Goal: Task Accomplishment & Management: Manage account settings

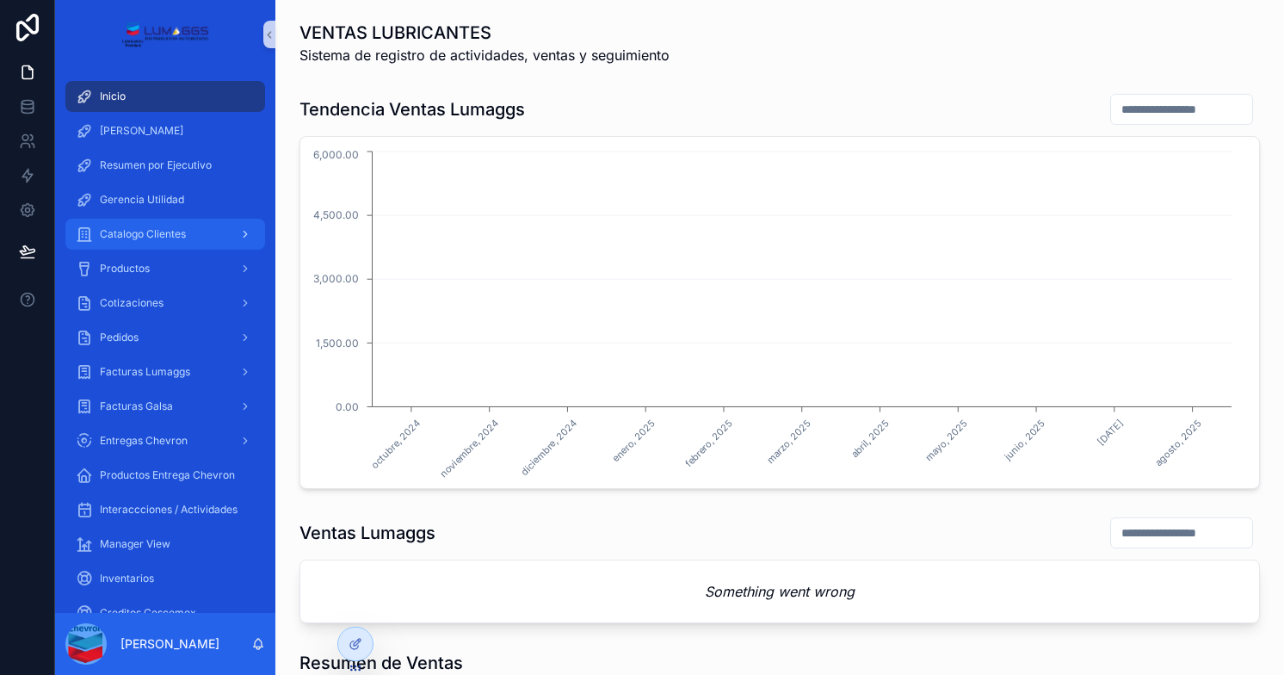
click at [148, 234] on span "Catalogo Clientes" at bounding box center [143, 234] width 86 height 14
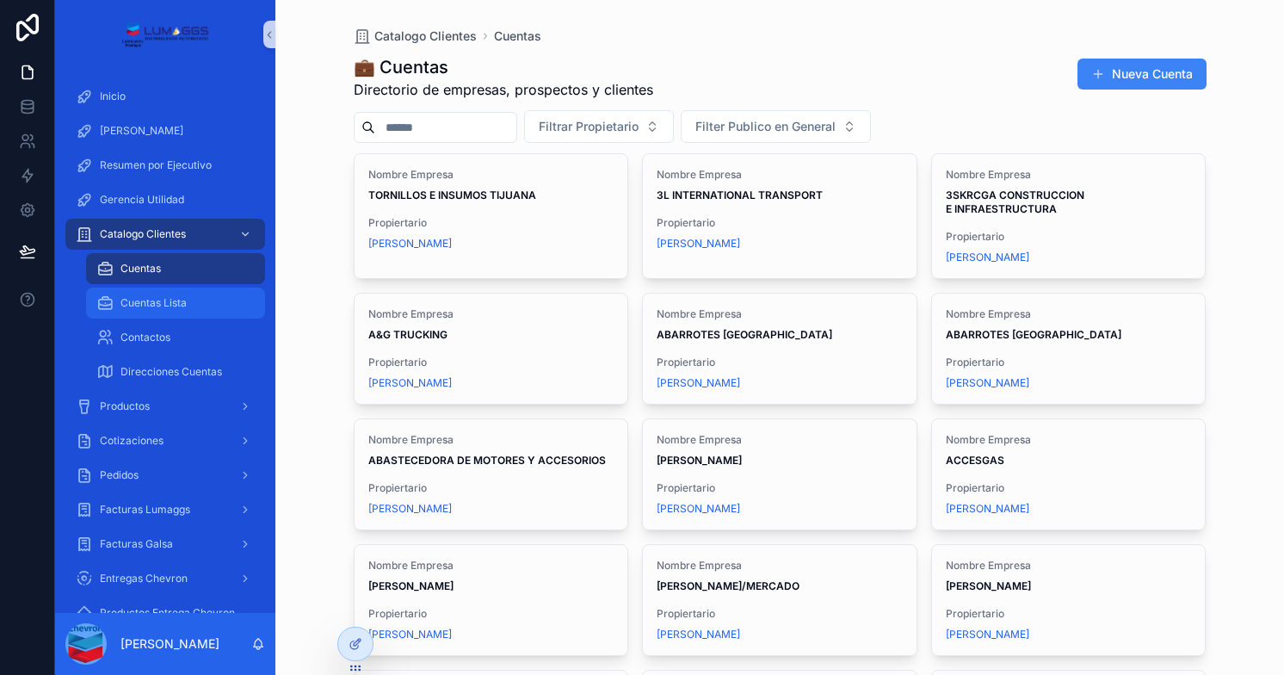
click at [162, 306] on span "Cuentas Lista" at bounding box center [153, 303] width 66 height 14
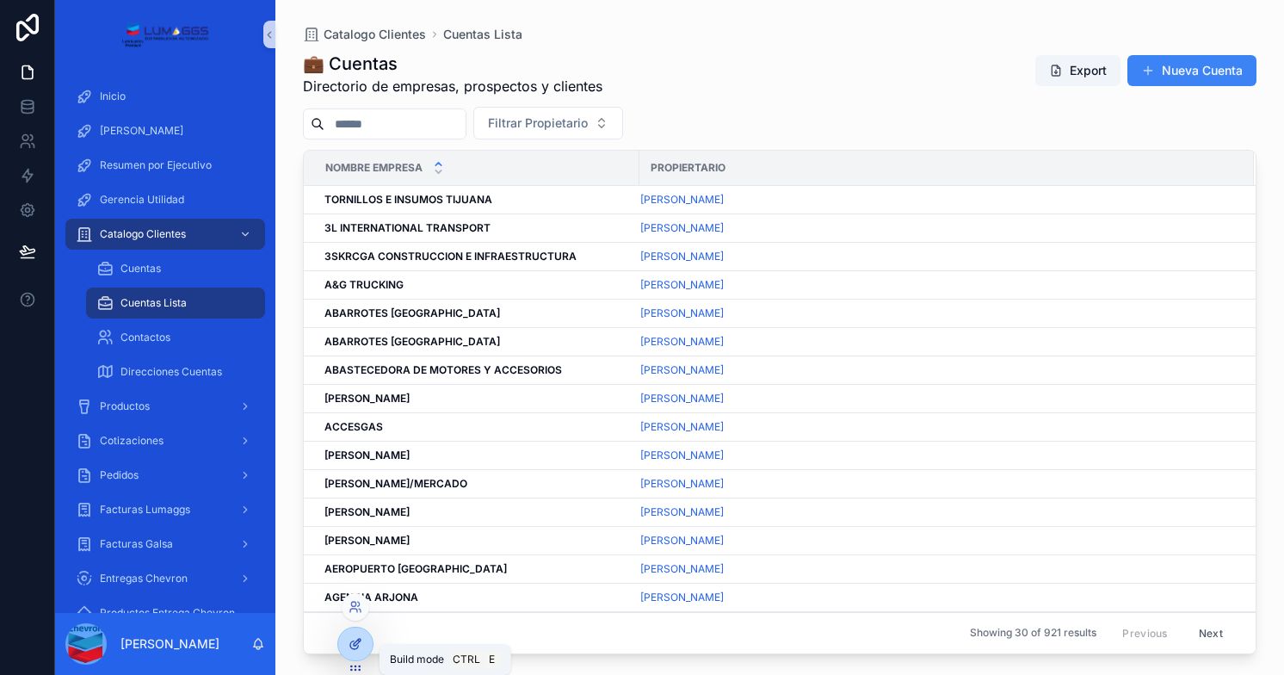
click at [354, 647] on icon at bounding box center [355, 644] width 14 height 14
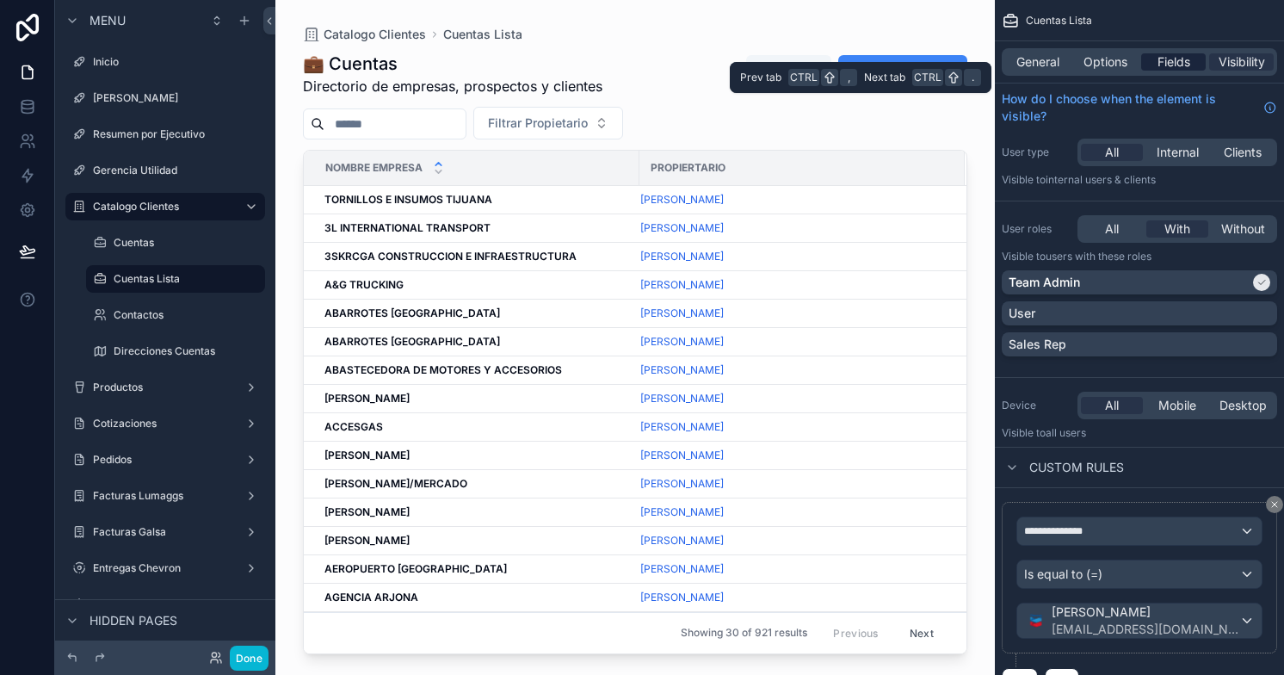
click at [1163, 64] on span "Fields" at bounding box center [1173, 61] width 33 height 17
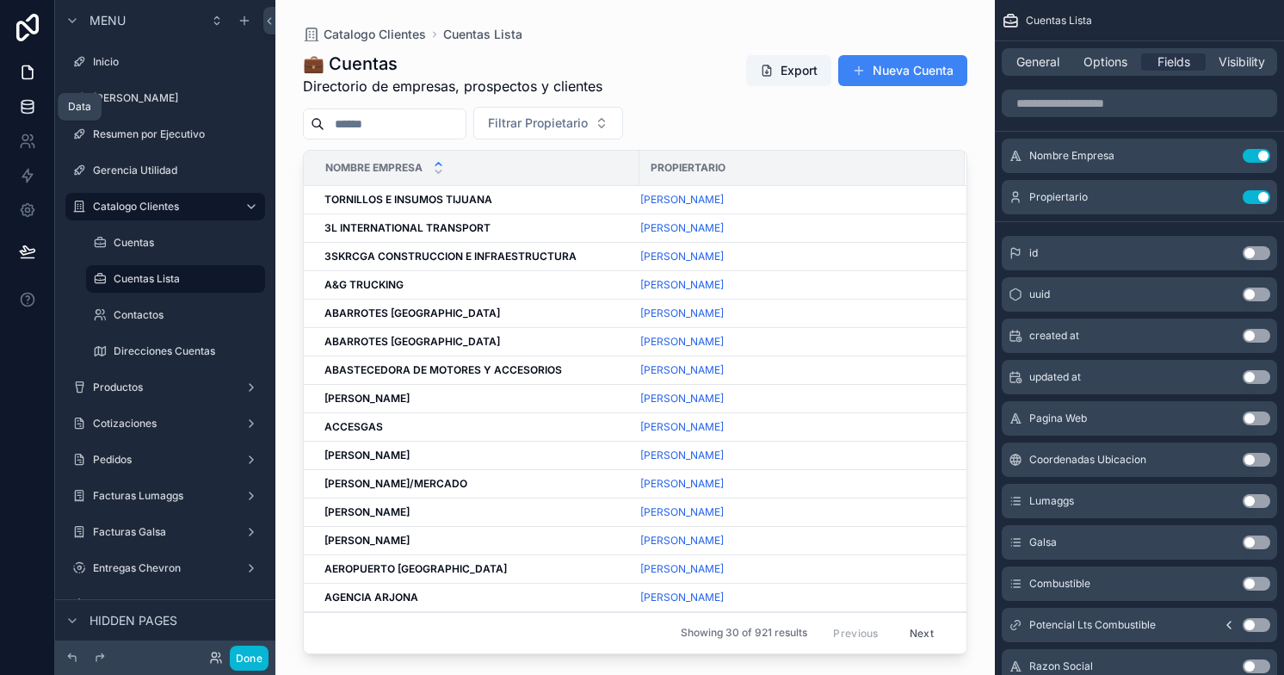
click at [22, 95] on link at bounding box center [27, 106] width 54 height 34
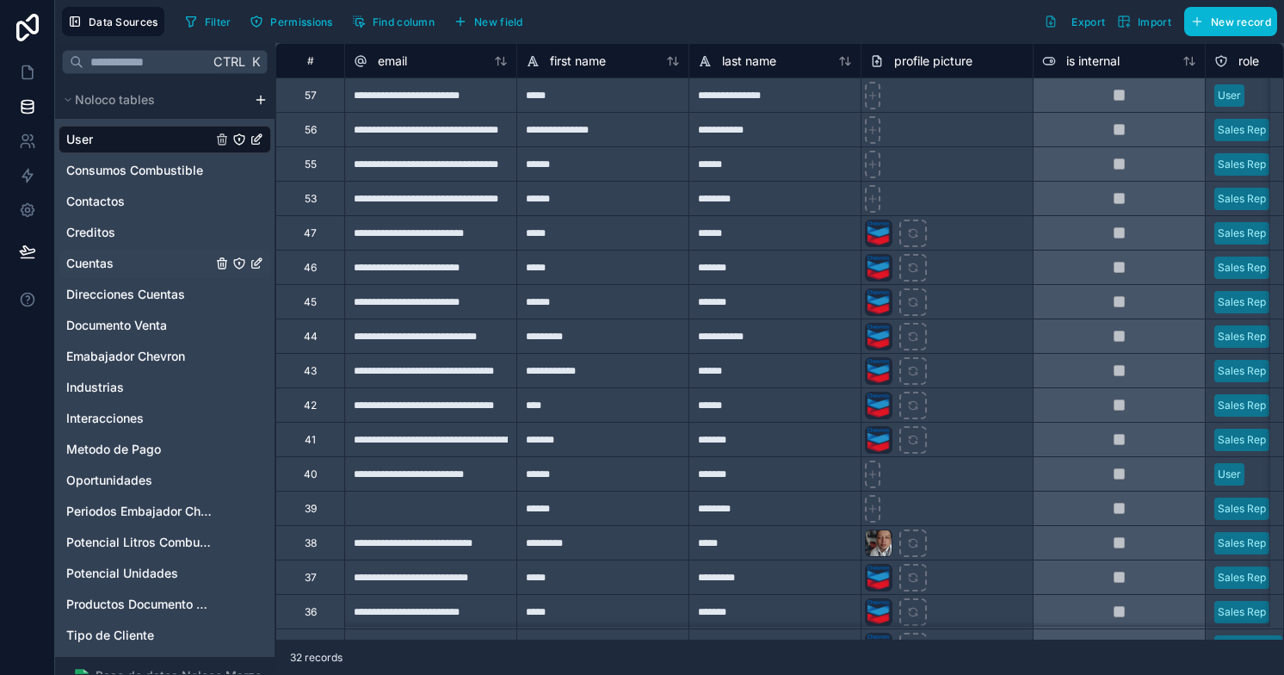
click at [103, 264] on span "Cuentas" at bounding box center [89, 263] width 47 height 17
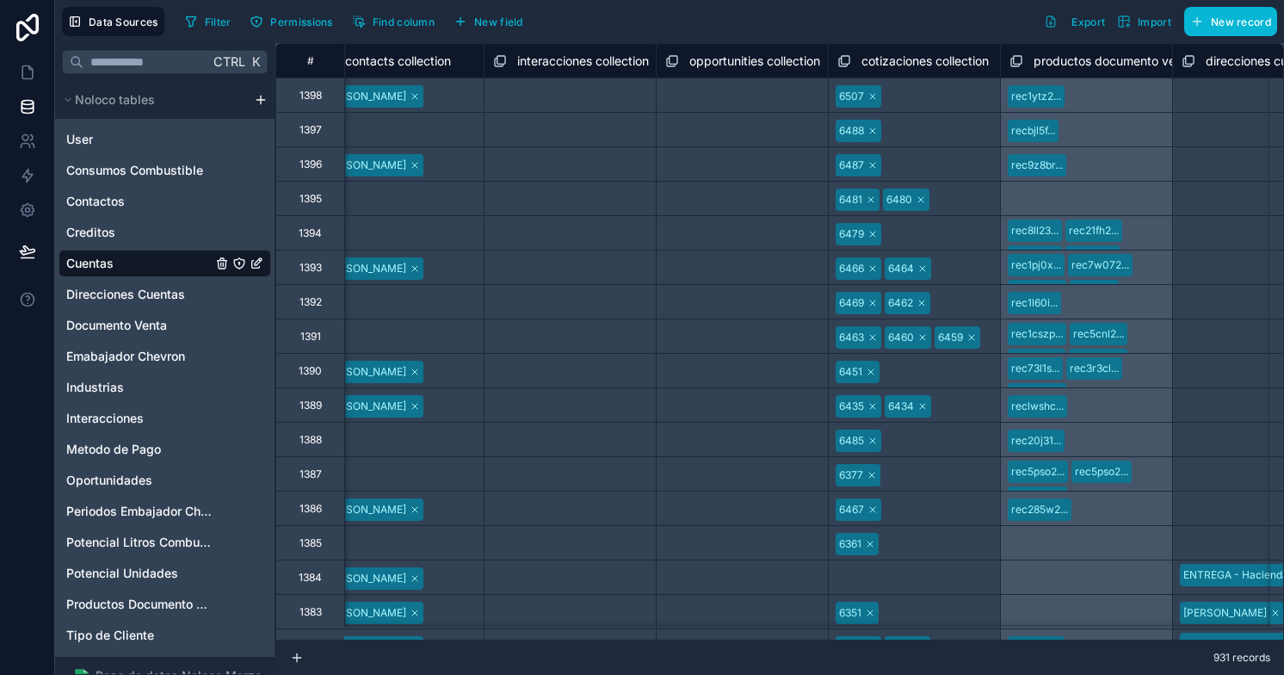
scroll to position [0, 5613]
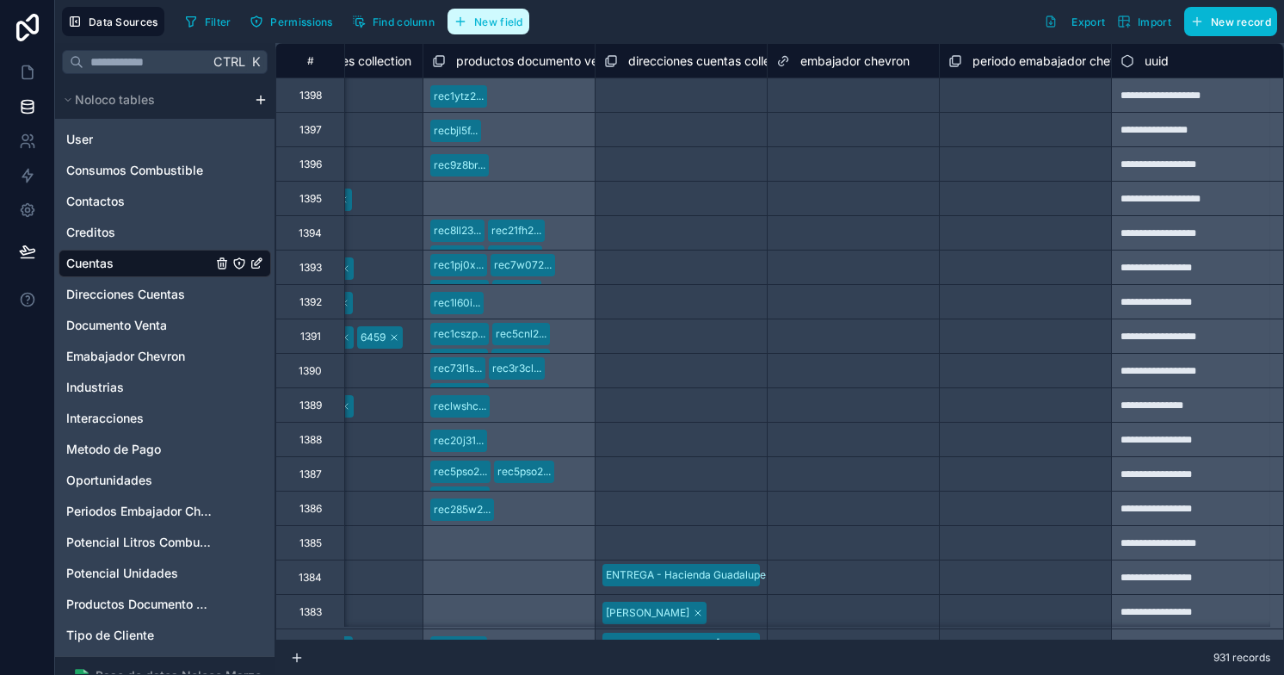
click at [492, 12] on button "New field" at bounding box center [488, 22] width 82 height 26
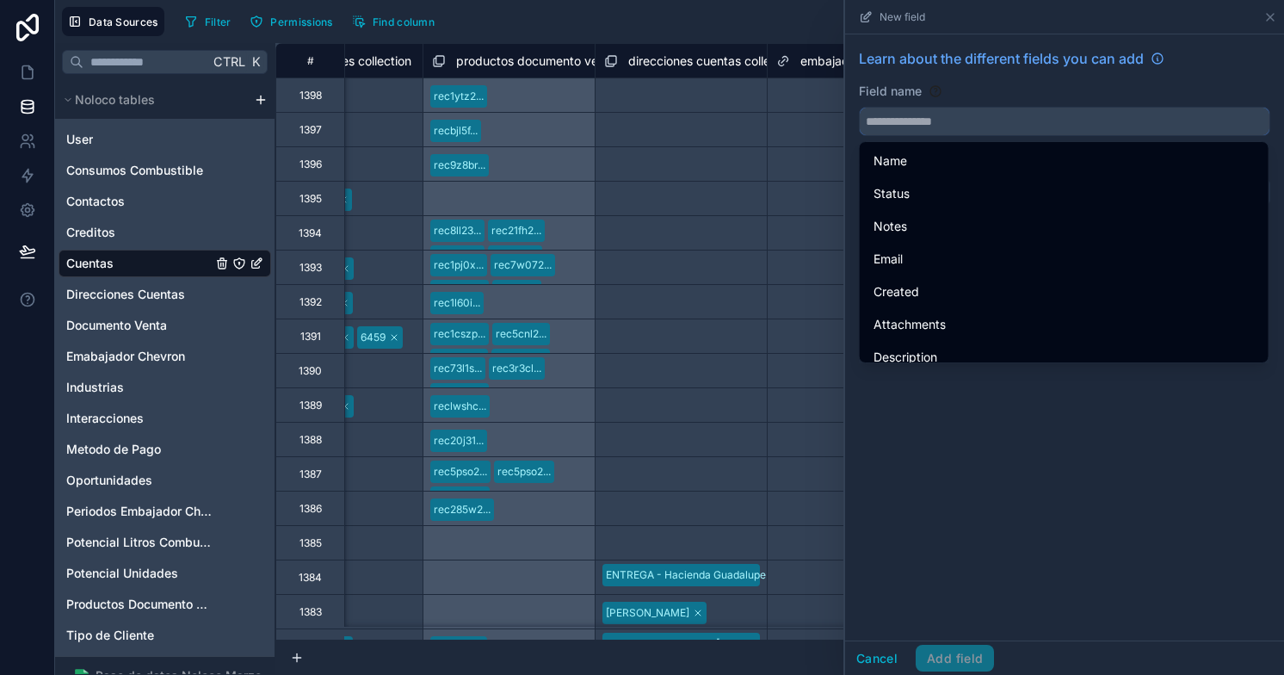
click at [883, 114] on input "text" at bounding box center [1065, 122] width 410 height 28
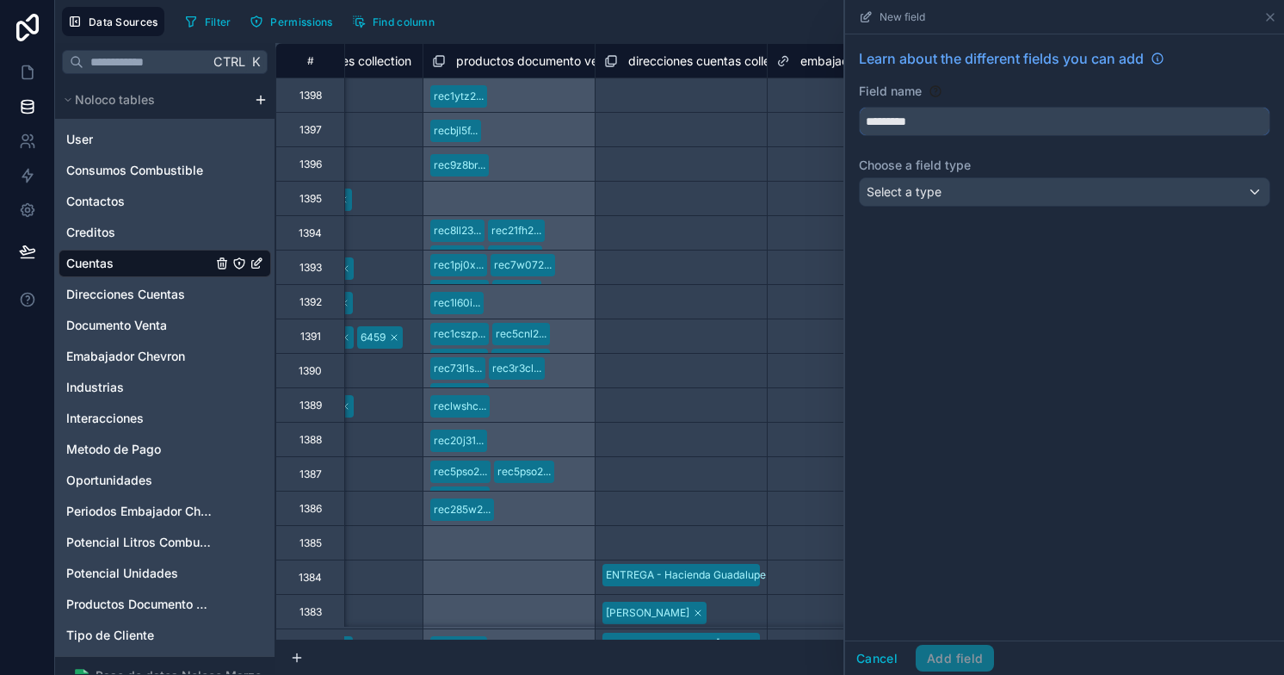
click at [859, 107] on button "********" at bounding box center [1064, 121] width 411 height 29
click at [859, 107] on button "**********" at bounding box center [1064, 121] width 411 height 29
type input "**********"
click at [931, 194] on span "Select a type" at bounding box center [903, 191] width 75 height 15
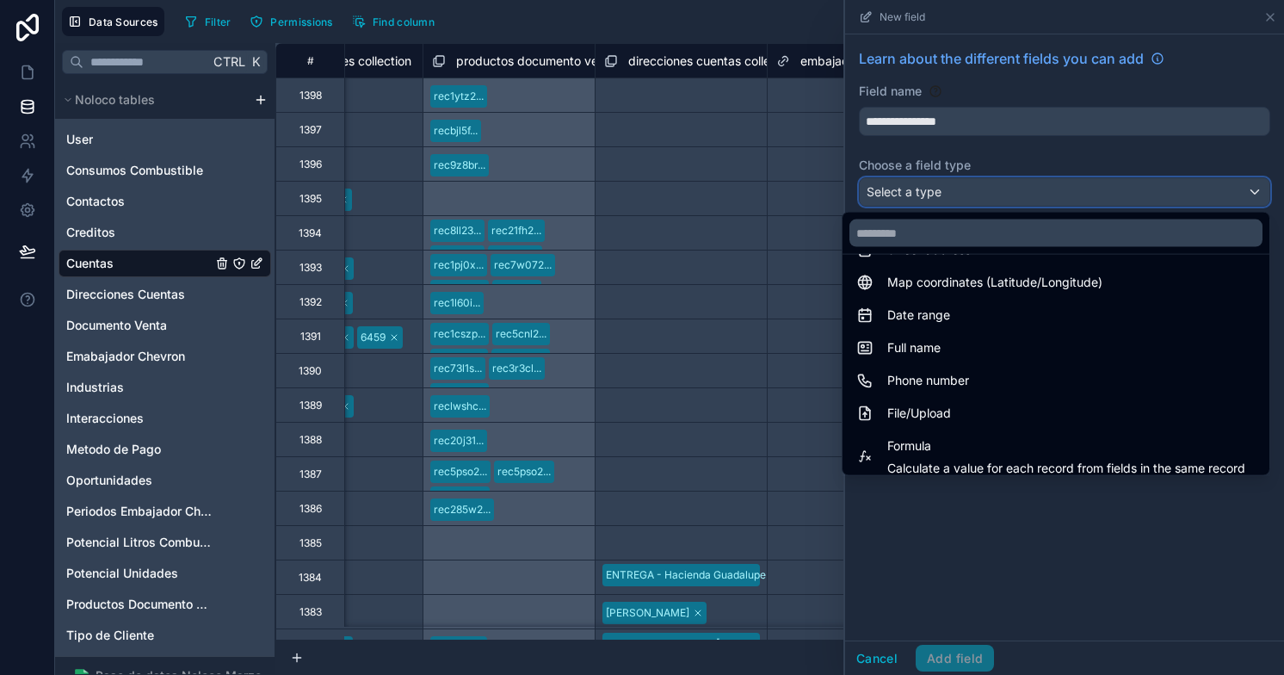
scroll to position [299, 0]
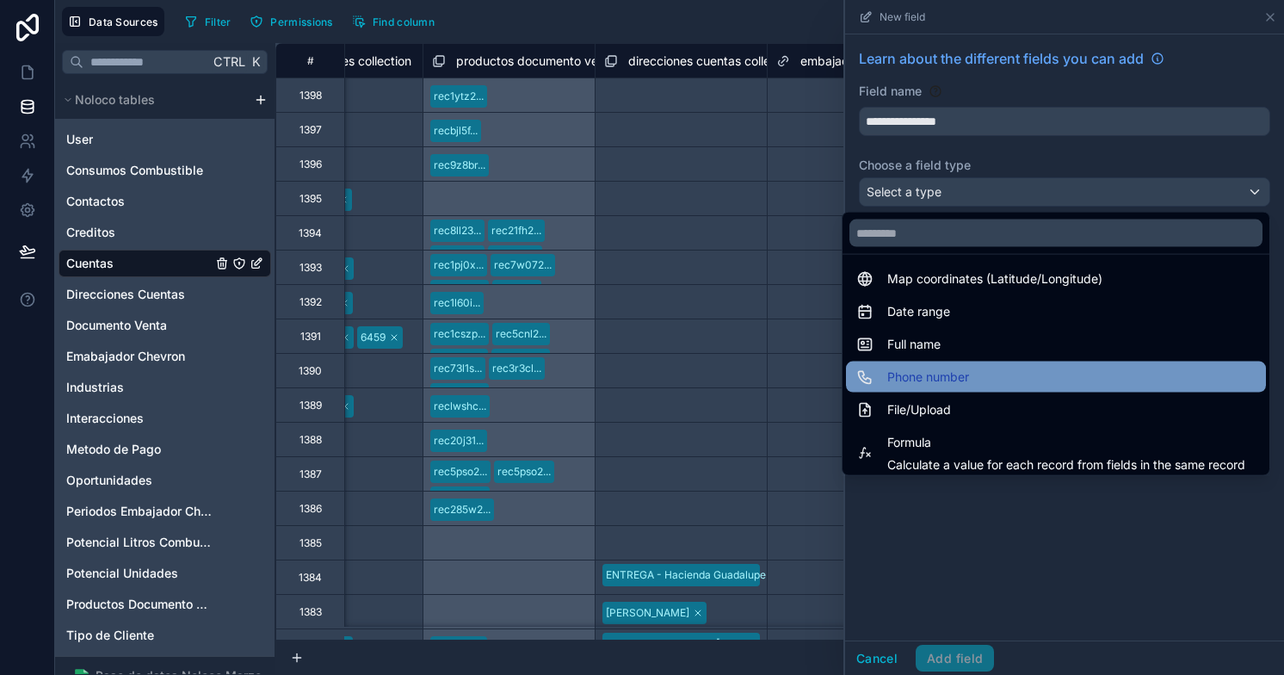
click at [923, 374] on span "Phone number" at bounding box center [928, 377] width 82 height 21
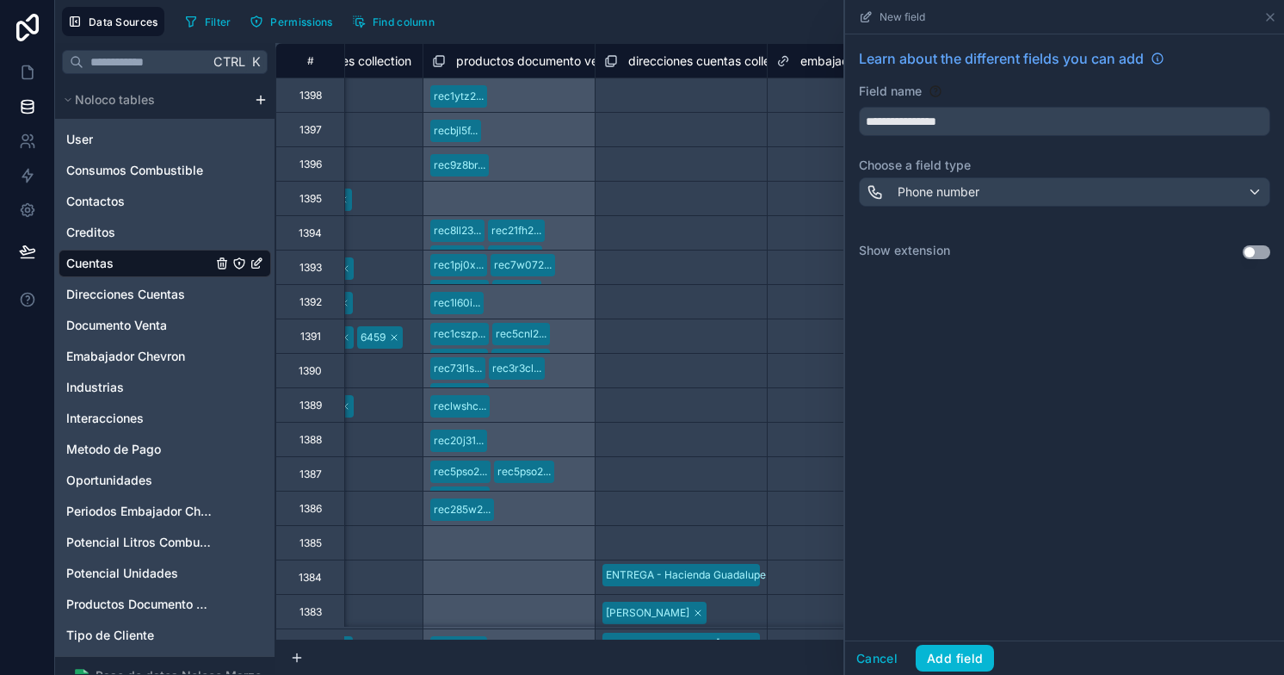
click at [1256, 251] on button "Use setting" at bounding box center [1256, 252] width 28 height 14
click at [974, 650] on button "Add field" at bounding box center [954, 658] width 78 height 28
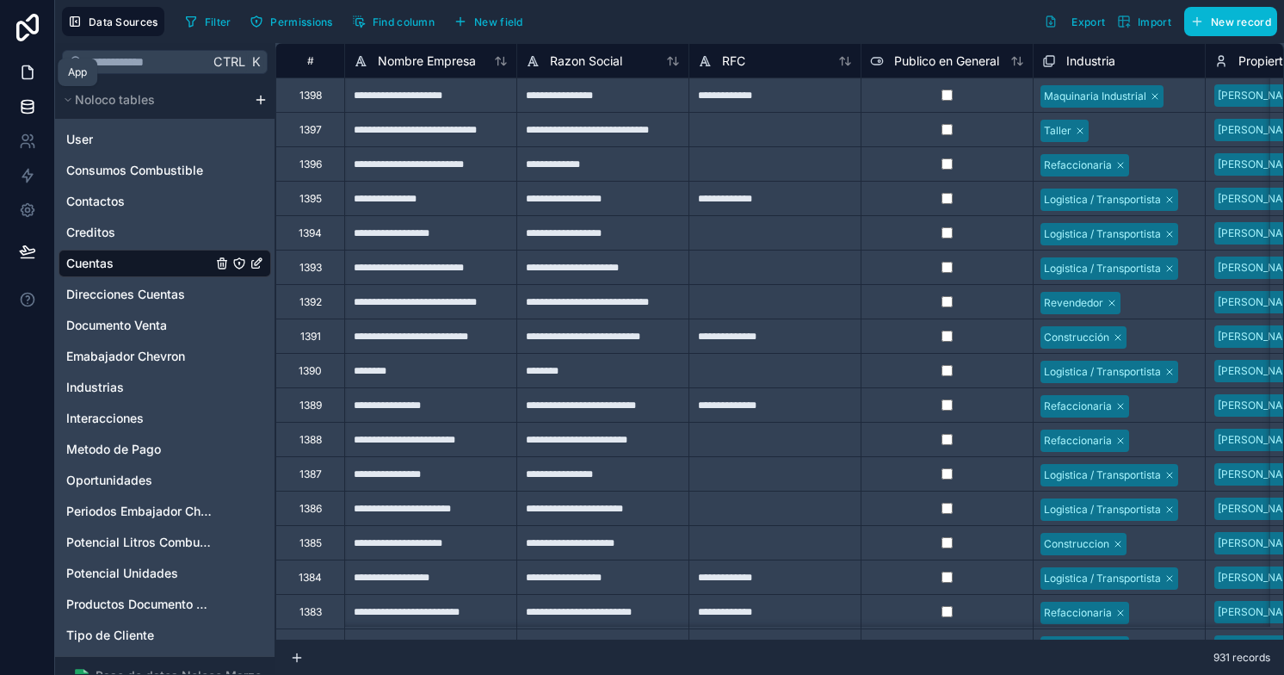
click at [24, 71] on icon at bounding box center [27, 72] width 17 height 17
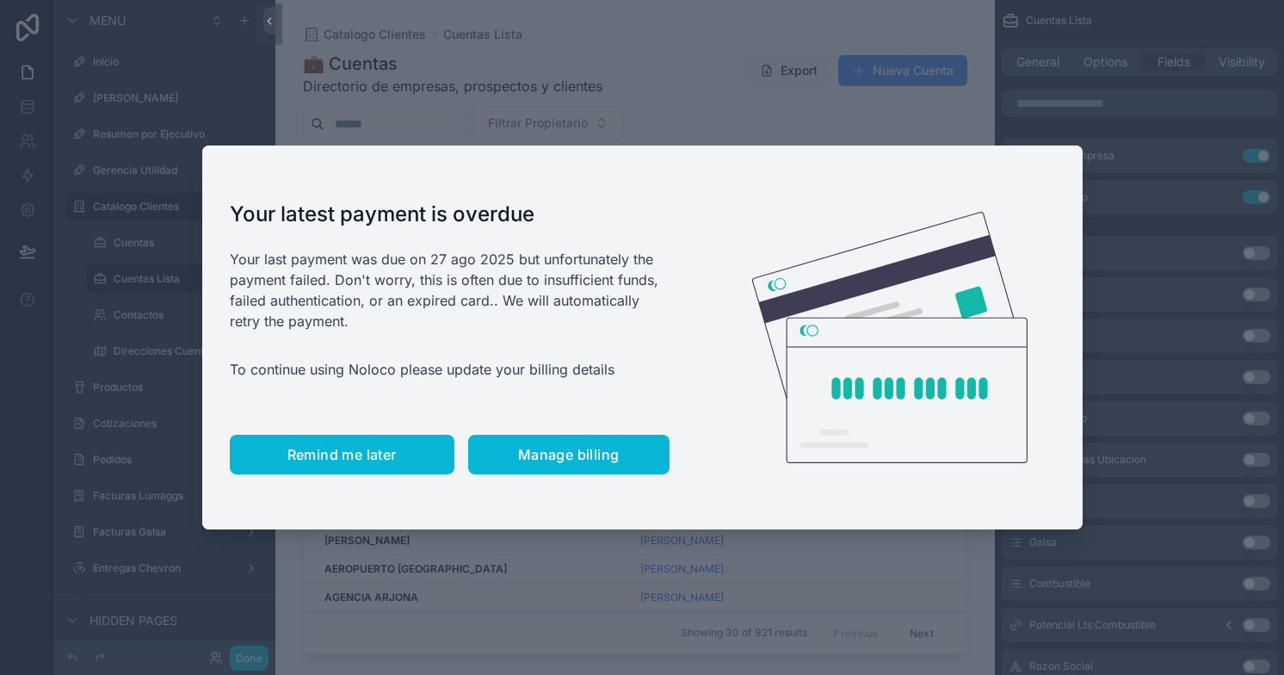
click at [348, 447] on span "Remind me later" at bounding box center [341, 454] width 109 height 17
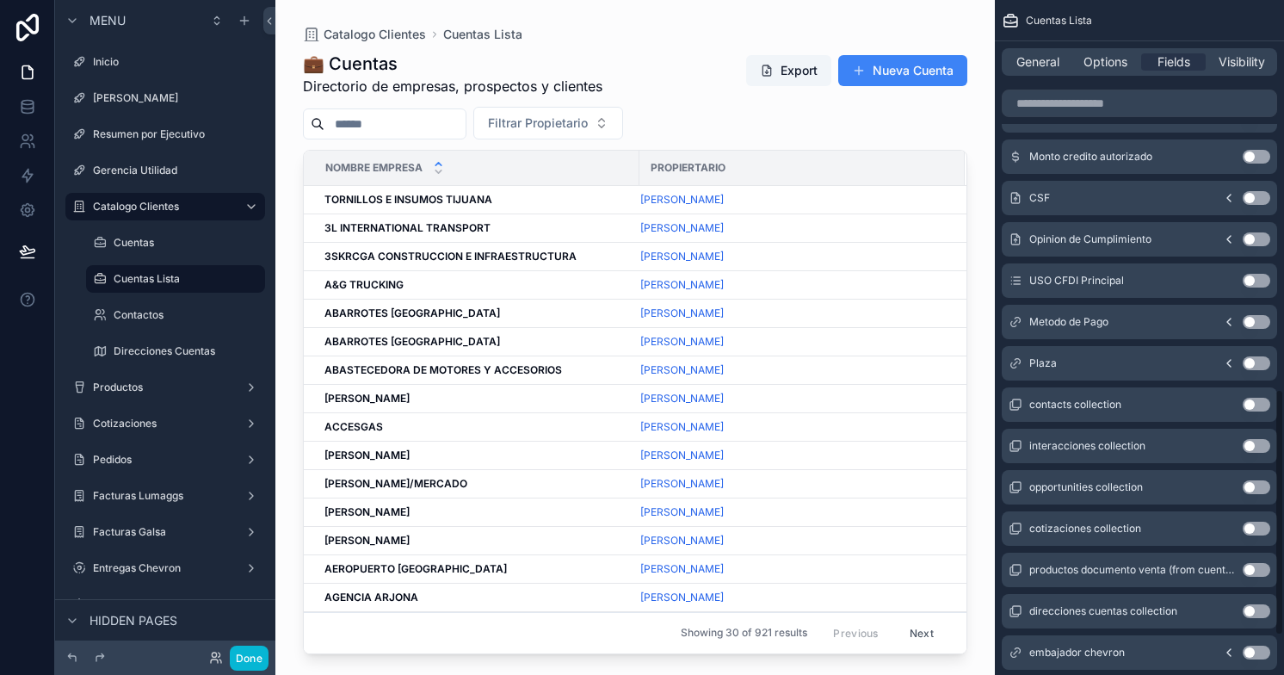
scroll to position [1171, 0]
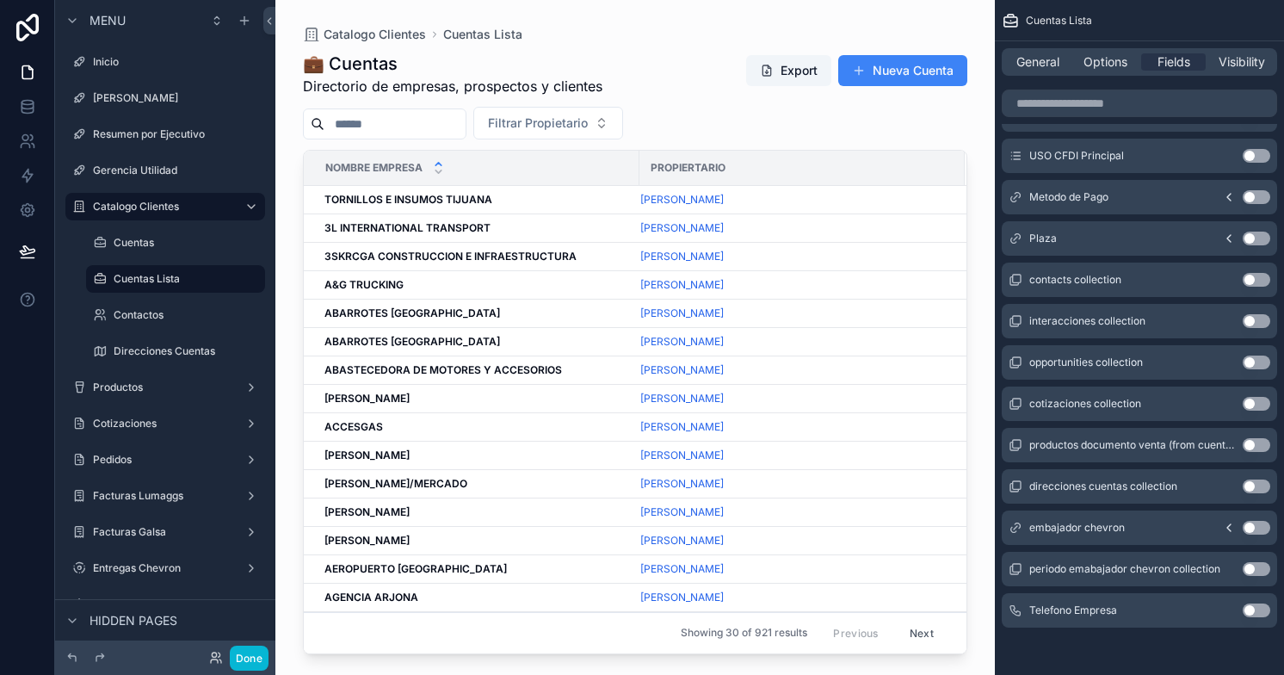
click at [1260, 609] on button "Use setting" at bounding box center [1256, 610] width 28 height 14
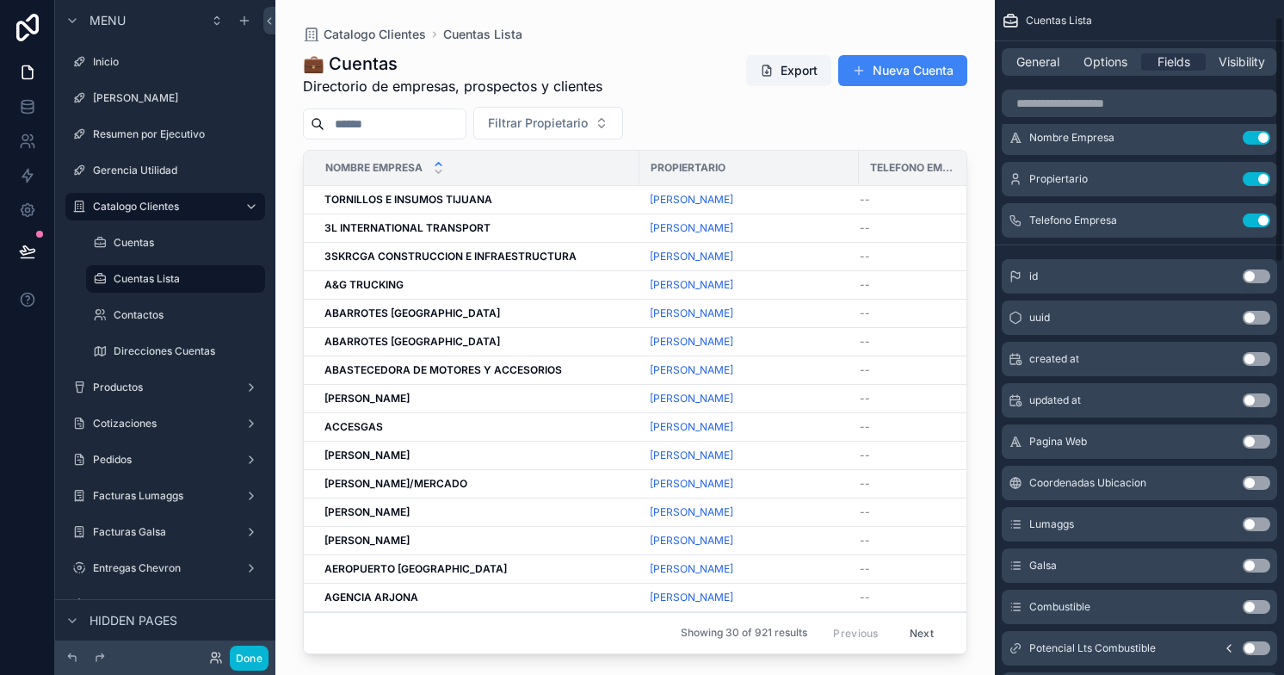
scroll to position [0, 0]
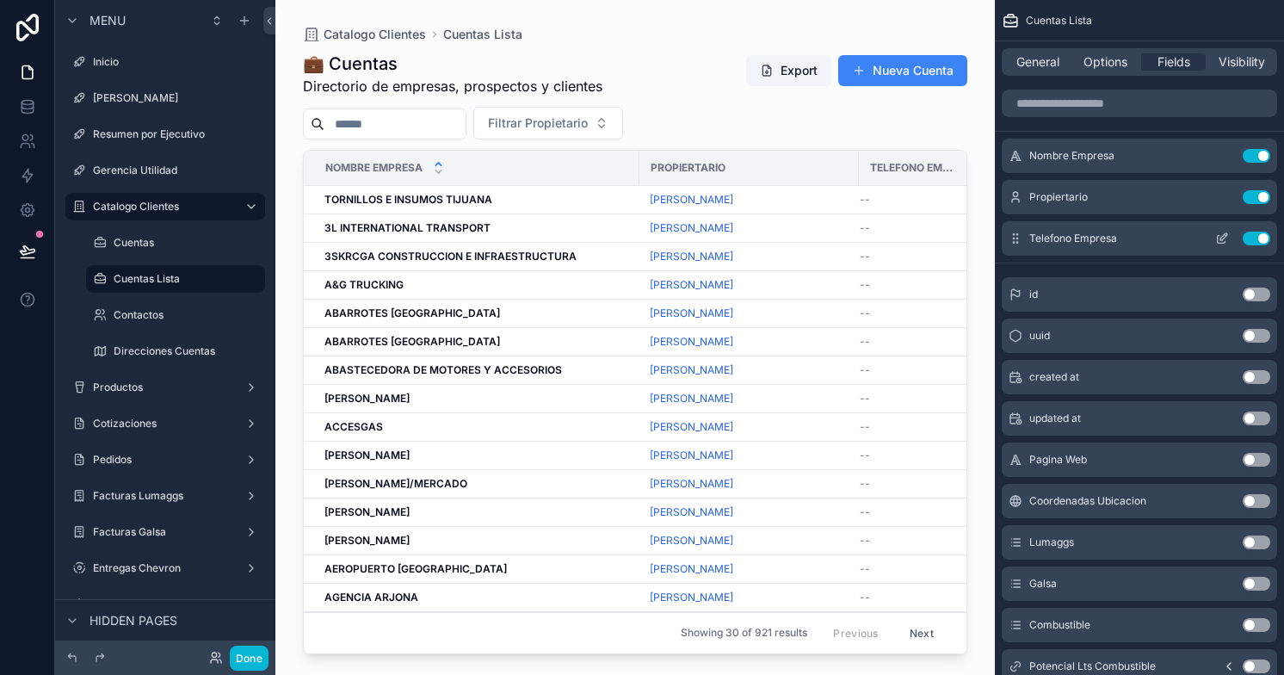
click at [1220, 238] on icon "scrollable content" at bounding box center [1223, 236] width 7 height 7
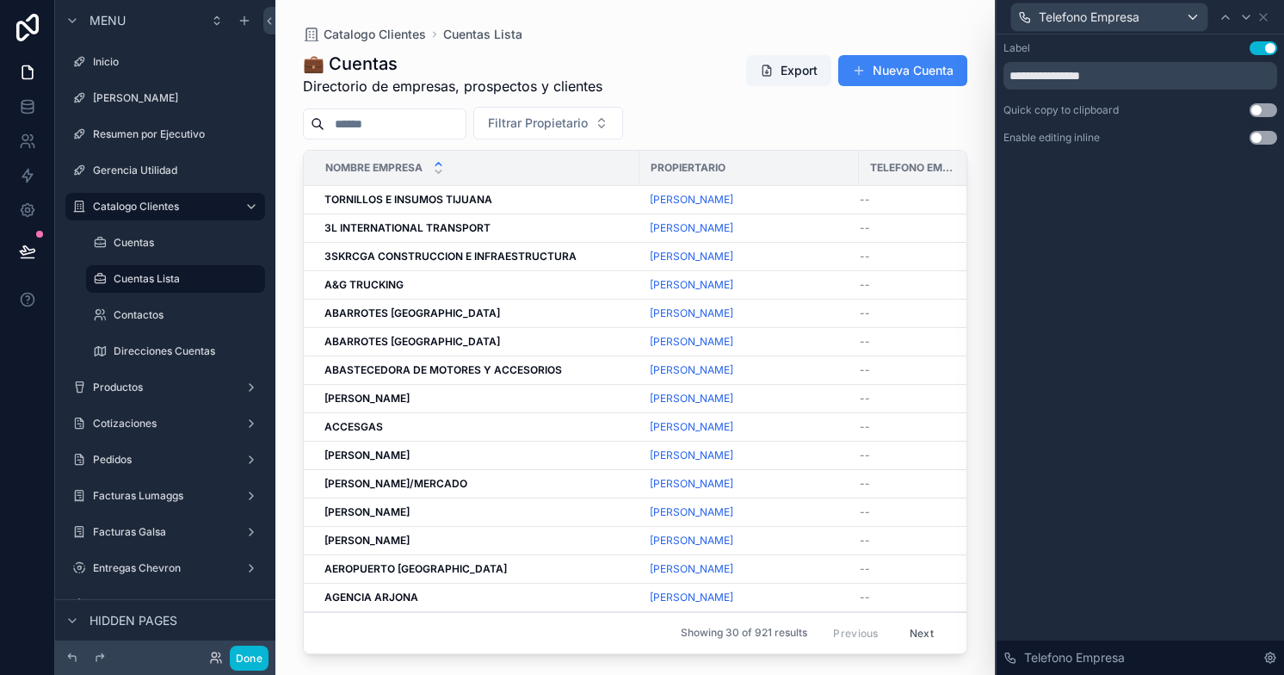
click at [1267, 133] on button "Use setting" at bounding box center [1263, 138] width 28 height 14
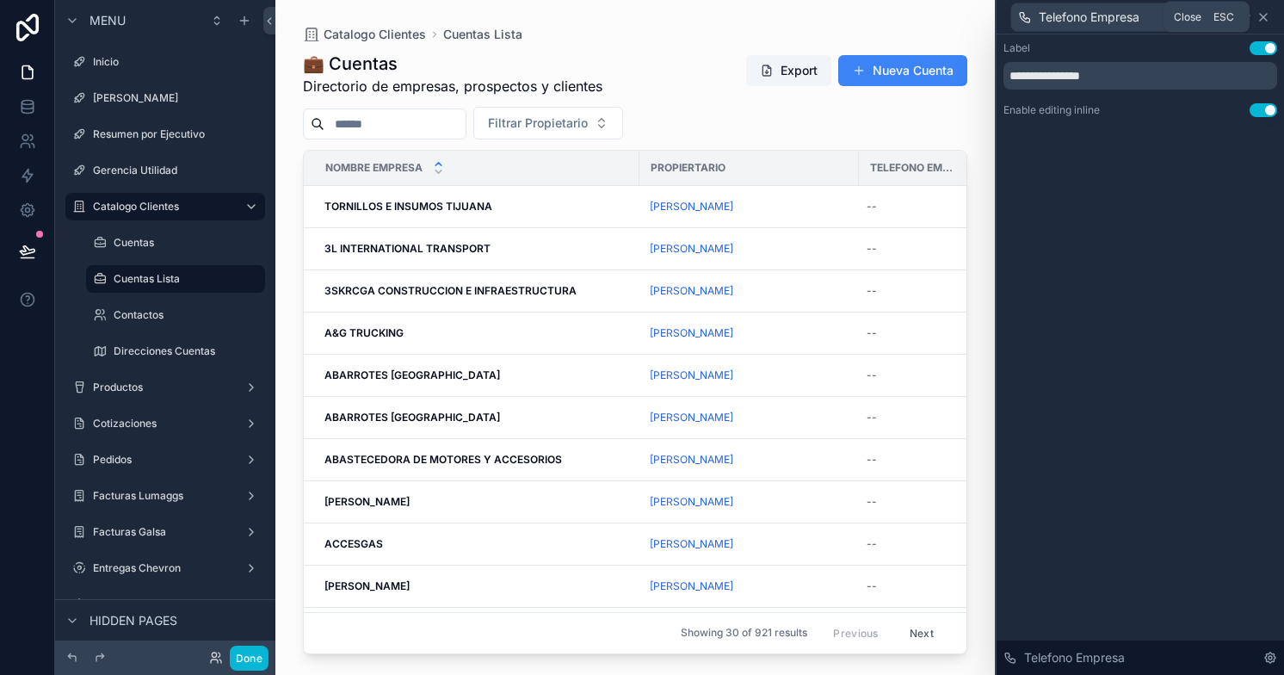
click at [1261, 16] on icon at bounding box center [1263, 17] width 14 height 14
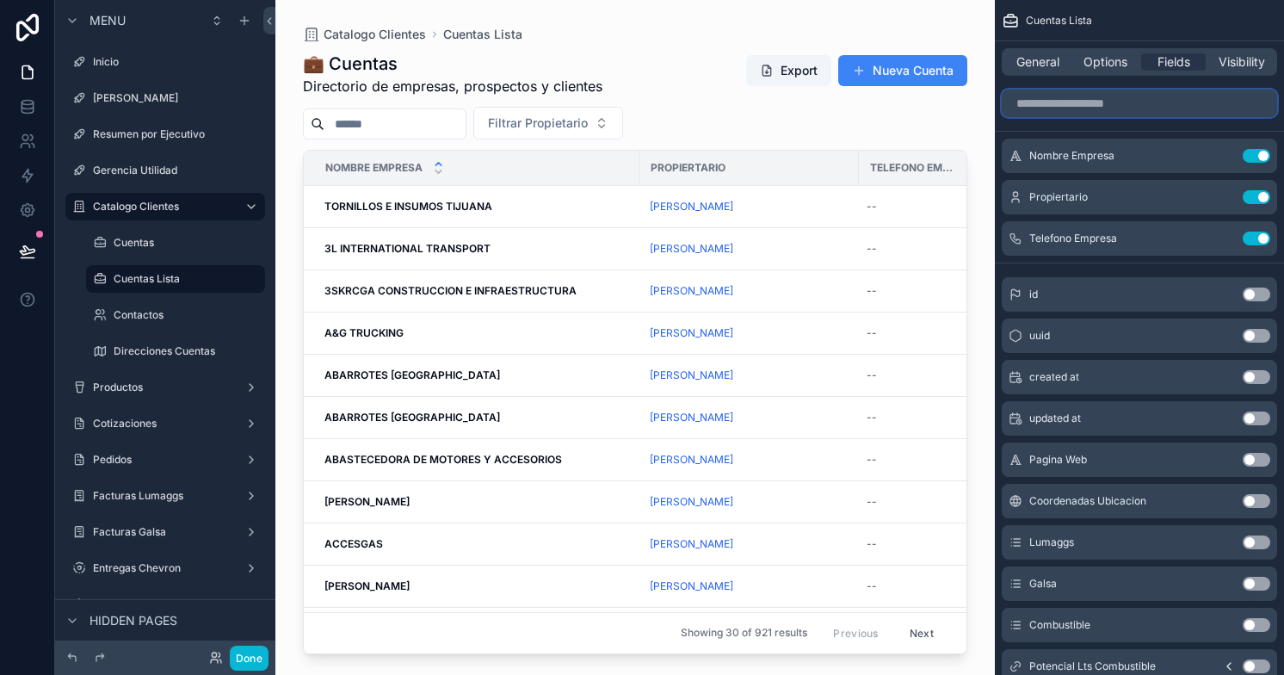
click at [1101, 113] on input "scrollable content" at bounding box center [1139, 103] width 275 height 28
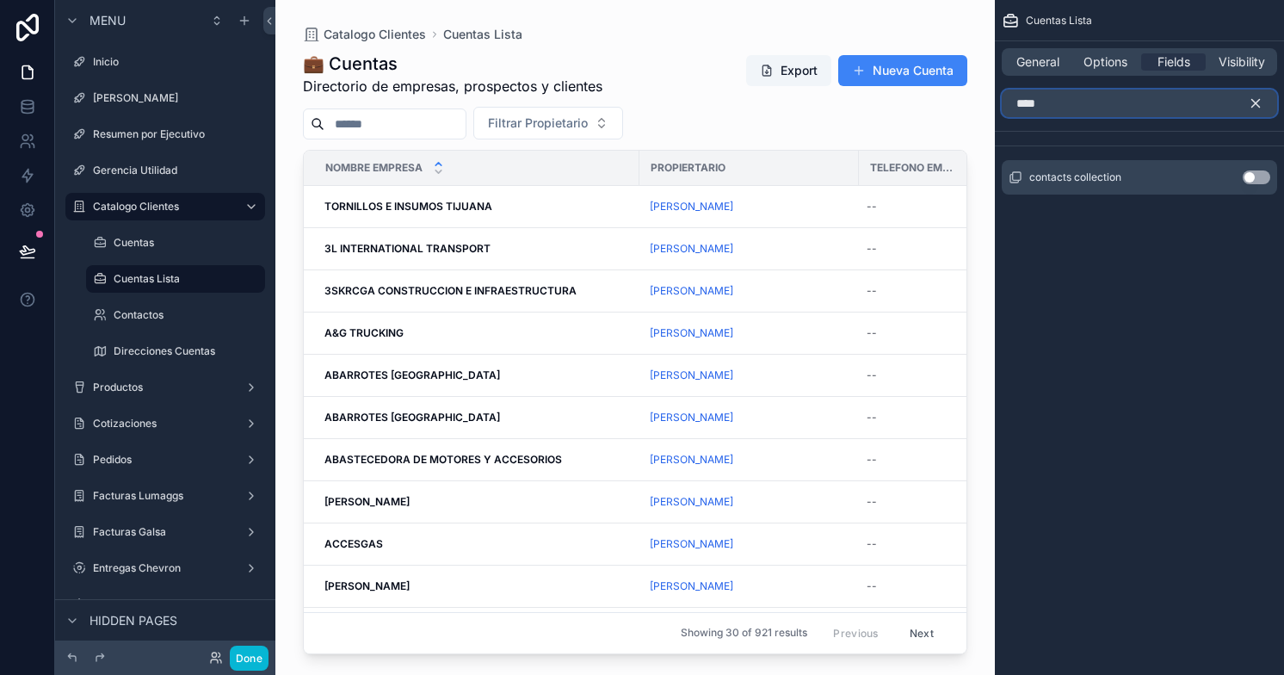
type input "****"
click at [1259, 176] on button "Use setting" at bounding box center [1256, 177] width 28 height 14
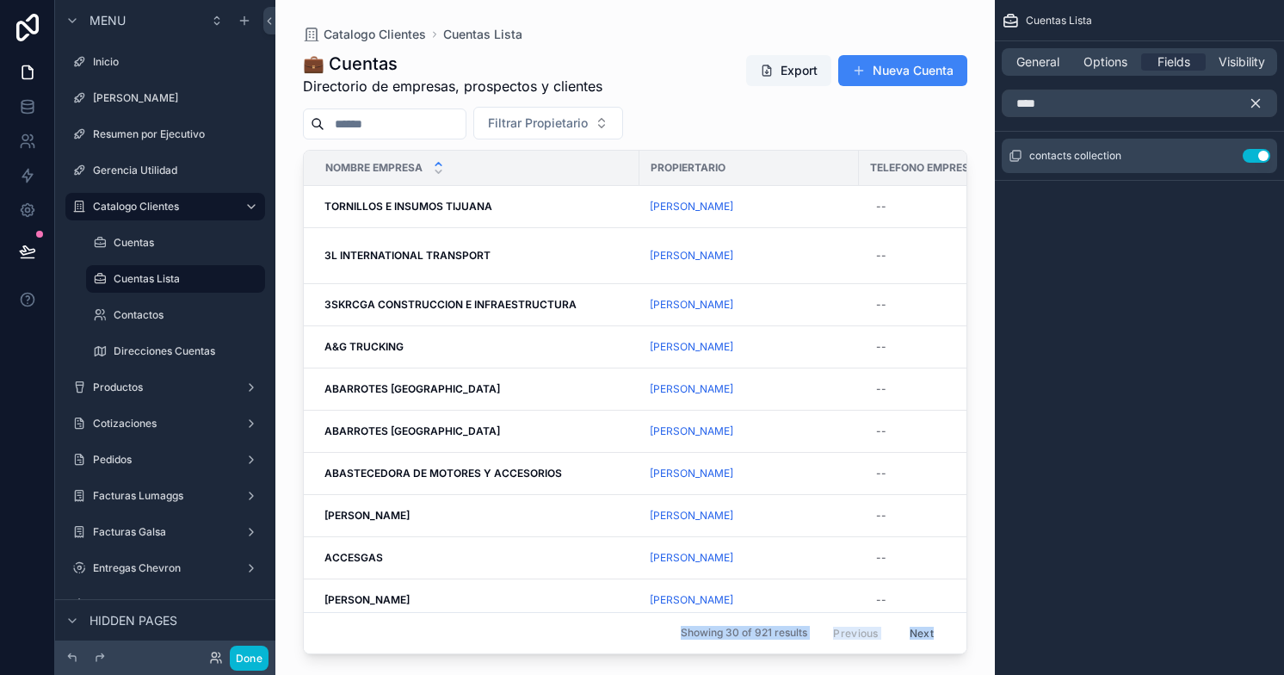
drag, startPoint x: 706, startPoint y: 647, endPoint x: 790, endPoint y: 662, distance: 85.6
click at [825, 656] on div "Catalogo Clientes Cuentas Lista 💼 Cuentas Directorio de empresas, prospectos y …" at bounding box center [634, 337] width 719 height 675
click at [1253, 106] on icon "scrollable content" at bounding box center [1256, 104] width 8 height 8
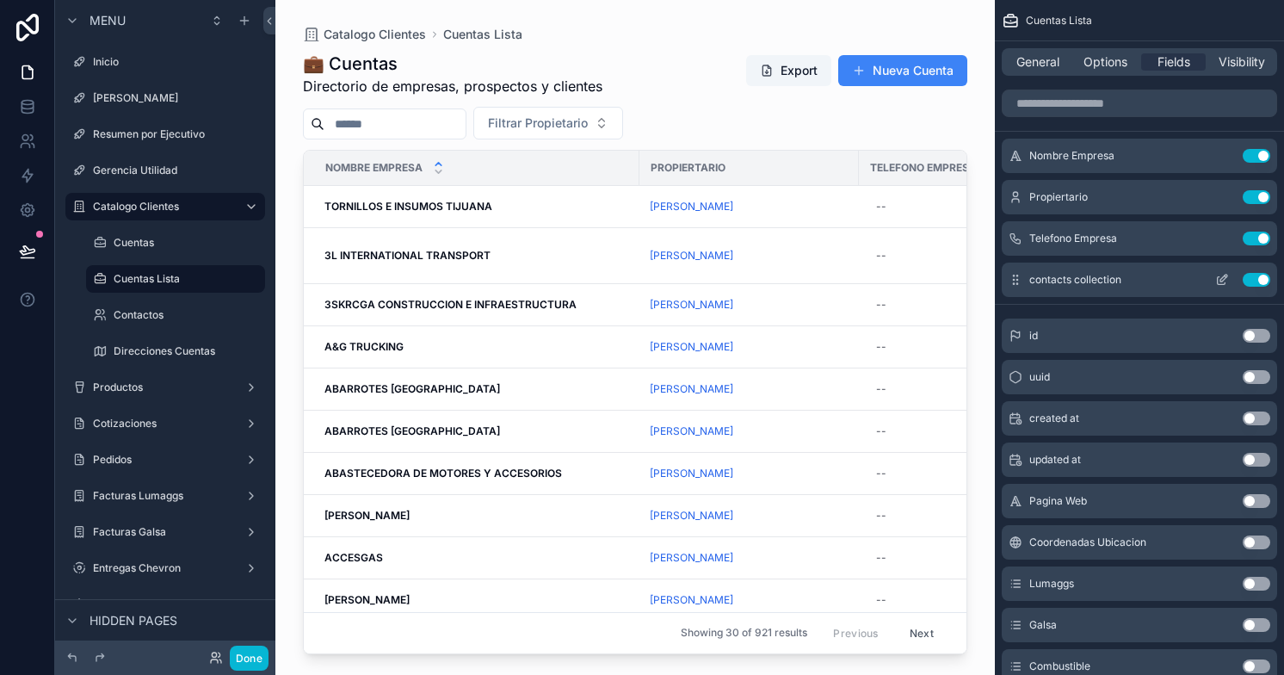
click at [1222, 278] on icon "scrollable content" at bounding box center [1223, 277] width 7 height 7
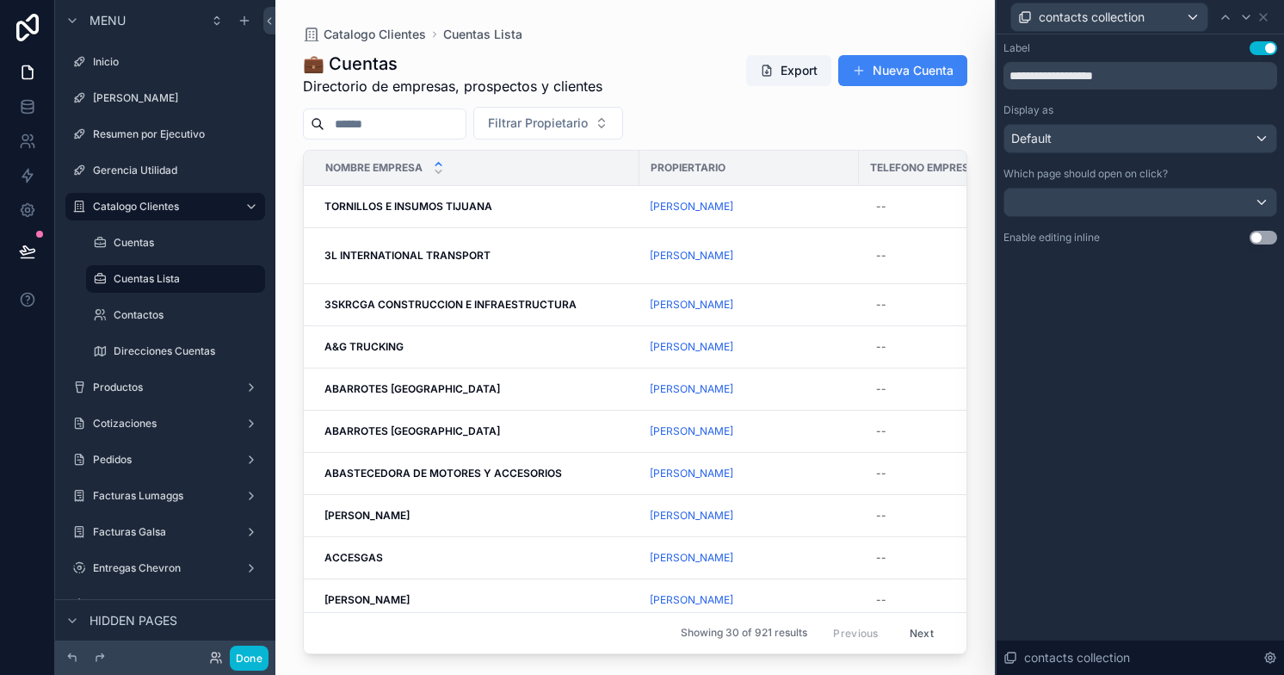
click at [1261, 237] on button "Use setting" at bounding box center [1263, 238] width 28 height 14
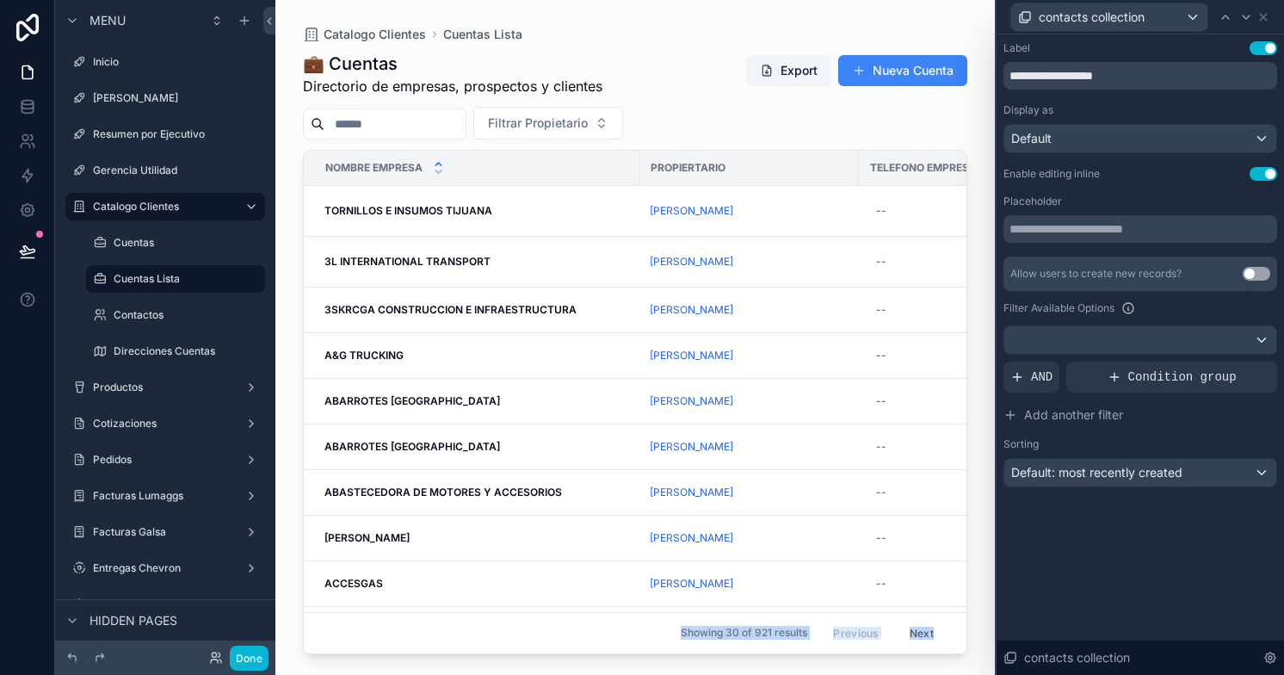
drag, startPoint x: 757, startPoint y: 644, endPoint x: 871, endPoint y: 651, distance: 113.8
click at [891, 656] on div "Catalogo Clientes Cuentas Lista 💼 Cuentas Directorio de empresas, prospectos y …" at bounding box center [634, 337] width 719 height 675
click at [943, 645] on div "scrollable content" at bounding box center [634, 327] width 719 height 654
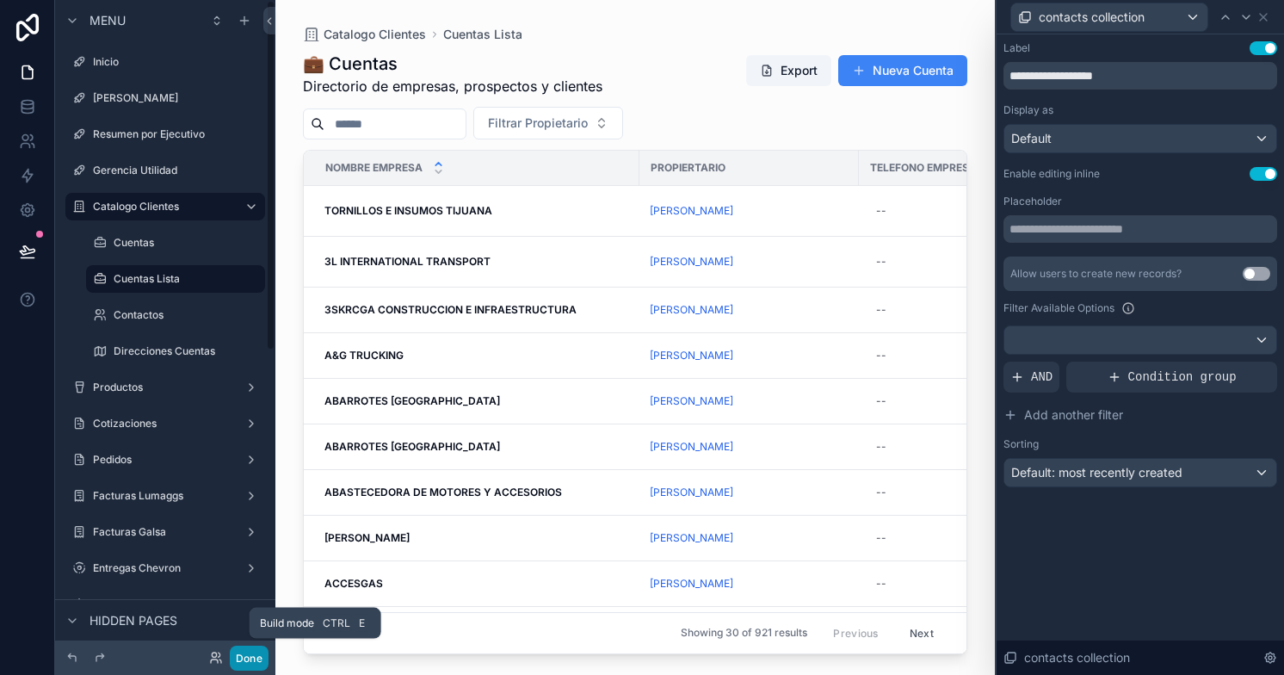
click at [246, 653] on button "Done" at bounding box center [249, 657] width 39 height 25
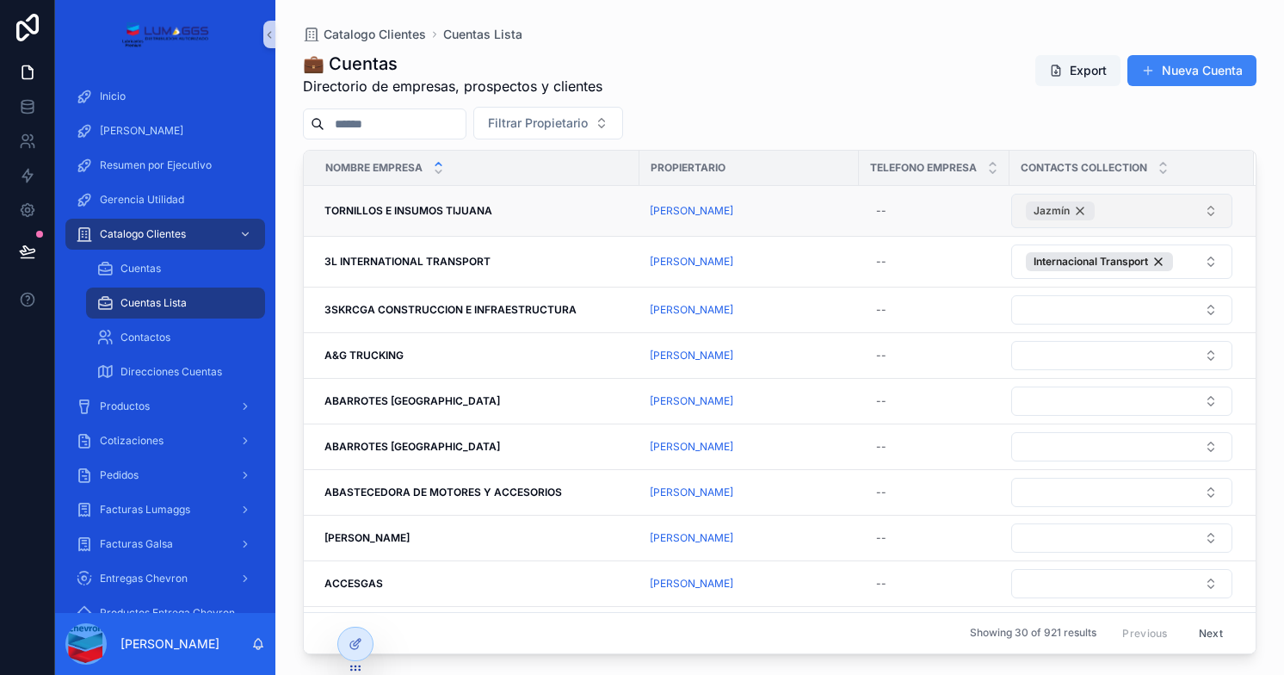
click at [1052, 211] on span "Jazmín" at bounding box center [1051, 211] width 36 height 14
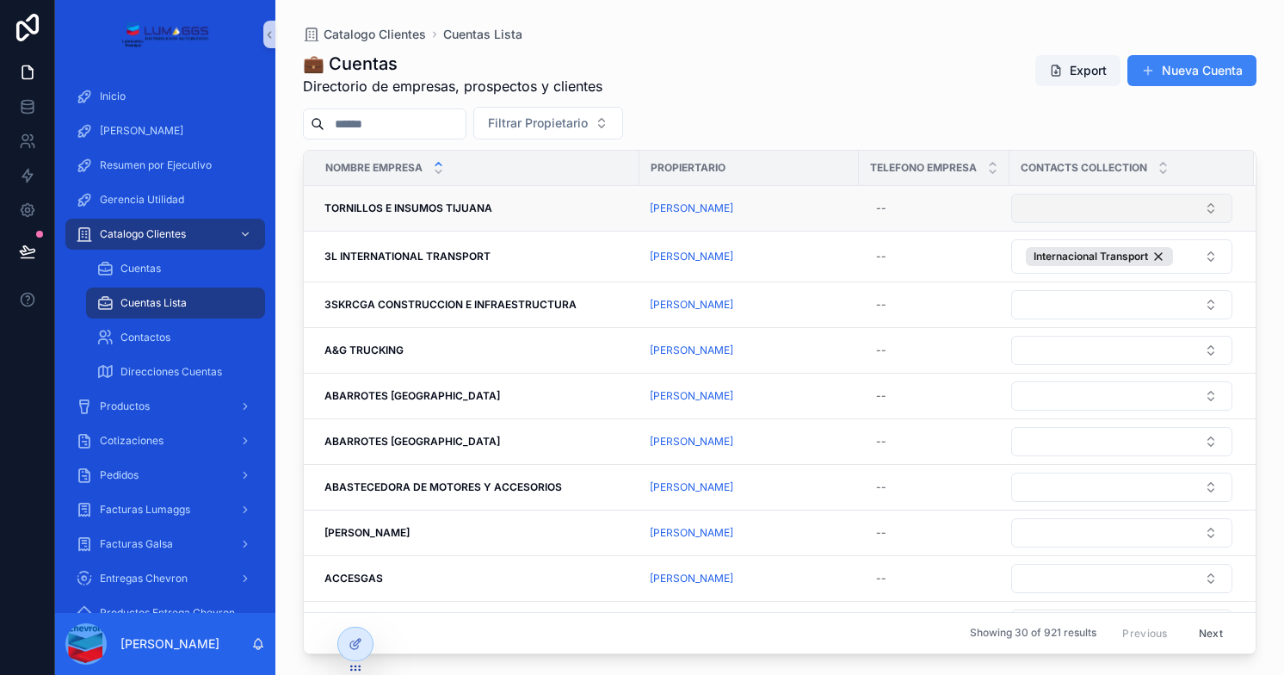
click at [1062, 209] on button "Select Button" at bounding box center [1121, 208] width 221 height 29
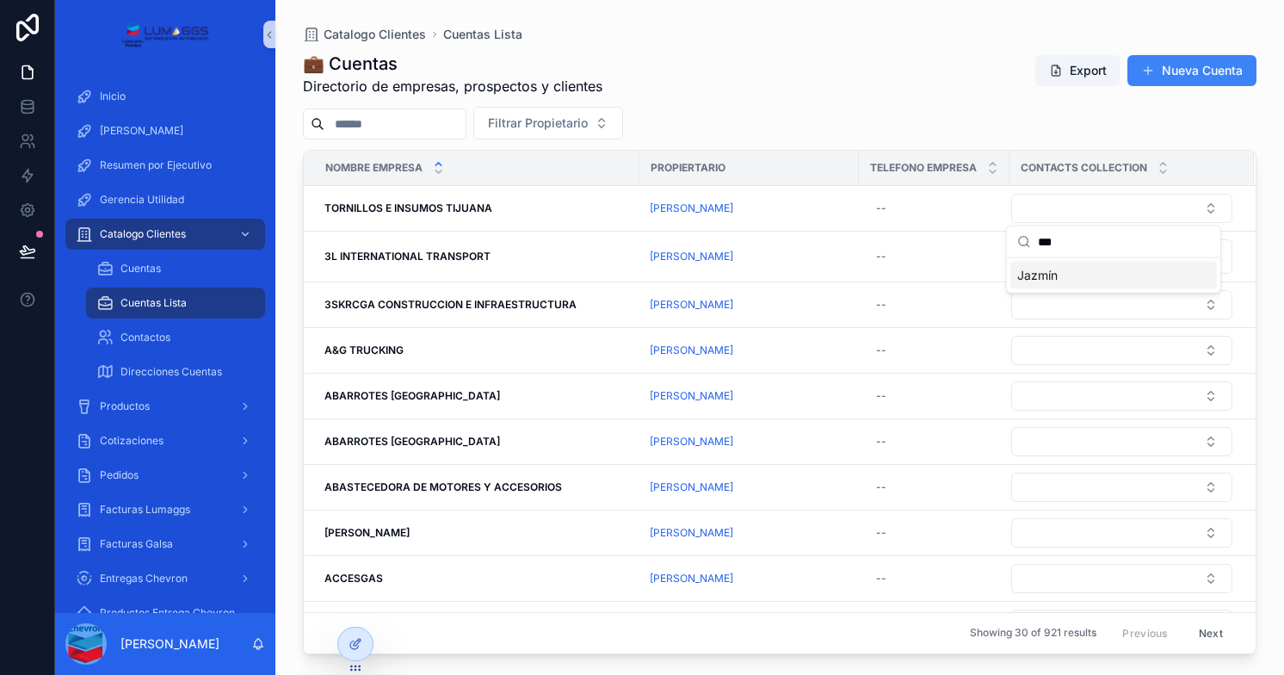
type input "***"
click at [1047, 276] on span "Jazmín" at bounding box center [1037, 275] width 40 height 17
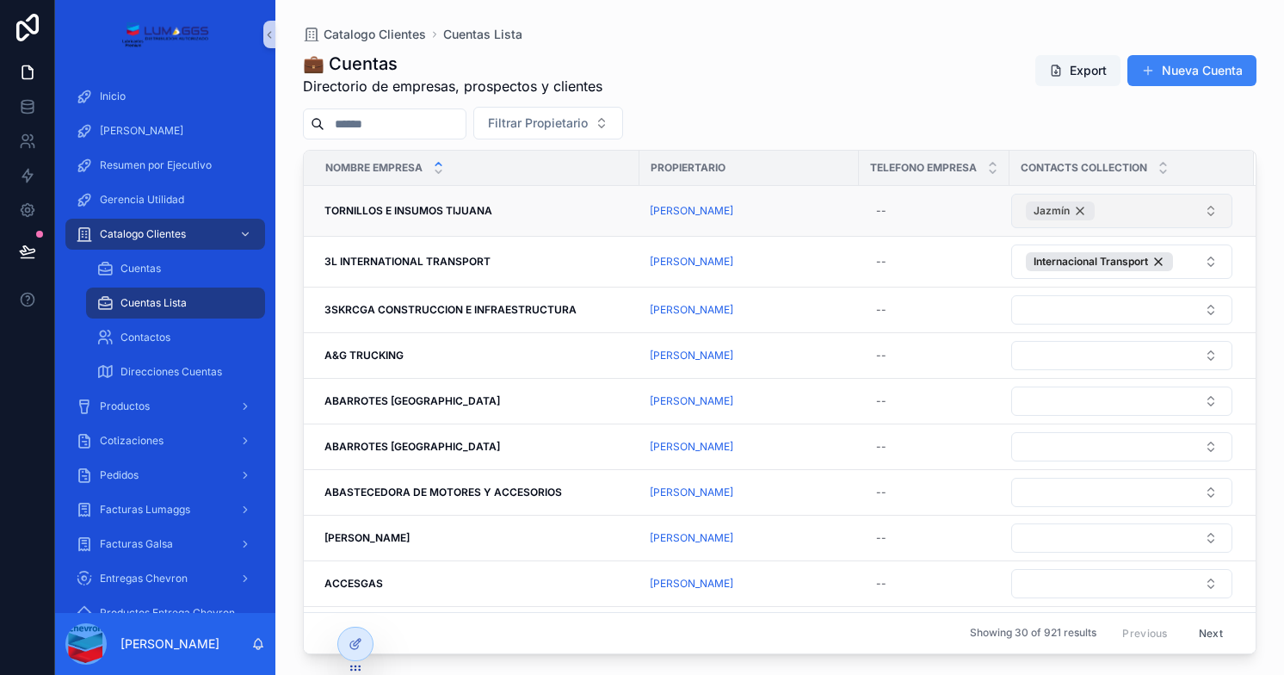
click at [1044, 211] on span "Jazmín" at bounding box center [1051, 211] width 36 height 14
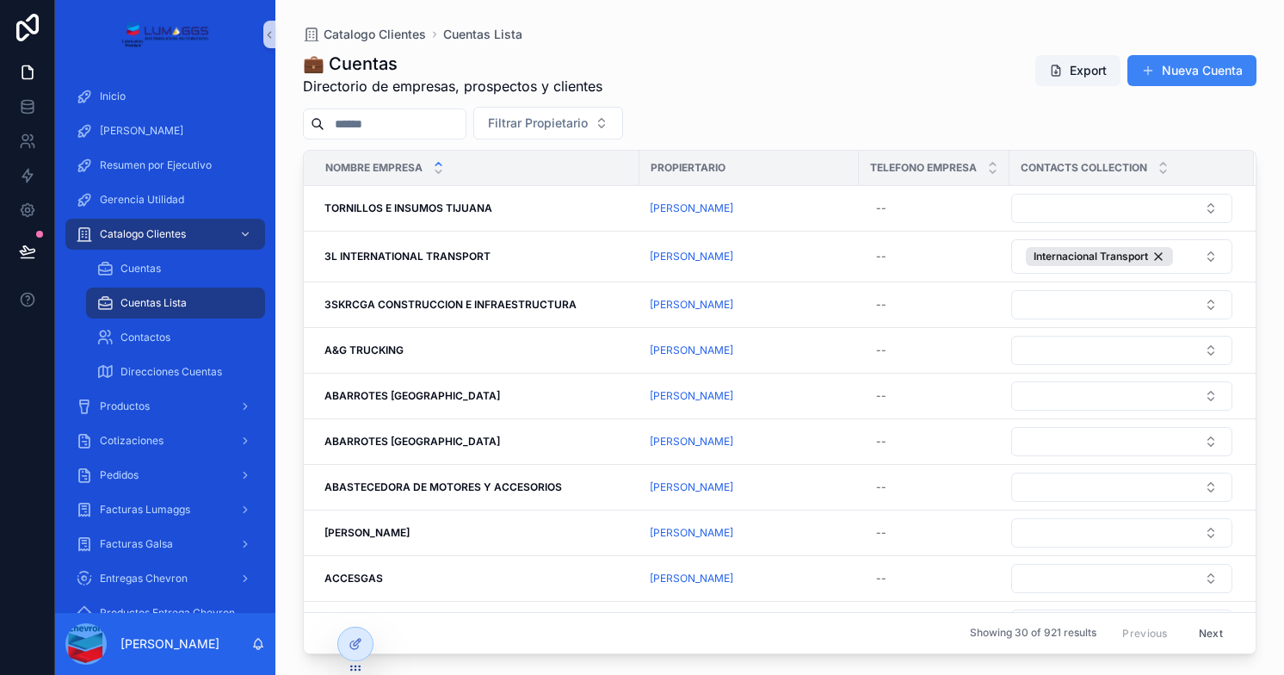
click at [1044, 211] on button "Select Button" at bounding box center [1121, 208] width 221 height 29
type input "***"
click at [1028, 275] on span "Jazmín" at bounding box center [1037, 275] width 40 height 17
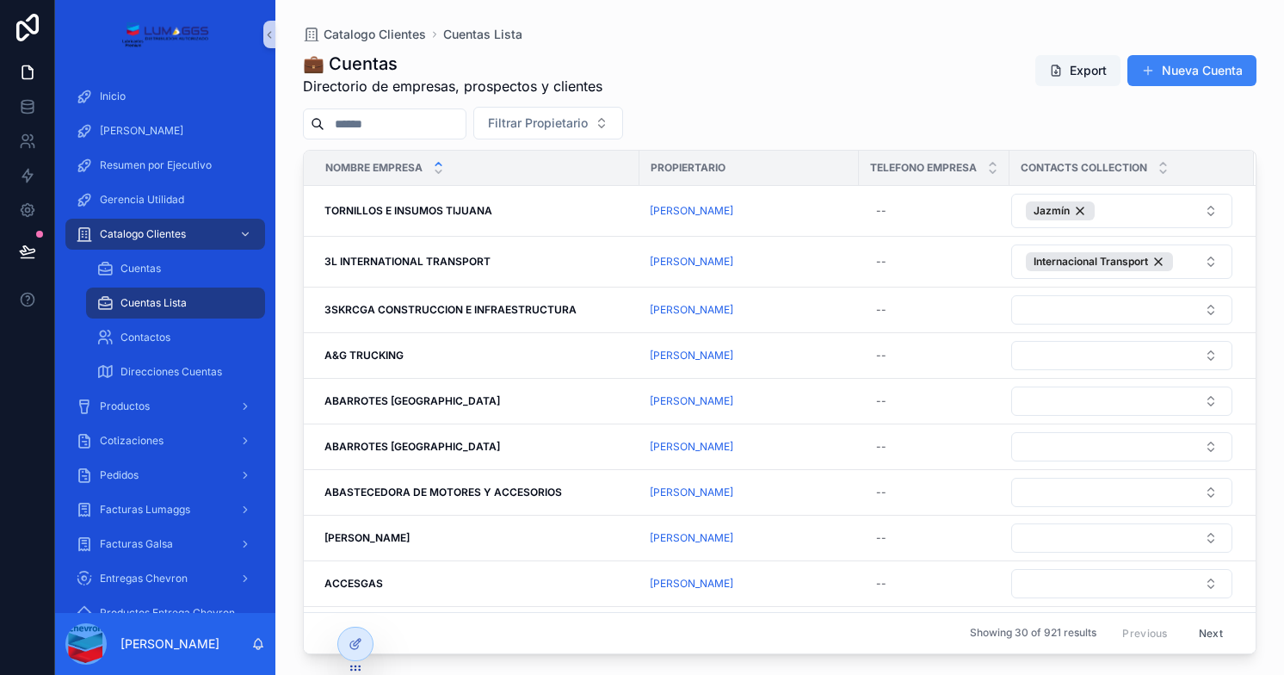
click at [1183, 209] on button "Jazmín" at bounding box center [1121, 211] width 221 height 34
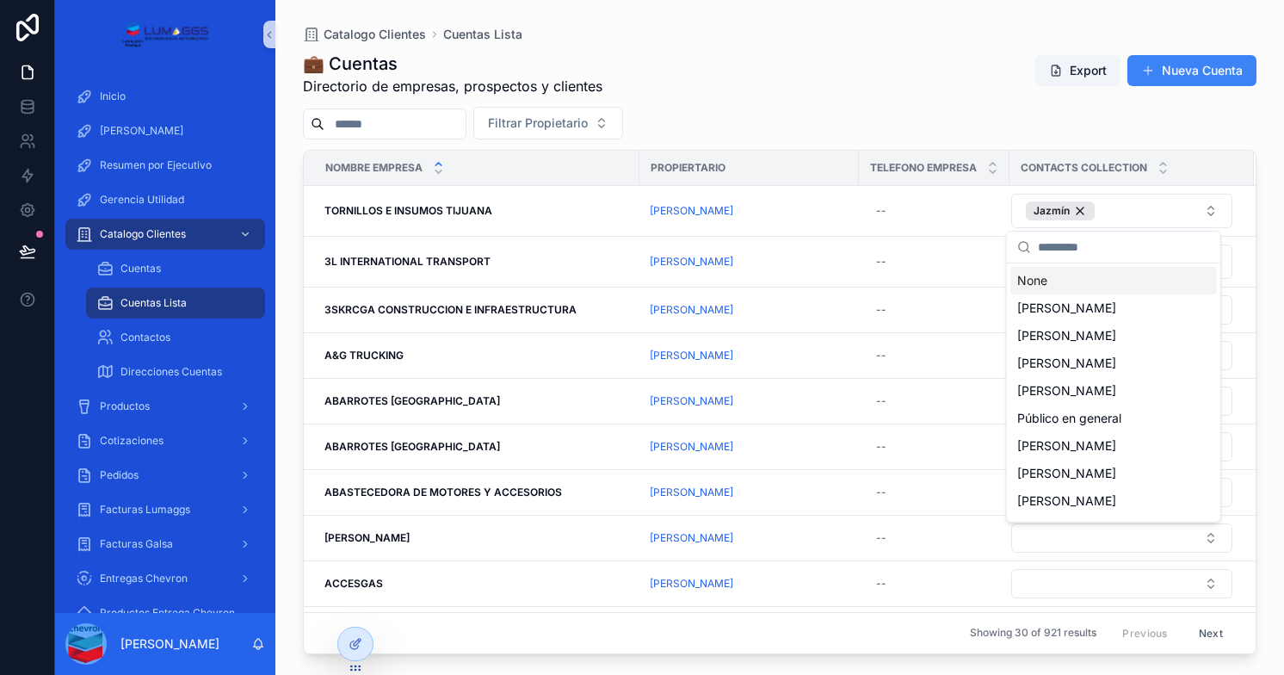
click at [1183, 209] on button "Jazmín" at bounding box center [1121, 211] width 221 height 34
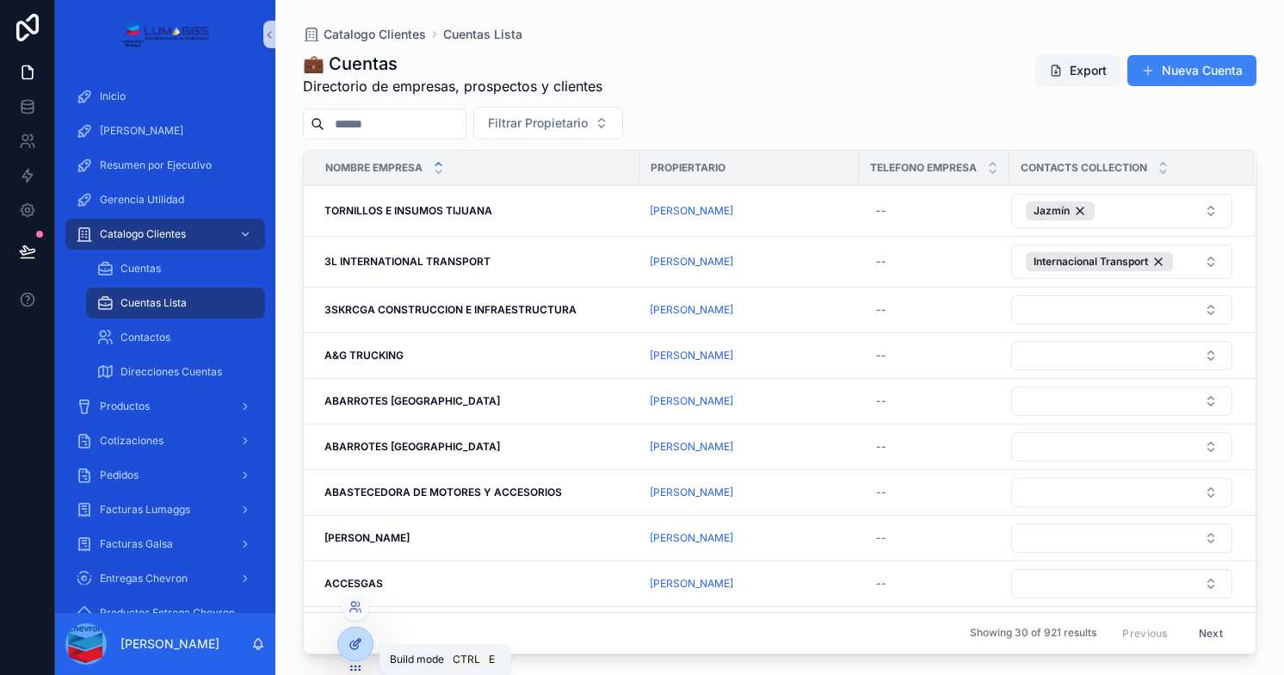
click at [363, 642] on div at bounding box center [355, 643] width 34 height 33
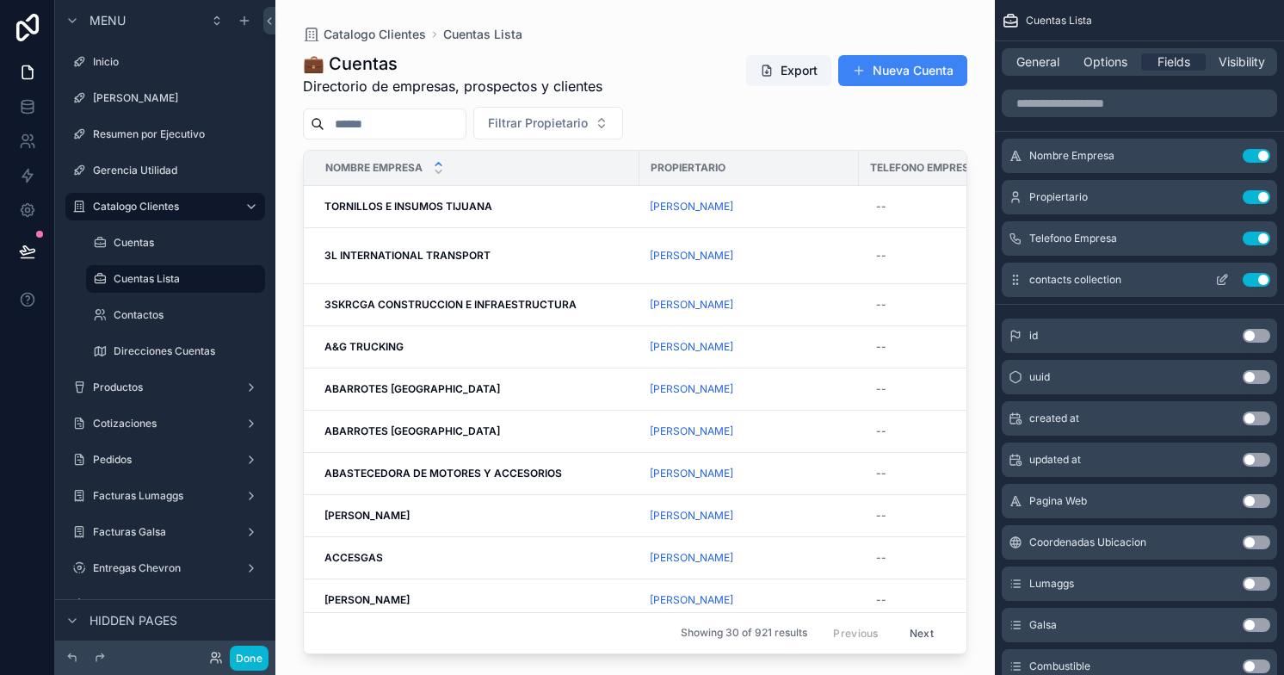
click at [1224, 275] on icon "scrollable content" at bounding box center [1225, 276] width 2 height 2
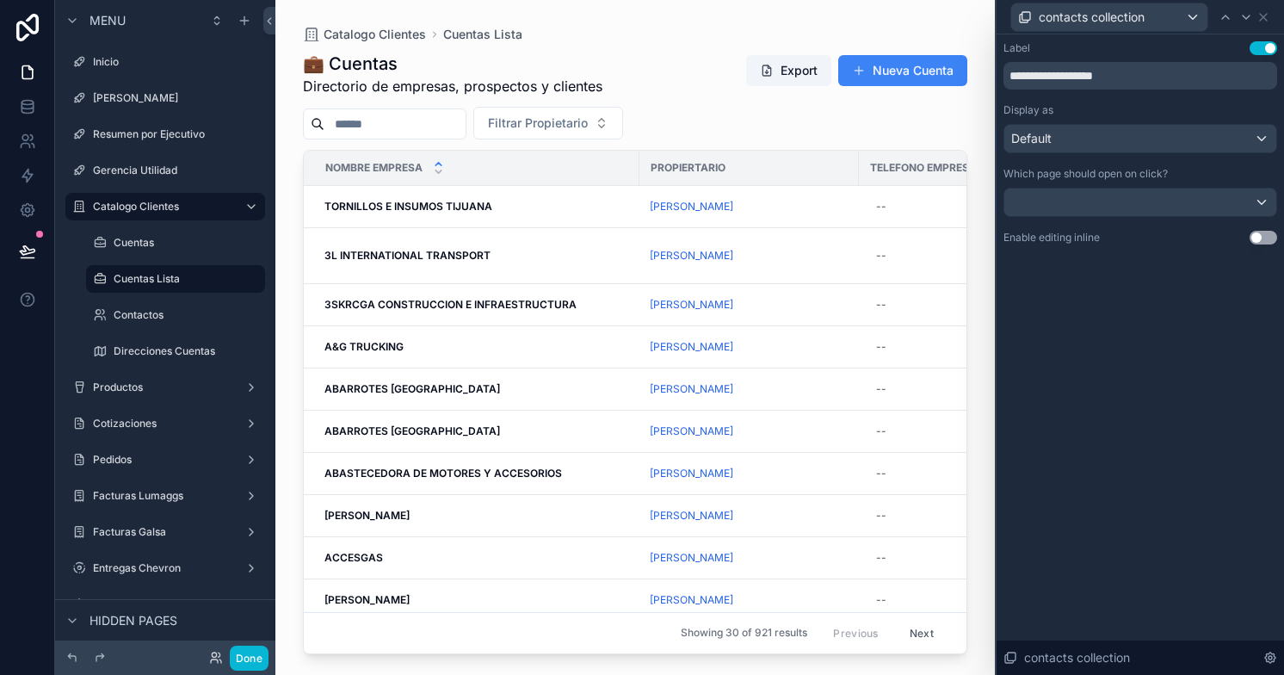
click at [1267, 237] on button "Use setting" at bounding box center [1263, 238] width 28 height 14
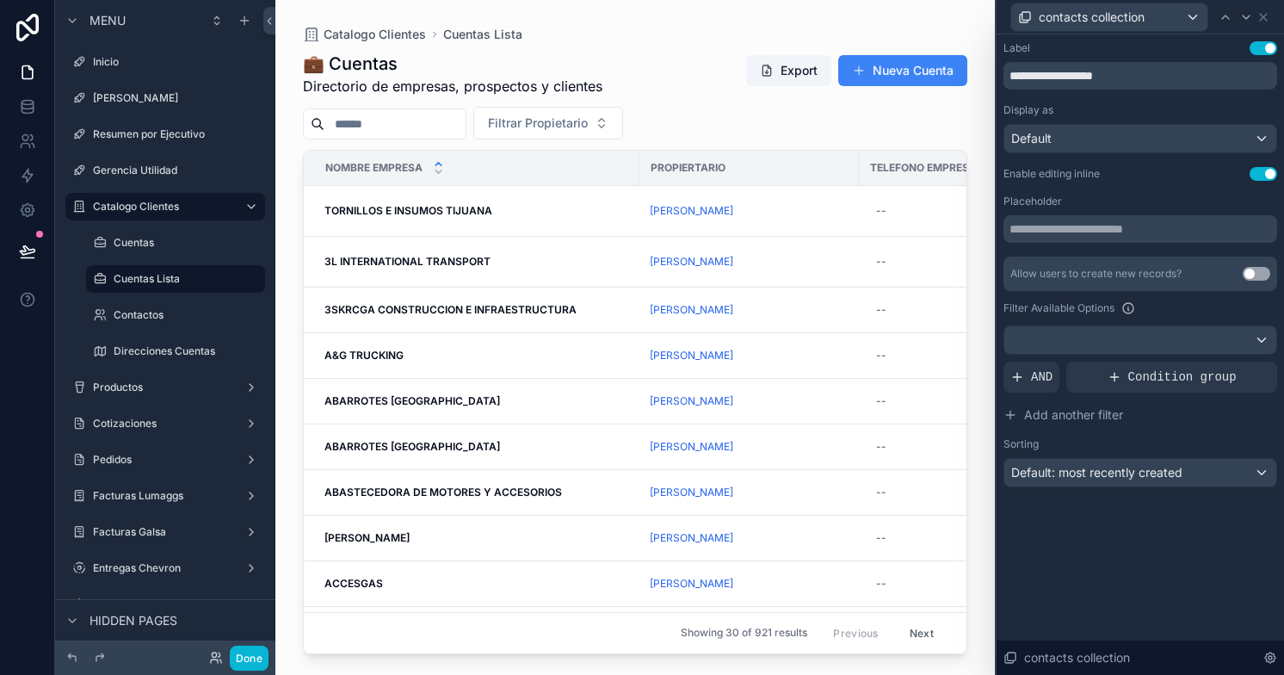
click at [1258, 274] on button "Use setting" at bounding box center [1256, 274] width 28 height 14
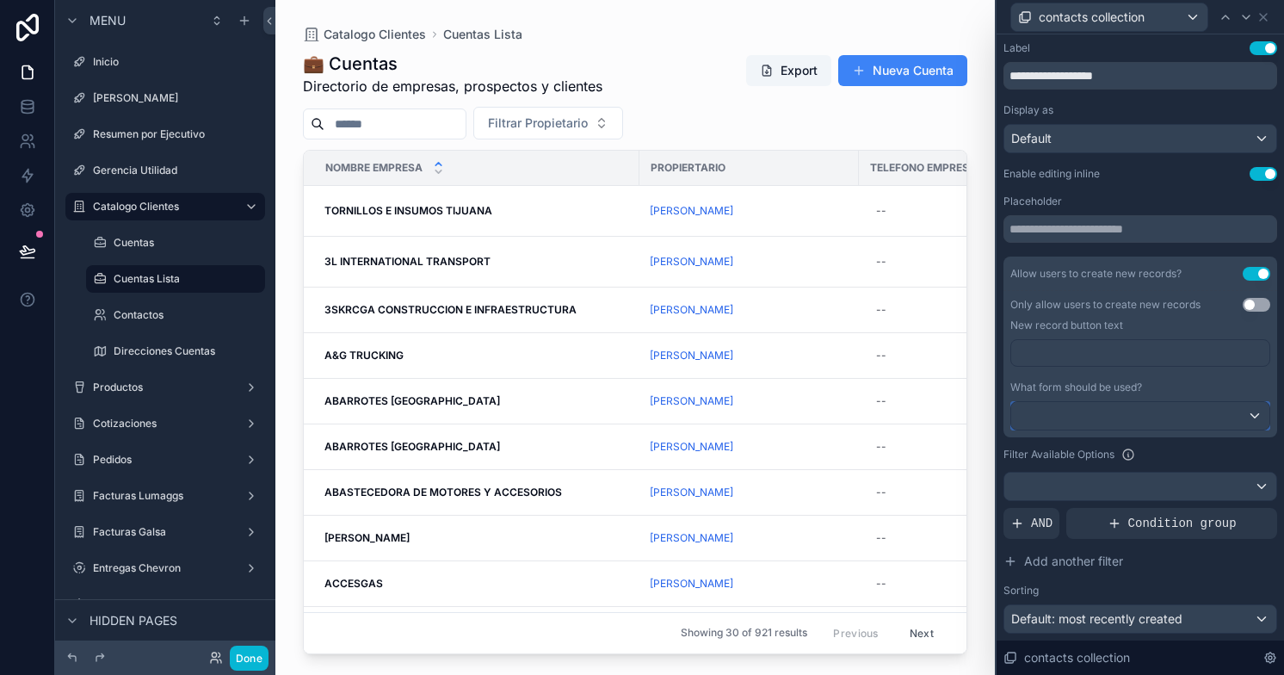
click at [1206, 419] on div at bounding box center [1140, 416] width 258 height 28
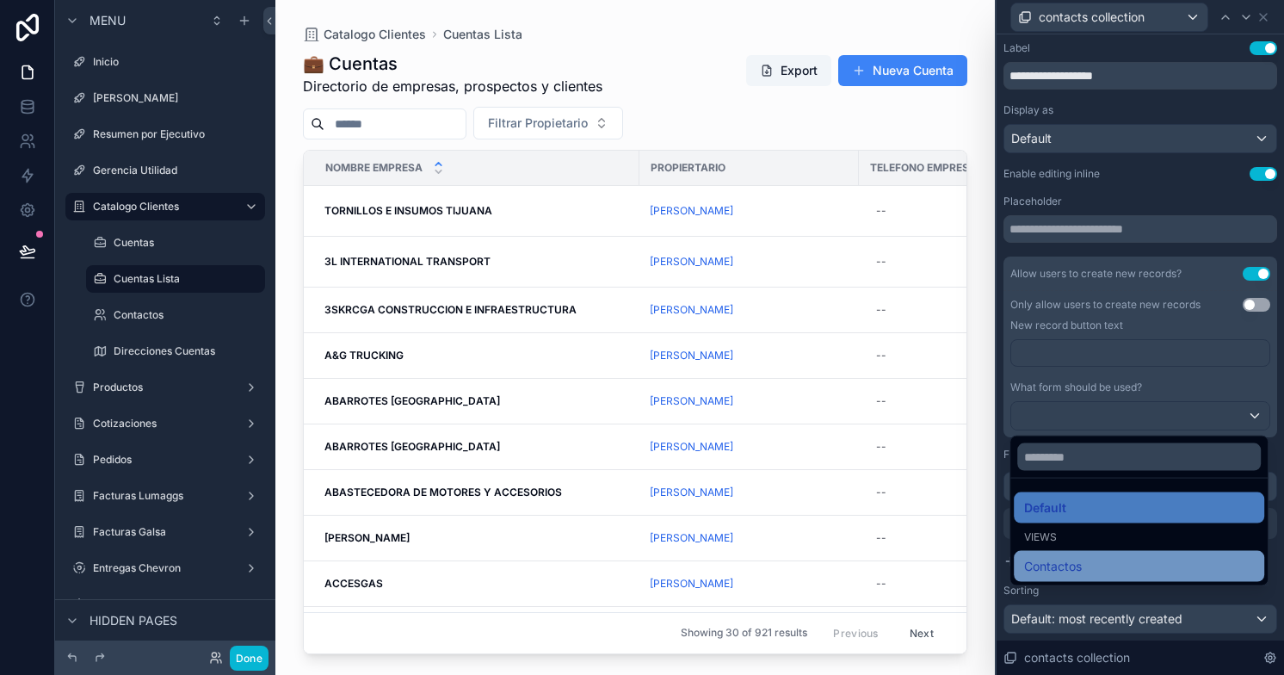
click at [1099, 560] on div "Contactos" at bounding box center [1139, 566] width 230 height 21
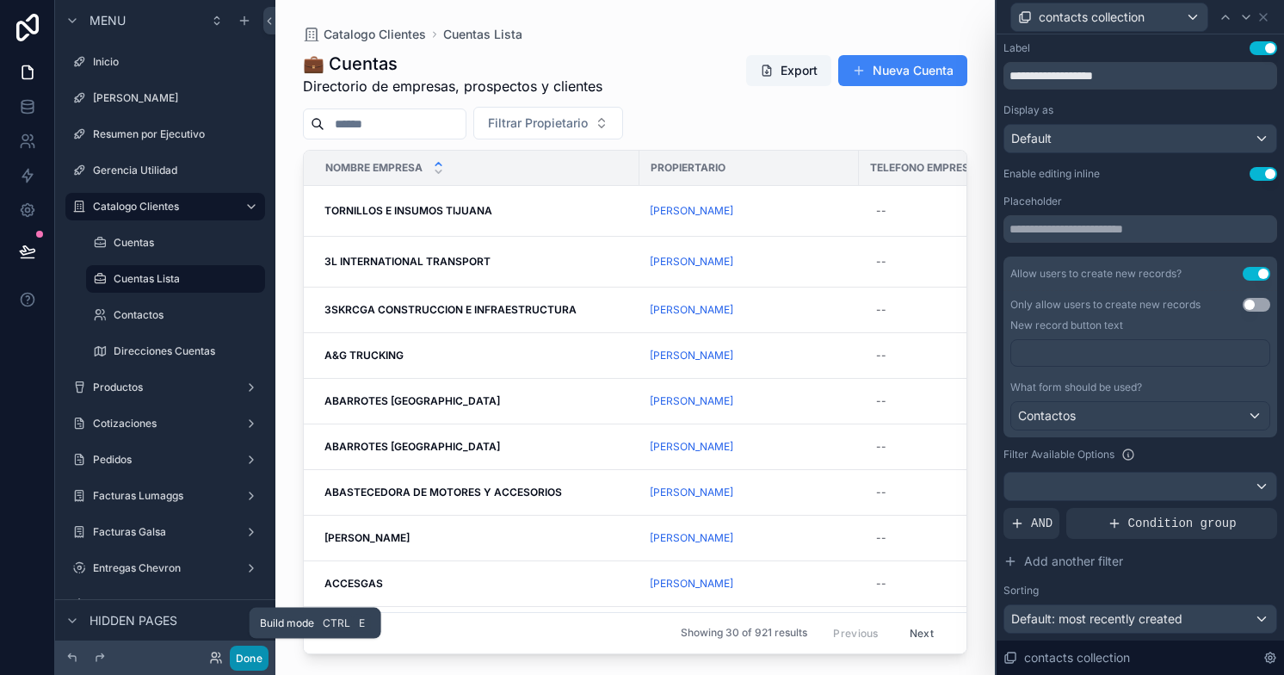
click at [247, 658] on button "Done" at bounding box center [249, 657] width 39 height 25
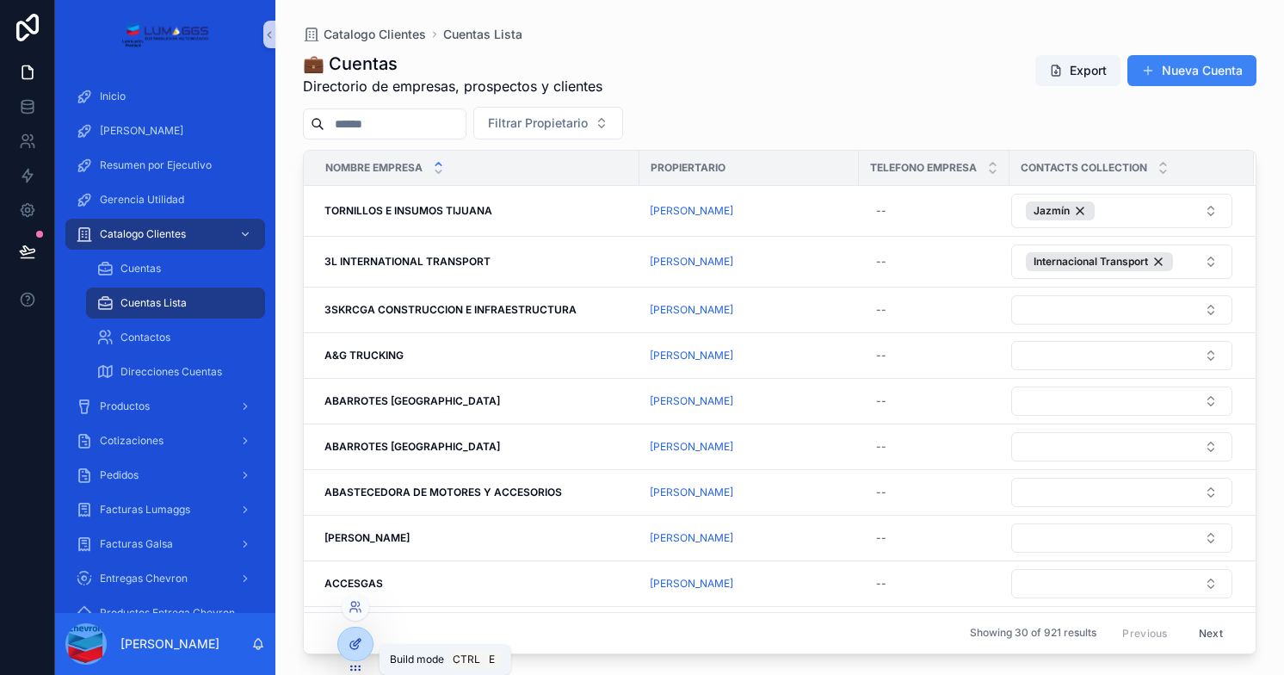
click at [354, 646] on icon at bounding box center [355, 644] width 14 height 14
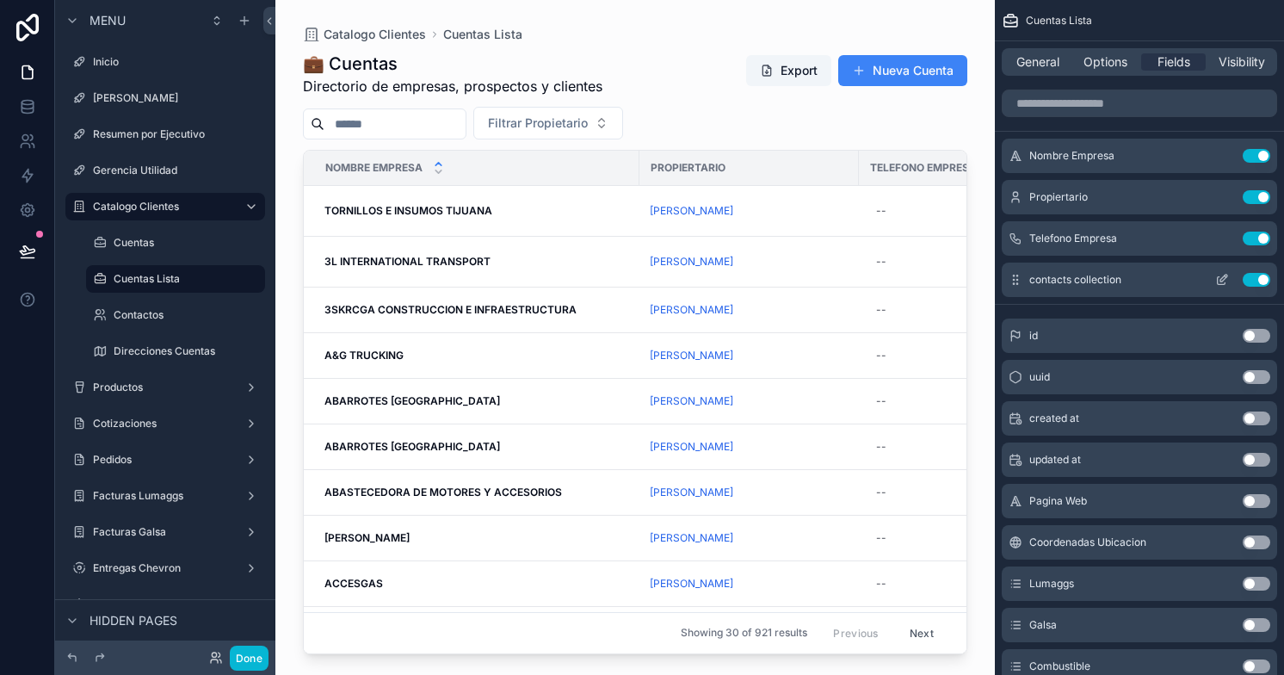
click at [1222, 275] on icon "scrollable content" at bounding box center [1222, 280] width 14 height 14
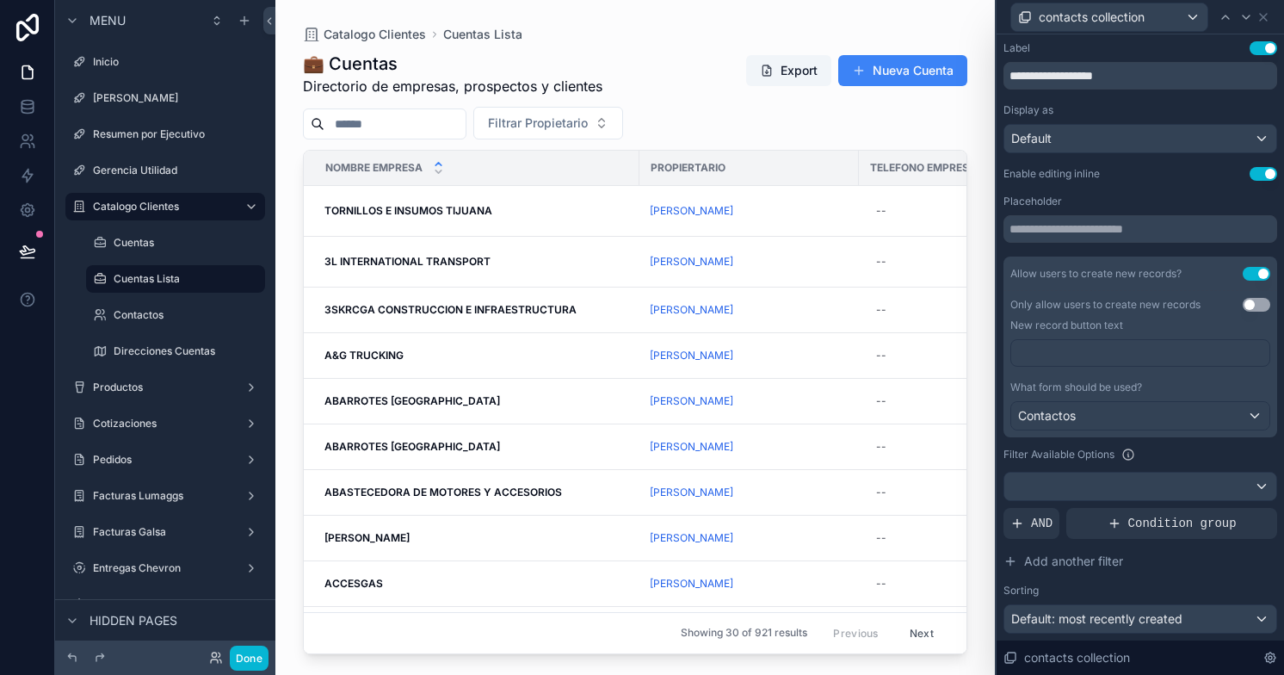
click at [1256, 169] on button "Use setting" at bounding box center [1263, 174] width 28 height 14
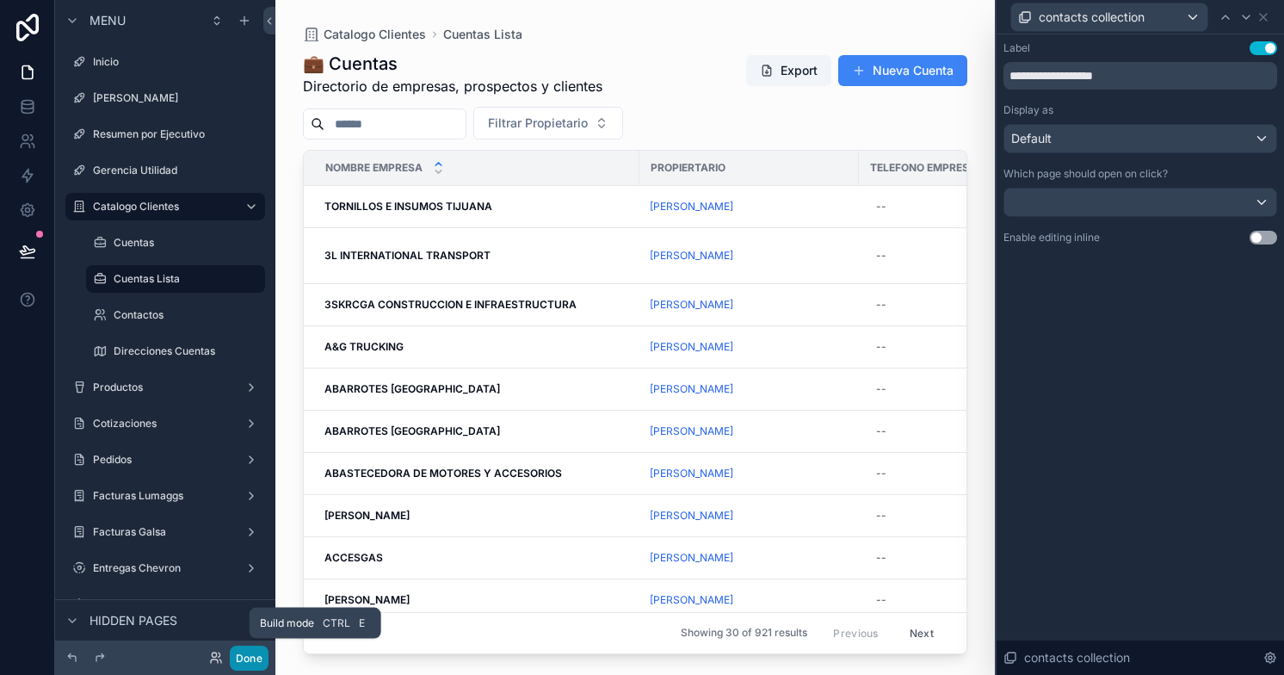
click at [255, 650] on button "Done" at bounding box center [249, 657] width 39 height 25
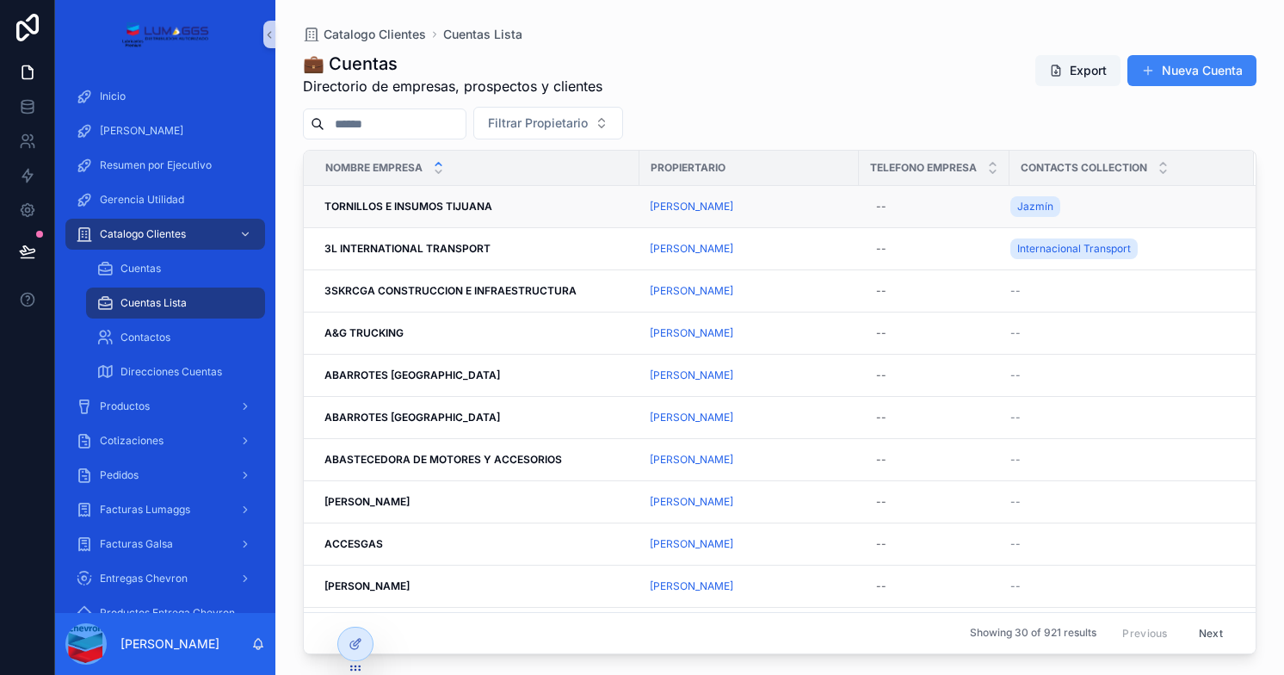
click at [1120, 207] on div "Jazmín" at bounding box center [1121, 207] width 223 height 28
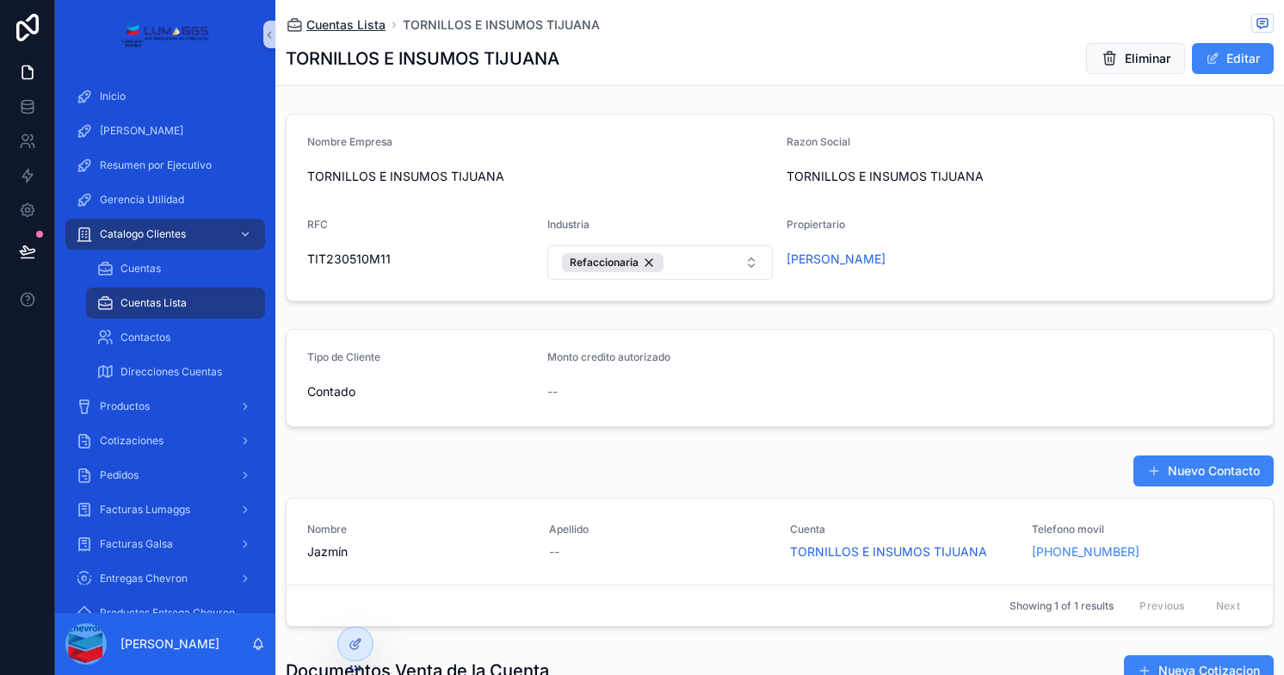
click at [354, 24] on span "Cuentas Lista" at bounding box center [345, 24] width 79 height 17
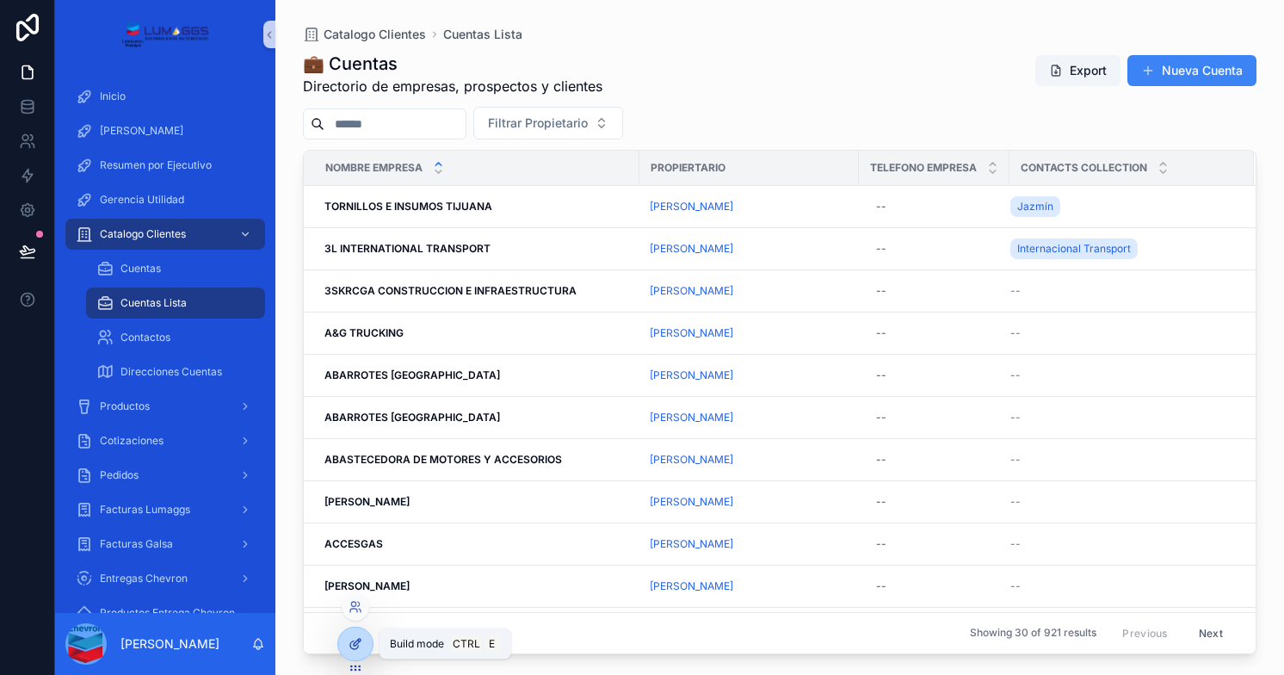
click at [351, 639] on icon at bounding box center [355, 644] width 14 height 14
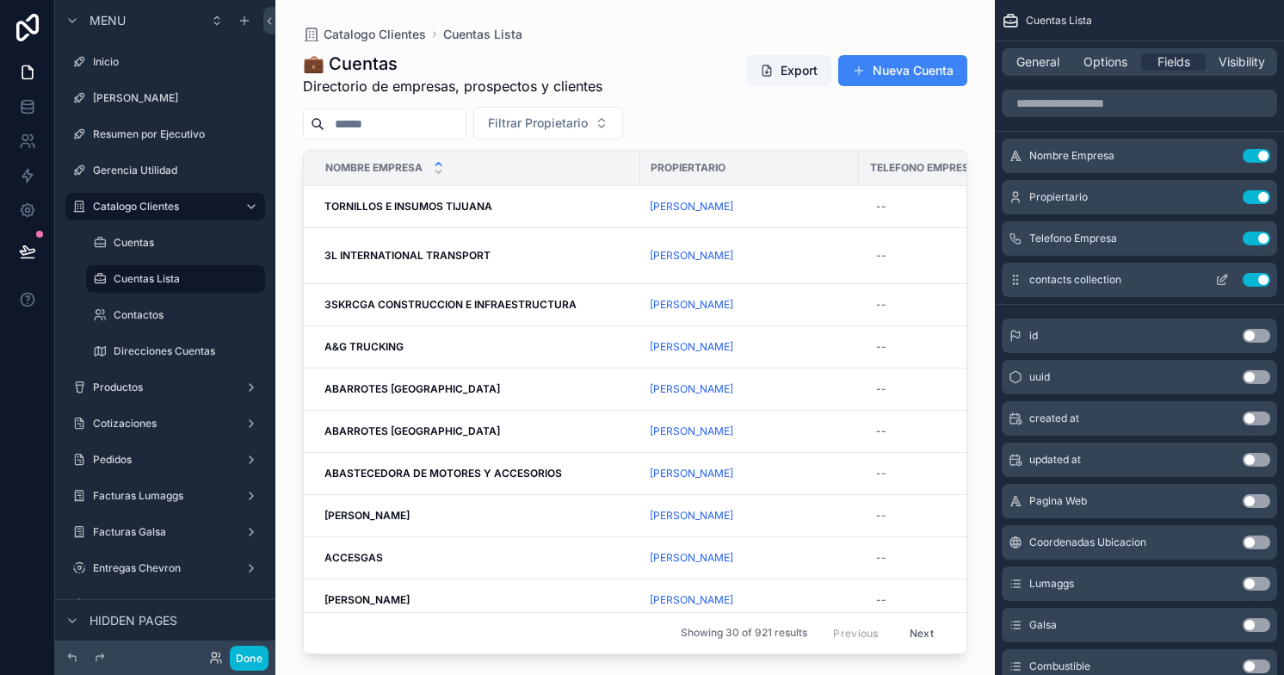
click at [1220, 281] on icon "scrollable content" at bounding box center [1223, 277] width 7 height 7
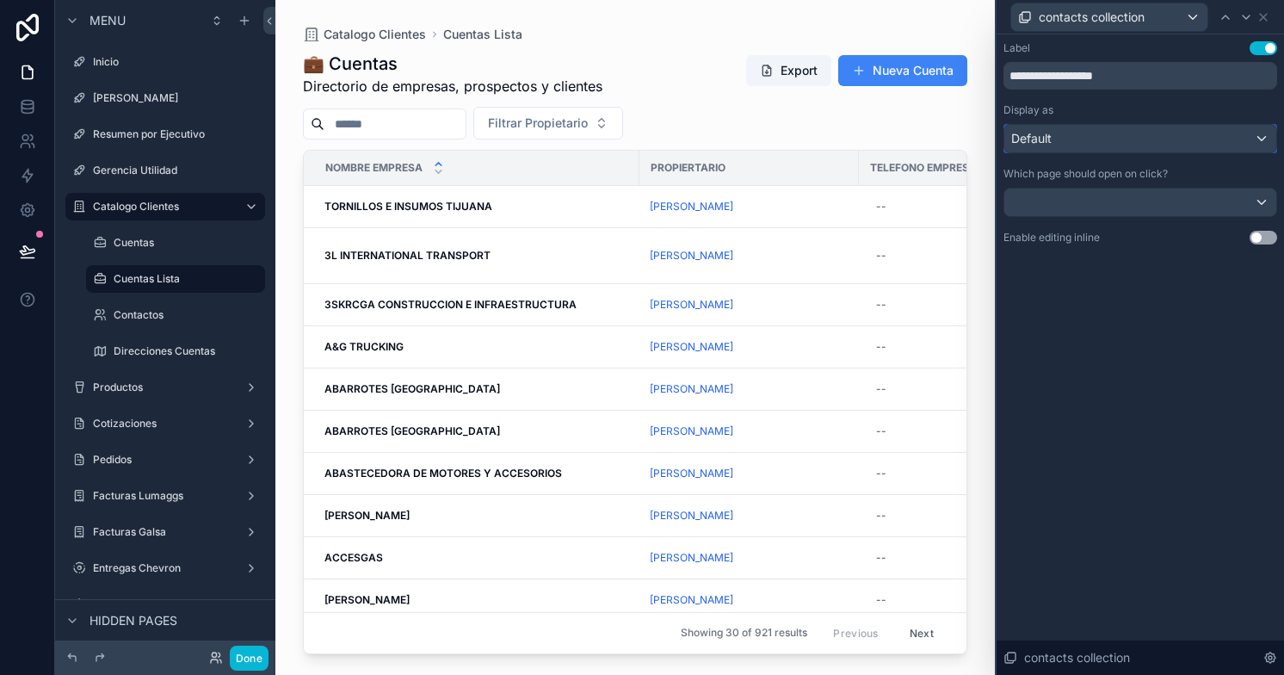
click at [1225, 140] on div "Default" at bounding box center [1140, 139] width 272 height 28
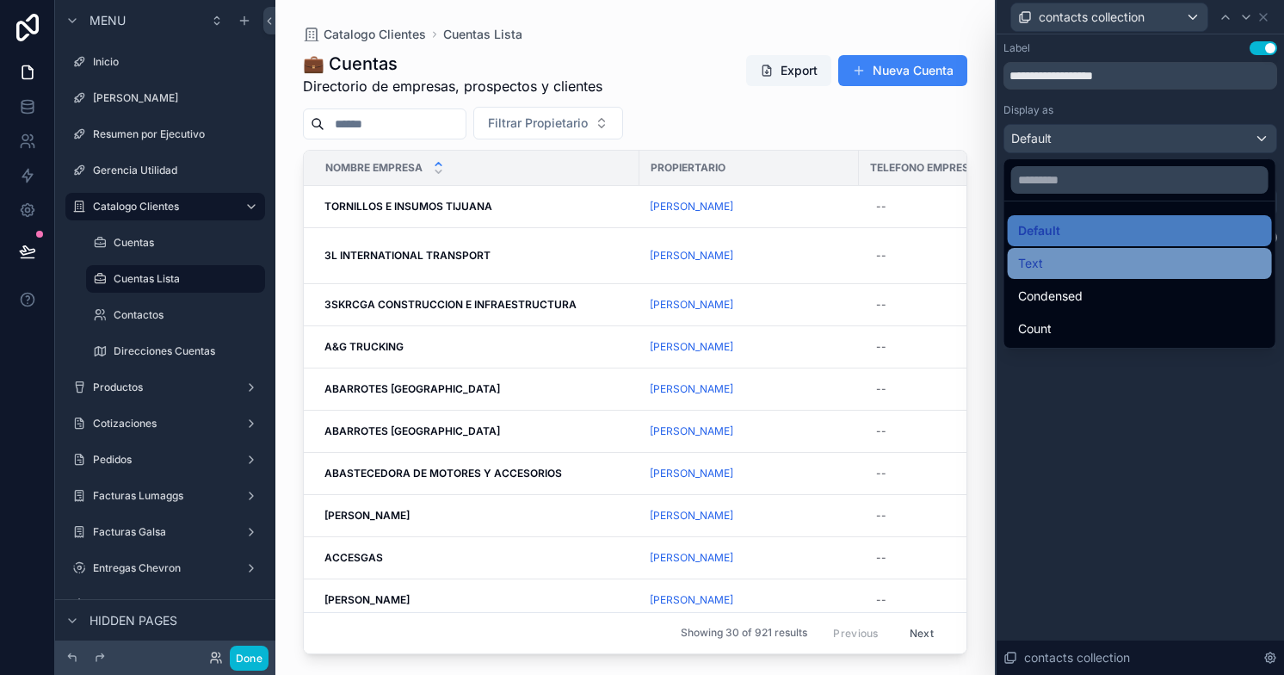
click at [1095, 255] on div "Text" at bounding box center [1139, 263] width 243 height 21
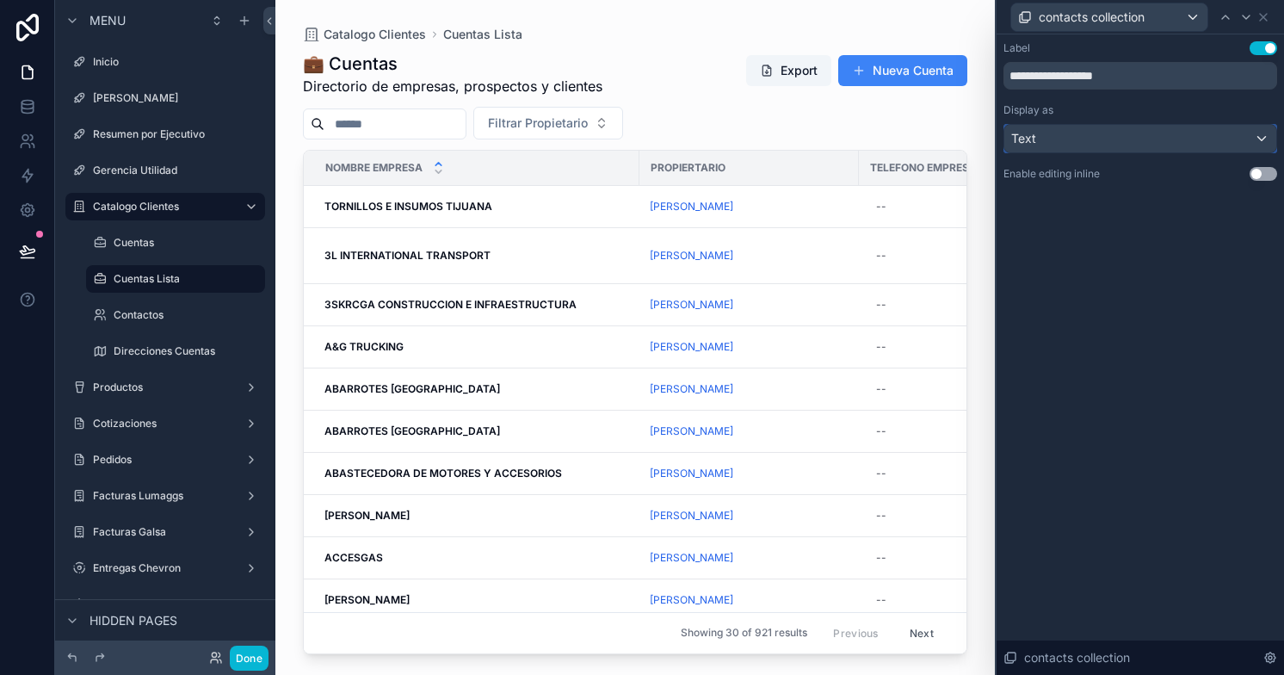
click at [1150, 142] on div "Text" at bounding box center [1140, 139] width 272 height 28
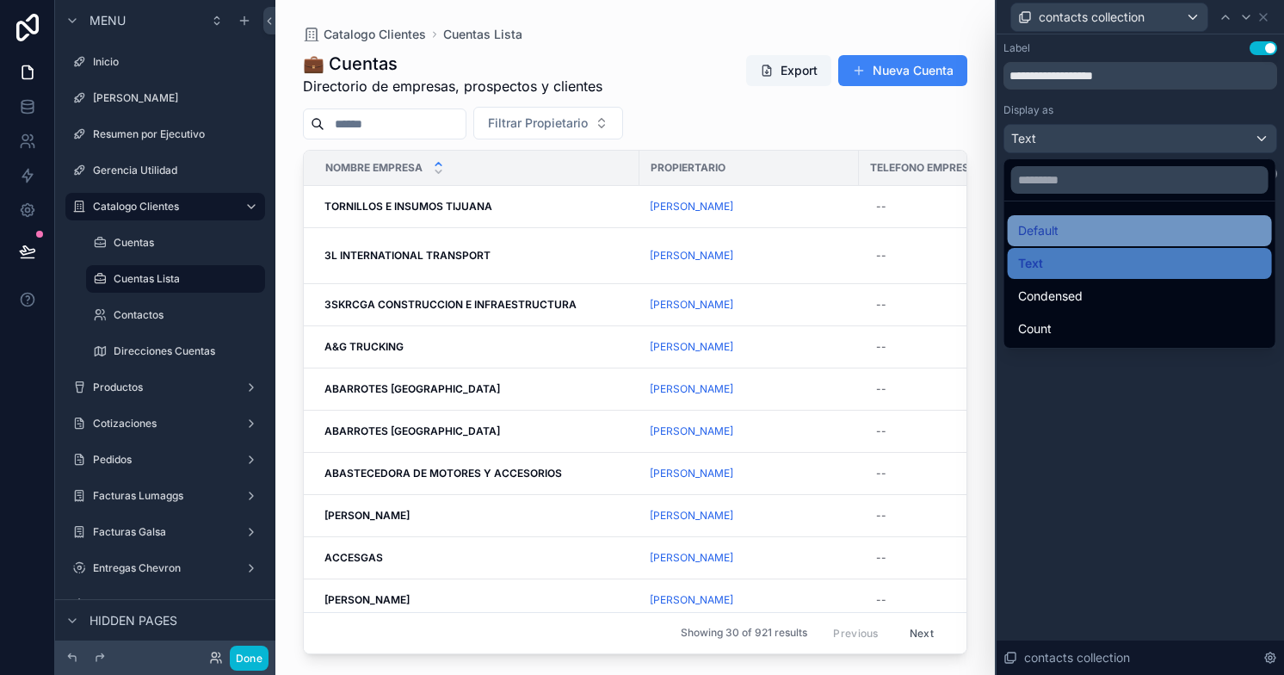
click at [1052, 233] on span "Default" at bounding box center [1038, 230] width 40 height 21
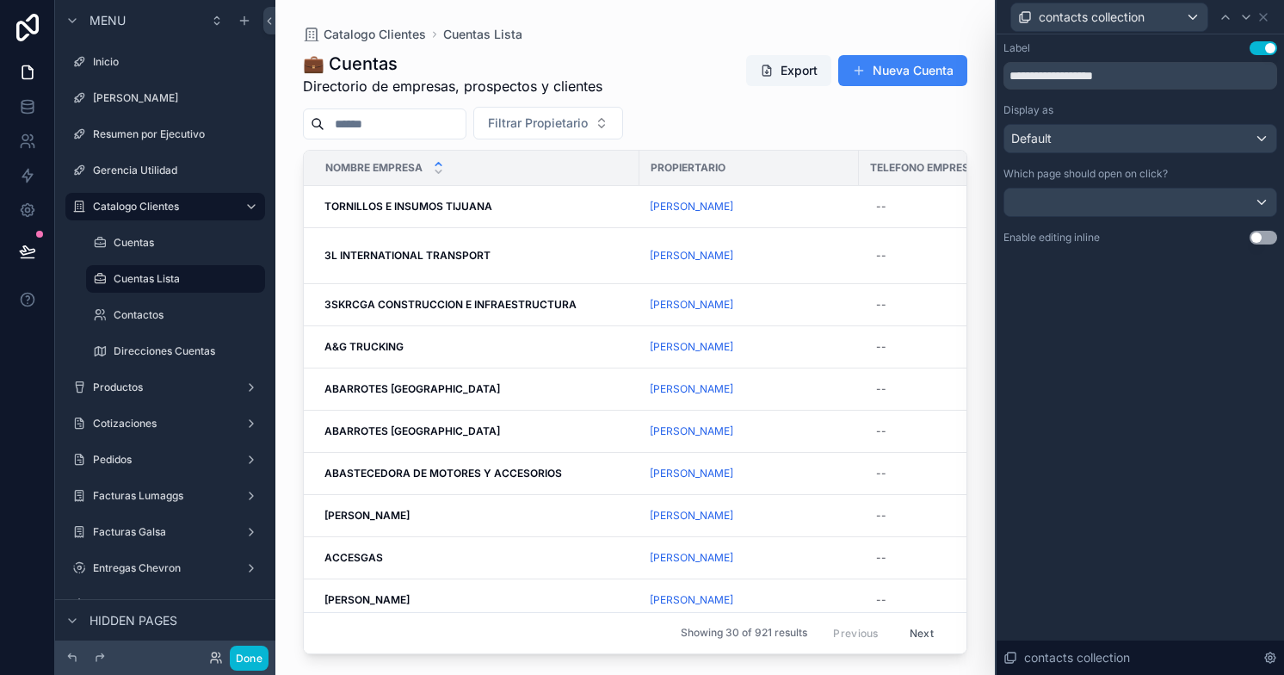
click at [1263, 240] on button "Use setting" at bounding box center [1263, 238] width 28 height 14
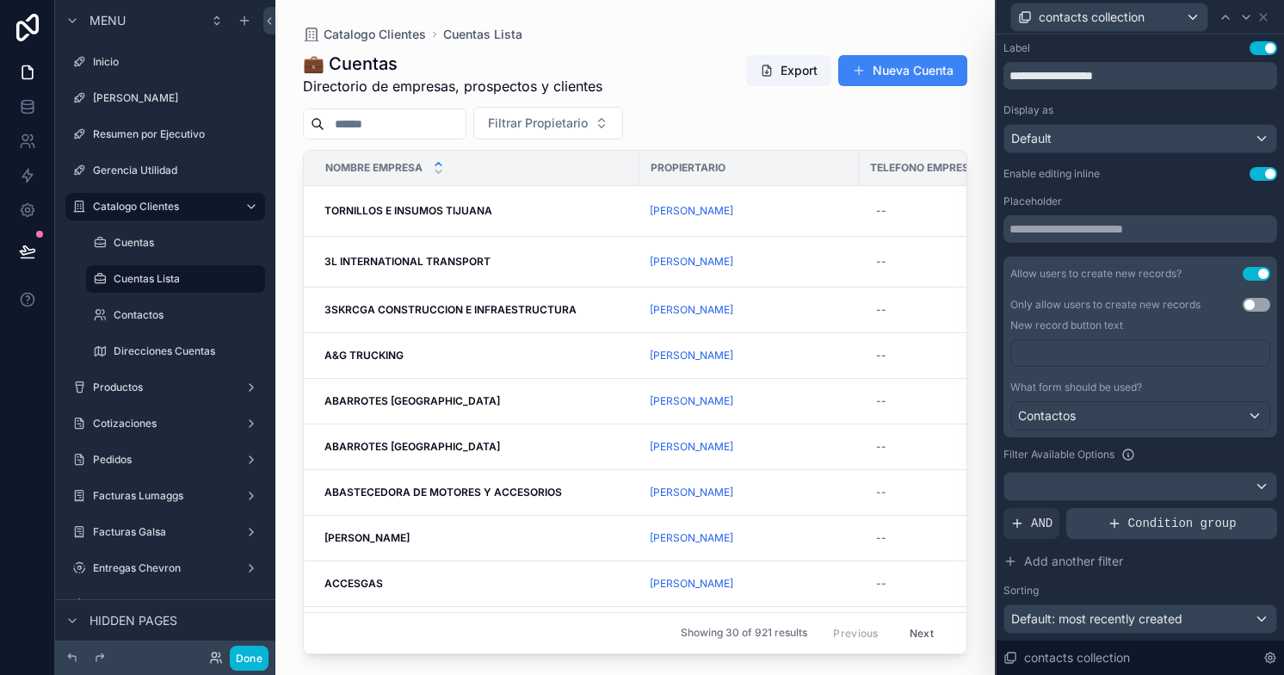
scroll to position [261, 0]
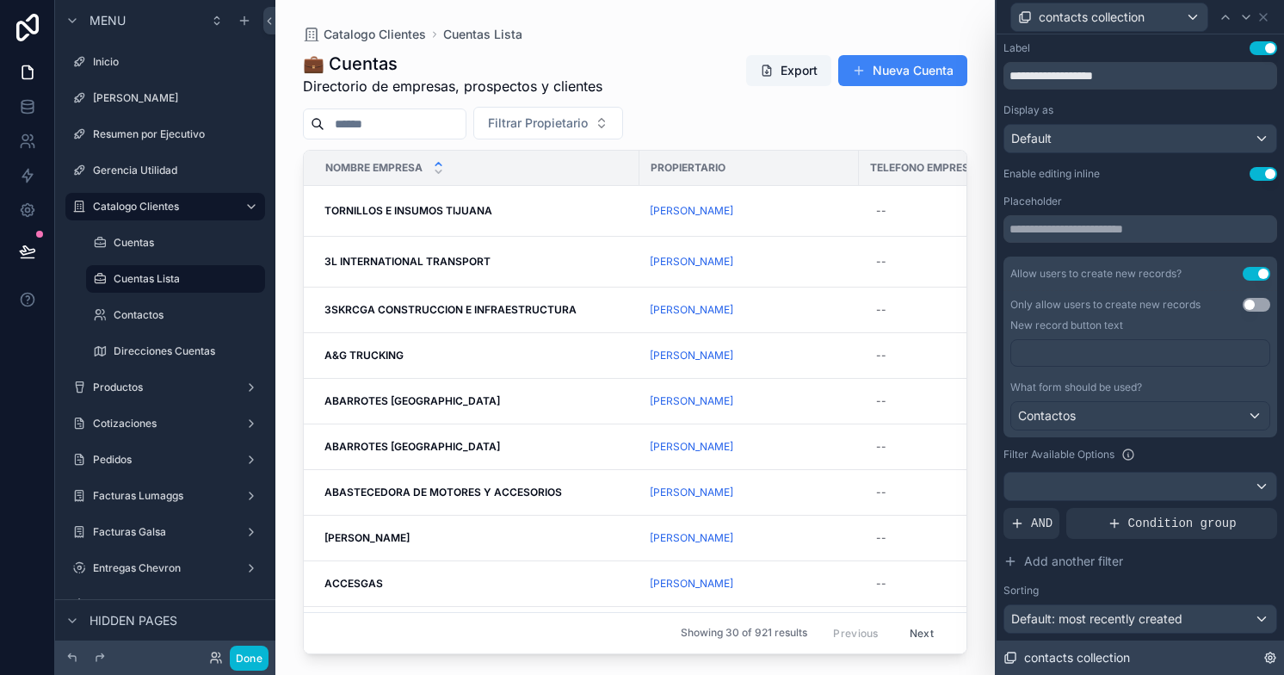
click at [1270, 658] on icon at bounding box center [1269, 657] width 3 height 3
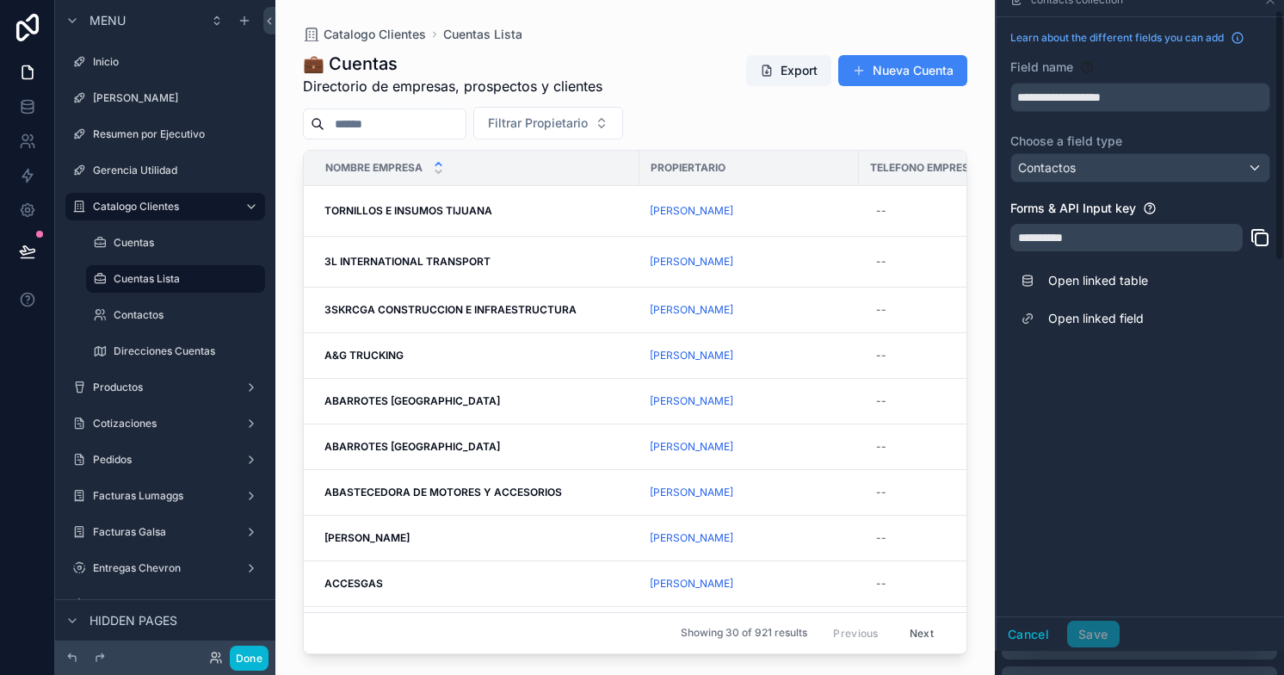
scroll to position [24, 0]
click at [1031, 630] on button "Cancel" at bounding box center [1028, 634] width 64 height 28
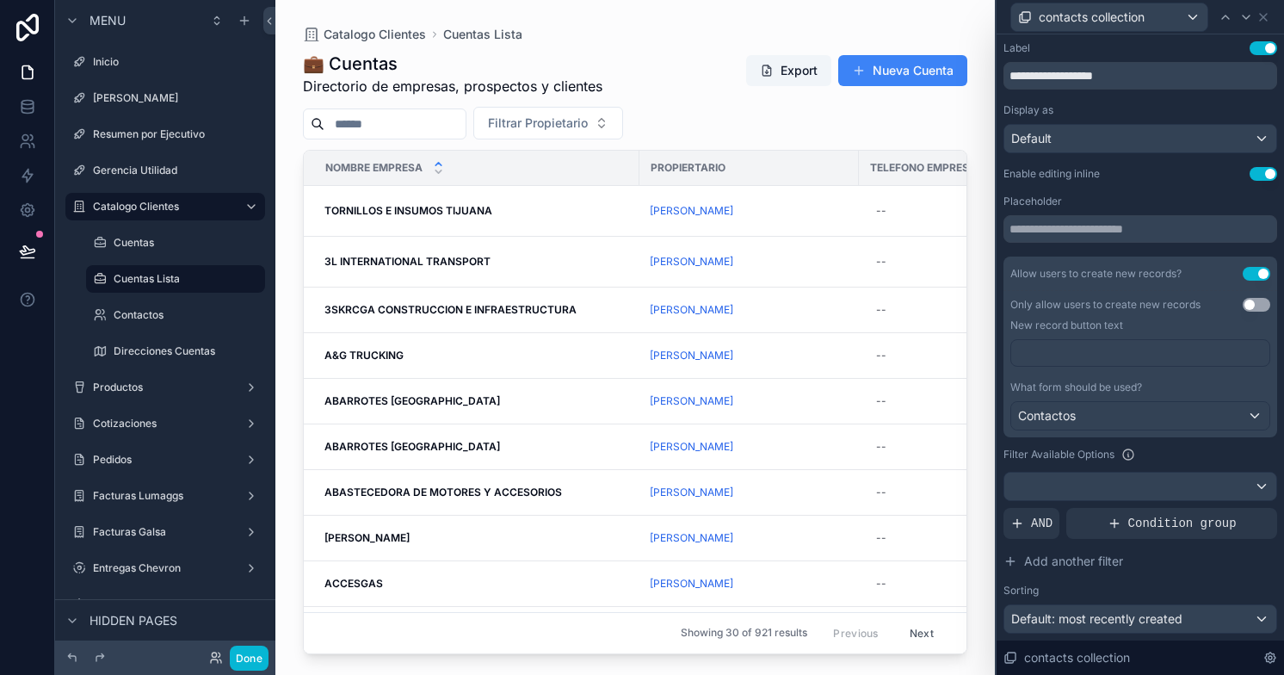
scroll to position [120, 0]
click at [1256, 51] on button "Use setting" at bounding box center [1263, 48] width 28 height 14
click at [145, 314] on label "Contactos" at bounding box center [172, 315] width 117 height 14
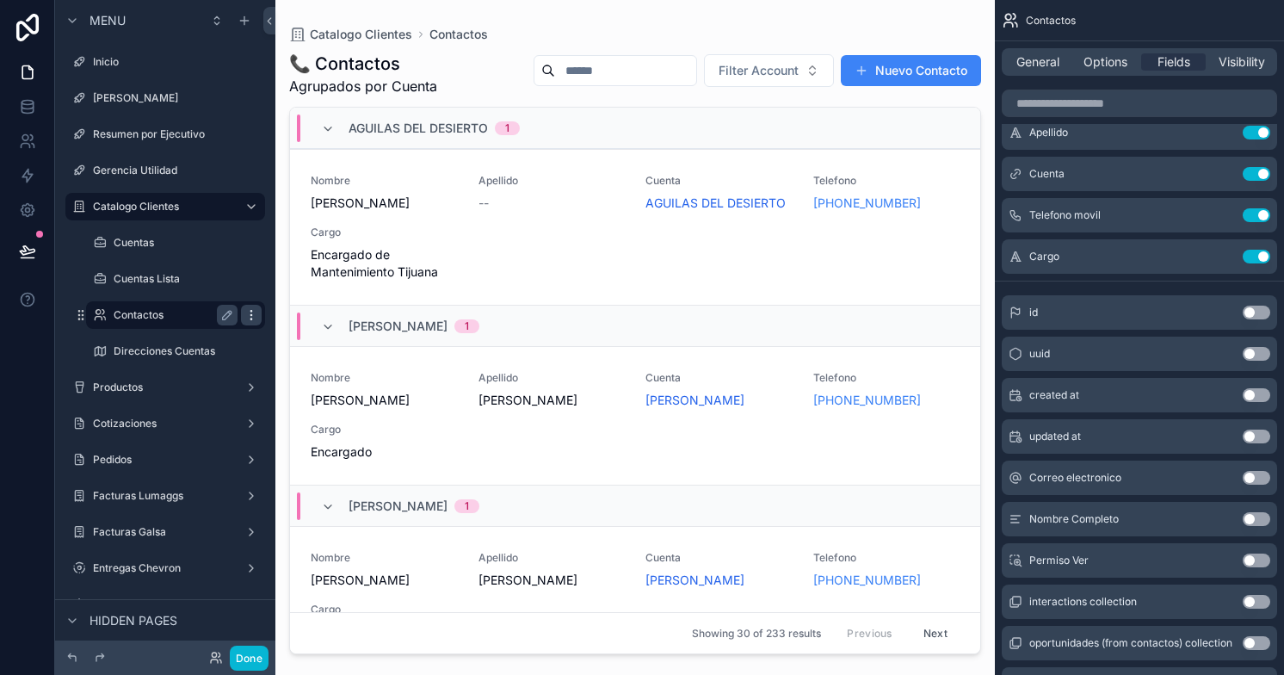
click at [246, 312] on icon "scrollable content" at bounding box center [251, 315] width 14 height 14
click at [306, 335] on span "Clone" at bounding box center [322, 333] width 32 height 17
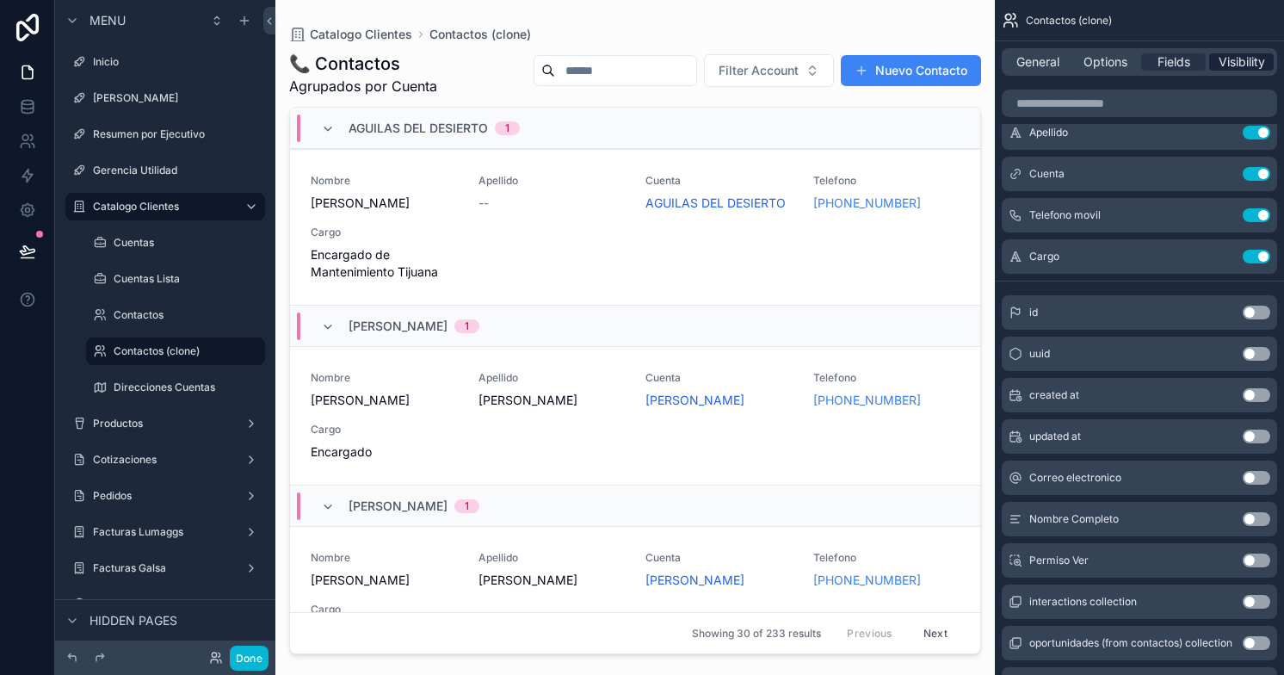
click at [1232, 58] on span "Visibility" at bounding box center [1241, 61] width 46 height 17
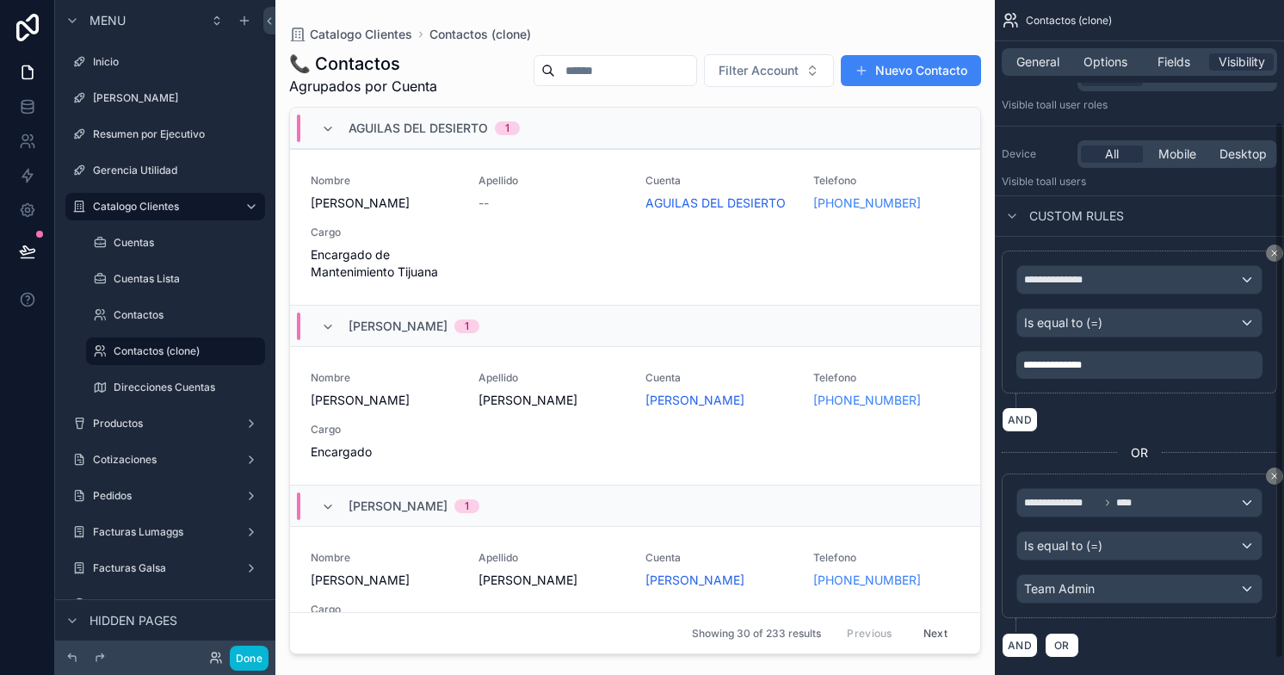
scroll to position [153, 0]
click at [1170, 62] on span "Fields" at bounding box center [1173, 61] width 33 height 17
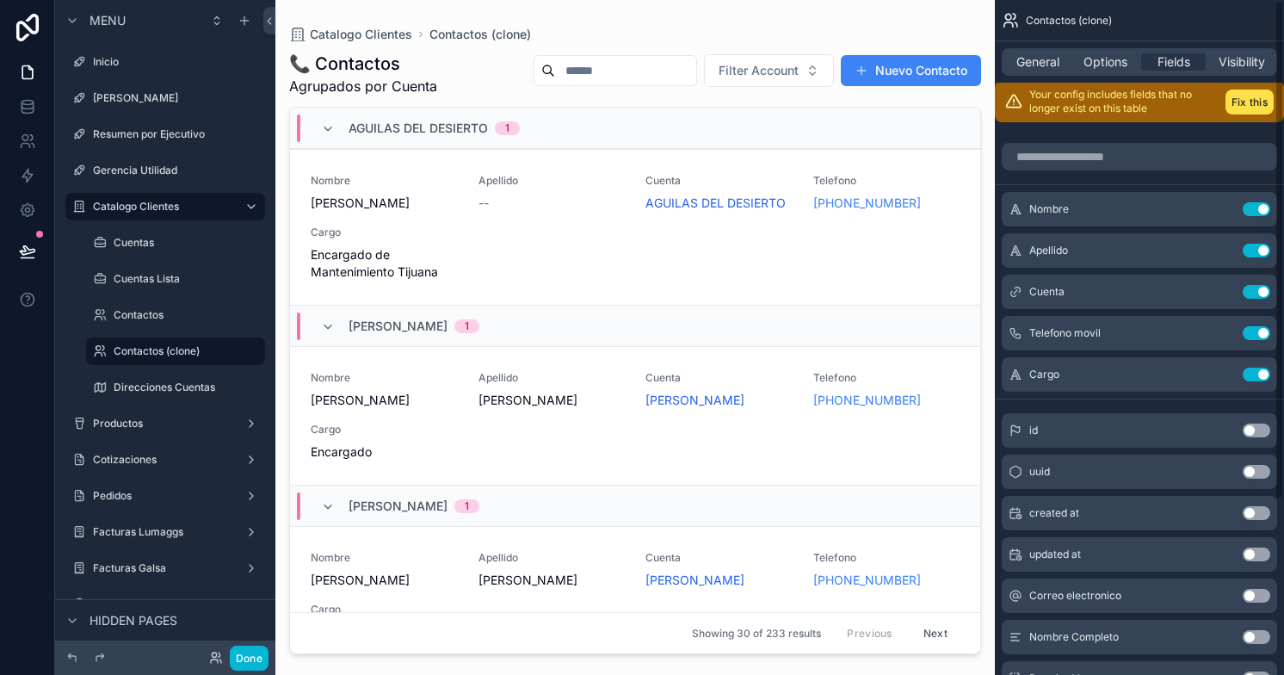
scroll to position [0, 0]
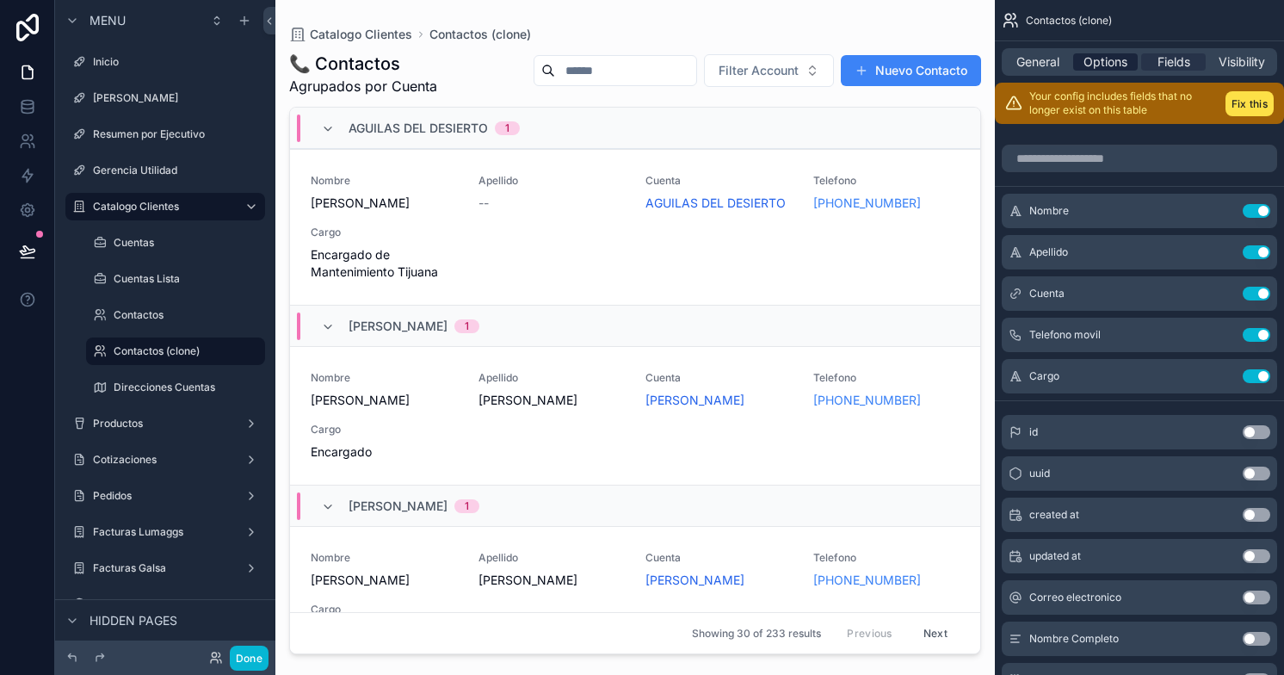
click at [1095, 64] on span "Options" at bounding box center [1105, 61] width 44 height 17
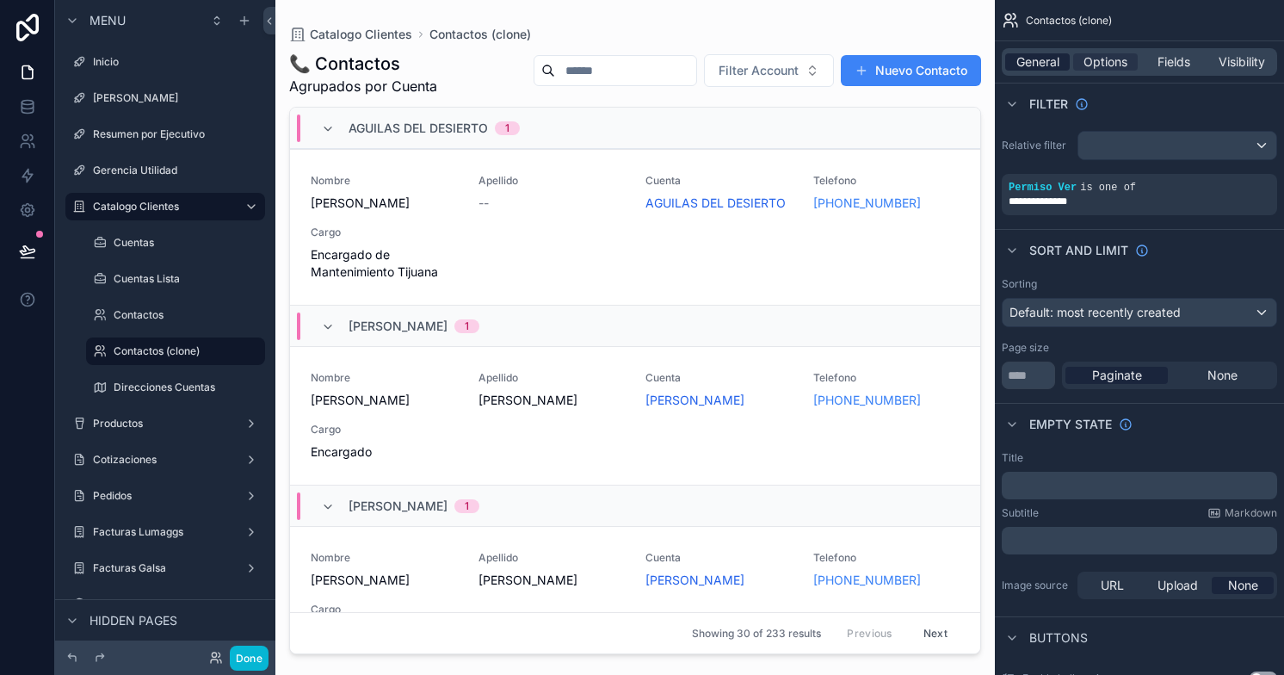
click at [1026, 69] on span "General" at bounding box center [1037, 61] width 43 height 17
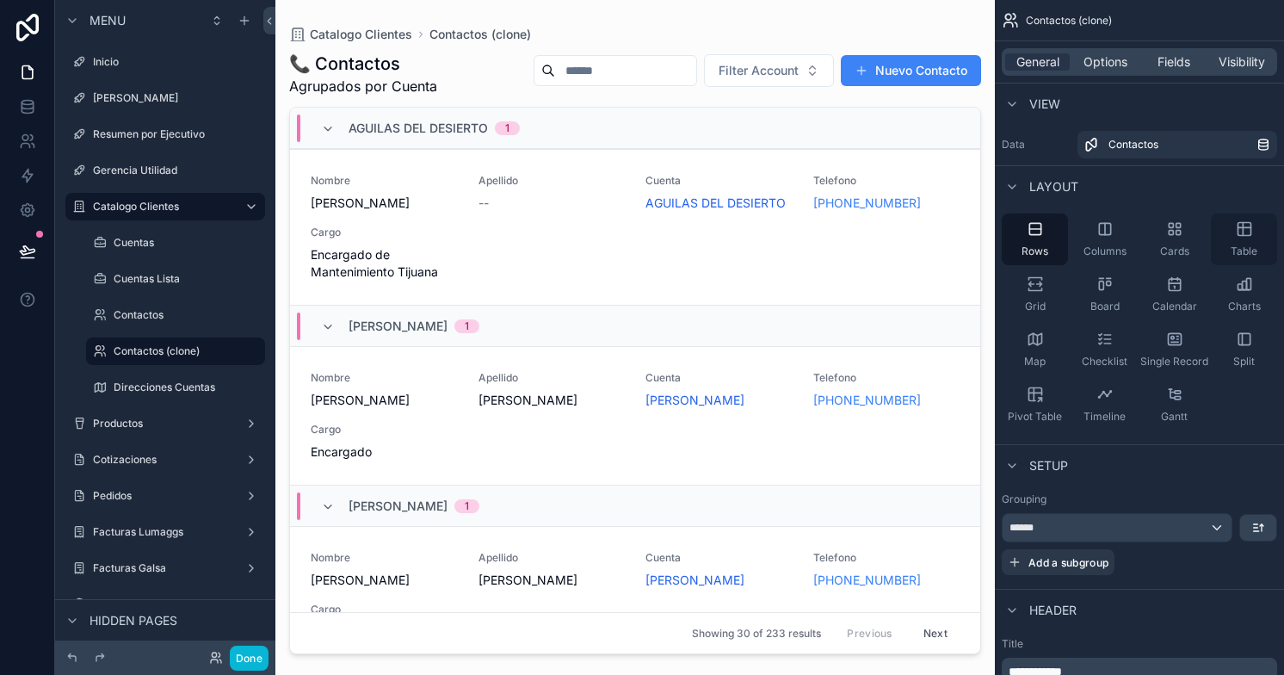
click at [1239, 243] on div "Table" at bounding box center [1244, 239] width 66 height 52
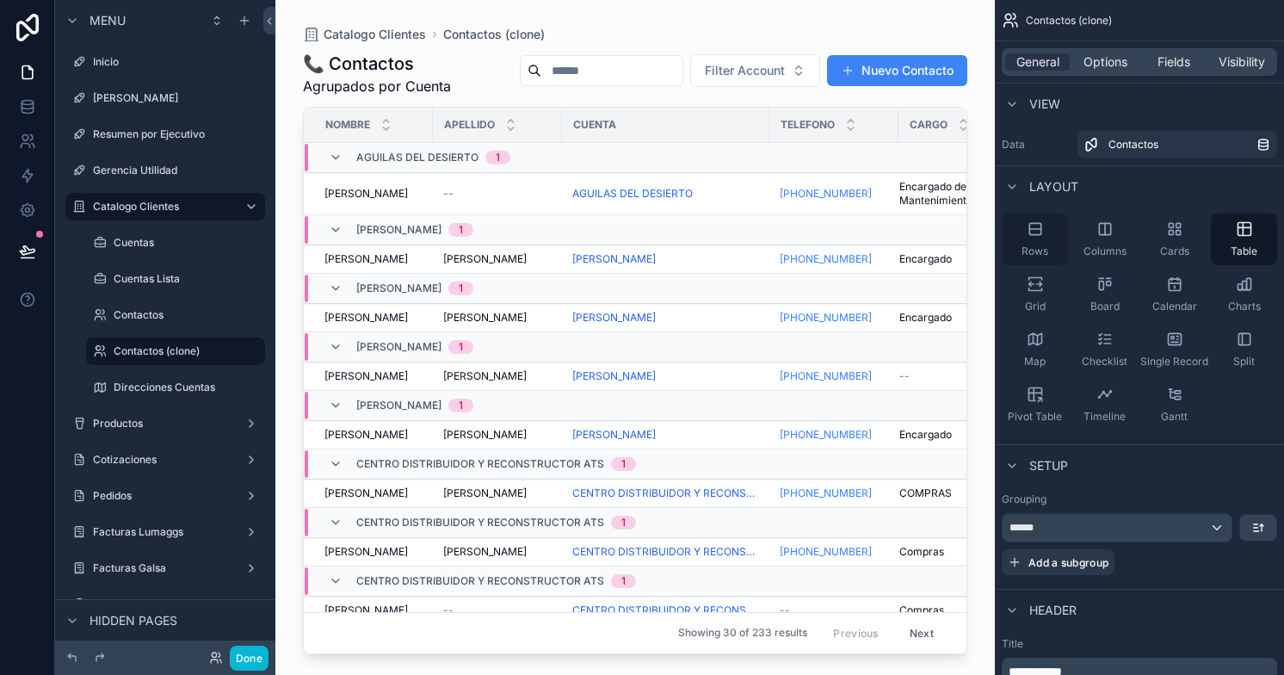
click at [1040, 244] on span "Rows" at bounding box center [1034, 251] width 27 height 14
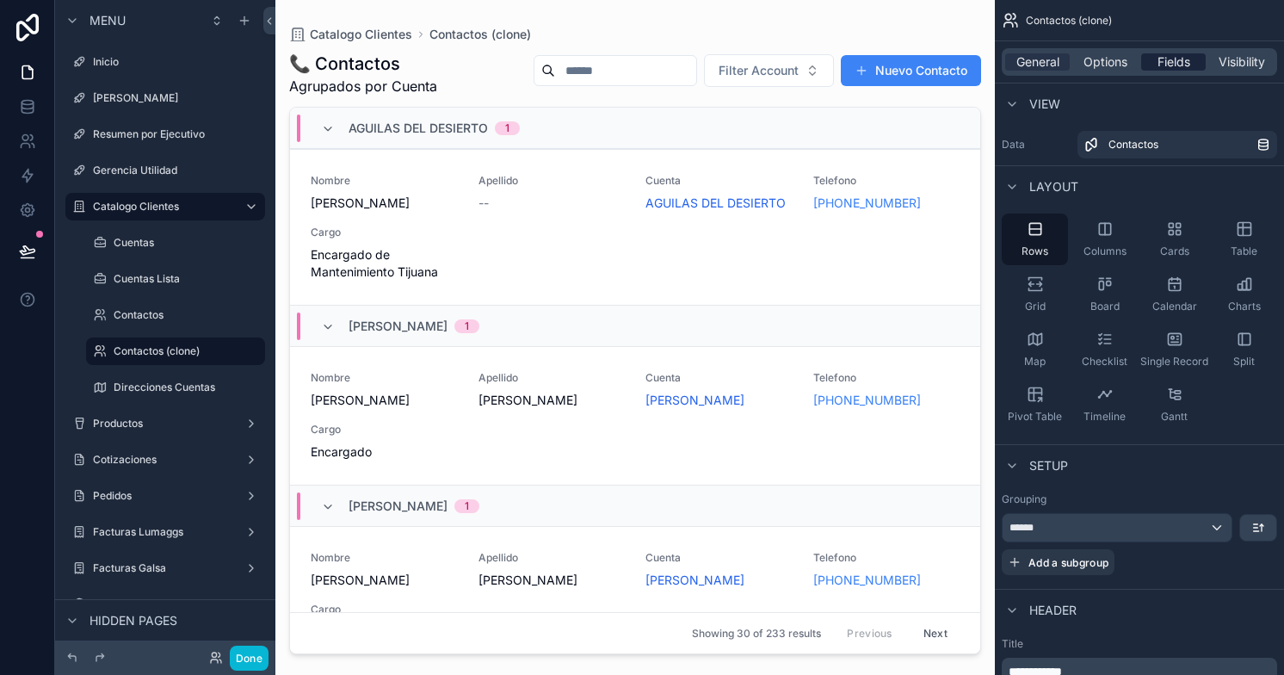
click at [1174, 58] on span "Fields" at bounding box center [1173, 61] width 33 height 17
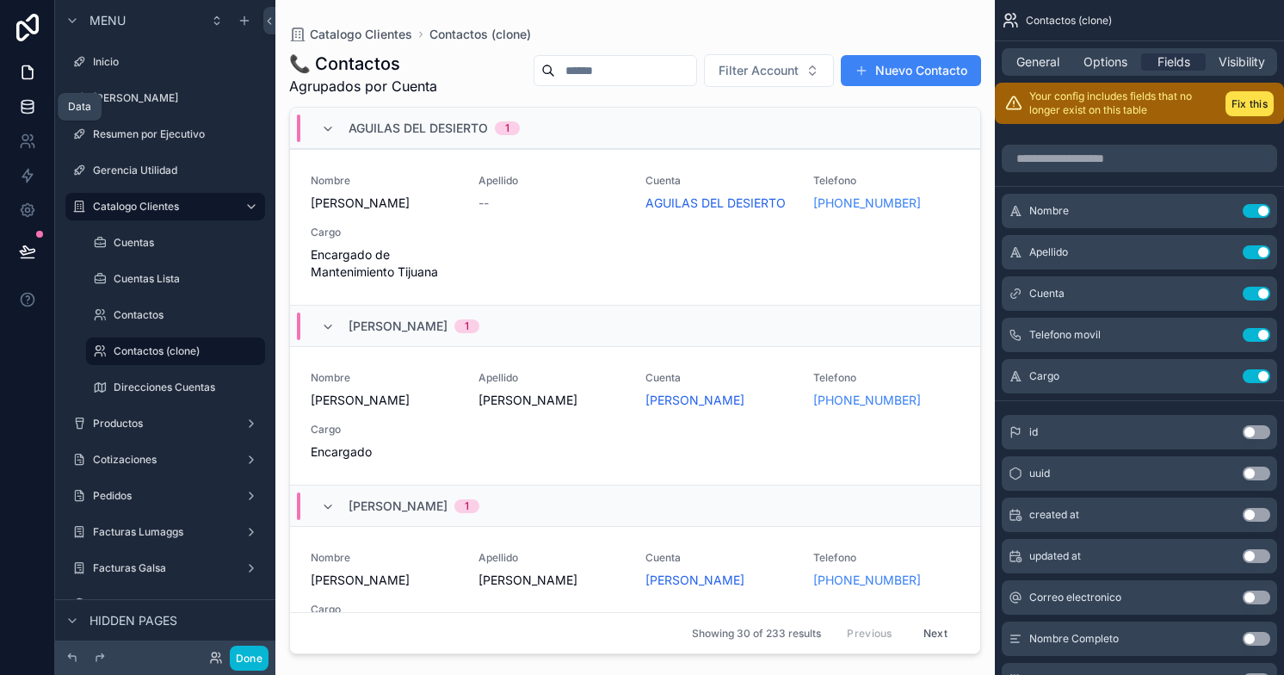
click at [22, 103] on icon at bounding box center [27, 103] width 11 height 4
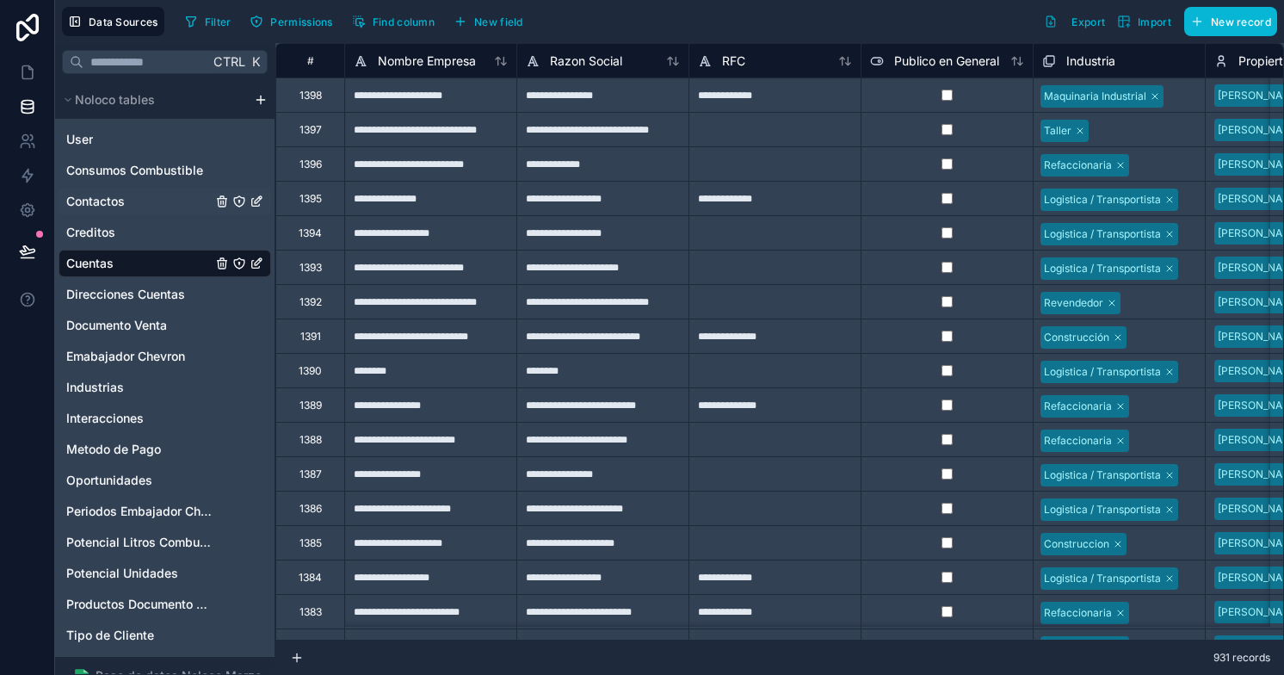
click at [124, 204] on span "Contactos" at bounding box center [95, 201] width 59 height 17
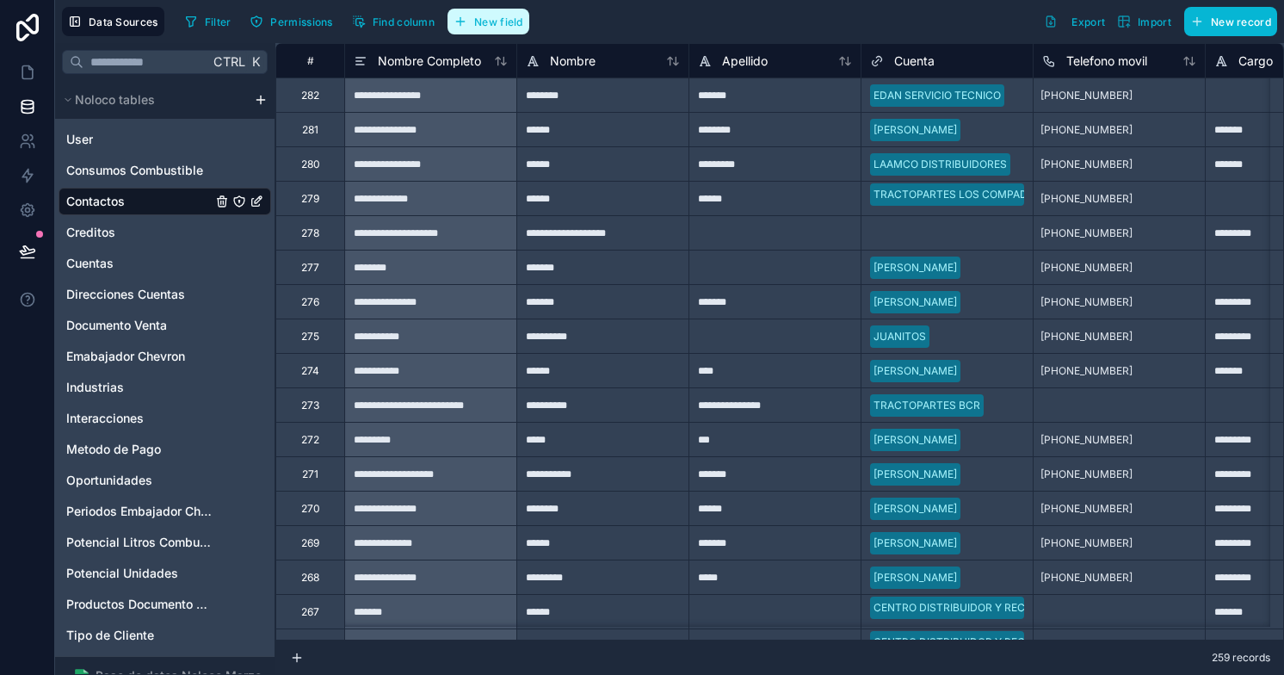
click at [490, 15] on span "New field" at bounding box center [498, 21] width 49 height 13
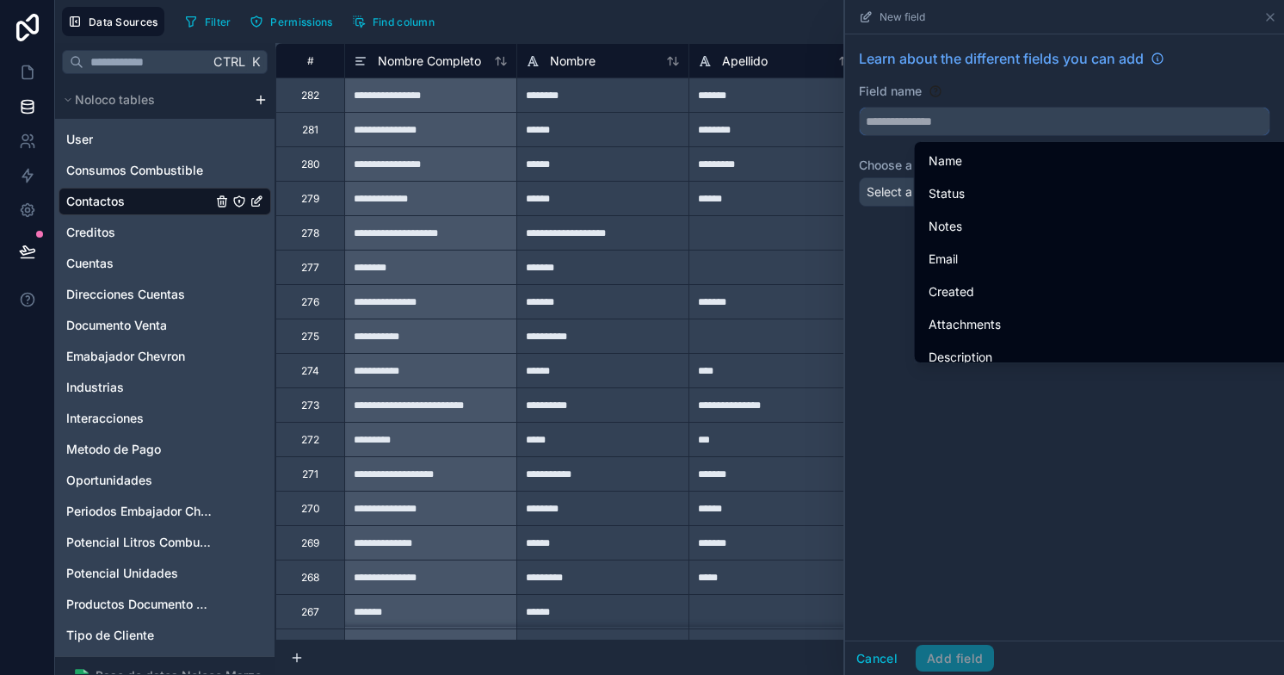
click at [884, 115] on input "text" at bounding box center [1065, 122] width 410 height 28
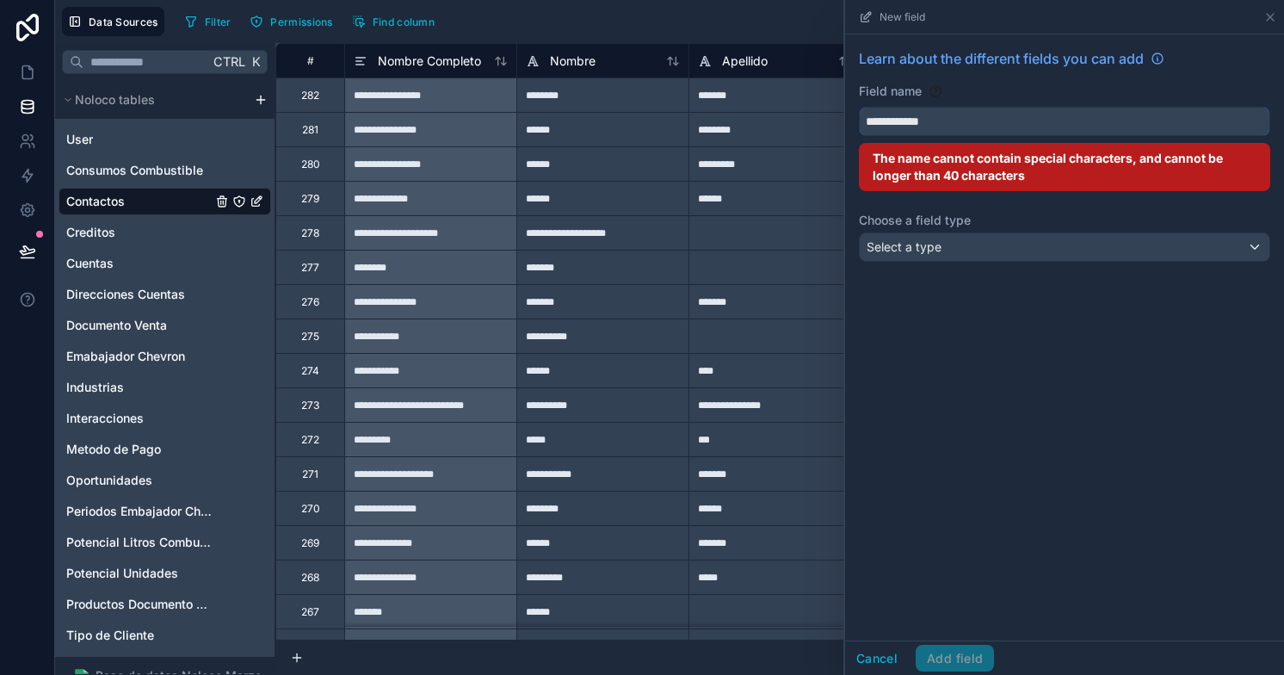
click at [859, 107] on button "**********" at bounding box center [1064, 121] width 411 height 29
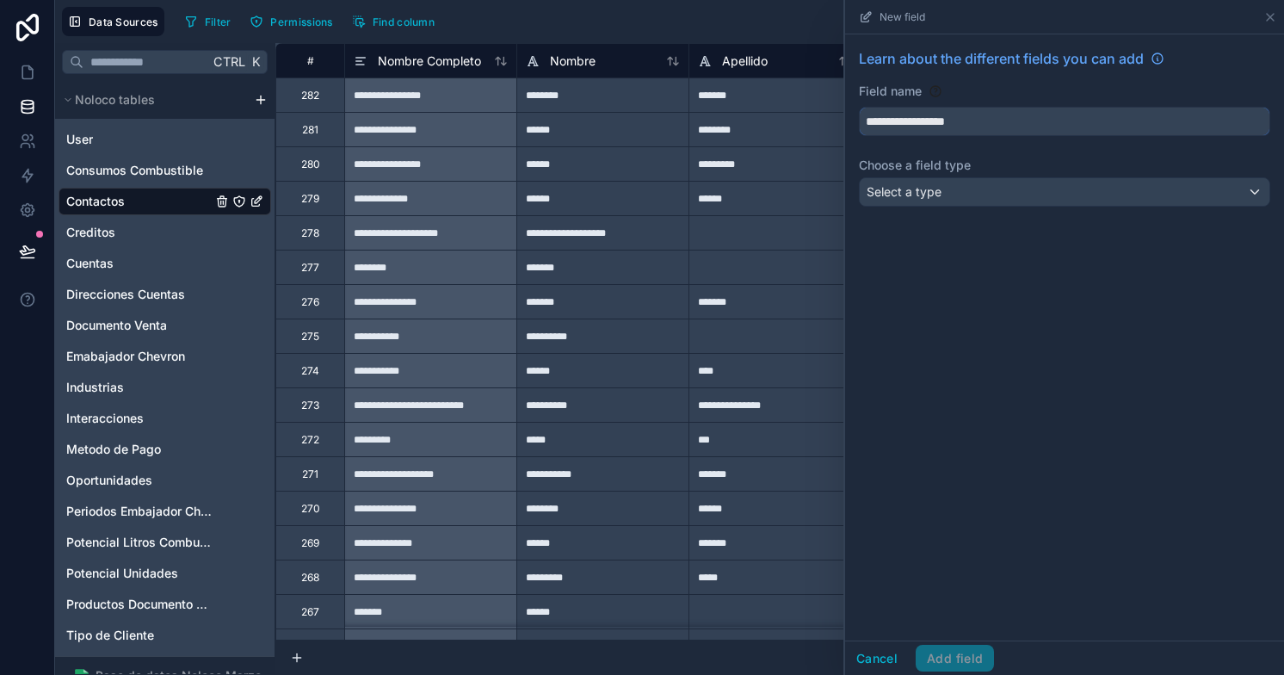
type input "**********"
click at [918, 193] on span "Select a type" at bounding box center [903, 191] width 75 height 15
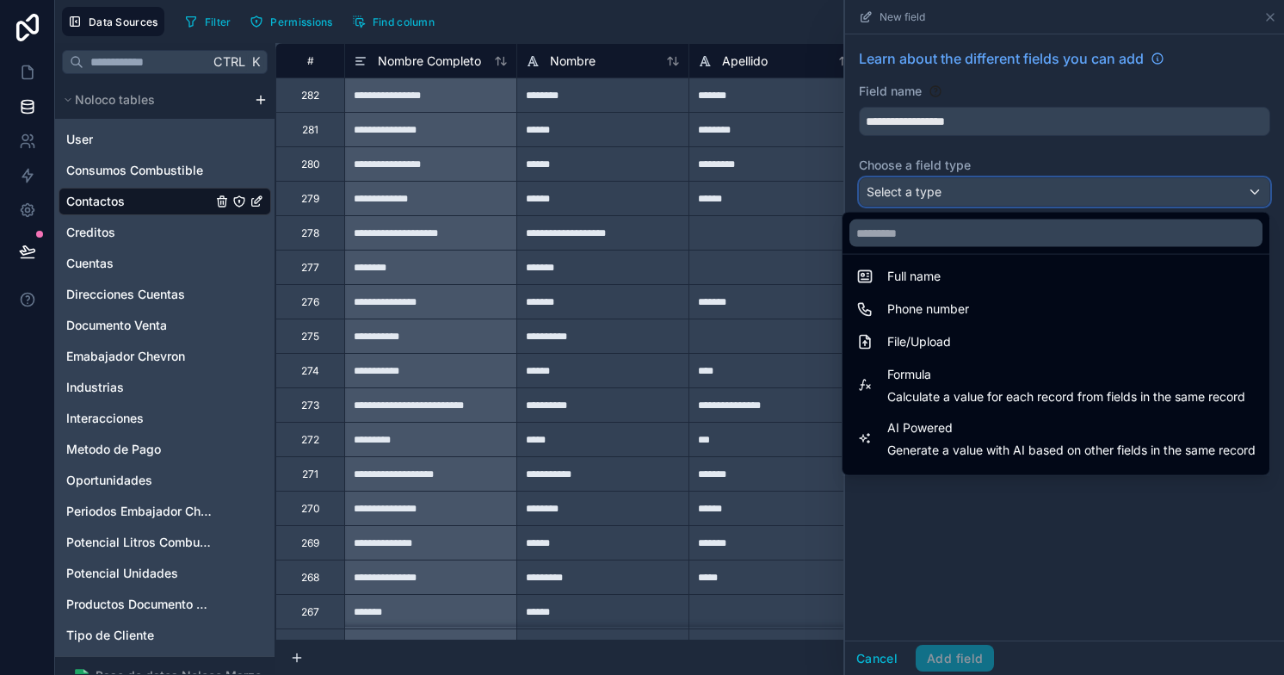
scroll to position [434, 0]
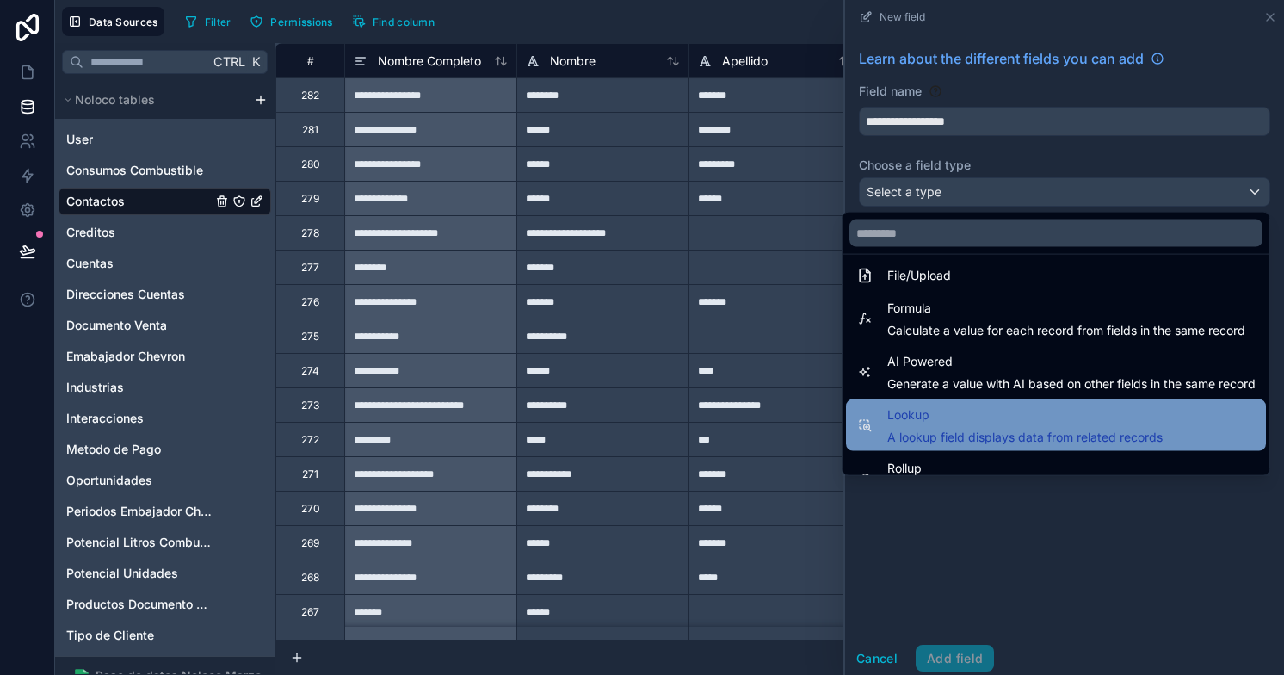
click at [927, 423] on span "Lookup" at bounding box center [1024, 414] width 275 height 21
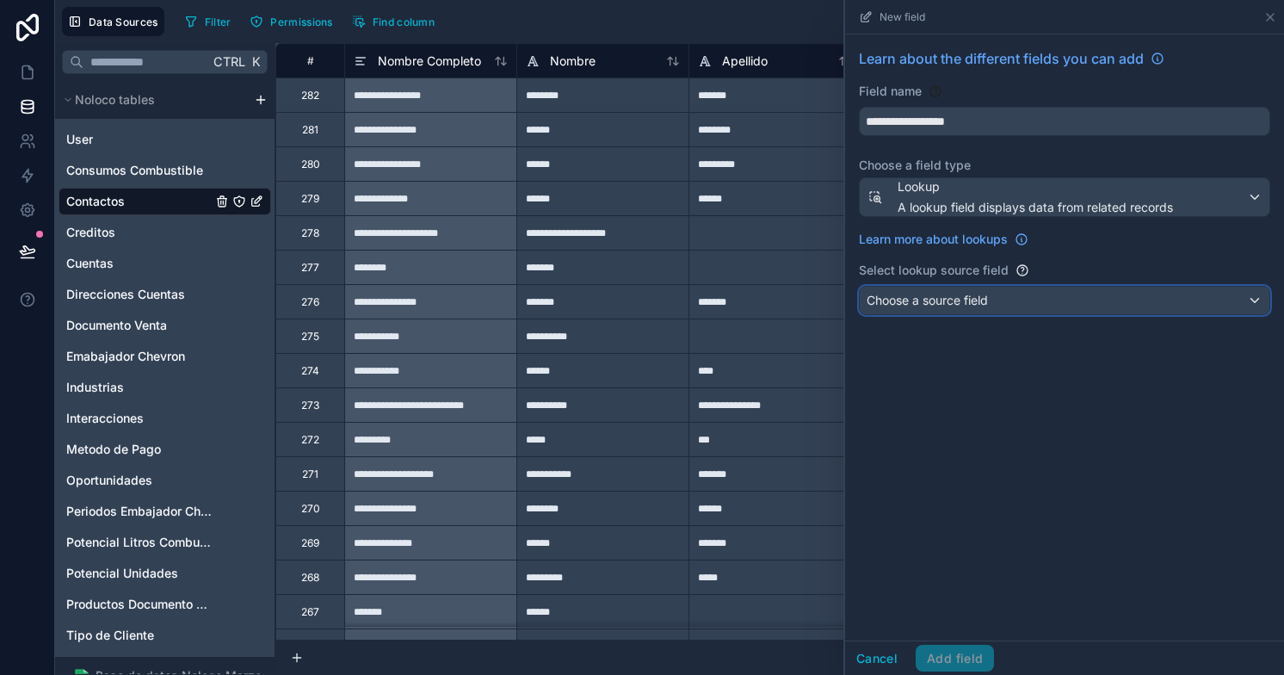
click at [925, 301] on span "Choose a source field" at bounding box center [926, 300] width 121 height 15
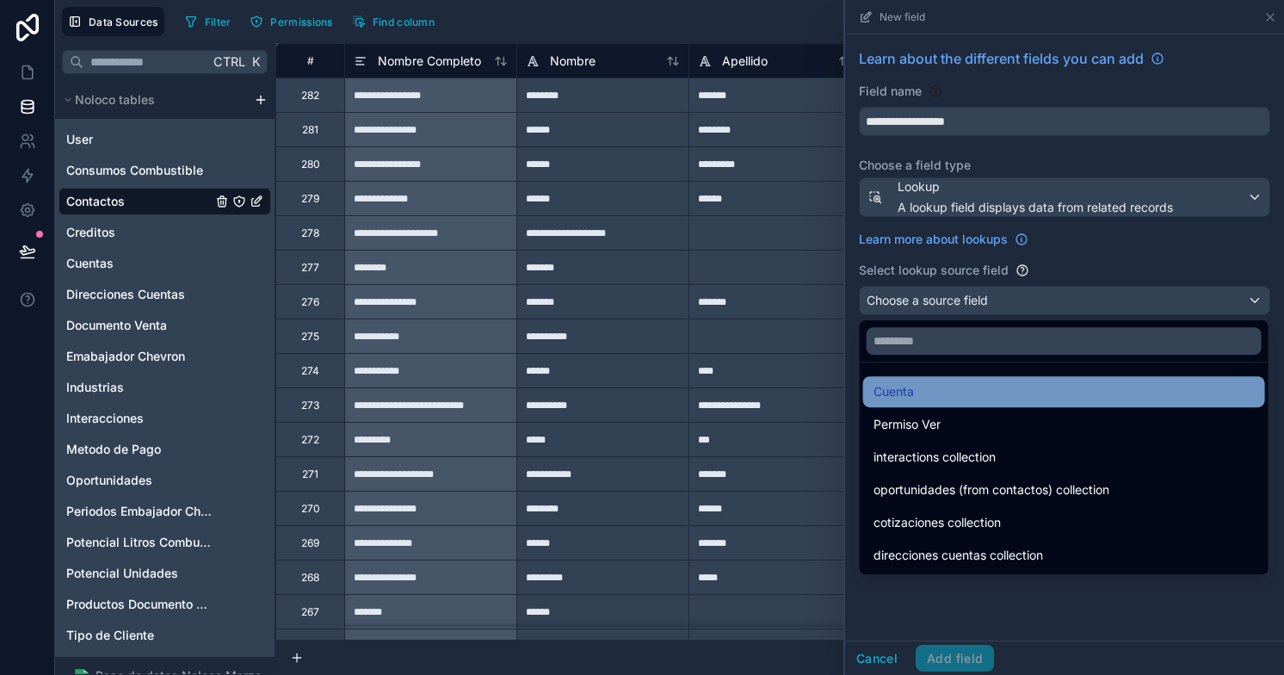
click at [912, 388] on span "Cuenta" at bounding box center [893, 391] width 40 height 21
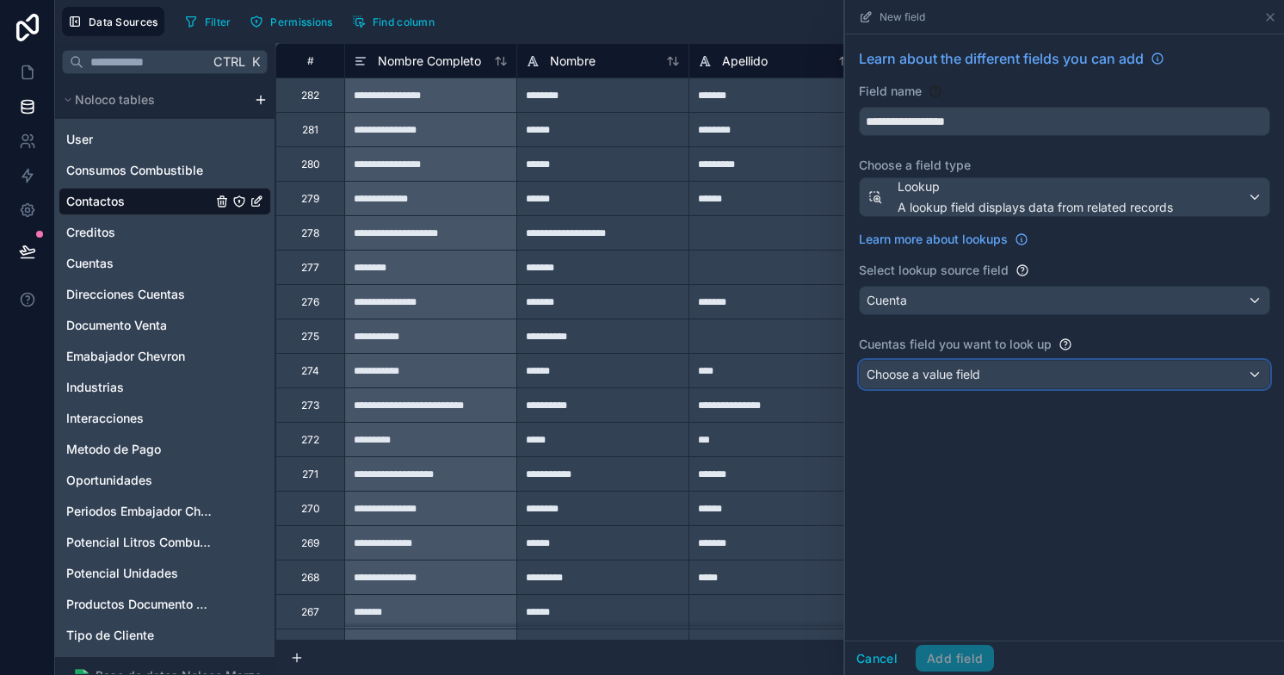
click at [928, 377] on span "Choose a value field" at bounding box center [923, 374] width 114 height 15
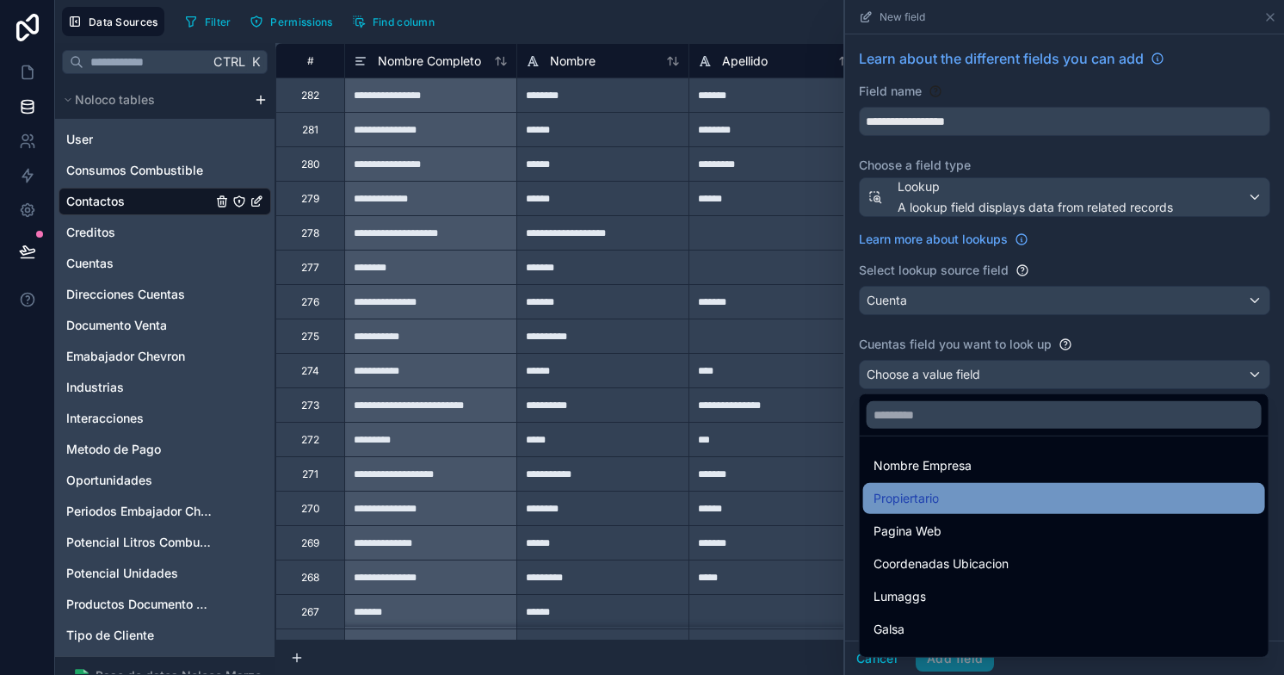
click at [915, 498] on span "Propiertario" at bounding box center [905, 498] width 65 height 21
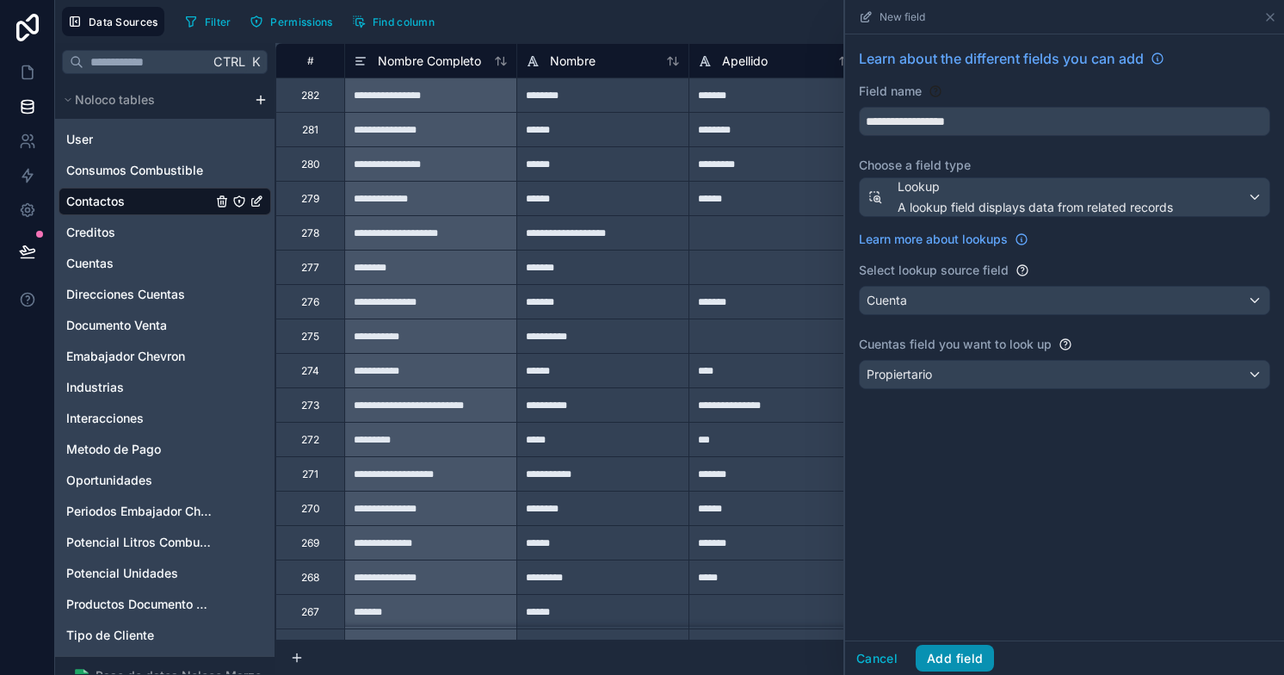
click at [957, 657] on button "Add field" at bounding box center [954, 658] width 78 height 28
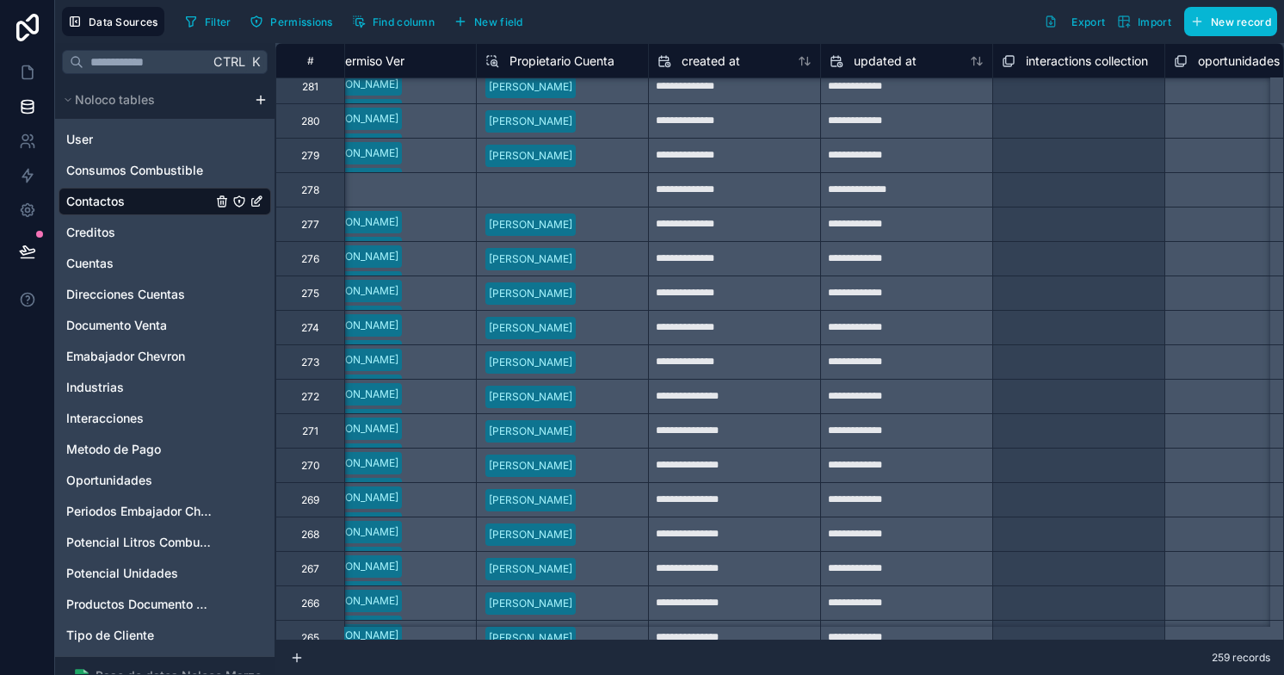
scroll to position [0, 1245]
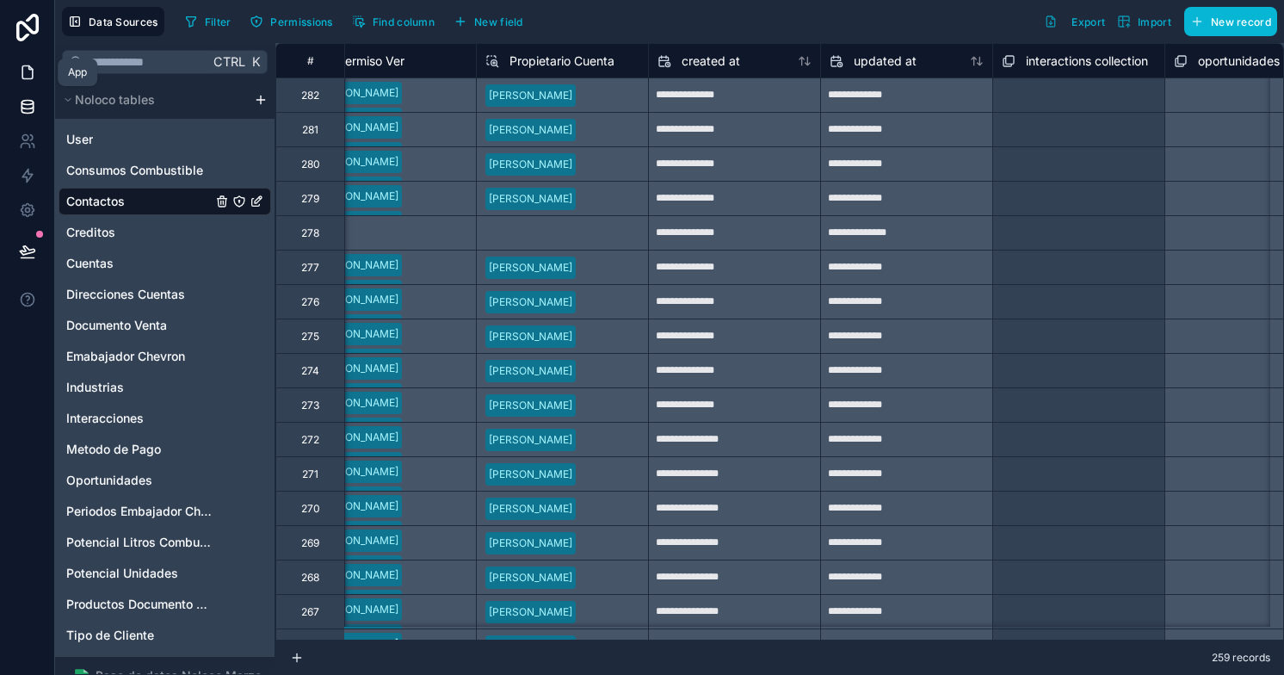
click at [26, 71] on icon at bounding box center [27, 72] width 17 height 17
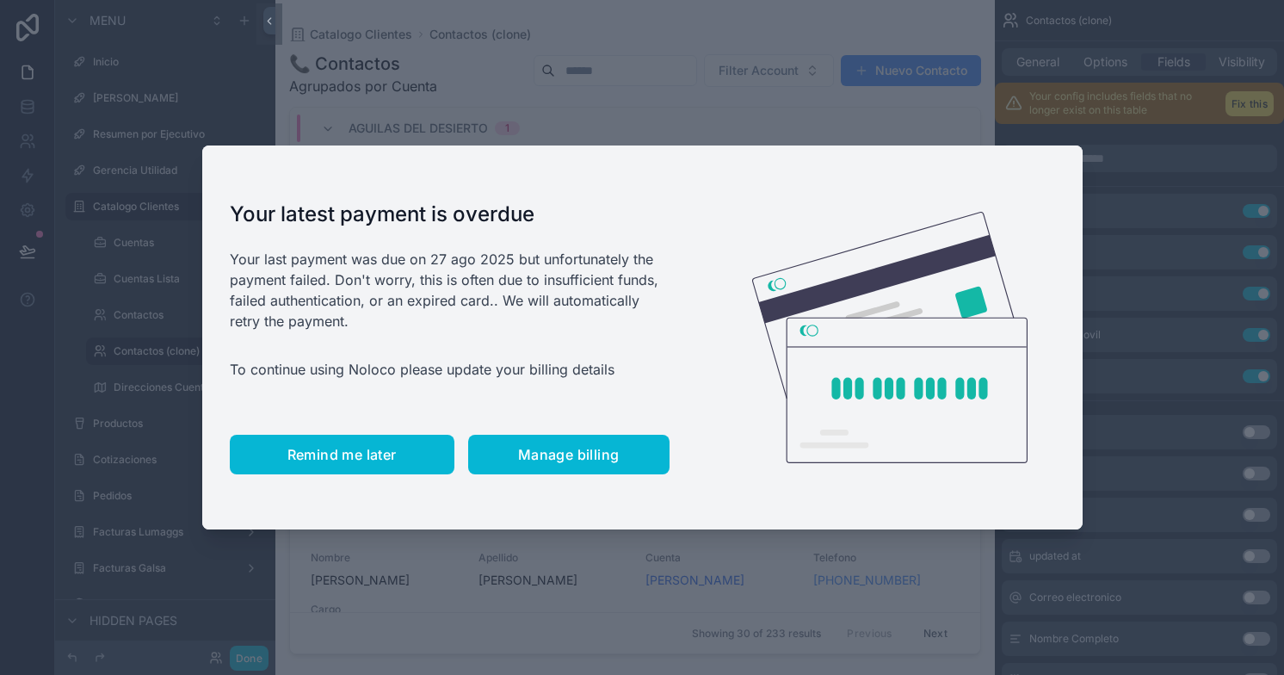
click at [321, 447] on span "Remind me later" at bounding box center [341, 454] width 109 height 17
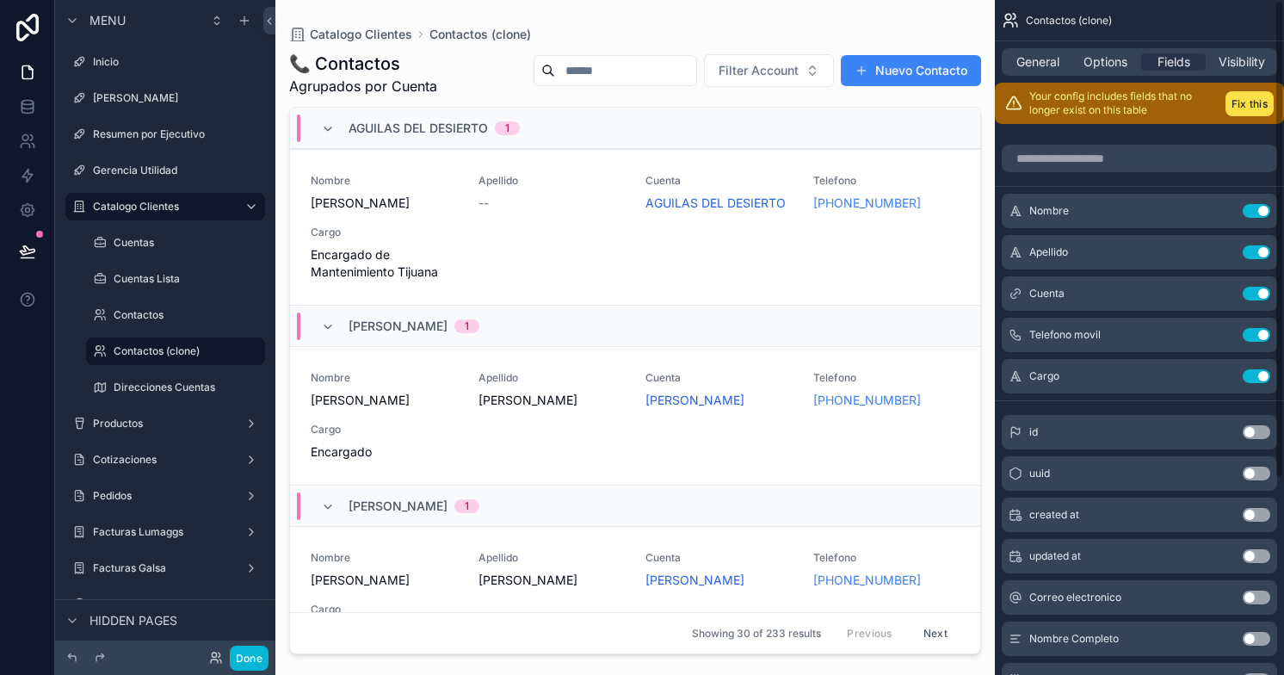
scroll to position [276, 0]
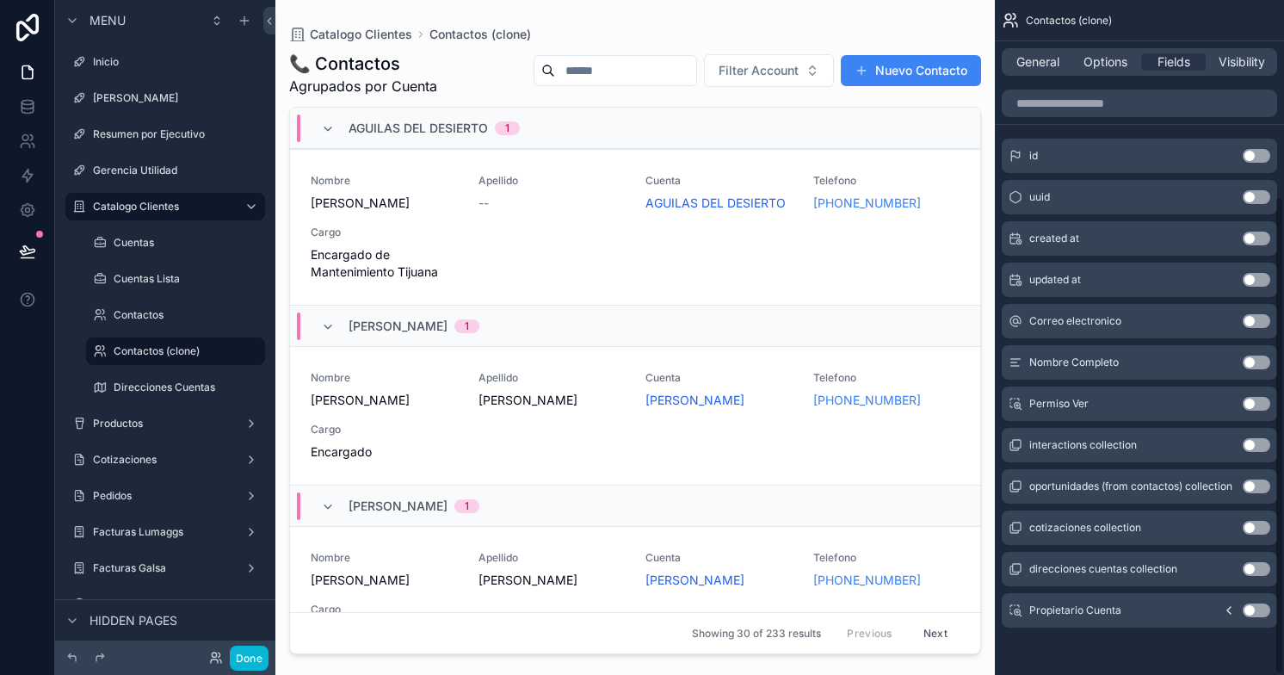
click at [1259, 607] on button "Use setting" at bounding box center [1256, 610] width 28 height 14
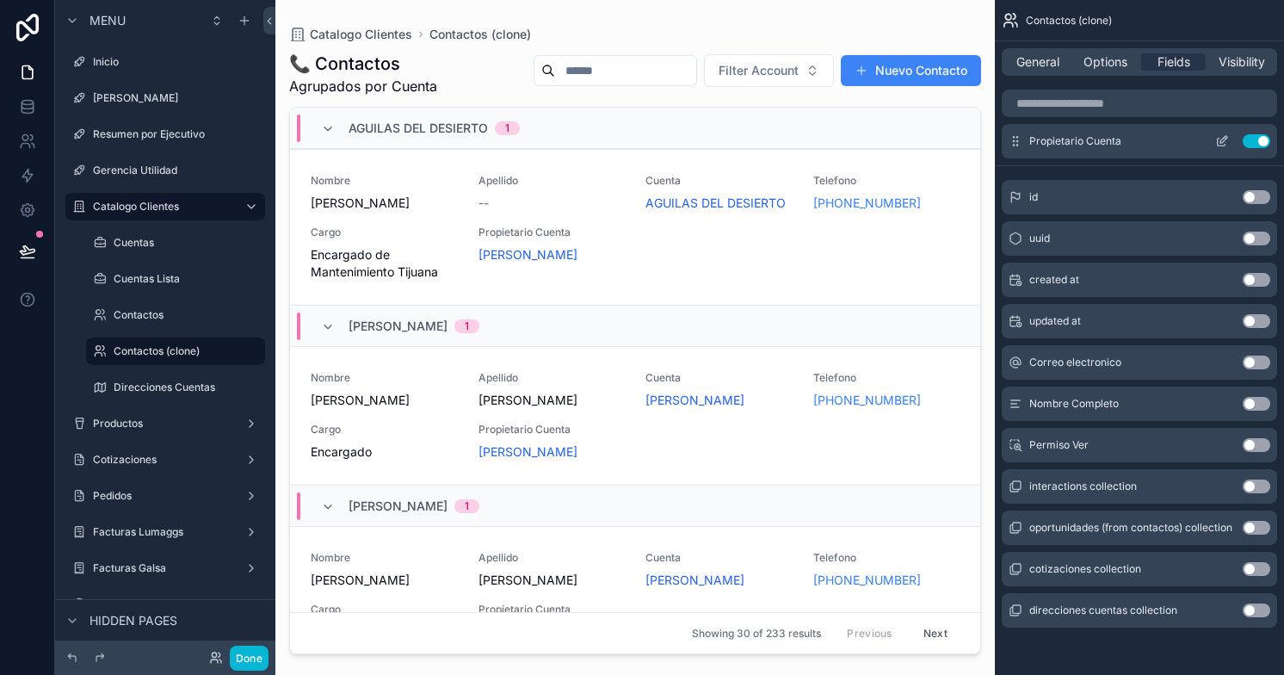
click at [1222, 139] on icon "scrollable content" at bounding box center [1223, 139] width 7 height 7
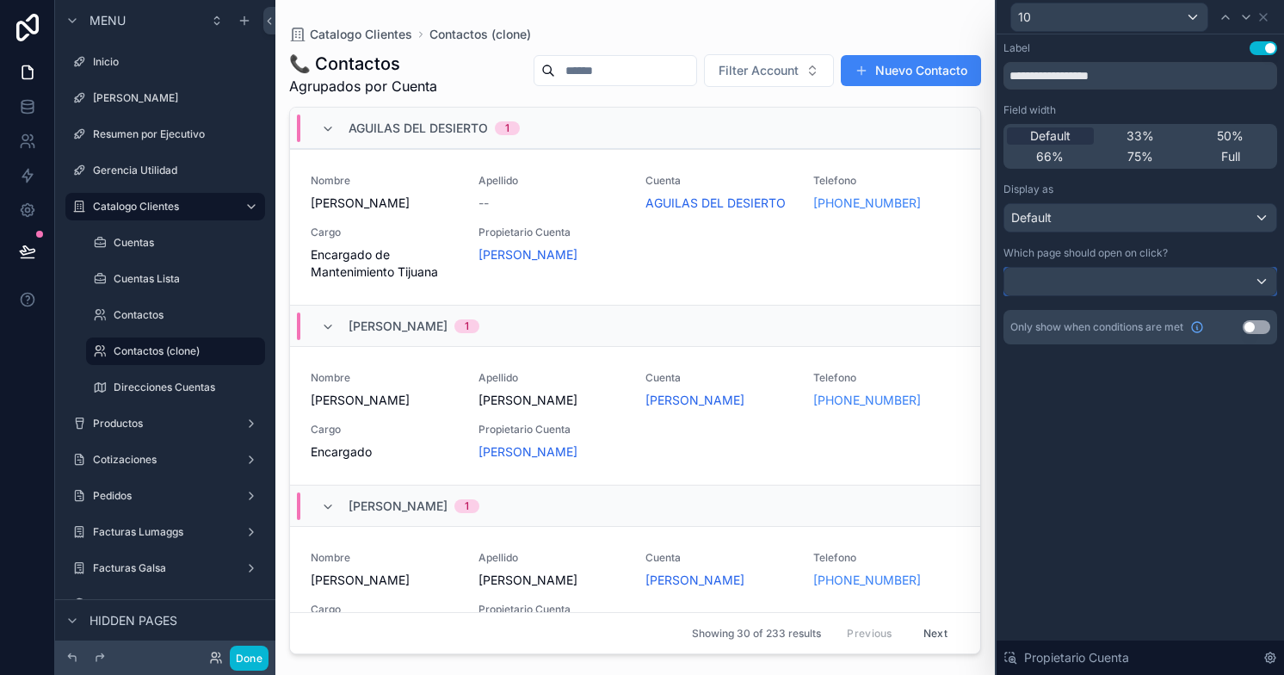
click at [1205, 279] on div at bounding box center [1140, 282] width 272 height 28
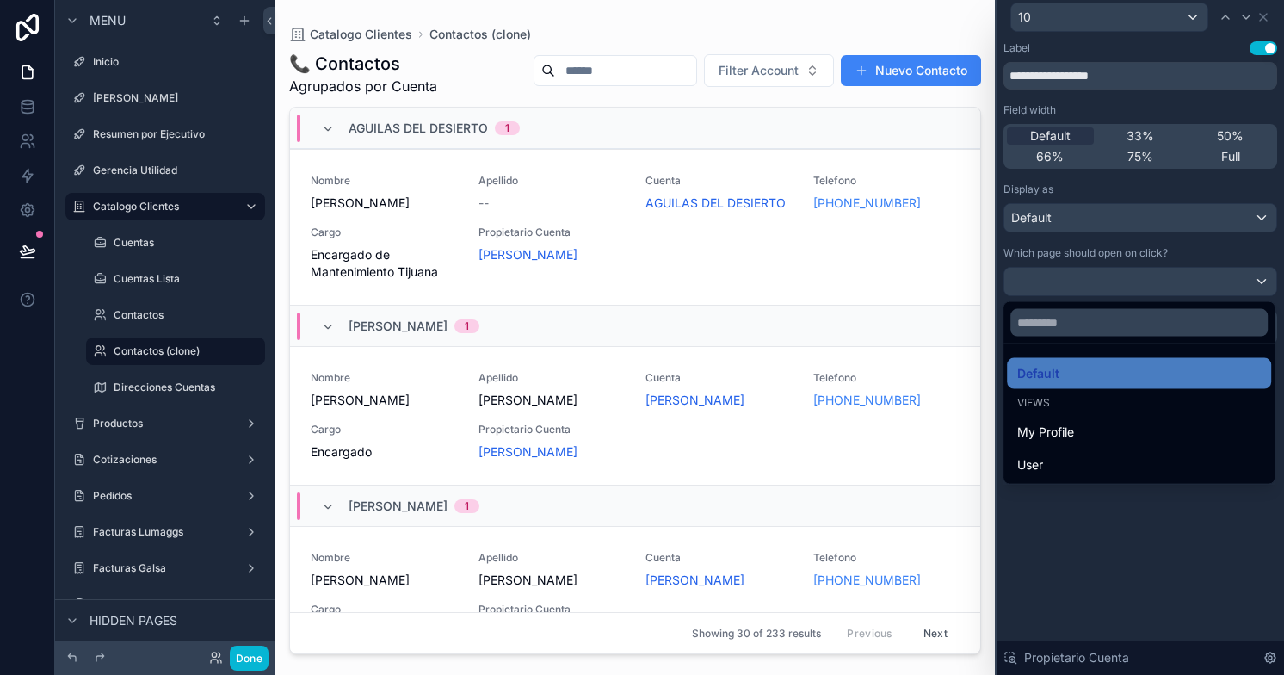
click at [1205, 279] on div at bounding box center [1139, 337] width 287 height 675
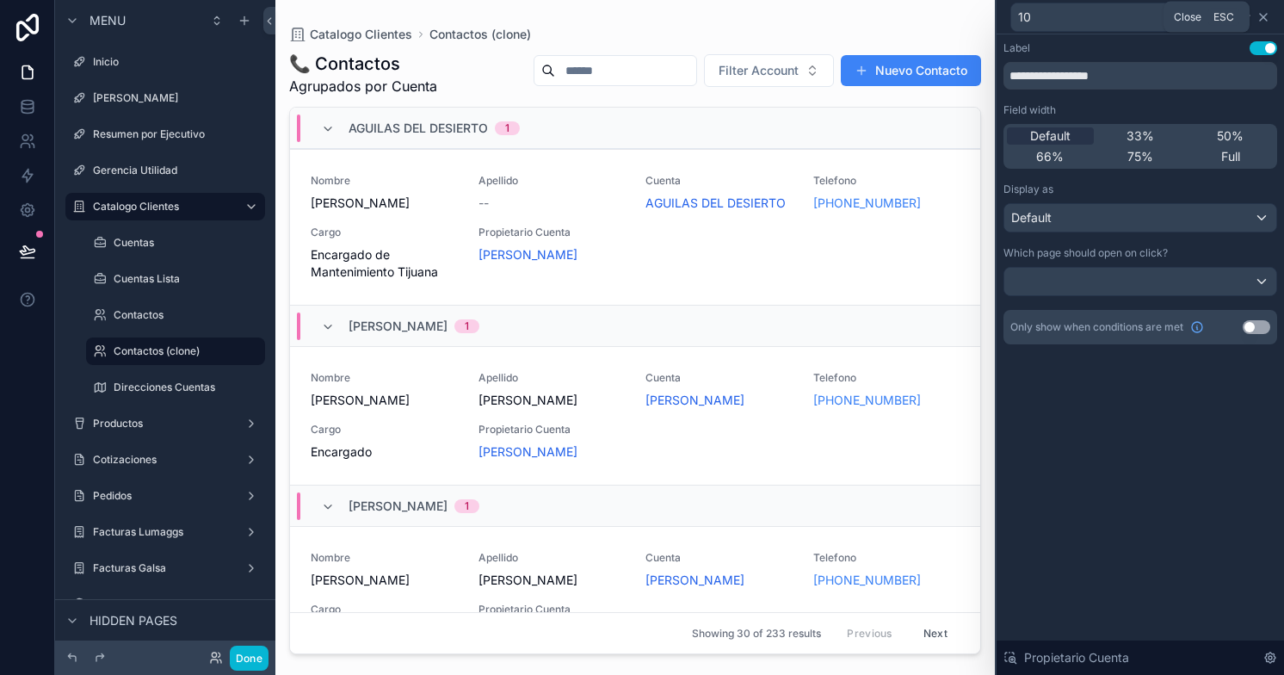
click at [1264, 15] on icon at bounding box center [1263, 17] width 7 height 7
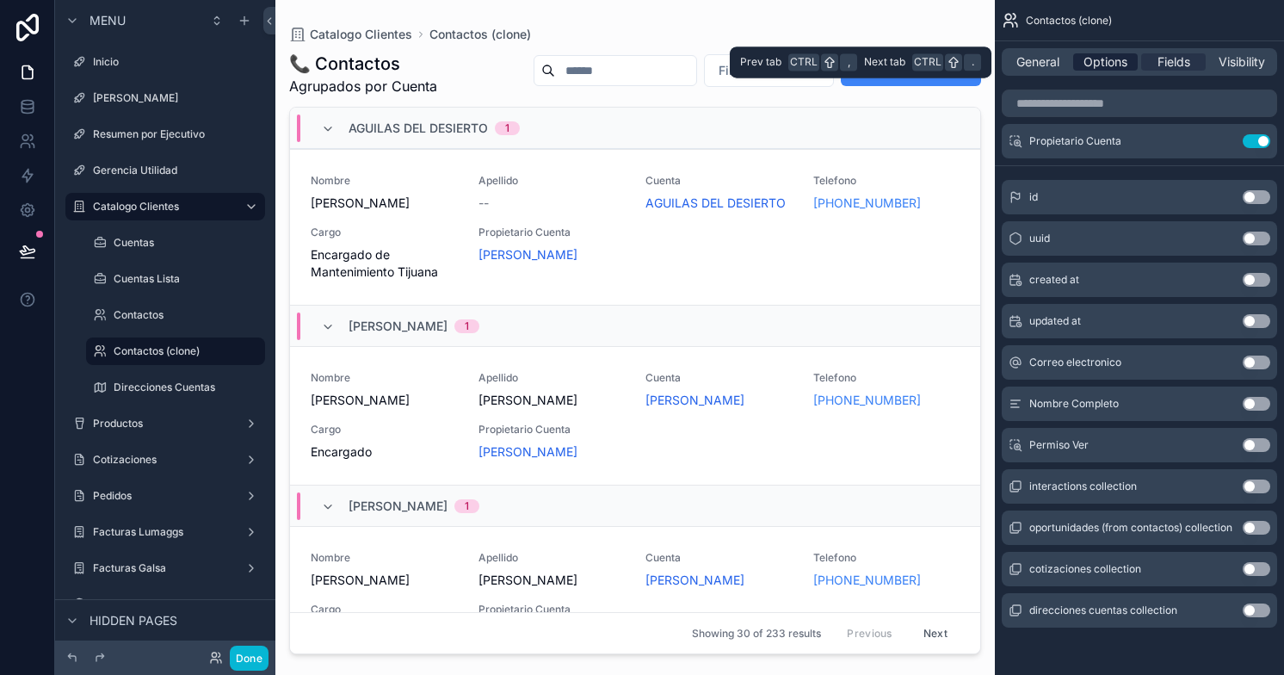
click at [1104, 62] on span "Options" at bounding box center [1105, 61] width 44 height 17
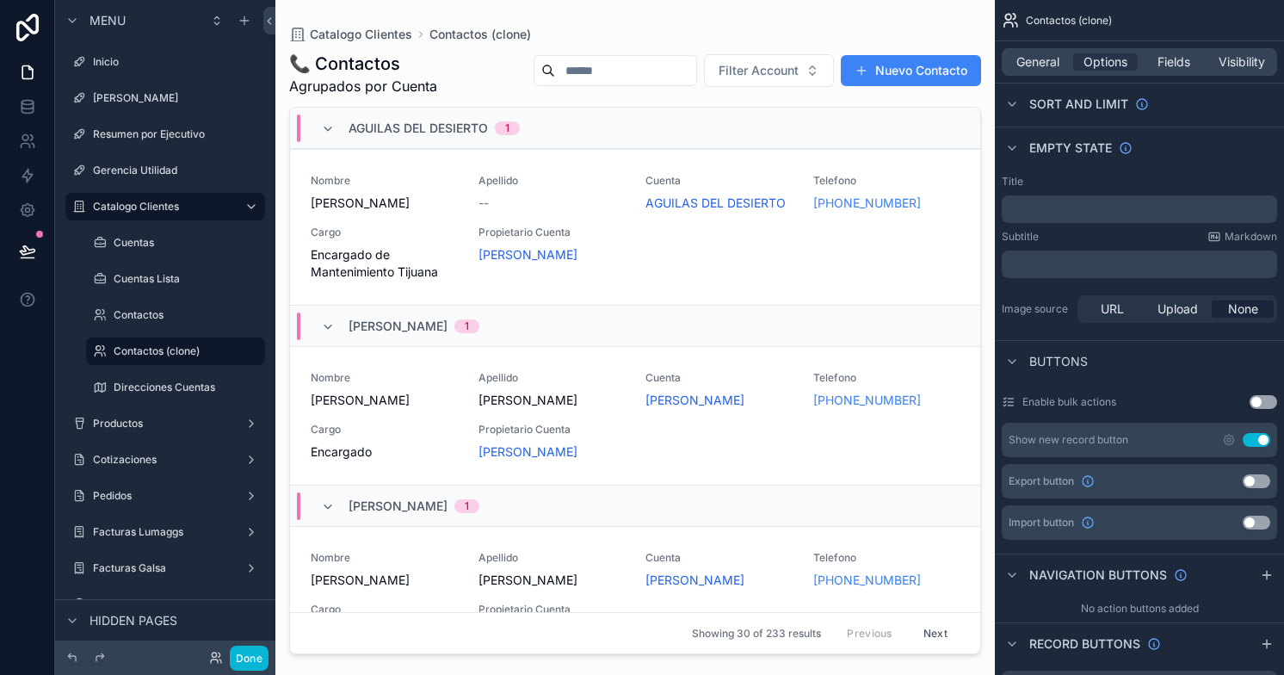
click at [1256, 474] on button "Use setting" at bounding box center [1256, 481] width 28 height 14
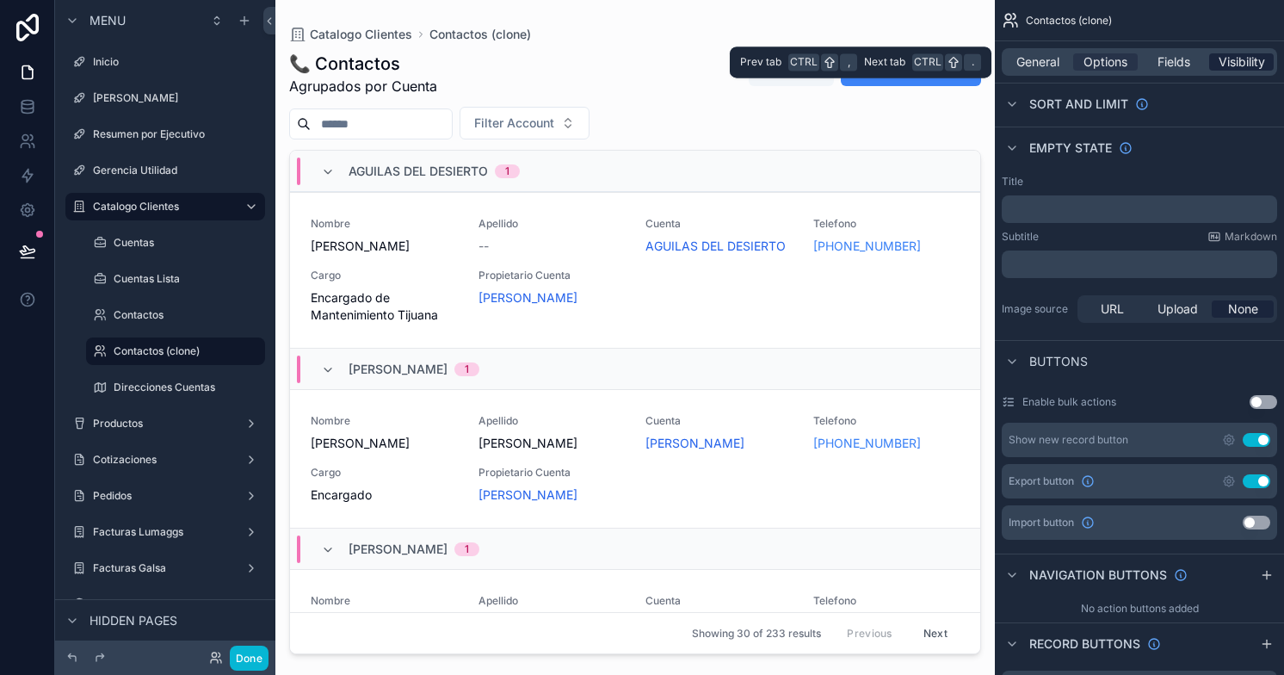
click at [1237, 59] on span "Visibility" at bounding box center [1241, 61] width 46 height 17
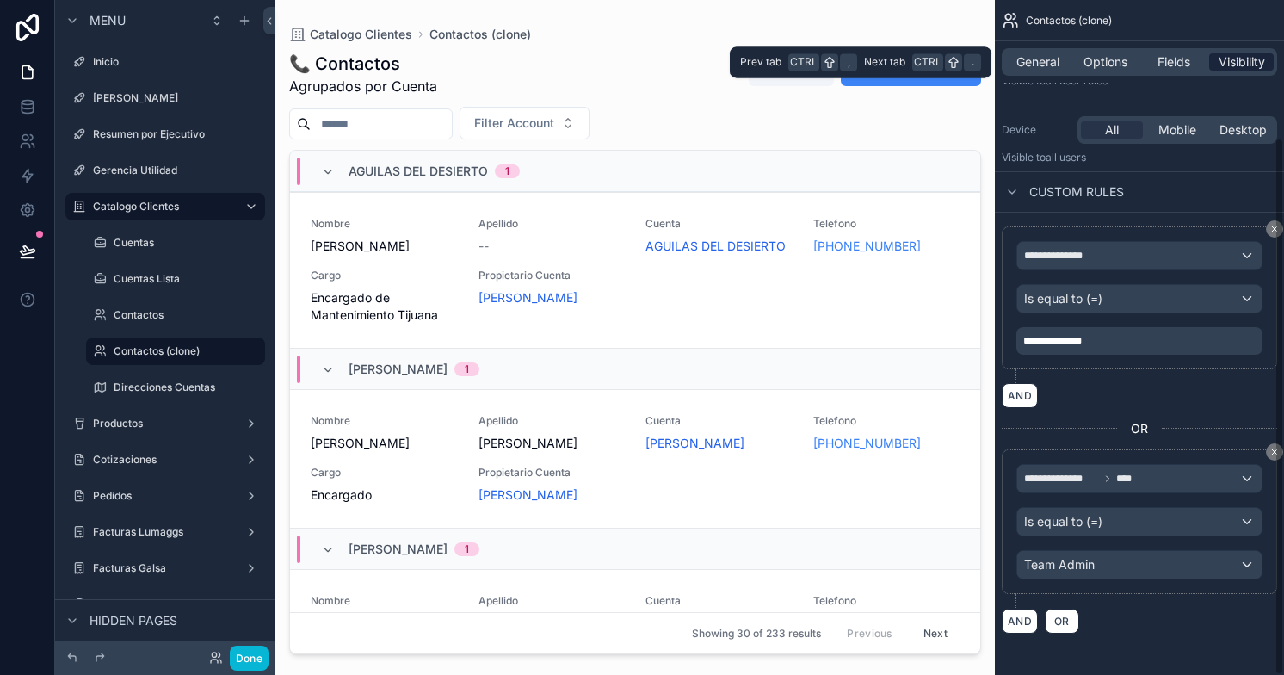
scroll to position [172, 0]
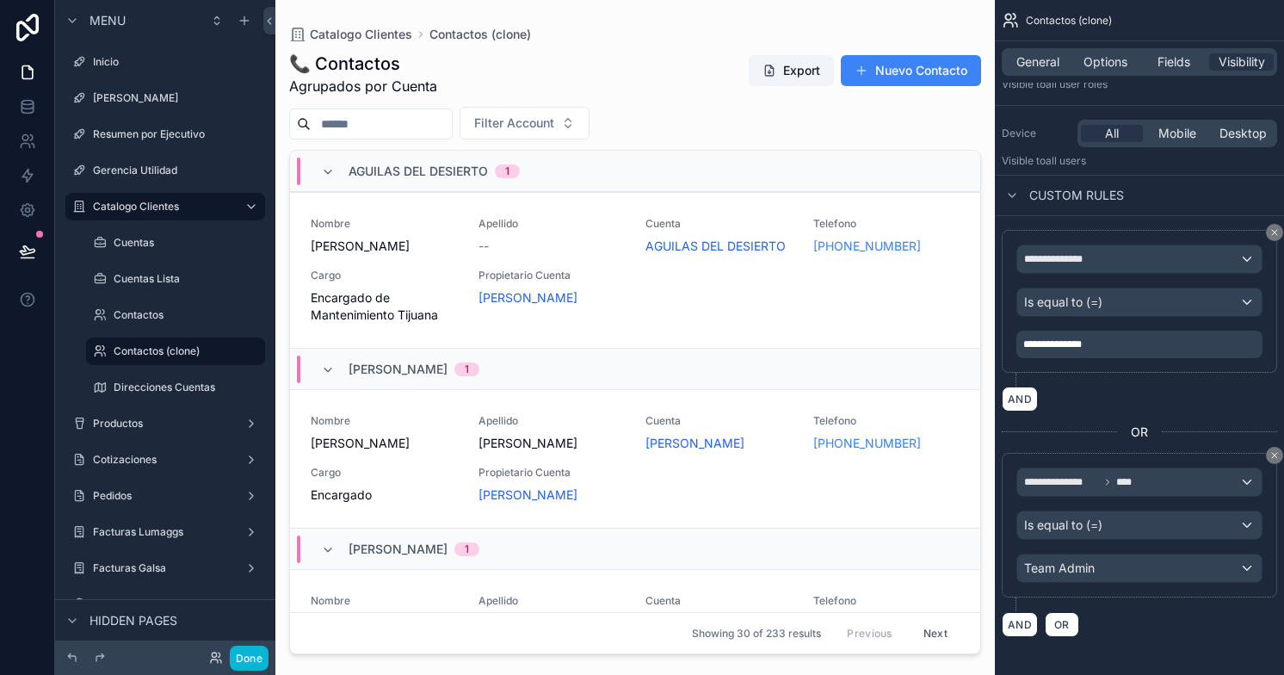
click at [1139, 340] on div "**********" at bounding box center [1139, 344] width 246 height 28
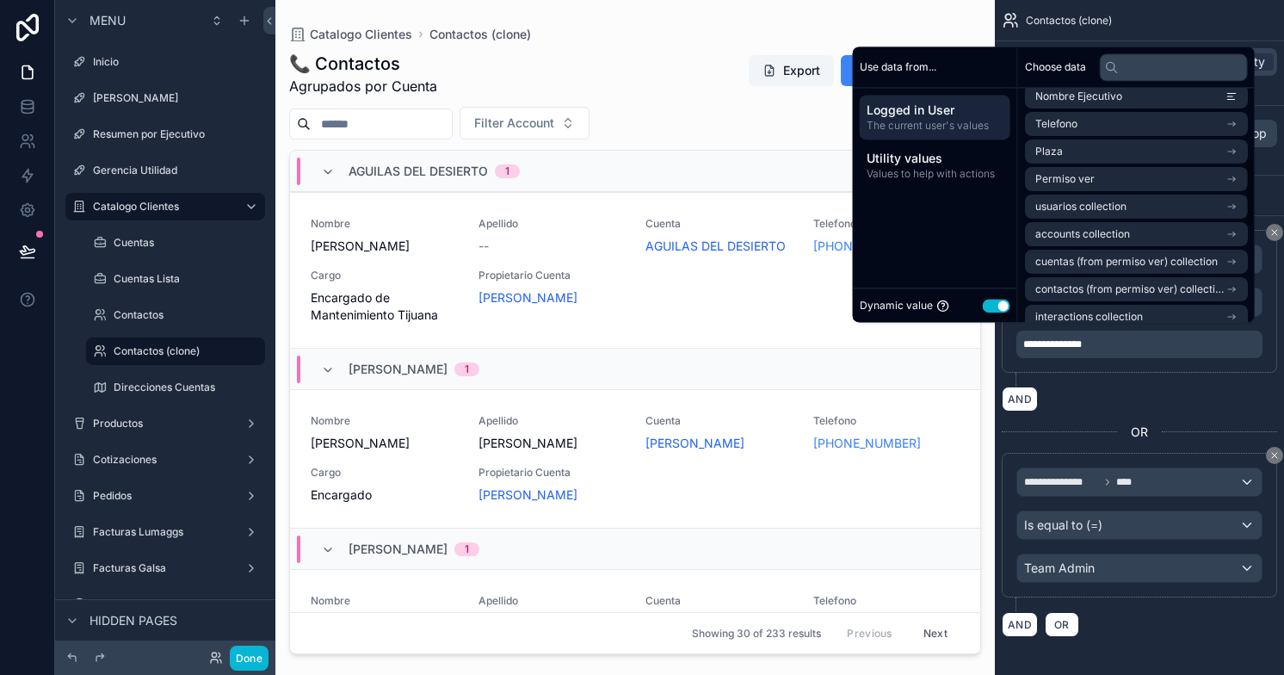
scroll to position [230, 0]
click at [1128, 69] on input "text" at bounding box center [1174, 67] width 148 height 28
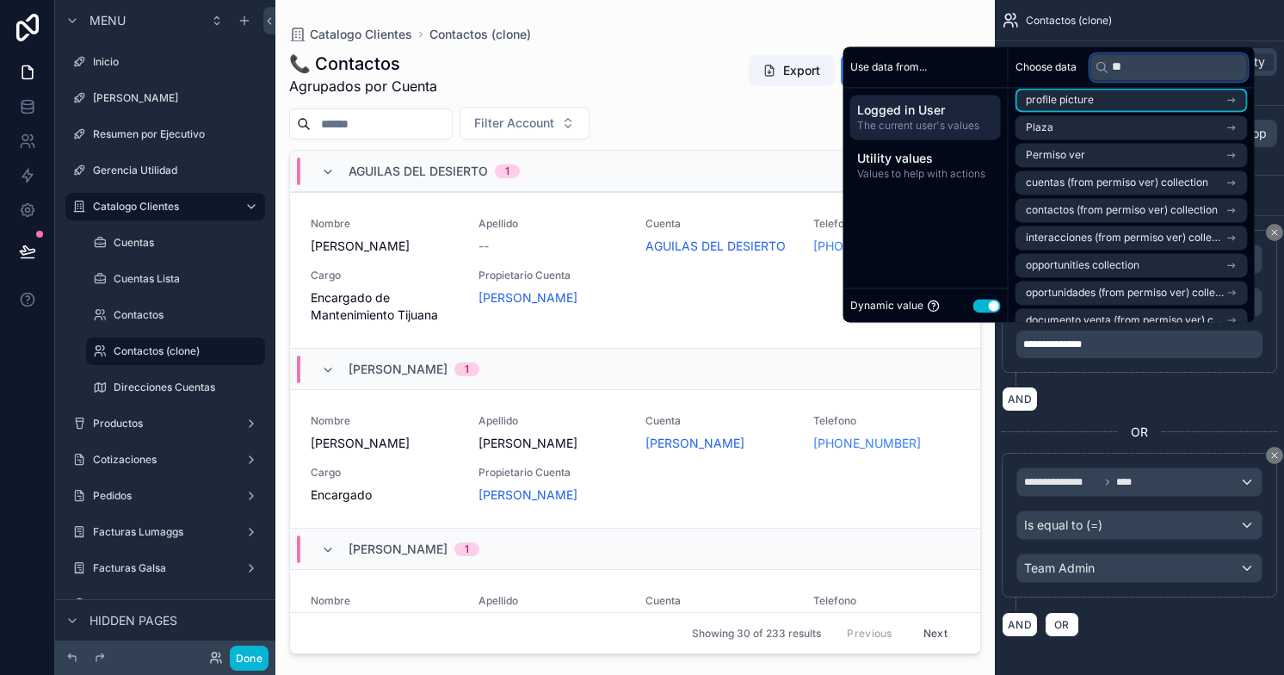
scroll to position [0, 0]
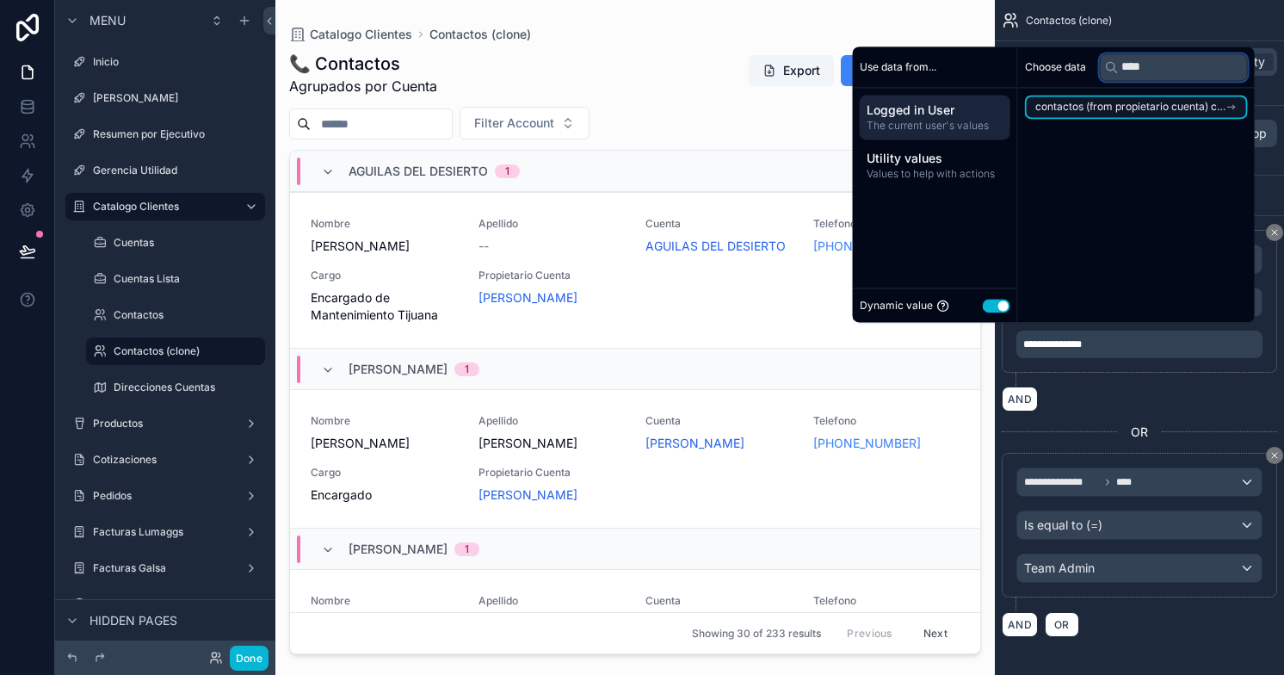
type input "****"
click at [1096, 105] on span "contactos (from propietario cuenta) collection" at bounding box center [1130, 107] width 190 height 14
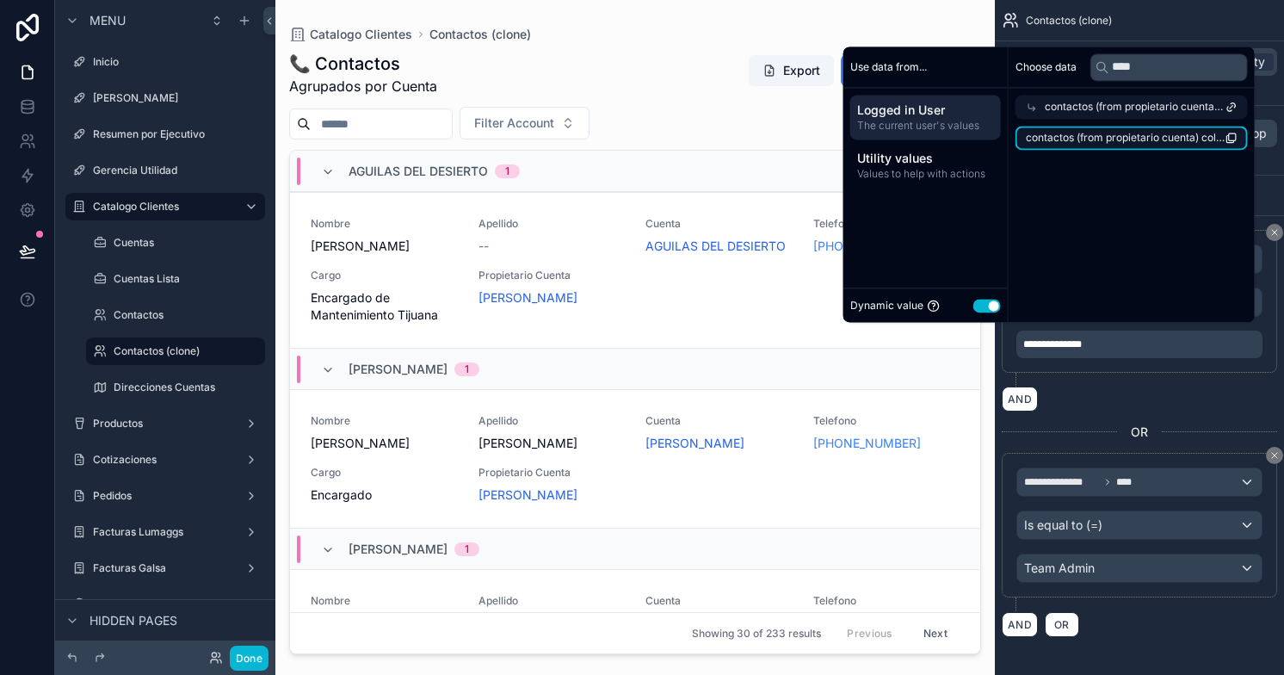
click at [1091, 143] on span "contactos (from propietario cuenta) collection count" at bounding box center [1126, 138] width 200 height 14
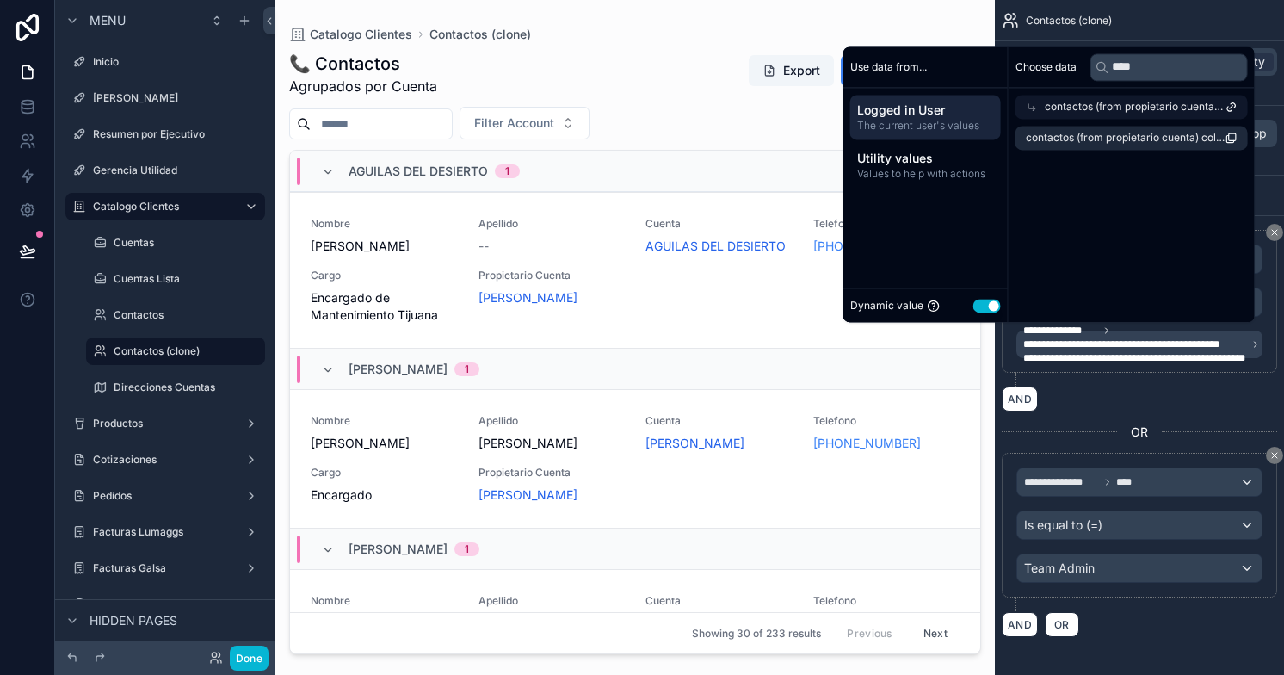
click at [877, 15] on div "scrollable content" at bounding box center [634, 327] width 719 height 654
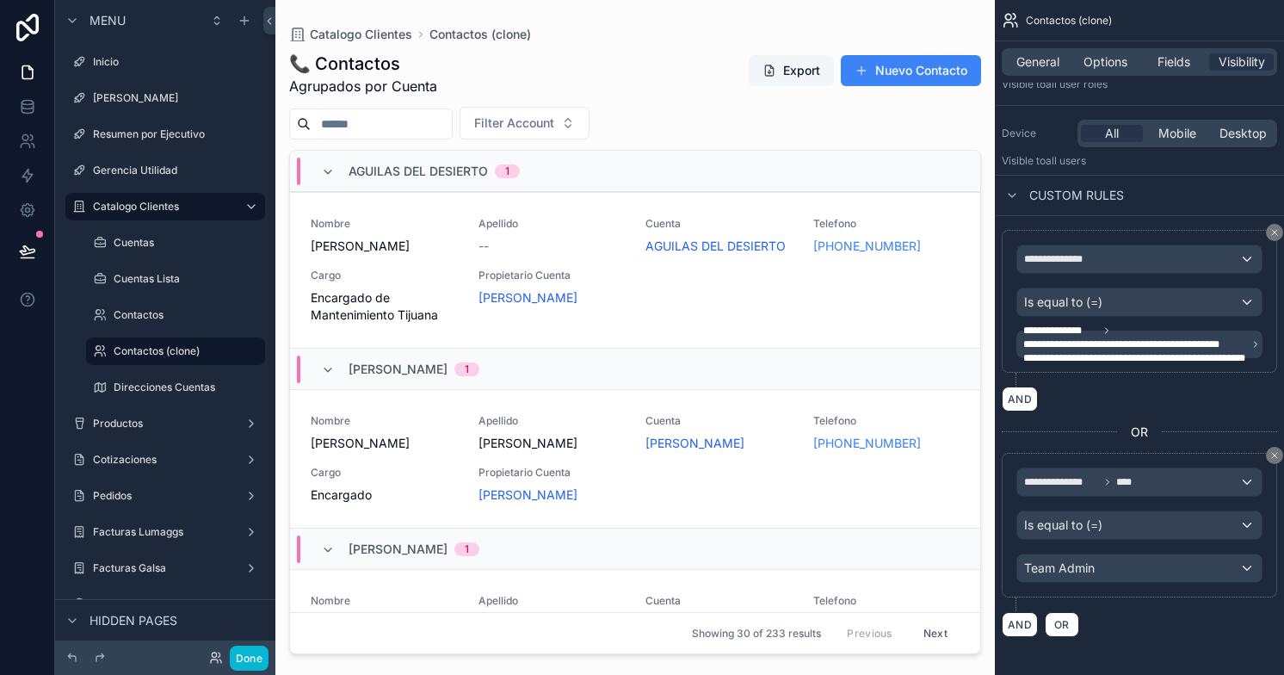
click at [785, 75] on button "Export" at bounding box center [791, 70] width 85 height 31
click at [1045, 61] on span "General" at bounding box center [1037, 61] width 43 height 17
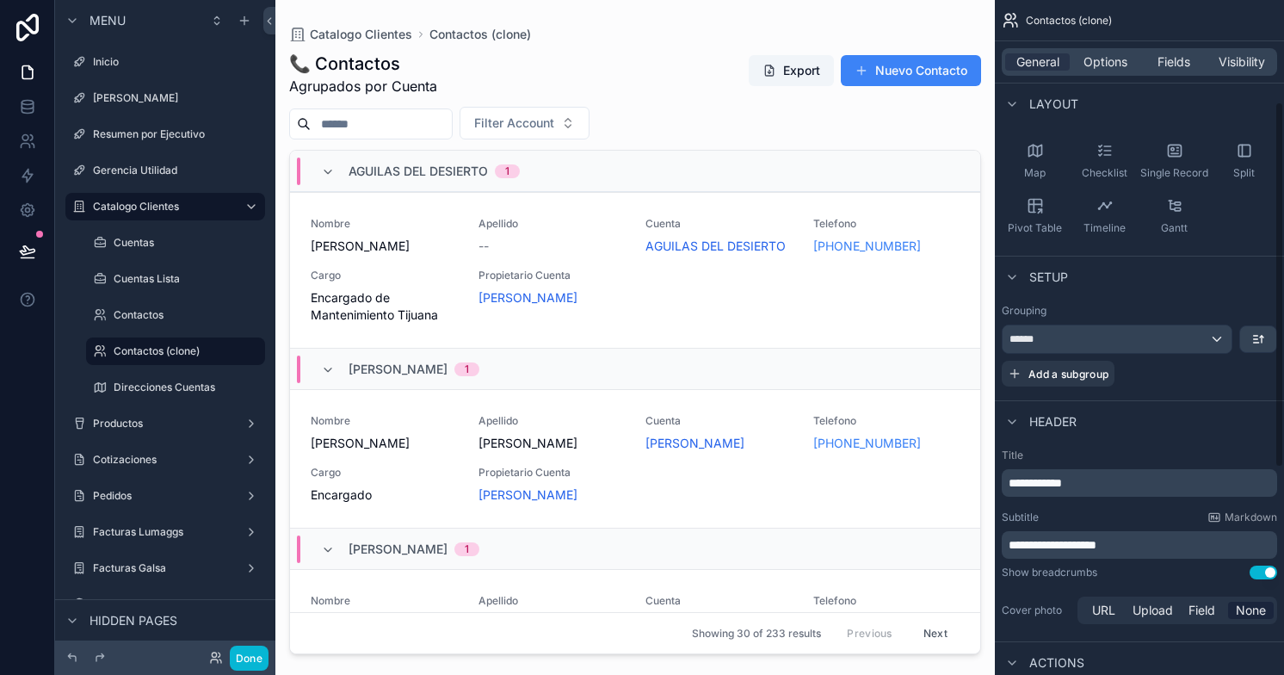
scroll to position [63, 0]
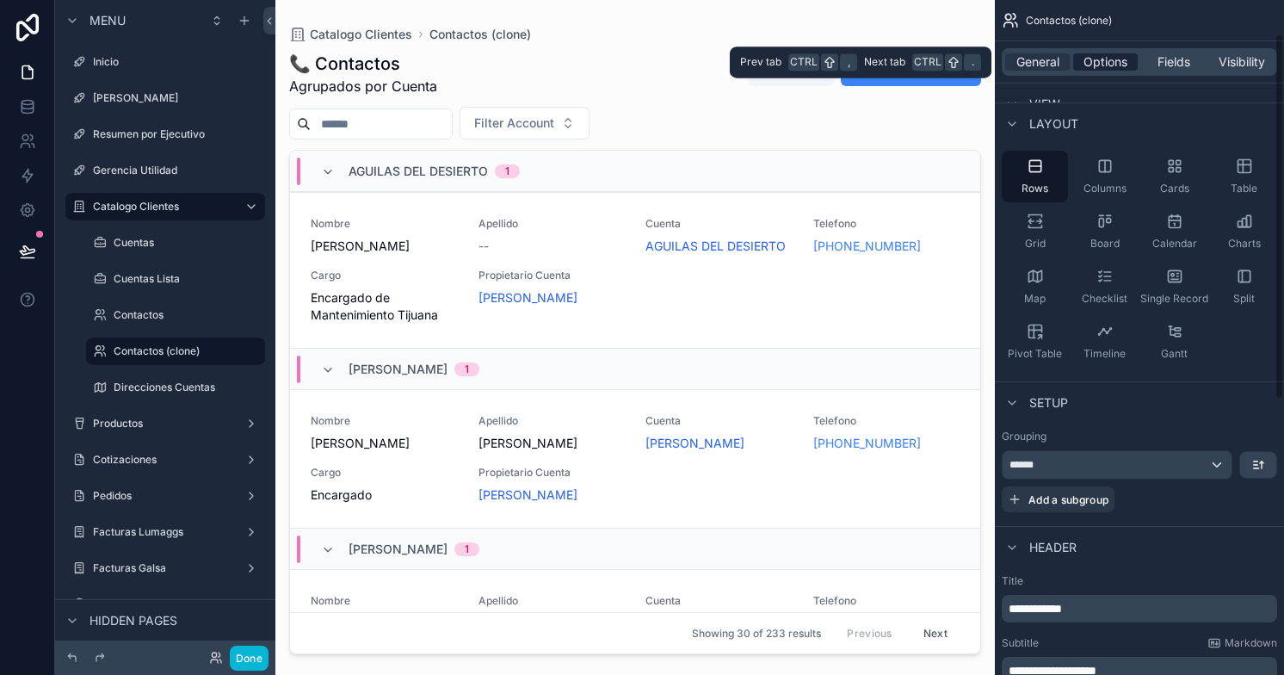
click at [1100, 60] on span "Options" at bounding box center [1105, 61] width 44 height 17
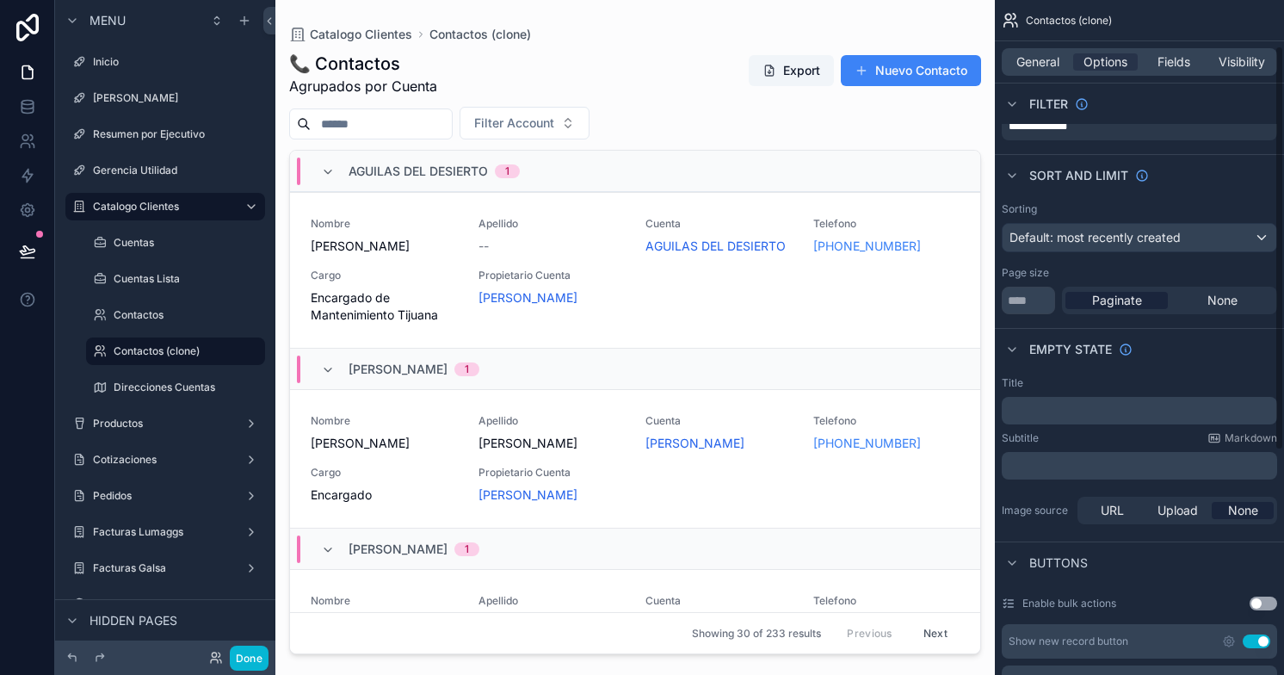
scroll to position [76, 0]
click at [1160, 231] on span "Default: most recently created" at bounding box center [1094, 236] width 171 height 15
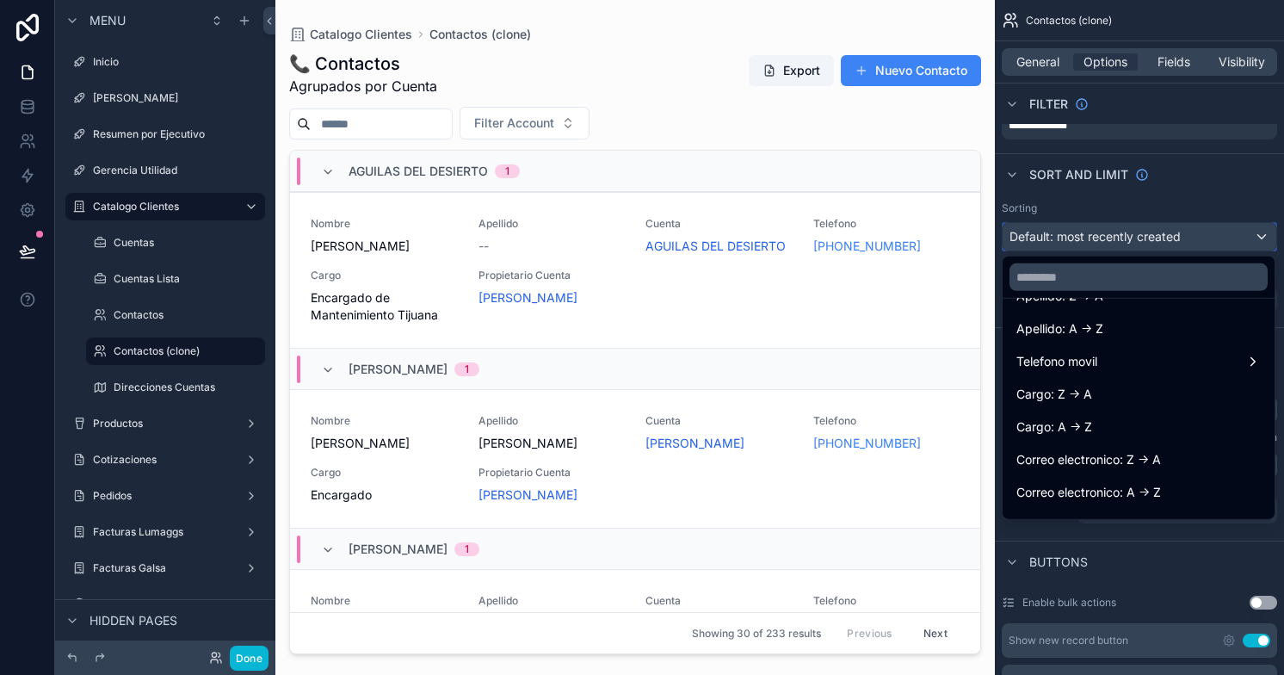
scroll to position [318, 0]
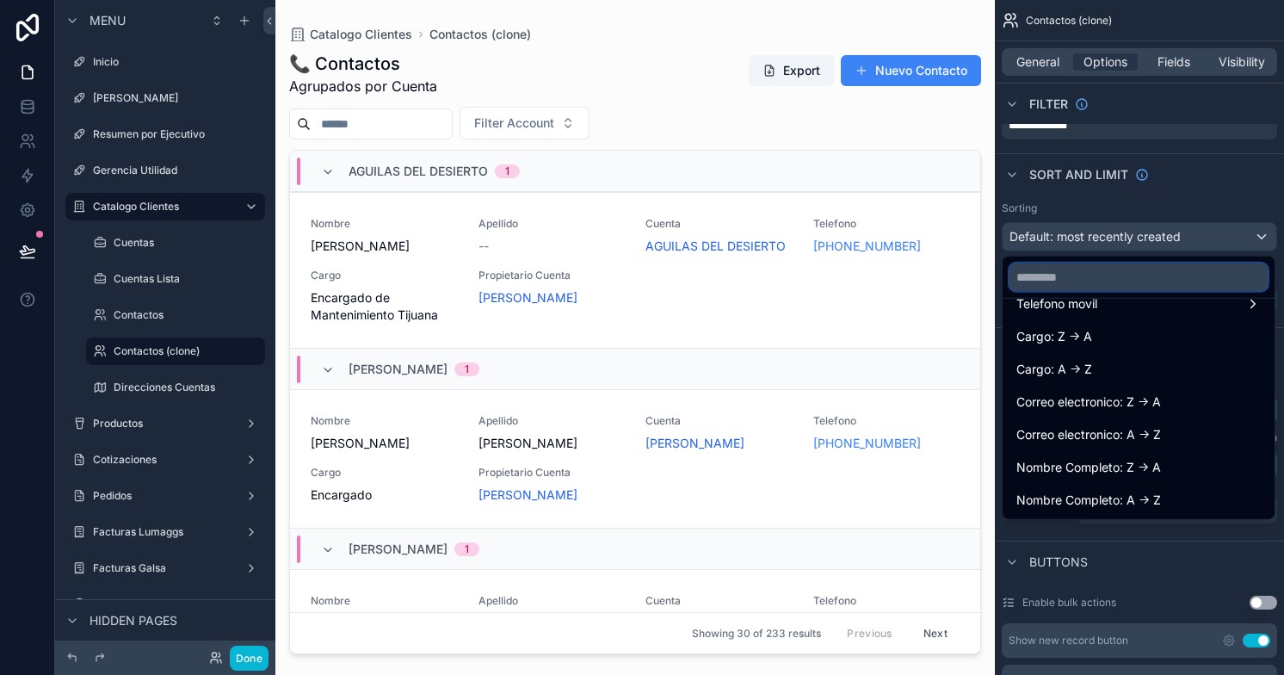
click at [1089, 268] on input "text" at bounding box center [1138, 277] width 258 height 28
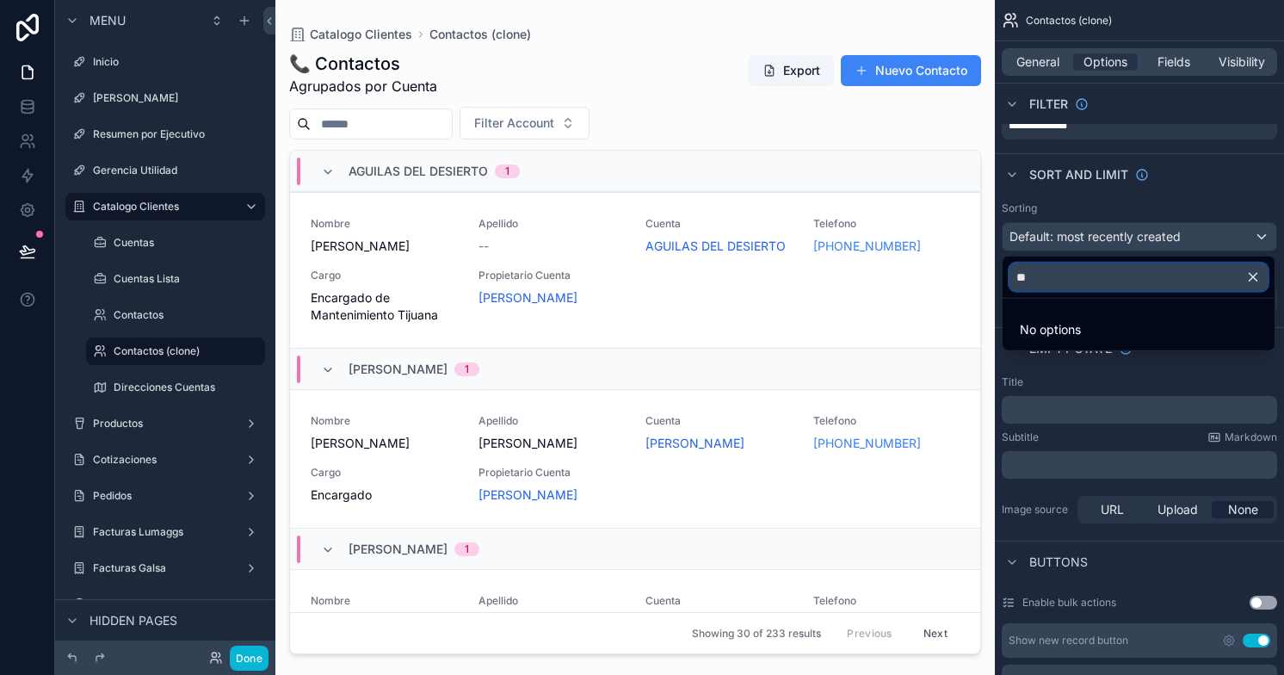
scroll to position [0, 0]
type input "*"
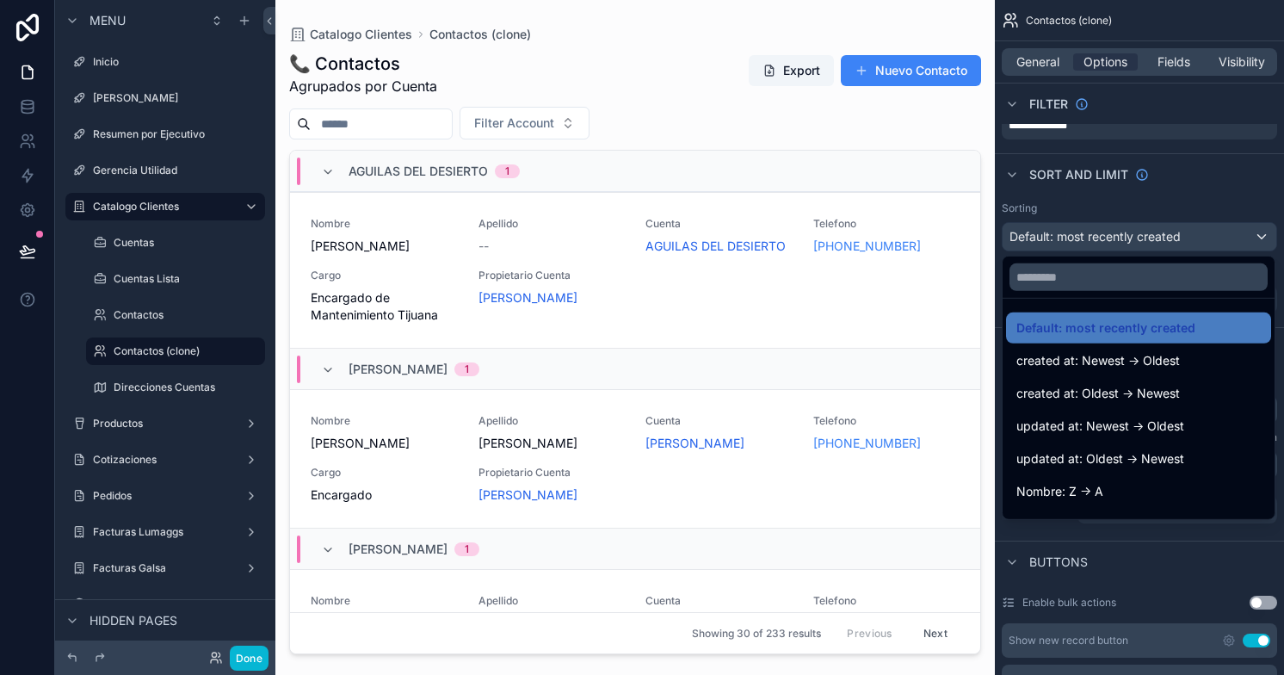
click at [1214, 202] on div "scrollable content" at bounding box center [642, 337] width 1284 height 675
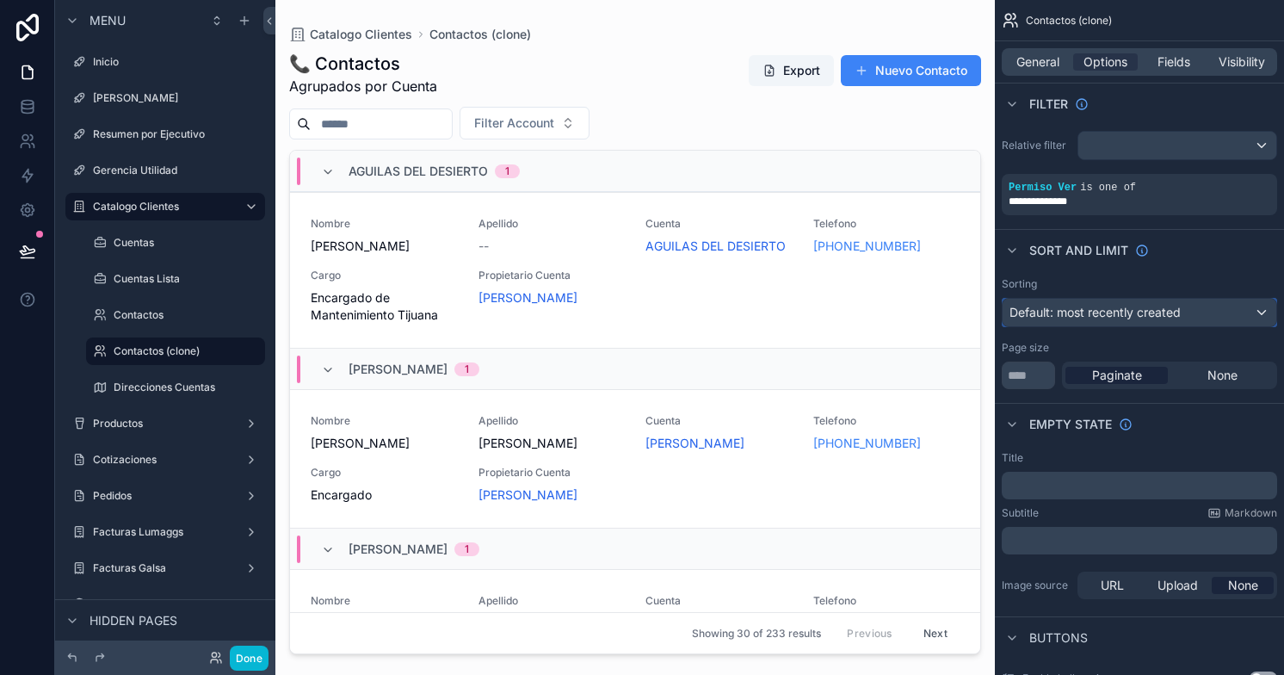
click at [1264, 317] on div "Default: most recently created" at bounding box center [1139, 313] width 274 height 28
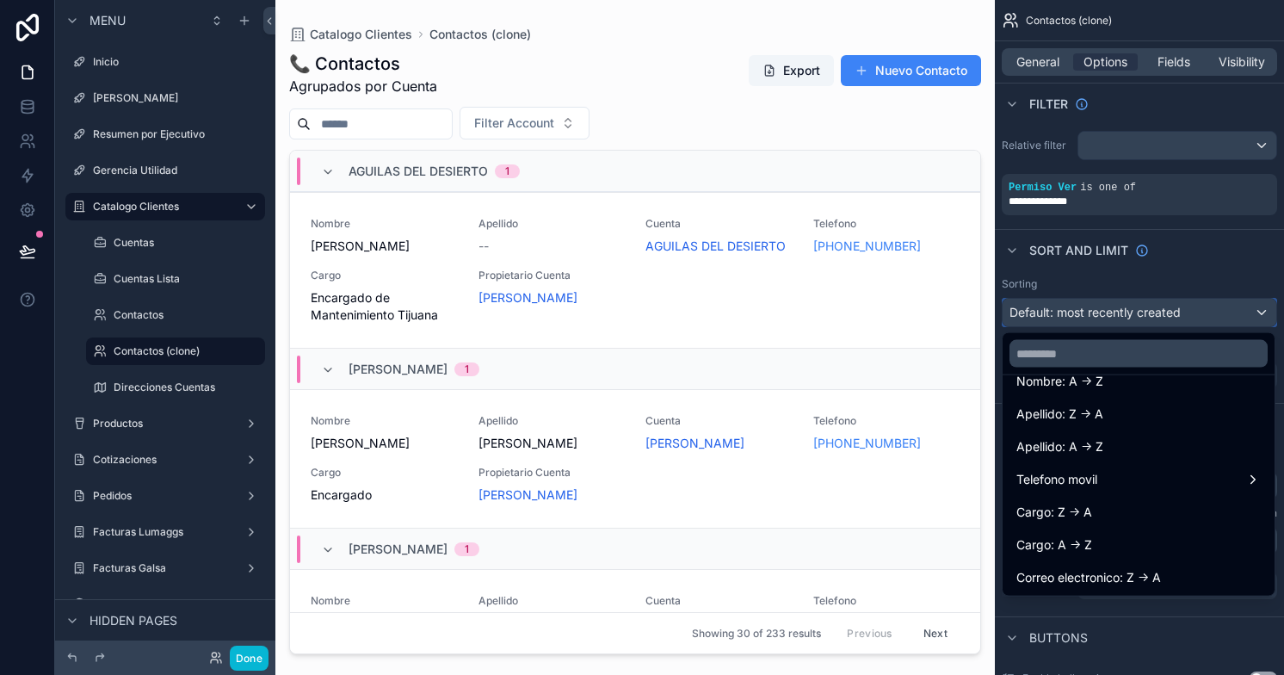
scroll to position [219, 0]
click at [1097, 385] on span "Nombre: A -> Z" at bounding box center [1059, 382] width 87 height 21
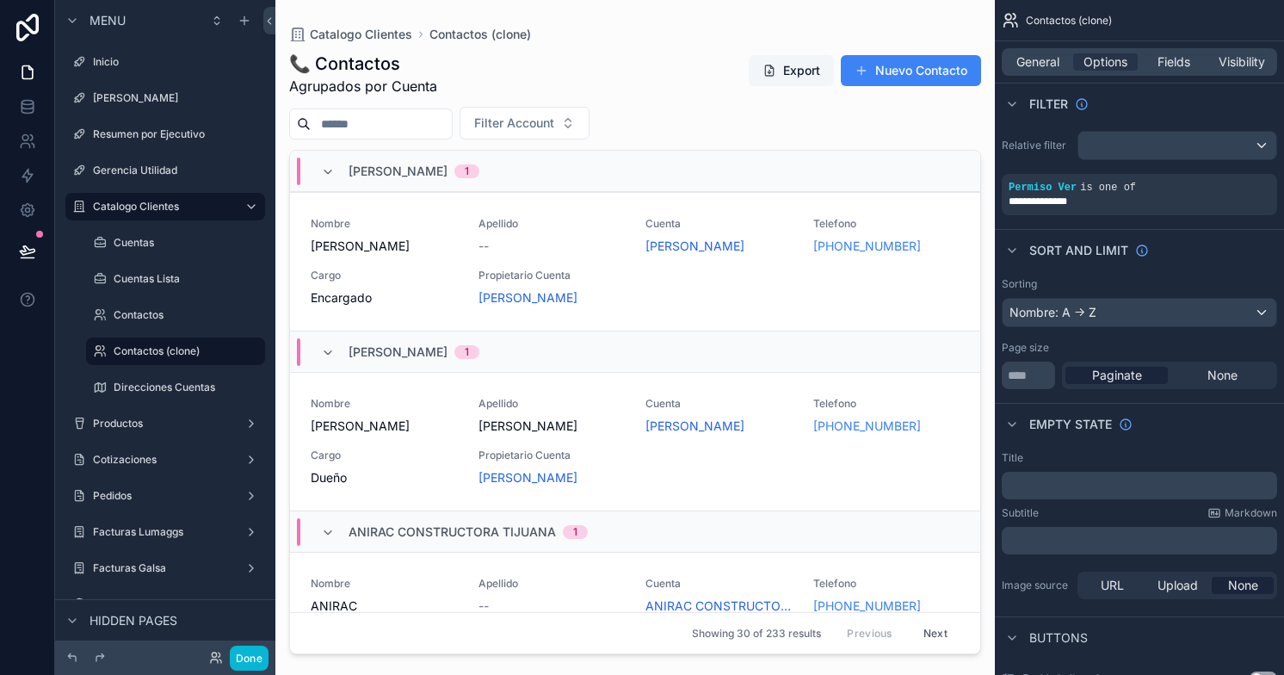
click at [788, 75] on button "Export" at bounding box center [791, 70] width 85 height 31
click at [176, 241] on label "Cuentas" at bounding box center [172, 243] width 117 height 14
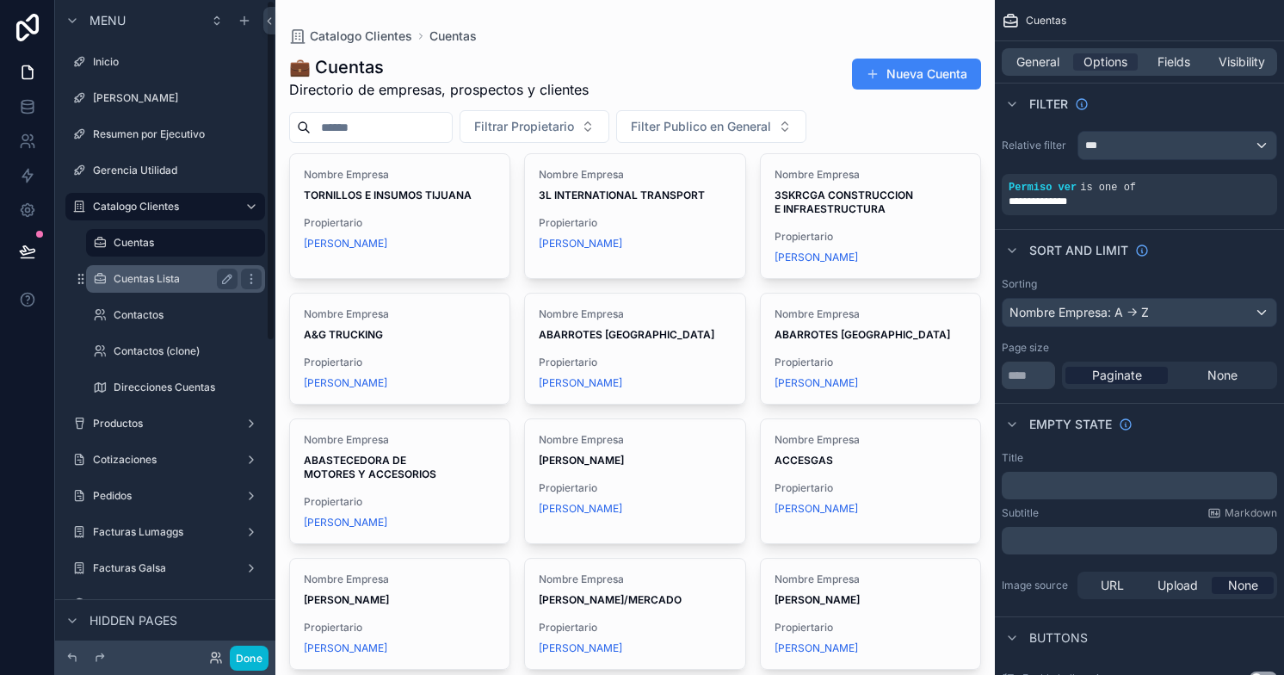
click at [187, 278] on label "Cuentas Lista" at bounding box center [172, 279] width 117 height 14
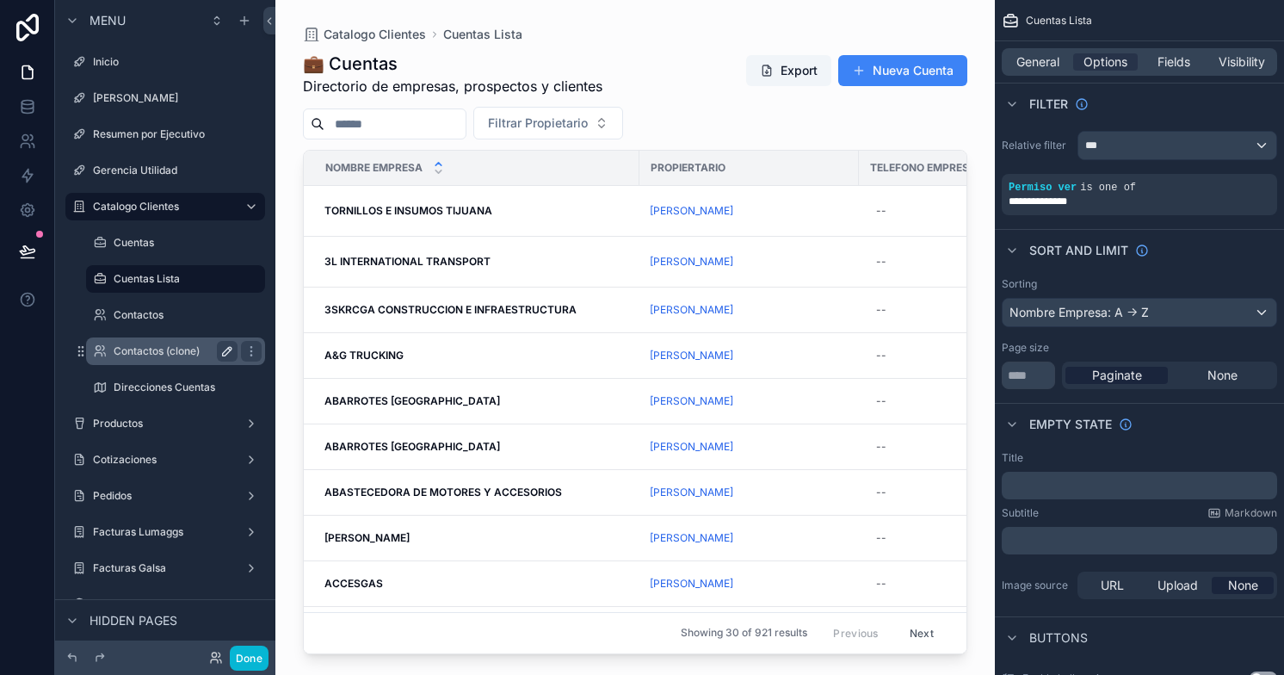
click at [226, 350] on icon "scrollable content" at bounding box center [227, 351] width 9 height 9
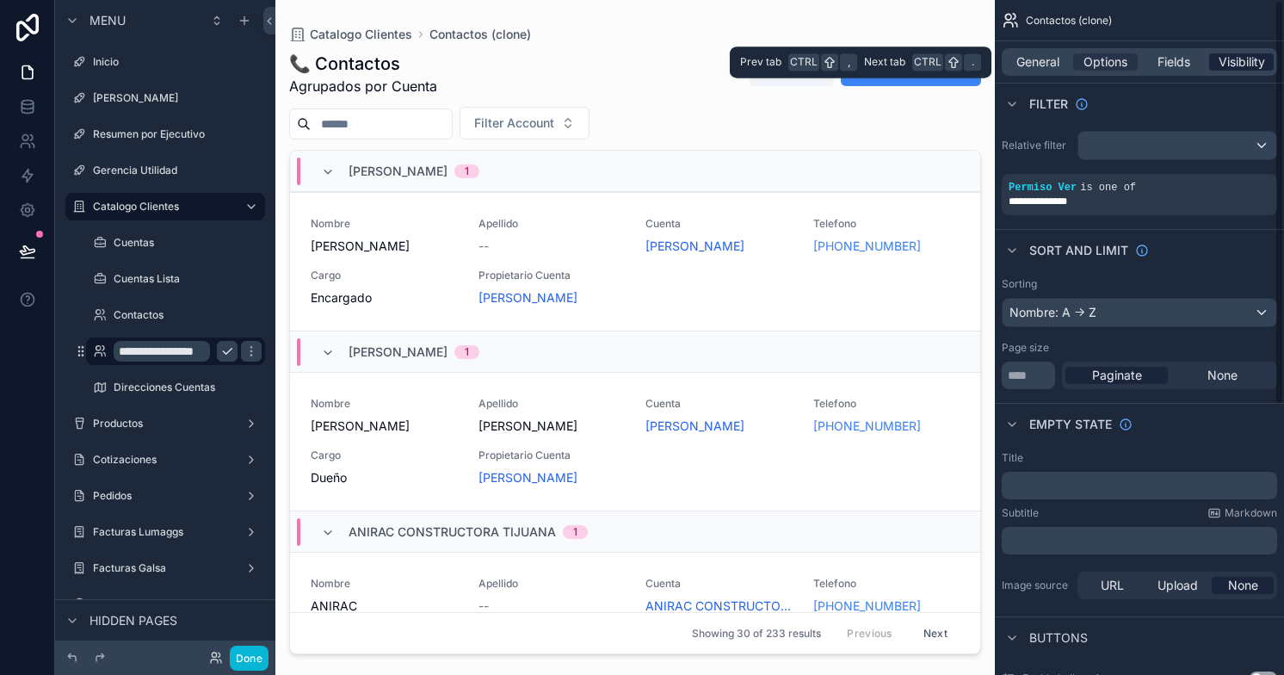
click at [1244, 54] on span "Visibility" at bounding box center [1241, 61] width 46 height 17
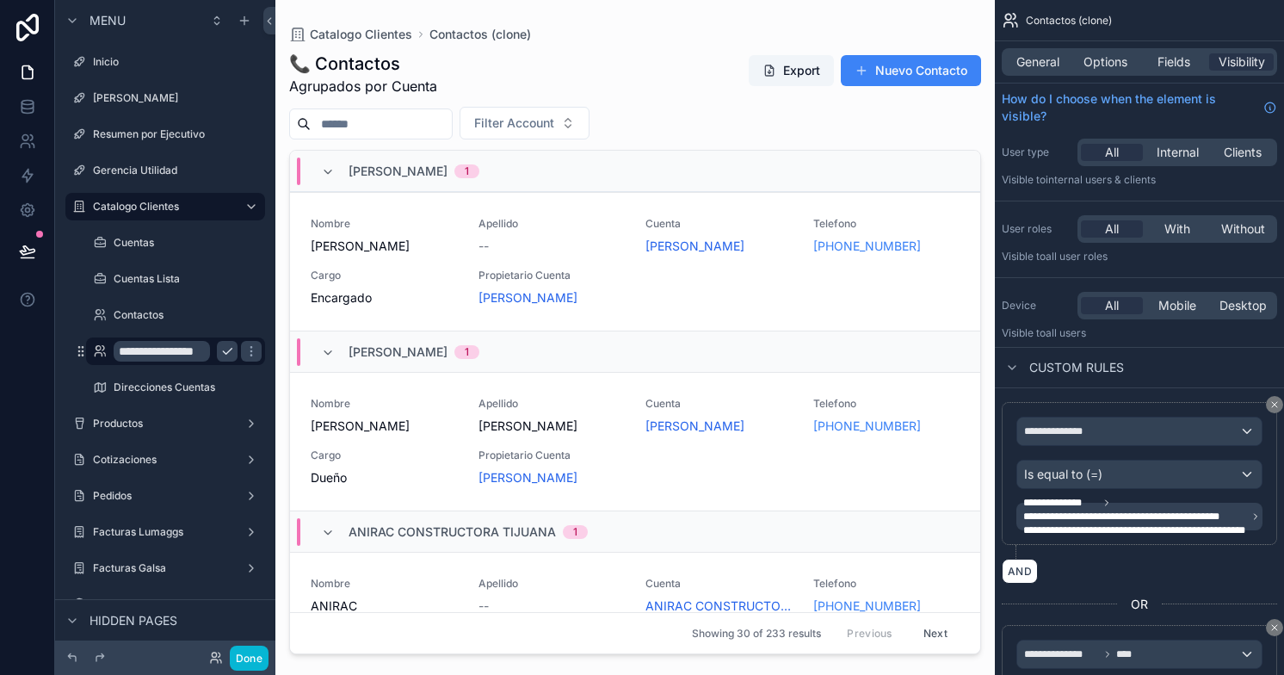
scroll to position [172, 0]
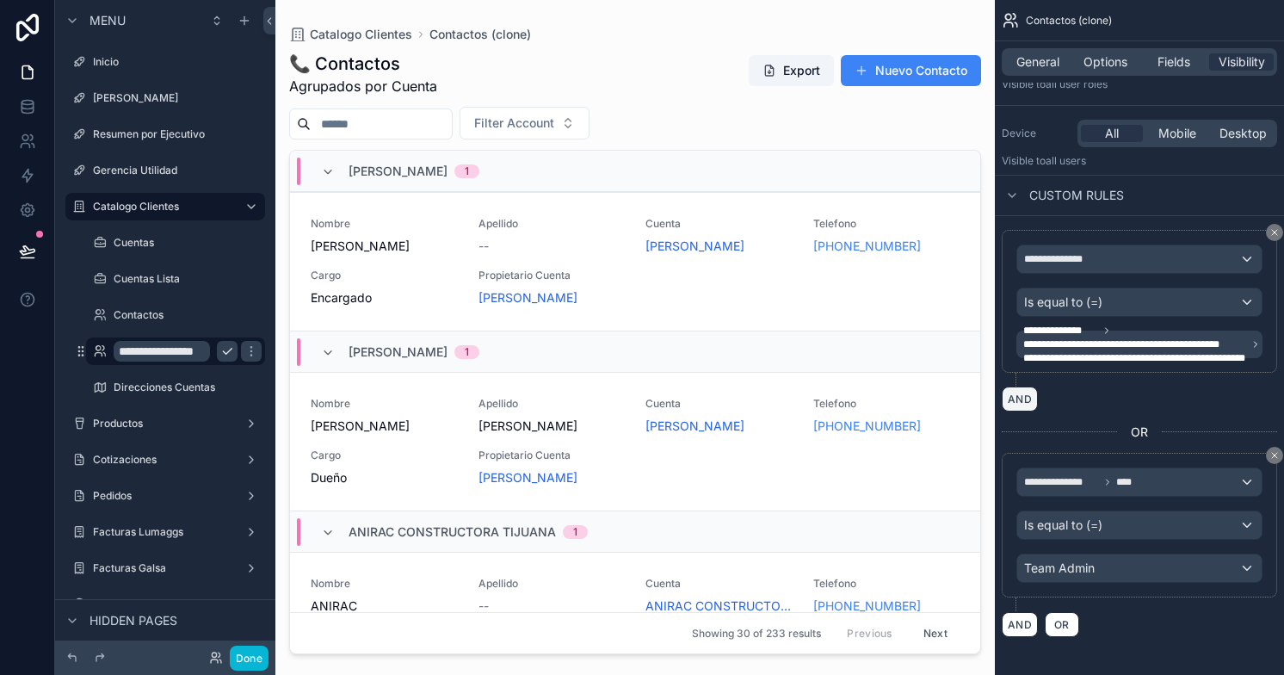
click at [1024, 392] on button "AND" at bounding box center [1020, 398] width 36 height 25
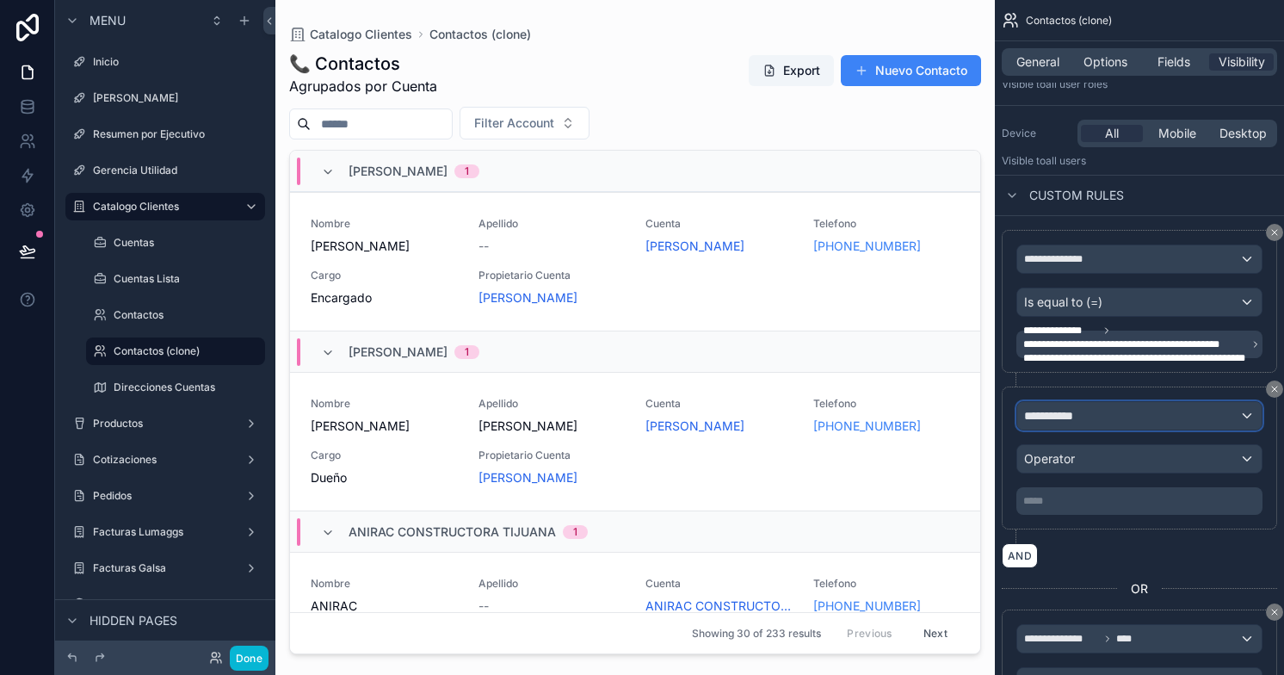
click at [1062, 414] on span "**********" at bounding box center [1056, 415] width 64 height 17
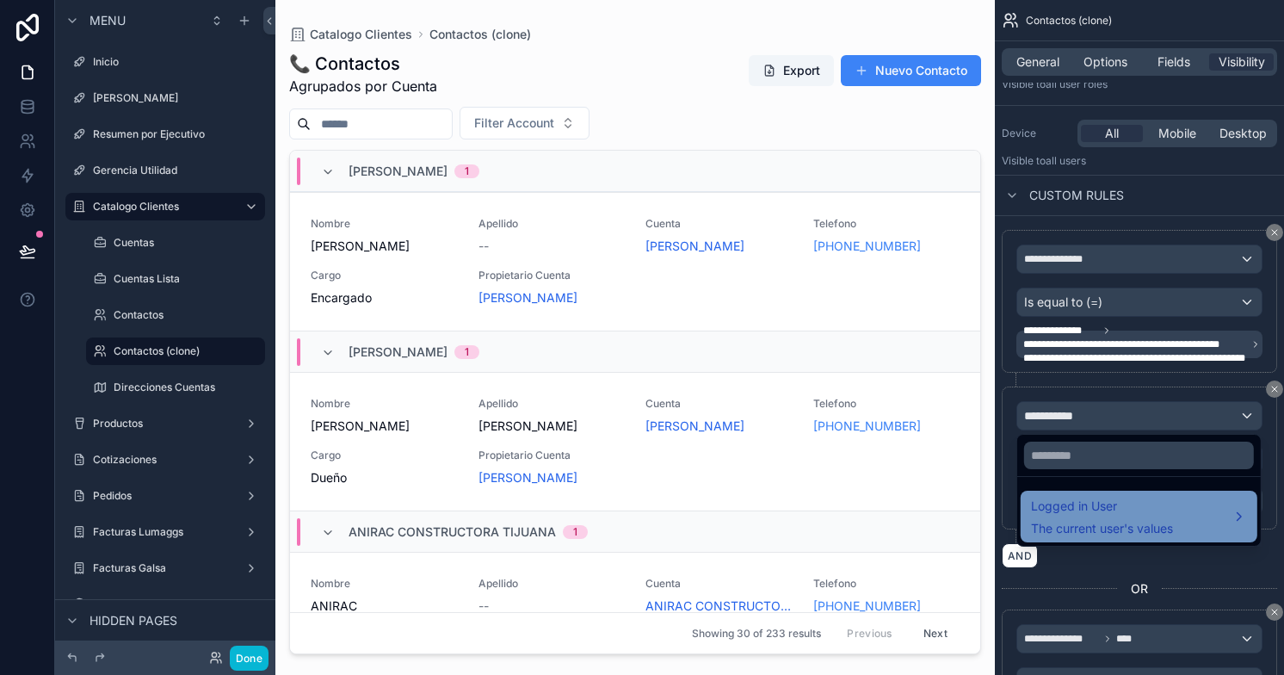
click at [1085, 522] on span "The current user's values" at bounding box center [1102, 528] width 142 height 17
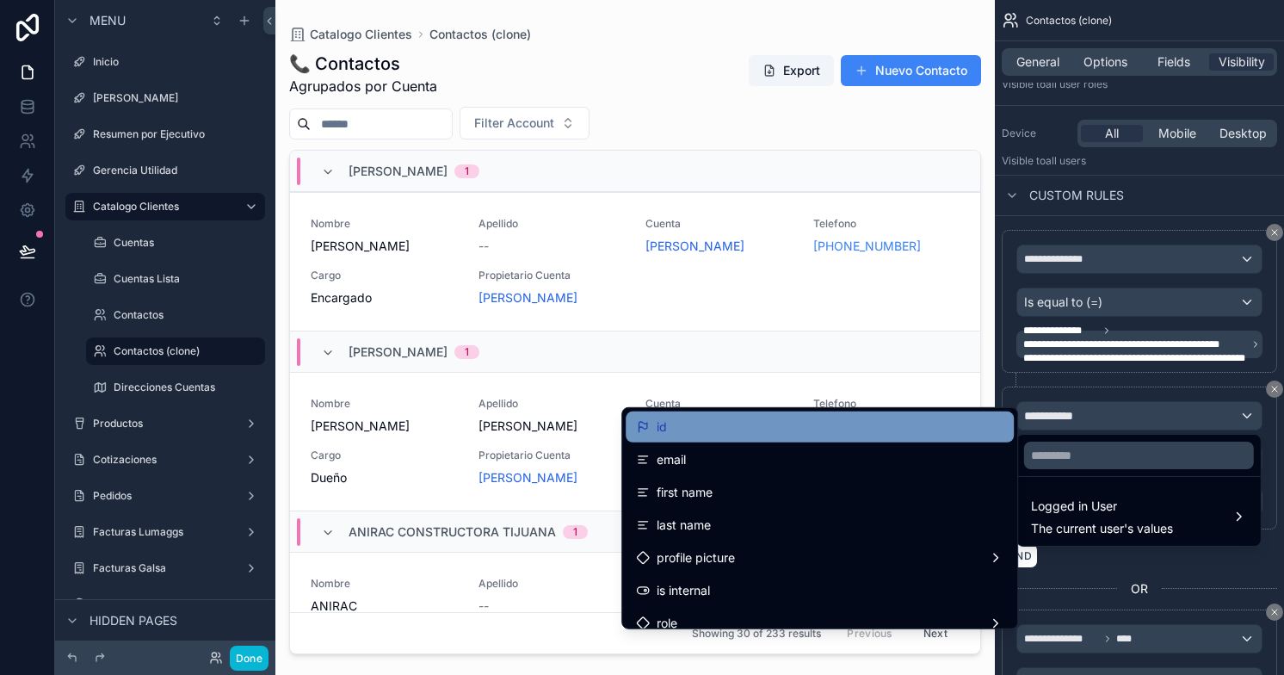
click at [762, 433] on div "id" at bounding box center [819, 426] width 367 height 21
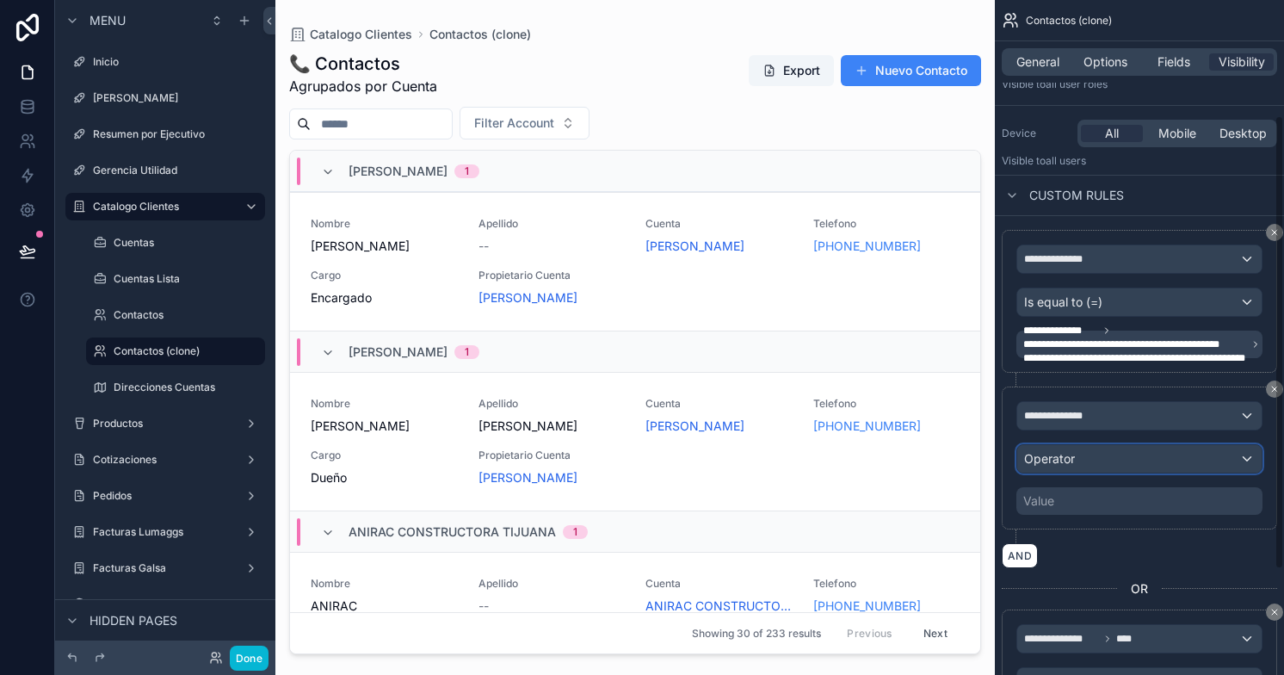
click at [1077, 450] on div "Operator" at bounding box center [1139, 459] width 244 height 28
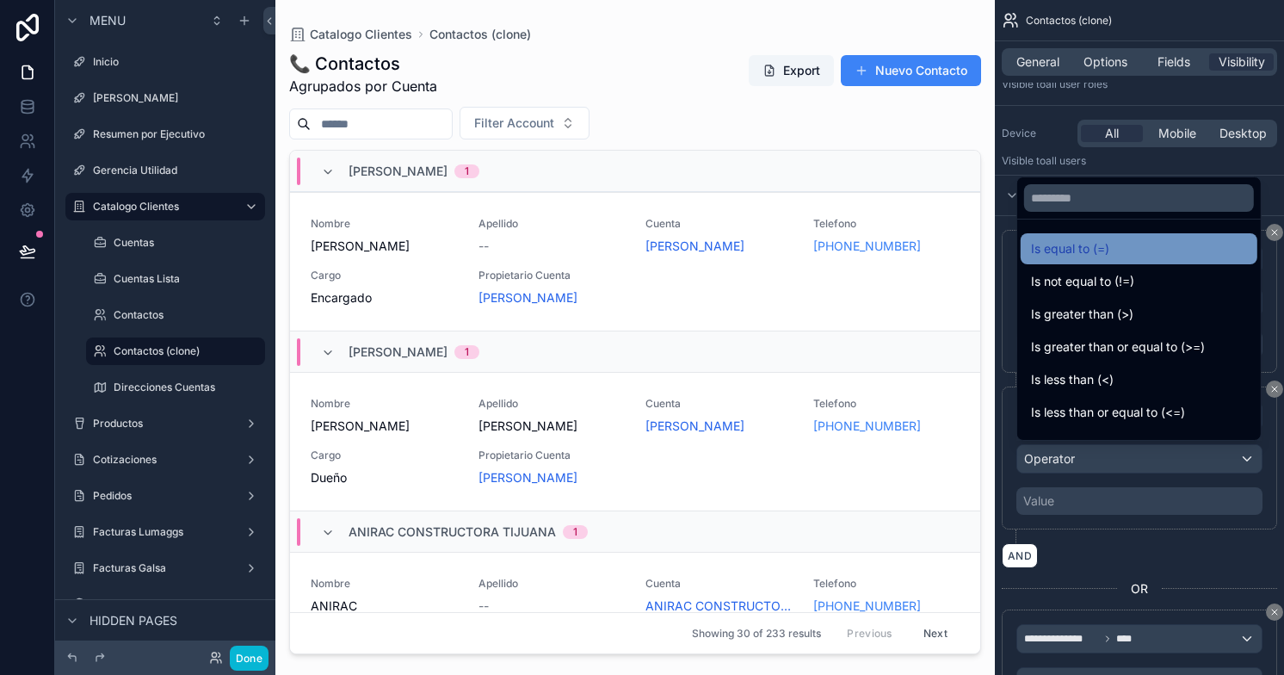
click at [1105, 250] on span "Is equal to (=)" at bounding box center [1070, 248] width 78 height 21
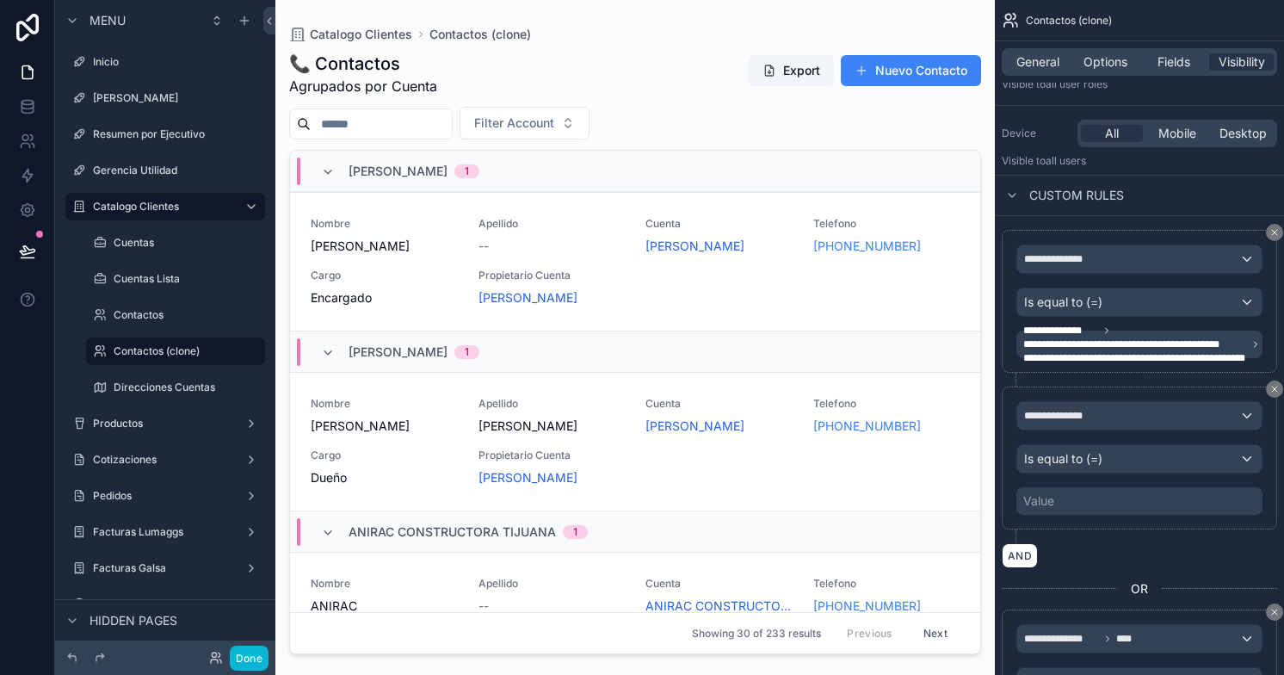
click at [1076, 495] on div "Value" at bounding box center [1139, 501] width 246 height 28
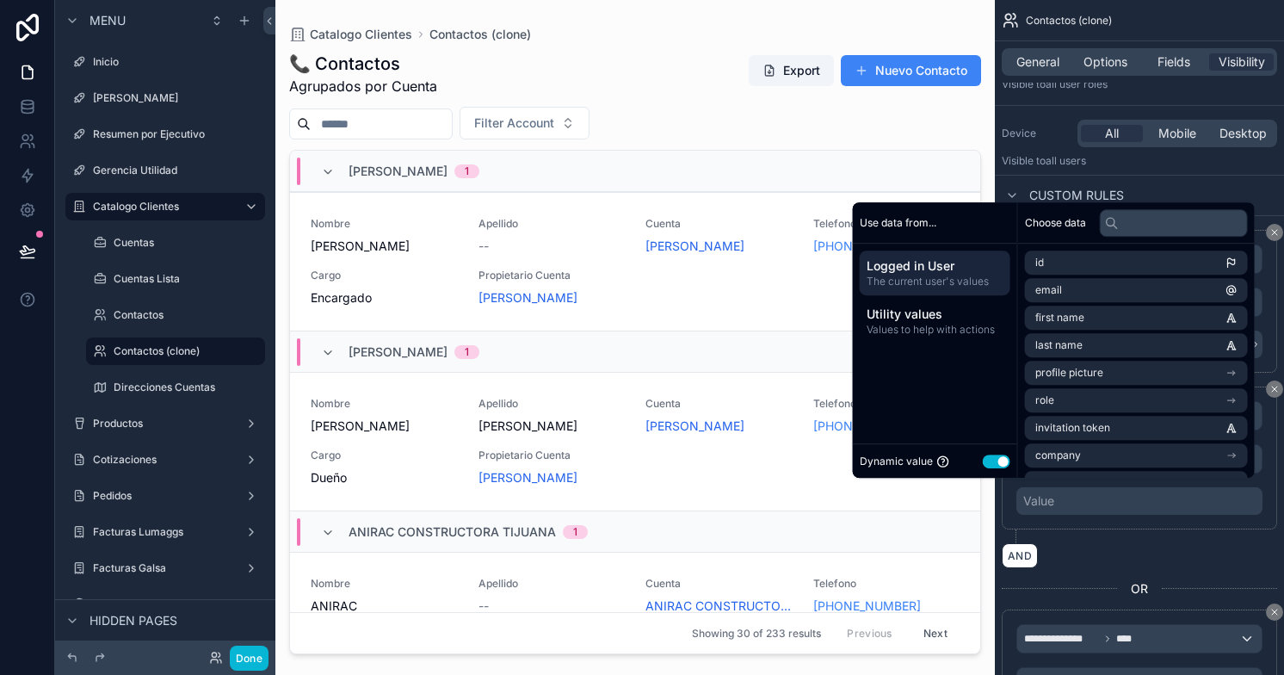
click at [983, 459] on button "Use setting" at bounding box center [997, 461] width 28 height 14
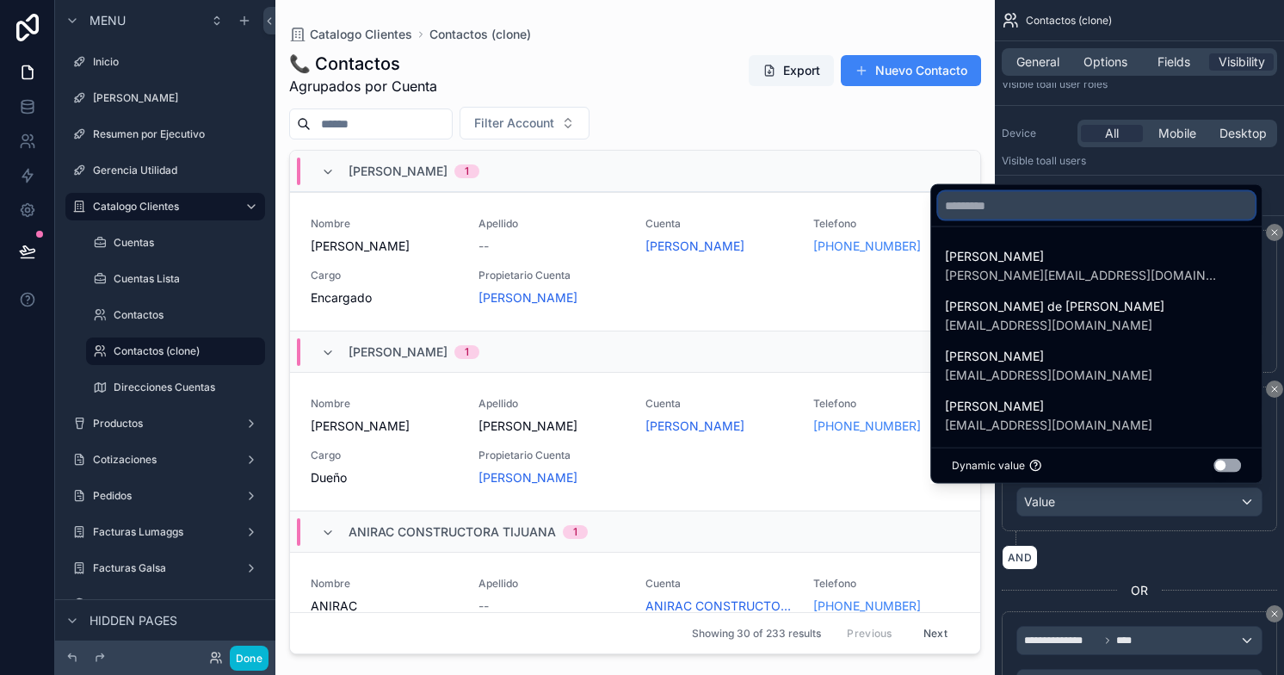
click at [1040, 207] on input "text" at bounding box center [1096, 206] width 317 height 28
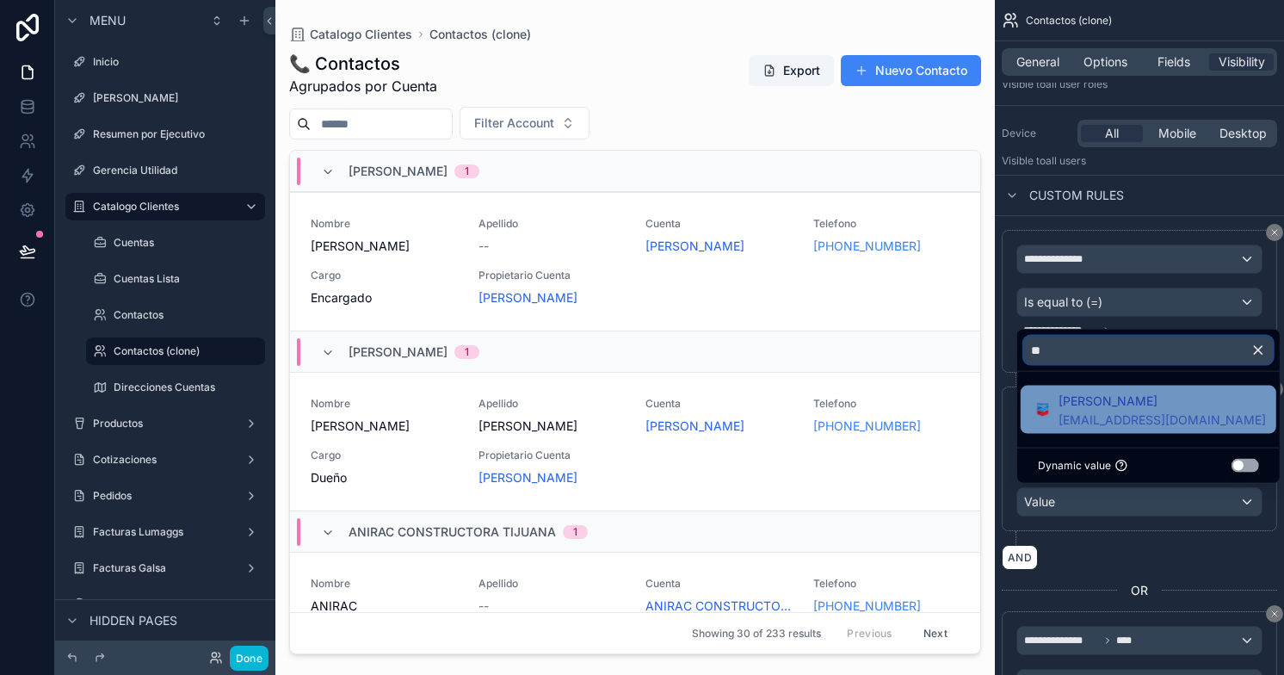
type input "**"
click at [1088, 398] on span "[PERSON_NAME]" at bounding box center [1161, 401] width 207 height 21
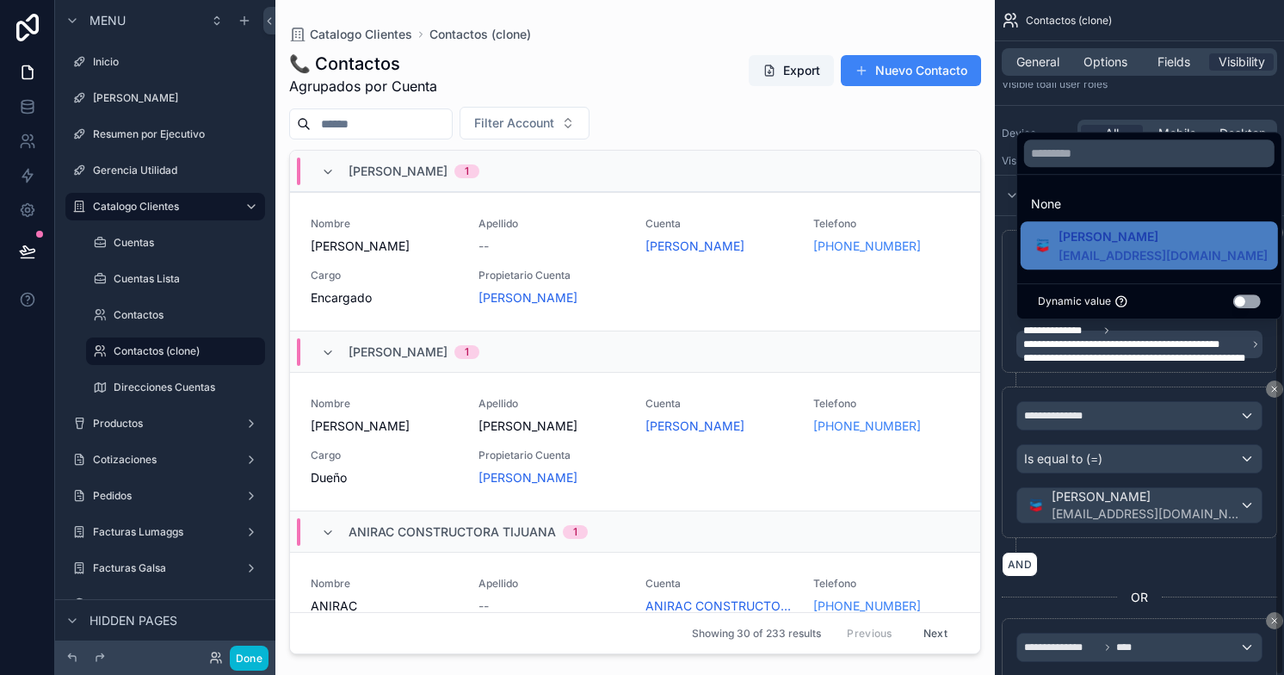
scroll to position [336, 0]
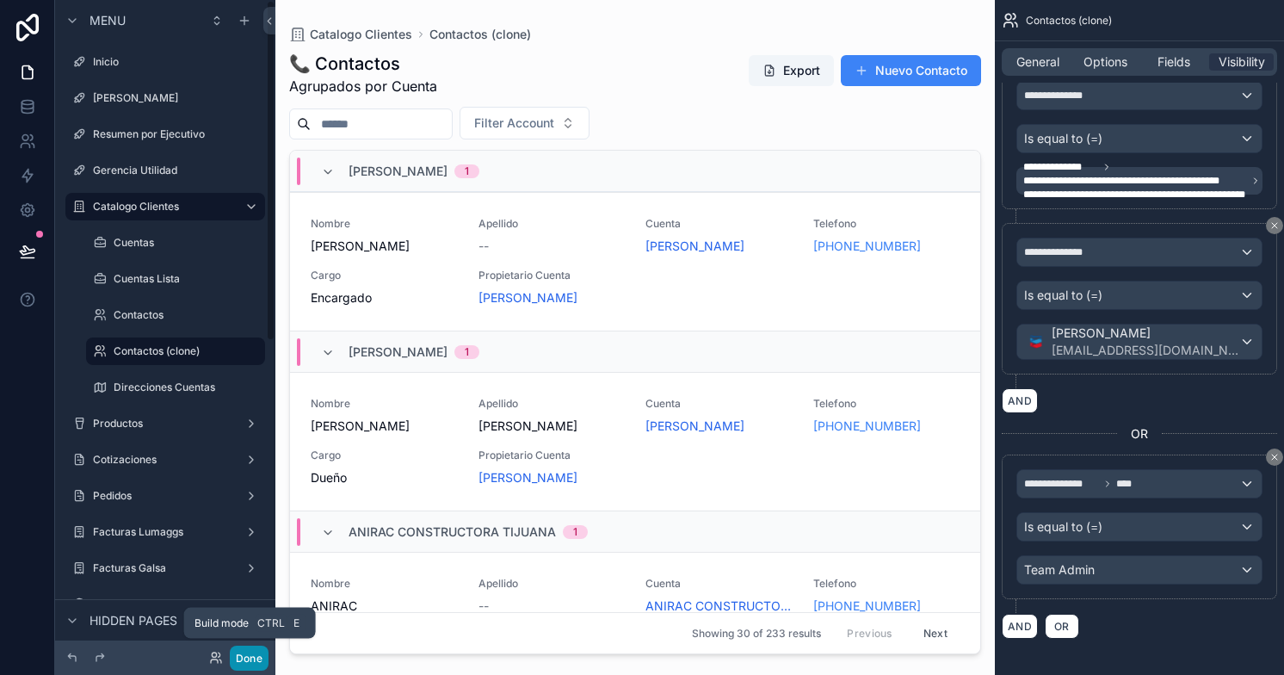
click at [250, 653] on button "Done" at bounding box center [249, 657] width 39 height 25
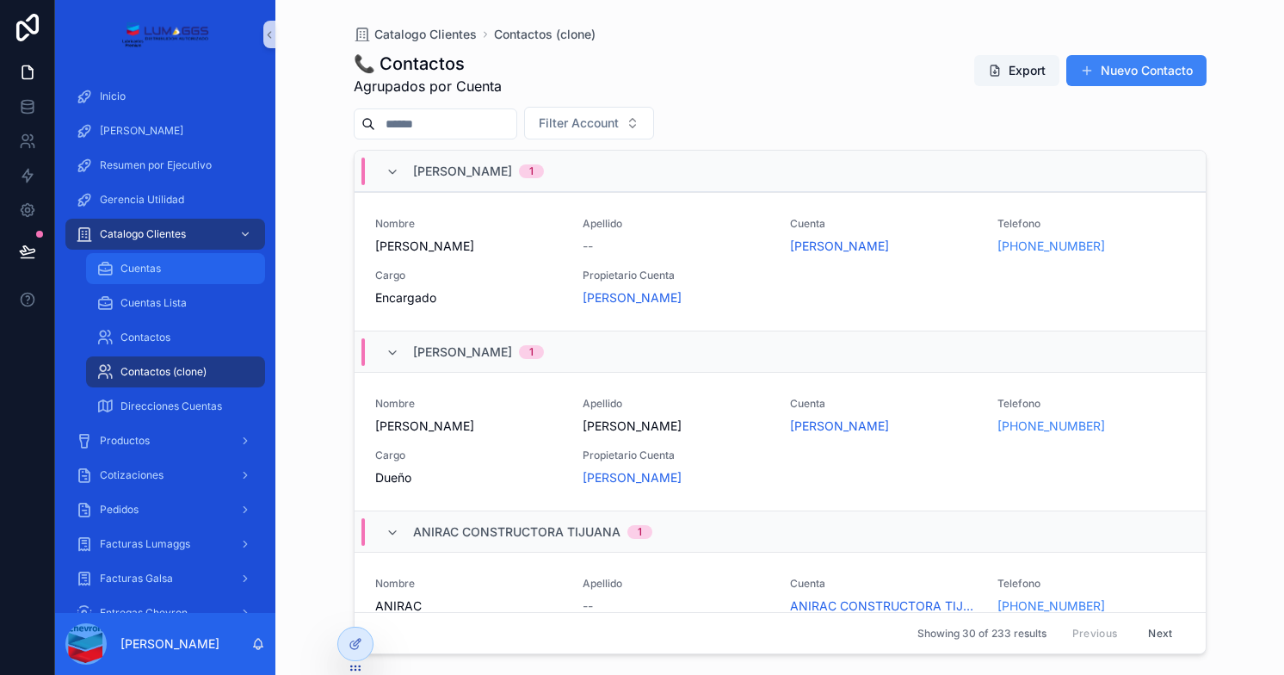
click at [179, 266] on div "Cuentas" at bounding box center [175, 269] width 158 height 28
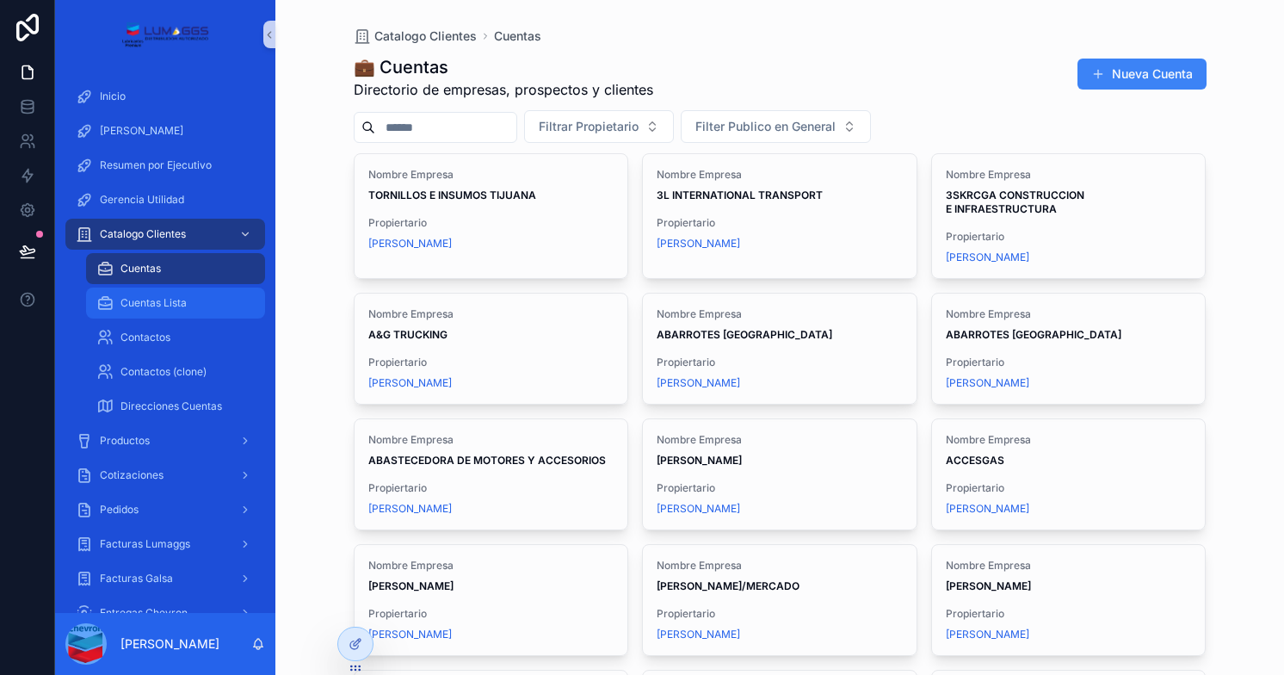
click at [151, 300] on span "Cuentas Lista" at bounding box center [153, 303] width 66 height 14
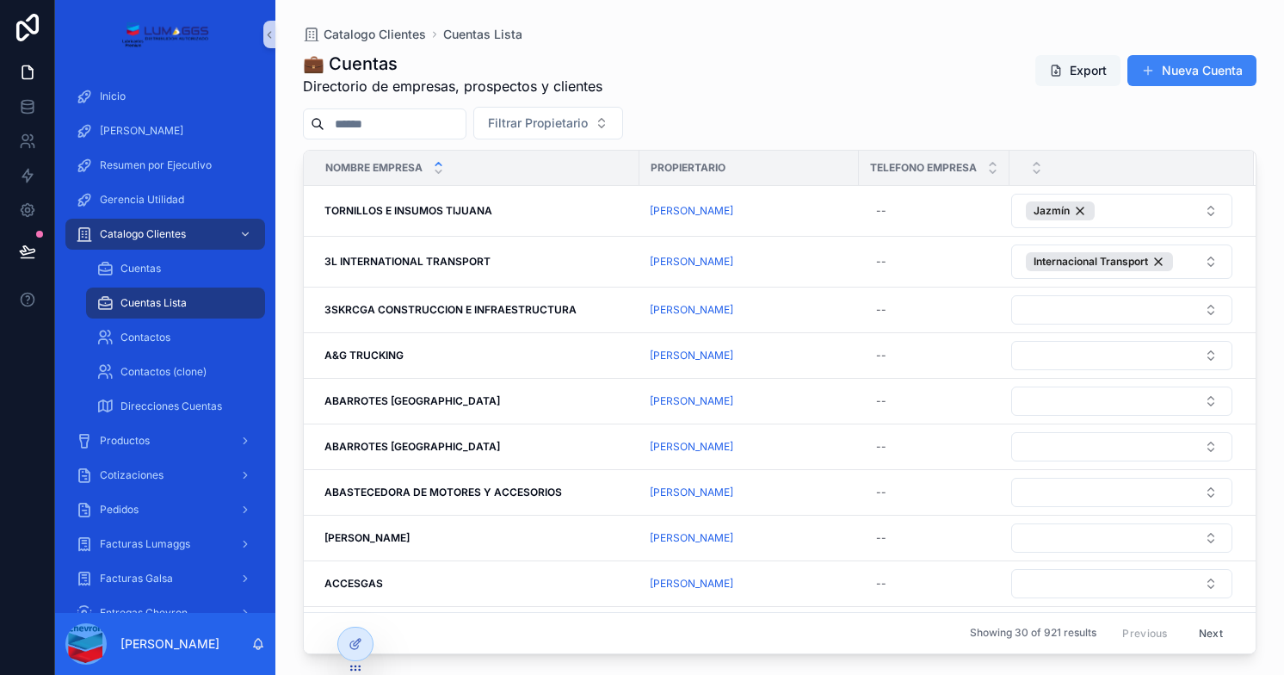
click at [1067, 61] on button "Export" at bounding box center [1077, 70] width 85 height 31
click at [351, 650] on icon at bounding box center [355, 644] width 14 height 14
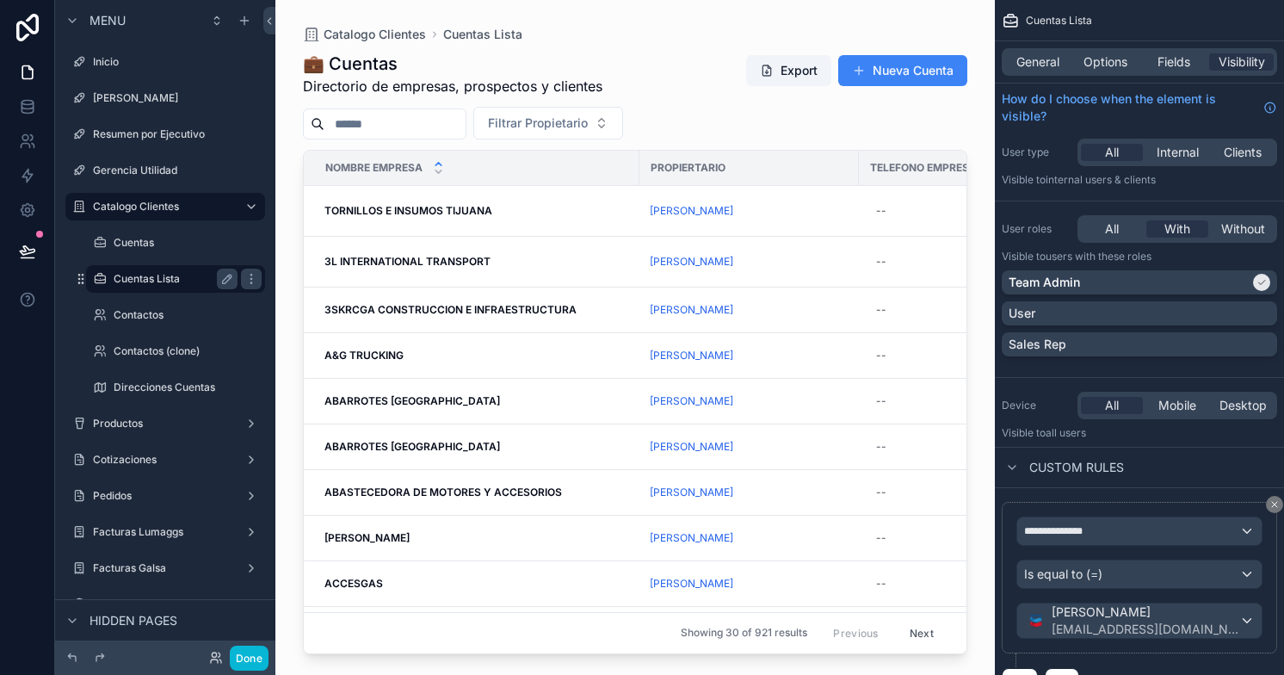
click at [158, 279] on label "Cuentas Lista" at bounding box center [172, 279] width 117 height 14
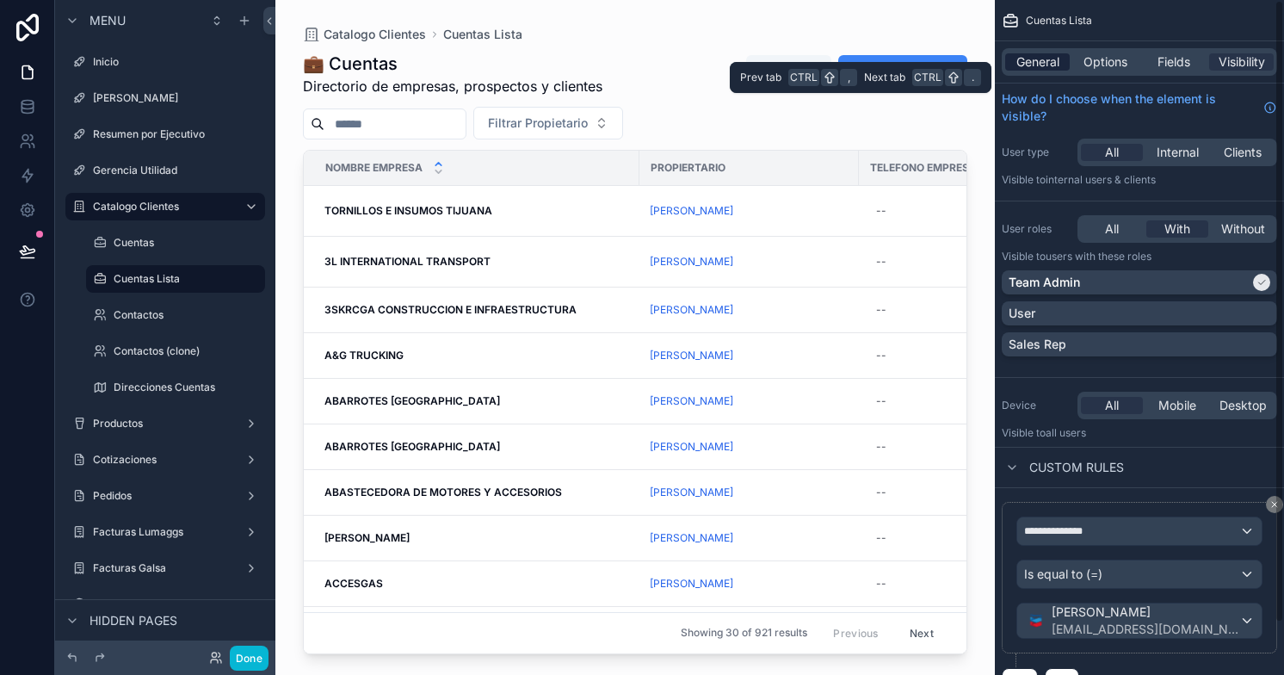
click at [1036, 65] on span "General" at bounding box center [1037, 61] width 43 height 17
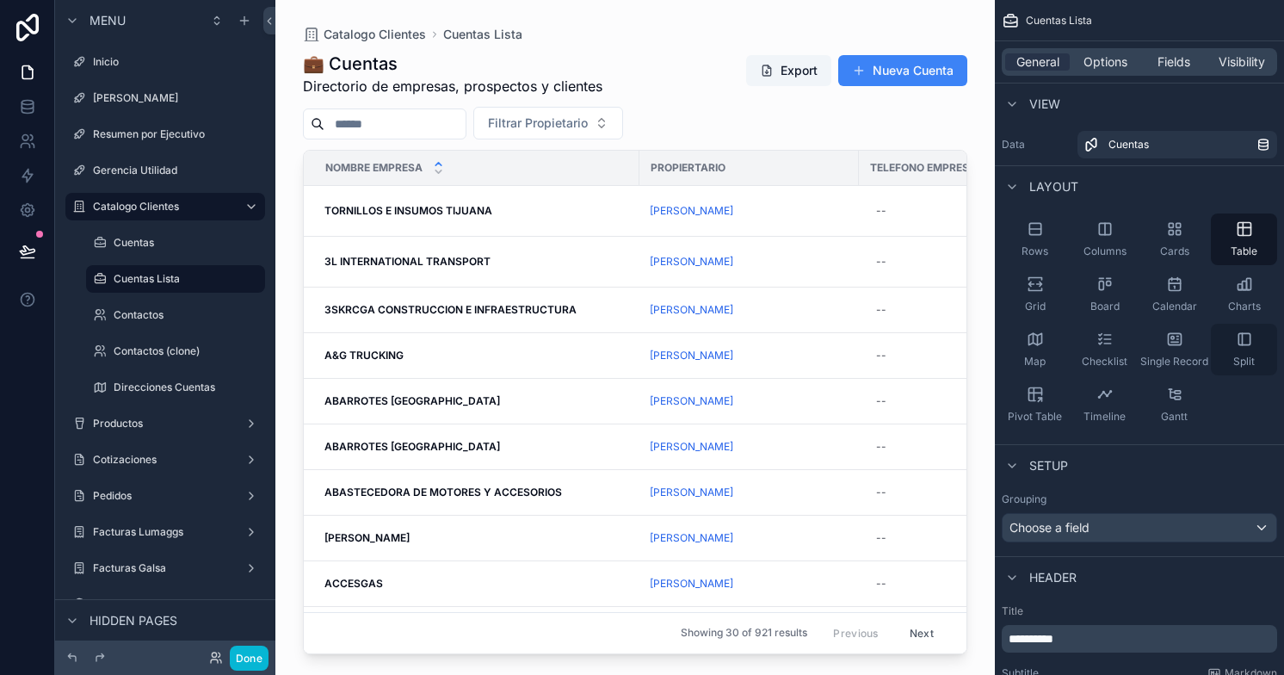
click at [1236, 347] on icon "scrollable content" at bounding box center [1244, 338] width 17 height 17
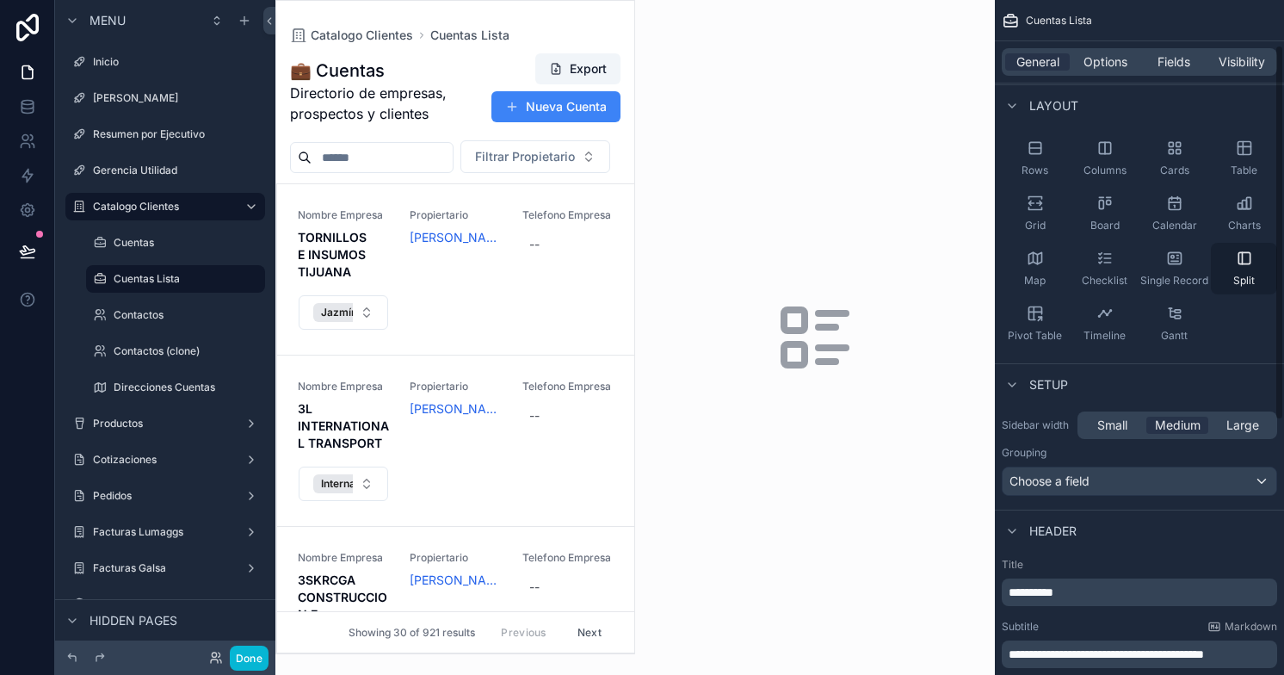
scroll to position [79, 0]
click at [1180, 481] on div "Choose a field" at bounding box center [1139, 483] width 274 height 28
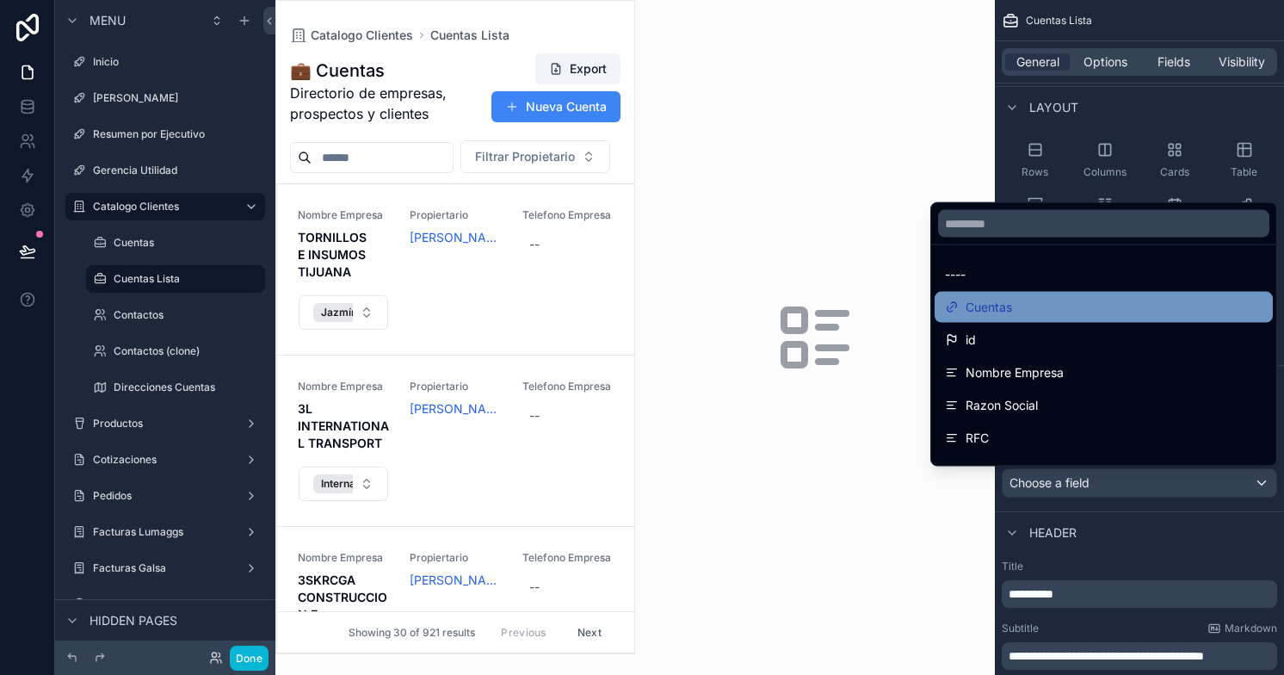
click at [1029, 308] on div "Cuentas" at bounding box center [1103, 307] width 317 height 21
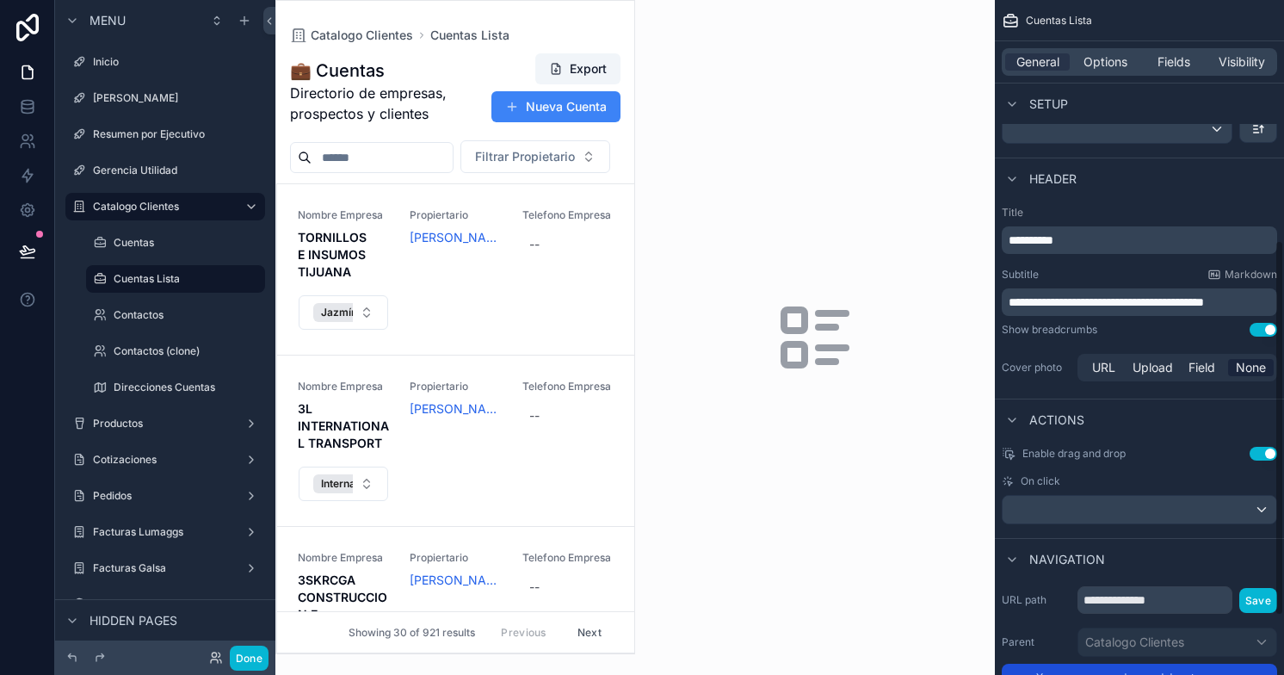
scroll to position [430, 0]
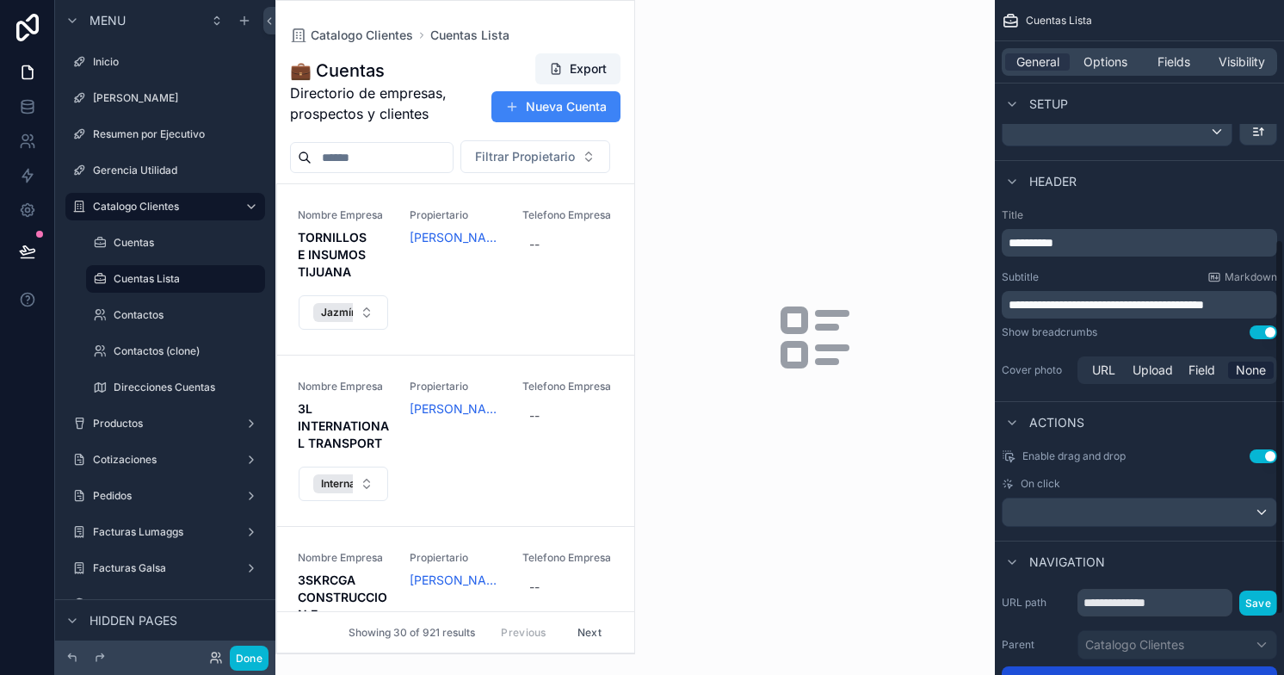
click at [811, 346] on icon "scrollable content" at bounding box center [815, 337] width 83 height 83
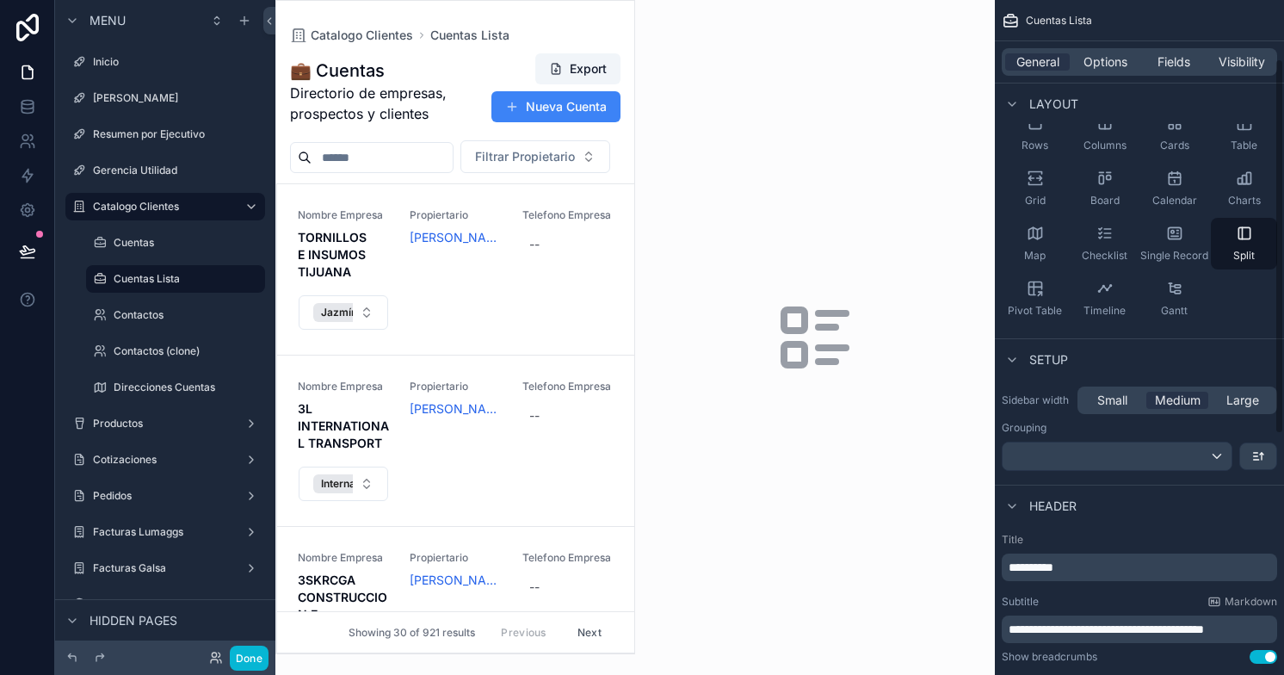
click at [1201, 428] on div "Grouping" at bounding box center [1139, 428] width 275 height 14
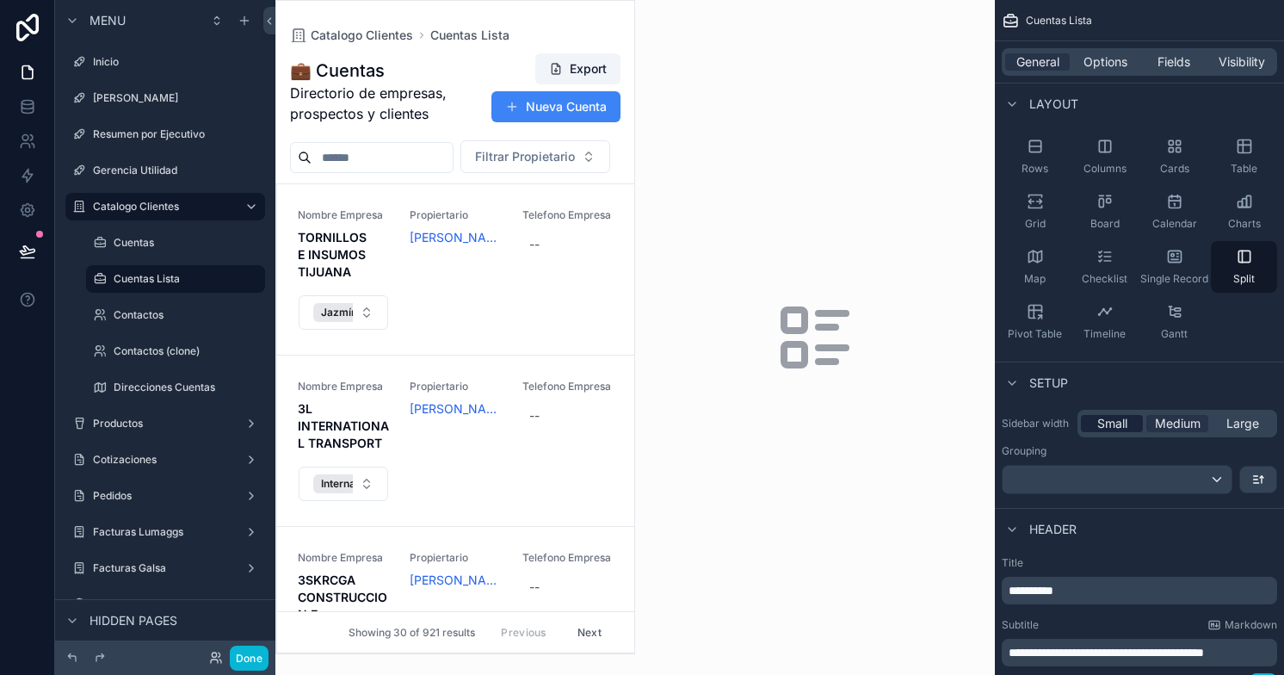
click at [1099, 422] on span "Small" at bounding box center [1112, 423] width 30 height 17
click at [1184, 478] on div "scrollable content" at bounding box center [1116, 479] width 229 height 28
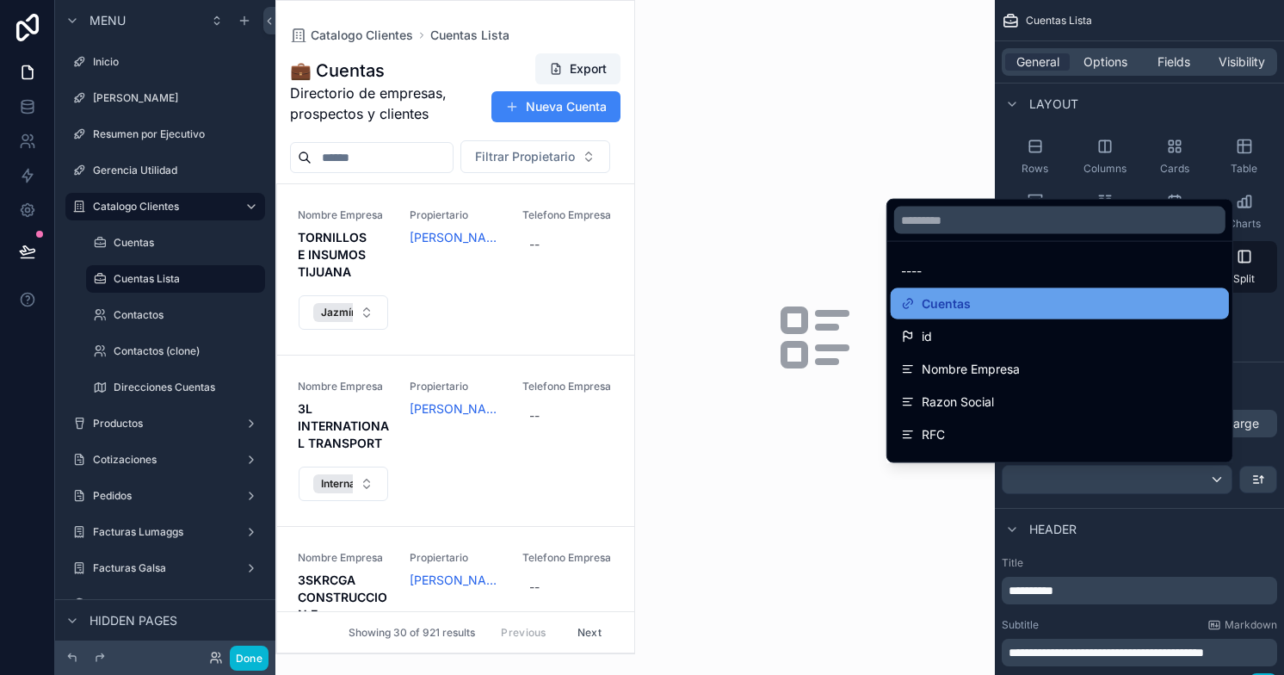
click at [1005, 312] on div "Cuentas" at bounding box center [1059, 303] width 317 height 21
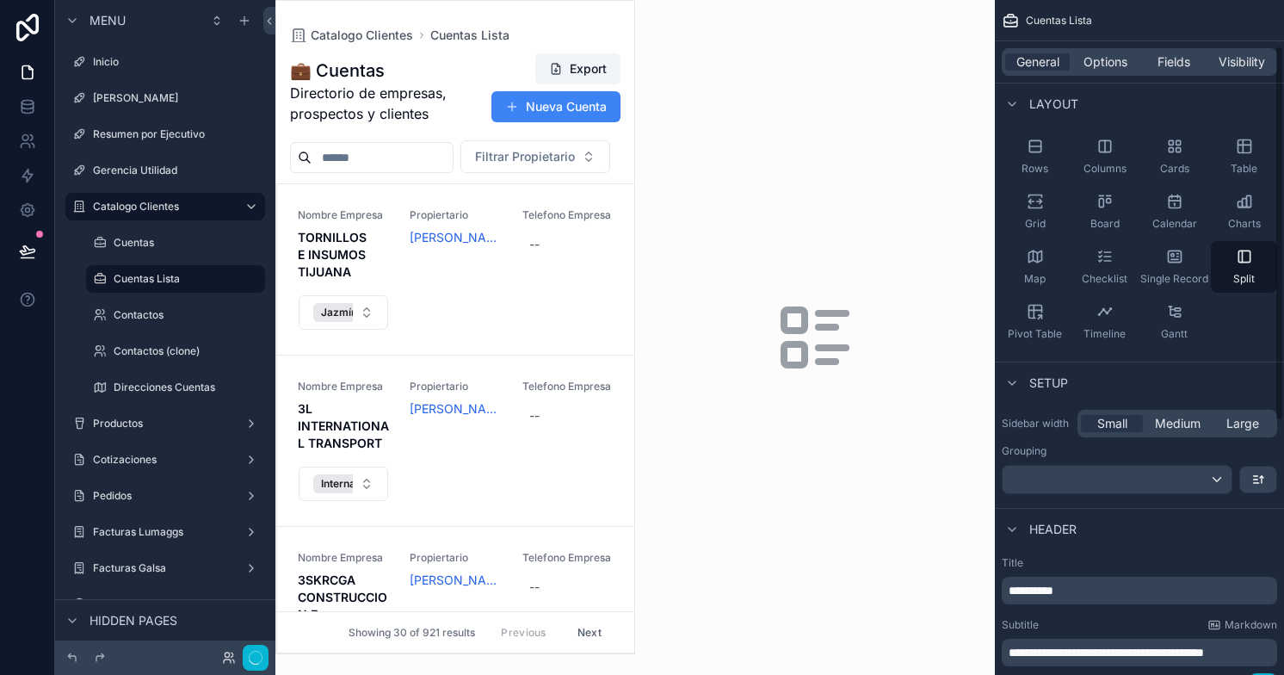
click at [1005, 312] on div "Pivot Table" at bounding box center [1035, 322] width 66 height 52
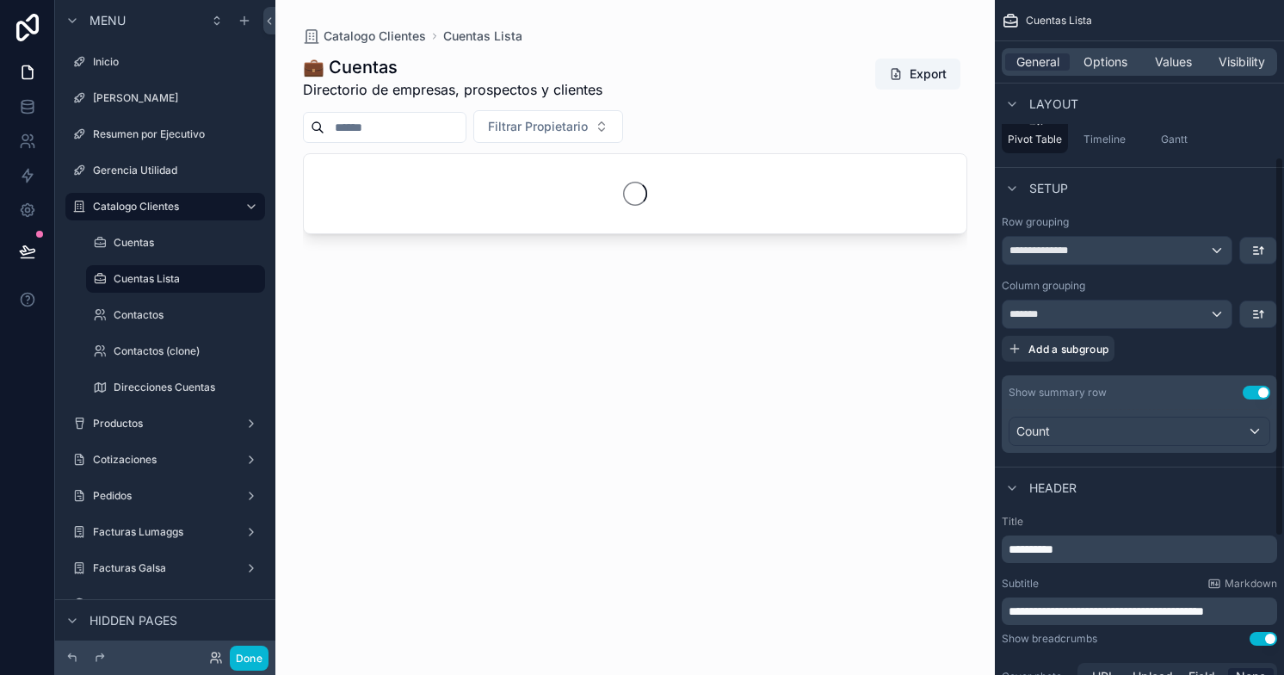
scroll to position [279, 0]
click at [1205, 309] on div "*******" at bounding box center [1116, 313] width 229 height 28
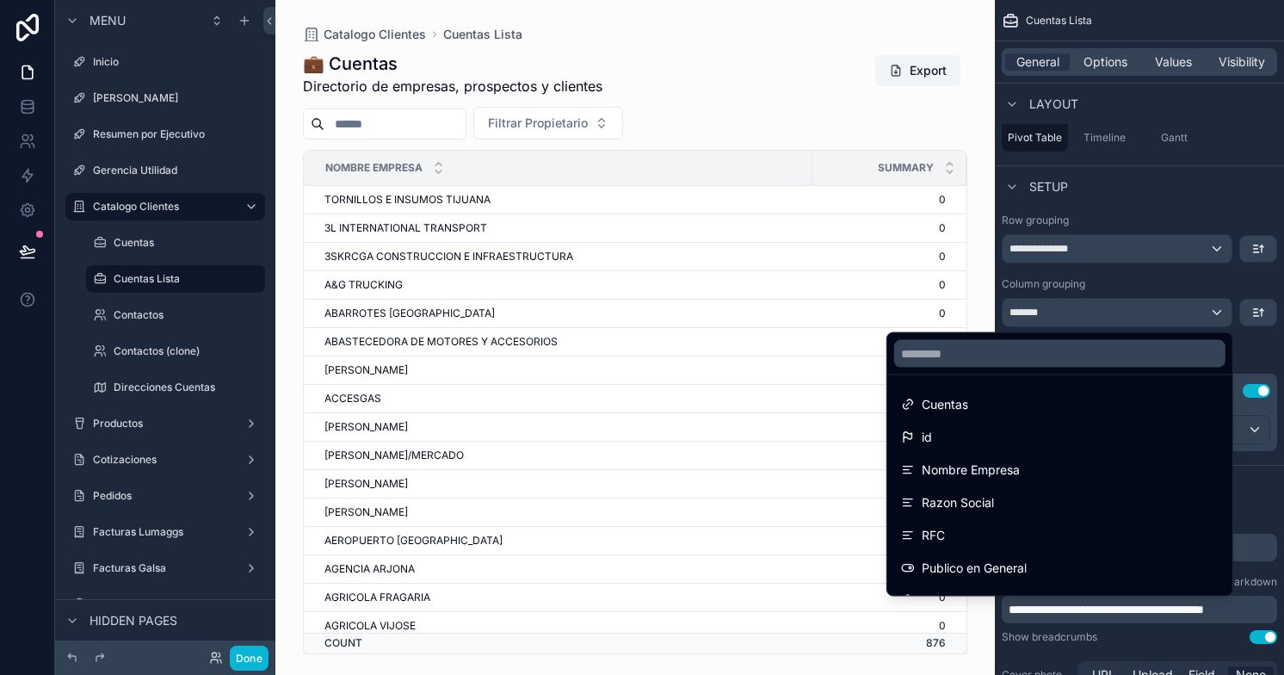
click at [1196, 178] on div "scrollable content" at bounding box center [642, 337] width 1284 height 675
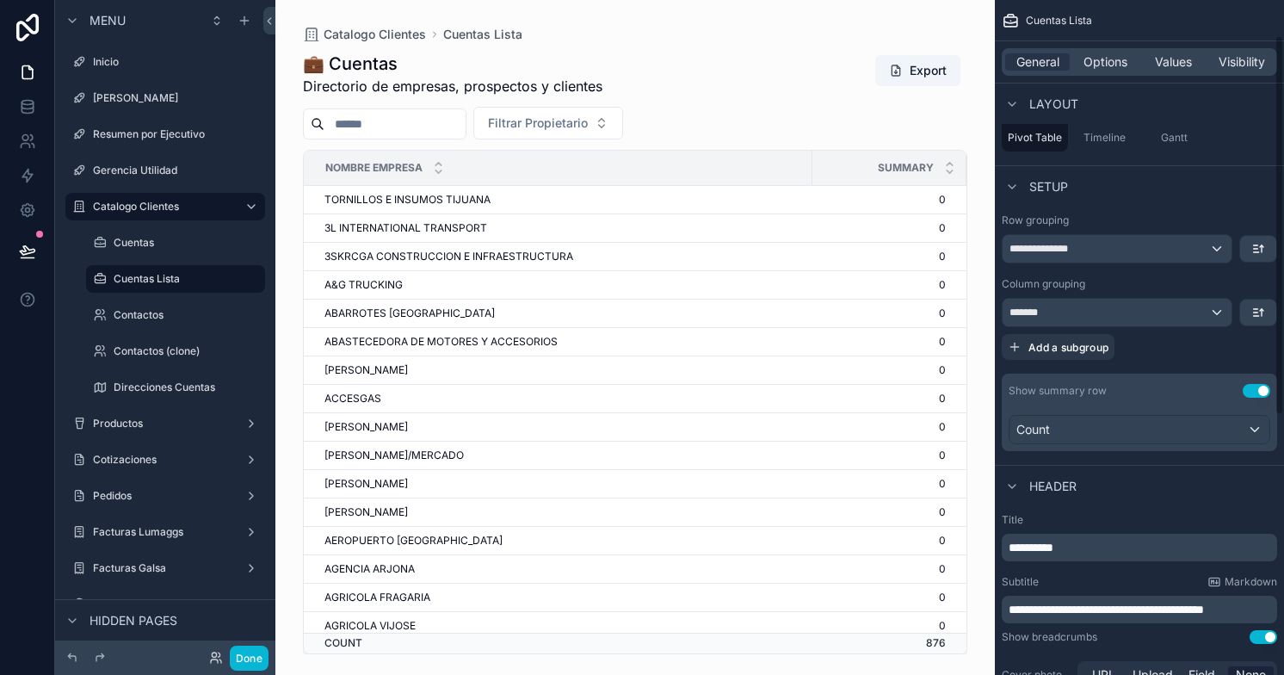
scroll to position [50, 0]
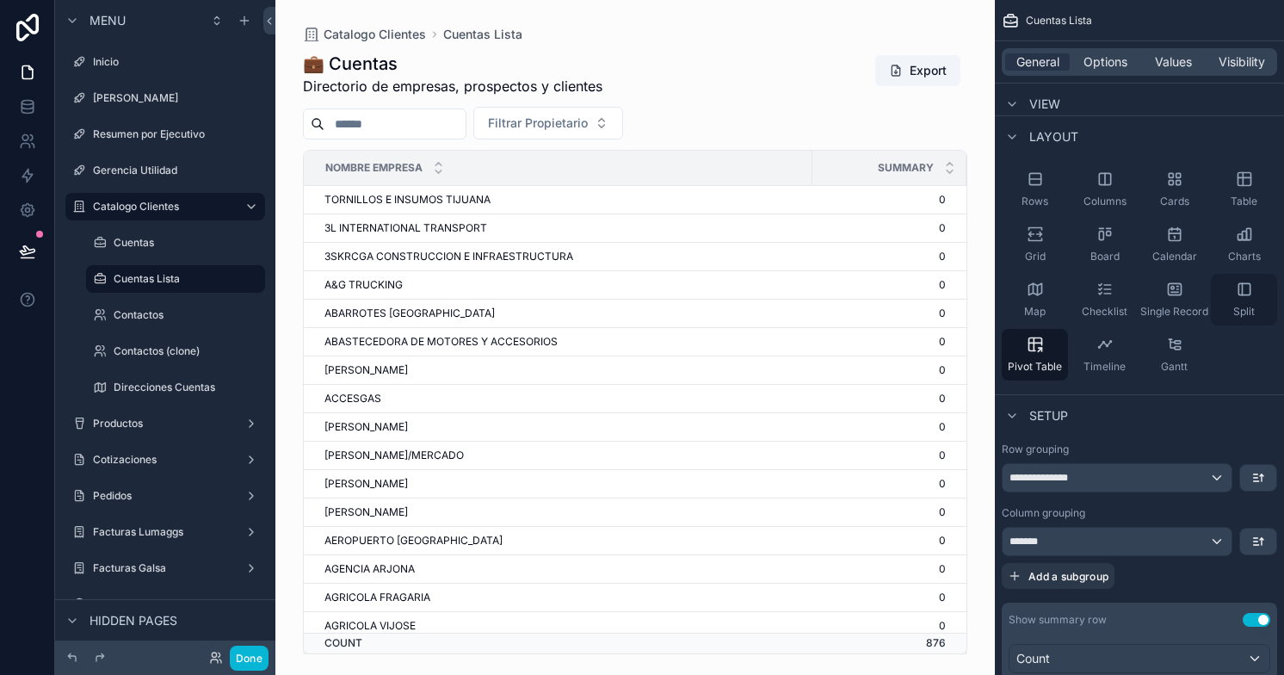
click at [1242, 295] on icon "scrollable content" at bounding box center [1244, 288] width 17 height 17
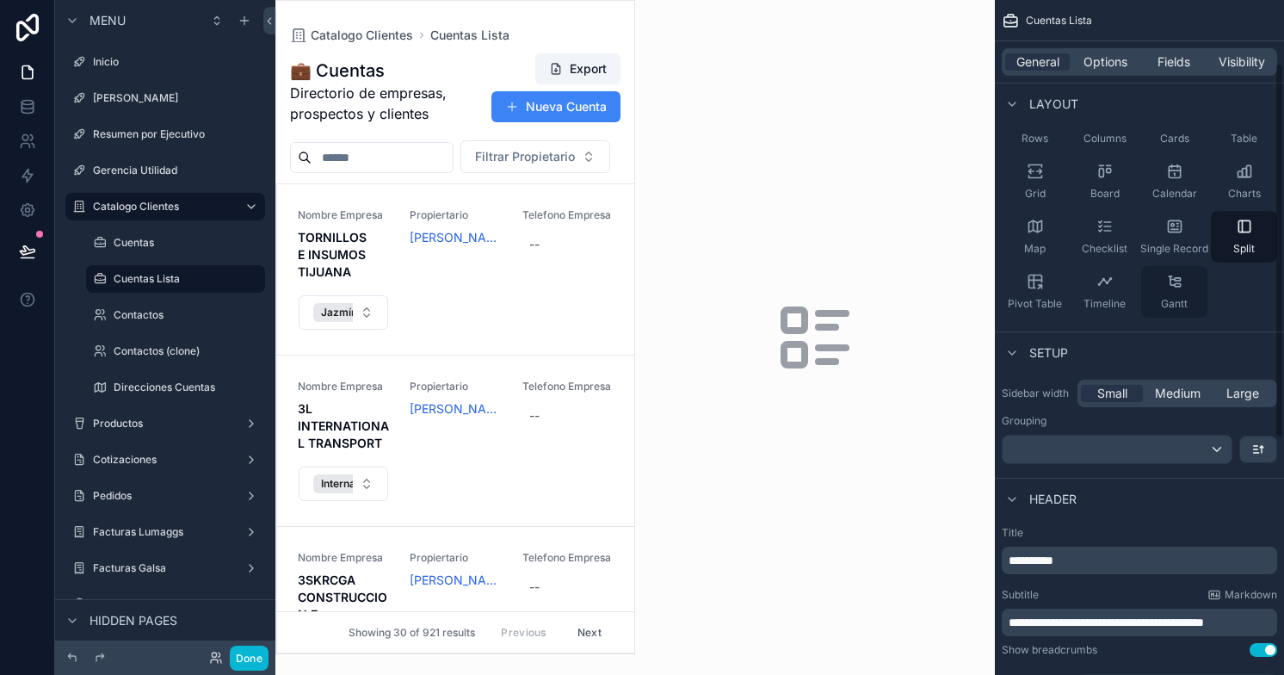
scroll to position [0, 0]
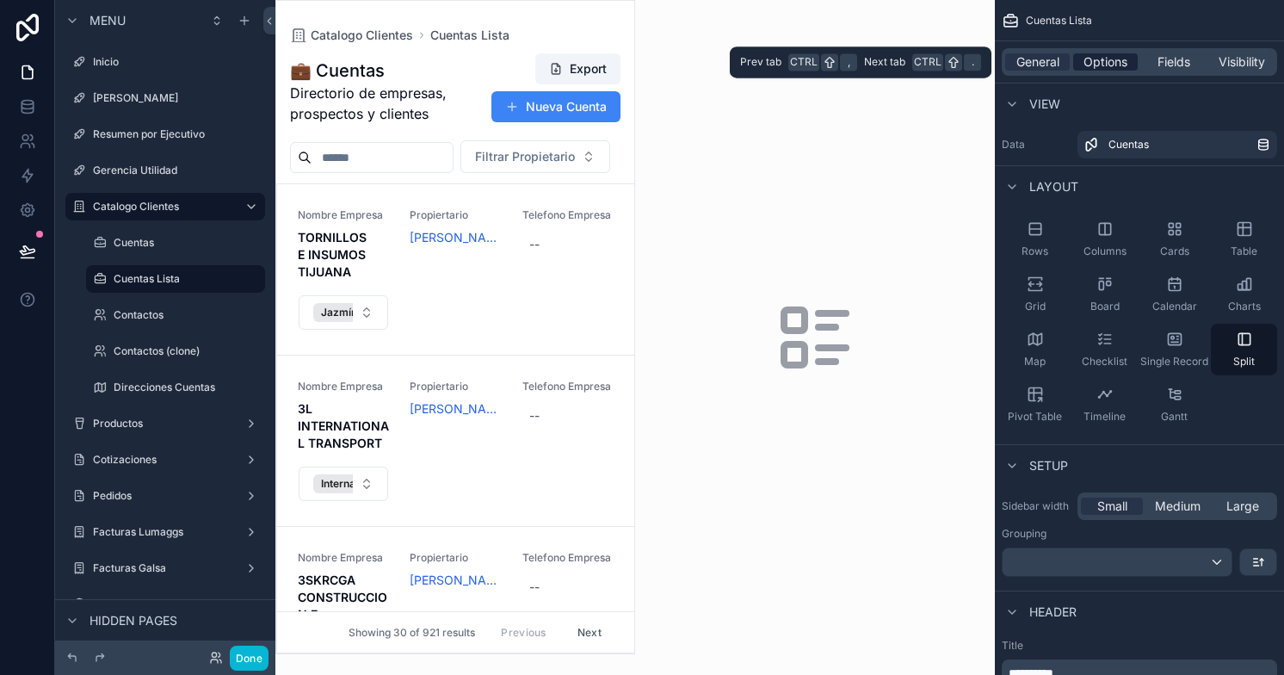
click at [1100, 68] on span "Options" at bounding box center [1105, 61] width 44 height 17
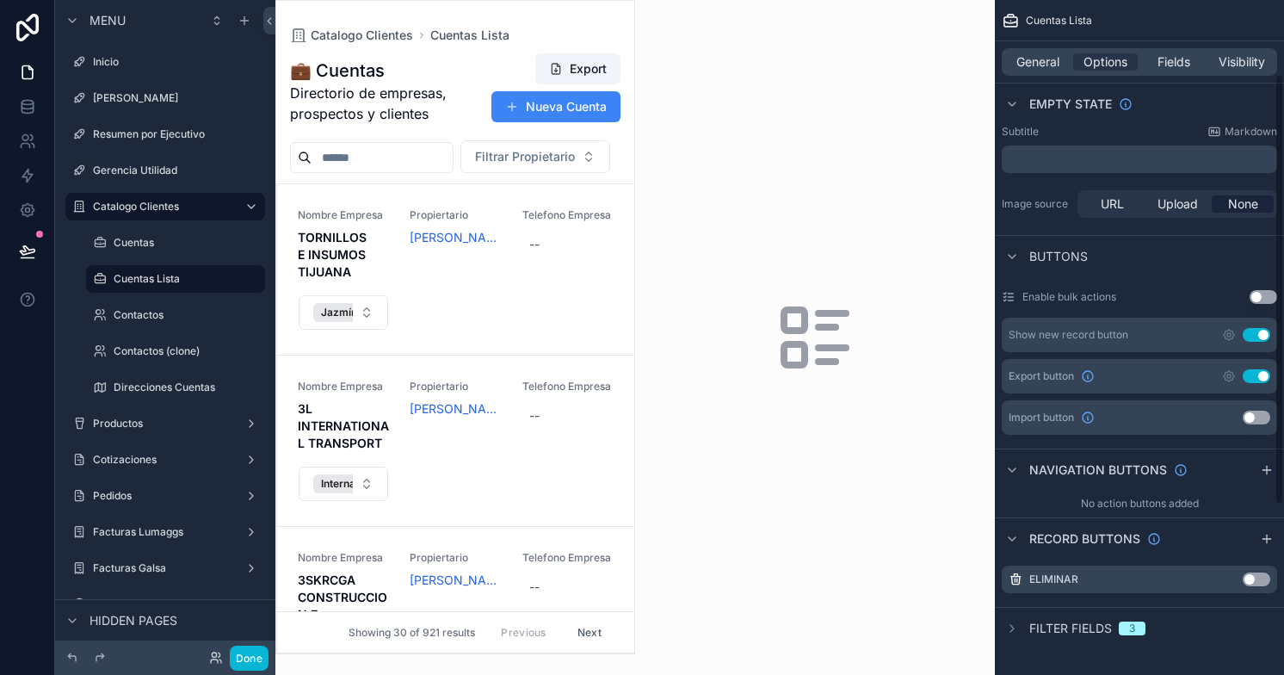
scroll to position [113, 0]
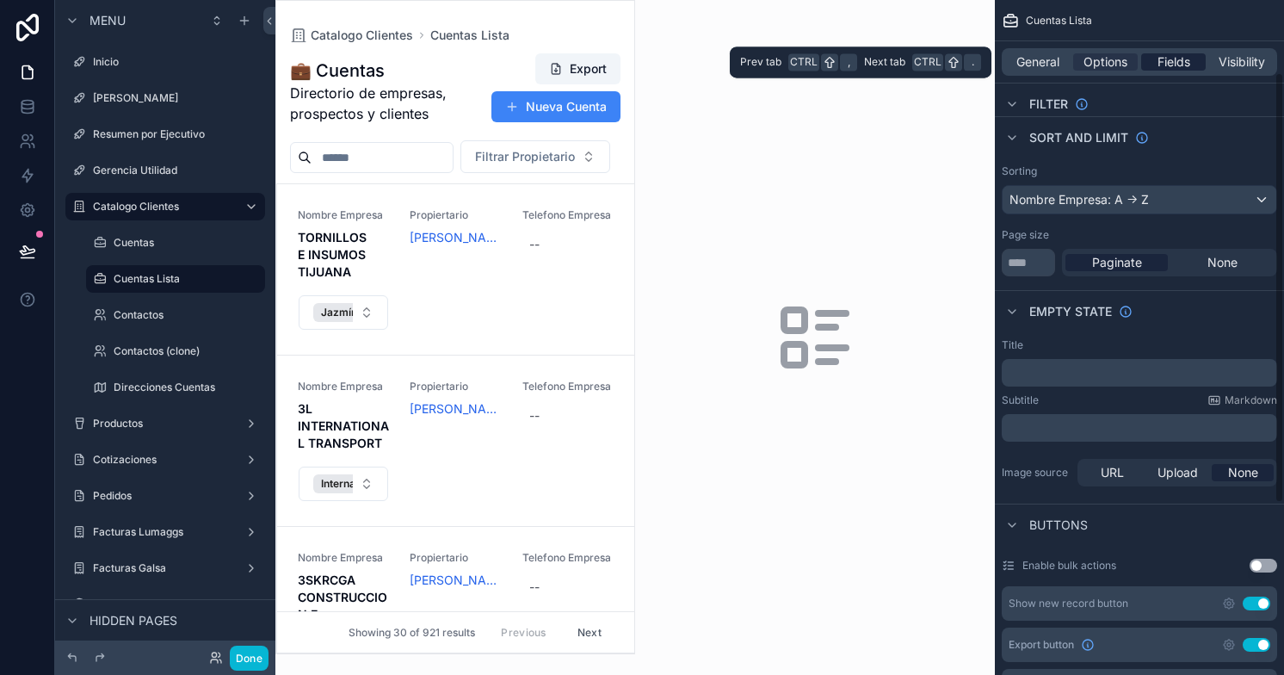
click at [1160, 58] on span "Fields" at bounding box center [1173, 61] width 33 height 17
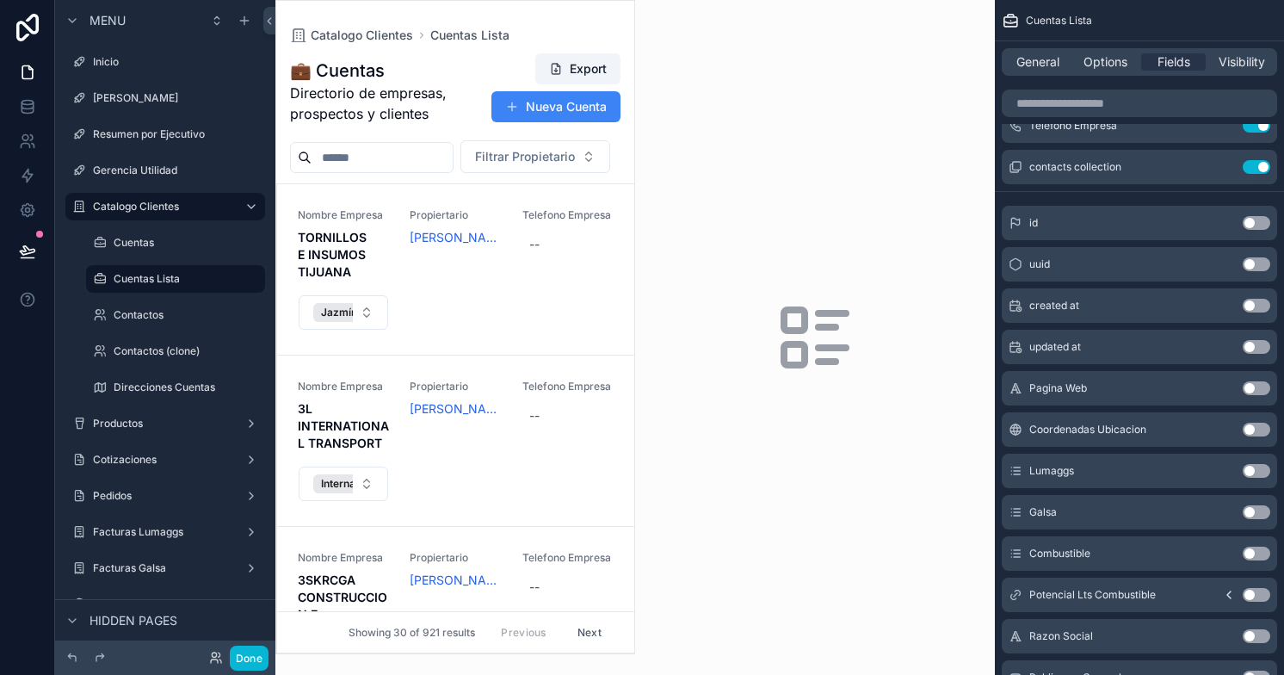
click at [809, 335] on icon "scrollable content" at bounding box center [815, 337] width 83 height 83
drag, startPoint x: 809, startPoint y: 335, endPoint x: 1162, endPoint y: 367, distance: 355.1
click at [1162, 367] on div "Inicio Inicio Gerencia Resumen por Ejecutivo Gerencia Utilidad Catalogo Cliente…" at bounding box center [779, 337] width 1008 height 675
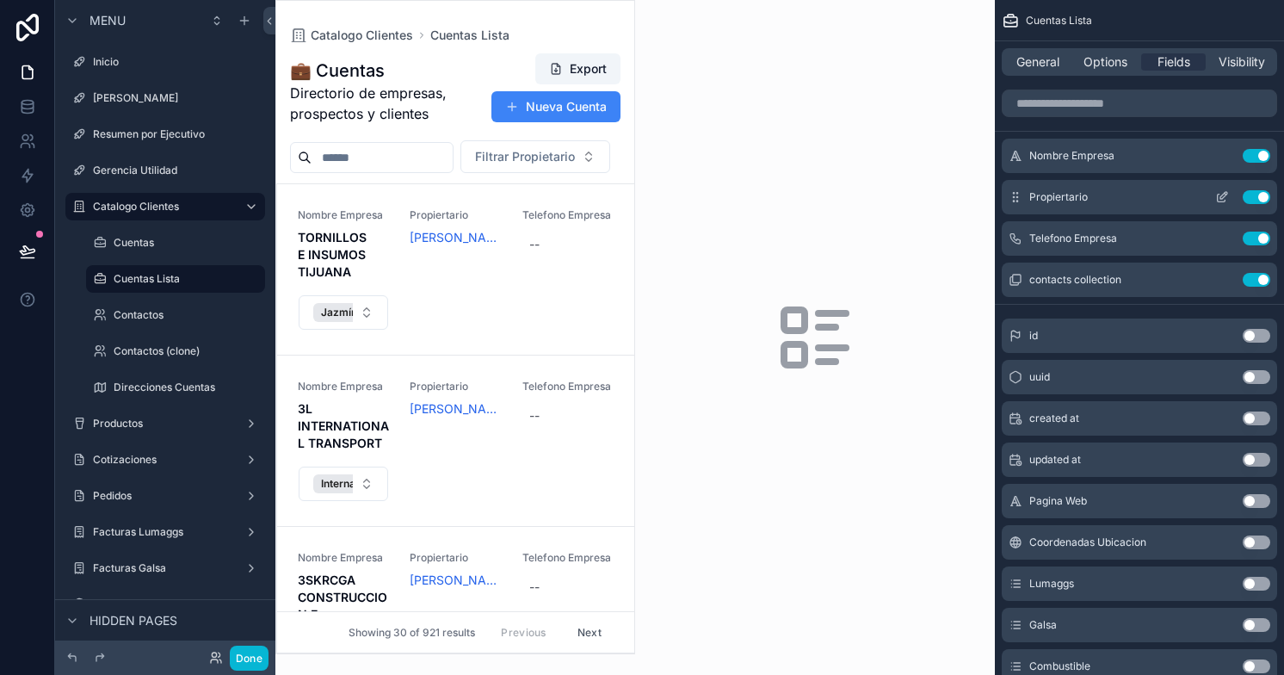
click at [1249, 198] on button "Use setting" at bounding box center [1256, 197] width 28 height 14
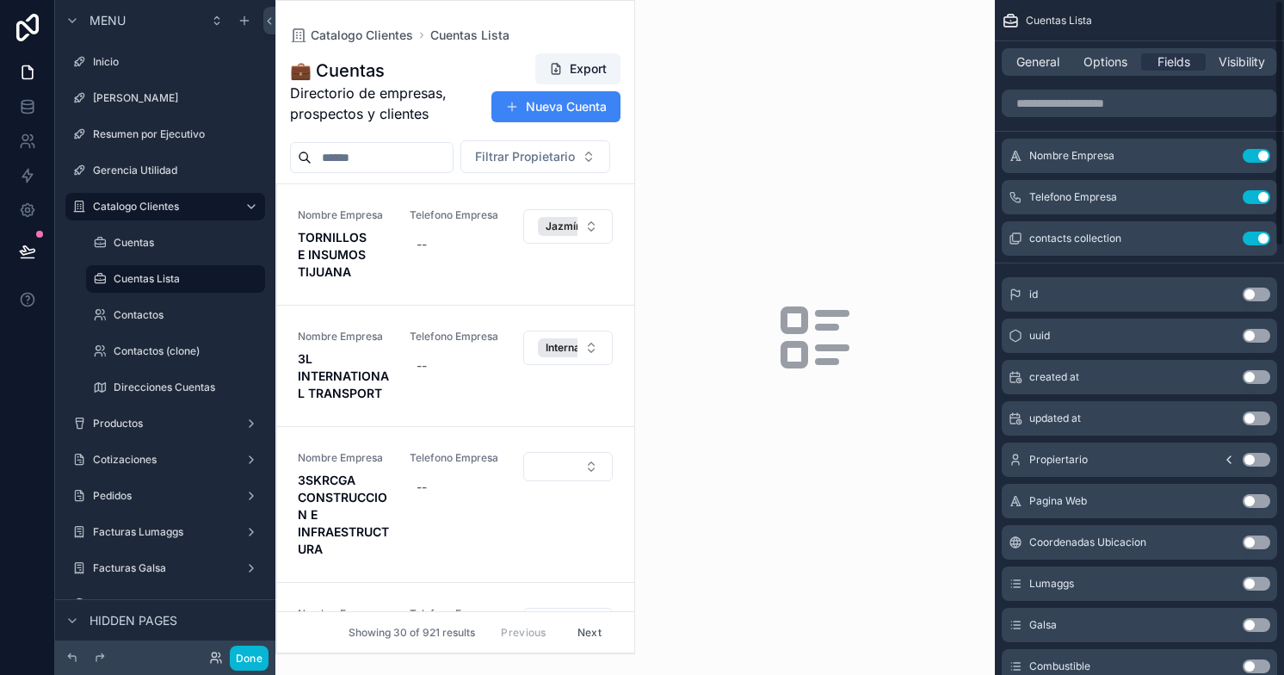
click at [1249, 198] on button "Use setting" at bounding box center [1256, 197] width 28 height 14
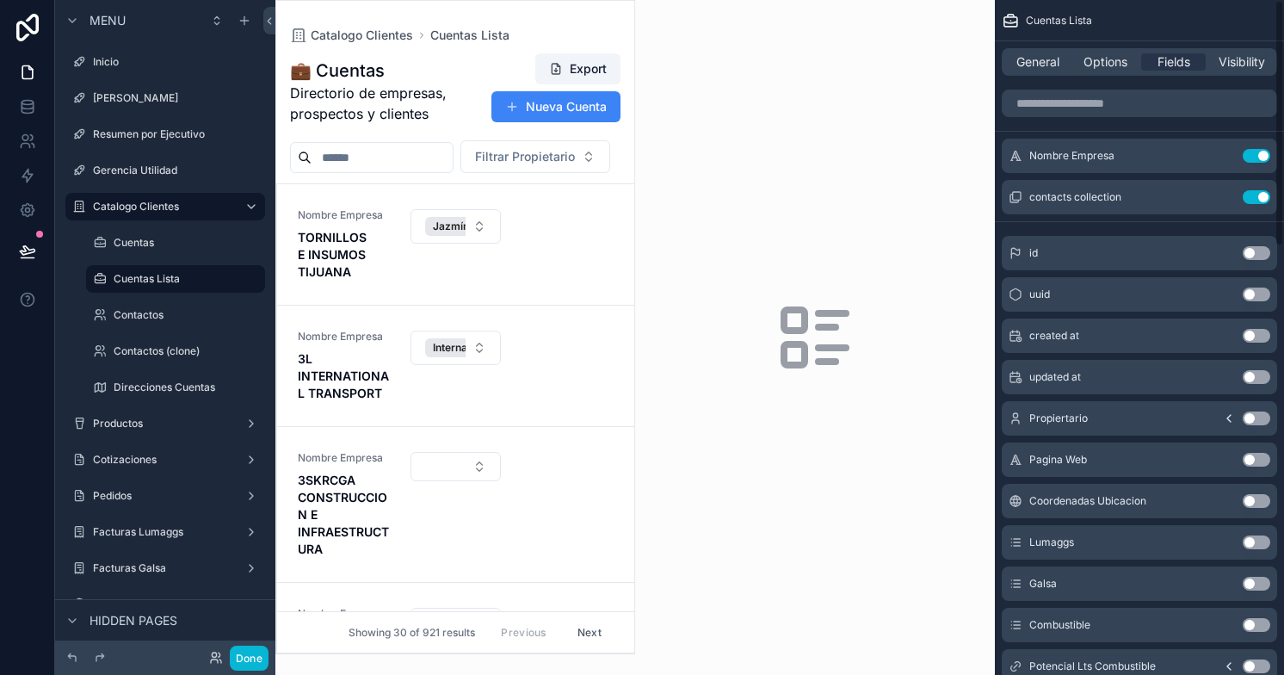
click at [1249, 198] on button "Use setting" at bounding box center [1256, 197] width 28 height 14
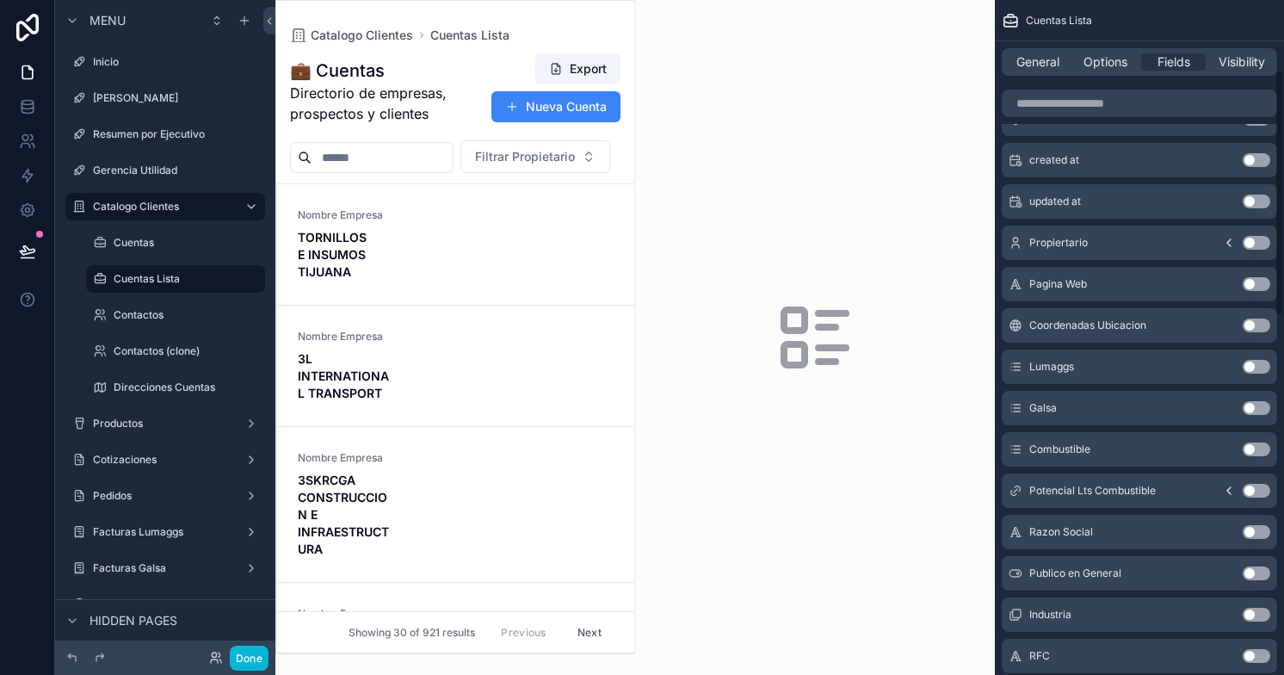
scroll to position [219, 0]
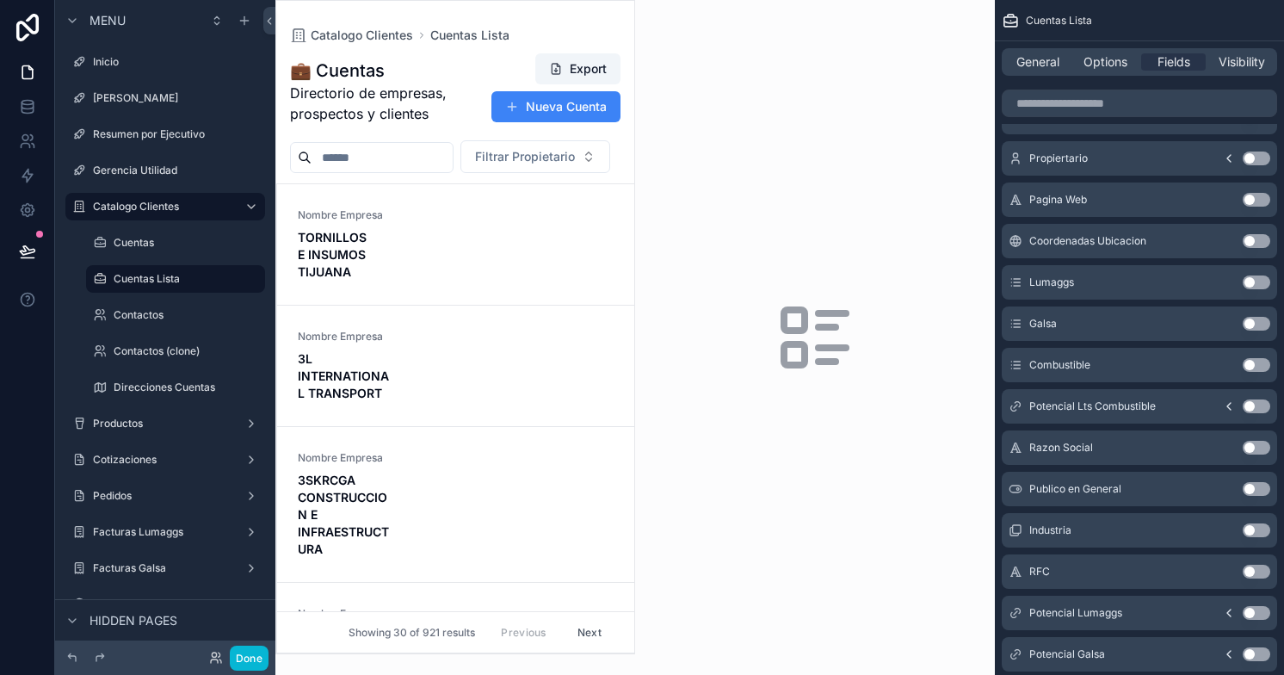
click at [560, 311] on div "scrollable content" at bounding box center [455, 327] width 358 height 652
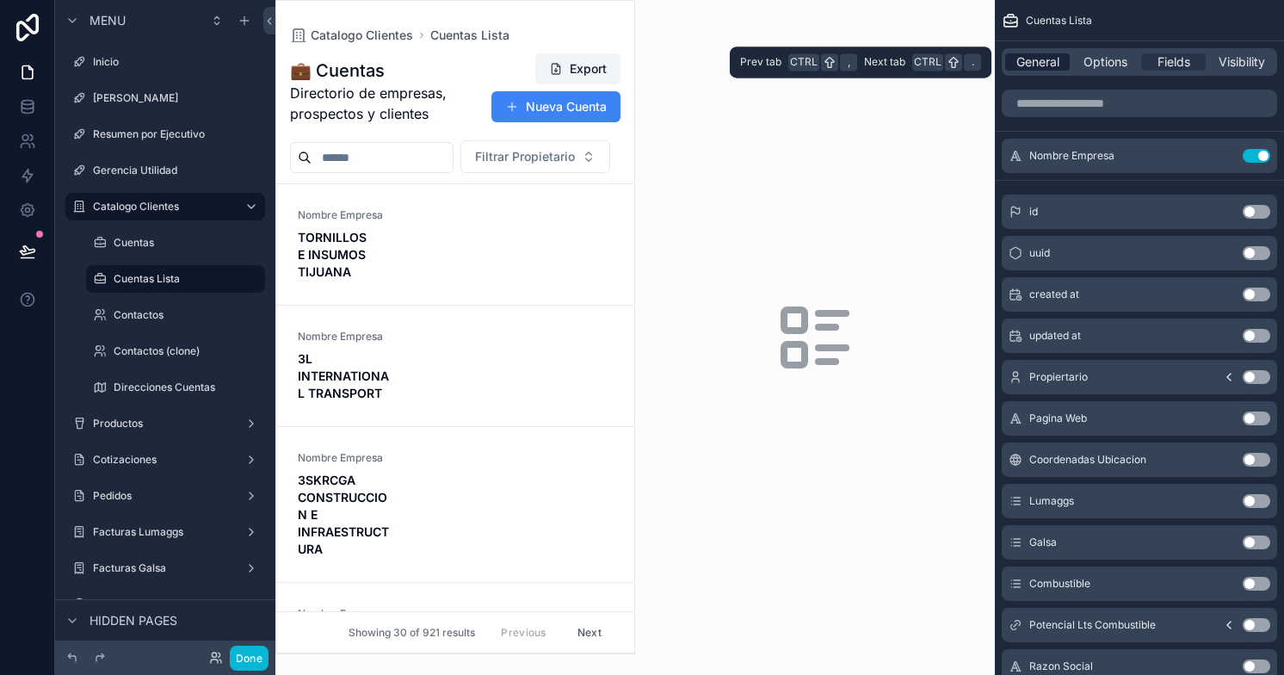
click at [1042, 68] on span "General" at bounding box center [1037, 61] width 43 height 17
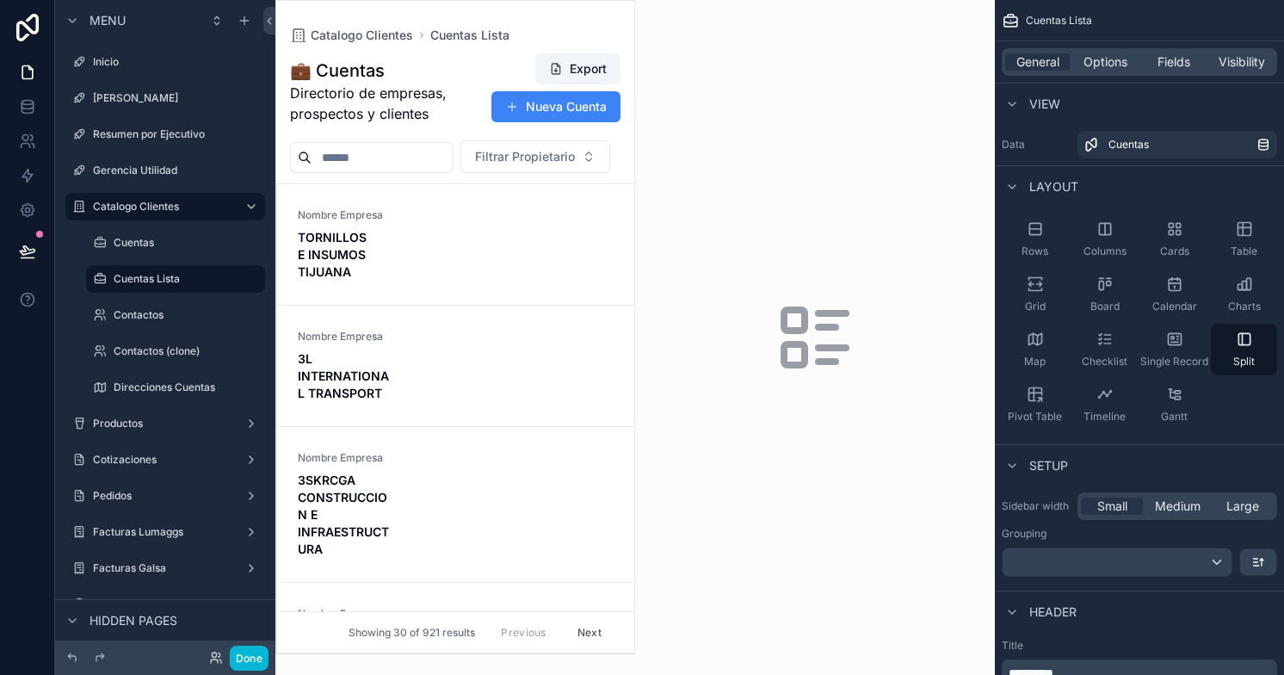
click at [779, 344] on icon "scrollable content" at bounding box center [815, 337] width 83 height 83
click at [404, 278] on div "Nombre Empresa TORNILLOS E INSUMOS TIJUANA" at bounding box center [456, 244] width 316 height 72
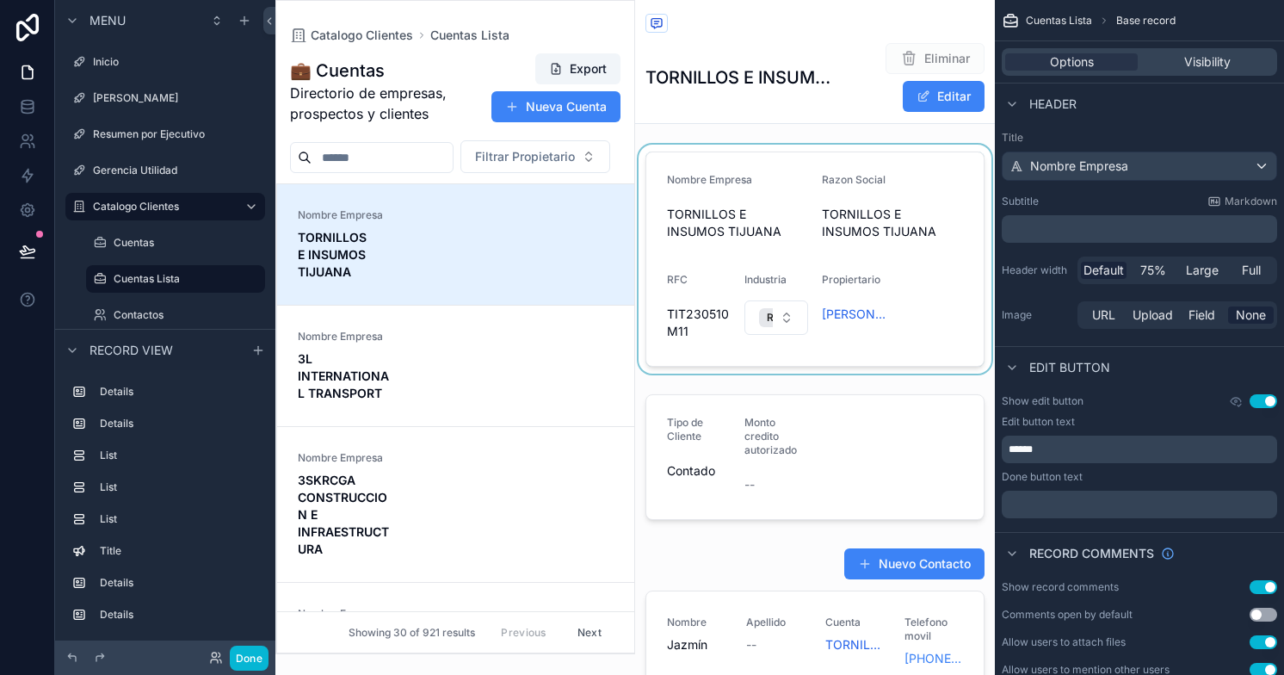
click at [940, 287] on div "scrollable content" at bounding box center [815, 259] width 360 height 229
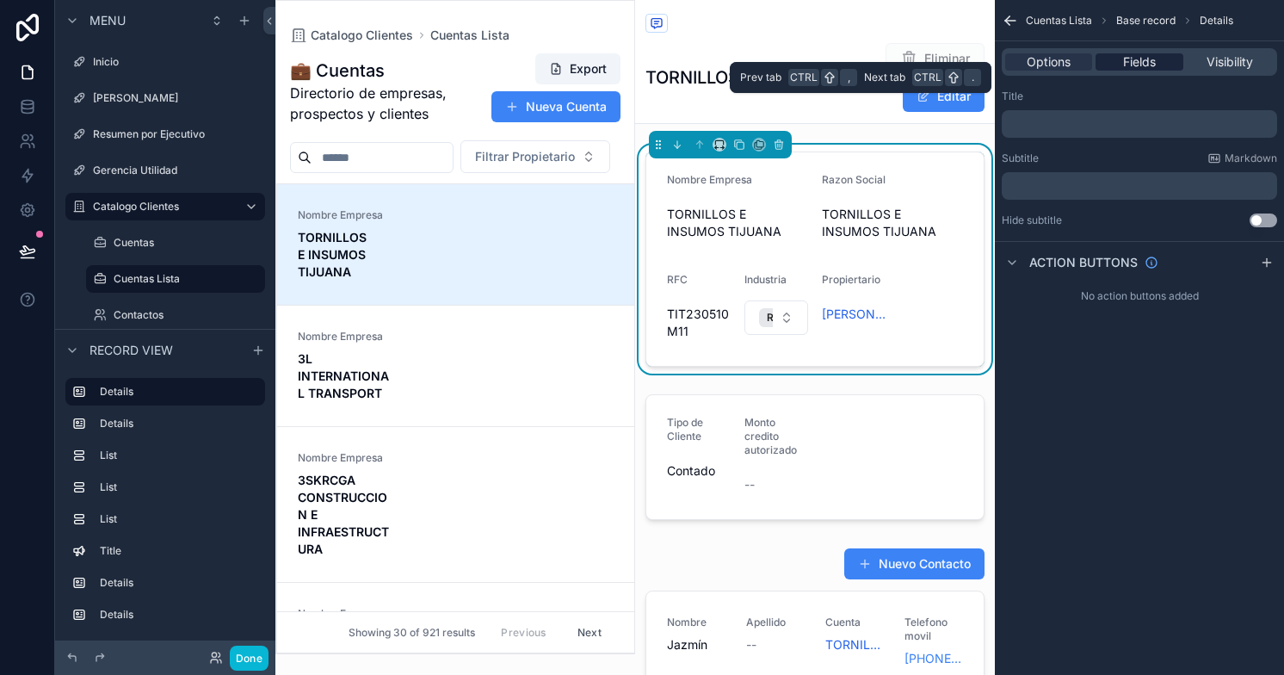
click at [1128, 69] on span "Fields" at bounding box center [1139, 61] width 33 height 17
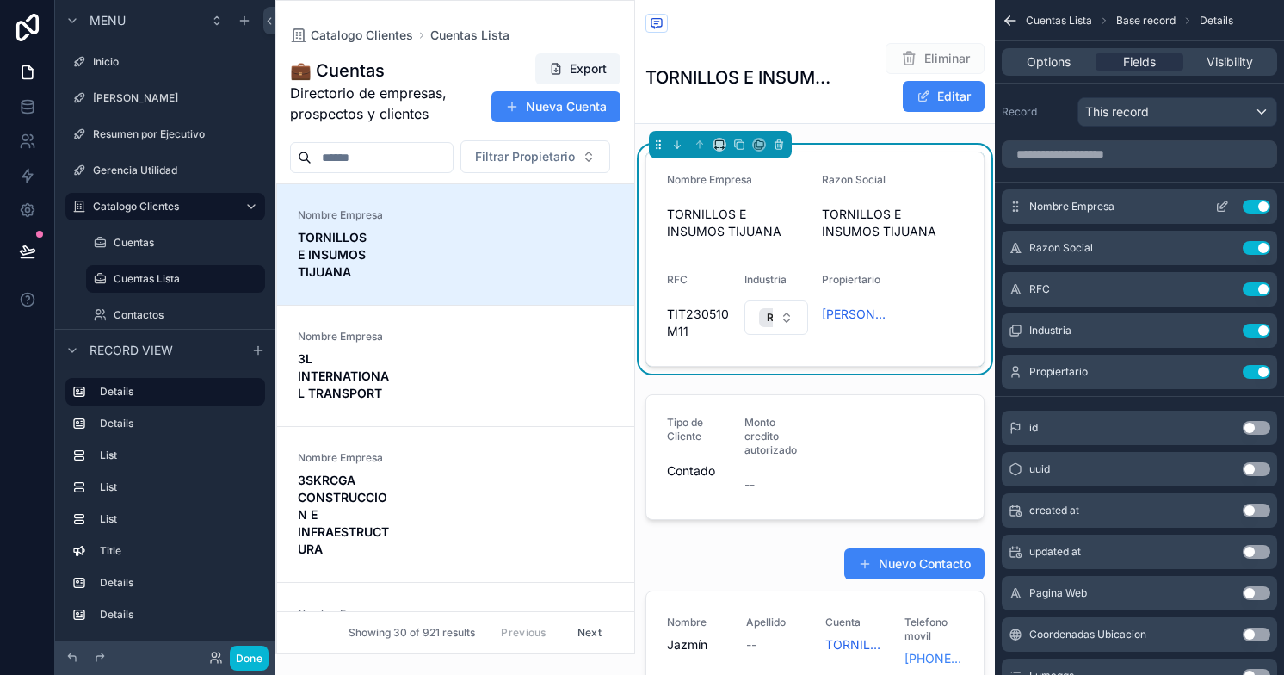
click at [1246, 205] on button "Use setting" at bounding box center [1256, 207] width 28 height 14
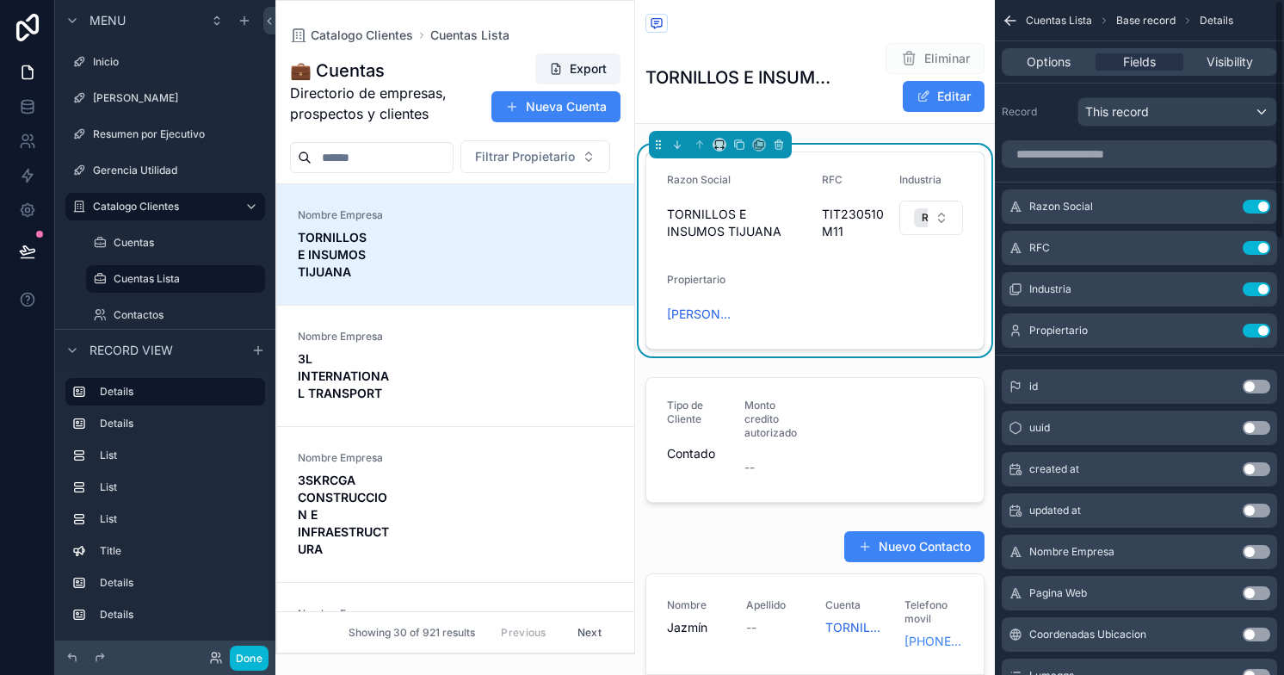
click at [1246, 205] on button "Use setting" at bounding box center [1256, 207] width 28 height 14
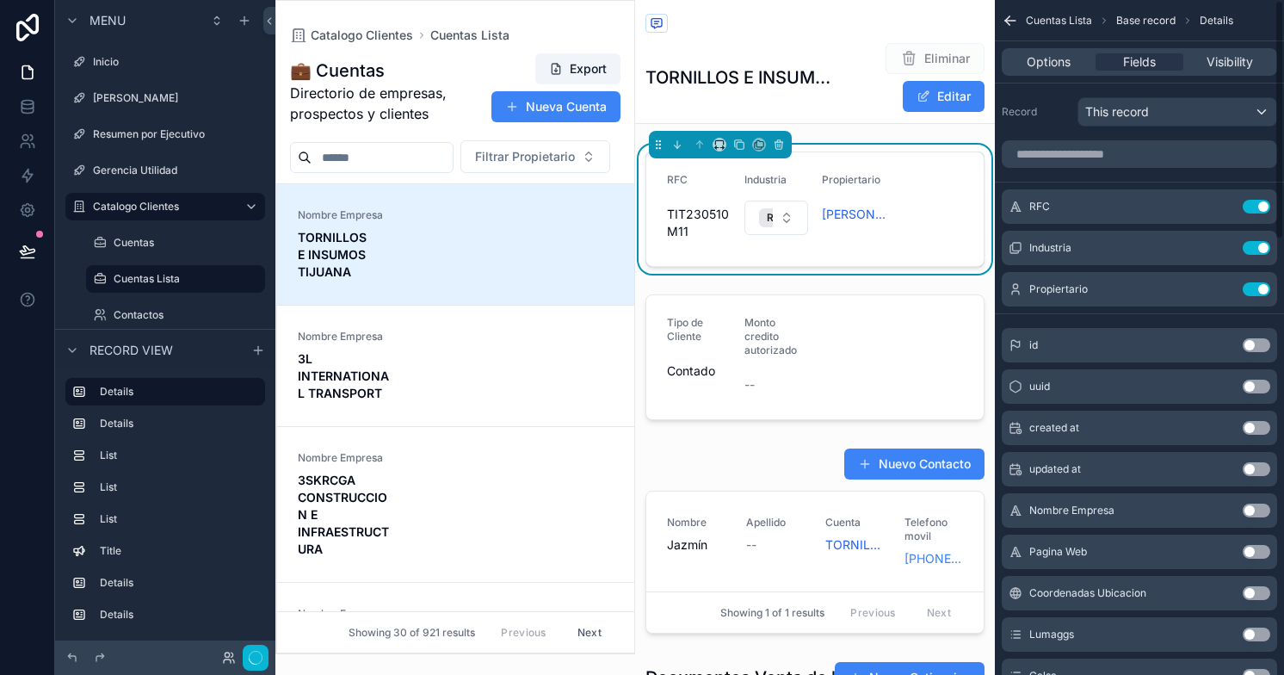
click at [1246, 205] on button "Use setting" at bounding box center [1256, 207] width 28 height 14
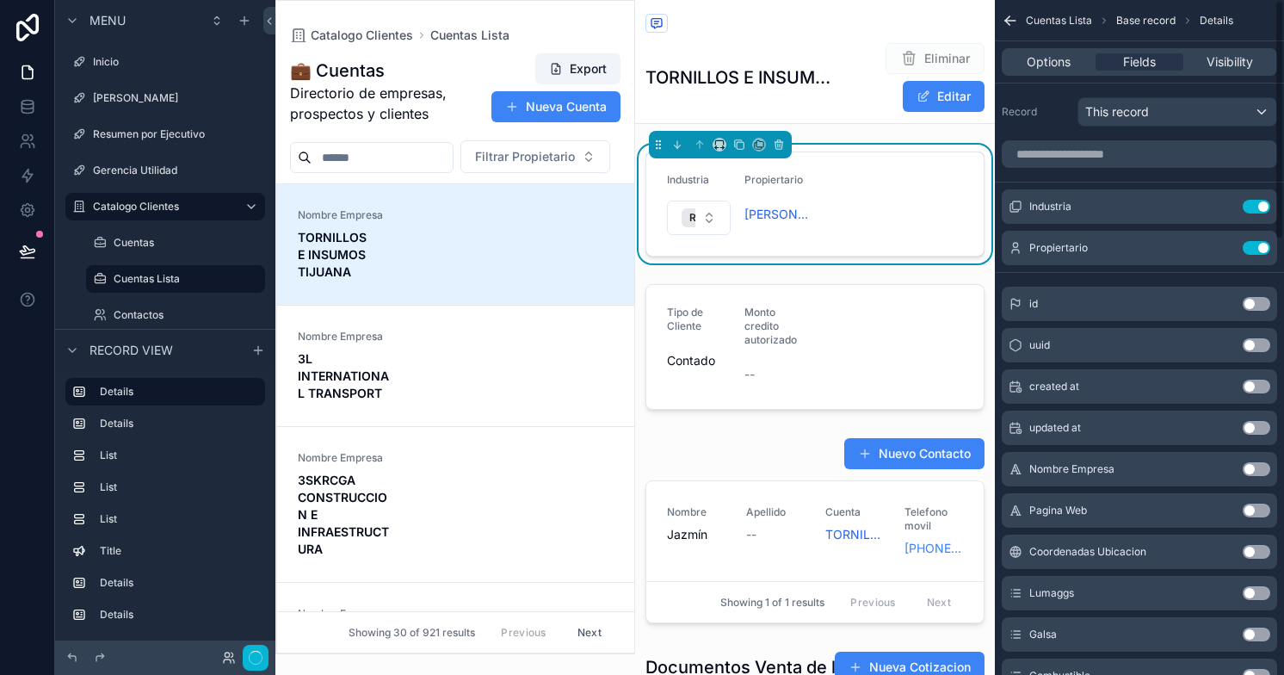
click at [1246, 205] on button "Use setting" at bounding box center [1256, 207] width 28 height 14
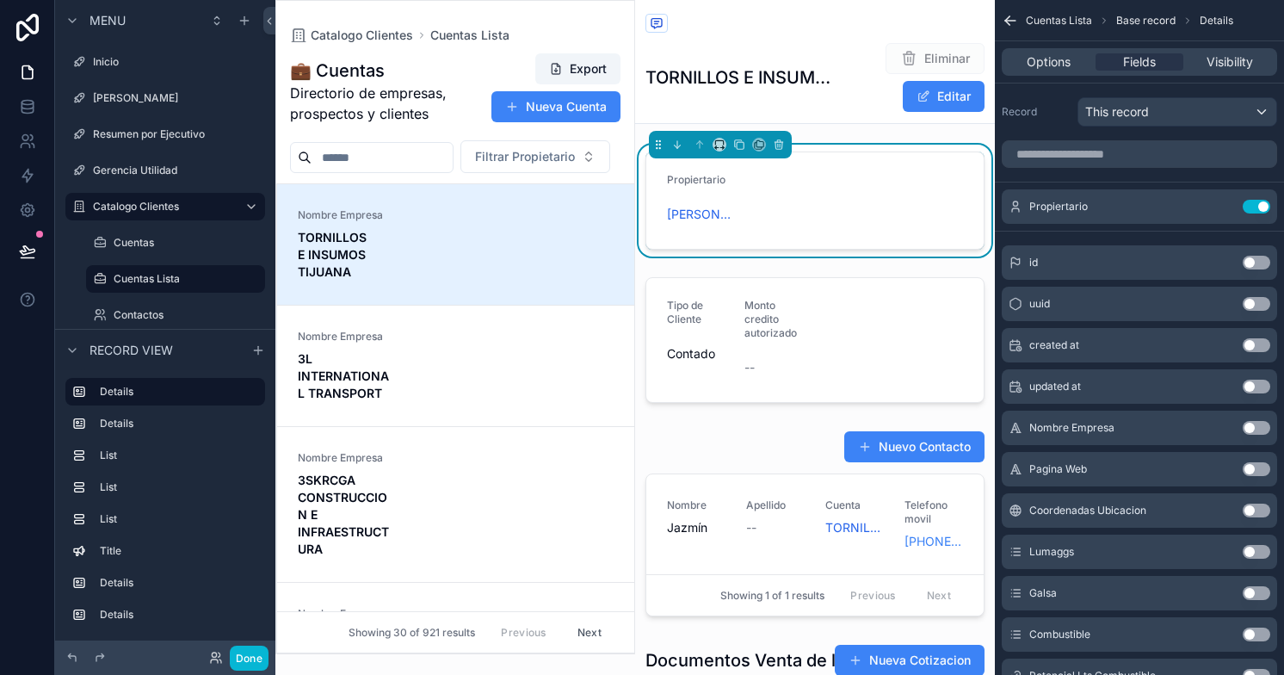
click at [1246, 205] on button "Use setting" at bounding box center [1256, 207] width 28 height 14
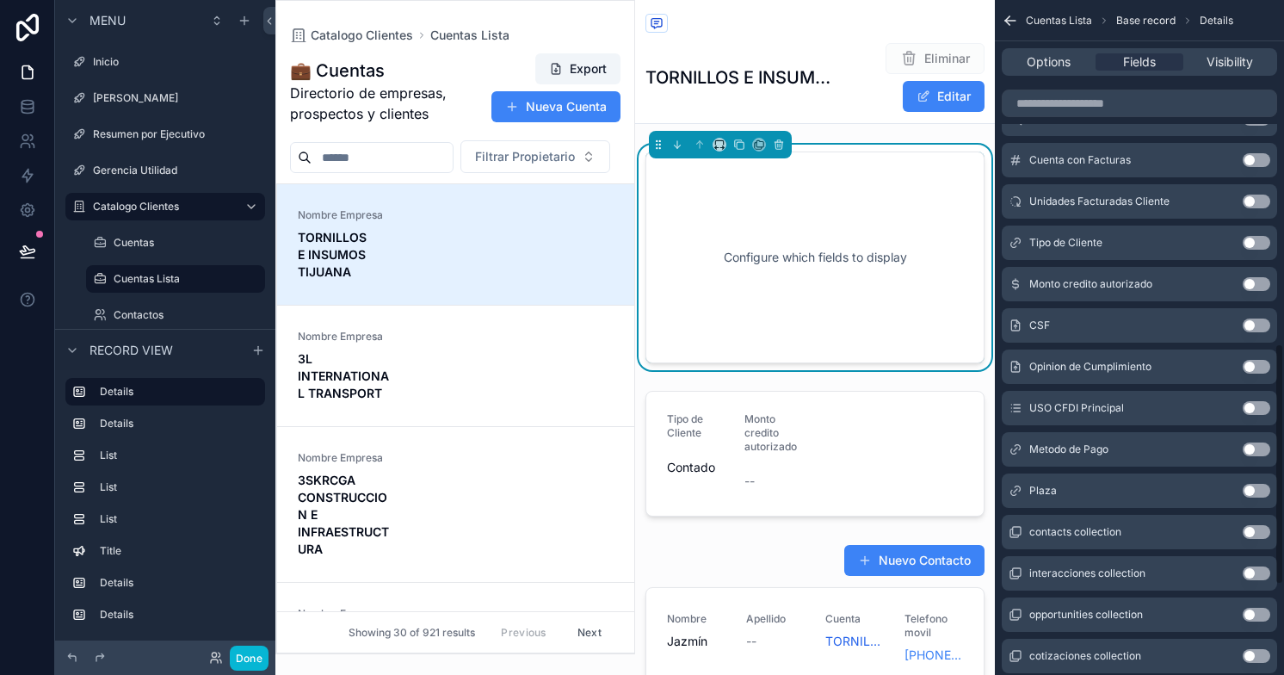
scroll to position [960, 0]
click at [1254, 527] on button "Use setting" at bounding box center [1256, 534] width 28 height 14
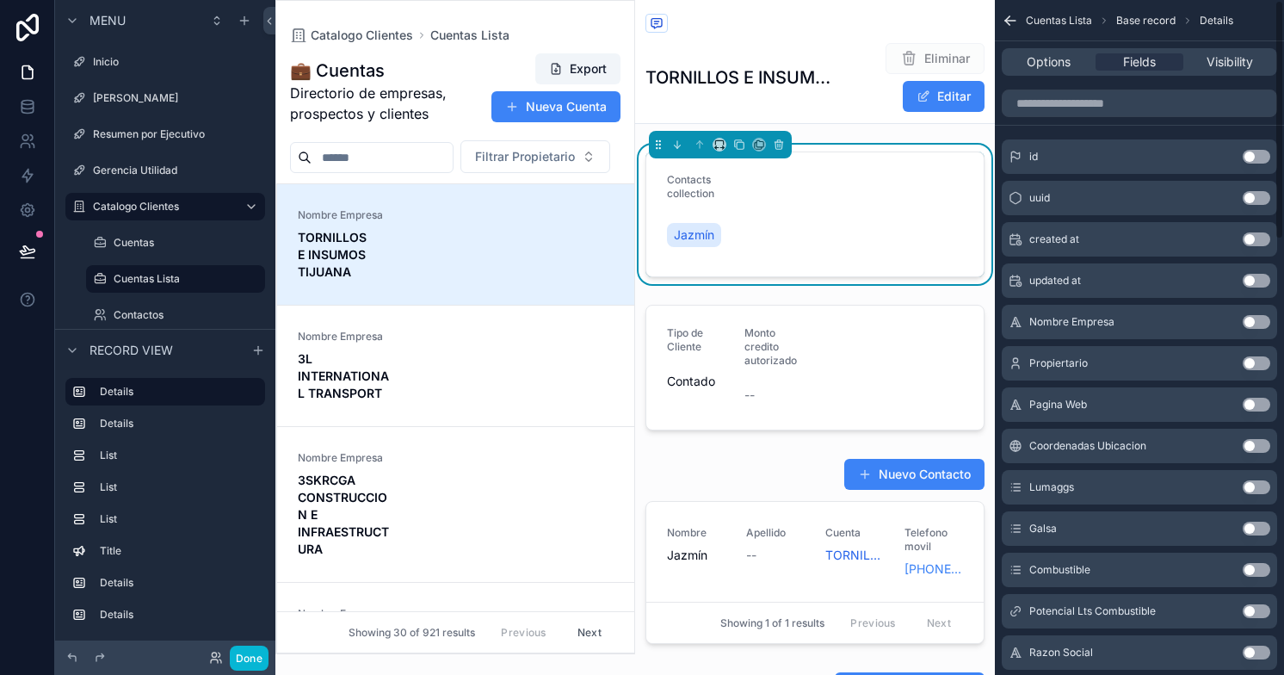
scroll to position [0, 0]
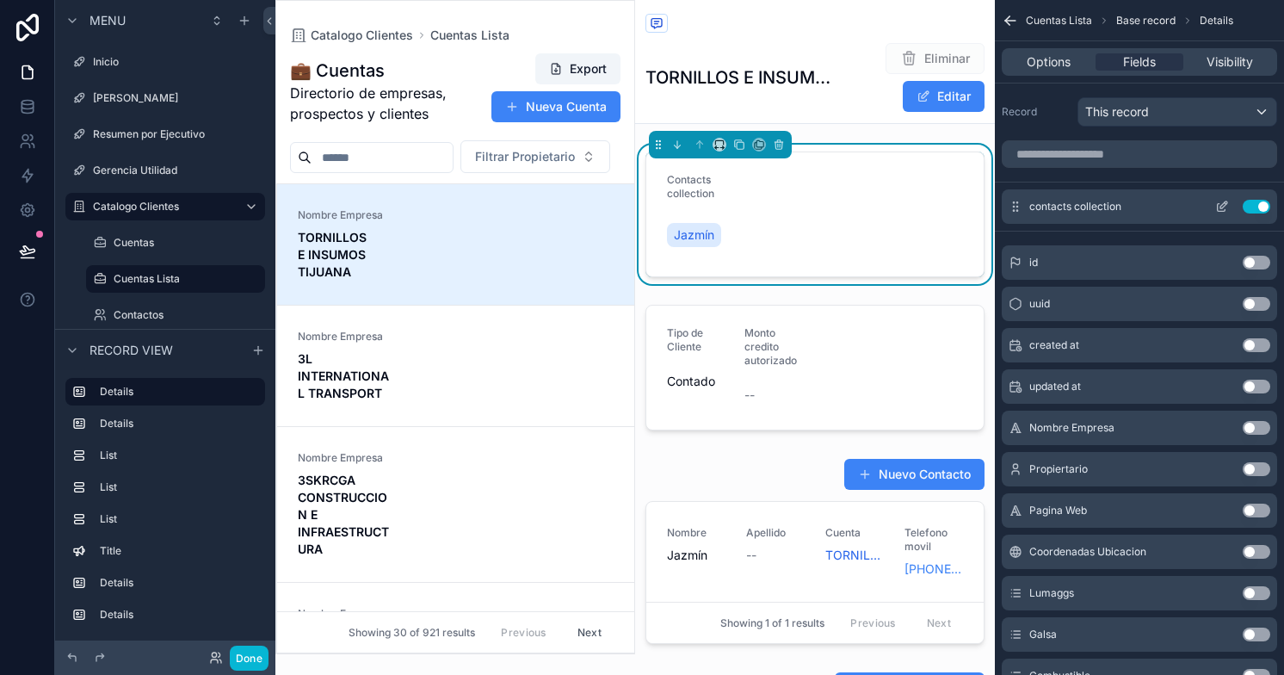
click at [1220, 202] on icon "scrollable content" at bounding box center [1222, 207] width 14 height 14
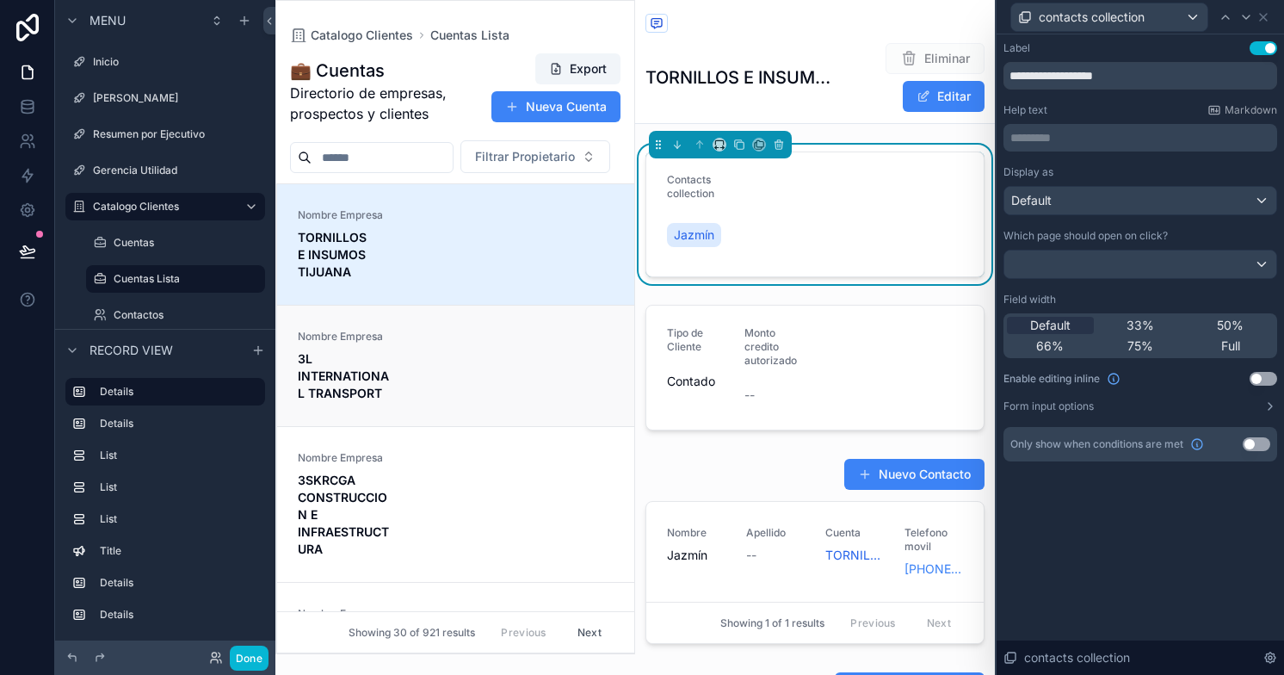
click at [434, 388] on div "Nombre Empresa 3L INTERNATIONAL TRANSPORT" at bounding box center [456, 366] width 316 height 72
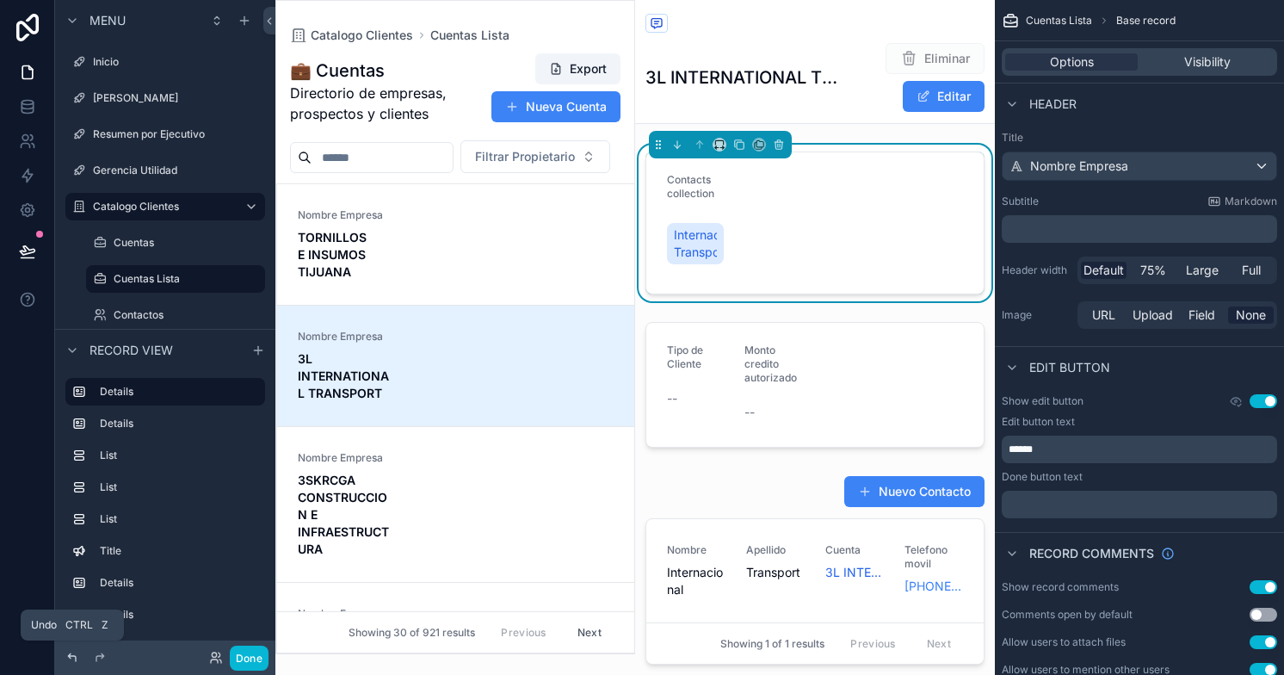
click at [71, 654] on icon at bounding box center [72, 657] width 14 height 14
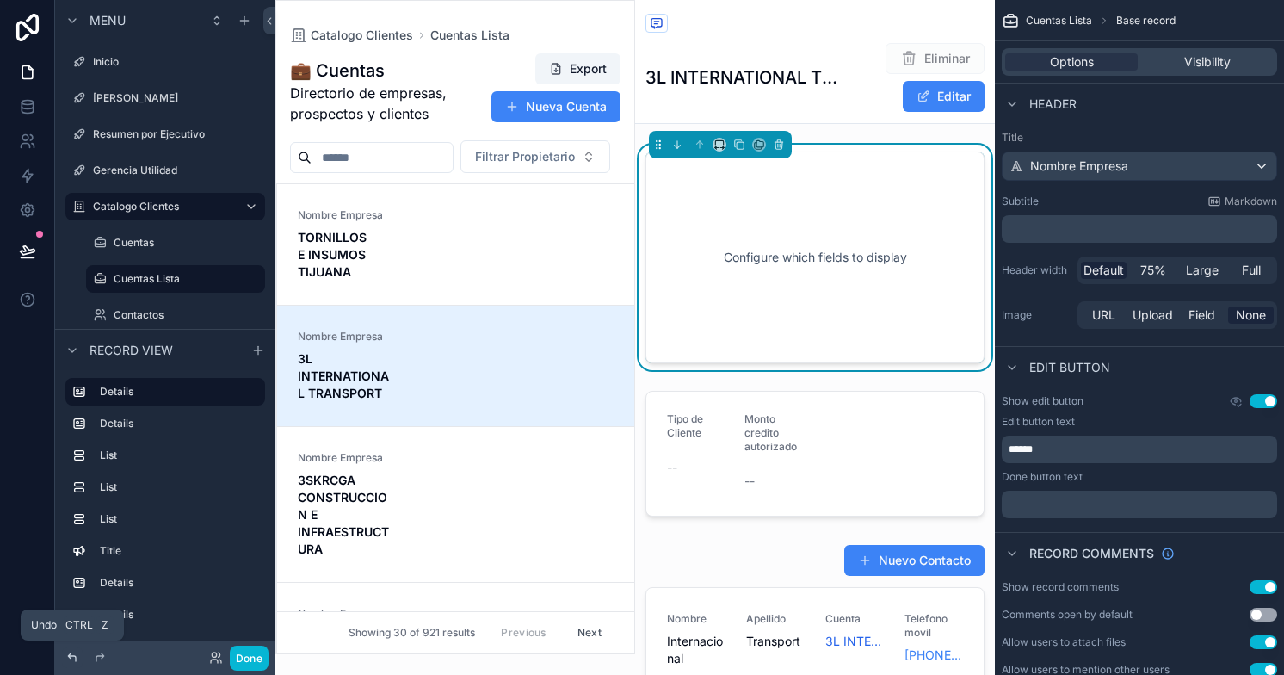
scroll to position [120, 0]
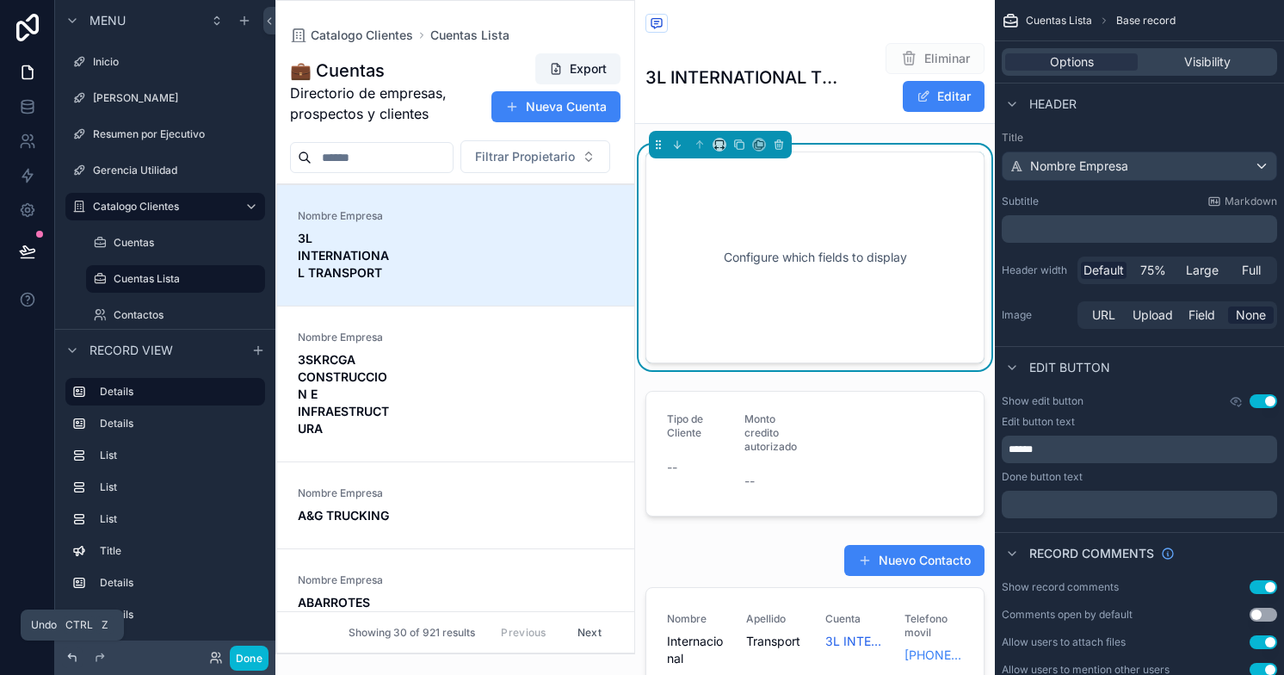
click at [71, 654] on icon at bounding box center [72, 657] width 14 height 14
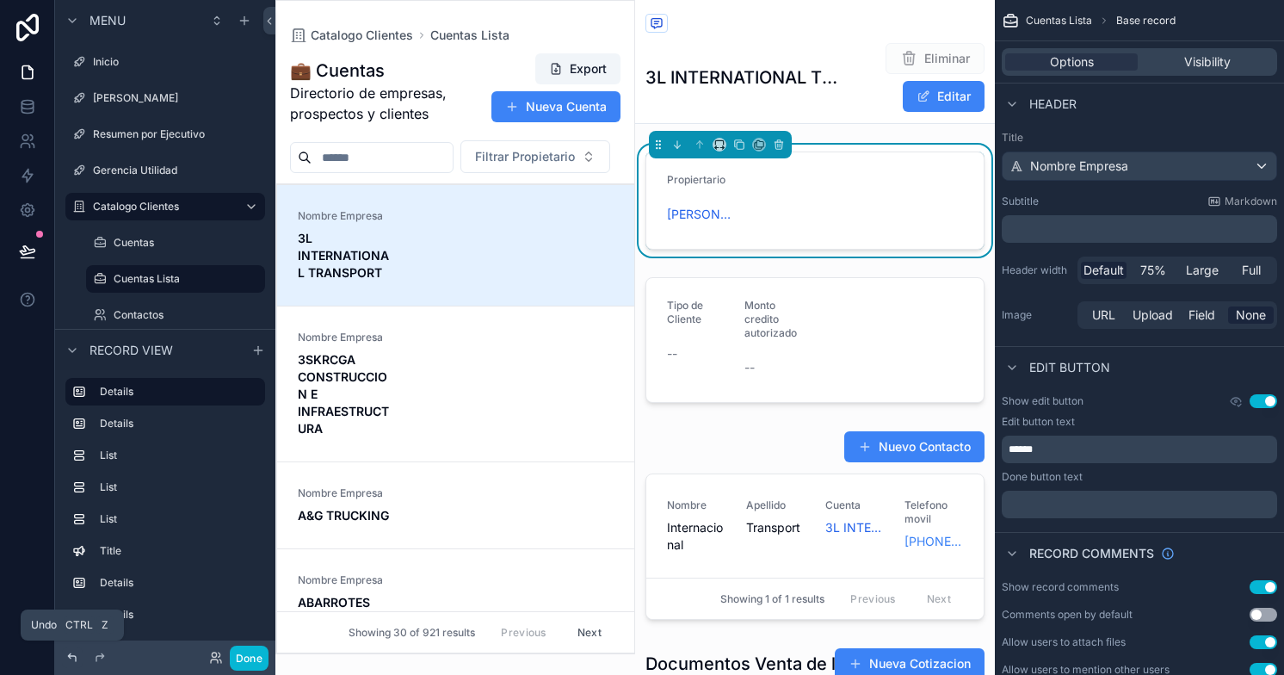
click at [71, 654] on icon at bounding box center [72, 657] width 14 height 14
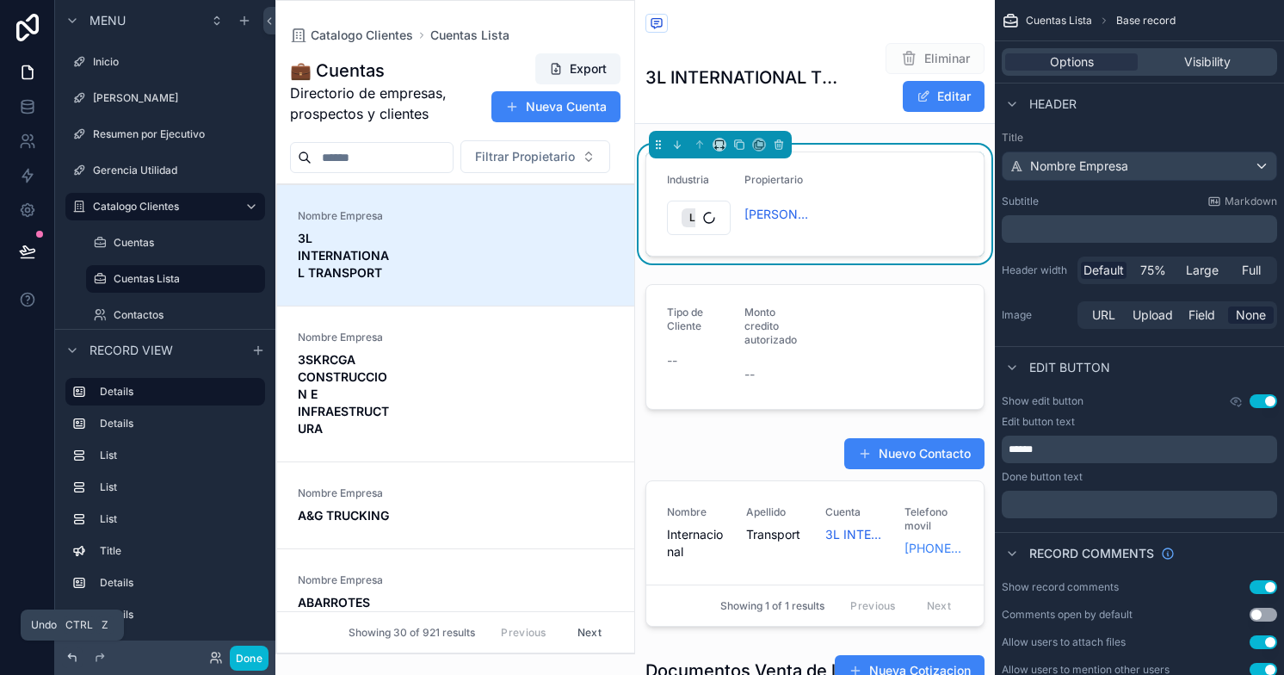
click at [71, 654] on icon at bounding box center [72, 657] width 14 height 14
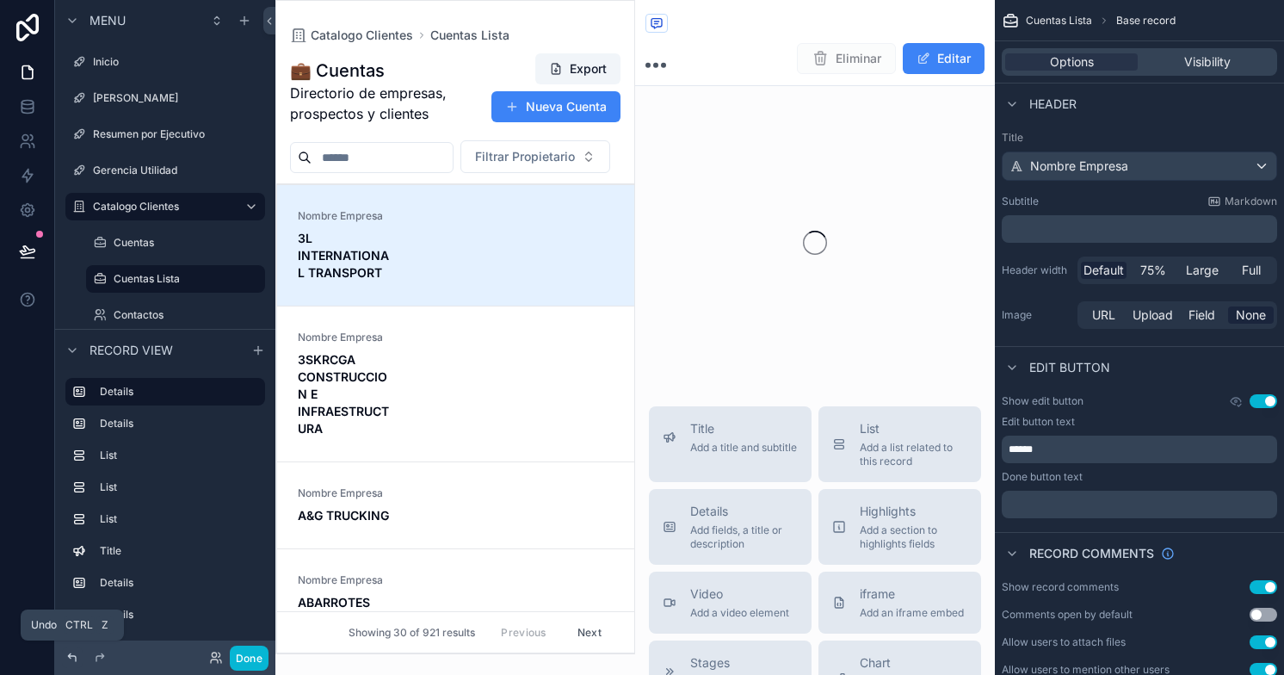
click at [71, 654] on icon at bounding box center [72, 657] width 14 height 14
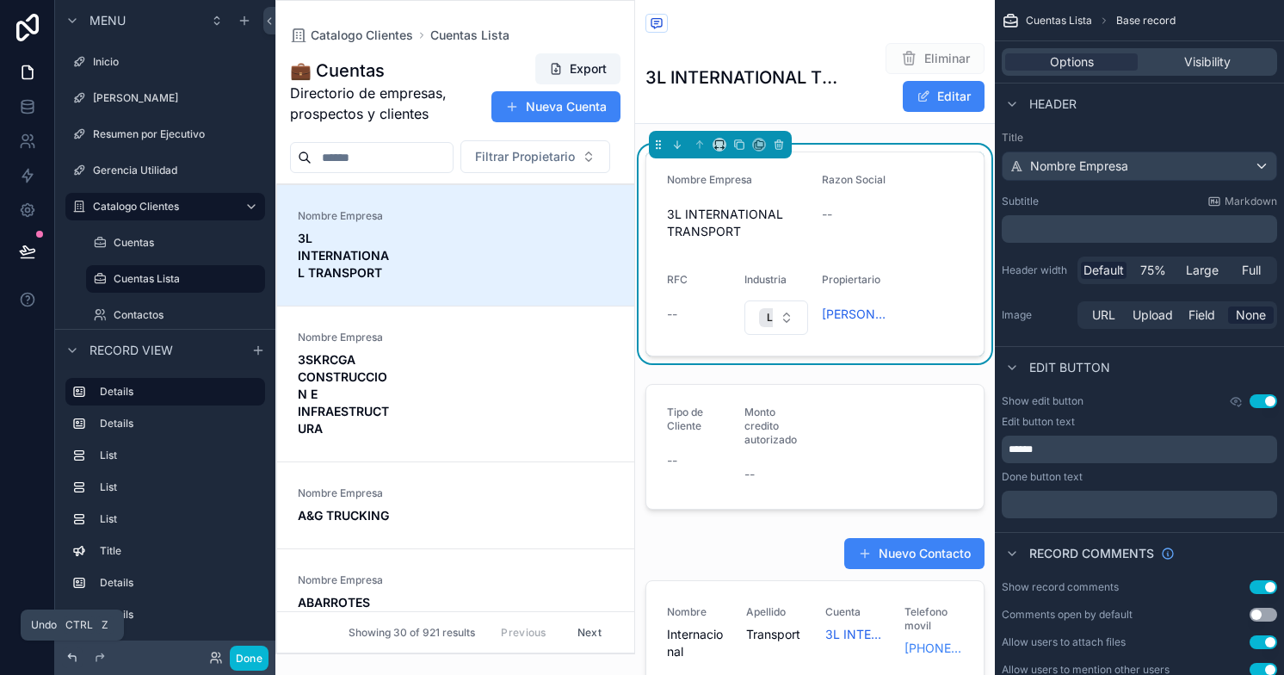
click at [71, 654] on icon at bounding box center [72, 657] width 14 height 14
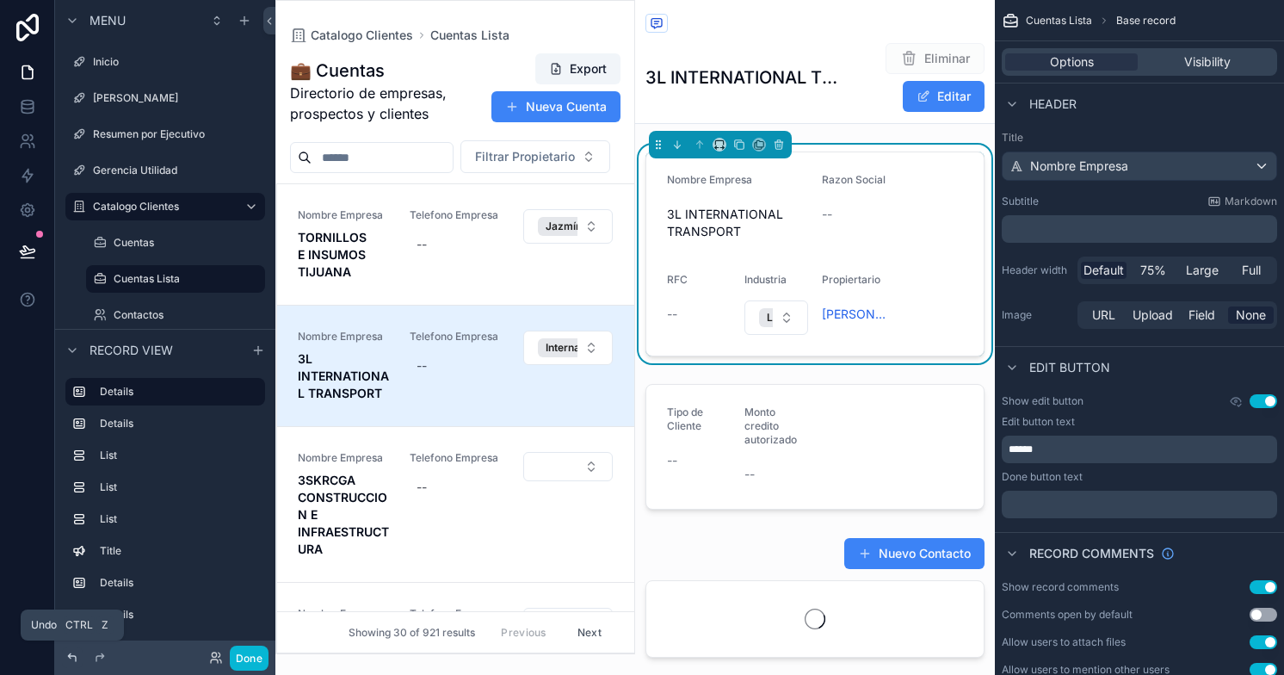
click at [71, 654] on icon at bounding box center [72, 657] width 14 height 14
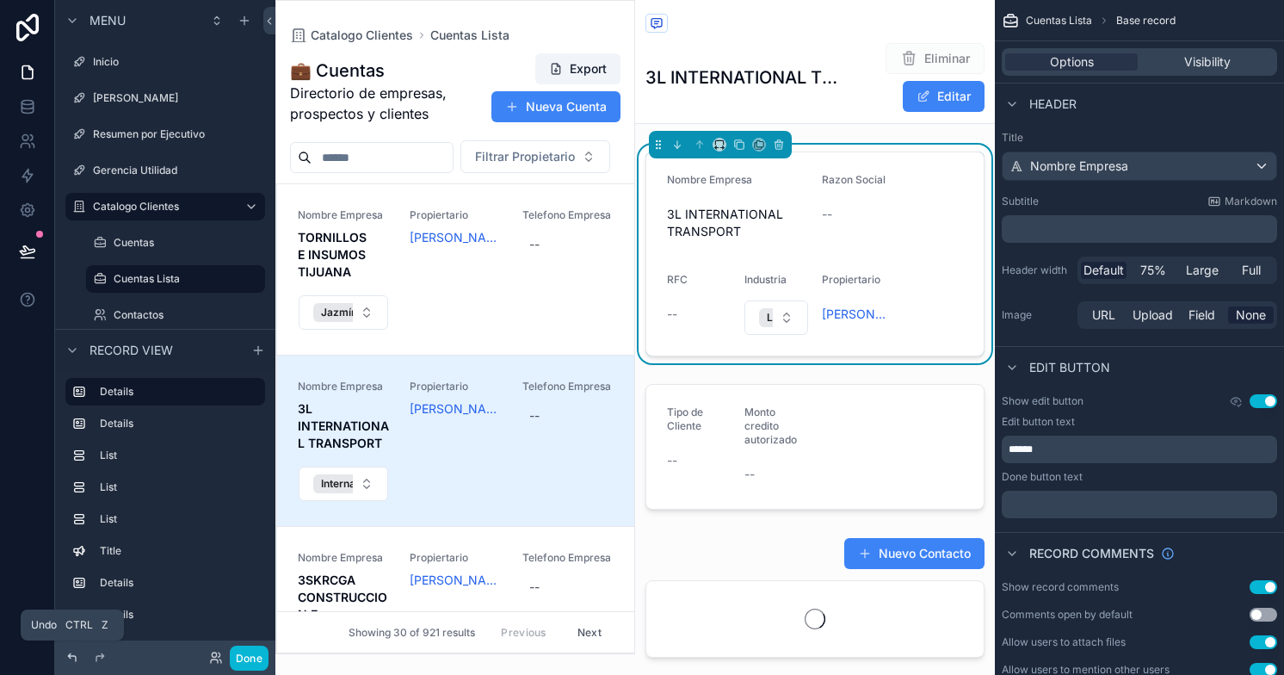
click at [71, 654] on icon at bounding box center [72, 657] width 14 height 14
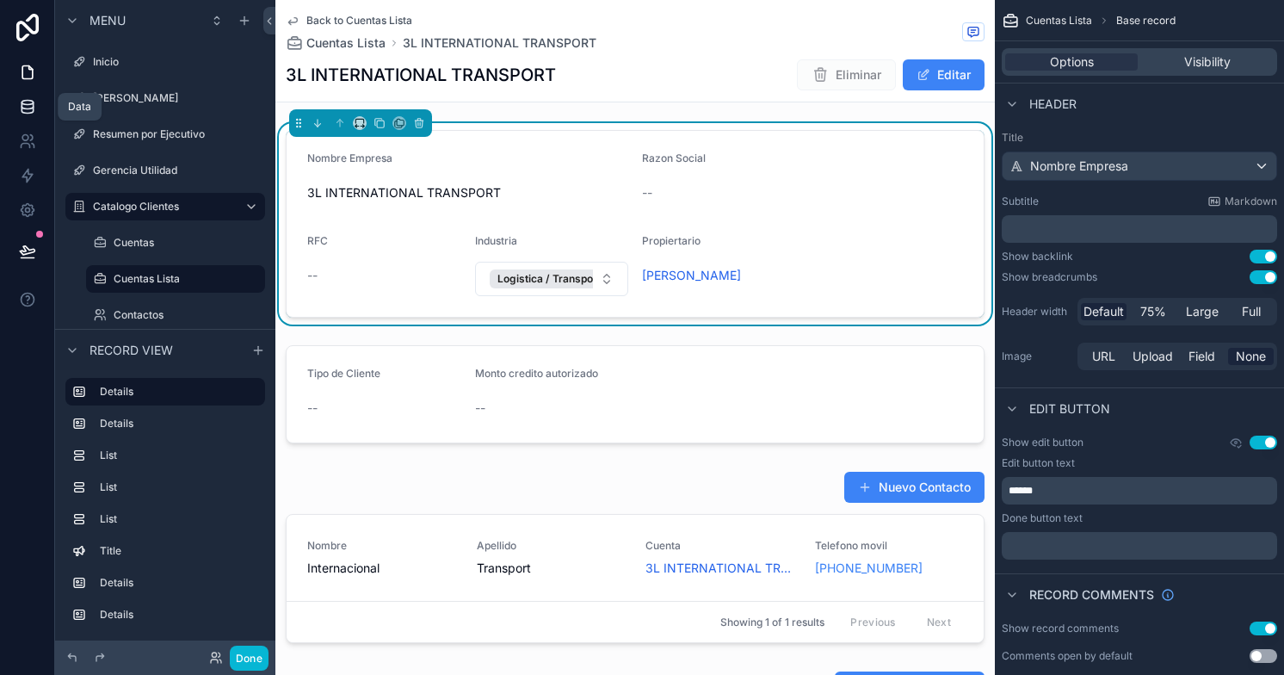
click at [34, 108] on icon at bounding box center [27, 106] width 17 height 17
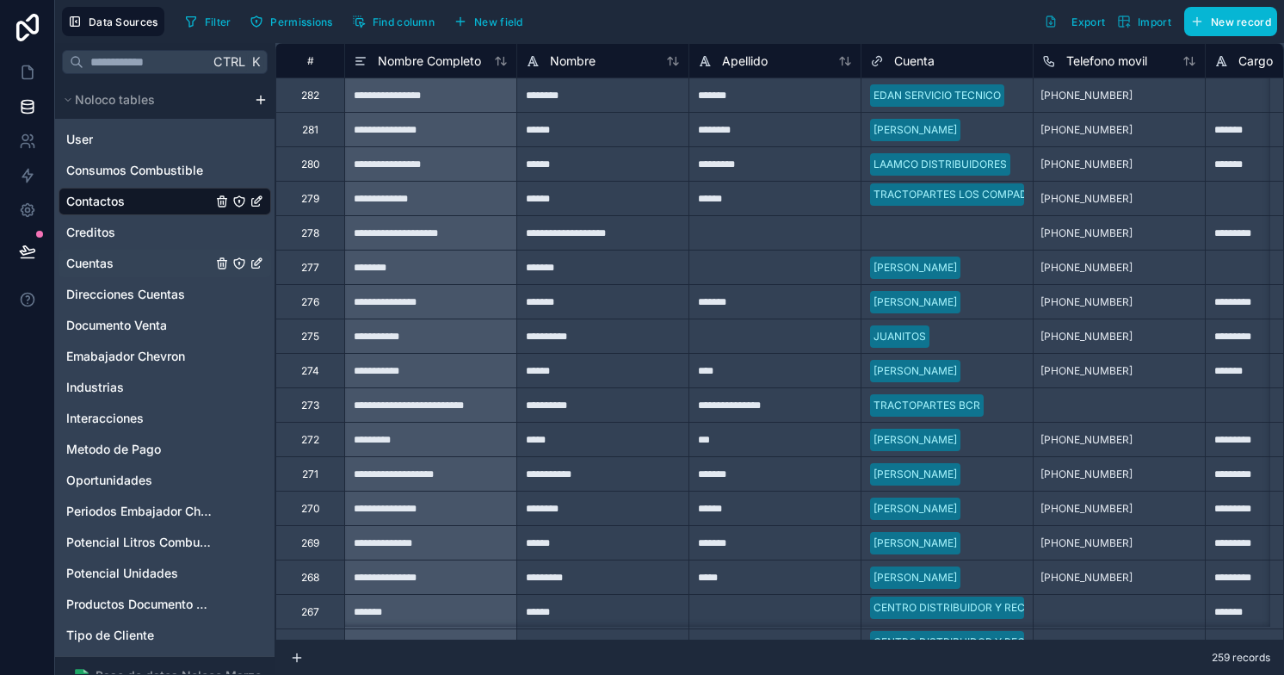
click at [120, 264] on link "Cuentas" at bounding box center [138, 263] width 145 height 17
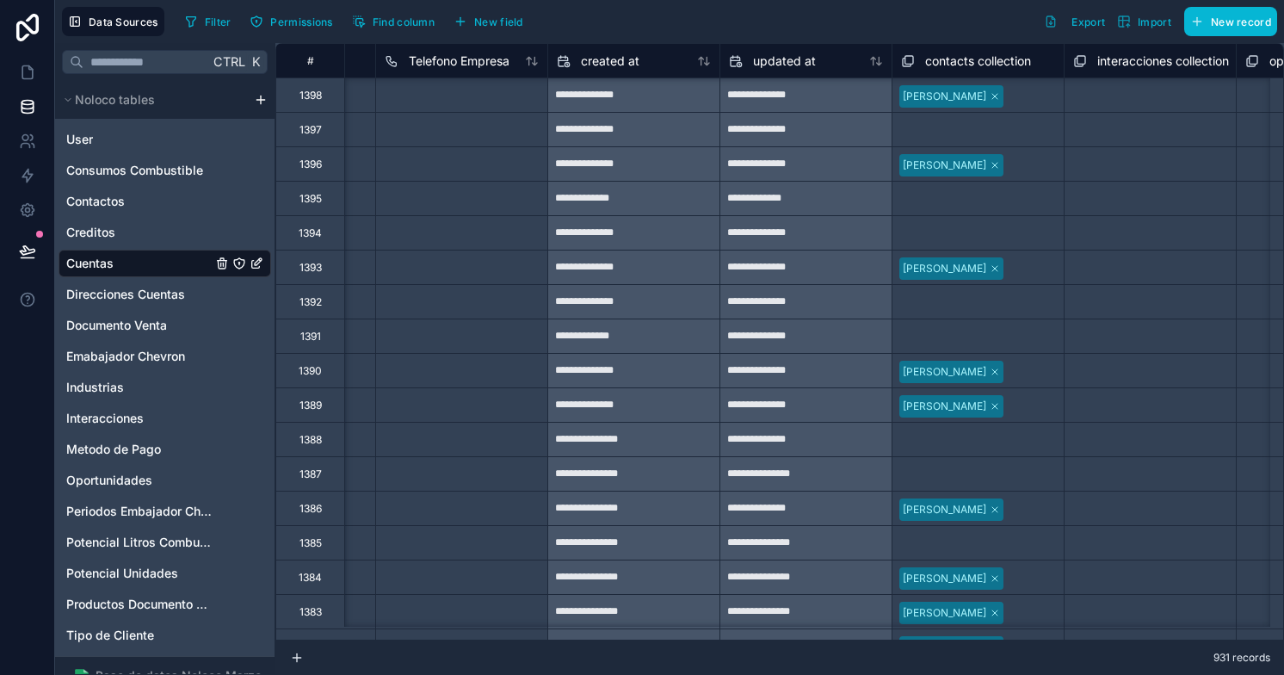
scroll to position [0, 4870]
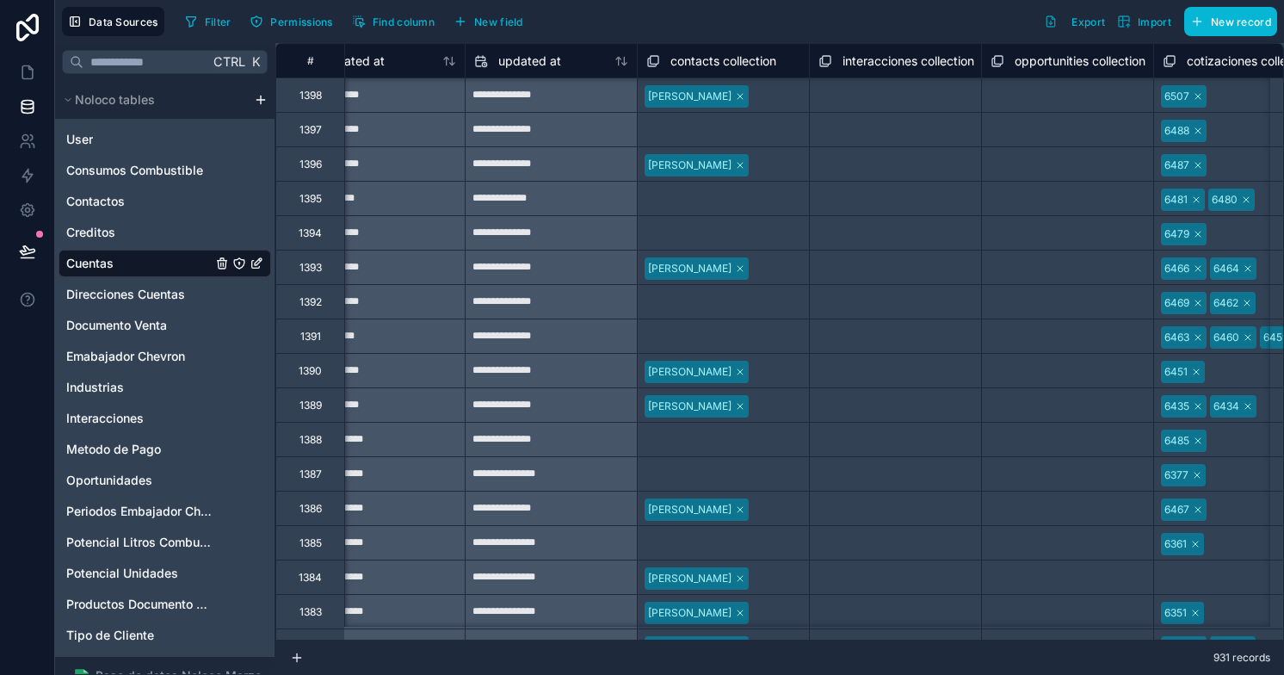
click at [746, 57] on span "contacts collection" at bounding box center [723, 60] width 106 height 17
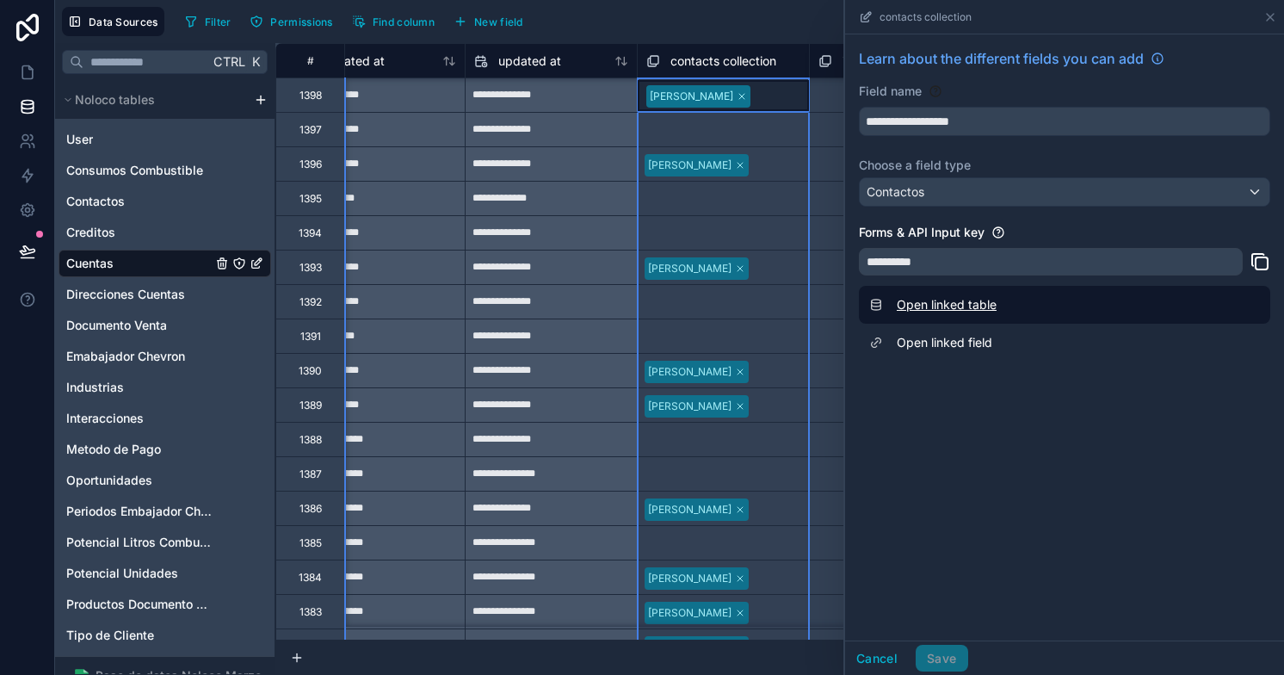
click at [950, 302] on link "Open linked table" at bounding box center [1064, 305] width 411 height 38
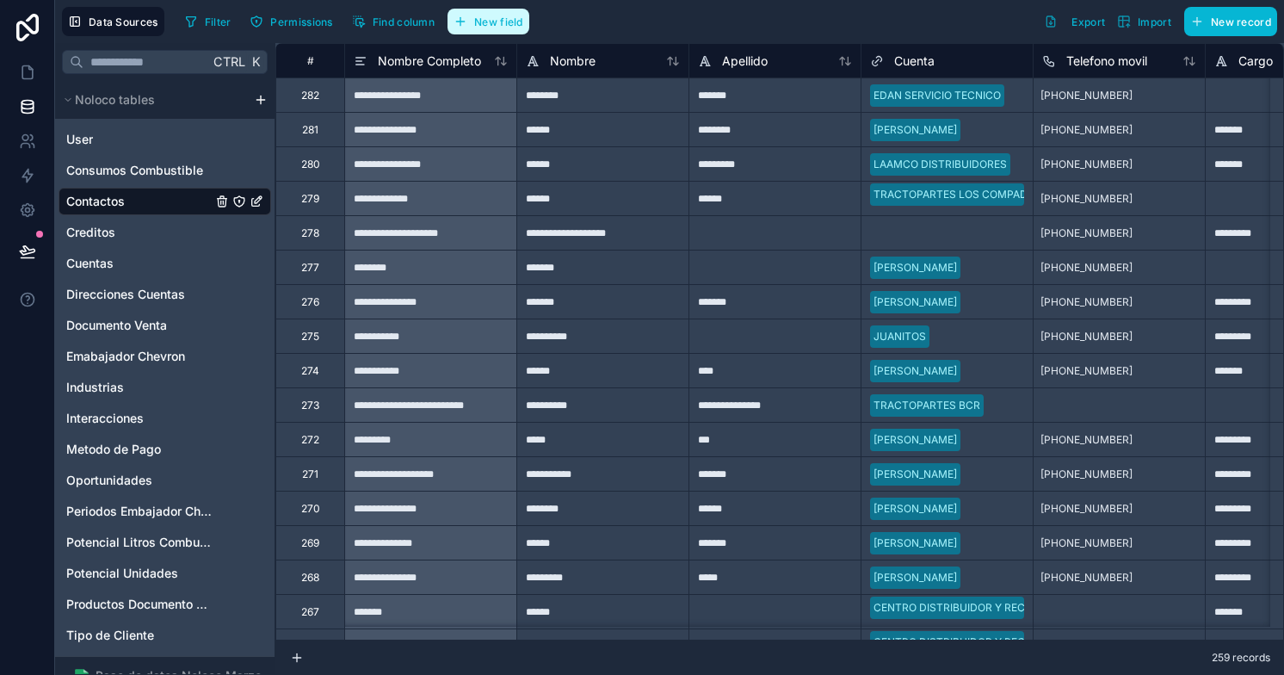
click at [482, 27] on span "New field" at bounding box center [498, 21] width 49 height 13
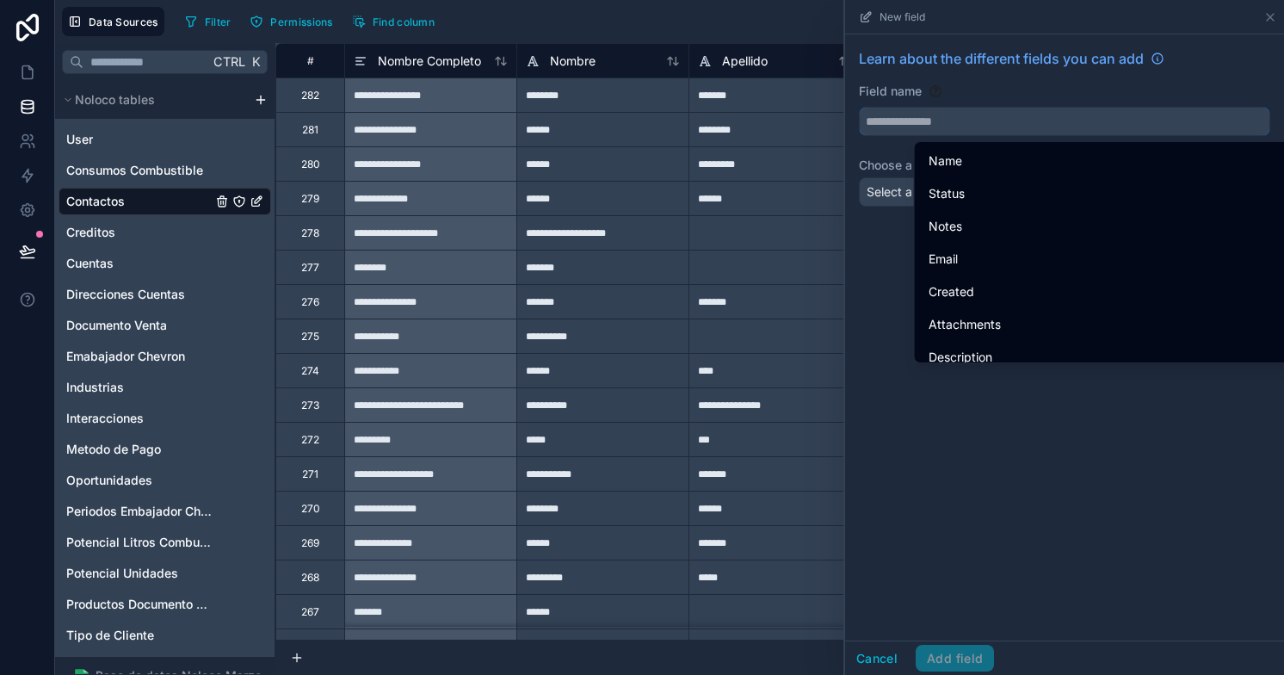
click at [915, 120] on input "text" at bounding box center [1065, 122] width 410 height 28
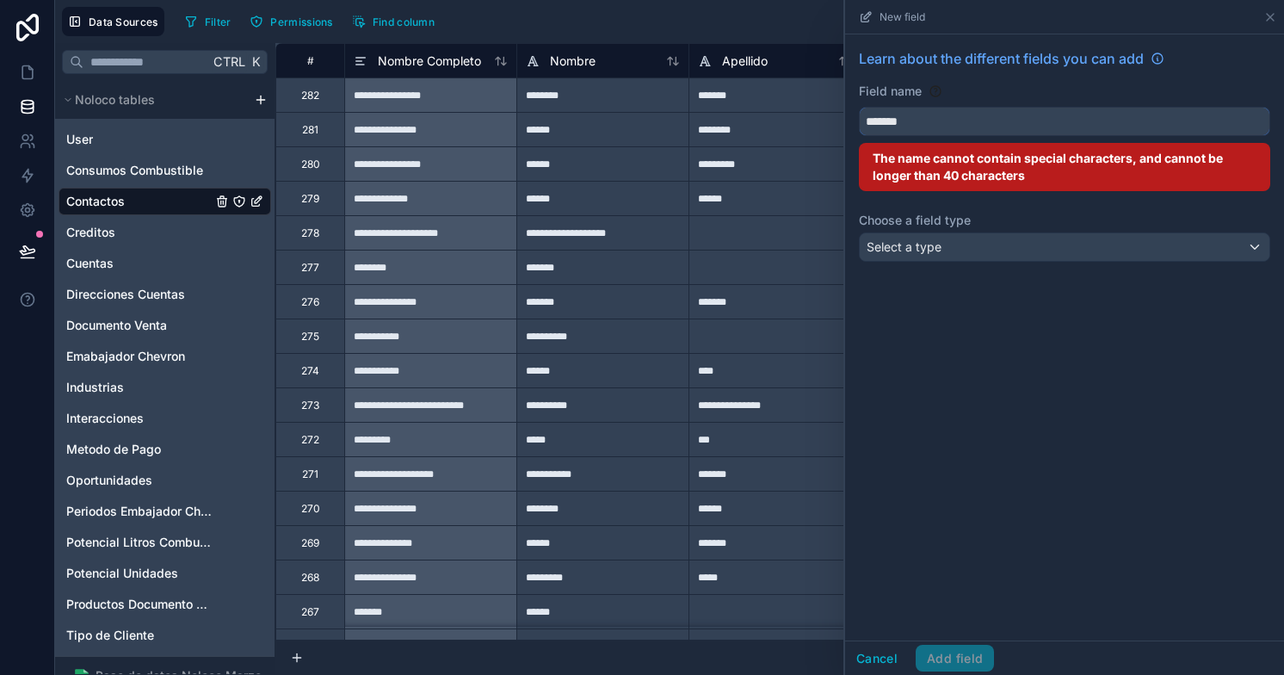
click at [859, 107] on button "******" at bounding box center [1064, 121] width 411 height 29
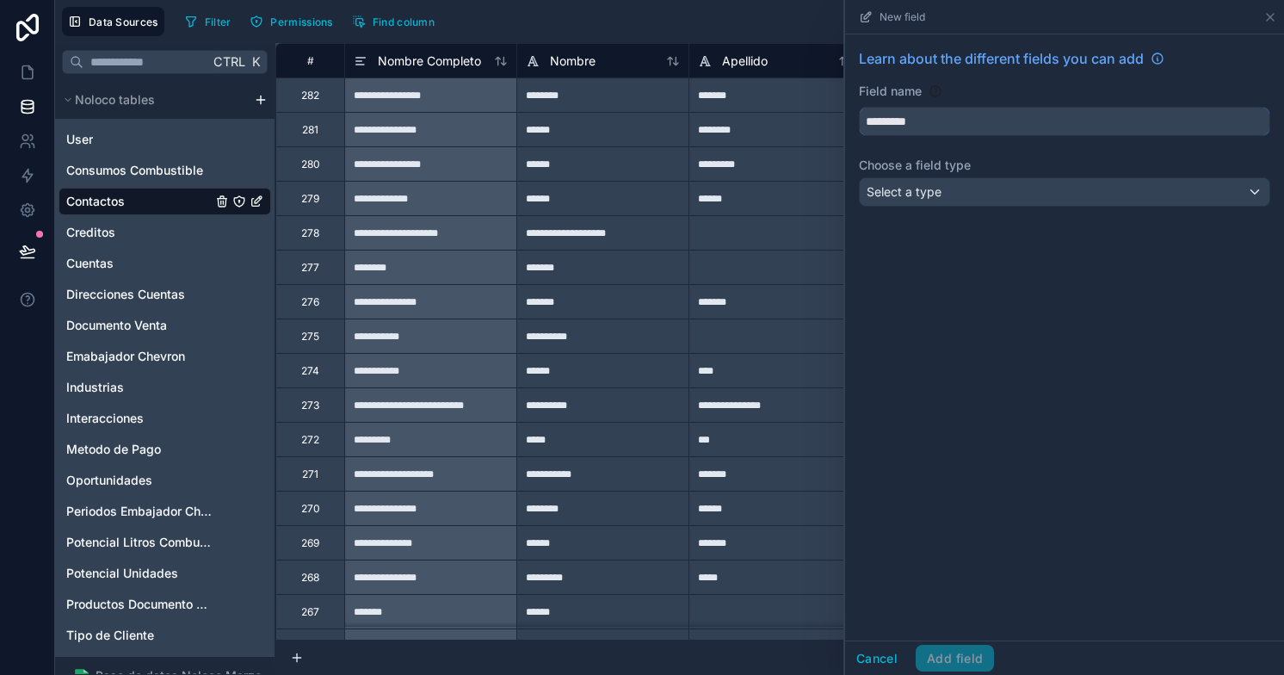
click at [859, 107] on button "********" at bounding box center [1064, 121] width 411 height 29
type input "**********"
click at [963, 188] on div "Select a type" at bounding box center [1065, 192] width 410 height 28
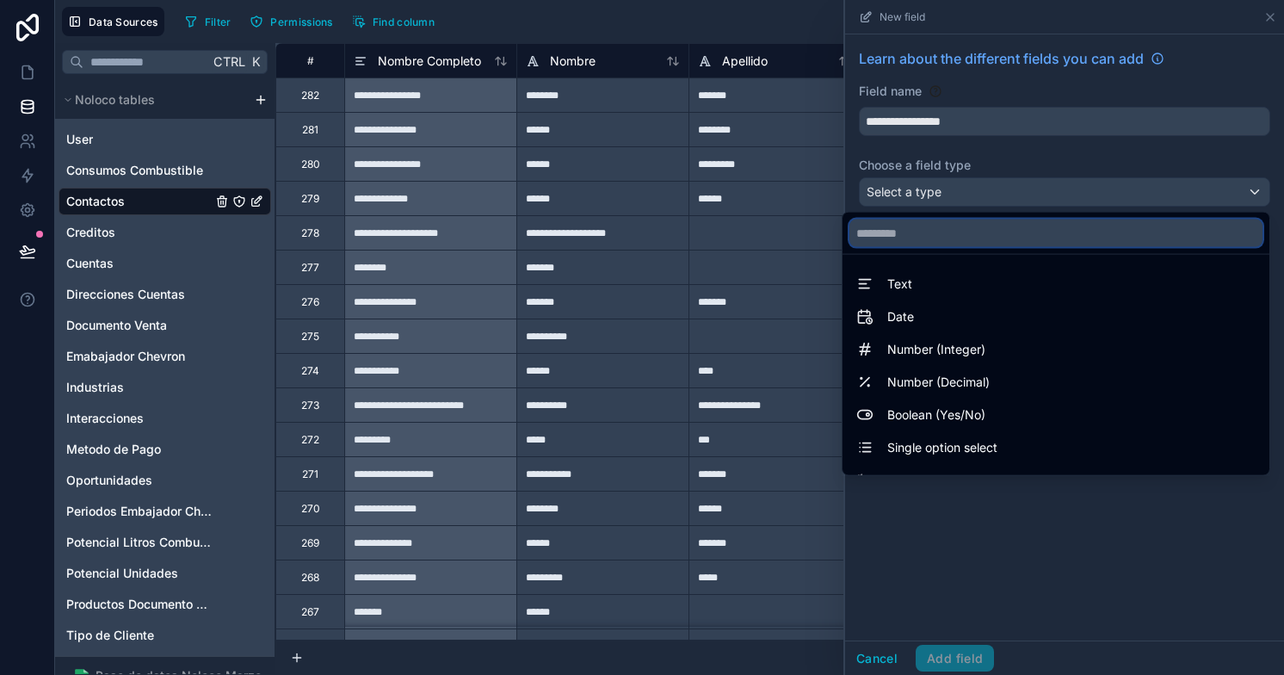
click at [894, 238] on input "text" at bounding box center [1055, 233] width 413 height 28
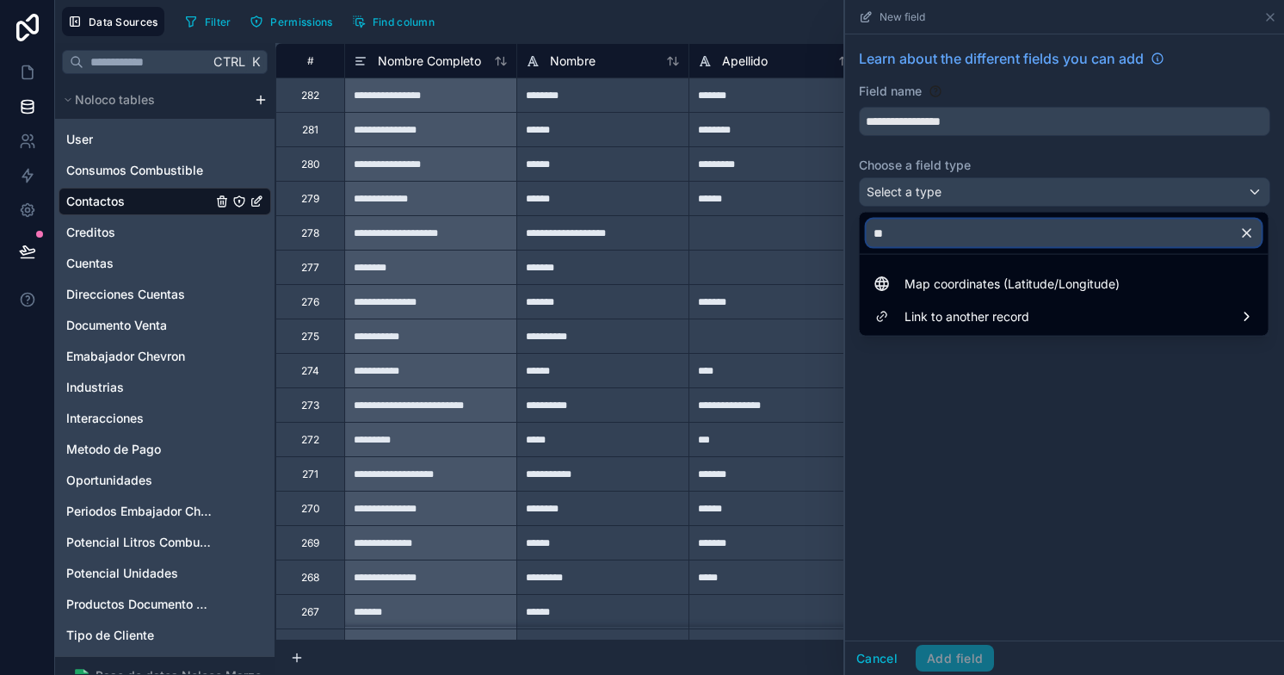
type input "*"
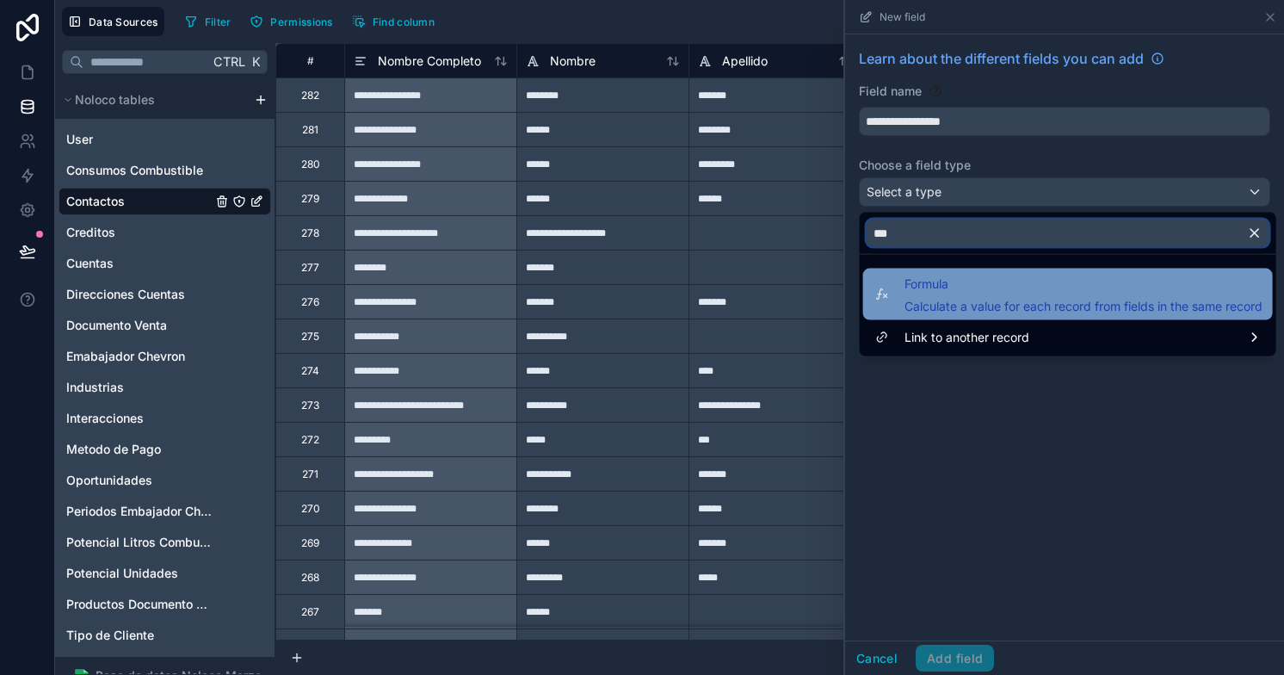
type input "***"
click at [946, 292] on span "Formula" at bounding box center [1083, 284] width 358 height 21
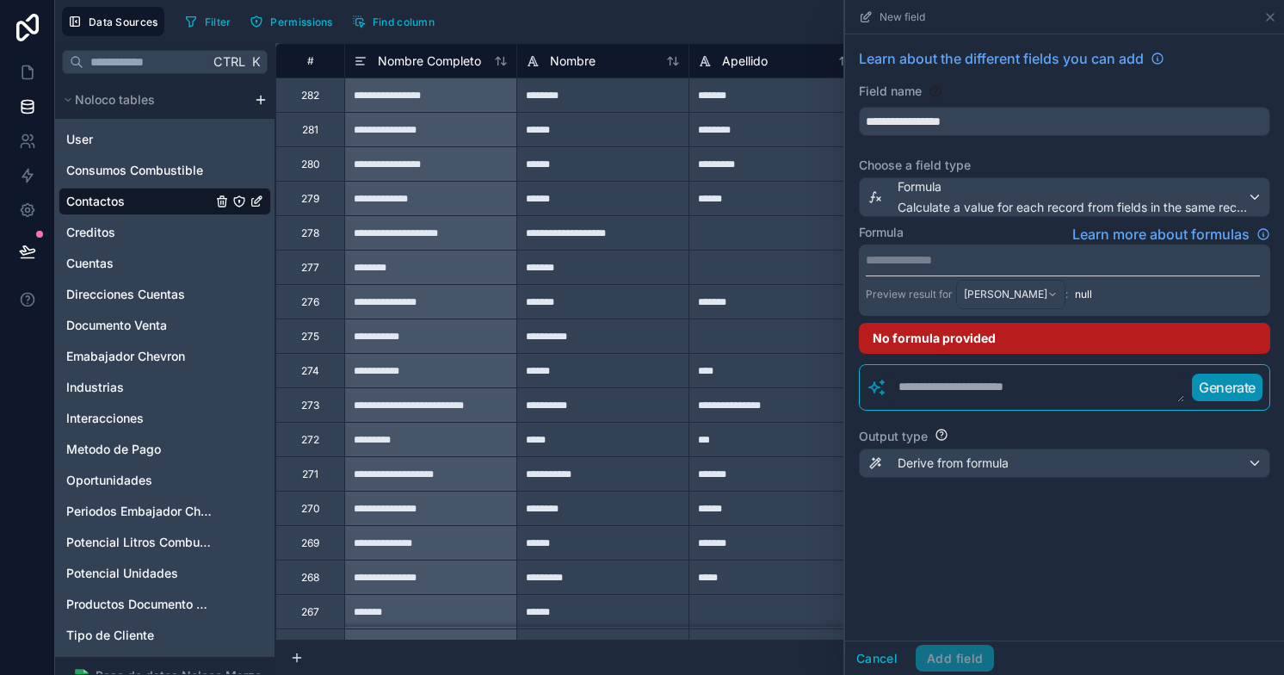
click at [922, 383] on textarea at bounding box center [1036, 387] width 298 height 31
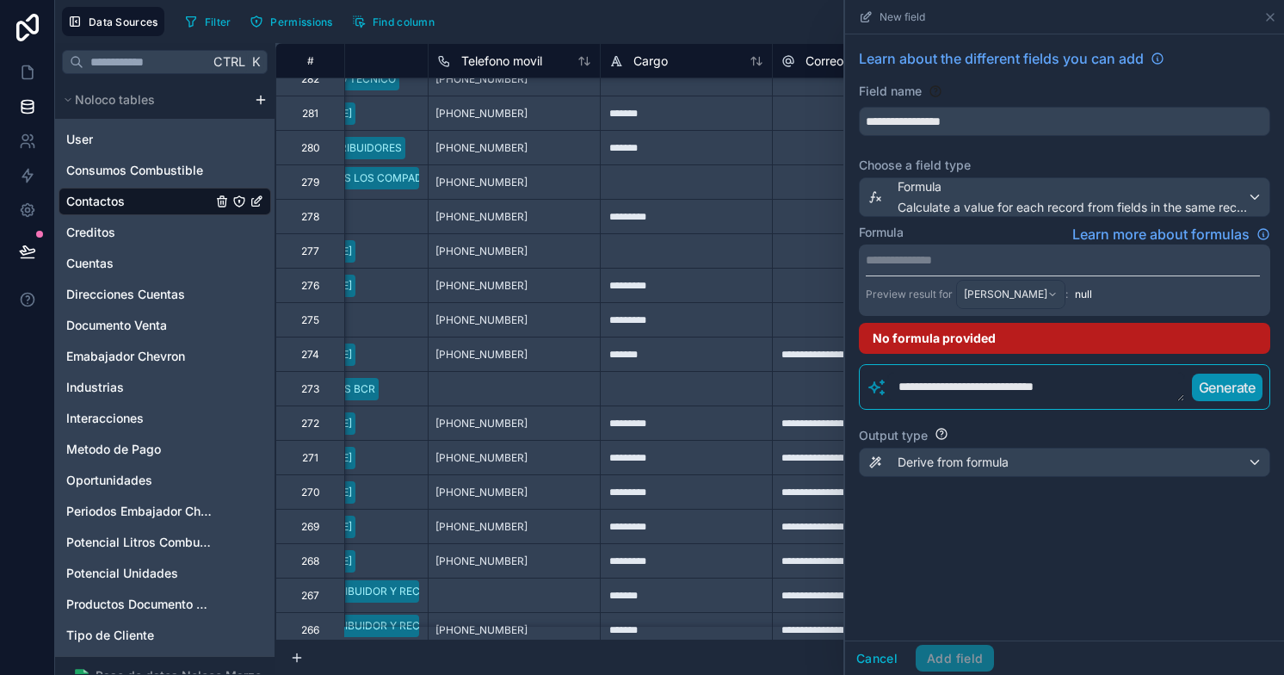
scroll to position [16, 606]
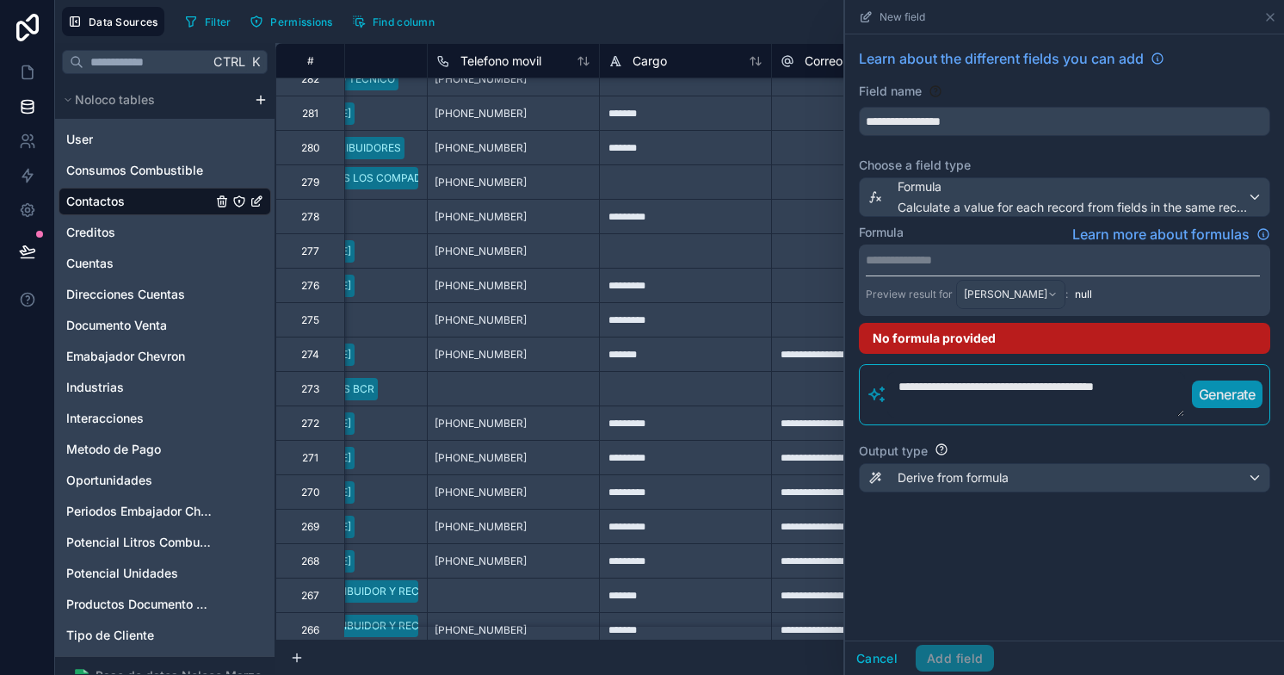
type textarea "**********"
click at [1229, 396] on p "Generate" at bounding box center [1227, 394] width 57 height 21
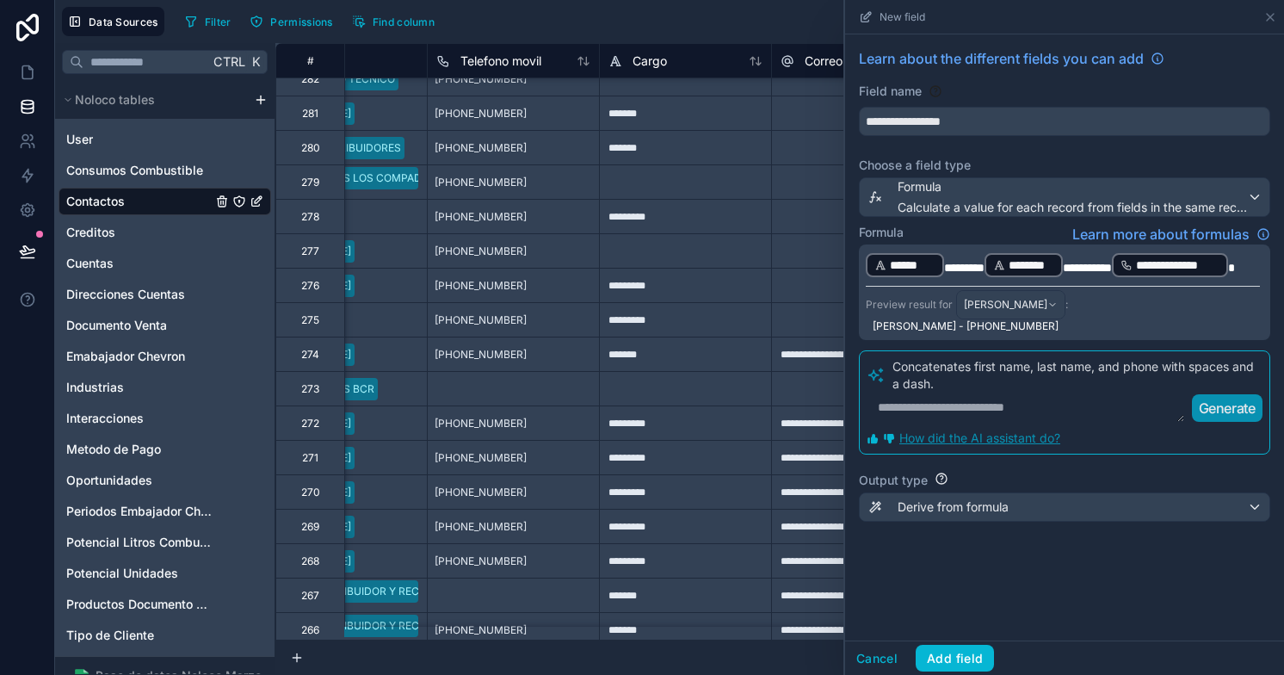
click at [1094, 262] on span "*********" at bounding box center [1087, 268] width 49 height 12
click at [946, 653] on button "Add field" at bounding box center [954, 658] width 78 height 28
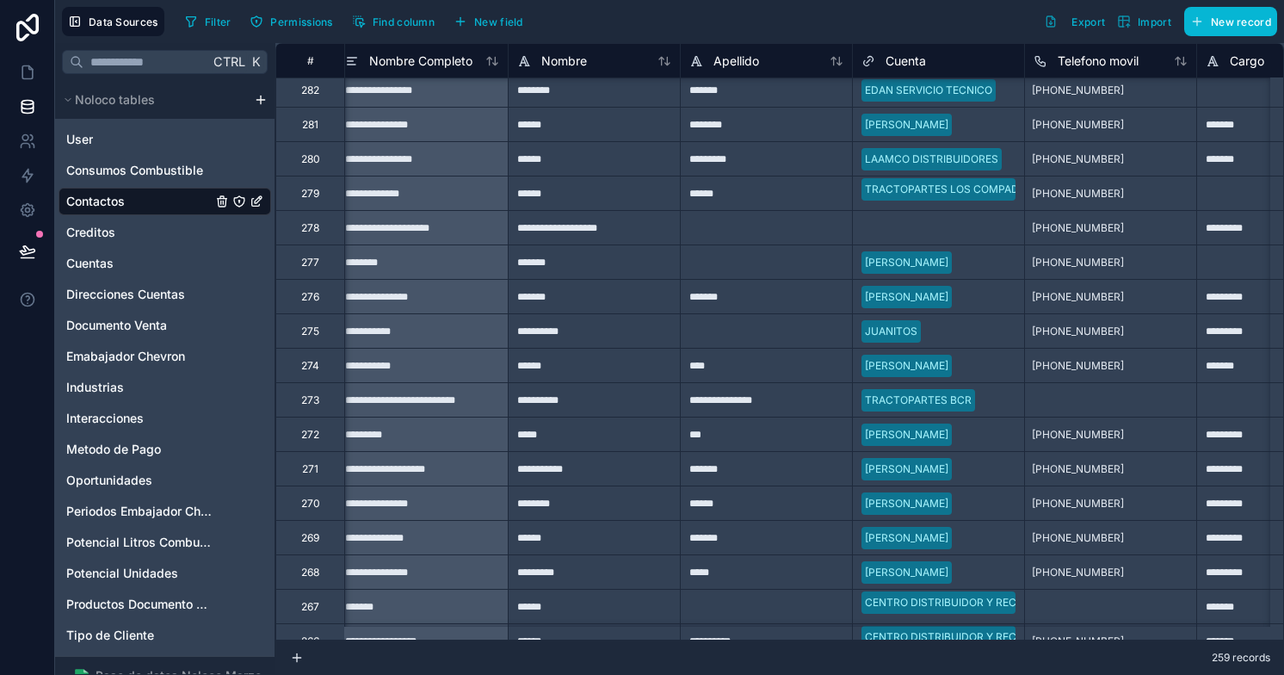
scroll to position [5, 6]
click at [28, 71] on icon at bounding box center [27, 72] width 17 height 17
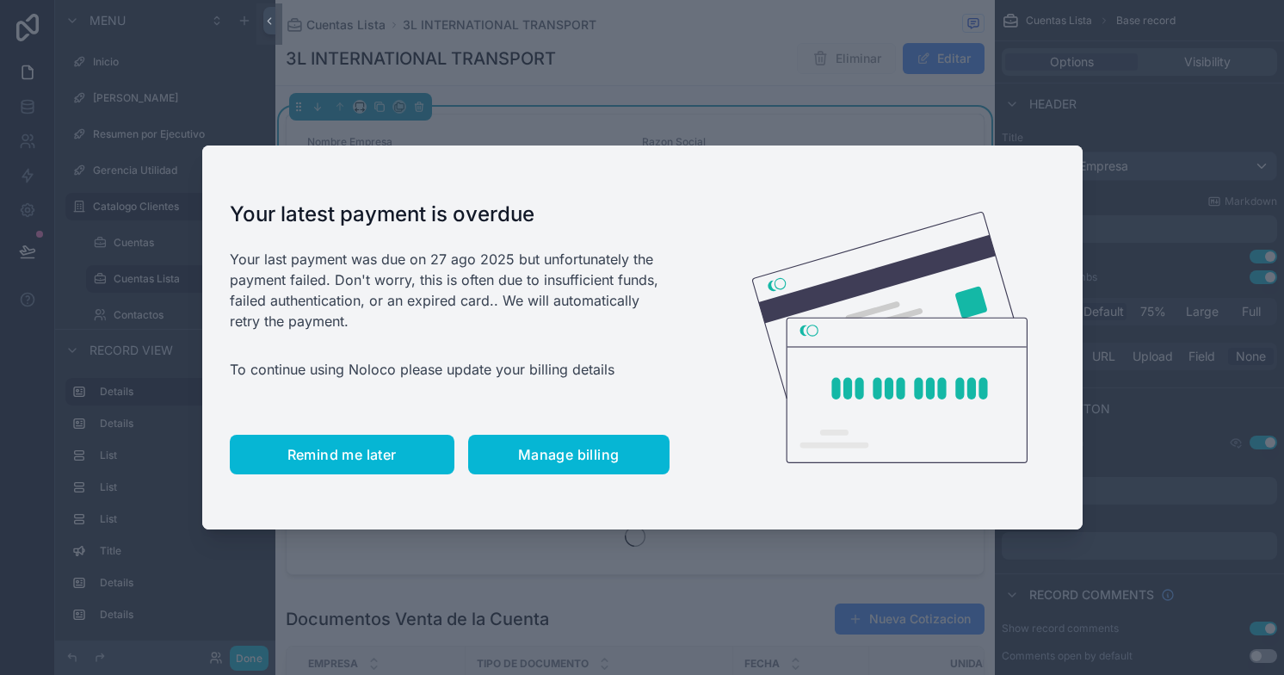
click at [327, 462] on span "Remind me later" at bounding box center [341, 454] width 109 height 17
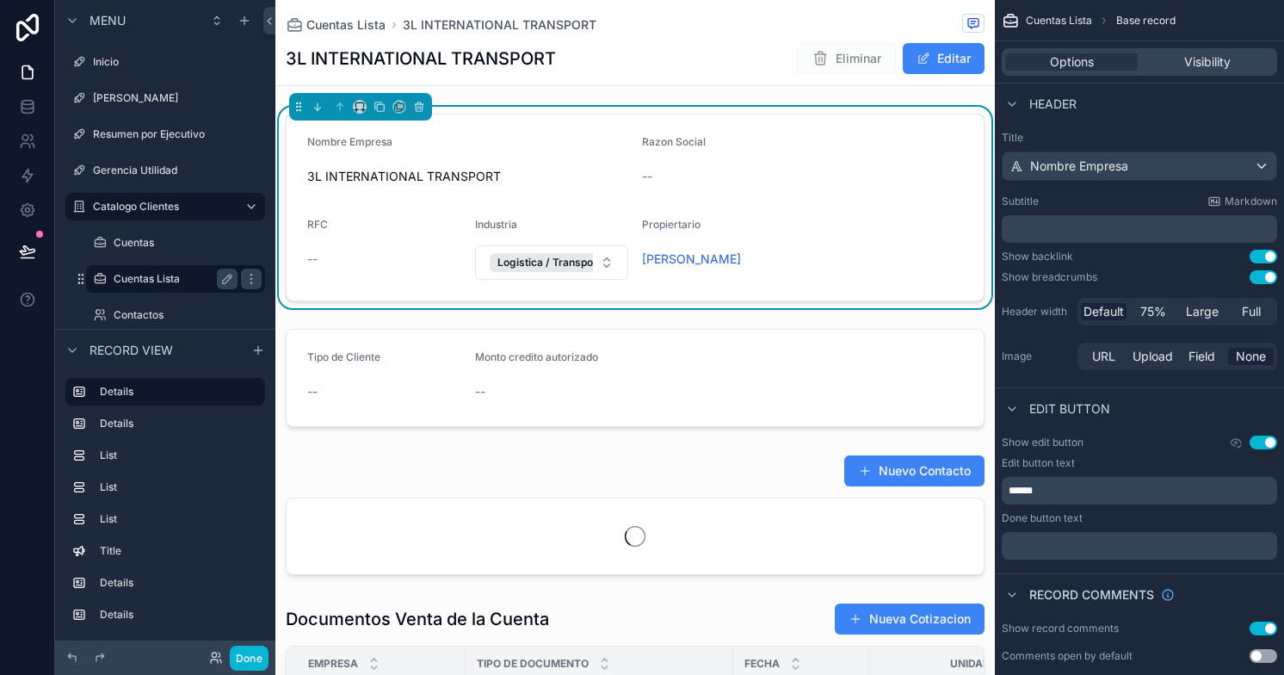
click at [145, 280] on label "Cuentas Lista" at bounding box center [172, 279] width 117 height 14
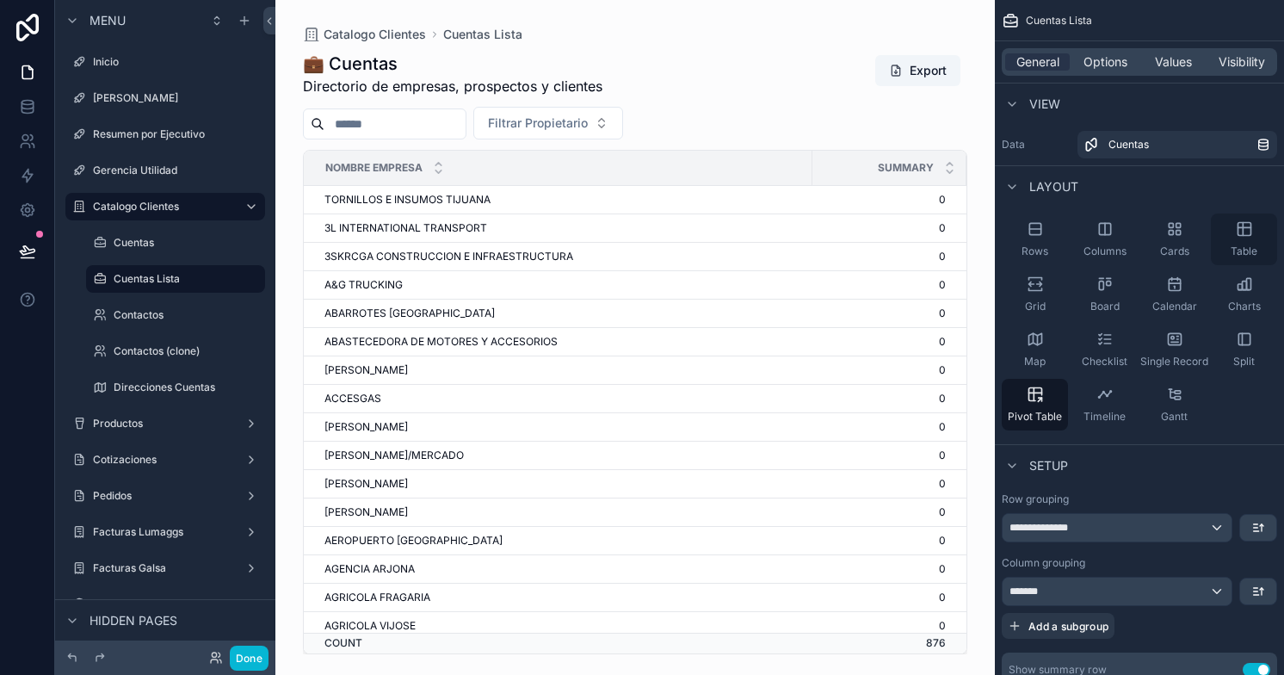
click at [1249, 242] on div "Table" at bounding box center [1244, 239] width 66 height 52
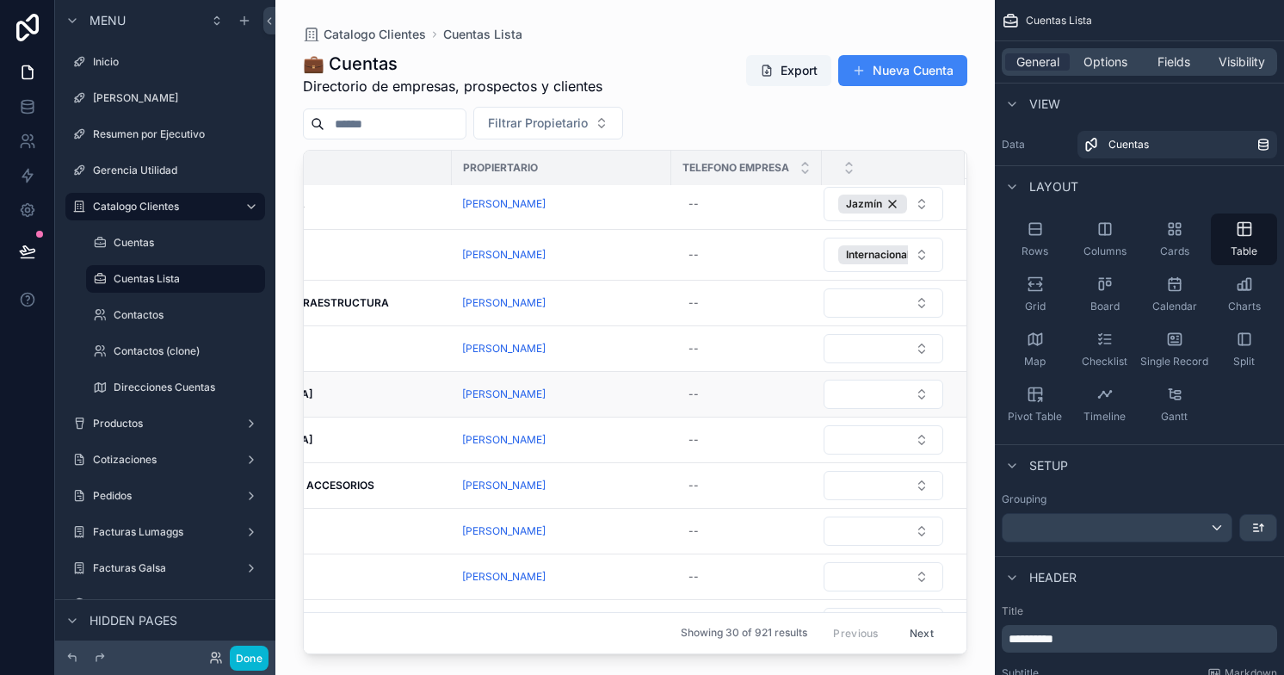
scroll to position [0, 196]
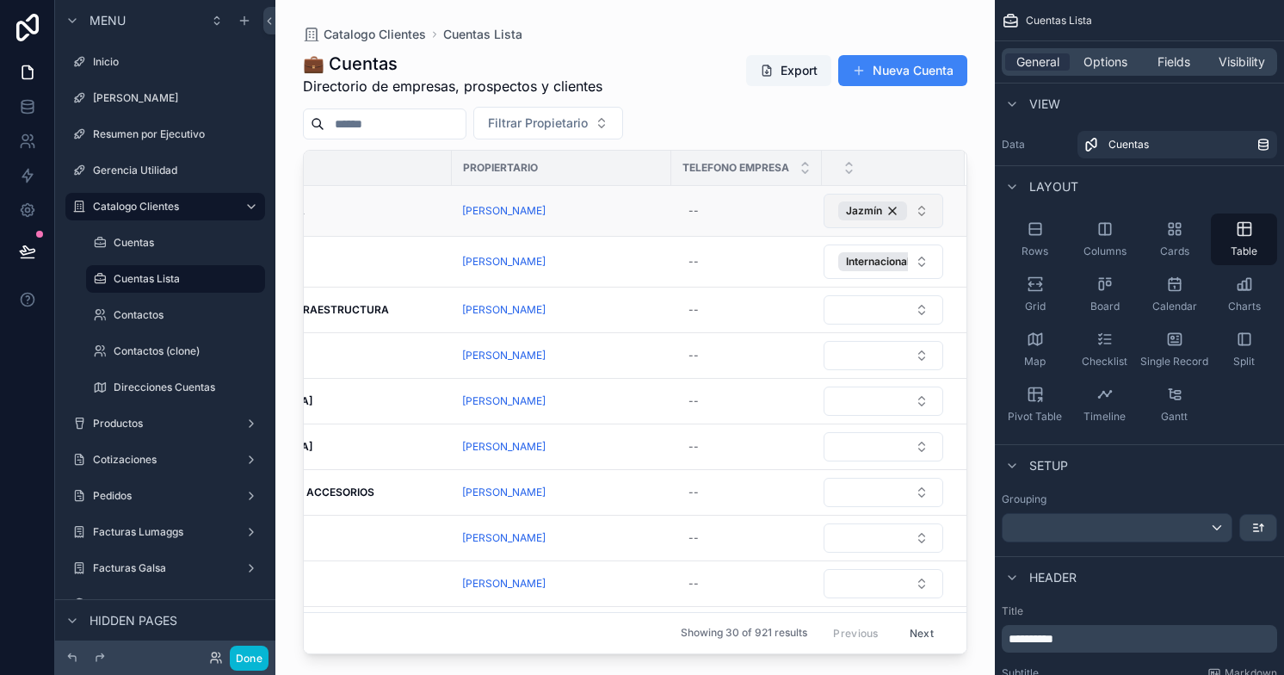
click at [912, 216] on button "Jazmín" at bounding box center [883, 211] width 120 height 34
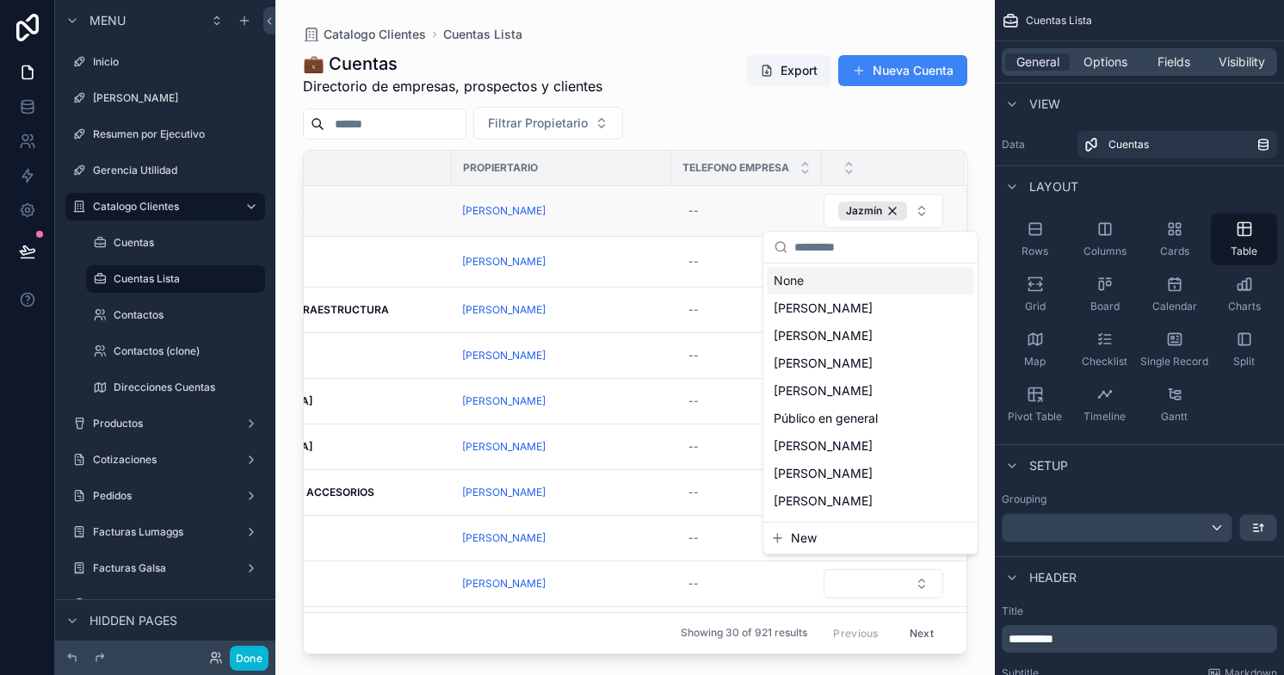
click at [941, 213] on td "Jazmín" at bounding box center [893, 211] width 143 height 51
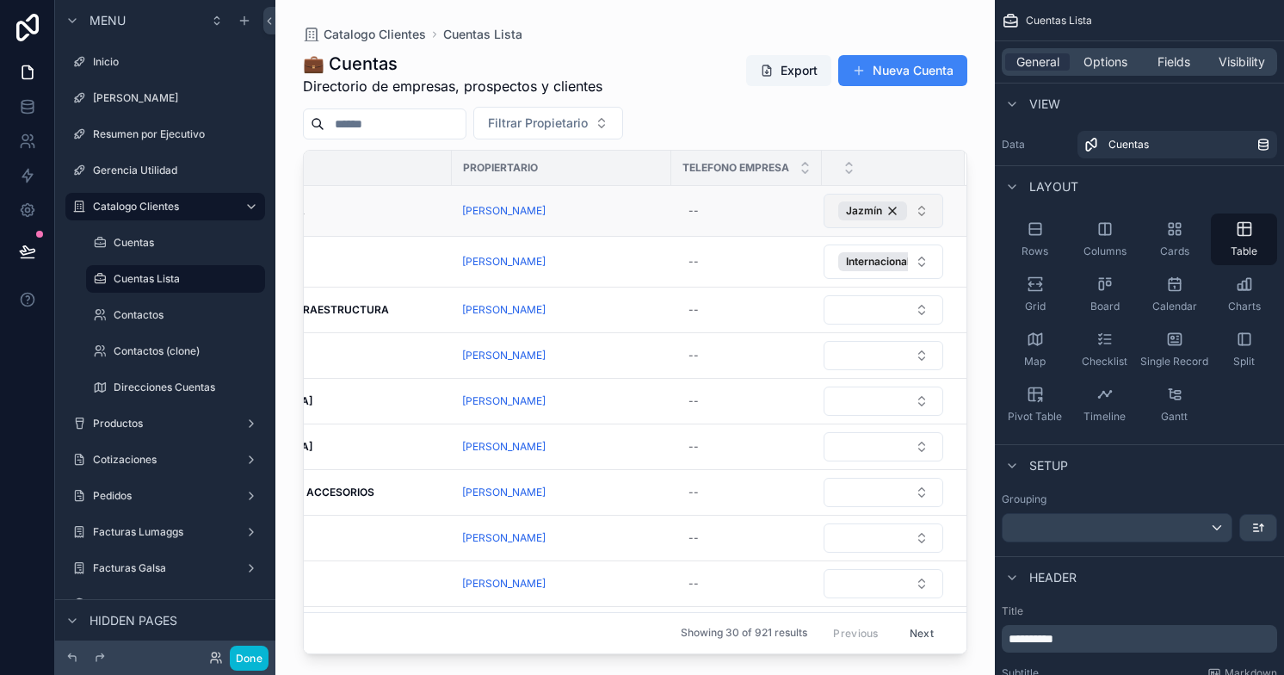
click at [909, 209] on button "Jazmín" at bounding box center [883, 211] width 120 height 34
click at [1166, 64] on span "Fields" at bounding box center [1173, 61] width 33 height 17
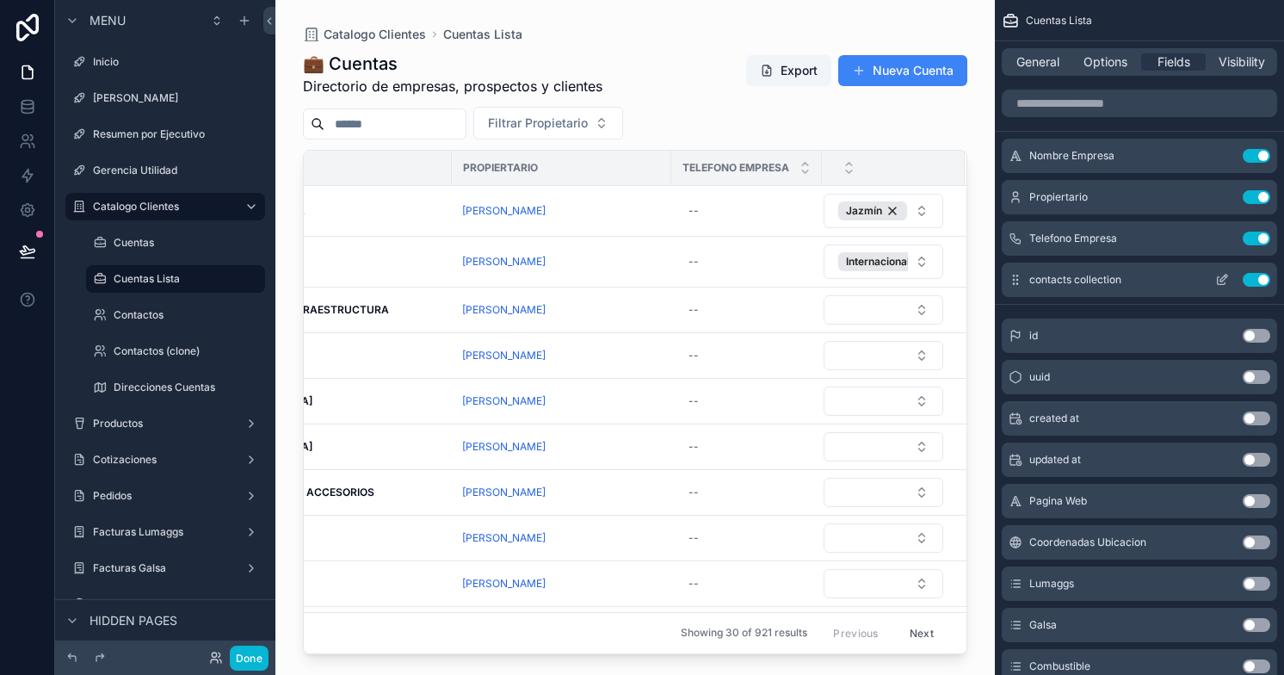
click at [1222, 280] on icon "scrollable content" at bounding box center [1222, 280] width 14 height 14
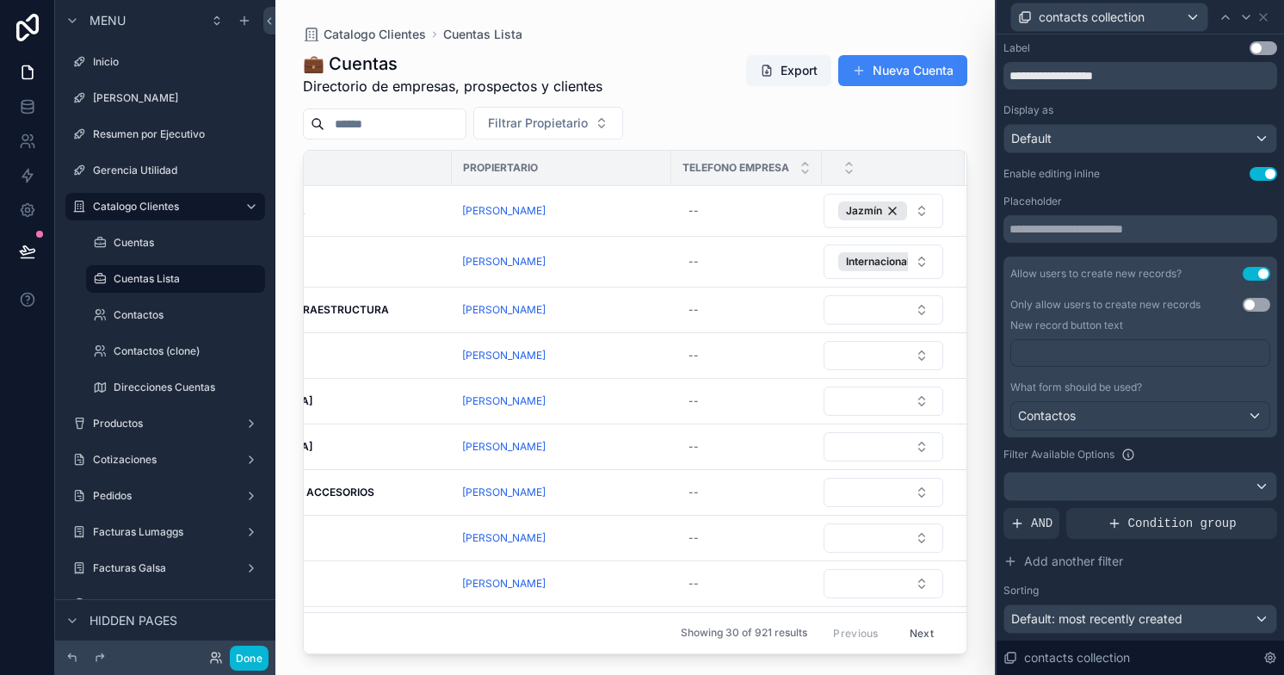
scroll to position [69, 0]
click at [1254, 484] on div at bounding box center [1140, 486] width 272 height 28
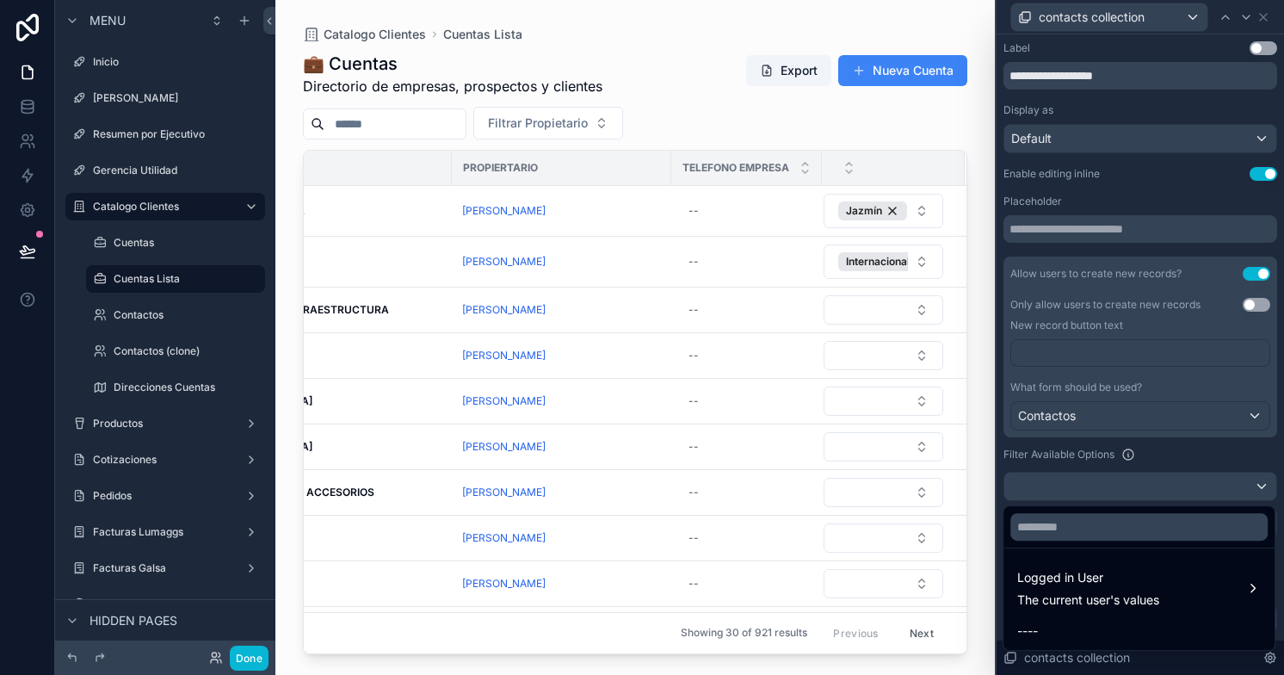
click at [1156, 455] on div at bounding box center [1139, 337] width 287 height 675
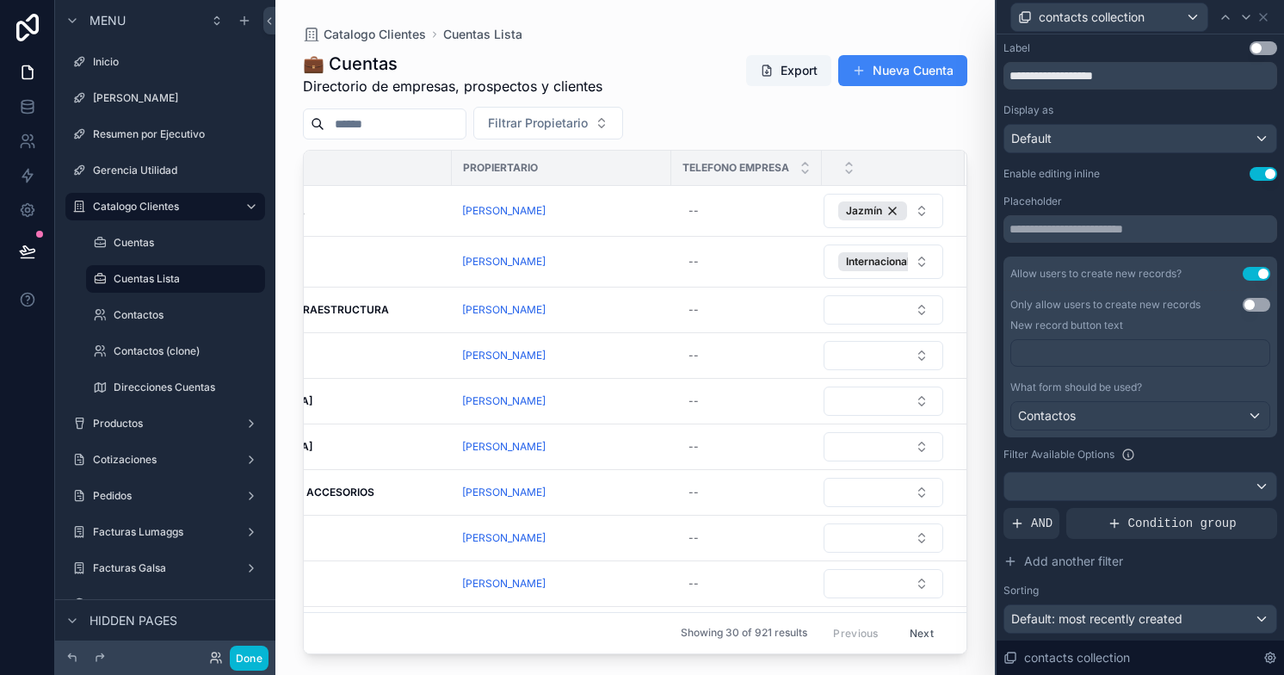
scroll to position [138, 0]
click at [1026, 527] on div "AND" at bounding box center [1031, 523] width 56 height 31
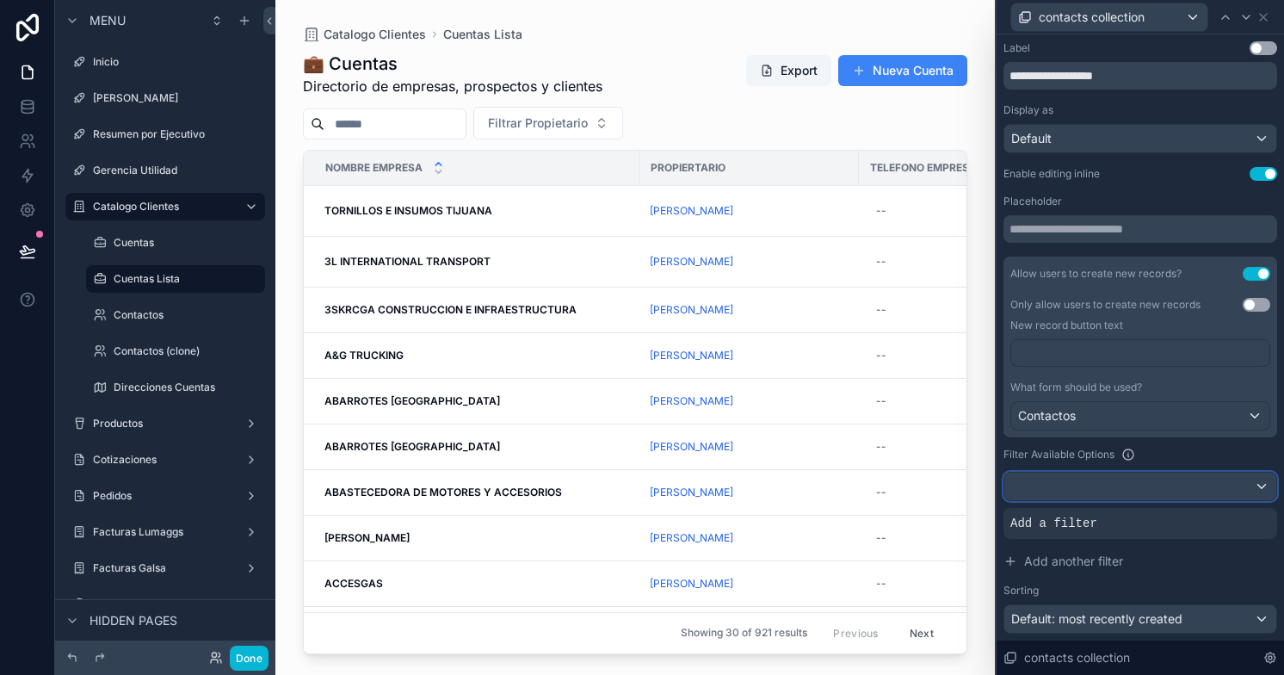
click at [1254, 484] on div at bounding box center [1140, 486] width 272 height 28
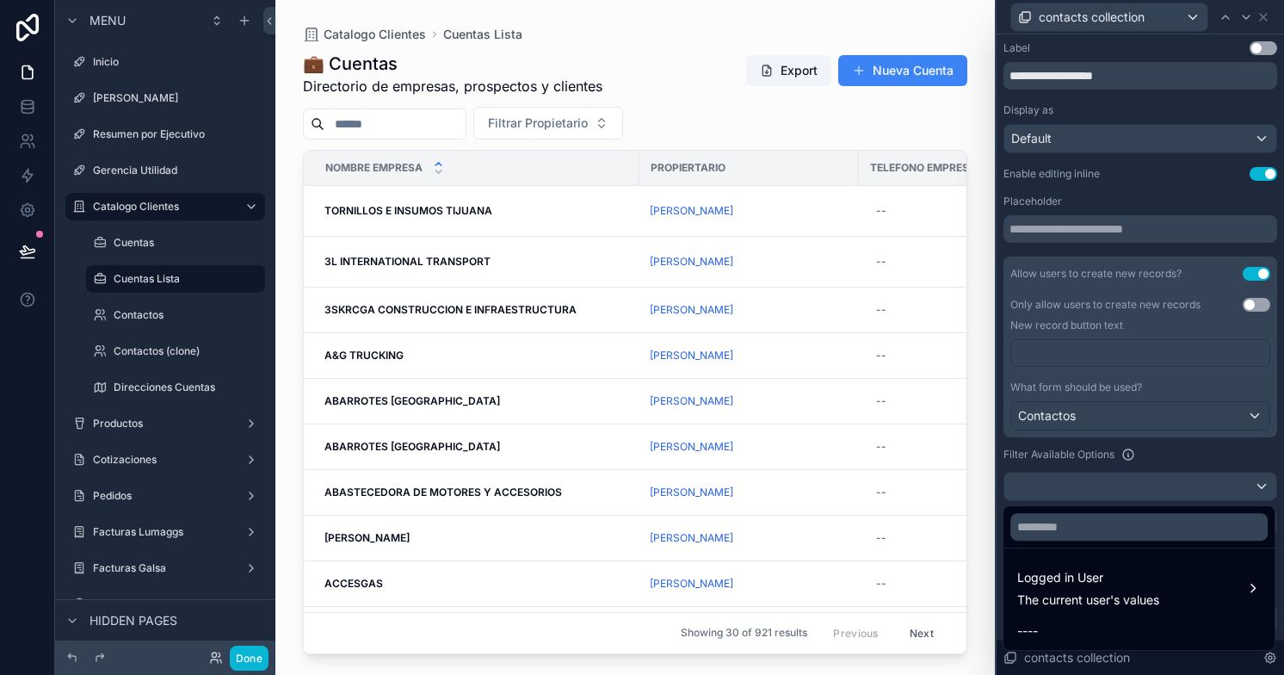
click at [1138, 453] on div at bounding box center [1139, 337] width 287 height 675
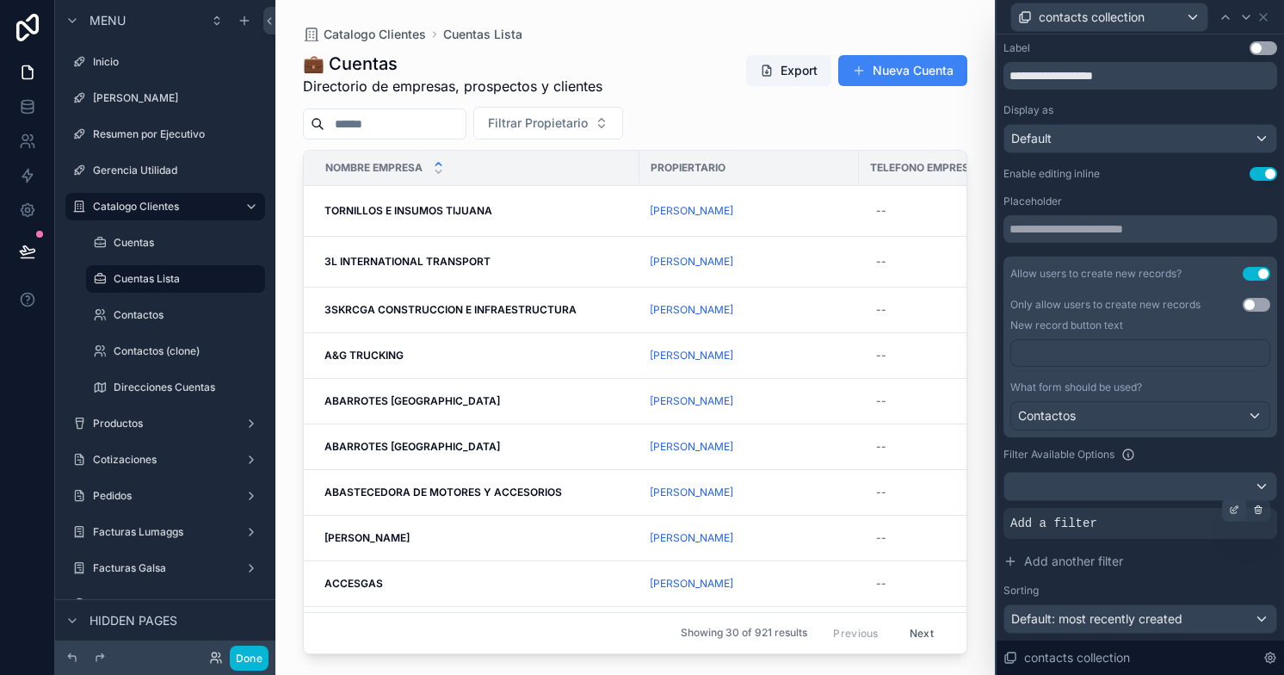
click at [1233, 509] on icon at bounding box center [1235, 507] width 5 height 5
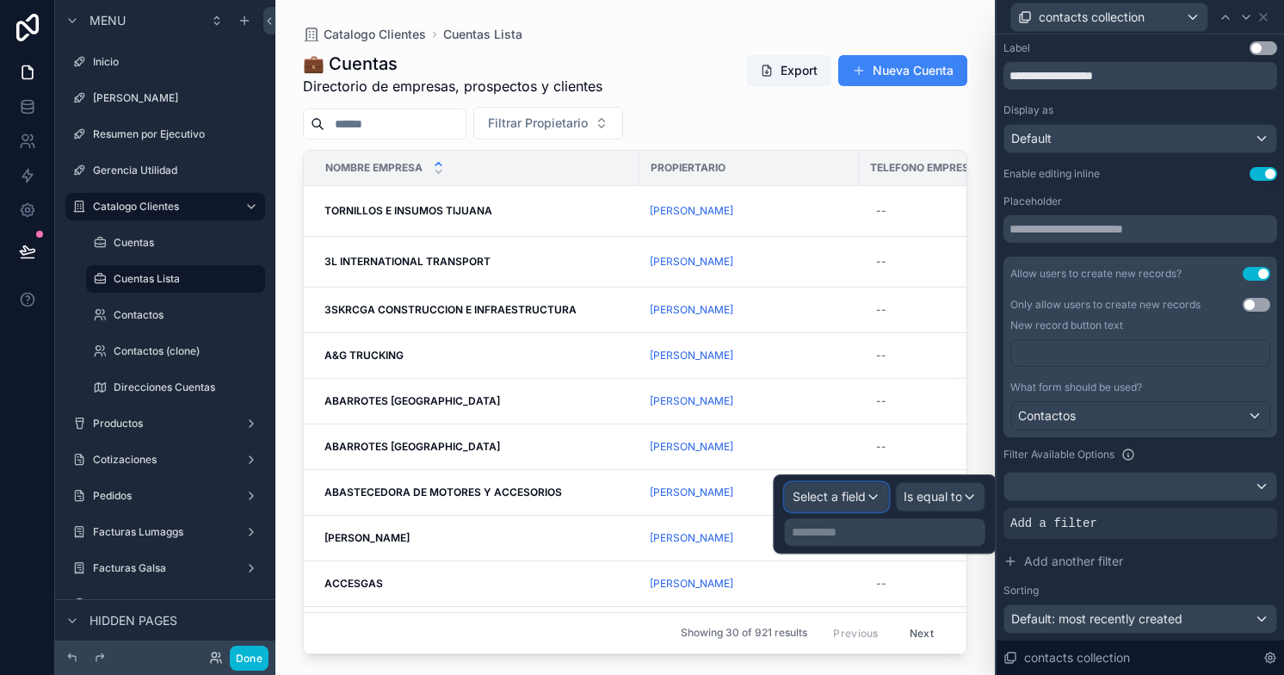
click at [819, 494] on span "Select a field" at bounding box center [828, 496] width 73 height 15
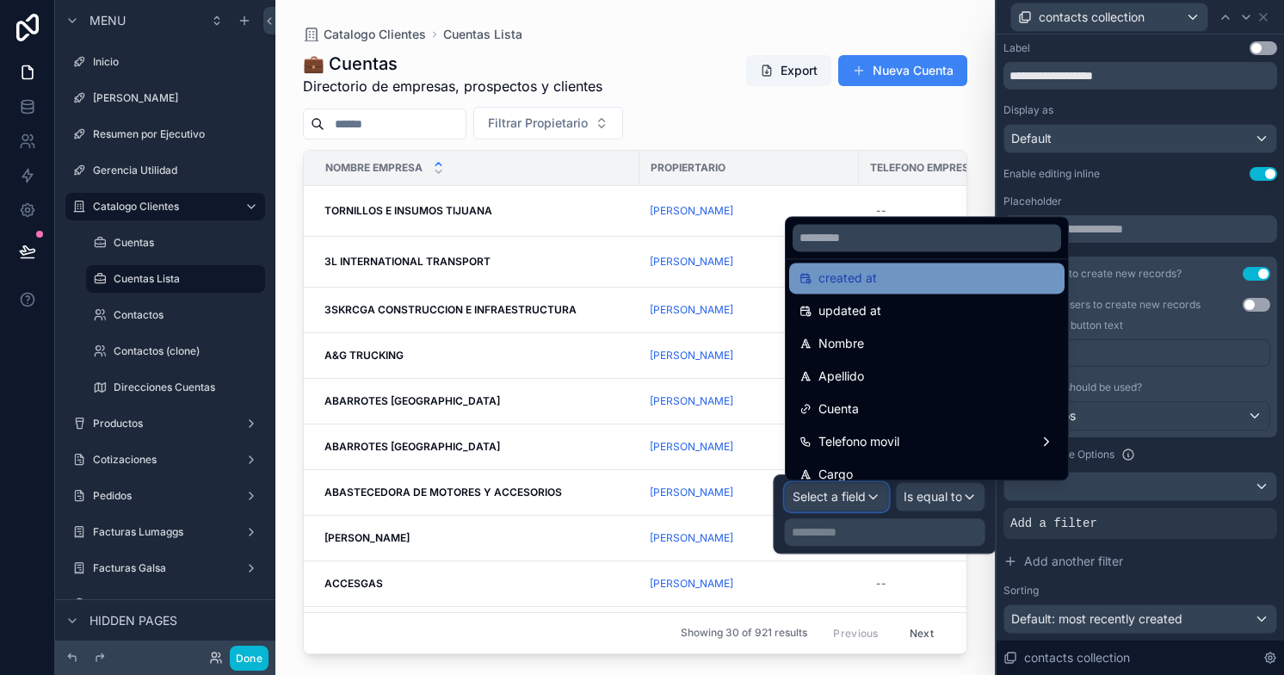
scroll to position [109, 0]
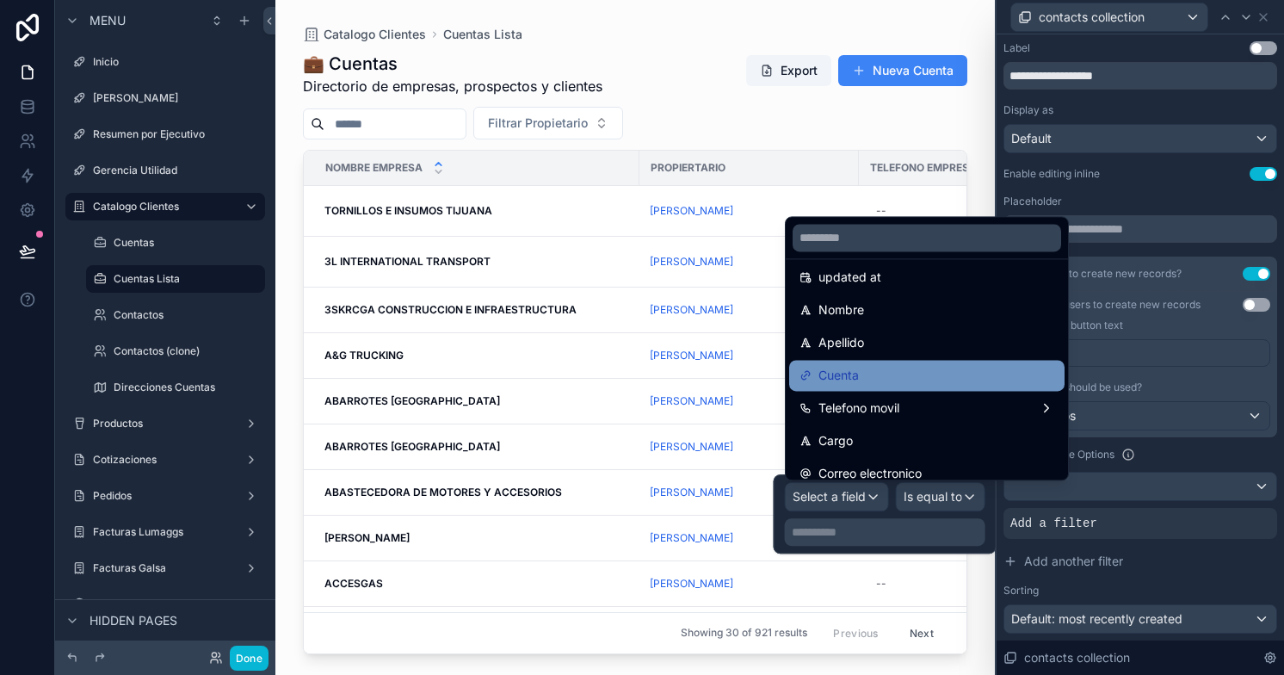
click at [877, 383] on div "Cuenta" at bounding box center [926, 375] width 255 height 21
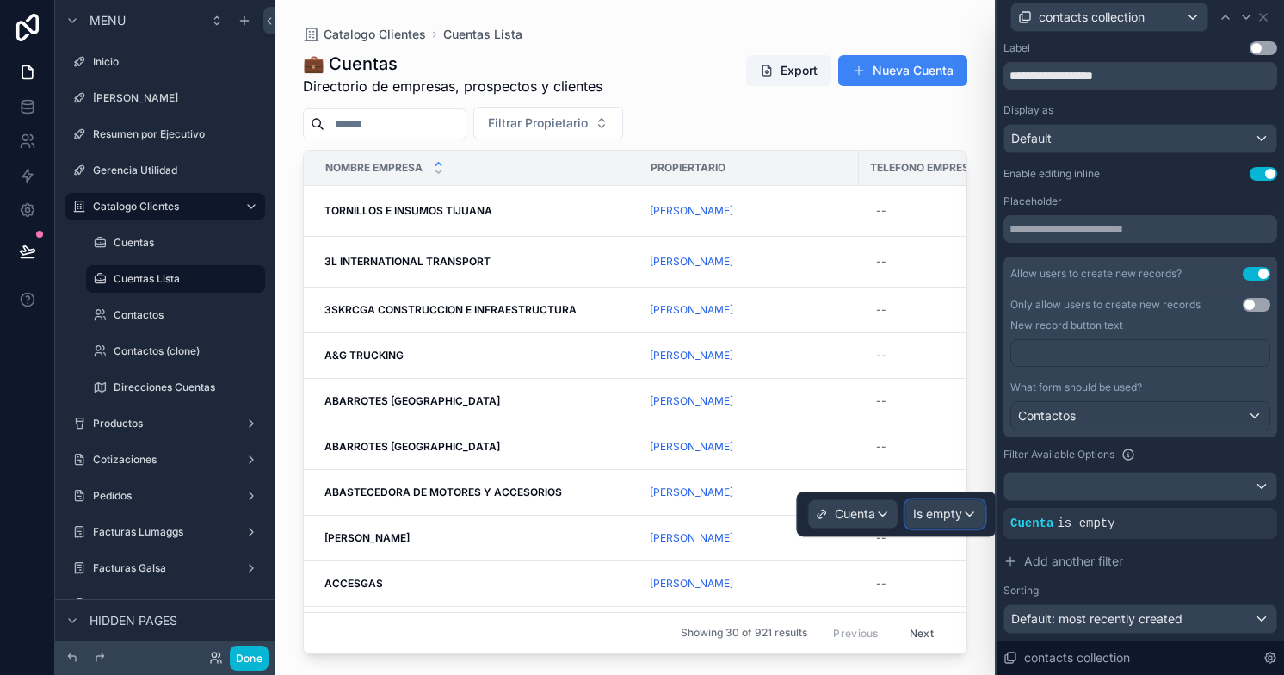
click at [958, 519] on span "Is empty" at bounding box center [937, 513] width 49 height 17
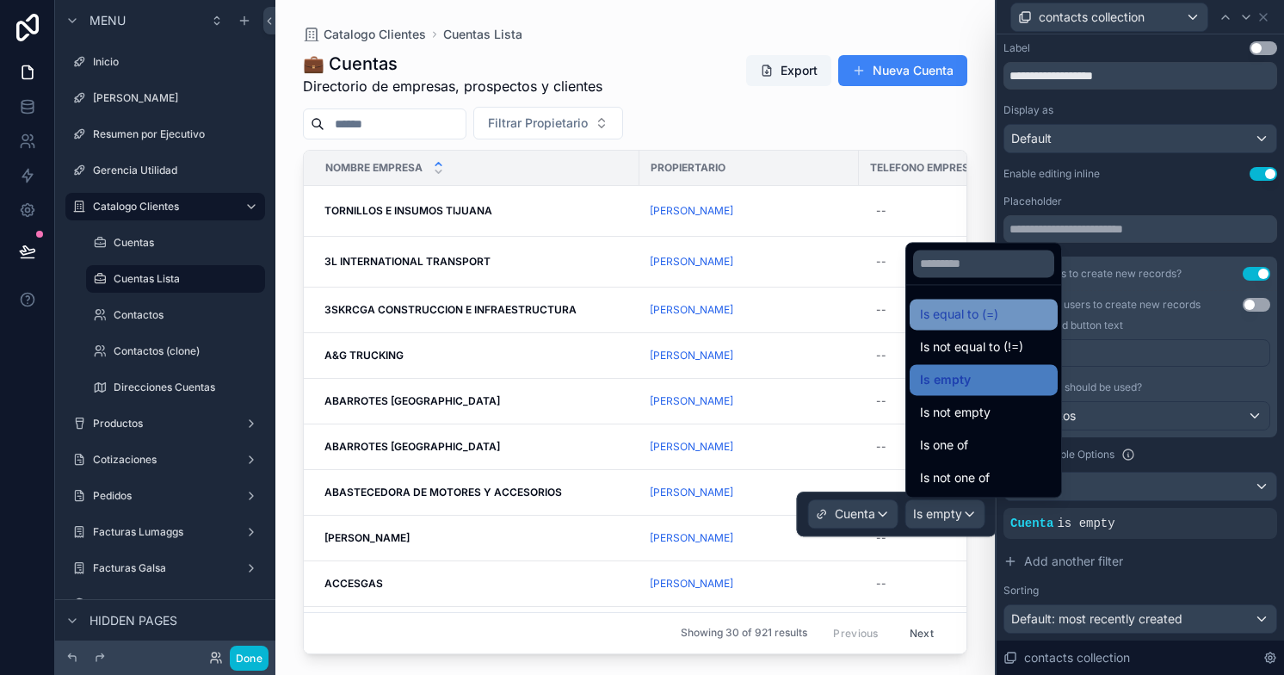
click at [970, 317] on span "Is equal to (=)" at bounding box center [959, 314] width 78 height 21
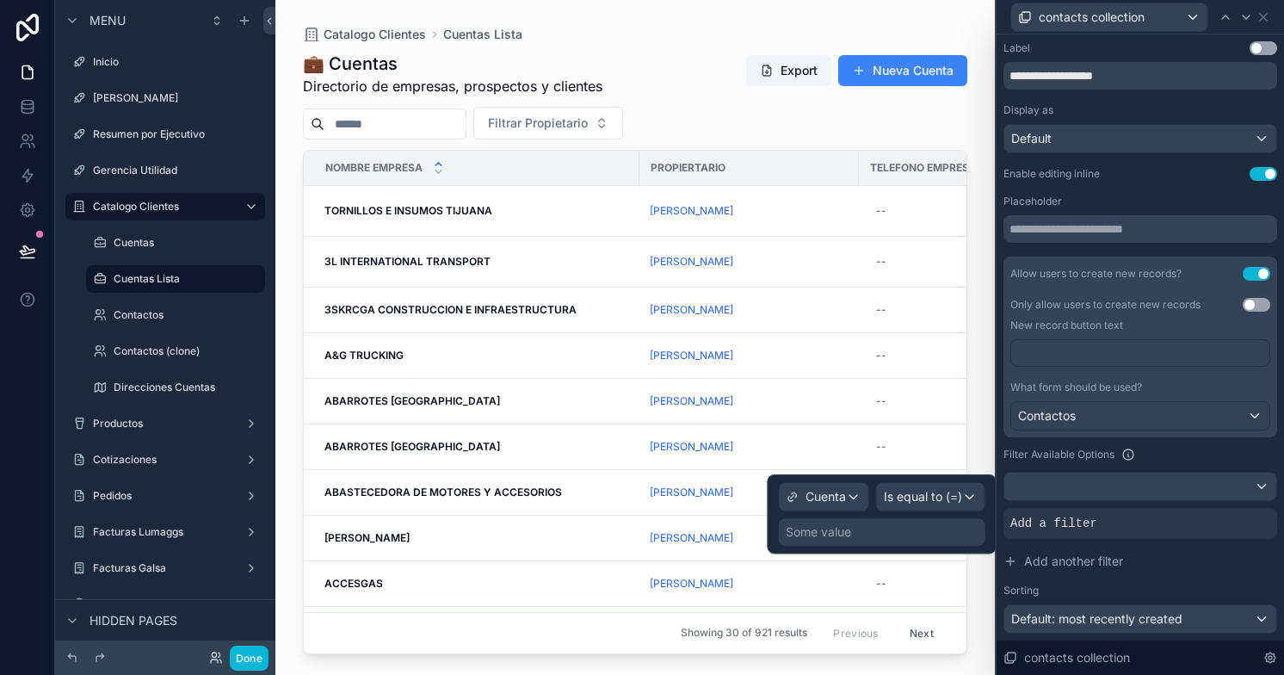
click at [833, 533] on div "Some value" at bounding box center [818, 531] width 65 height 17
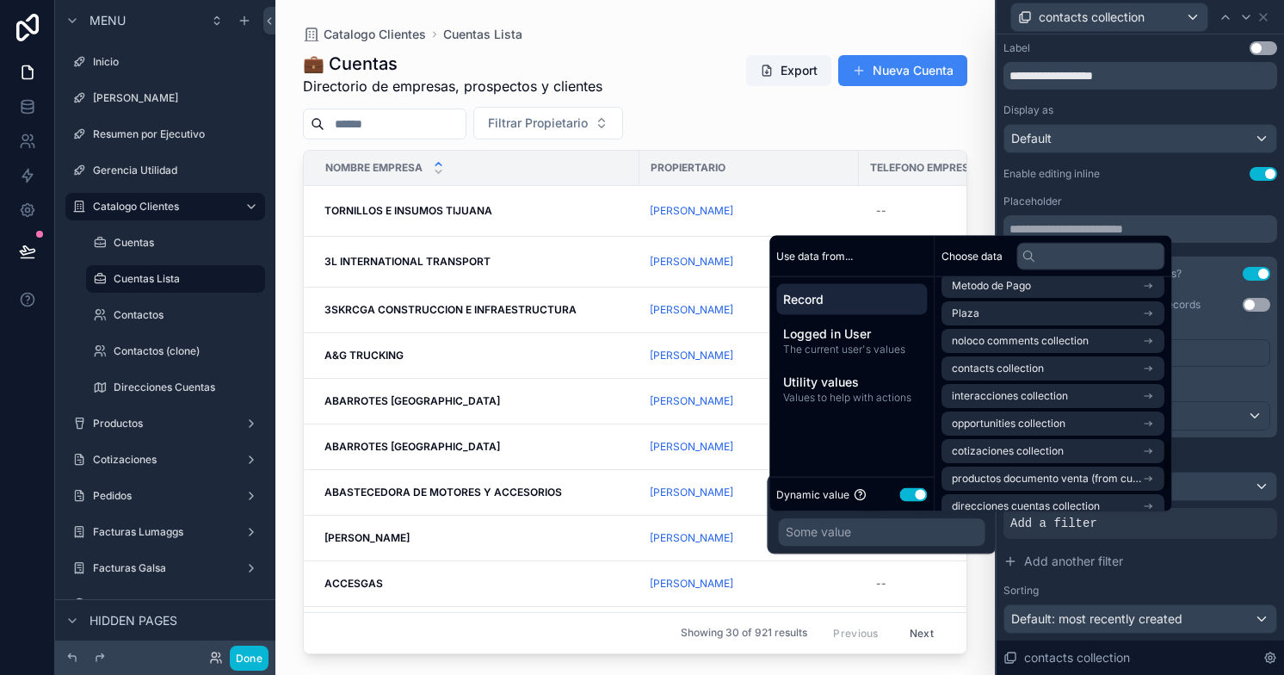
scroll to position [821, 0]
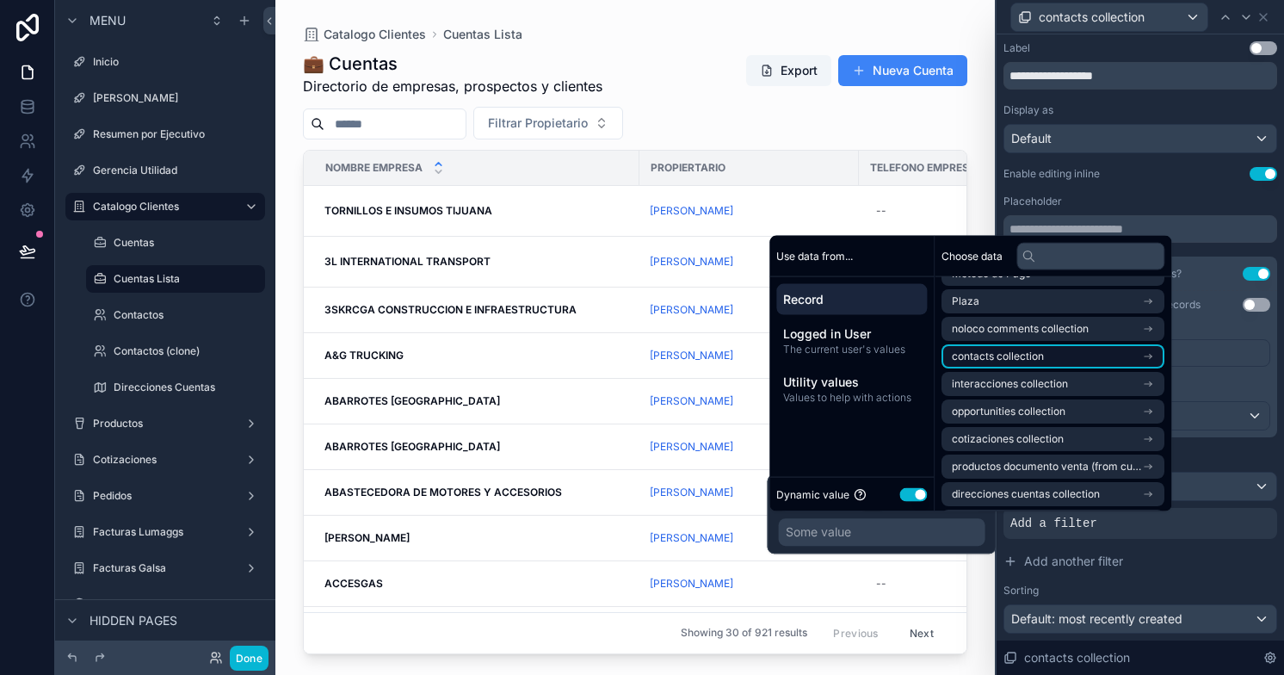
click at [1151, 356] on icon "scrollable content" at bounding box center [1147, 356] width 7 height 0
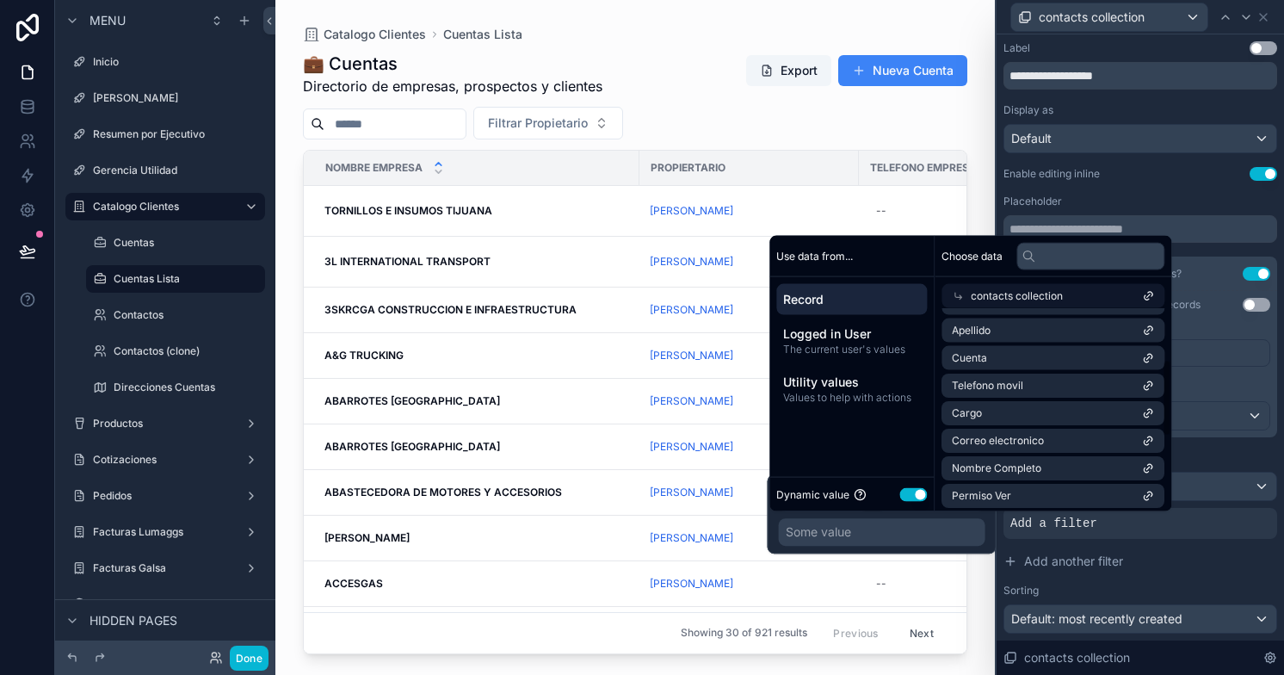
scroll to position [134, 0]
click at [1099, 355] on li "Cuenta" at bounding box center [1052, 358] width 223 height 24
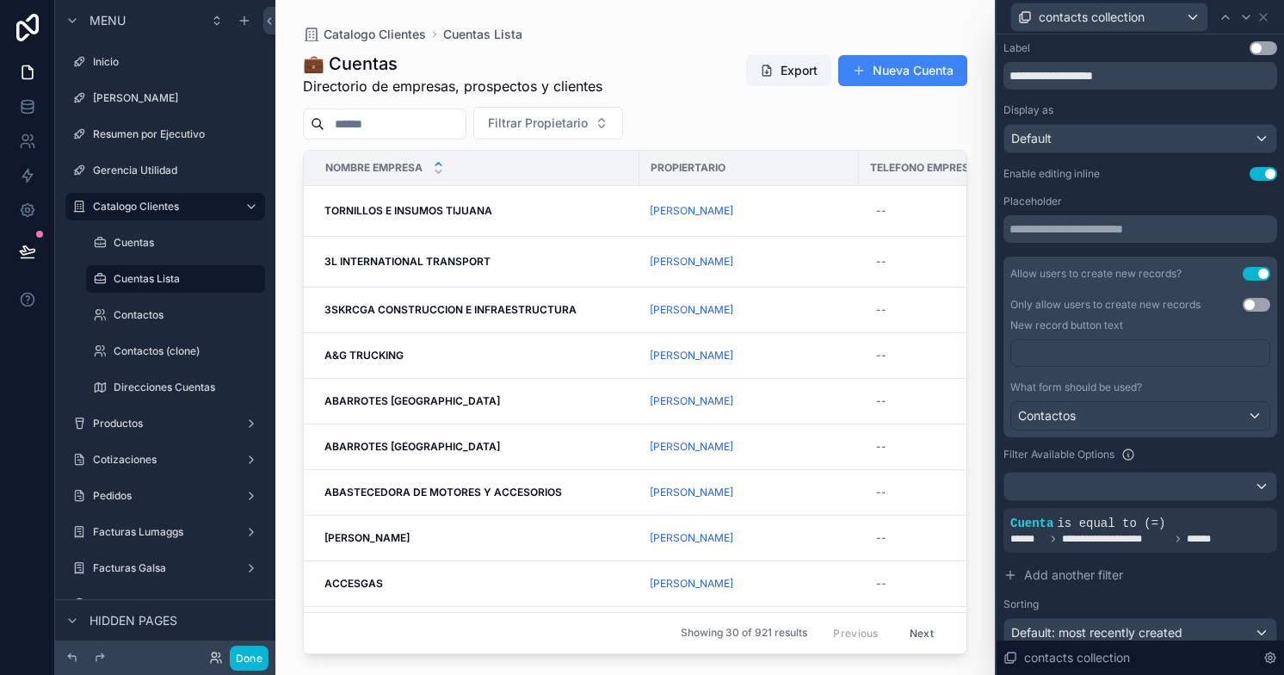
click at [934, 117] on div "Filtrar Propietario" at bounding box center [635, 123] width 664 height 33
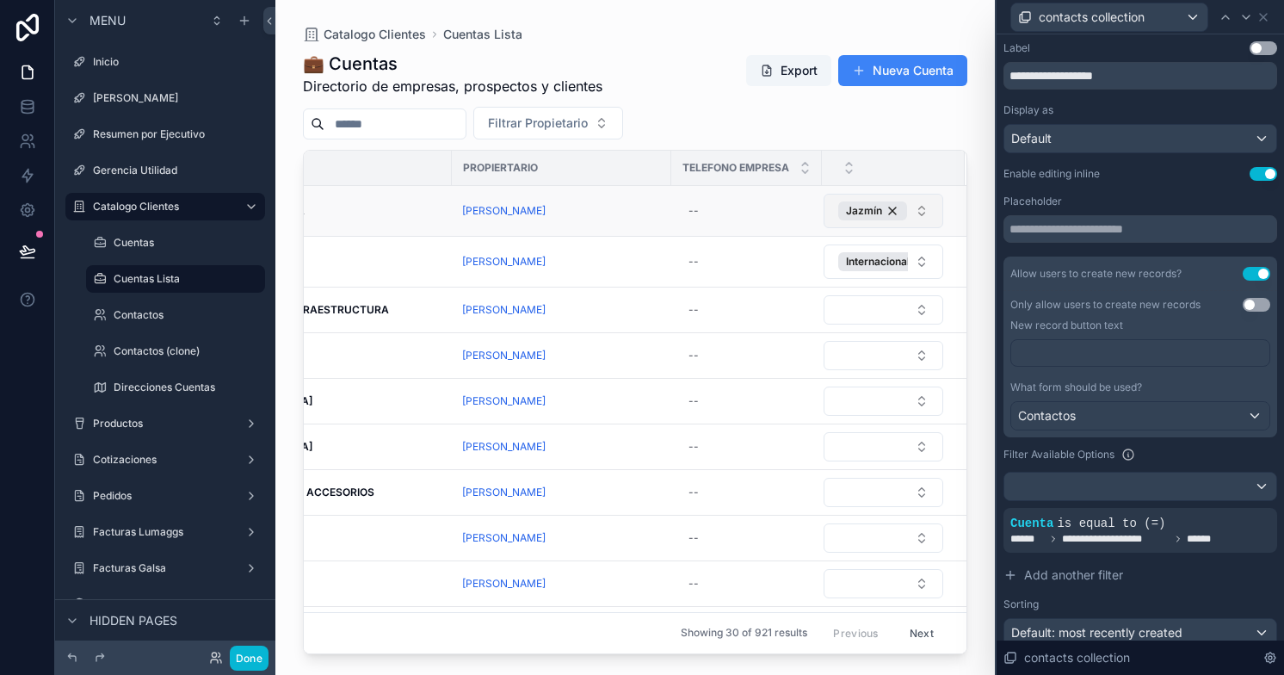
click at [912, 211] on button "Jazmín" at bounding box center [883, 211] width 120 height 34
click at [911, 306] on button "Select Button" at bounding box center [883, 309] width 120 height 29
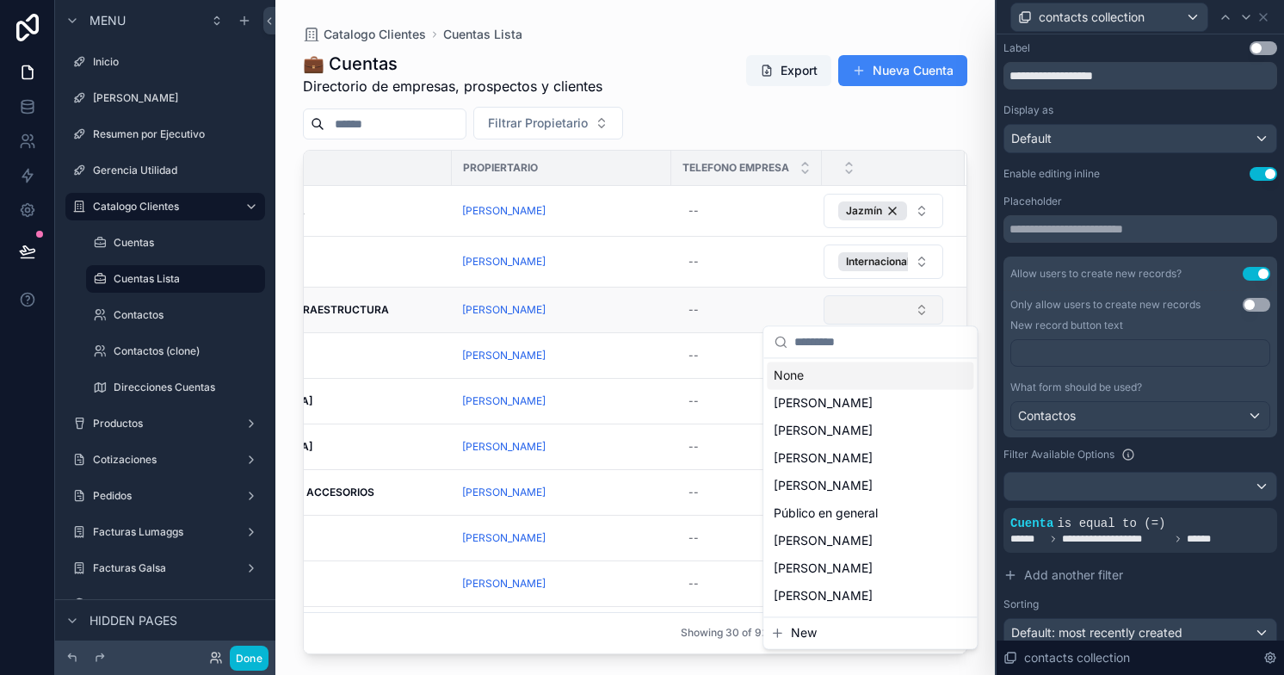
click at [855, 305] on button "Select Button" at bounding box center [883, 309] width 120 height 29
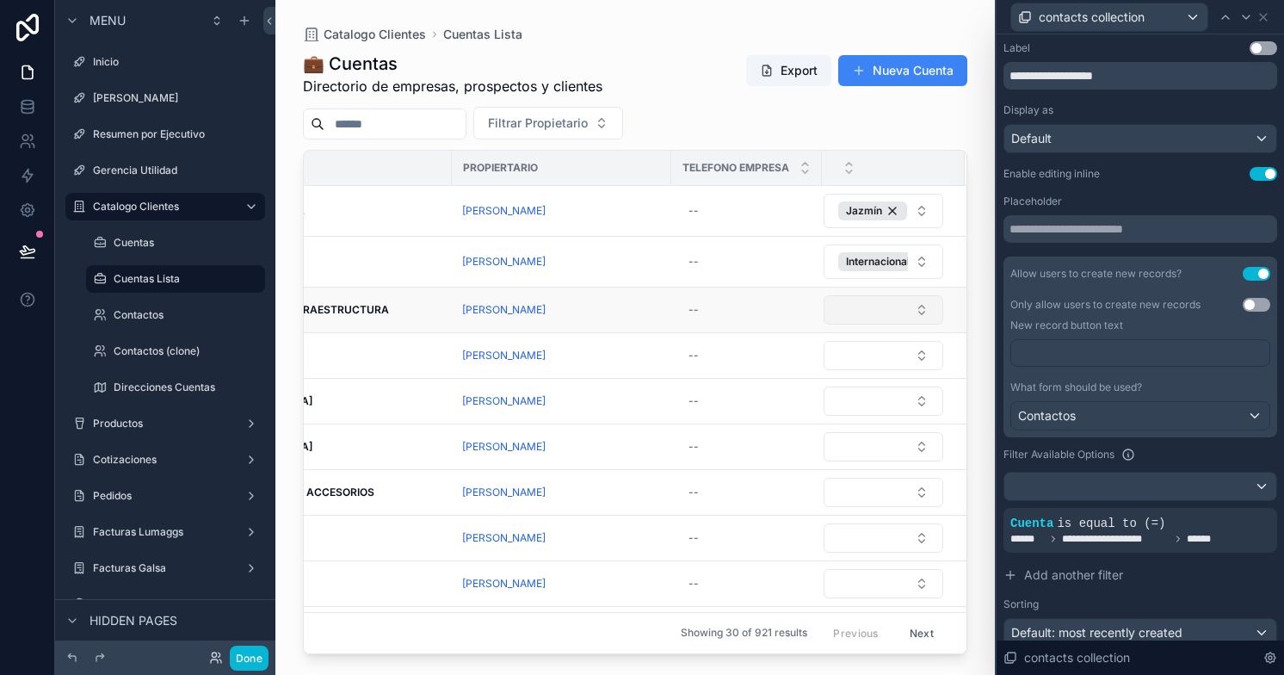
click at [898, 306] on button "Select Button" at bounding box center [883, 309] width 120 height 29
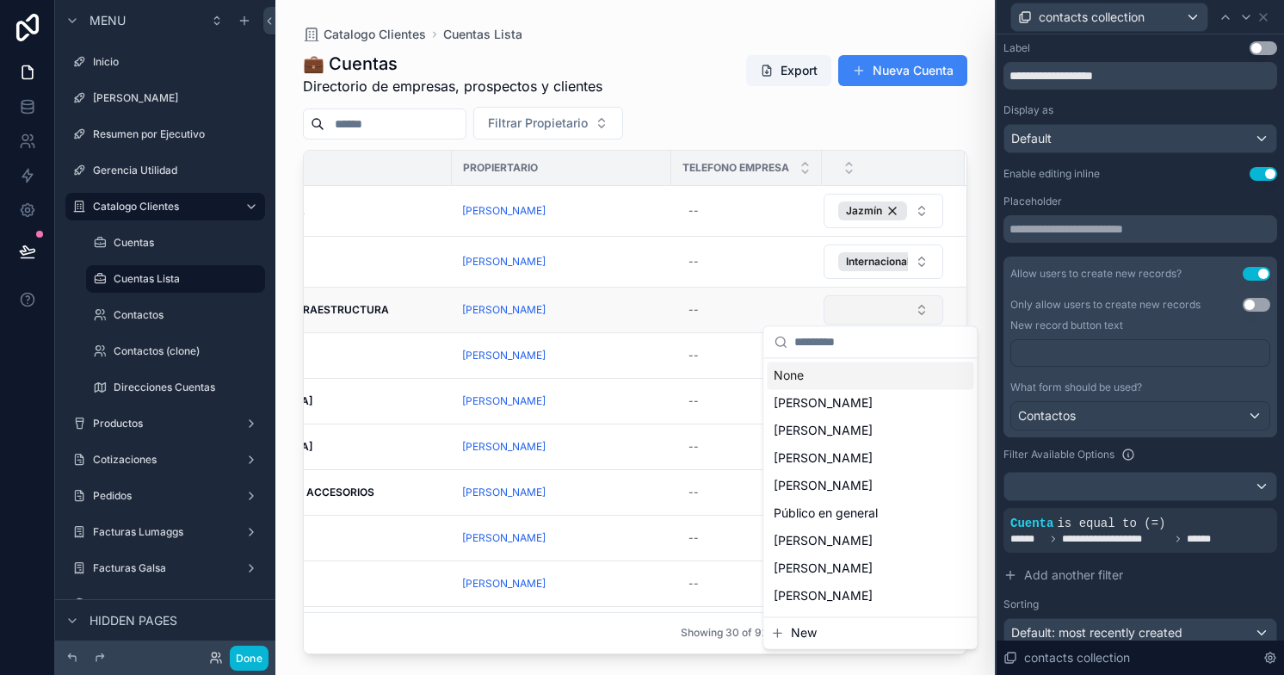
click at [898, 306] on button "Select Button" at bounding box center [883, 309] width 120 height 29
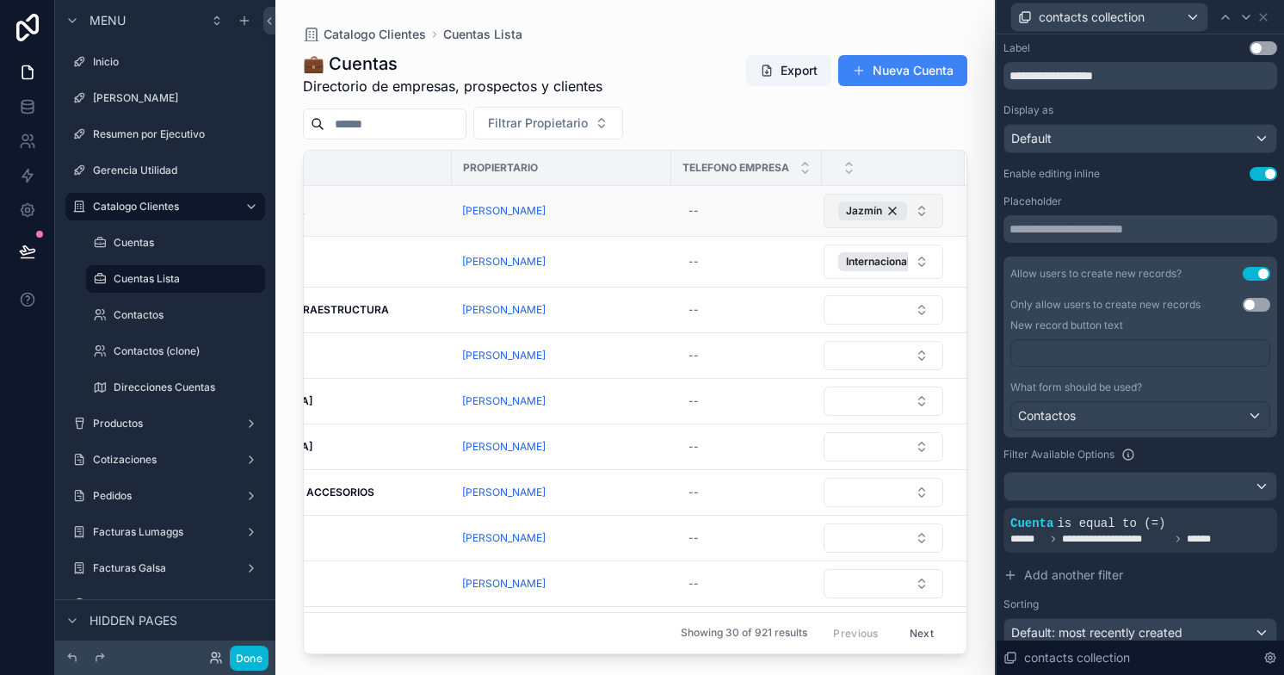
click at [907, 213] on button "Jazmín" at bounding box center [883, 211] width 120 height 34
click at [911, 261] on button "Internacional Transport" at bounding box center [883, 261] width 120 height 34
click at [903, 480] on button "Select Button" at bounding box center [883, 492] width 120 height 29
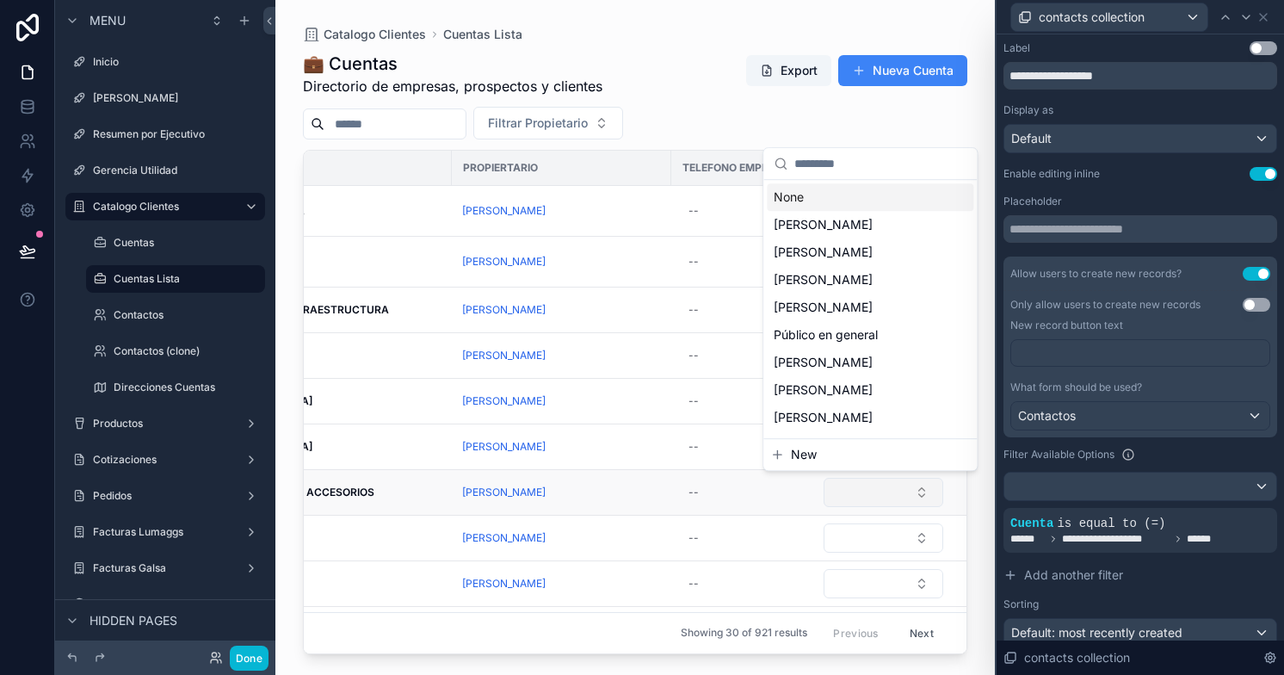
click at [903, 480] on button "Select Button" at bounding box center [883, 492] width 120 height 29
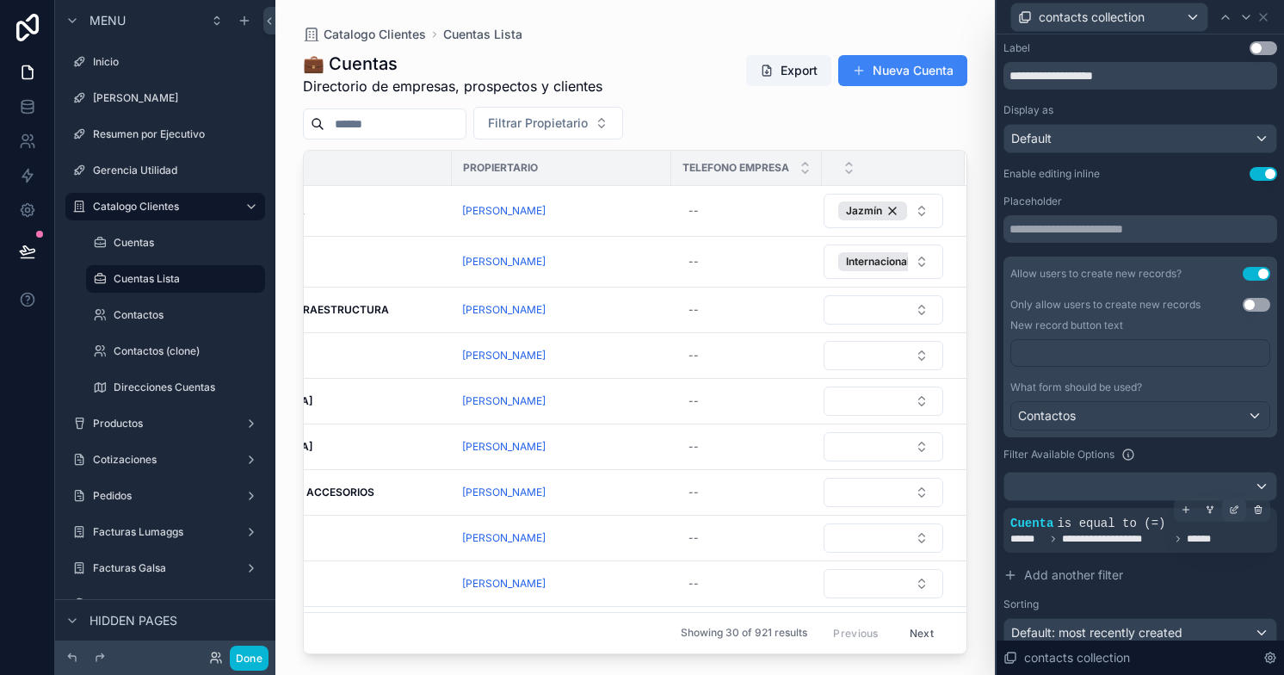
click at [1233, 509] on icon at bounding box center [1235, 507] width 5 height 5
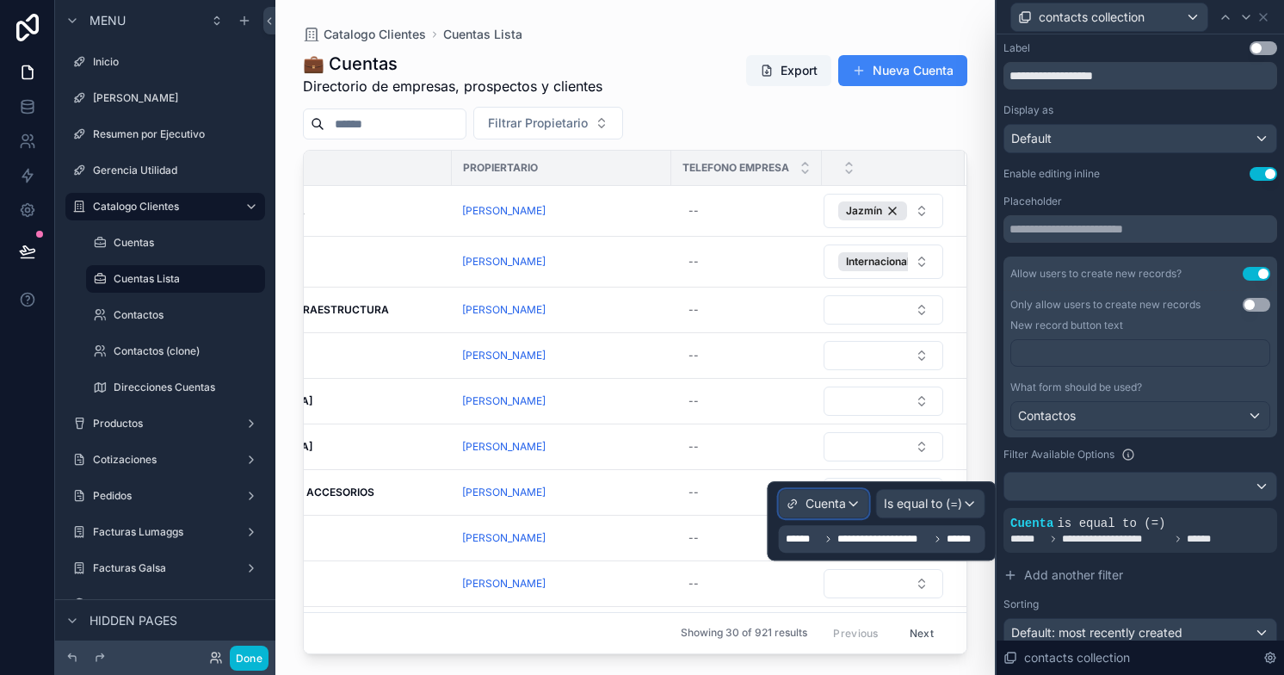
click at [818, 502] on span "Cuenta" at bounding box center [825, 503] width 40 height 17
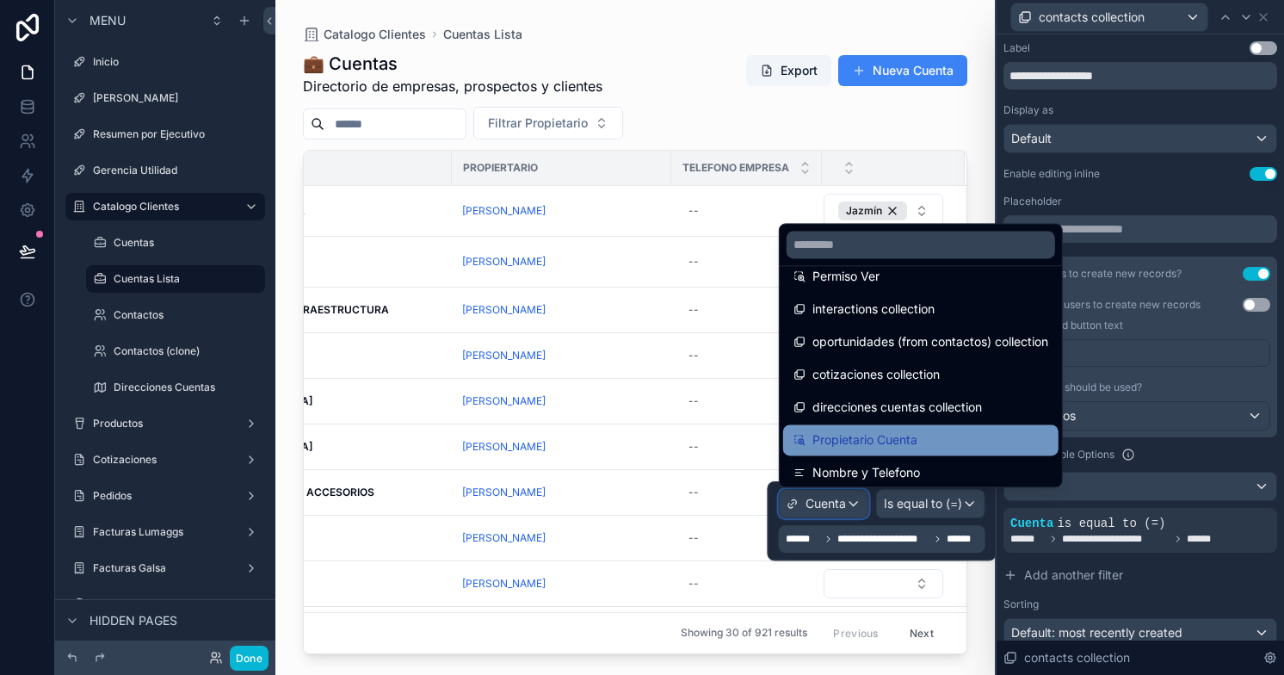
scroll to position [384, 0]
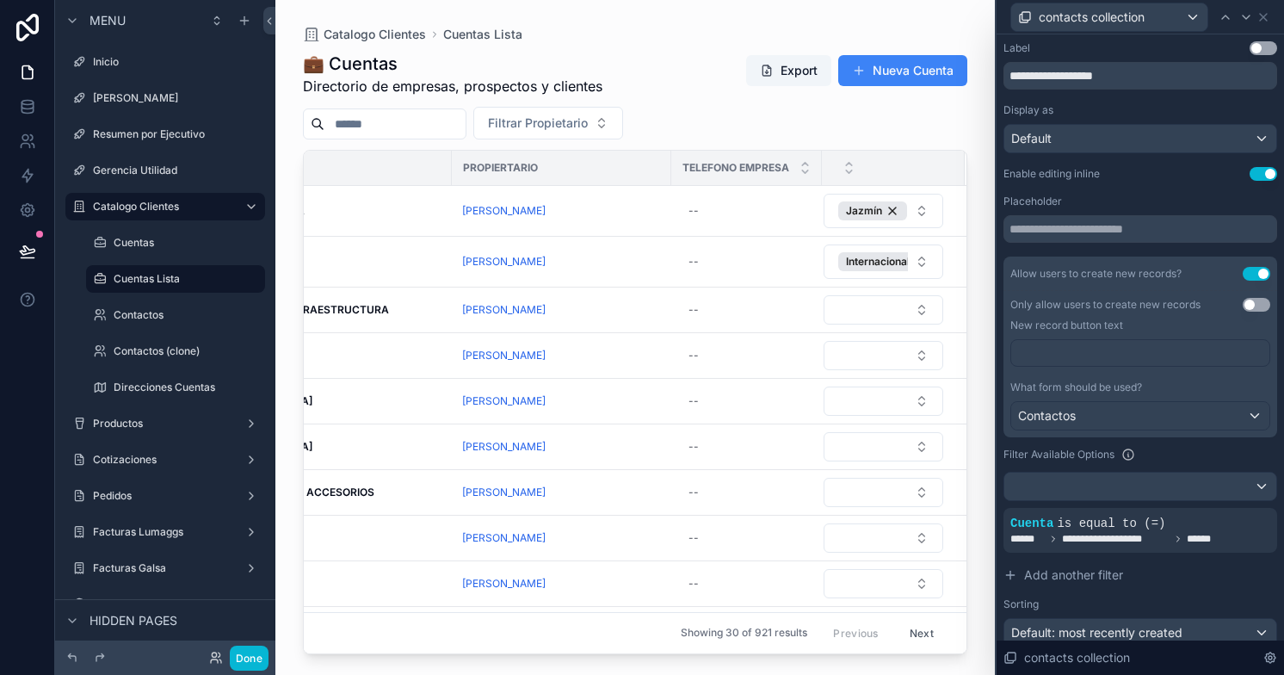
click at [1194, 463] on div "Filter Available Options" at bounding box center [1140, 454] width 274 height 21
click at [1229, 507] on icon at bounding box center [1234, 509] width 10 height 10
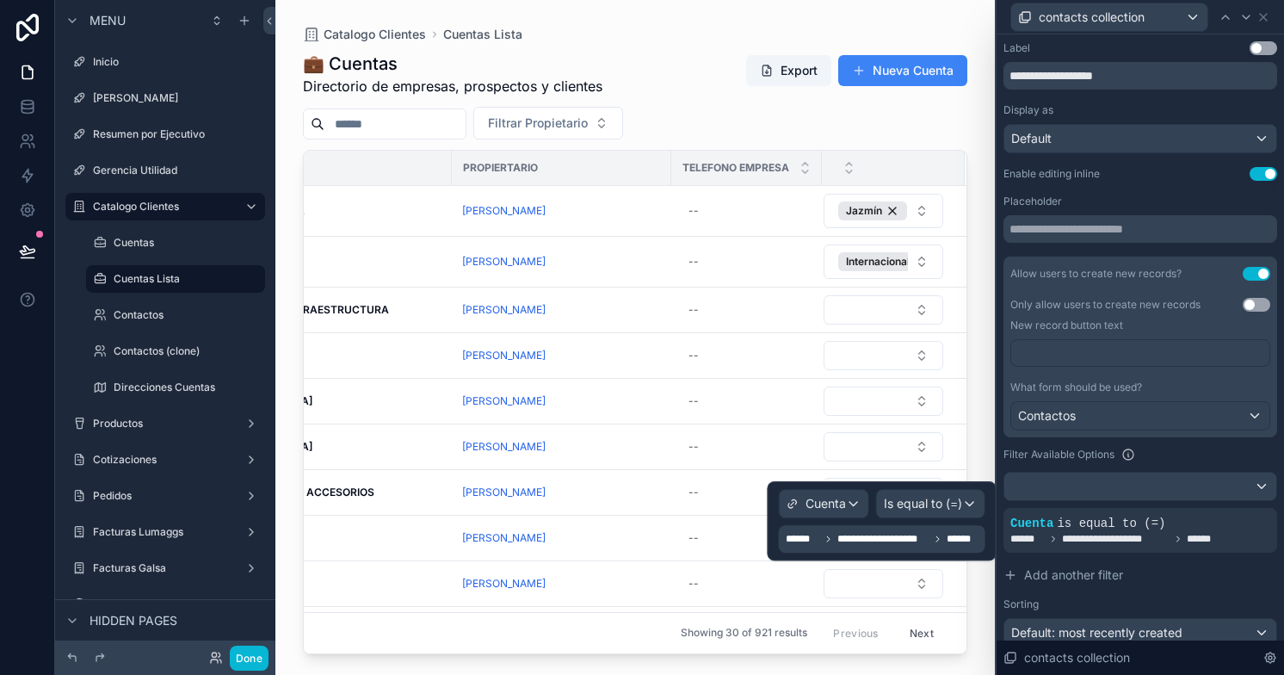
click at [928, 536] on span "**********" at bounding box center [883, 539] width 92 height 14
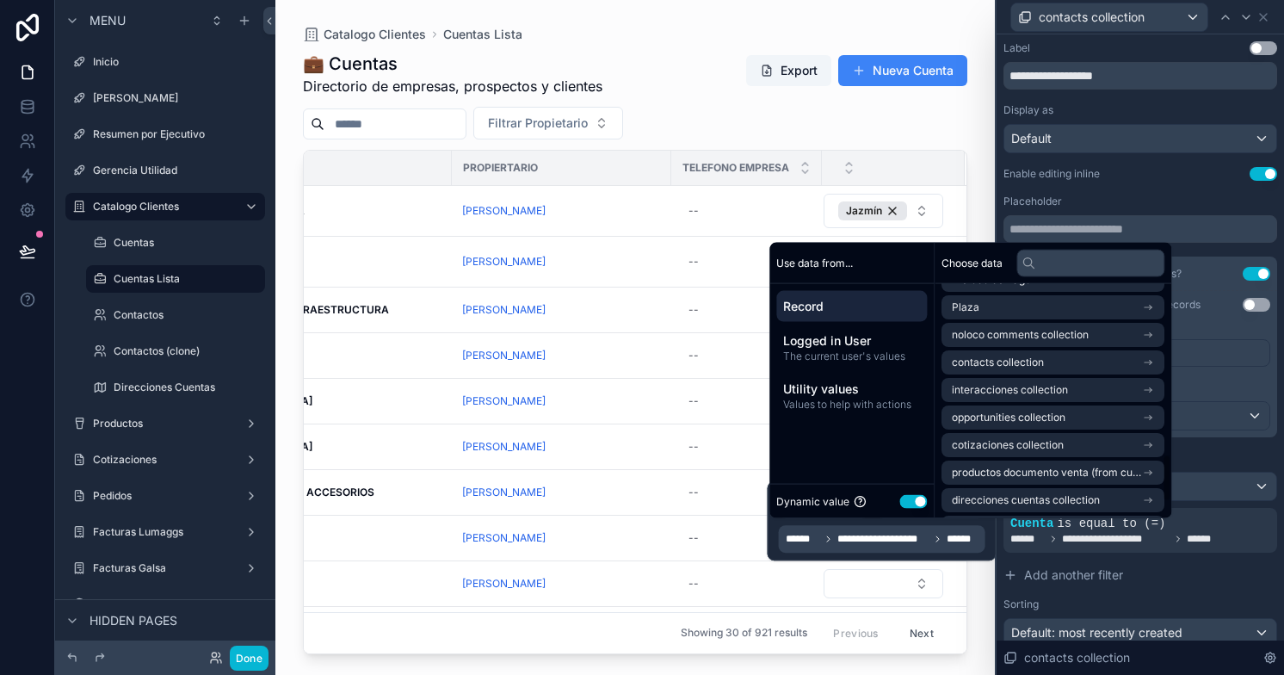
scroll to position [829, 0]
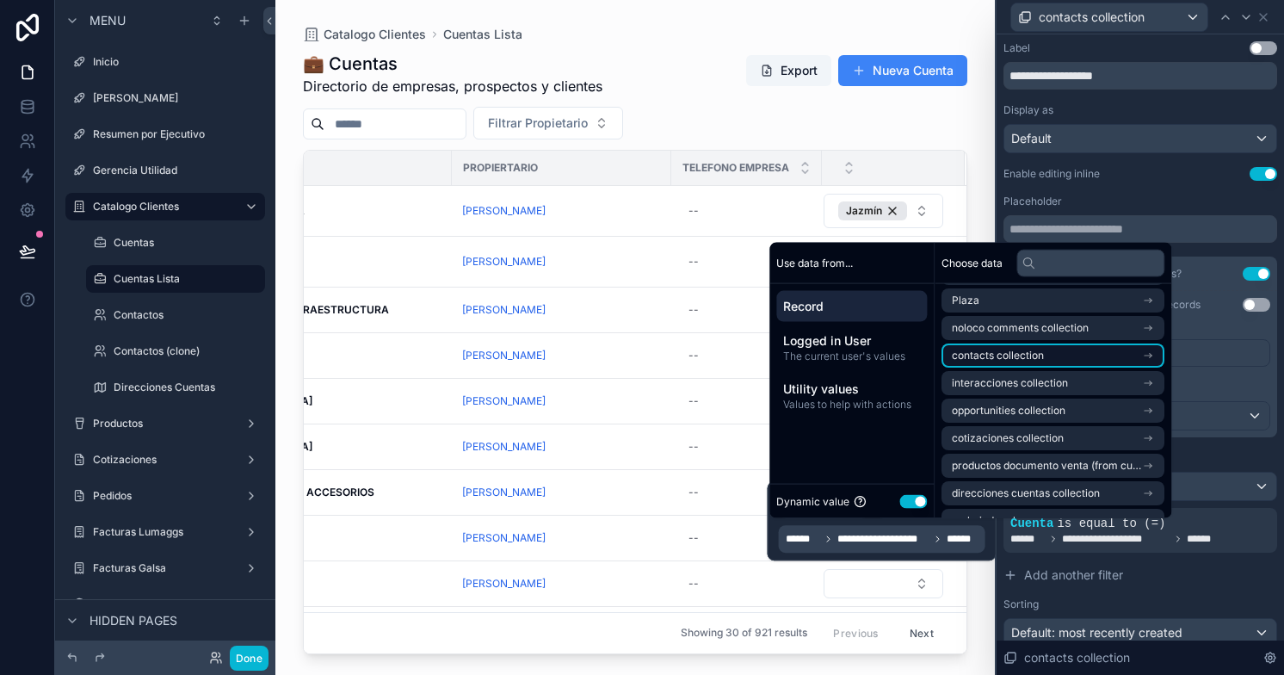
click at [1151, 355] on icon "scrollable content" at bounding box center [1151, 356] width 2 height 2
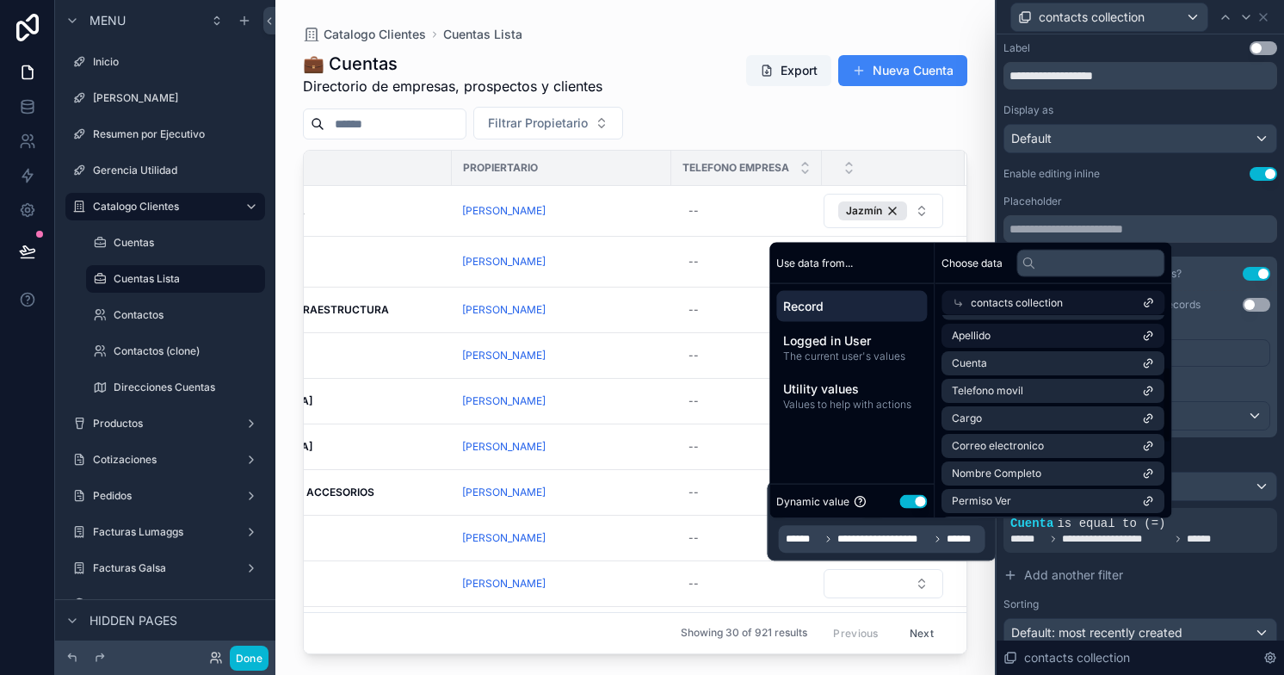
scroll to position [134, 0]
click at [1093, 370] on li "Cuenta" at bounding box center [1052, 365] width 223 height 24
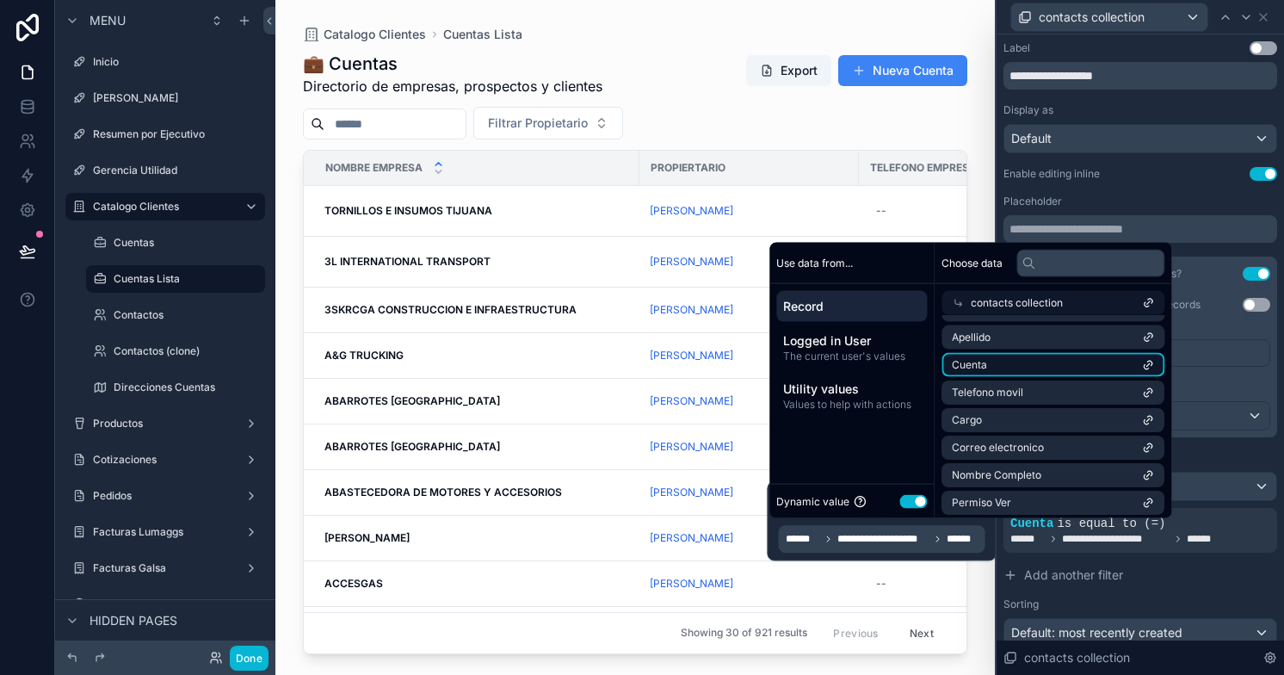
click at [1154, 363] on icon "scrollable content" at bounding box center [1148, 365] width 12 height 12
click at [749, 132] on div "Filtrar Propietario" at bounding box center [635, 123] width 664 height 33
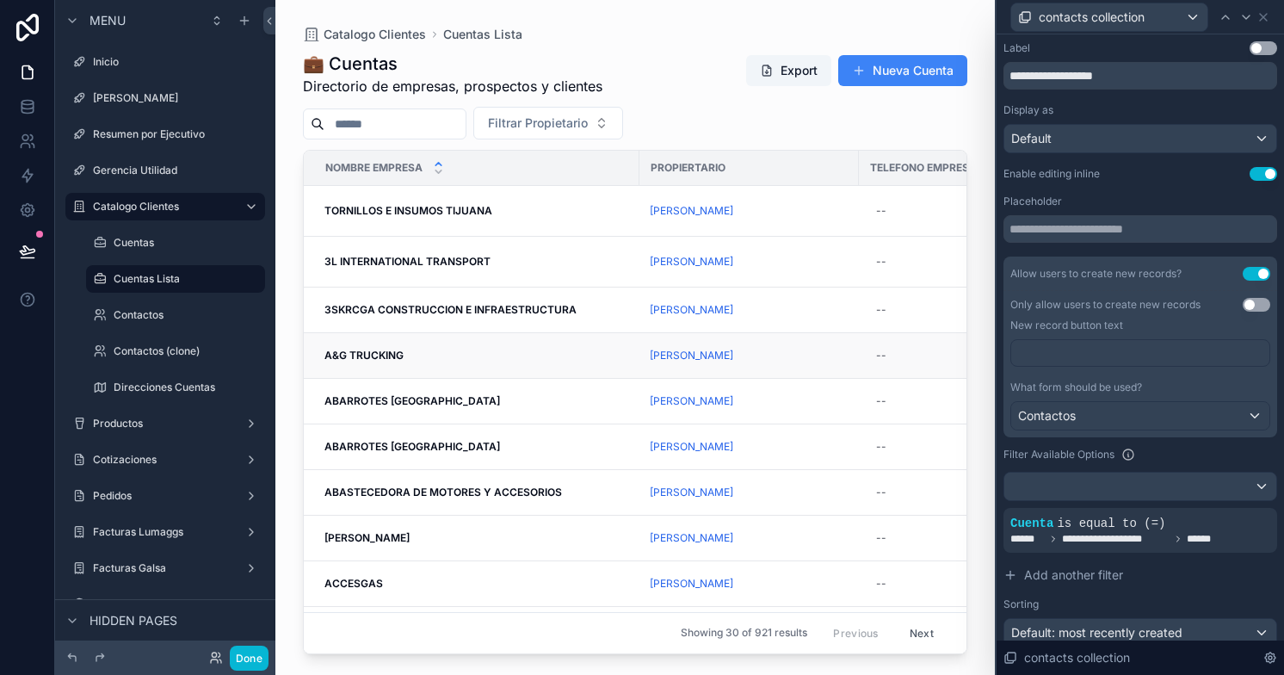
scroll to position [0, 196]
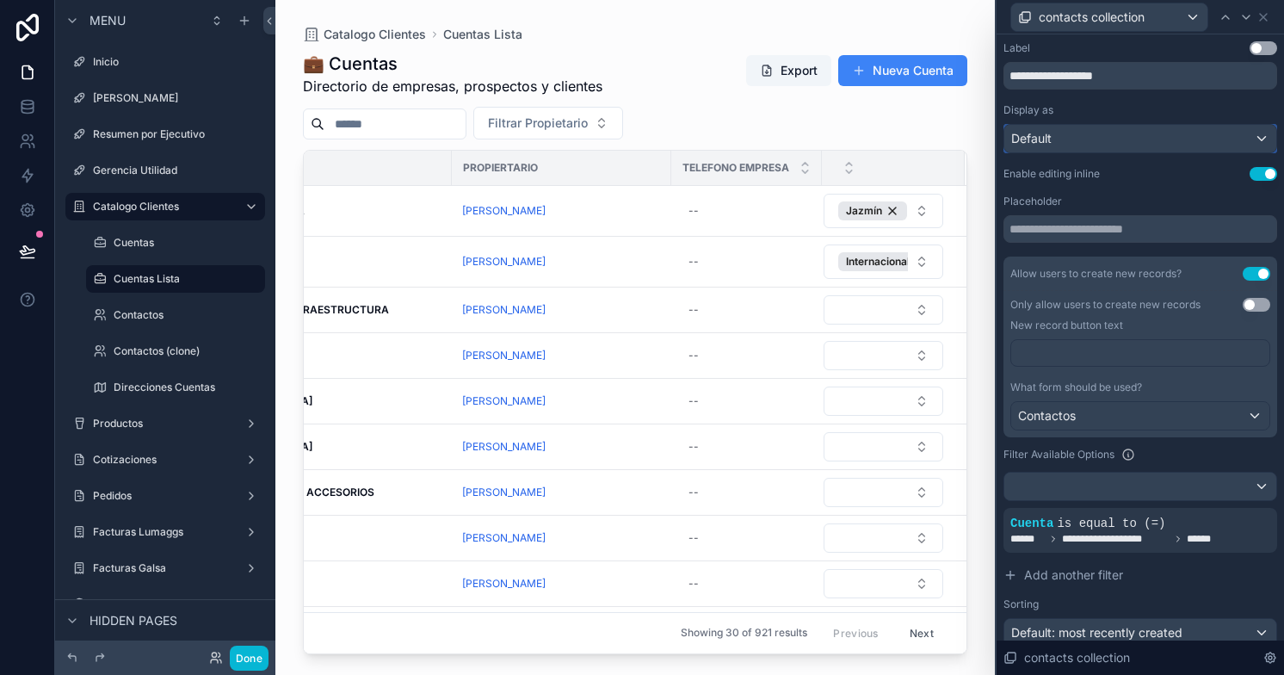
click at [1252, 134] on div "Default" at bounding box center [1140, 139] width 272 height 28
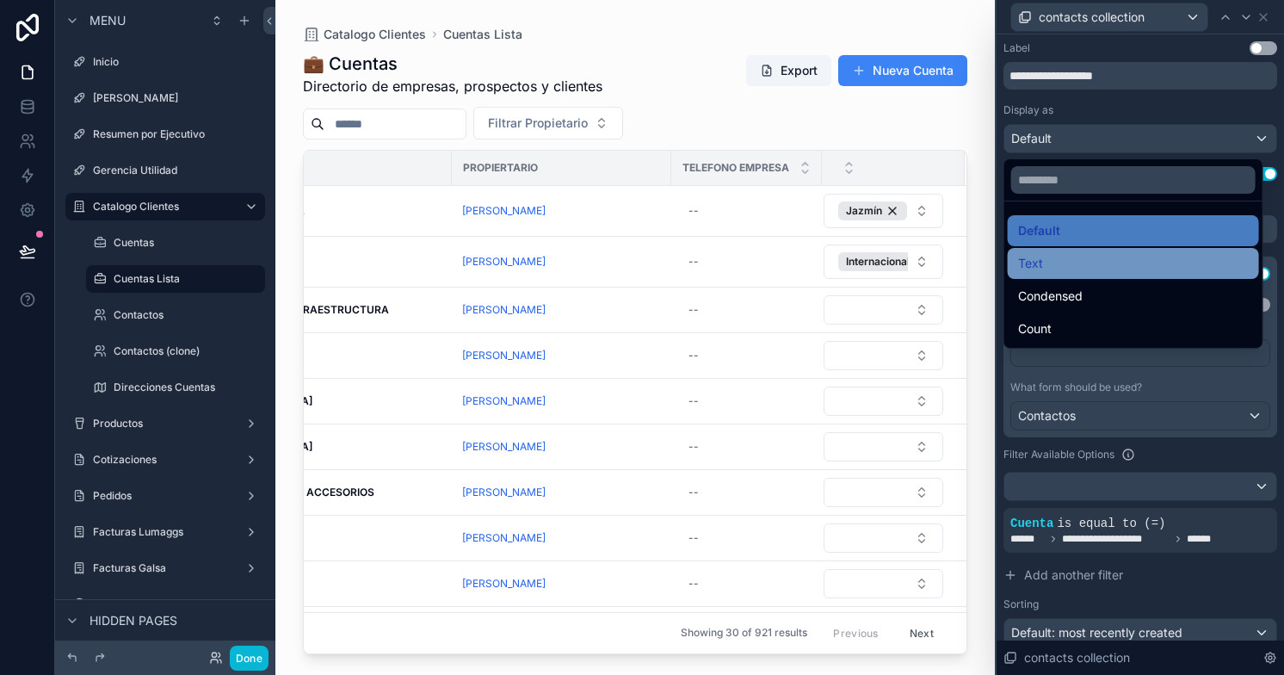
click at [1119, 253] on div "Text" at bounding box center [1133, 263] width 231 height 21
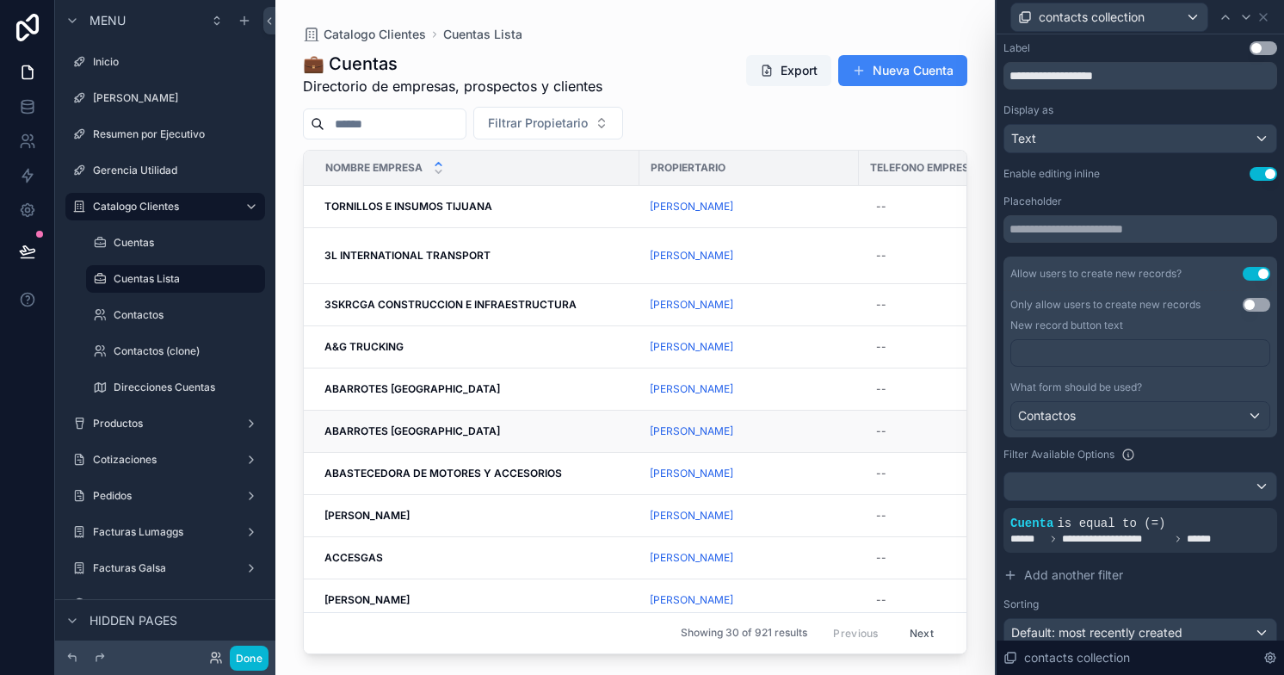
scroll to position [0, 182]
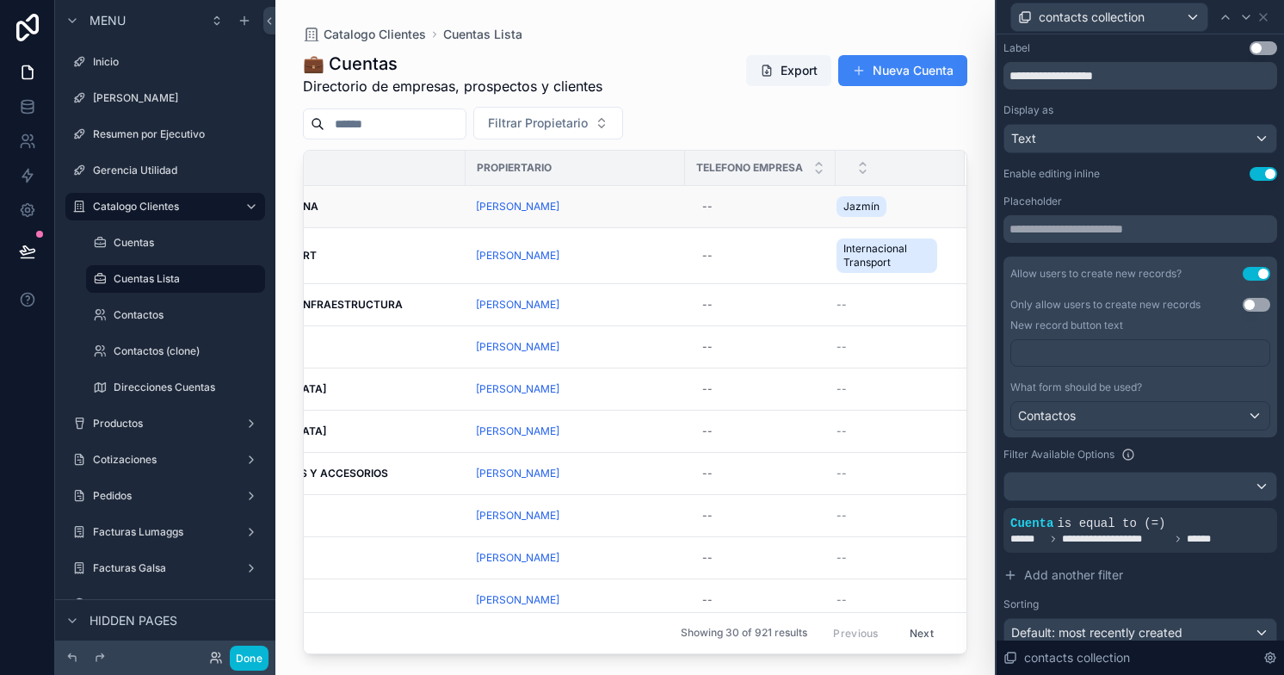
click at [917, 210] on div "Jazmín" at bounding box center [890, 207] width 108 height 28
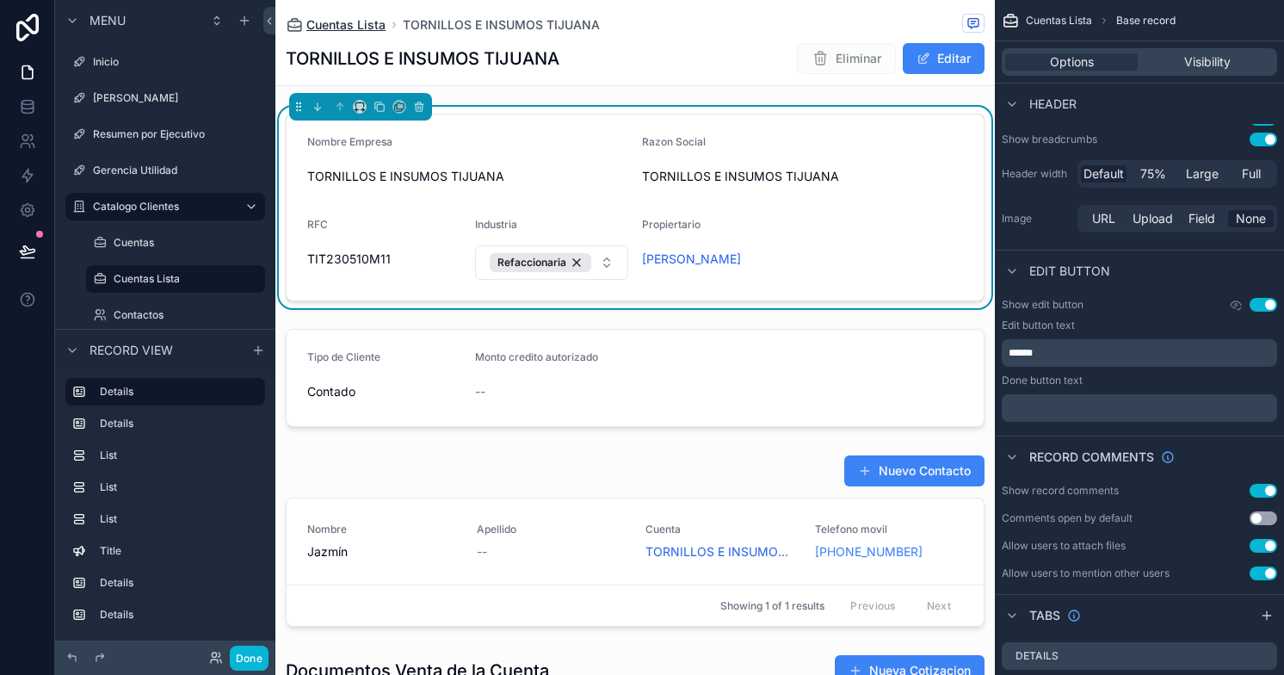
click at [358, 24] on span "Cuentas Lista" at bounding box center [345, 24] width 79 height 17
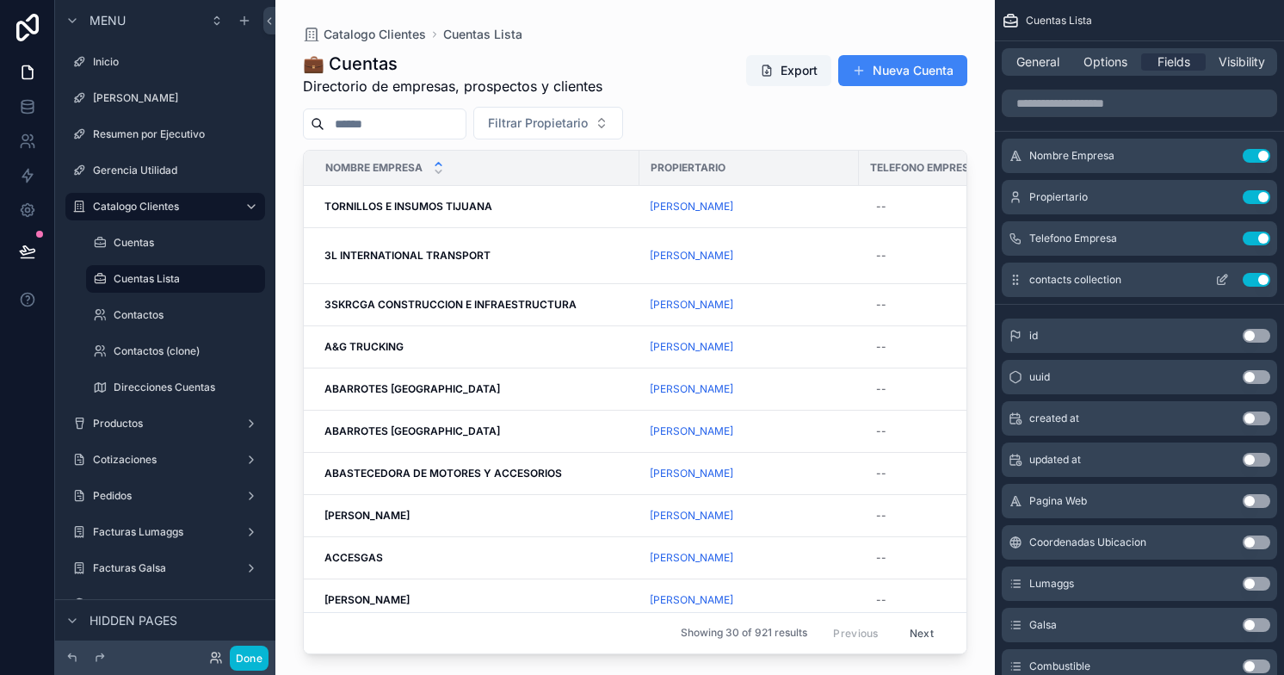
click at [1218, 280] on icon "scrollable content" at bounding box center [1222, 280] width 14 height 14
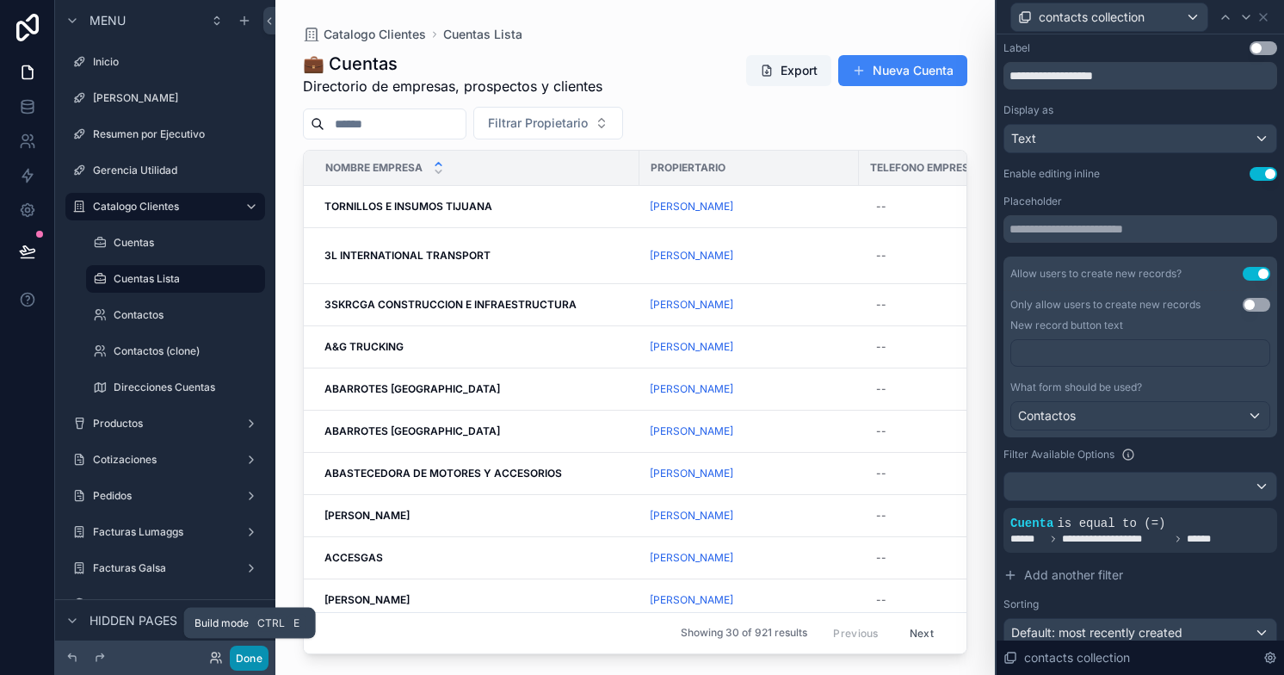
click at [243, 661] on button "Done" at bounding box center [249, 657] width 39 height 25
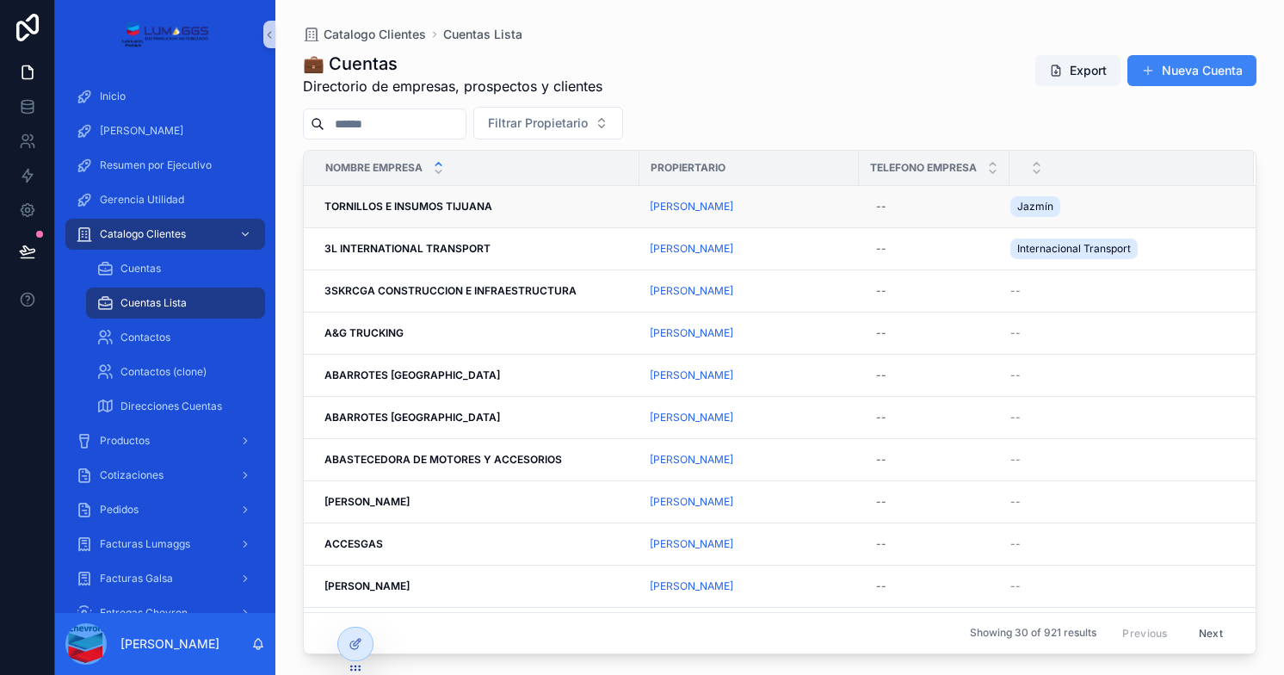
click at [1089, 206] on div "Jazmín" at bounding box center [1121, 207] width 223 height 28
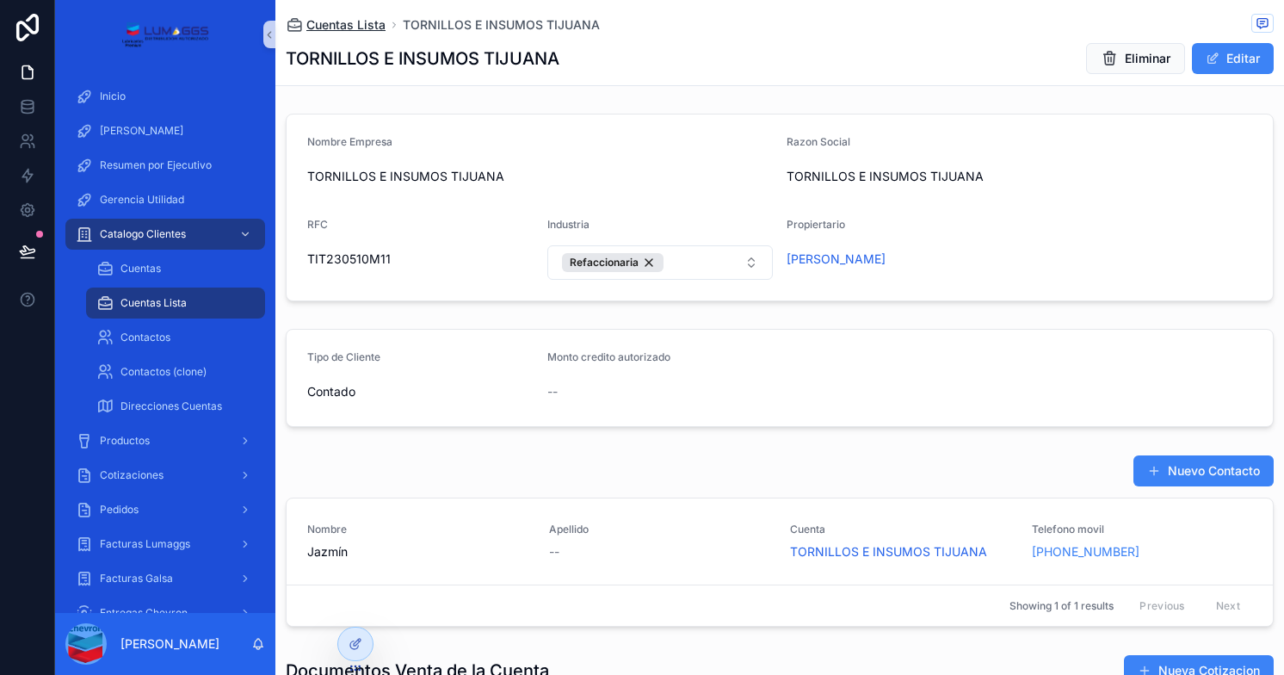
click at [354, 20] on span "Cuentas Lista" at bounding box center [345, 24] width 79 height 17
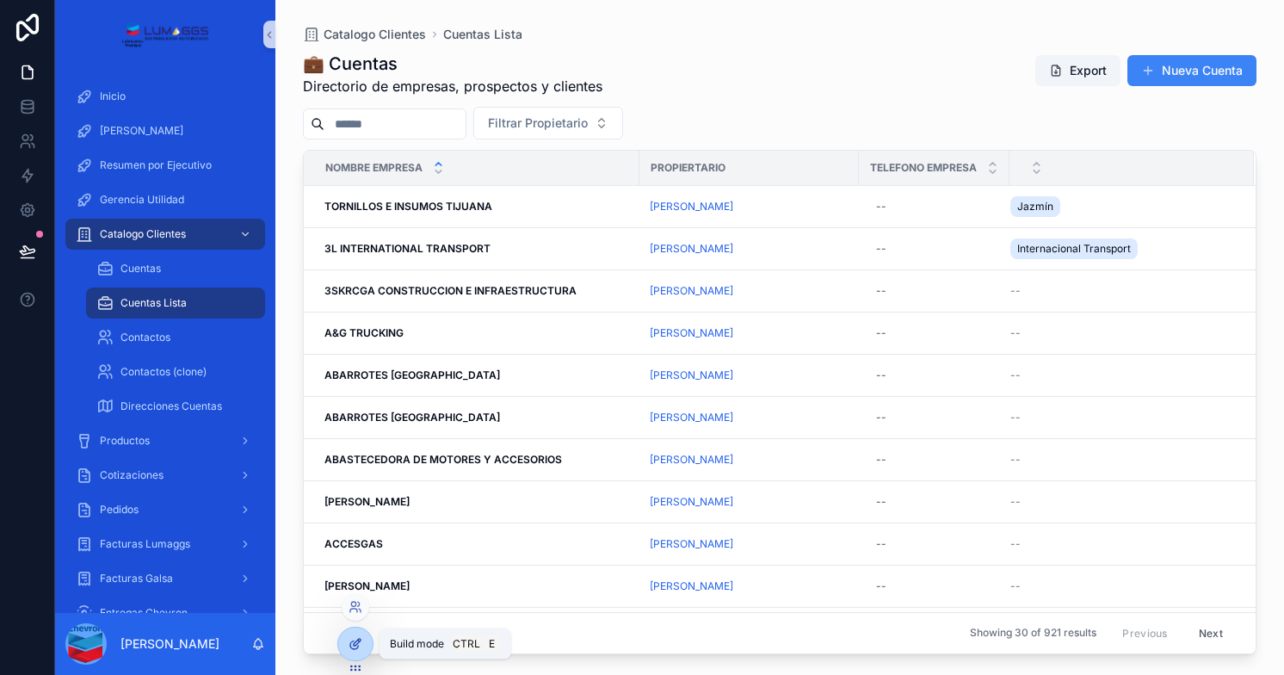
click at [350, 639] on icon at bounding box center [355, 644] width 14 height 14
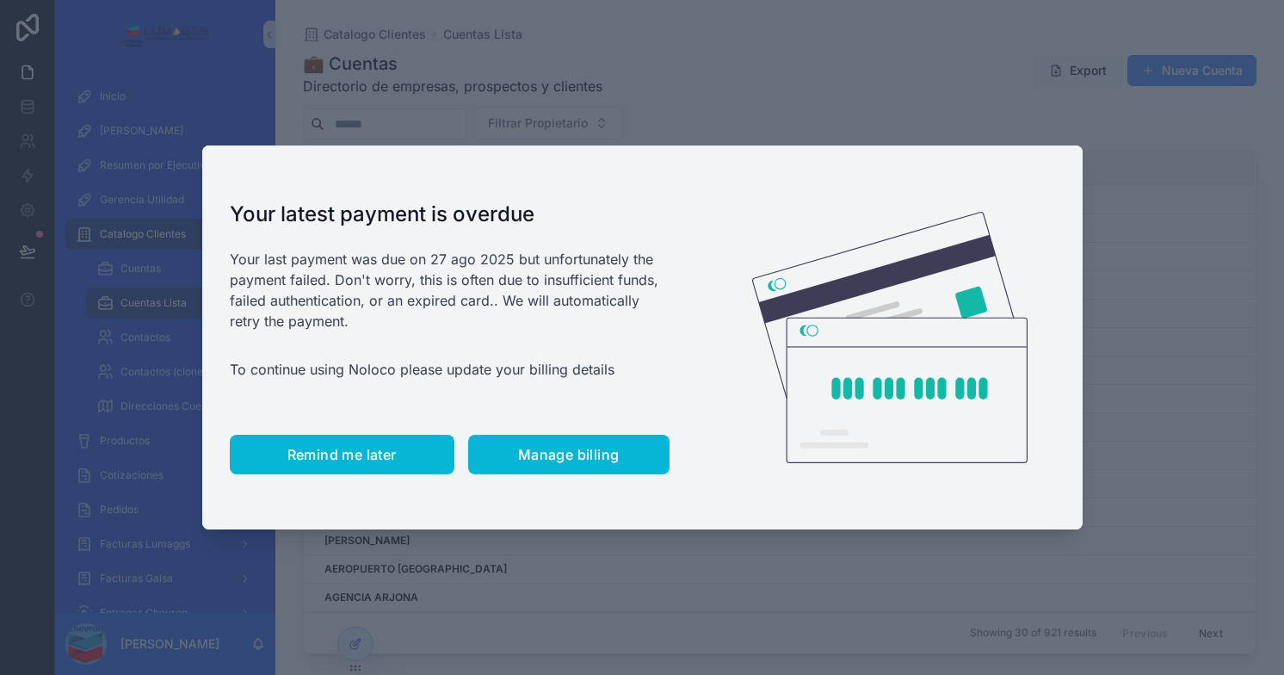
click at [323, 467] on button "Remind me later" at bounding box center [342, 455] width 225 height 40
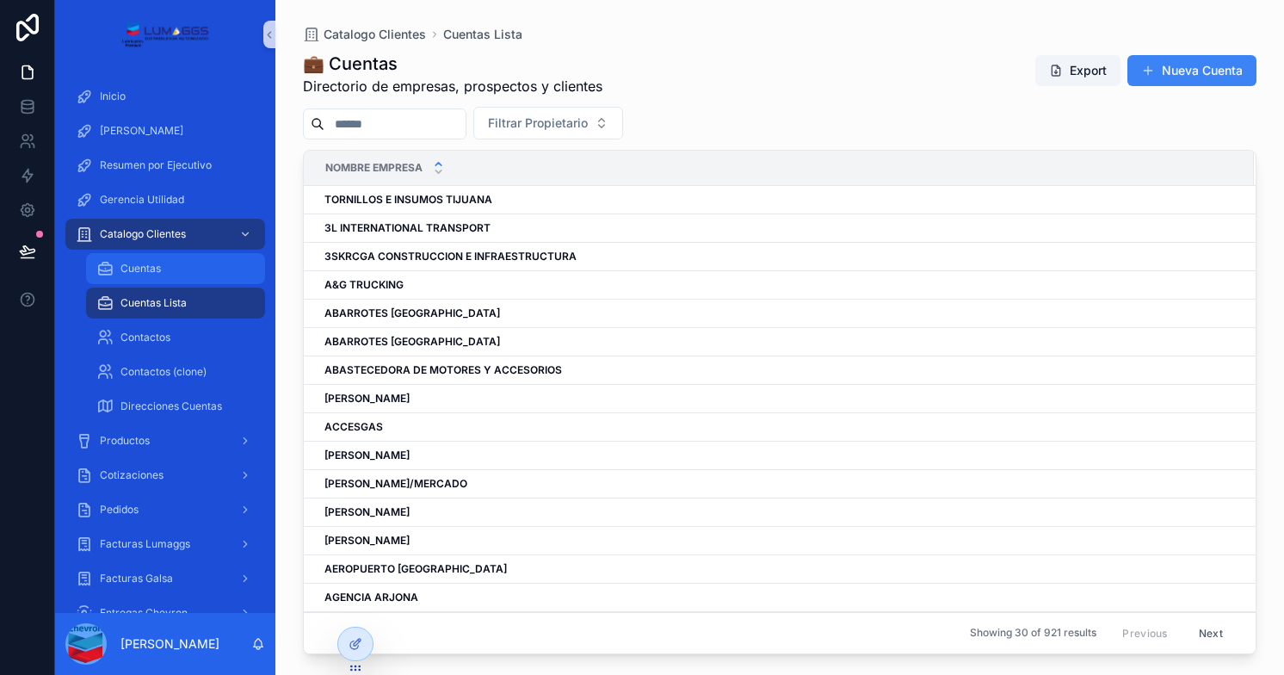
click at [147, 263] on span "Cuentas" at bounding box center [140, 269] width 40 height 14
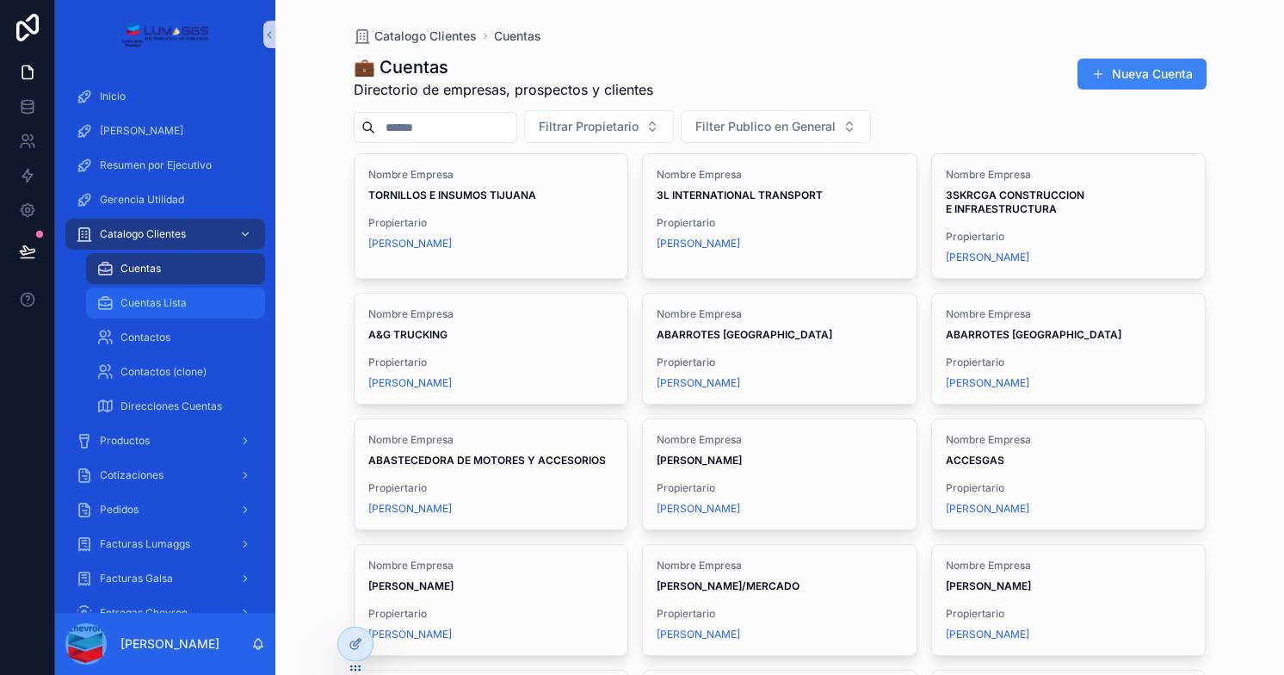
click at [130, 310] on div "Cuentas Lista" at bounding box center [175, 303] width 158 height 28
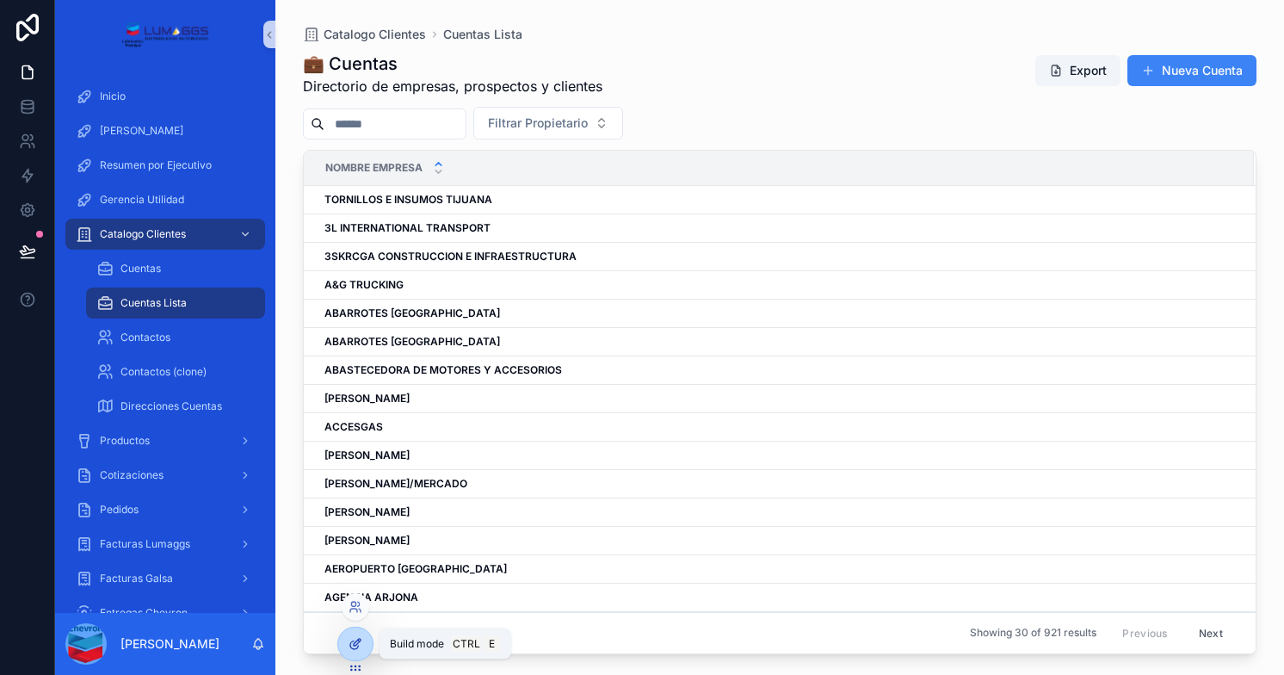
click at [354, 650] on div at bounding box center [355, 643] width 34 height 33
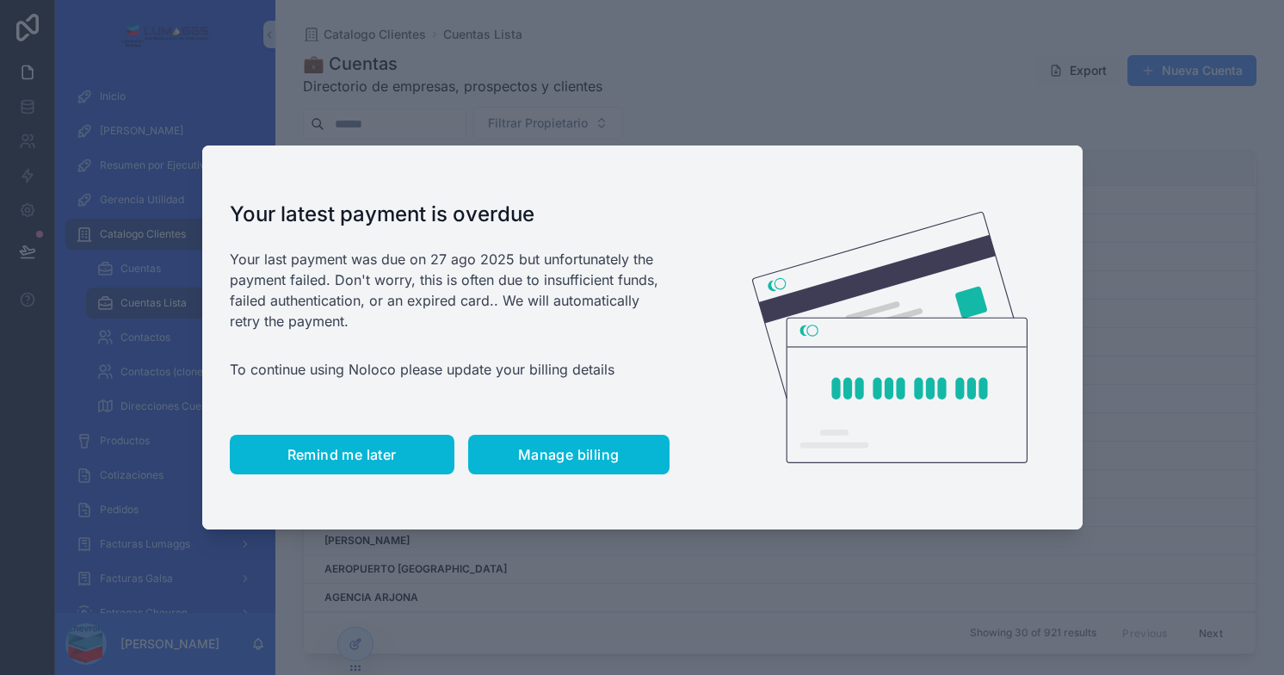
click at [345, 447] on span "Remind me later" at bounding box center [341, 454] width 109 height 17
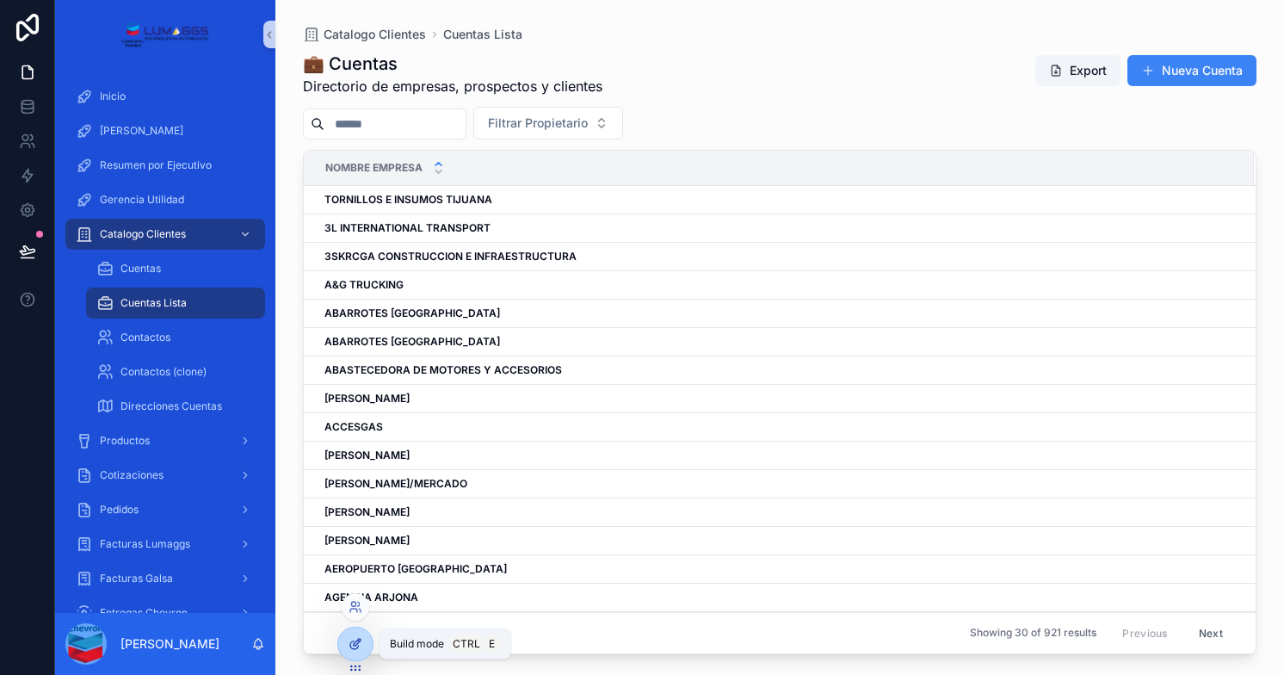
click at [368, 638] on div at bounding box center [355, 643] width 34 height 33
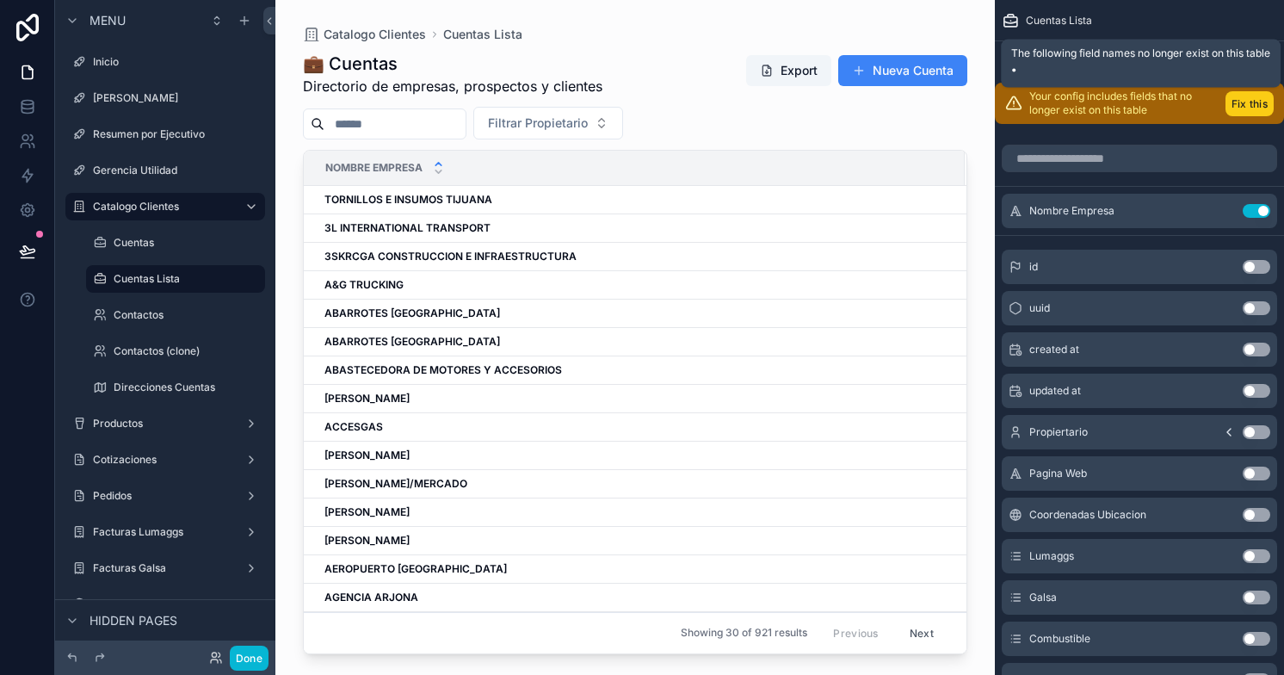
click at [1248, 102] on button "Fix this" at bounding box center [1249, 103] width 48 height 25
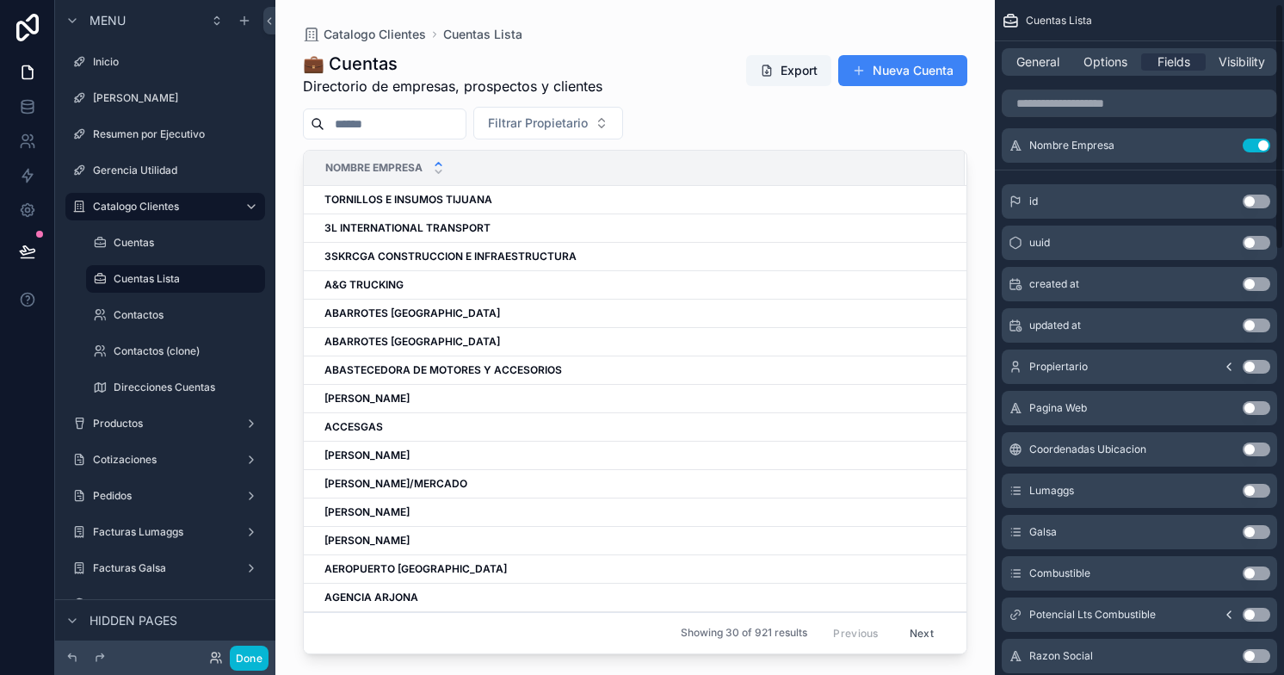
scroll to position [10, 0]
click at [1257, 361] on button "Use setting" at bounding box center [1256, 367] width 28 height 14
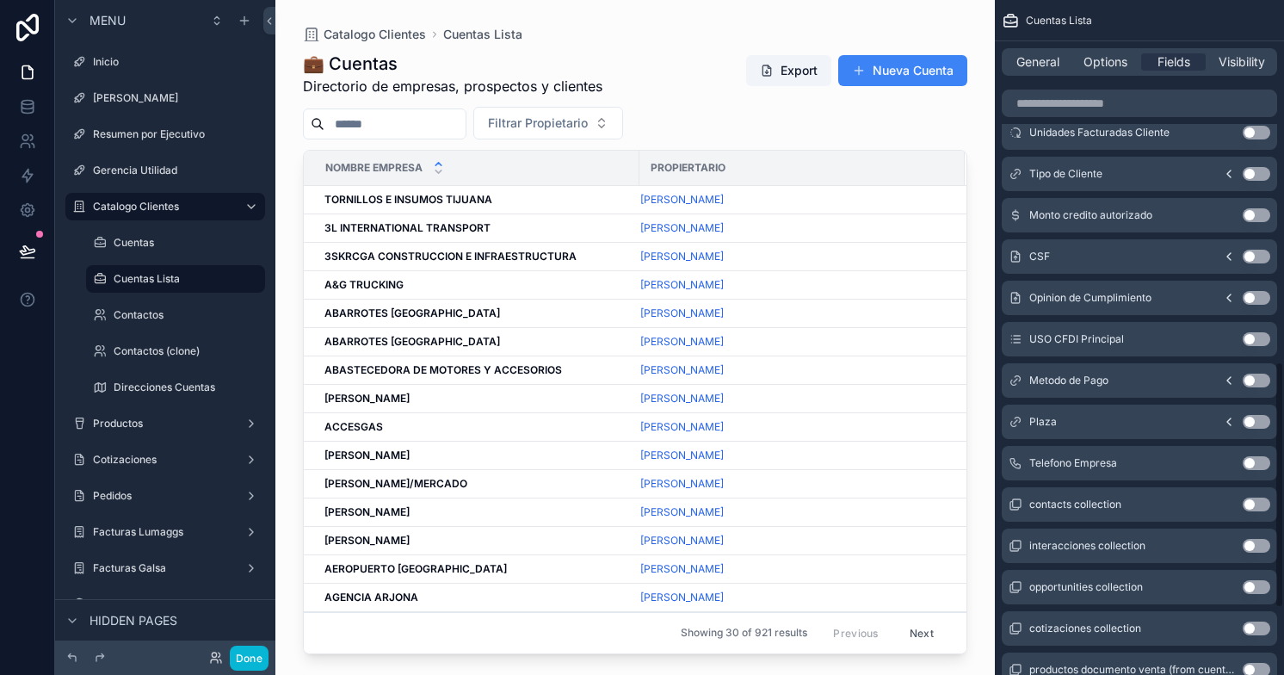
scroll to position [990, 0]
click at [1263, 502] on button "Use setting" at bounding box center [1256, 502] width 28 height 14
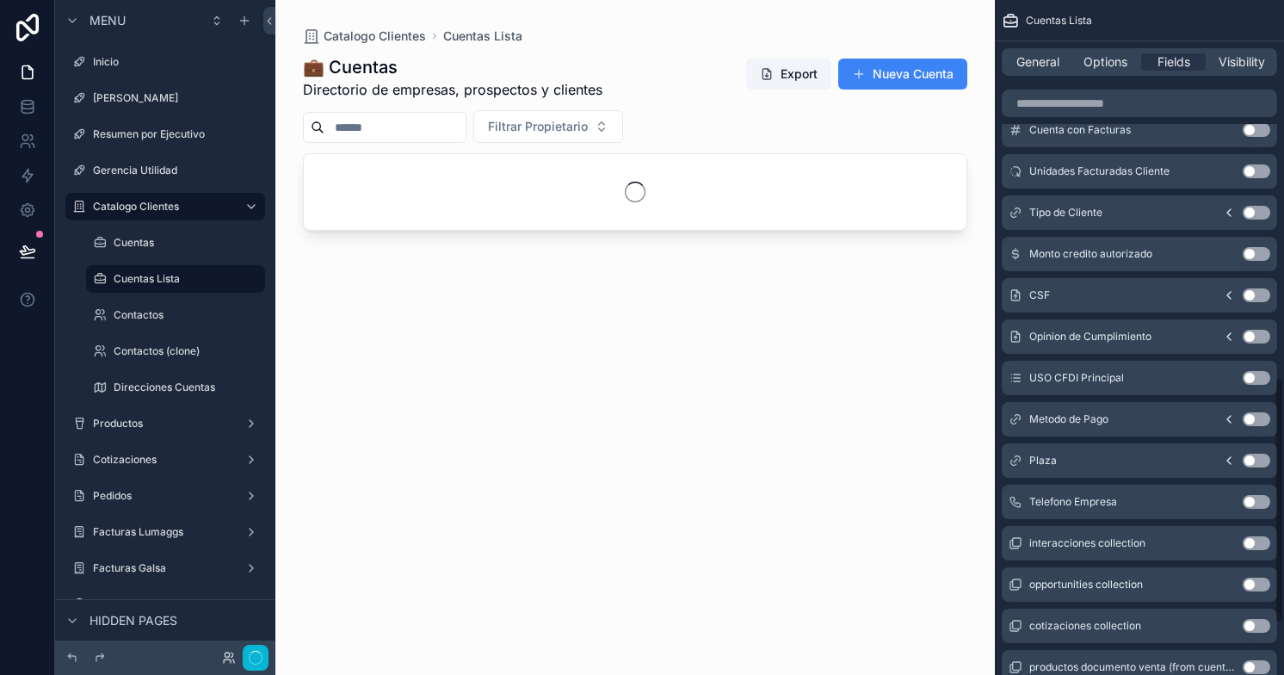
scroll to position [1032, 0]
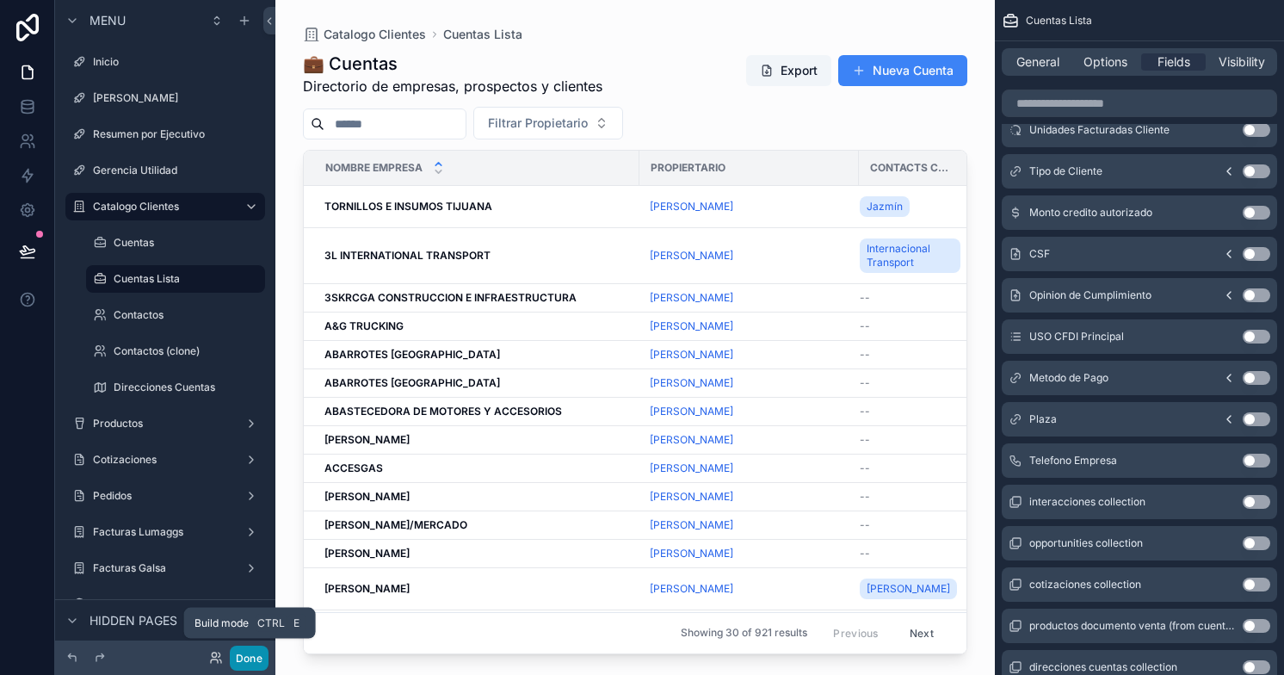
click at [248, 660] on button "Done" at bounding box center [249, 657] width 39 height 25
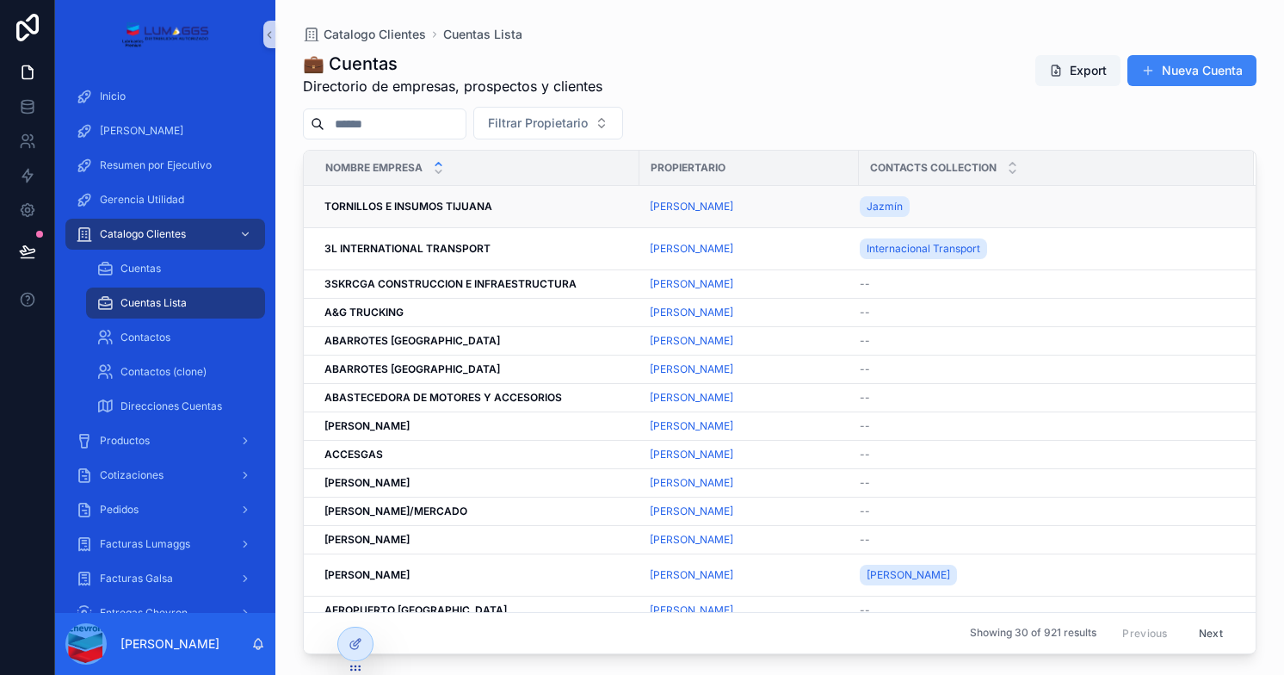
click at [957, 210] on div "Jazmín" at bounding box center [1046, 207] width 373 height 28
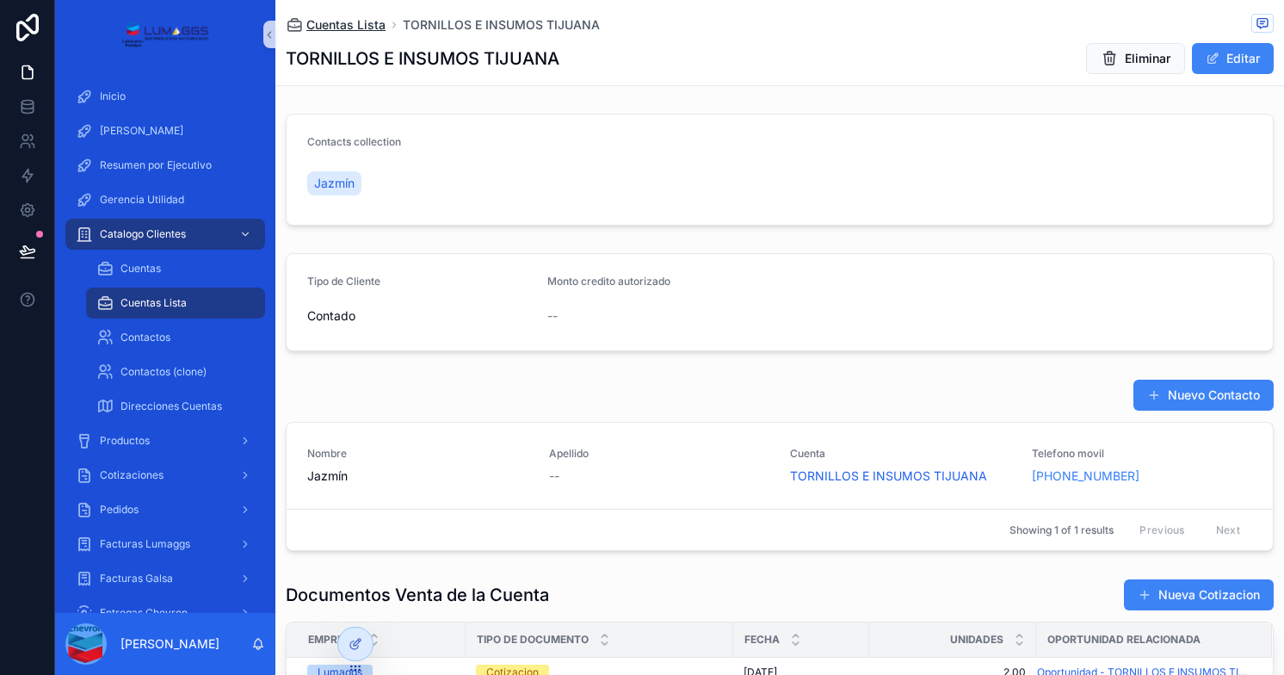
click at [333, 25] on span "Cuentas Lista" at bounding box center [345, 24] width 79 height 17
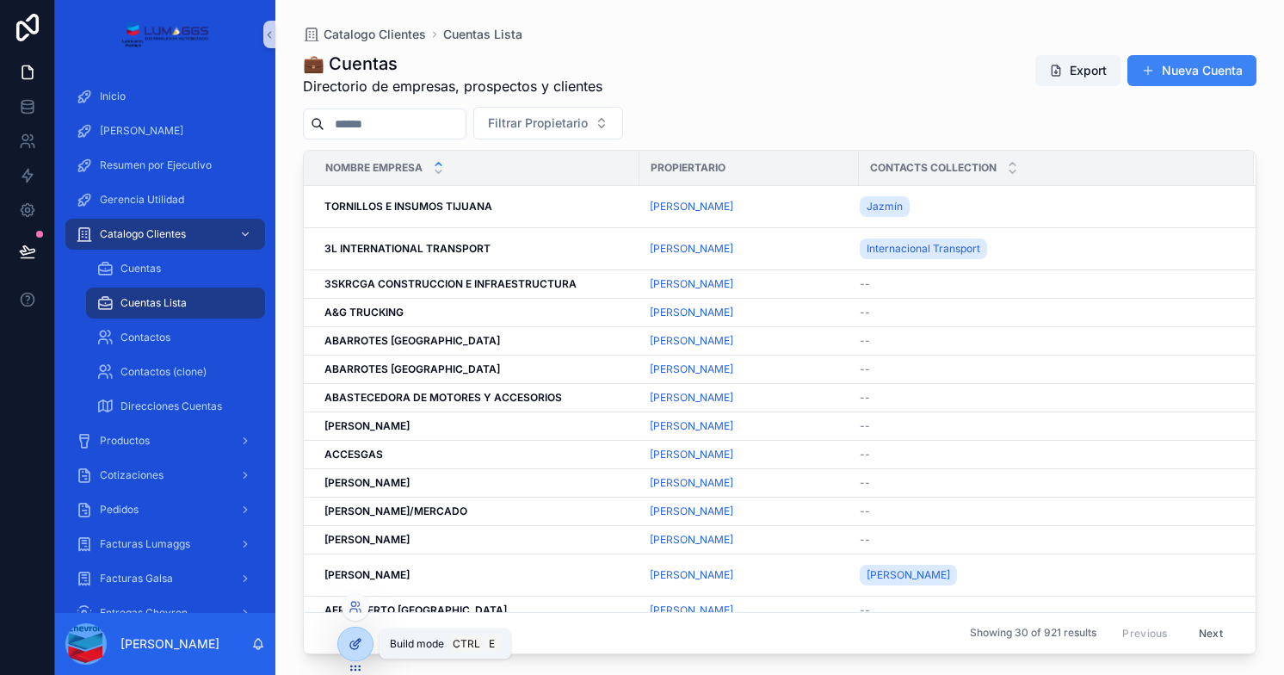
click at [354, 644] on icon at bounding box center [357, 641] width 7 height 7
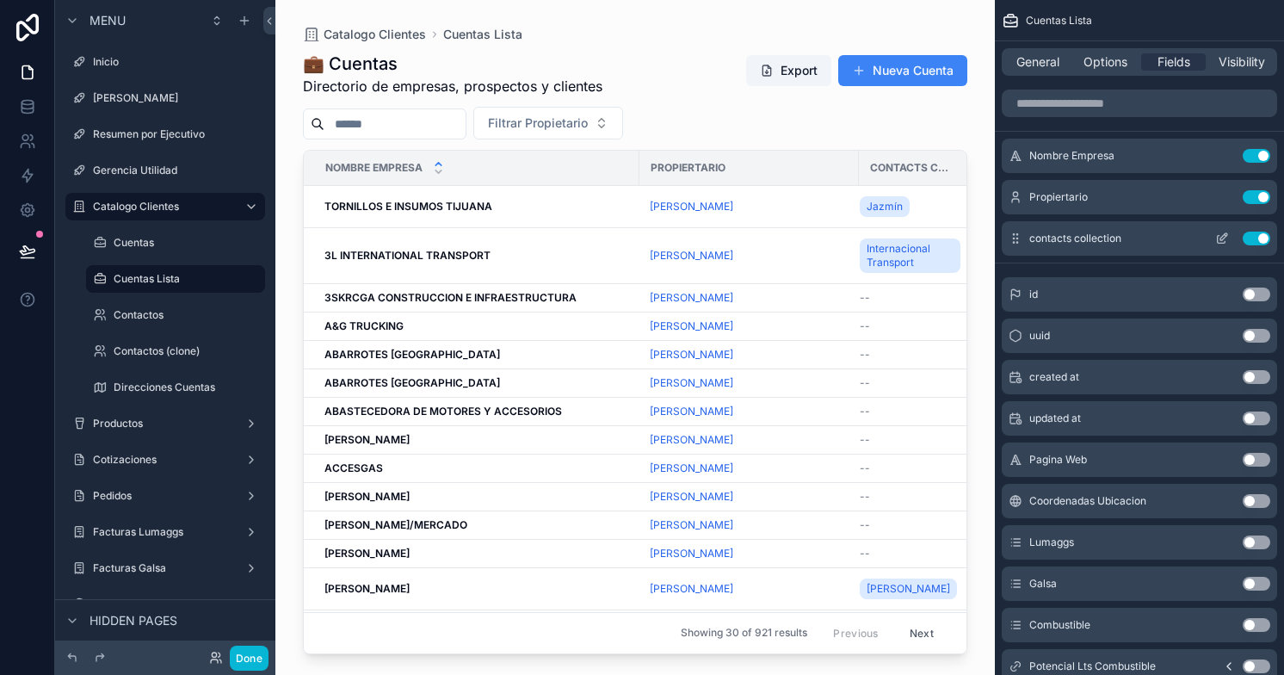
click at [1220, 237] on icon "scrollable content" at bounding box center [1223, 236] width 7 height 7
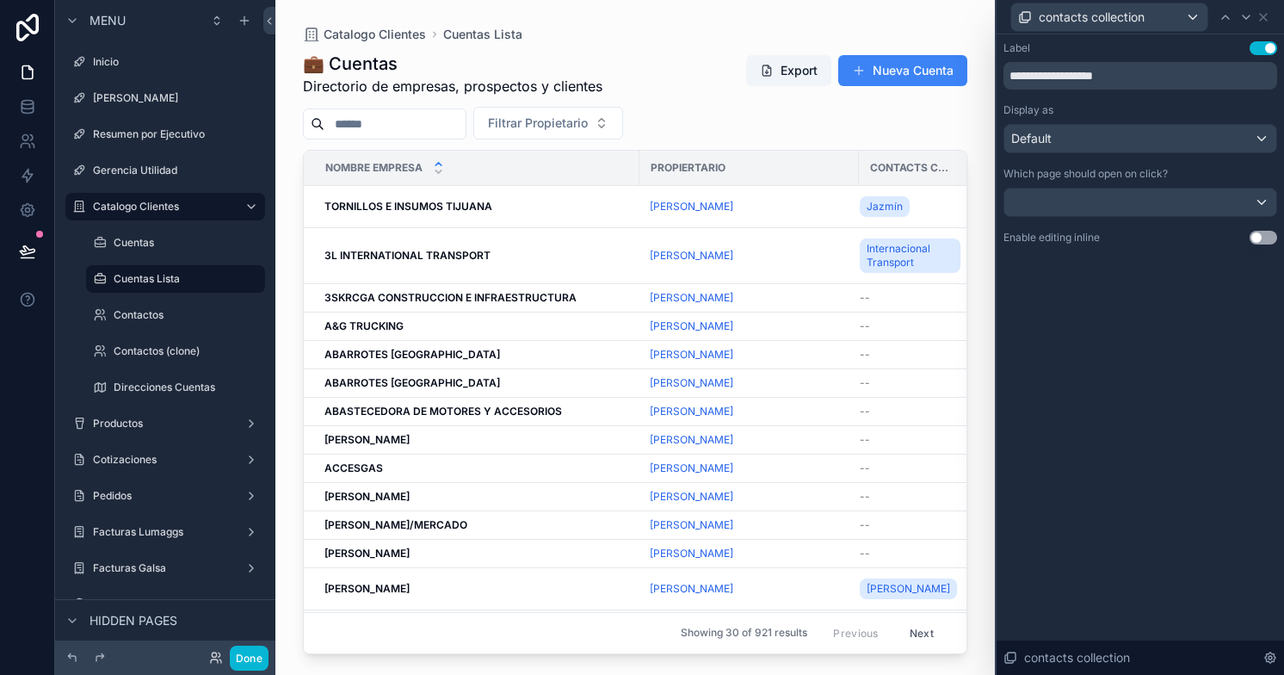
click at [1264, 235] on button "Use setting" at bounding box center [1263, 238] width 28 height 14
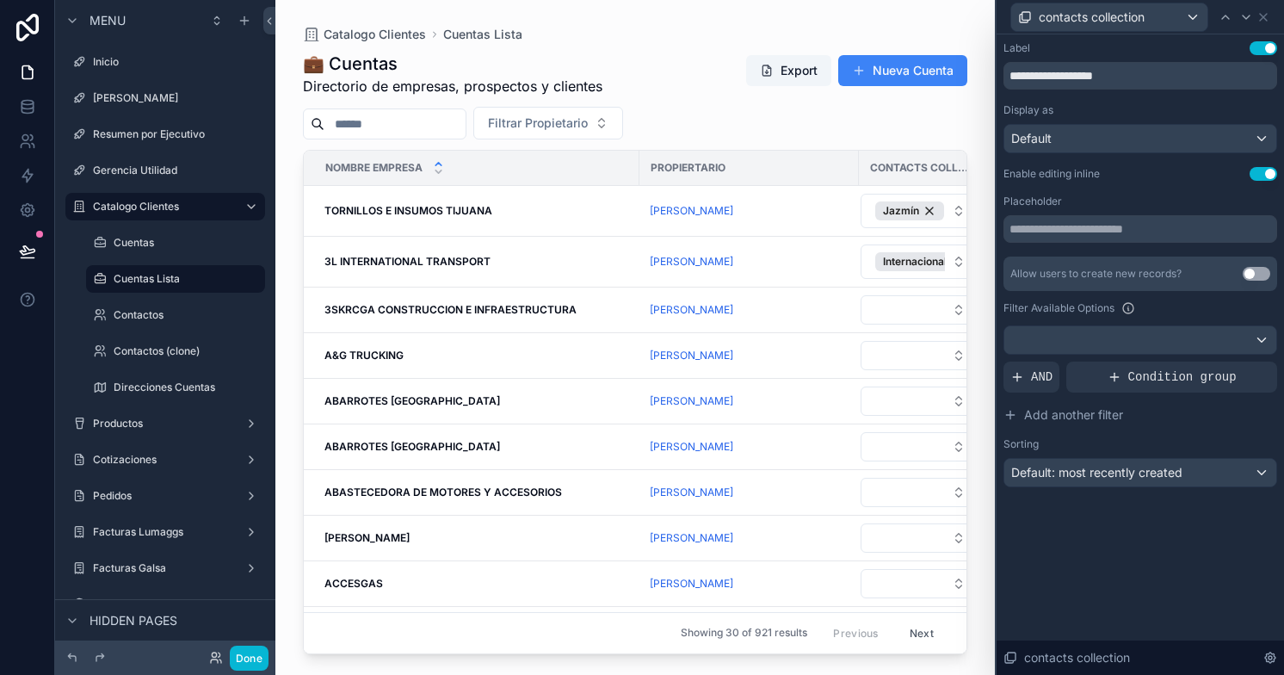
click at [1256, 170] on button "Use setting" at bounding box center [1263, 174] width 28 height 14
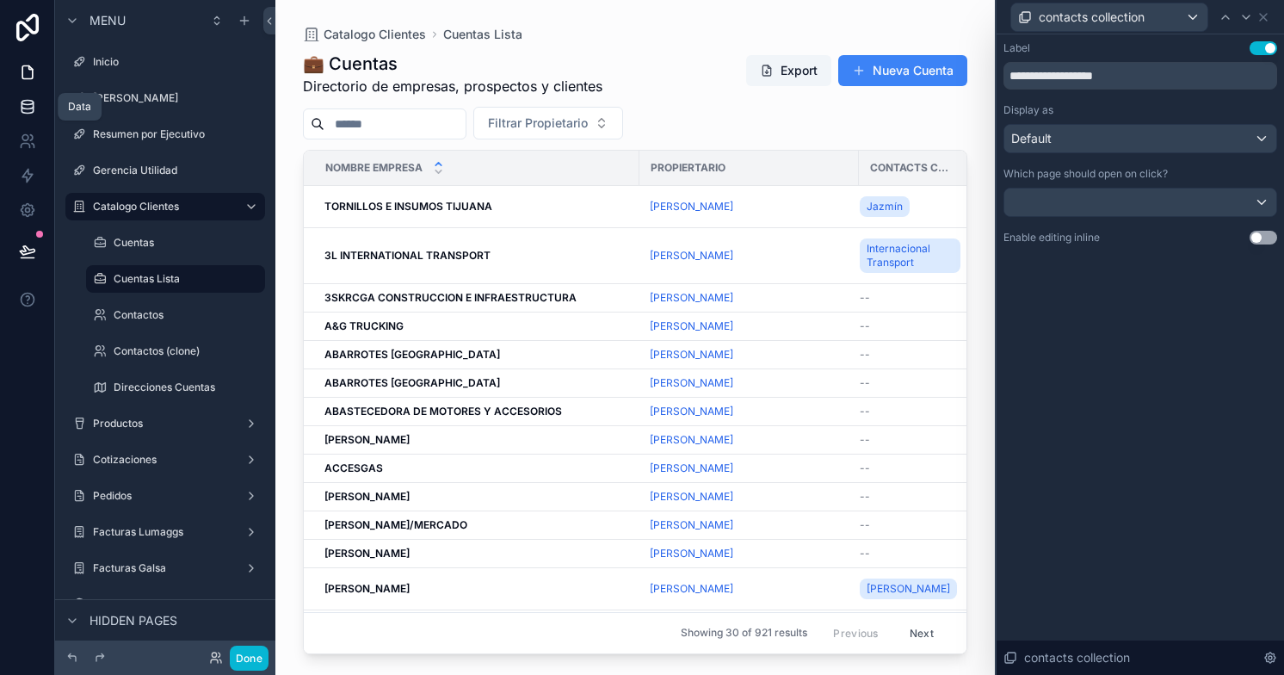
click at [28, 108] on icon at bounding box center [27, 106] width 17 height 17
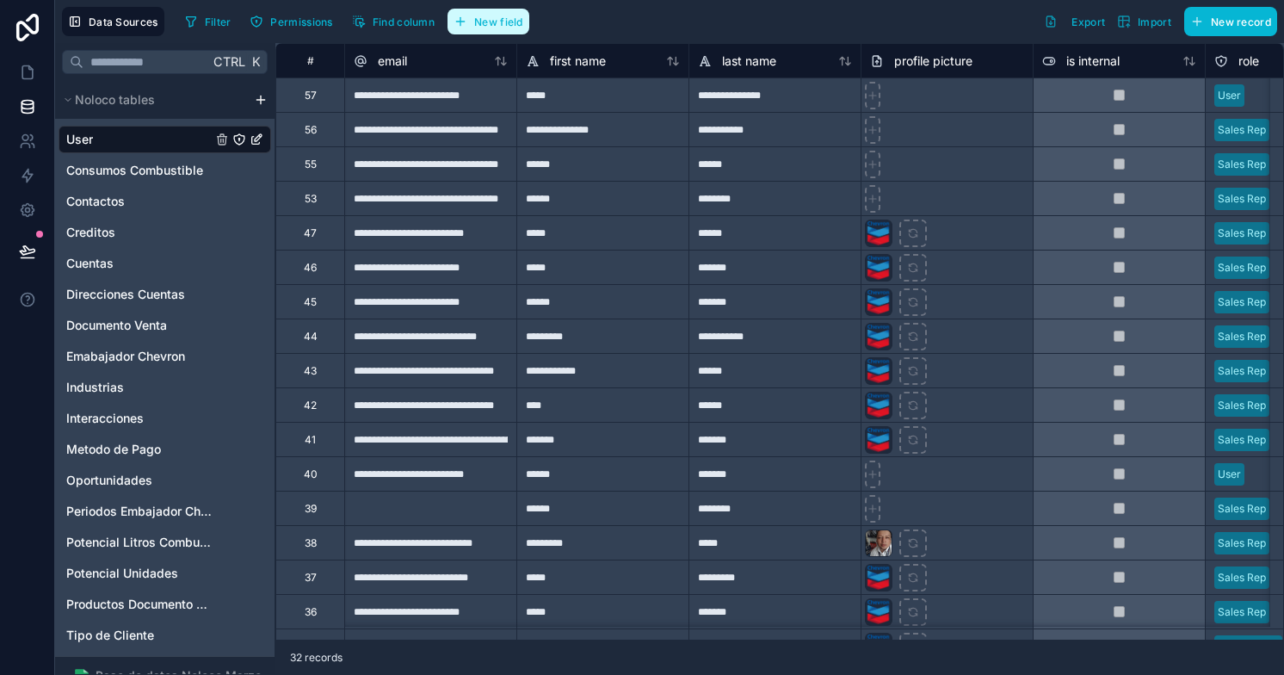
click at [485, 20] on span "New field" at bounding box center [498, 21] width 49 height 13
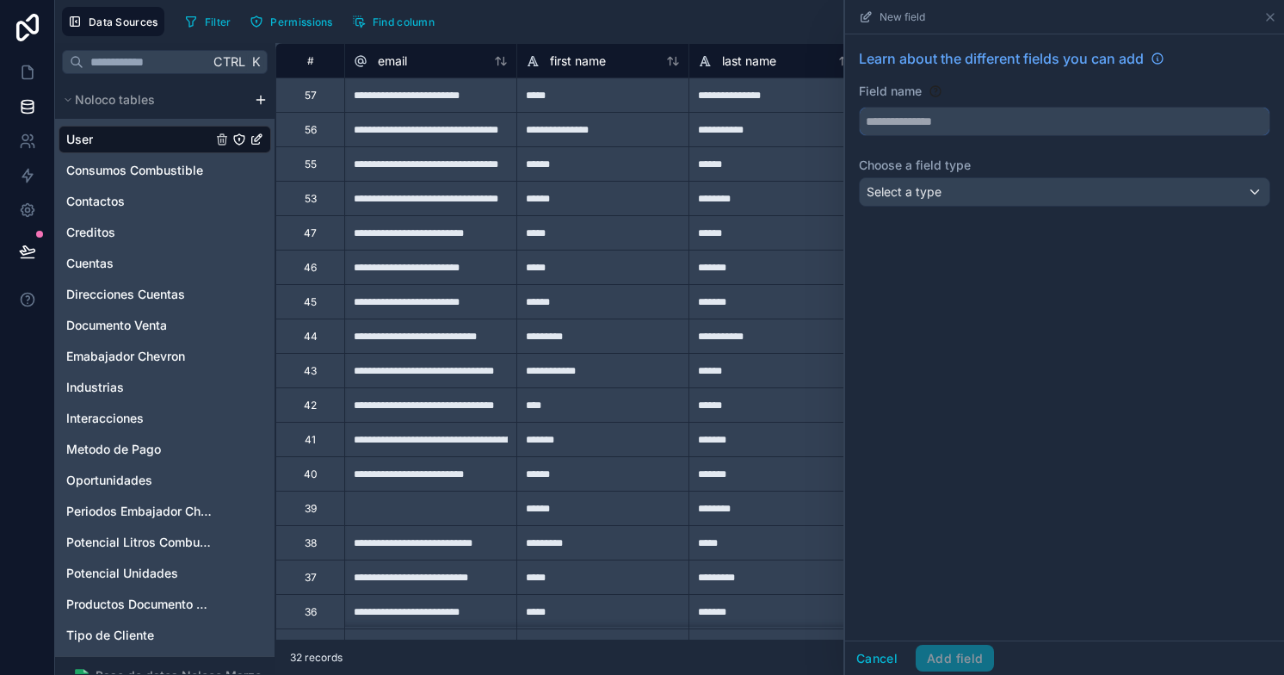
click at [884, 120] on input "text" at bounding box center [1065, 122] width 410 height 28
click at [859, 107] on button "******" at bounding box center [1064, 121] width 411 height 29
click at [859, 107] on button "********" at bounding box center [1064, 121] width 411 height 29
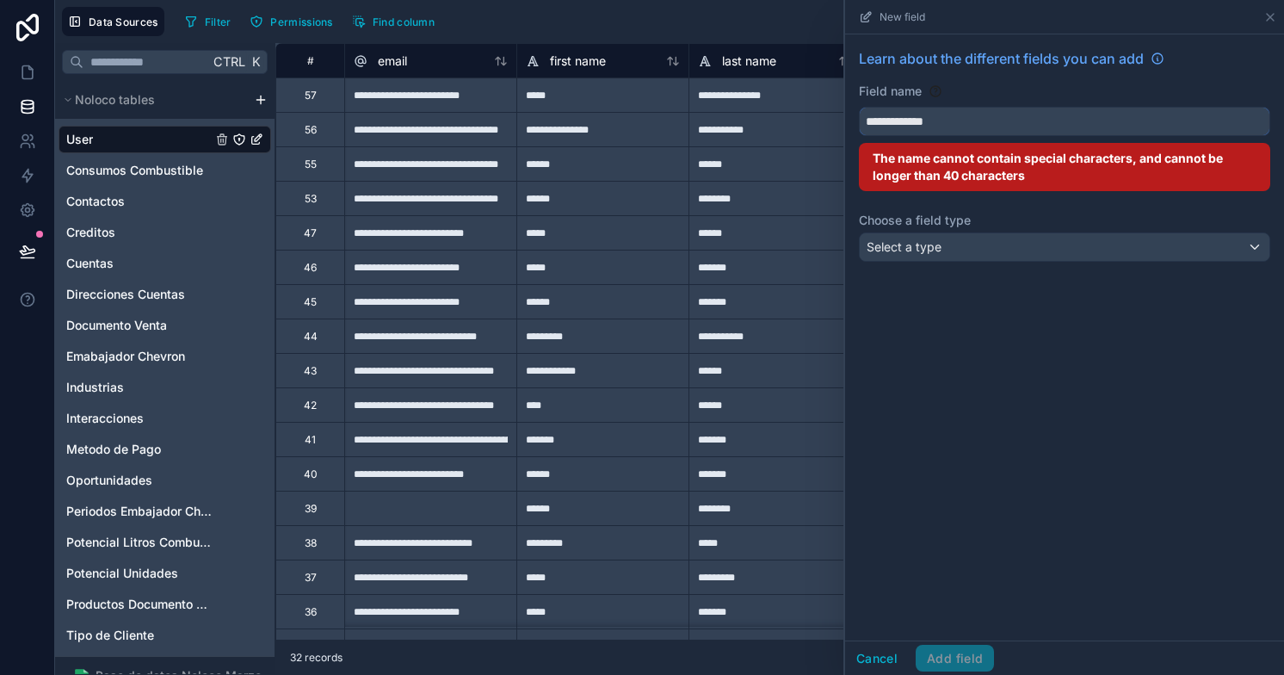
click at [859, 107] on button "**********" at bounding box center [1064, 121] width 411 height 29
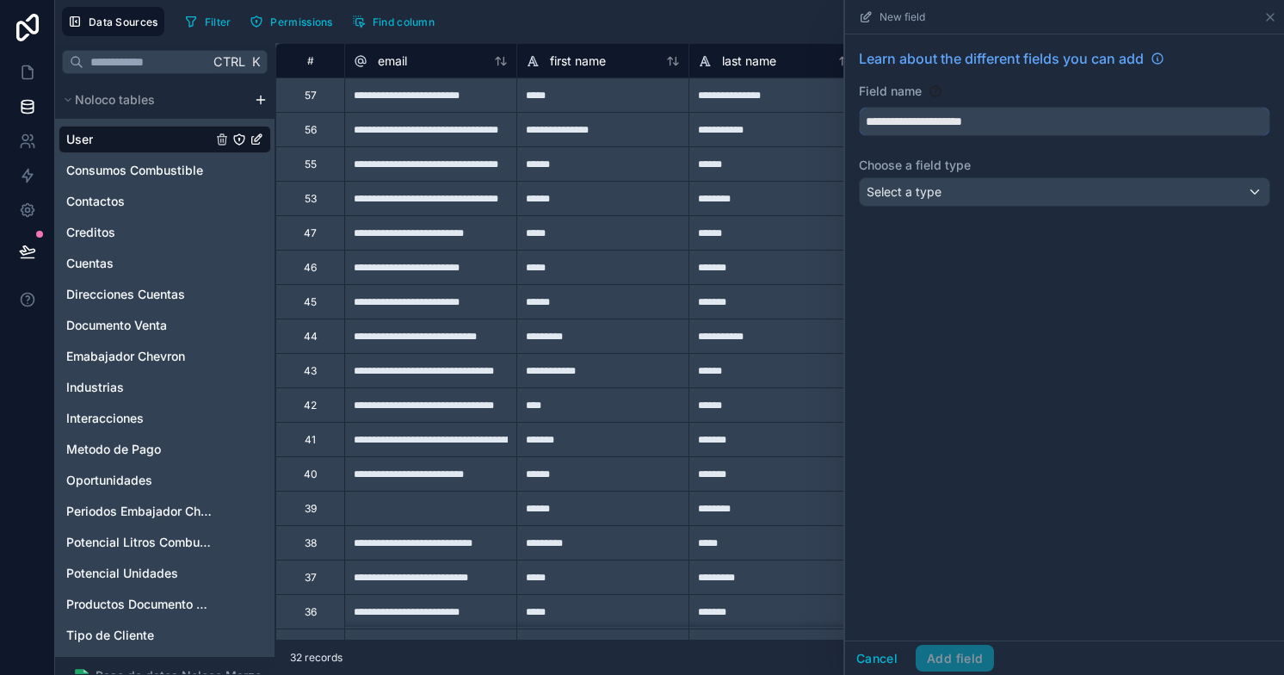
type input "**********"
click at [901, 194] on span "Select a type" at bounding box center [903, 191] width 75 height 15
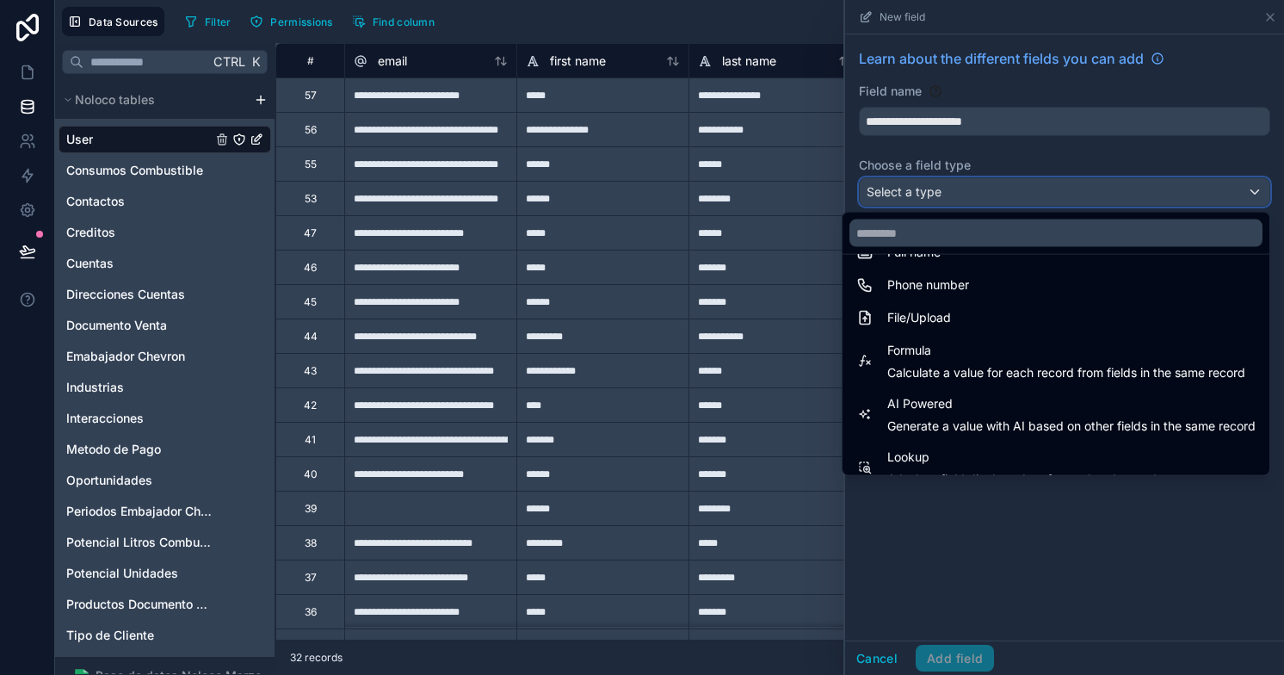
scroll to position [499, 0]
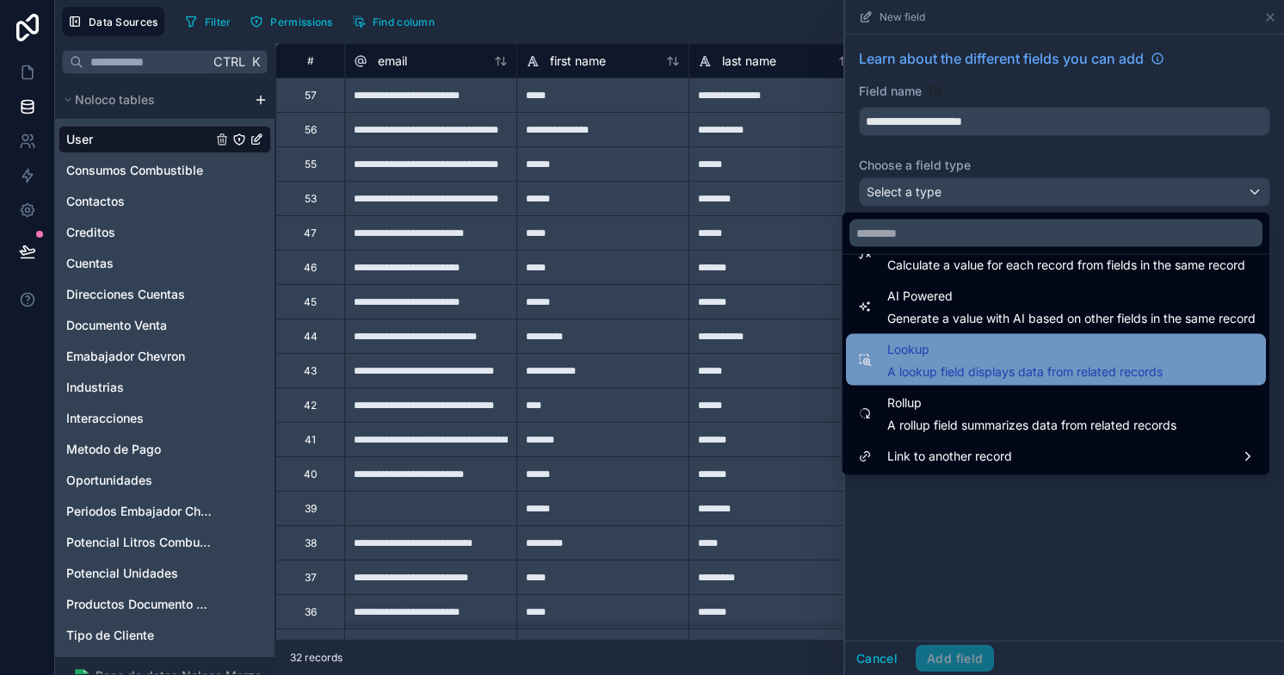
click at [928, 363] on span "A lookup field displays data from related records" at bounding box center [1024, 371] width 275 height 17
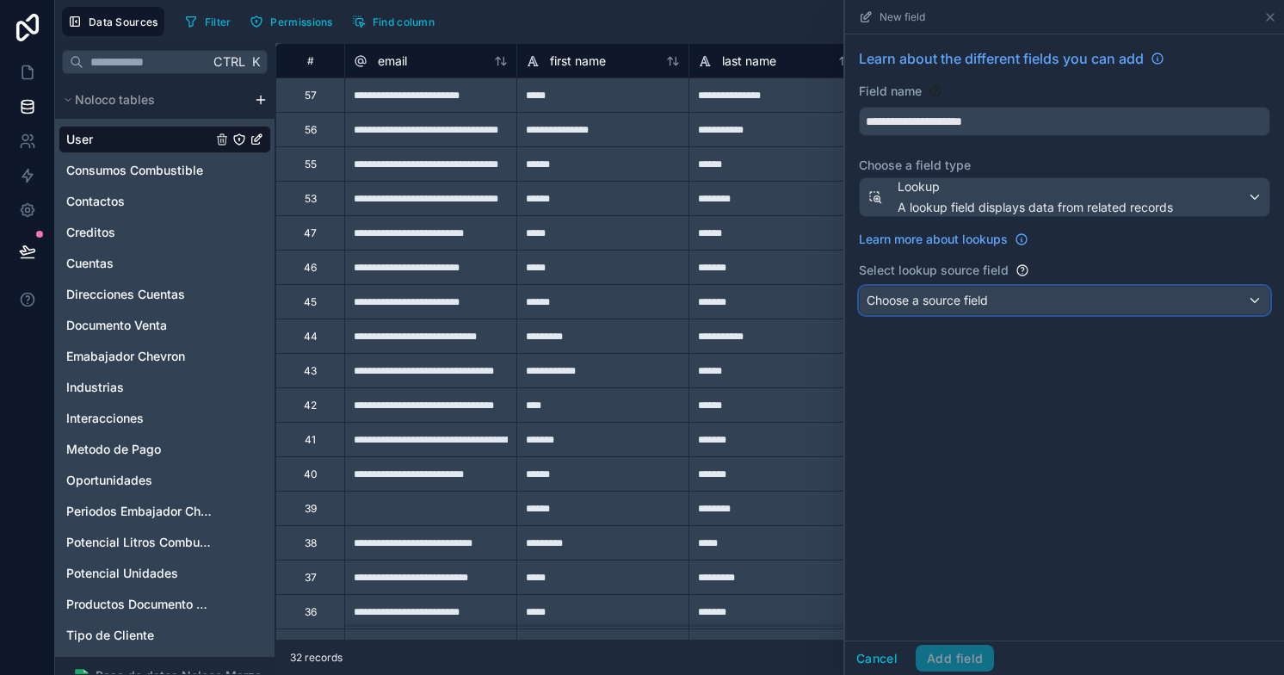
click at [925, 312] on div "Choose a source field" at bounding box center [1065, 301] width 410 height 28
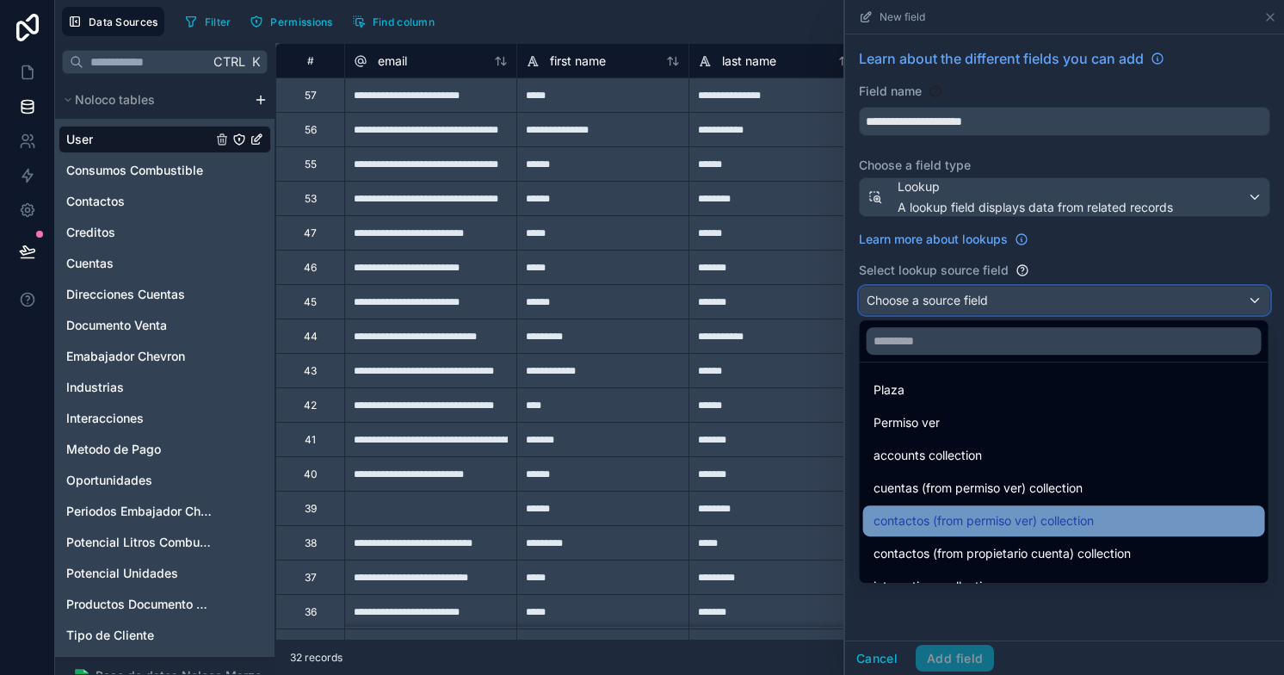
scroll to position [0, 0]
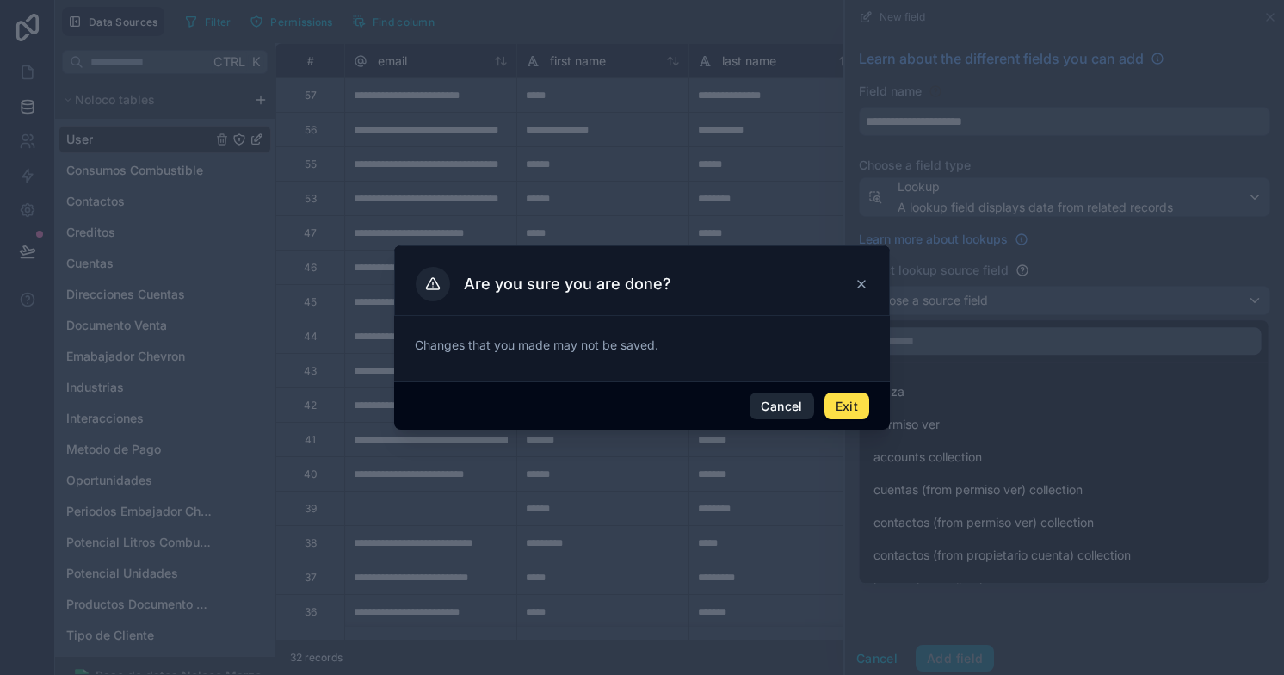
click at [778, 399] on button "Cancel" at bounding box center [781, 406] width 64 height 28
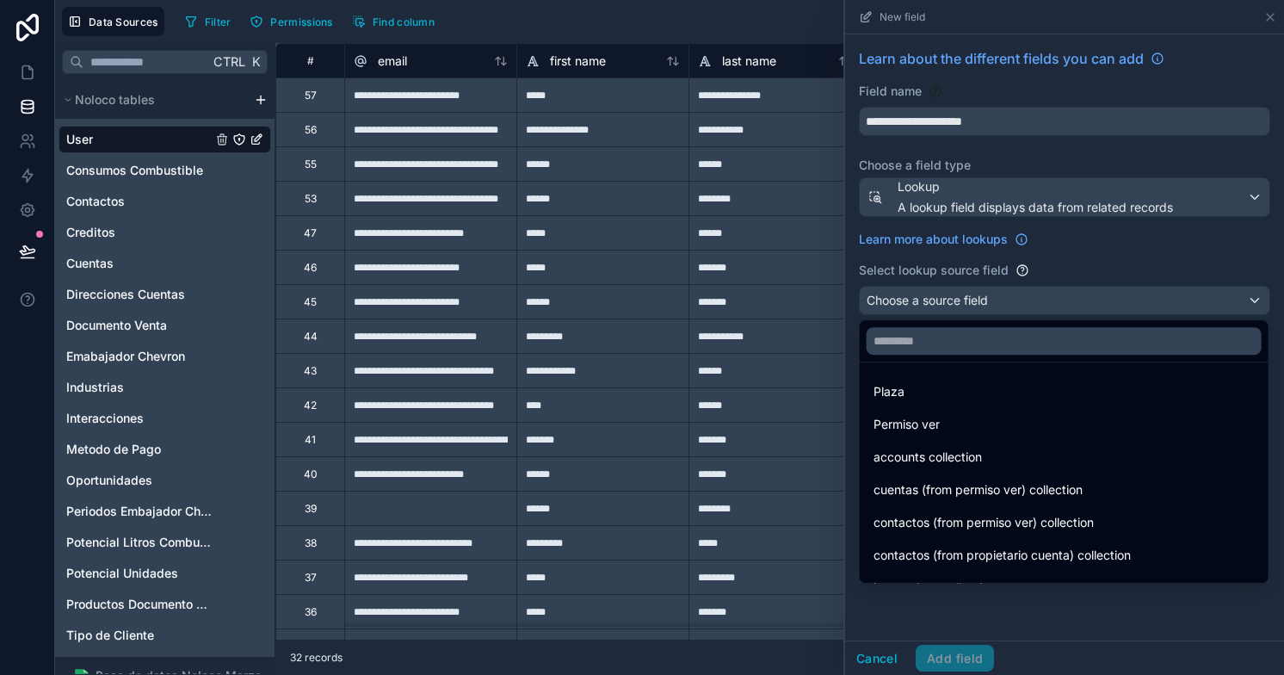
click at [873, 659] on div at bounding box center [1064, 337] width 439 height 675
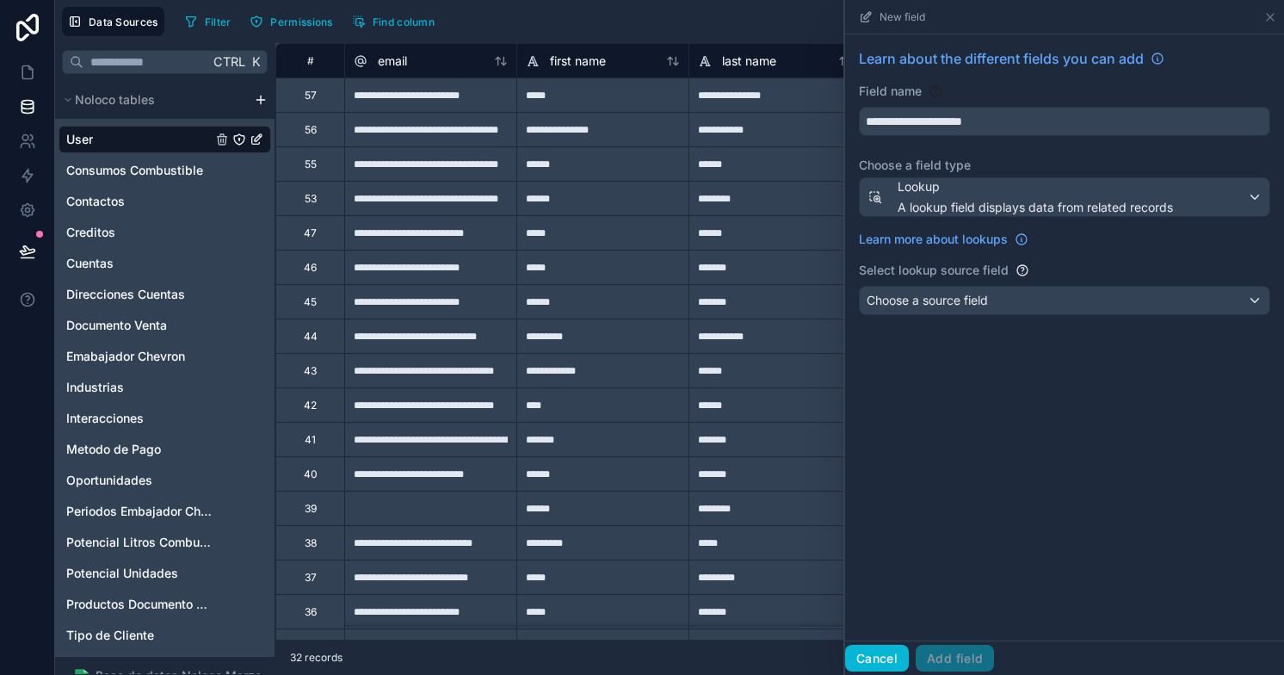
click at [867, 658] on button "Cancel" at bounding box center [877, 658] width 64 height 28
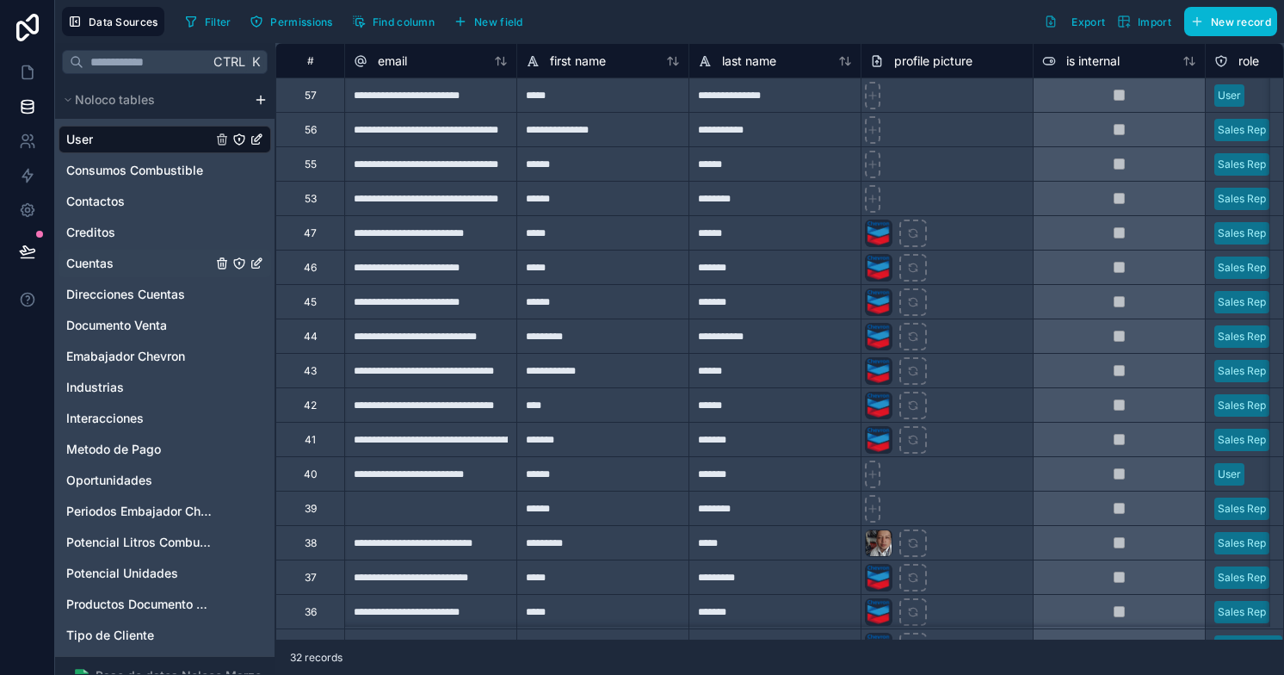
click at [97, 259] on span "Cuentas" at bounding box center [89, 263] width 47 height 17
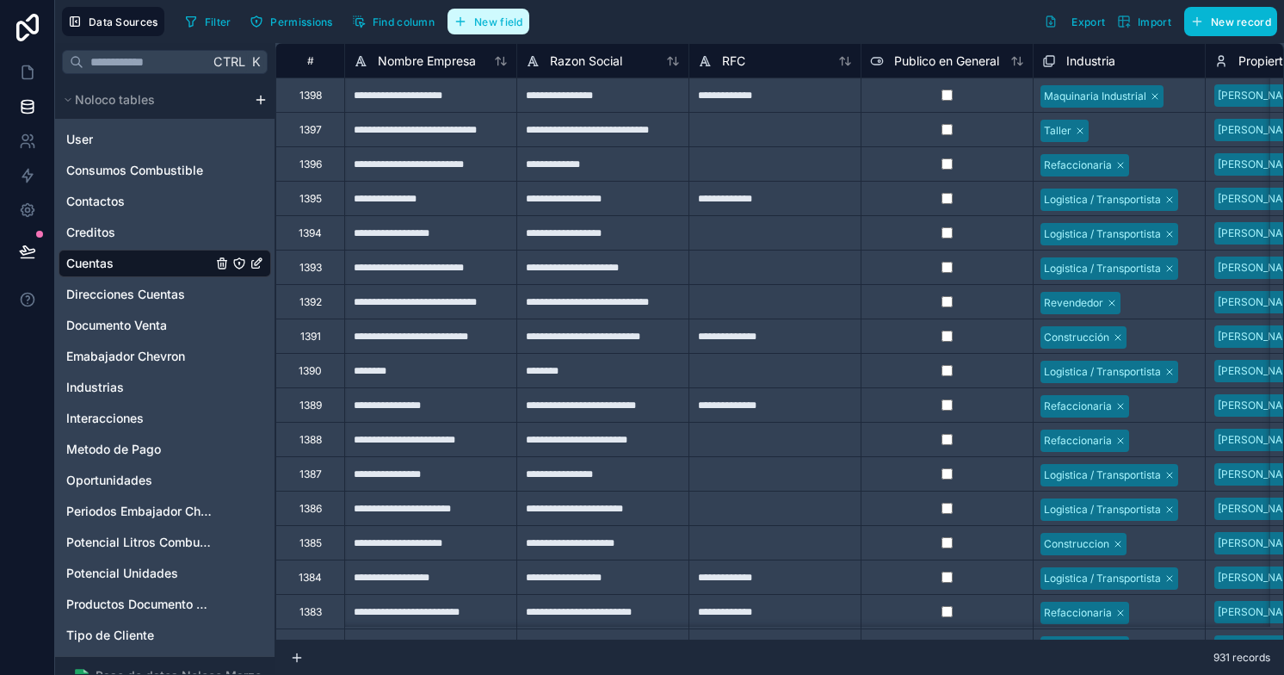
click at [502, 23] on span "New field" at bounding box center [498, 21] width 49 height 13
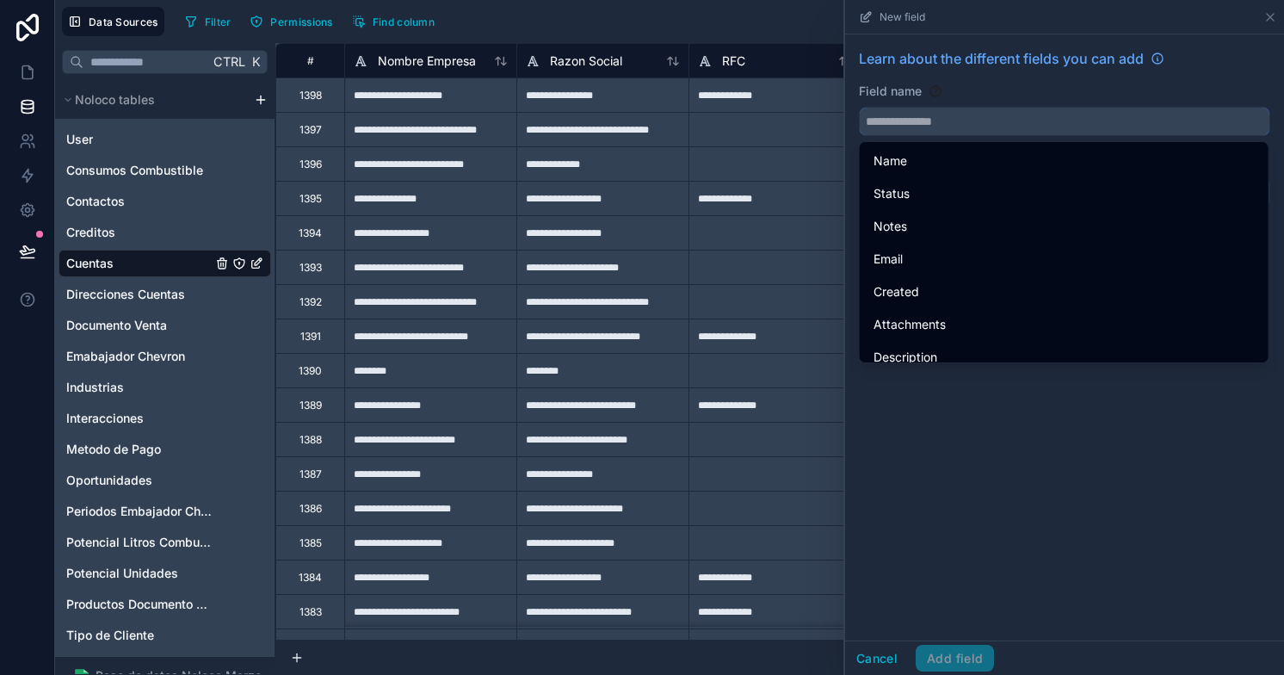
click at [885, 114] on input "text" at bounding box center [1065, 122] width 410 height 28
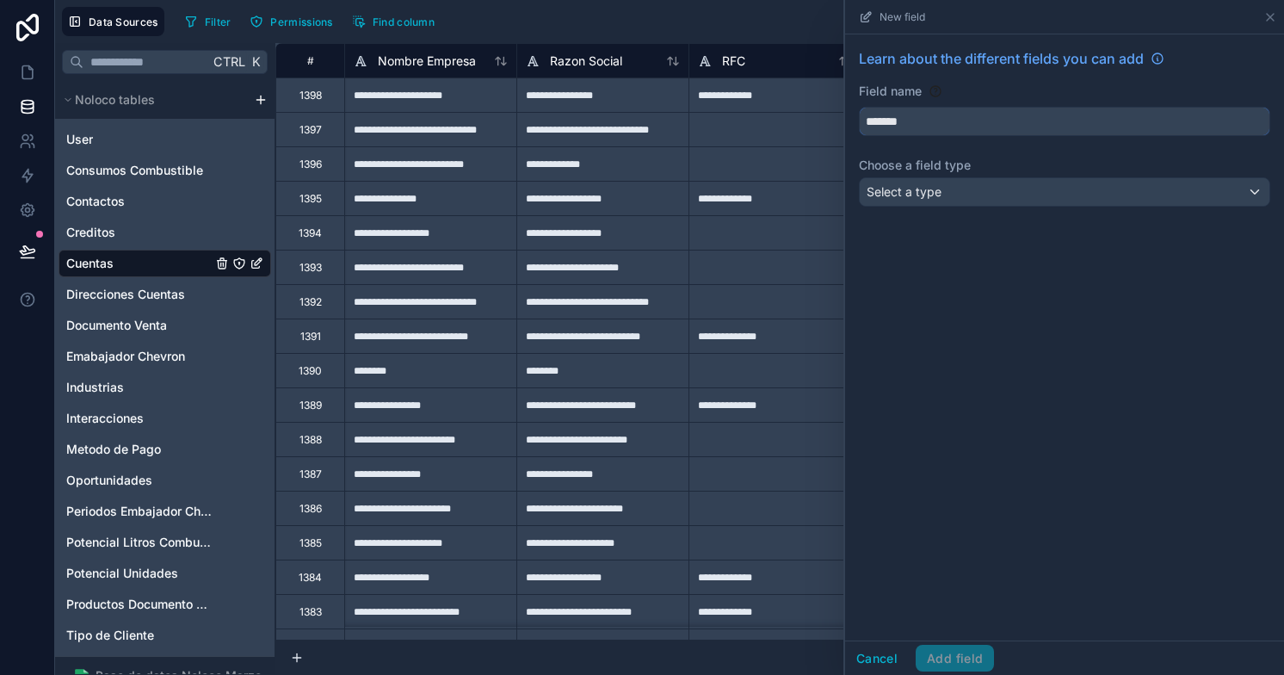
click at [859, 107] on button "******" at bounding box center [1064, 121] width 411 height 29
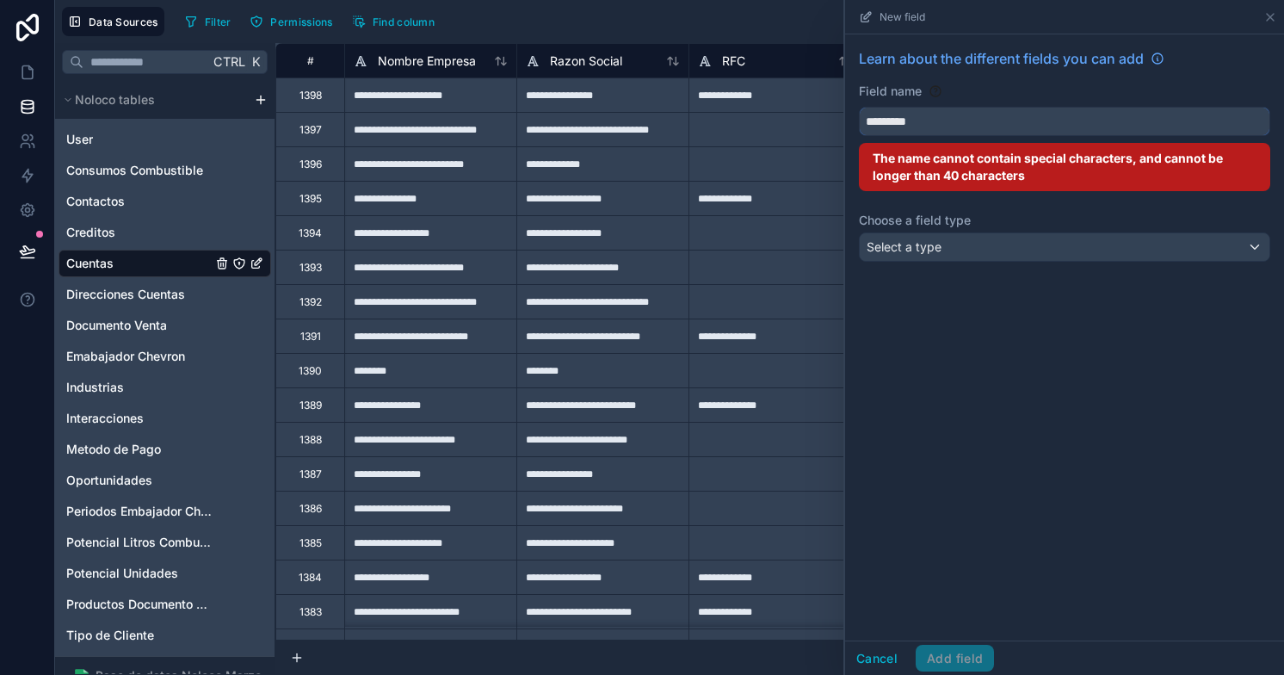
click at [859, 107] on button "********" at bounding box center [1064, 121] width 411 height 29
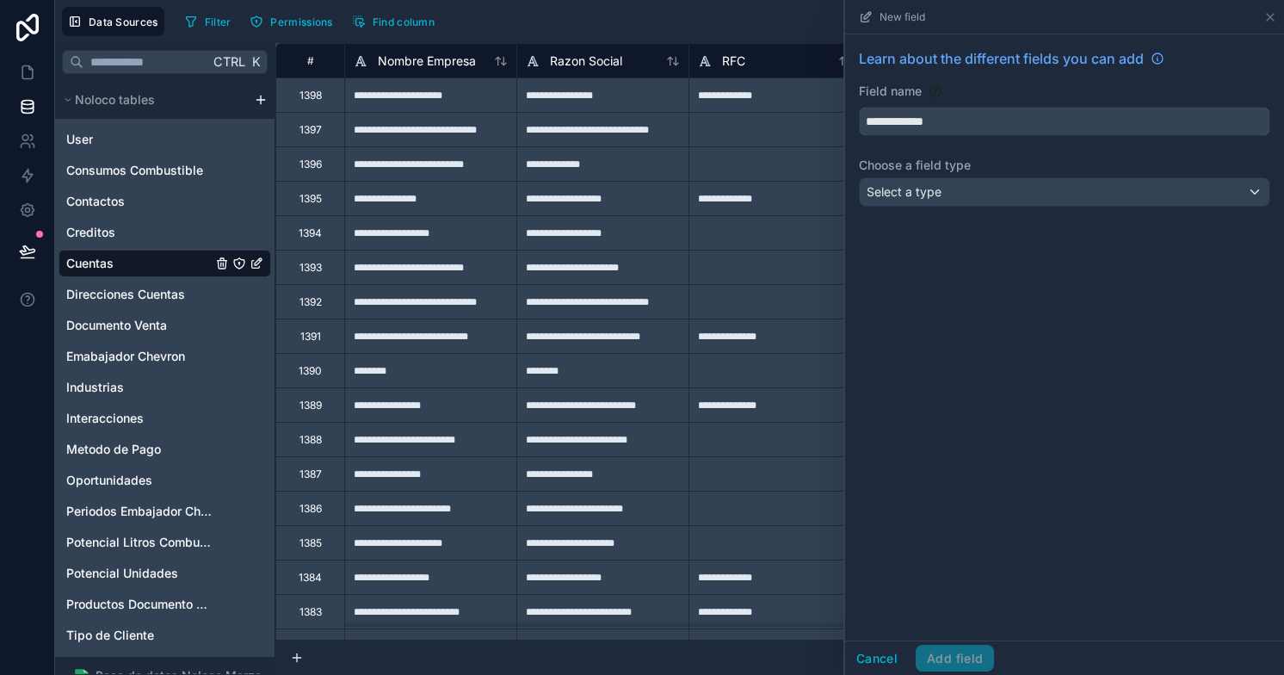
click at [859, 107] on button "**********" at bounding box center [1064, 121] width 411 height 29
click at [944, 120] on input "**********" at bounding box center [1065, 122] width 410 height 28
click at [859, 107] on button "**********" at bounding box center [1064, 121] width 411 height 29
type input "**********"
click at [911, 194] on span "Select a type" at bounding box center [903, 191] width 75 height 15
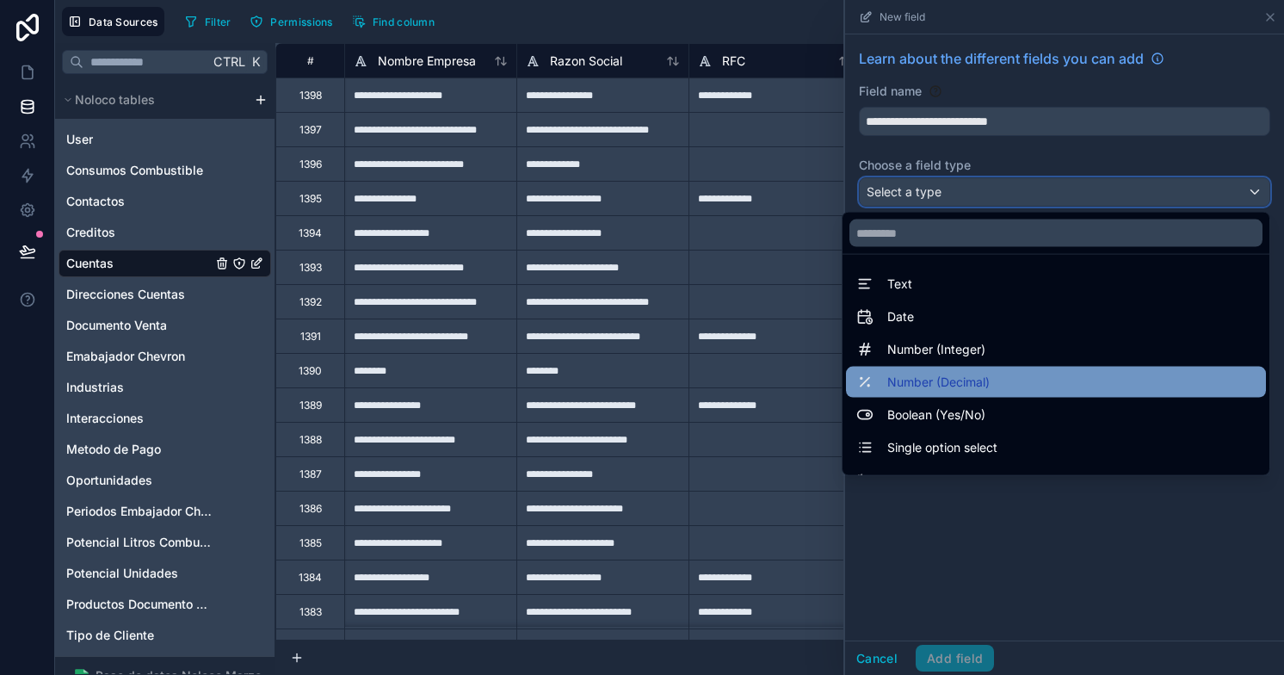
scroll to position [499, 0]
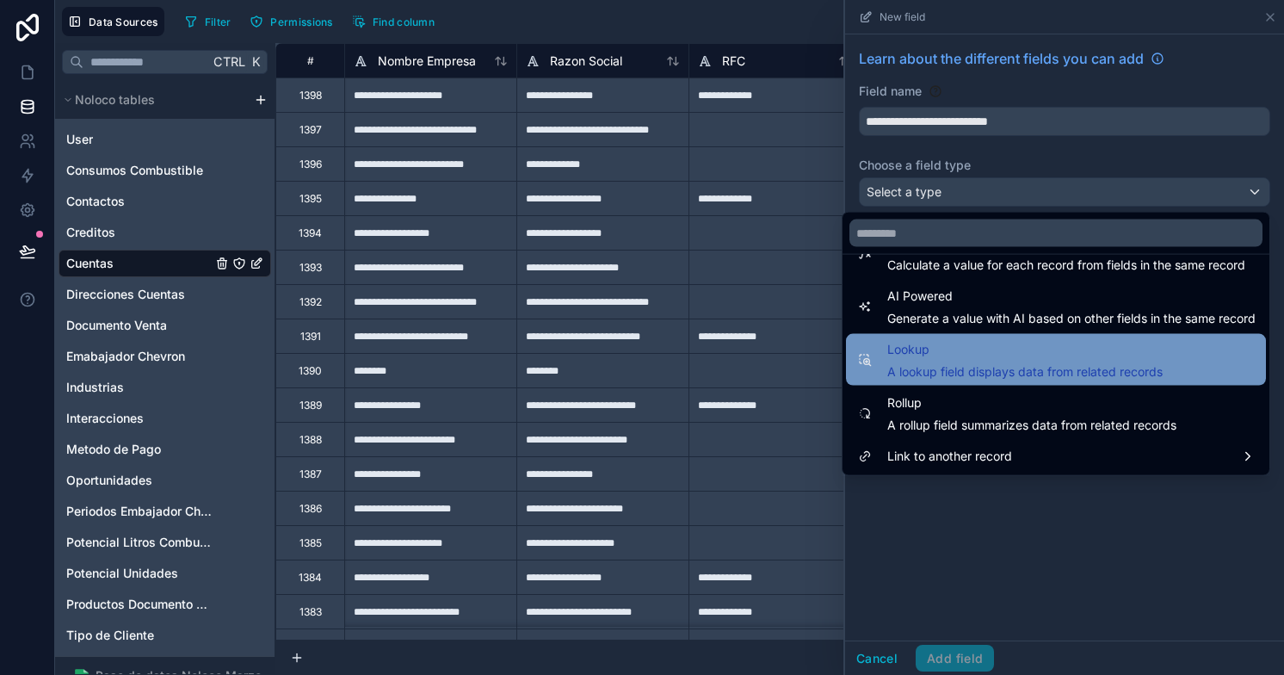
click at [934, 363] on span "A lookup field displays data from related records" at bounding box center [1024, 371] width 275 height 17
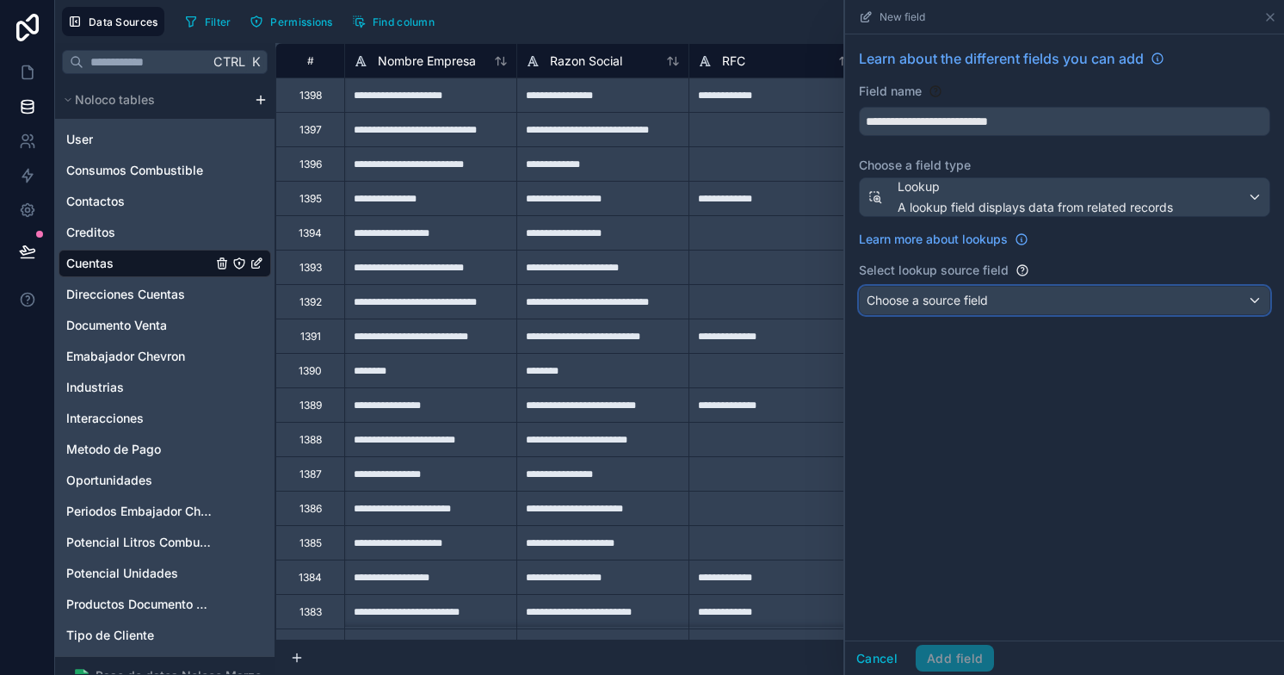
click at [931, 304] on span "Choose a source field" at bounding box center [926, 300] width 121 height 15
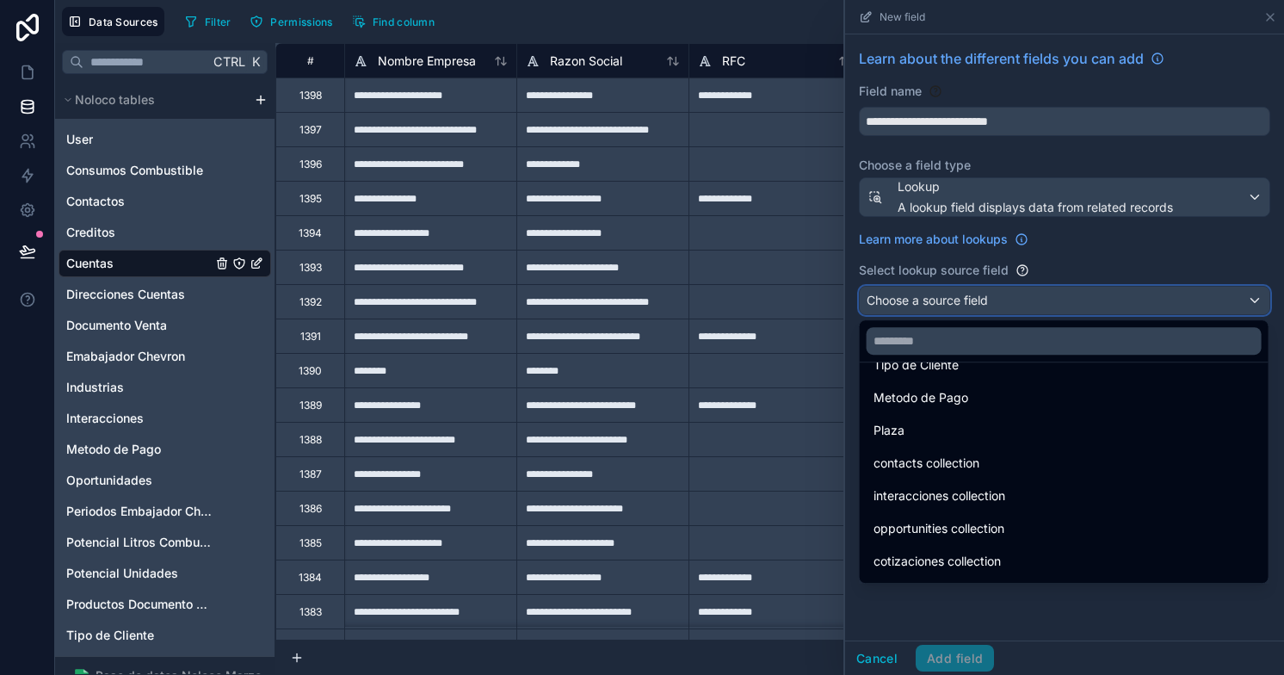
scroll to position [222, 0]
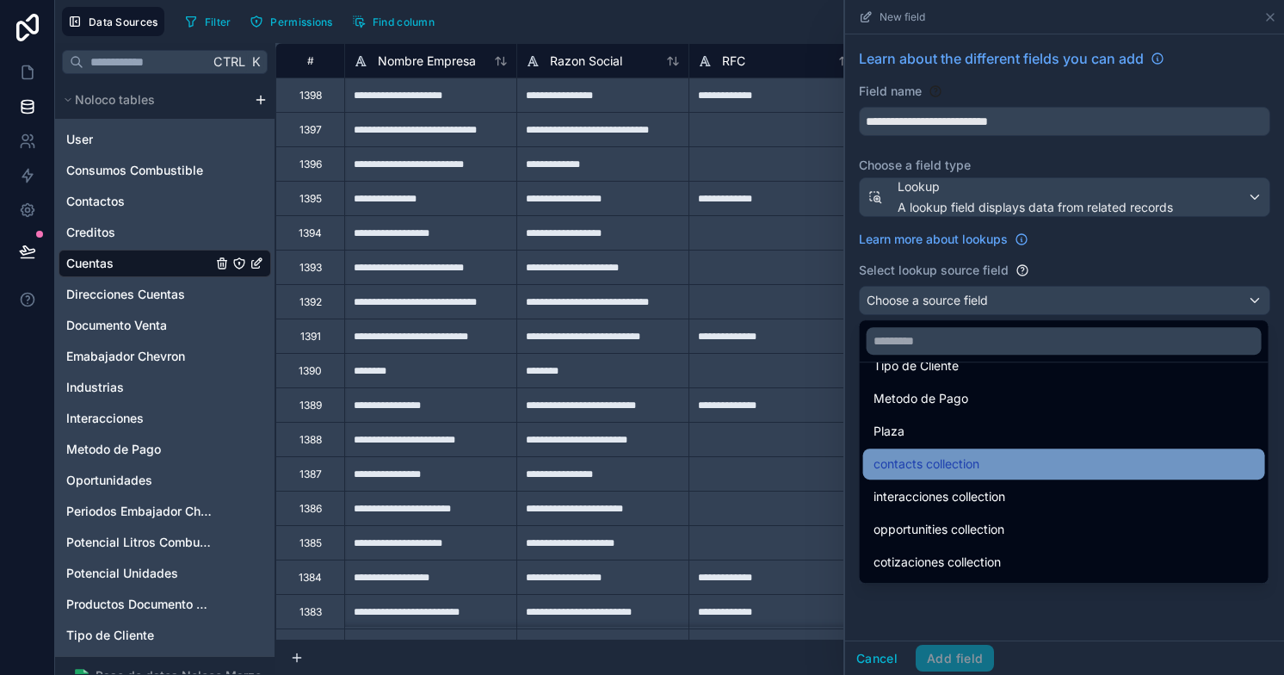
click at [930, 454] on span "contacts collection" at bounding box center [926, 463] width 106 height 21
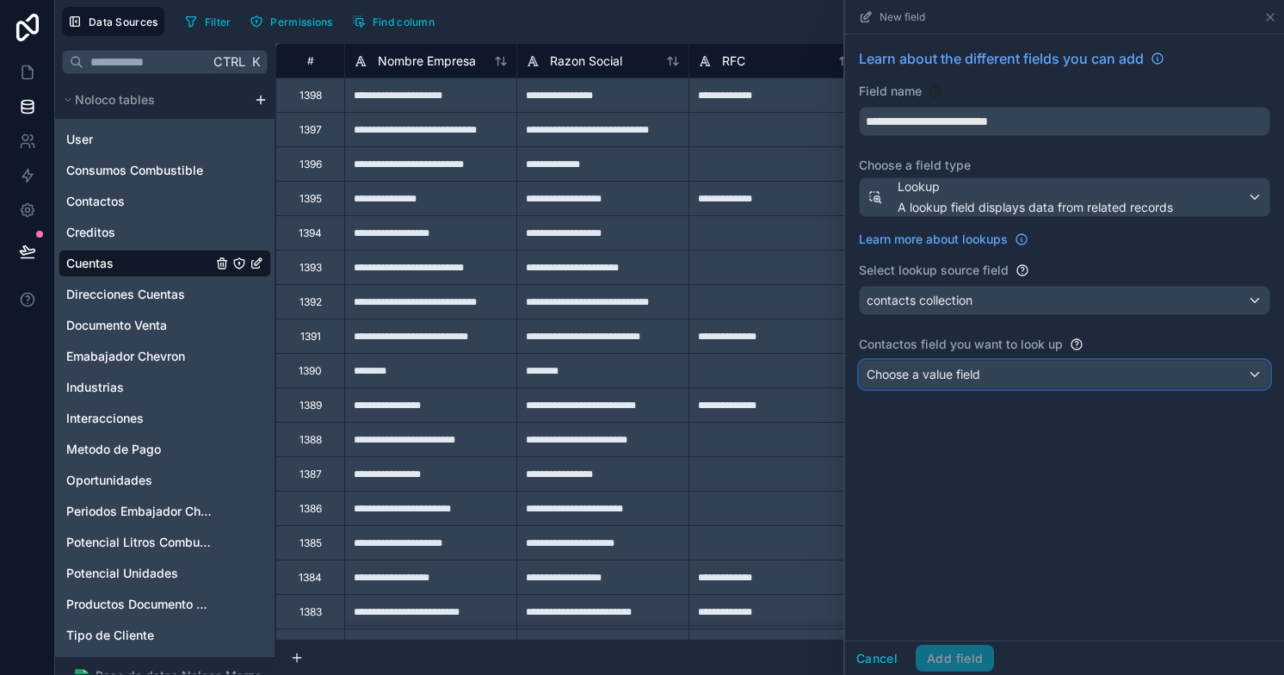
click at [939, 381] on span "Choose a value field" at bounding box center [923, 374] width 114 height 17
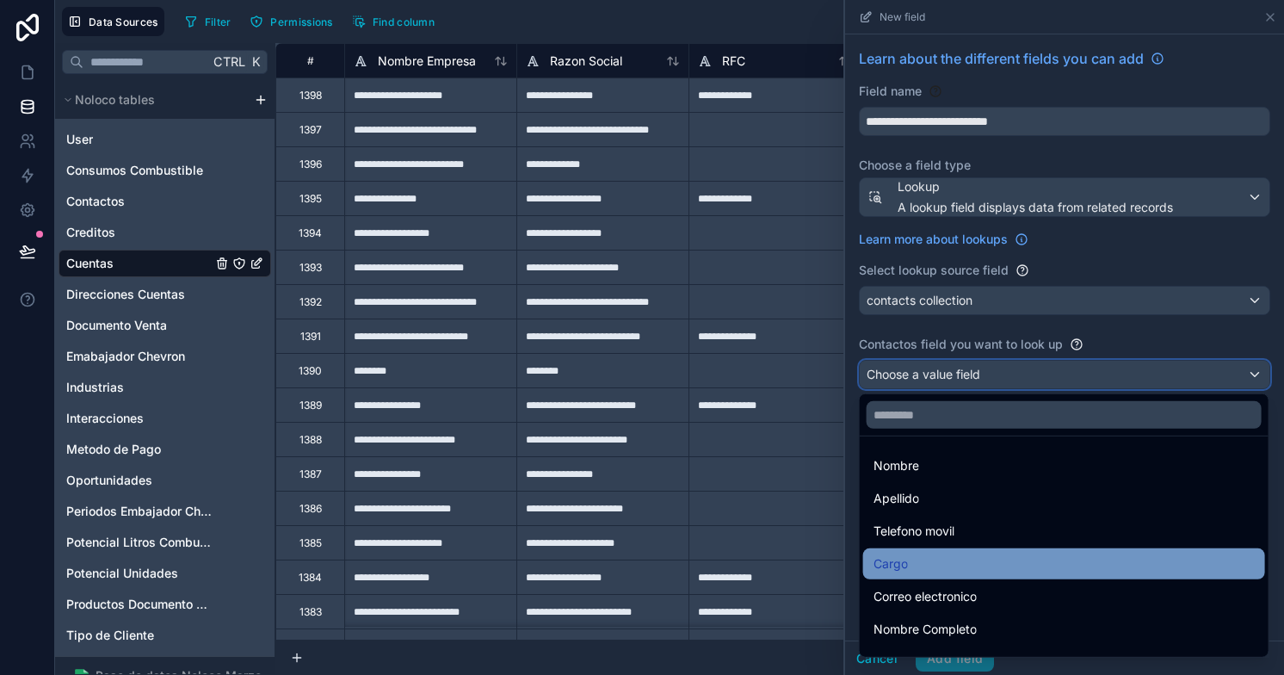
scroll to position [220, 0]
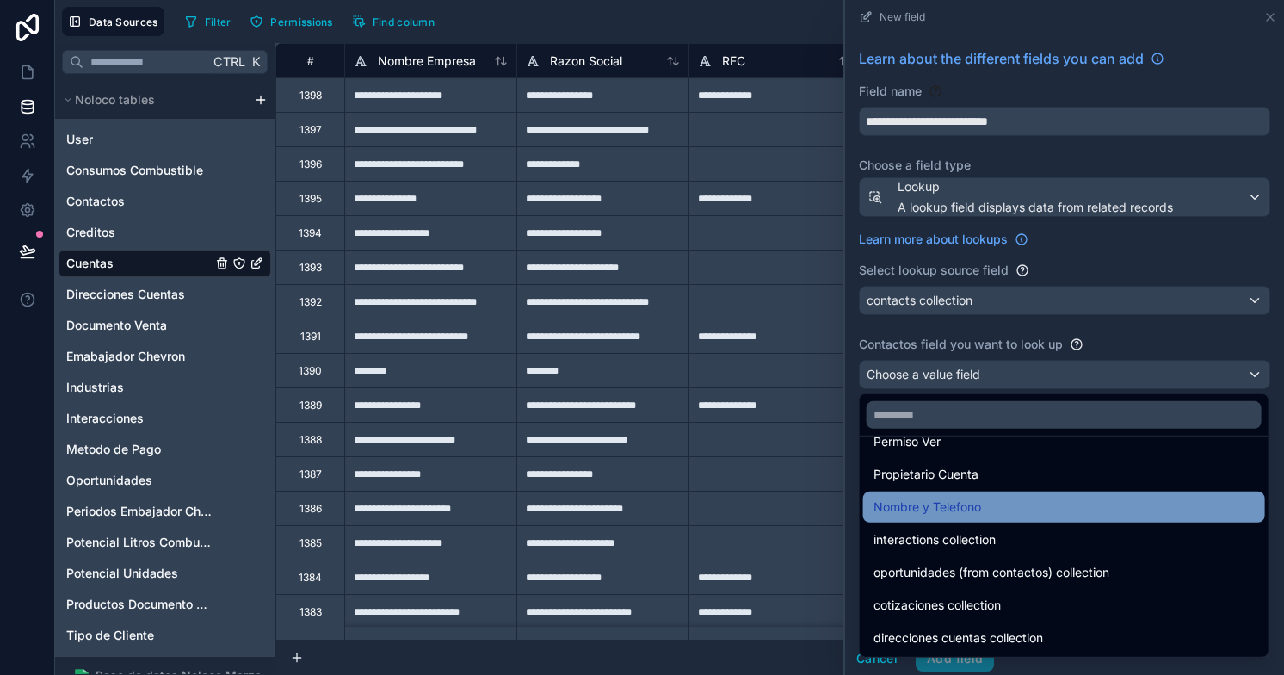
click at [961, 505] on span "Nombre y Telefono" at bounding box center [927, 506] width 108 height 21
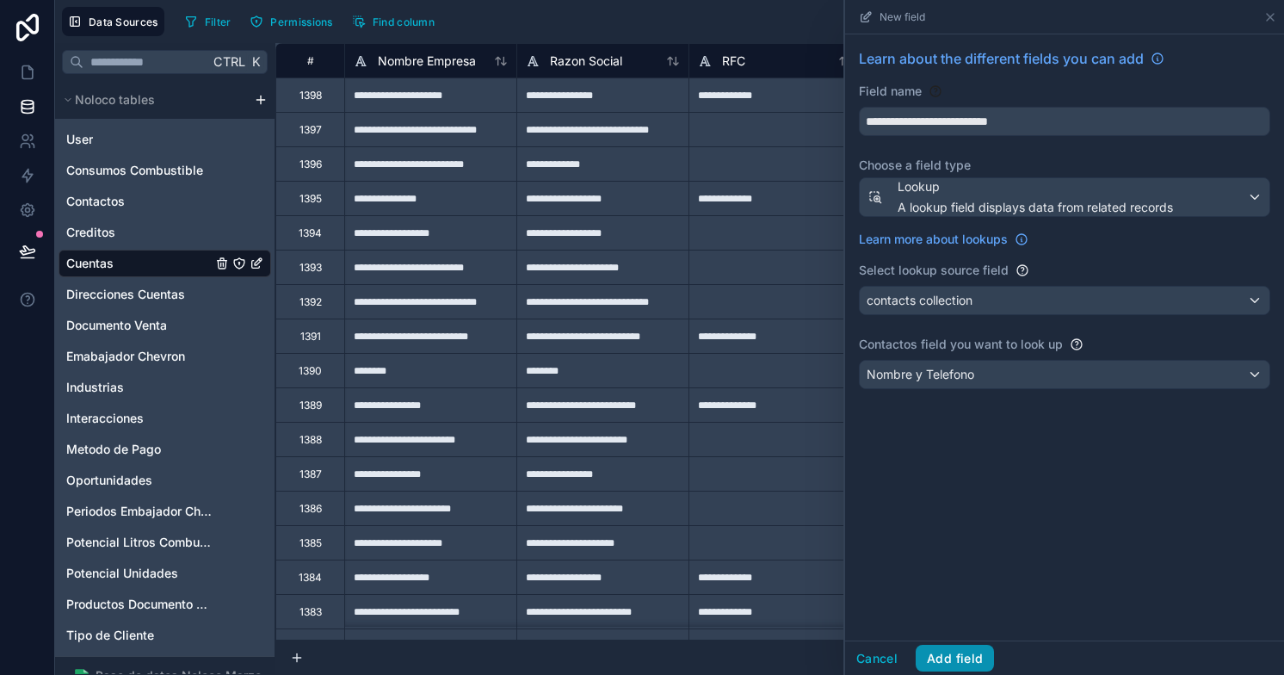
click at [955, 650] on button "Add field" at bounding box center [954, 658] width 78 height 28
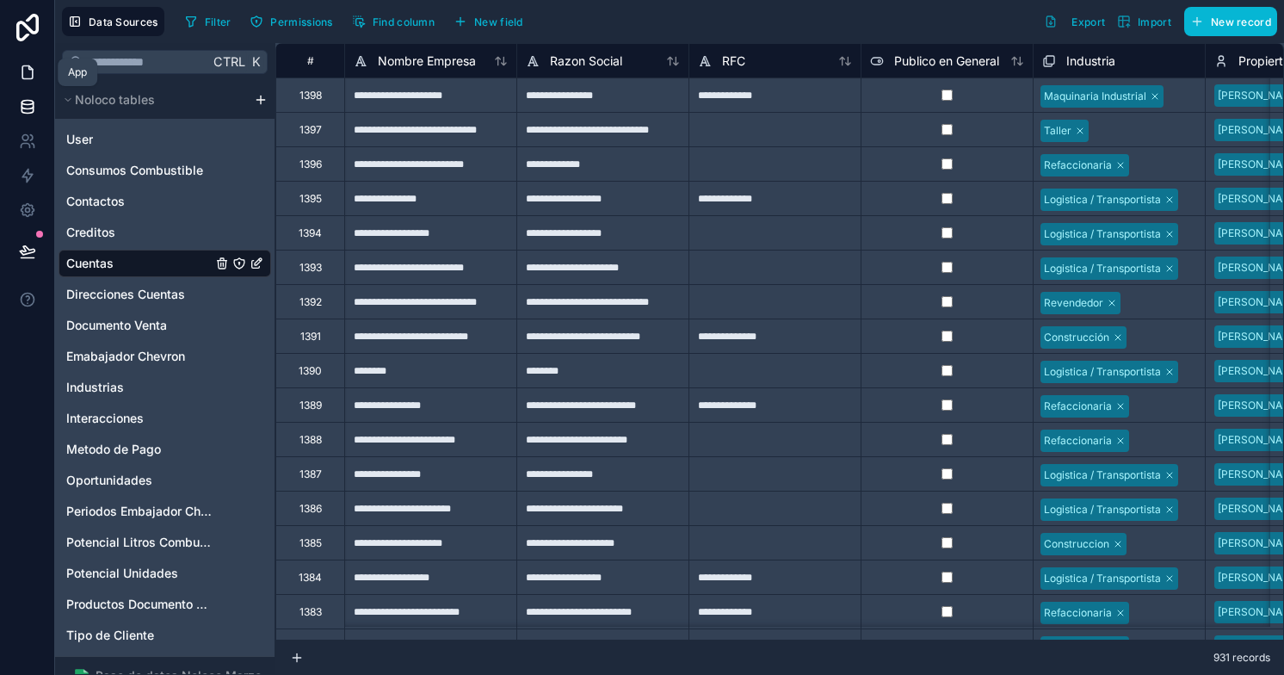
click at [28, 75] on icon at bounding box center [27, 72] width 17 height 17
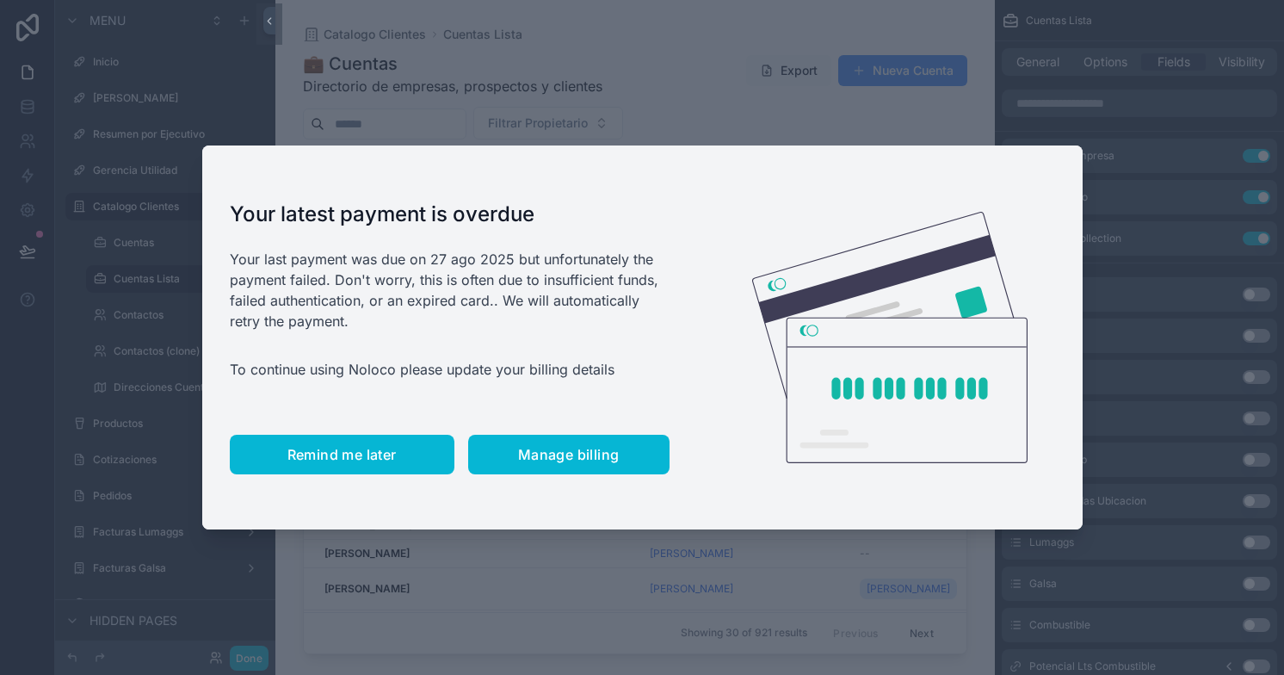
click at [313, 450] on span "Remind me later" at bounding box center [341, 454] width 109 height 17
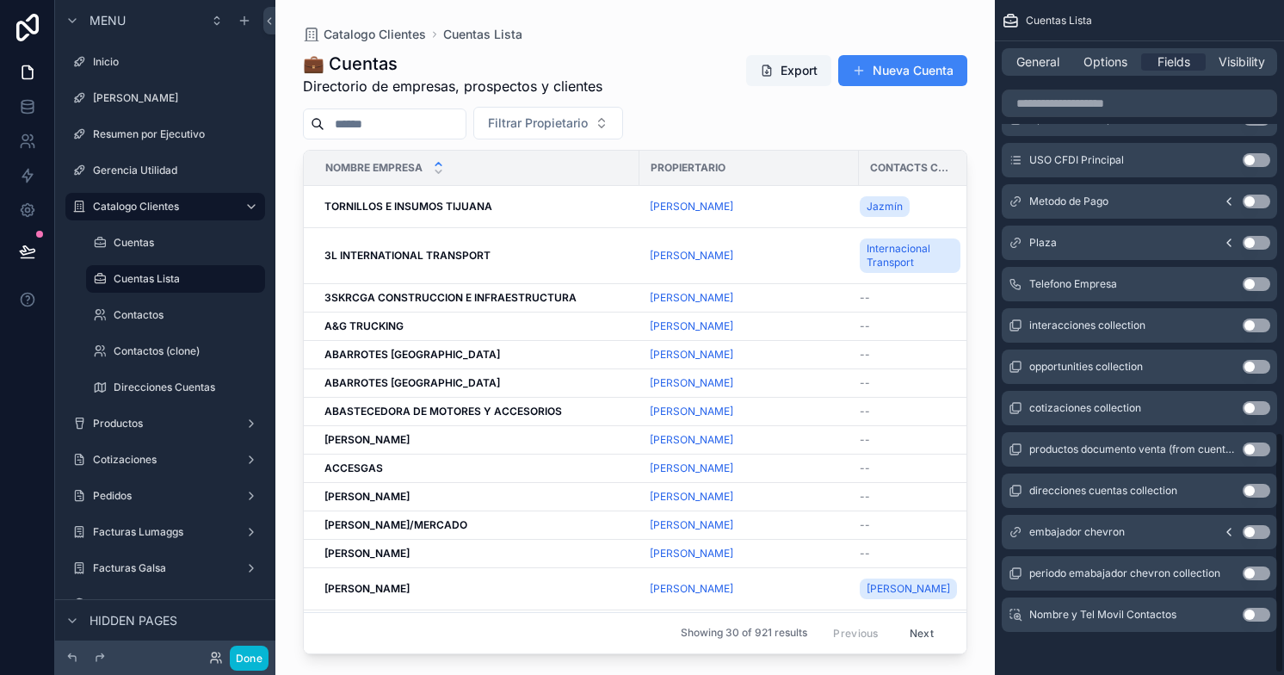
scroll to position [1212, 0]
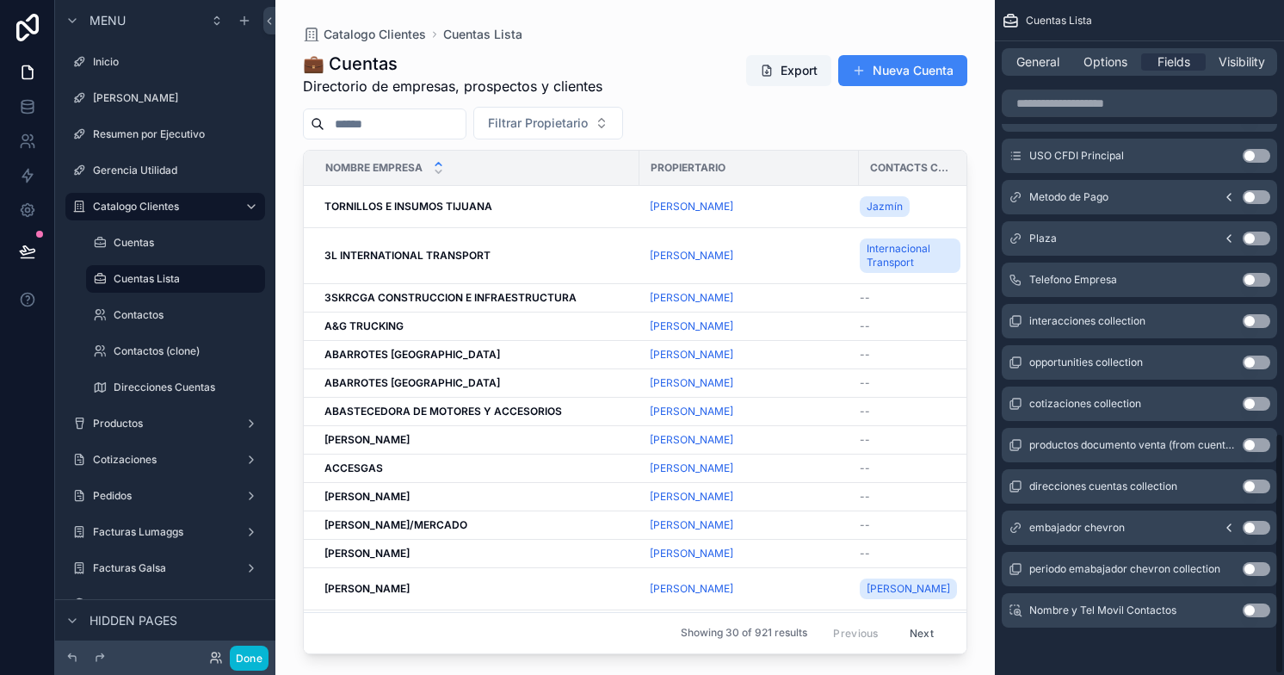
click at [1263, 611] on button "Use setting" at bounding box center [1256, 610] width 28 height 14
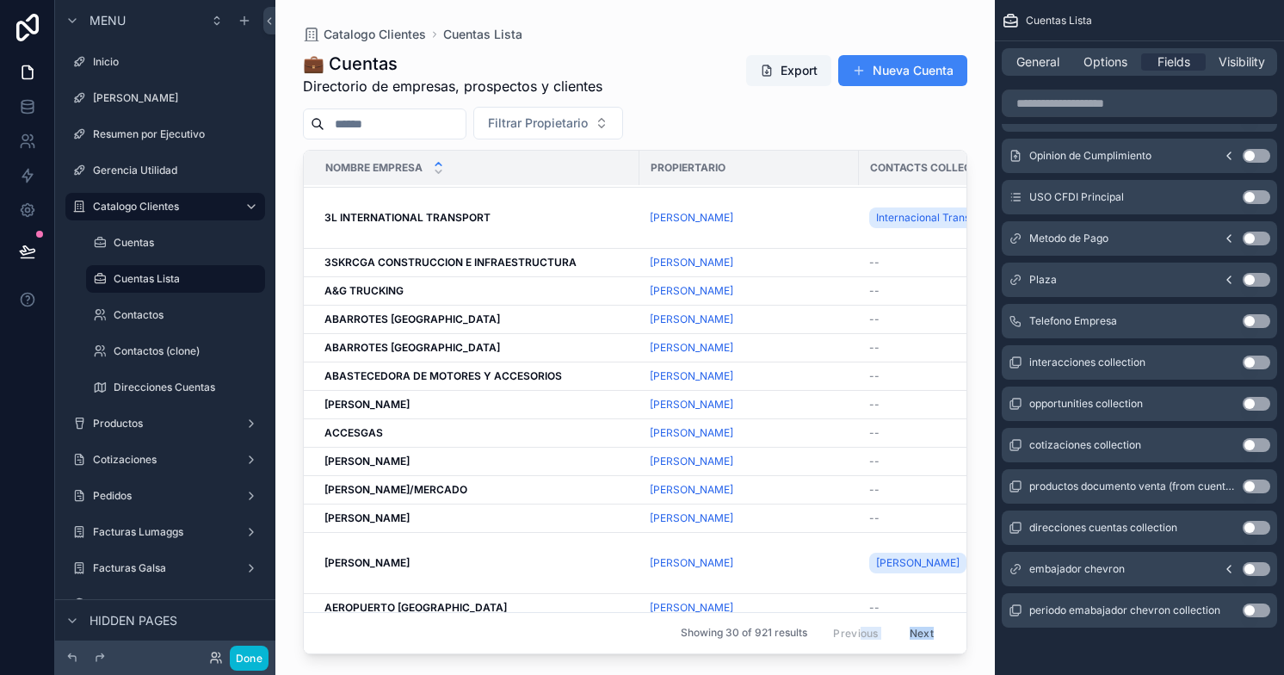
drag, startPoint x: 664, startPoint y: 646, endPoint x: 848, endPoint y: 633, distance: 183.7
click at [848, 633] on div "Catalogo Clientes Cuentas Lista 💼 Cuentas Directorio de empresas, prospectos y …" at bounding box center [634, 327] width 719 height 654
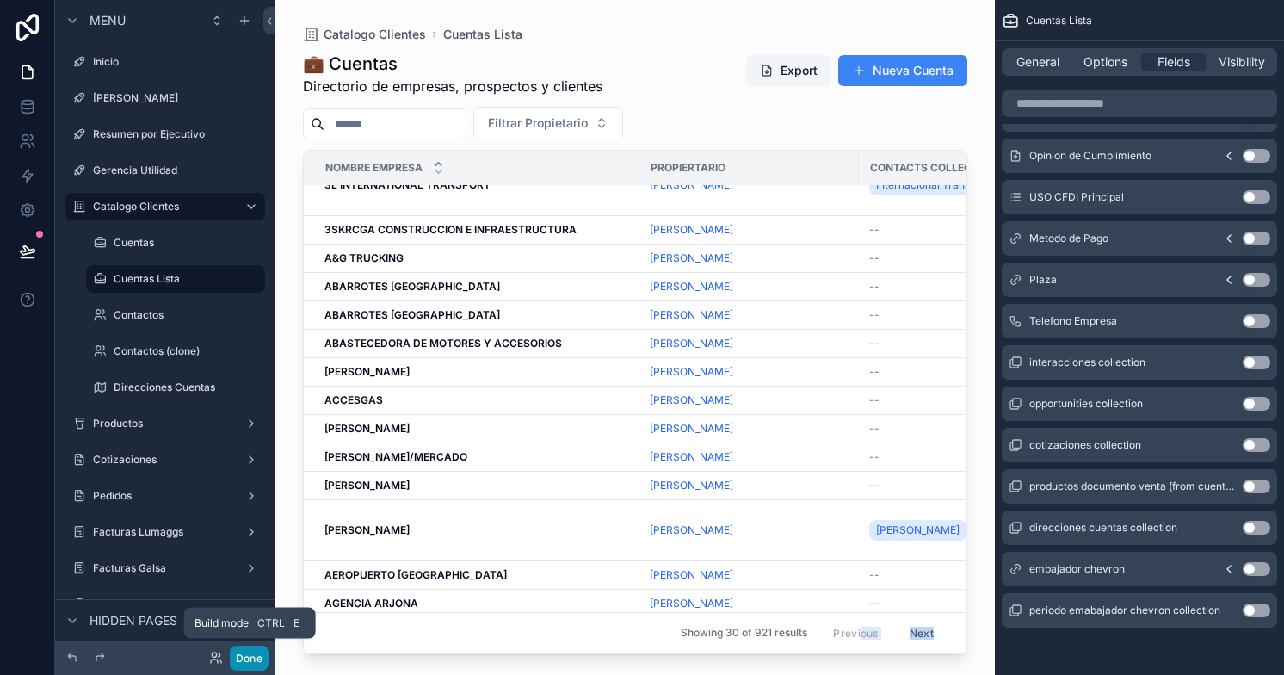
click at [258, 655] on button "Done" at bounding box center [249, 657] width 39 height 25
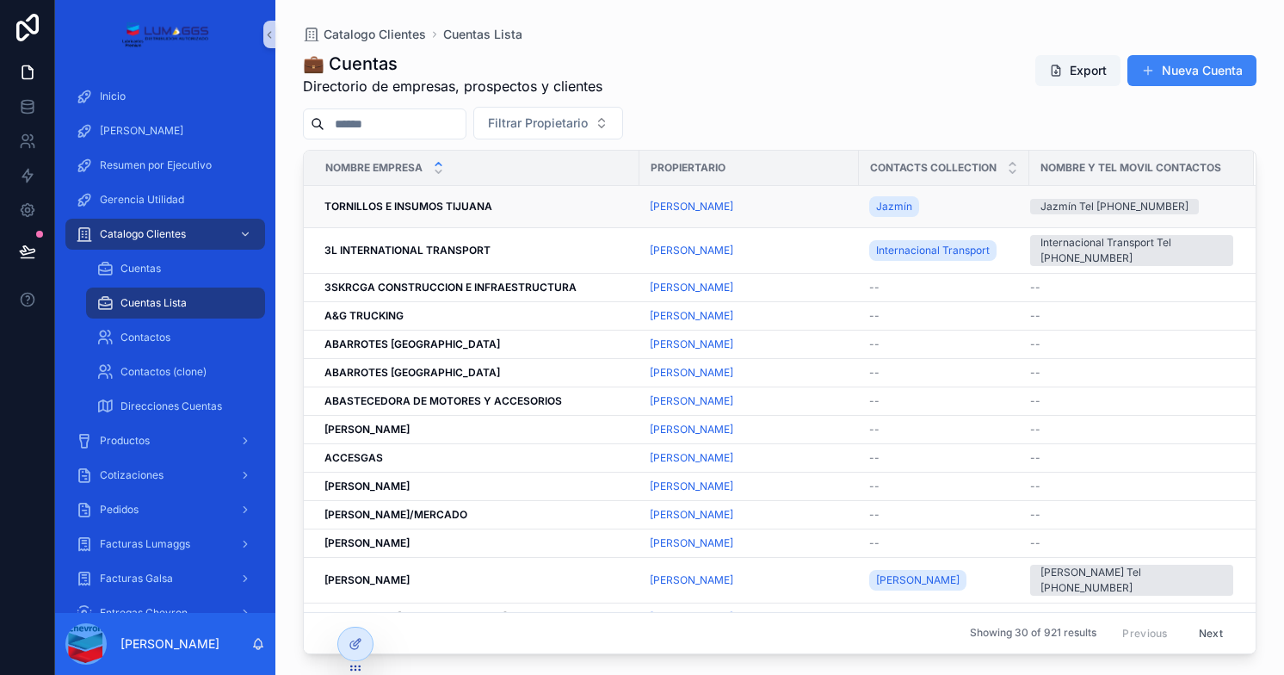
click at [1081, 207] on div "Jazmín Tel [PHONE_NUMBER]" at bounding box center [1114, 206] width 148 height 15
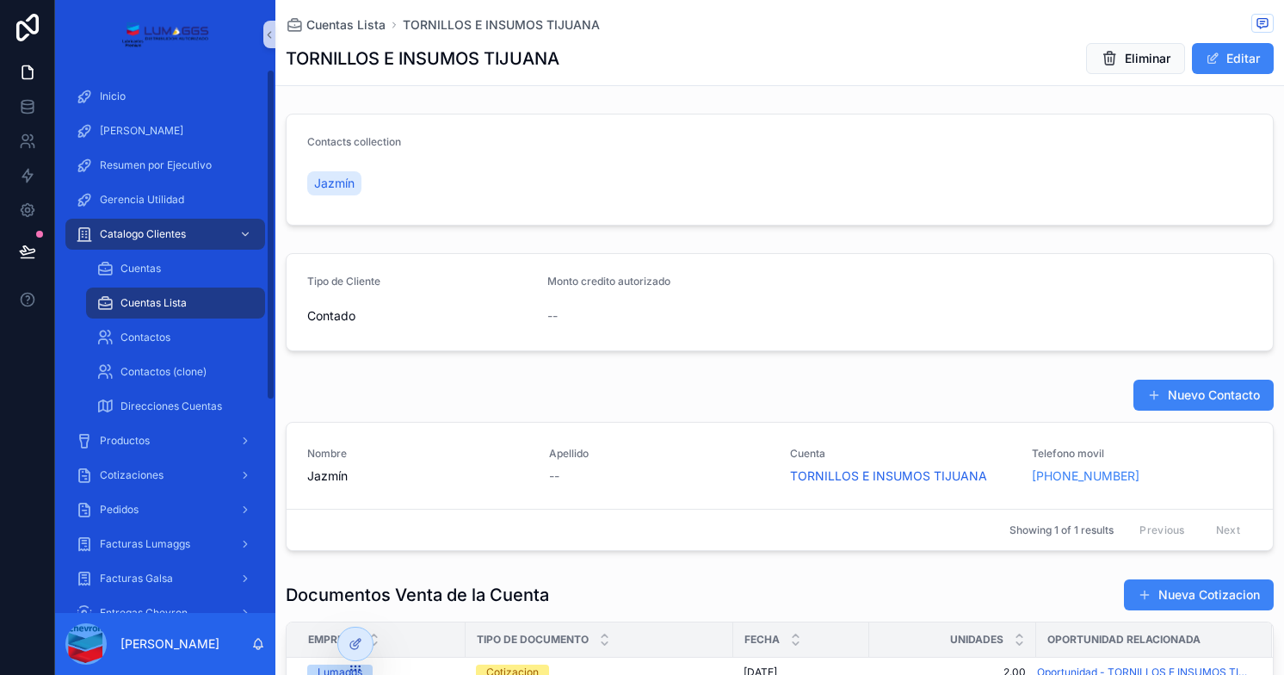
click at [146, 304] on span "Cuentas Lista" at bounding box center [153, 303] width 66 height 14
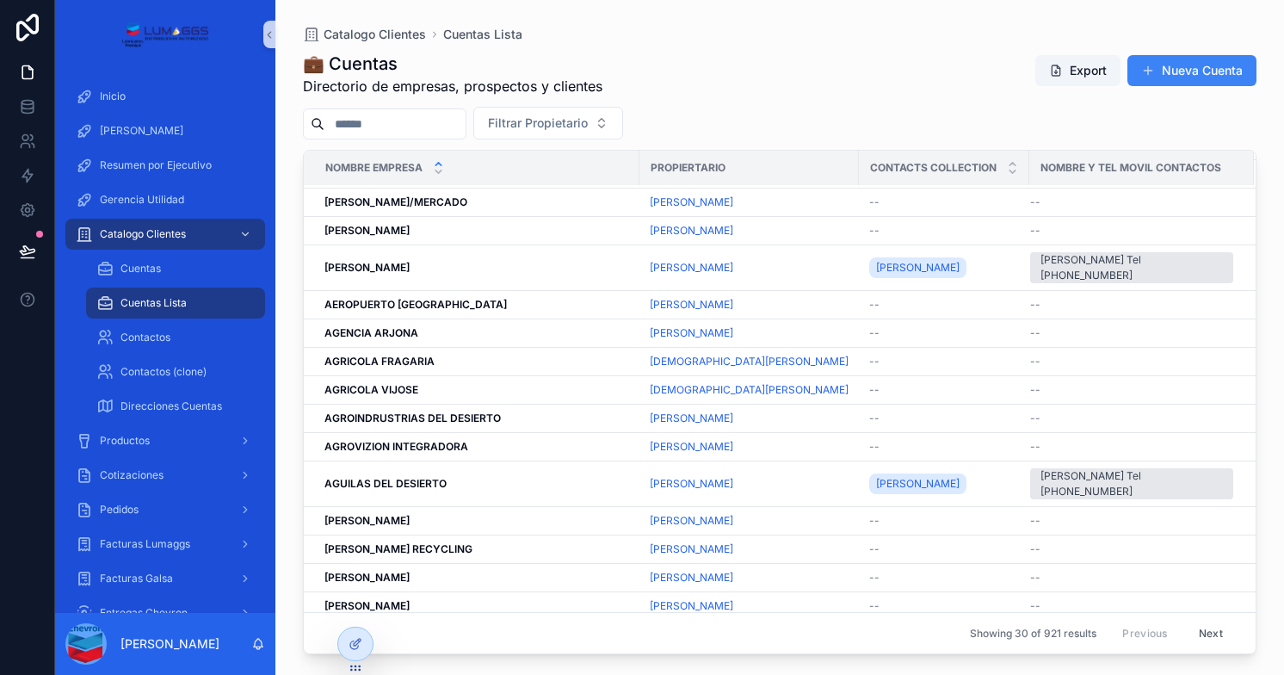
scroll to position [478, 0]
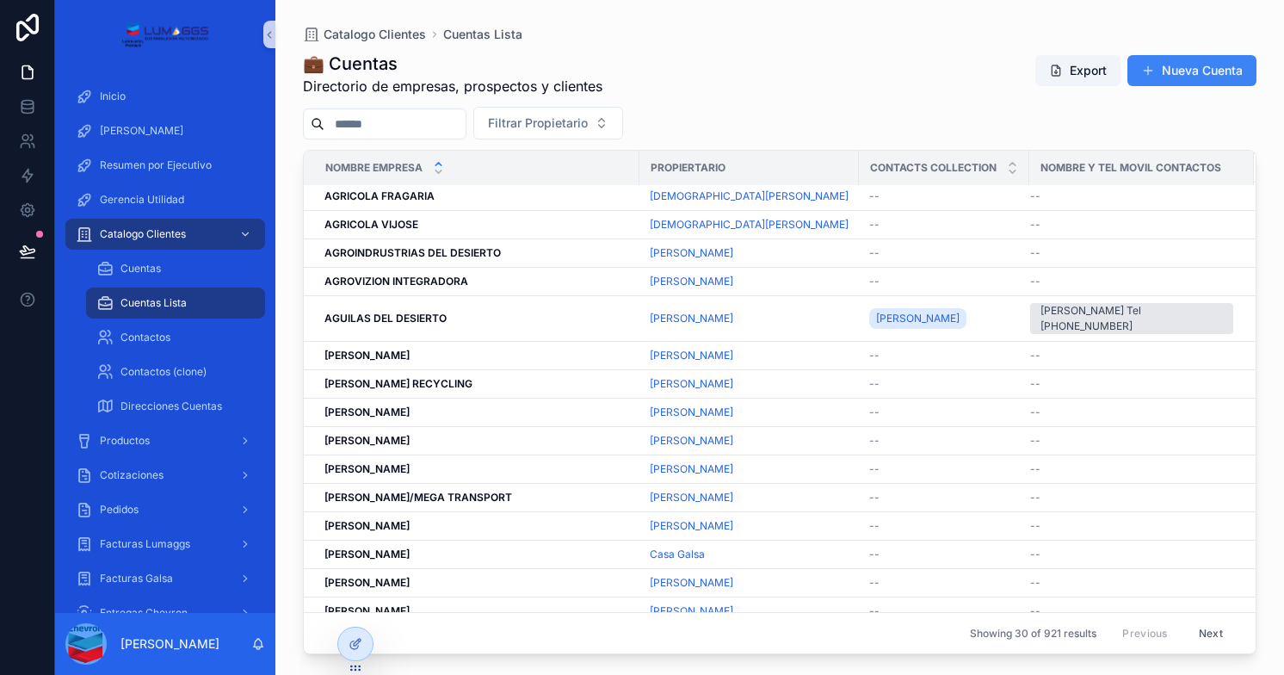
click at [1205, 633] on button "Next" at bounding box center [1211, 633] width 48 height 27
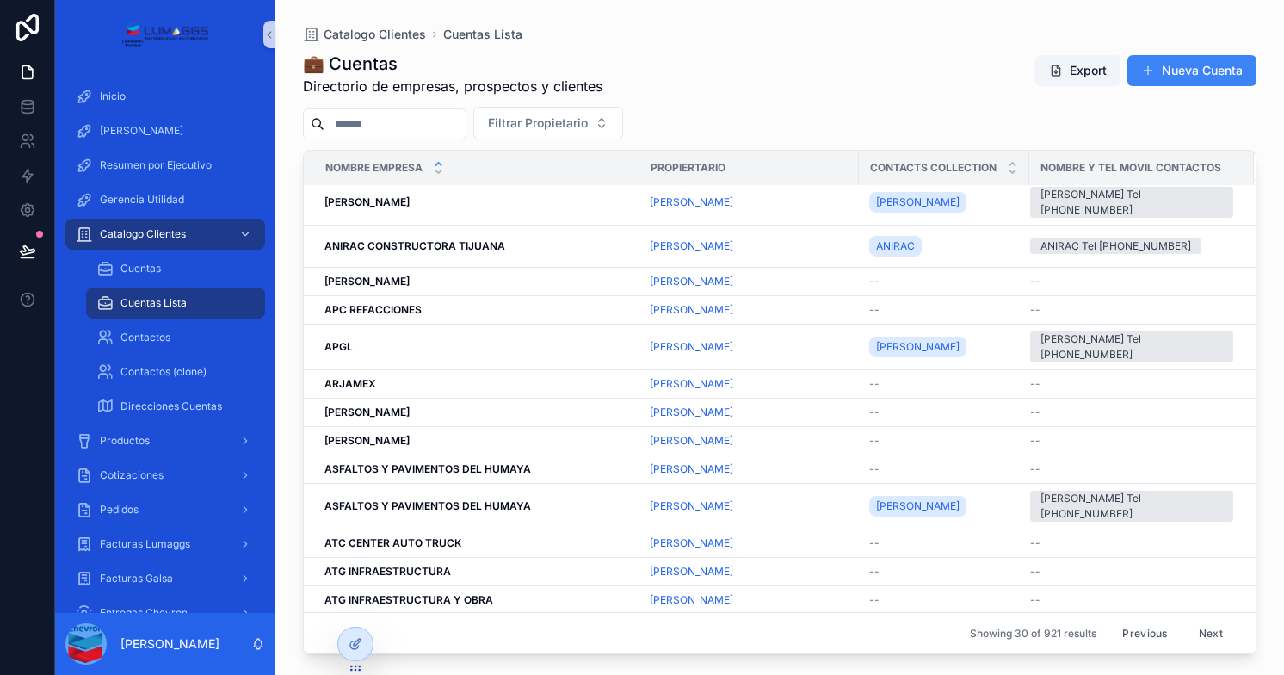
scroll to position [405, 0]
click at [1200, 636] on button "Next" at bounding box center [1211, 633] width 48 height 27
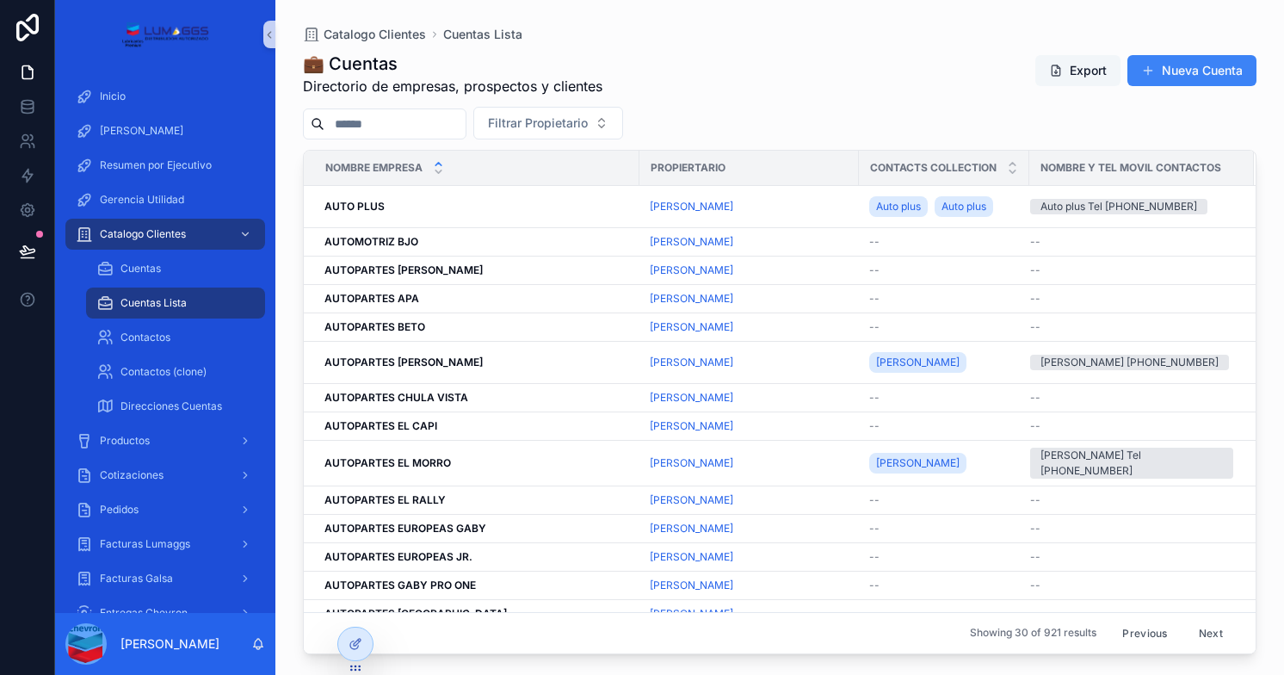
click at [1078, 77] on button "Export" at bounding box center [1077, 70] width 85 height 31
click at [1216, 205] on div "Auto plus Tel [PHONE_NUMBER]" at bounding box center [1131, 206] width 203 height 15
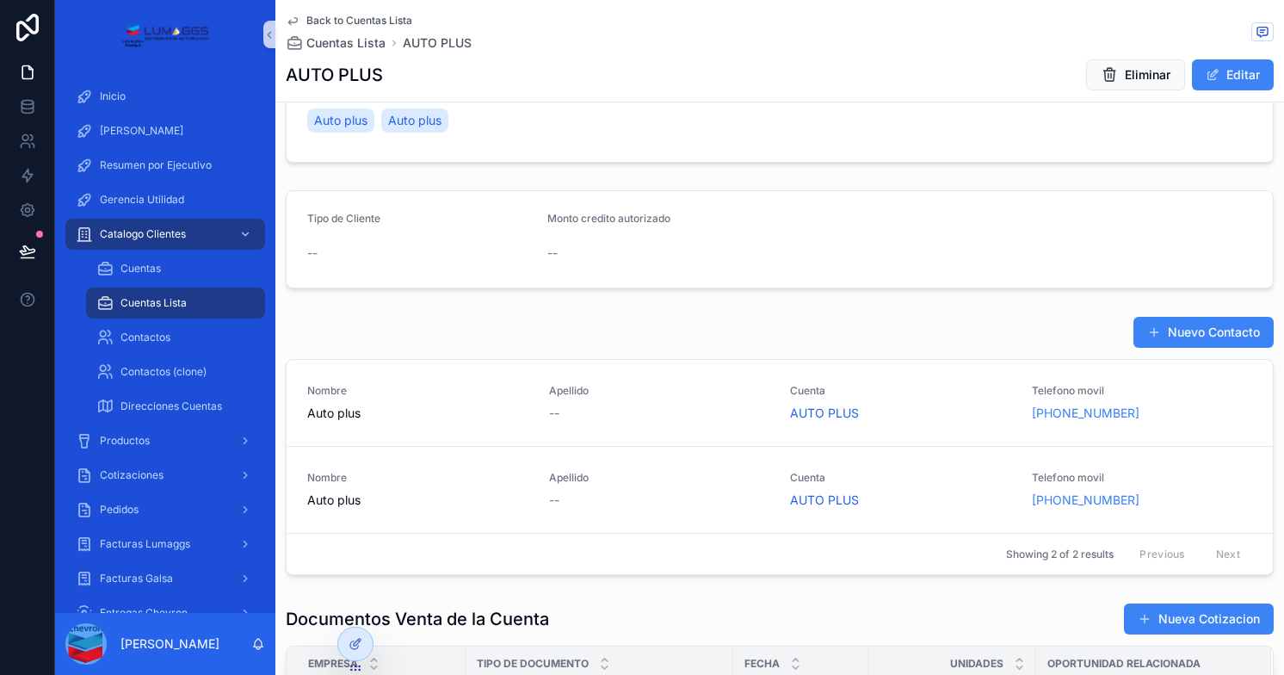
scroll to position [79, 0]
click at [677, 509] on link "Nombre Auto plus Apellido -- Cuenta AUTO PLUS Telefono movil [PHONE_NUMBER]" at bounding box center [780, 489] width 986 height 87
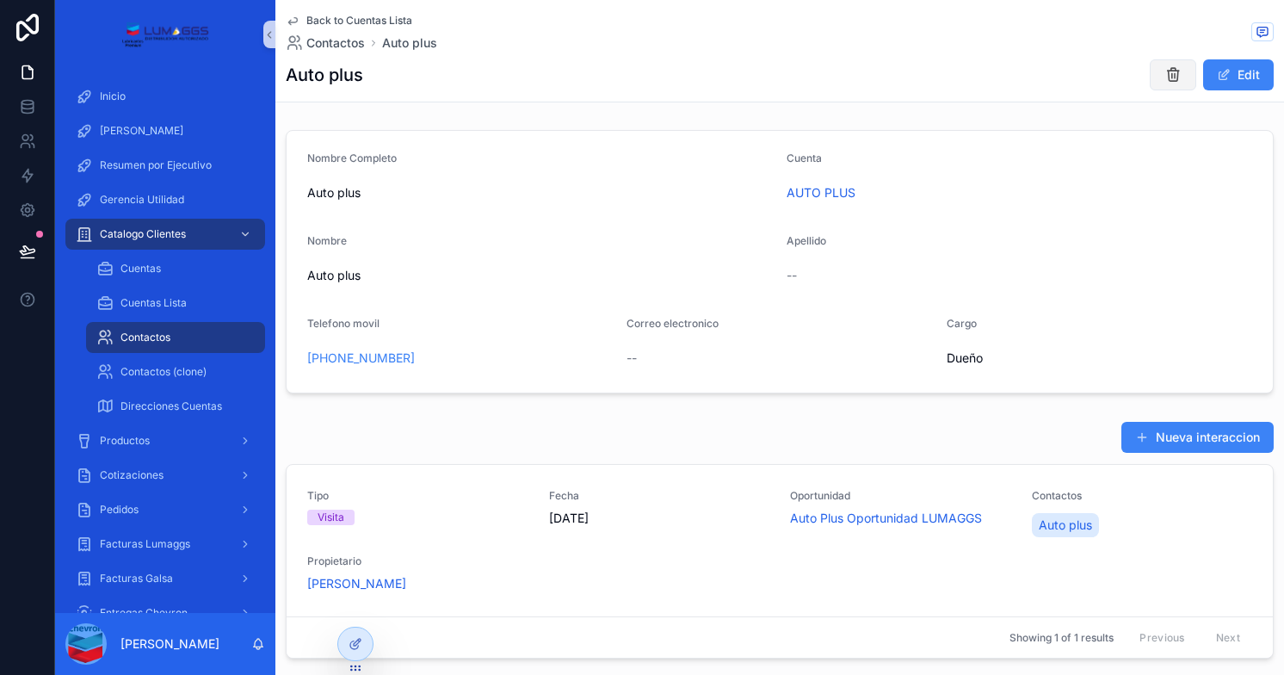
click at [1164, 74] on icon "scrollable content" at bounding box center [1172, 74] width 17 height 17
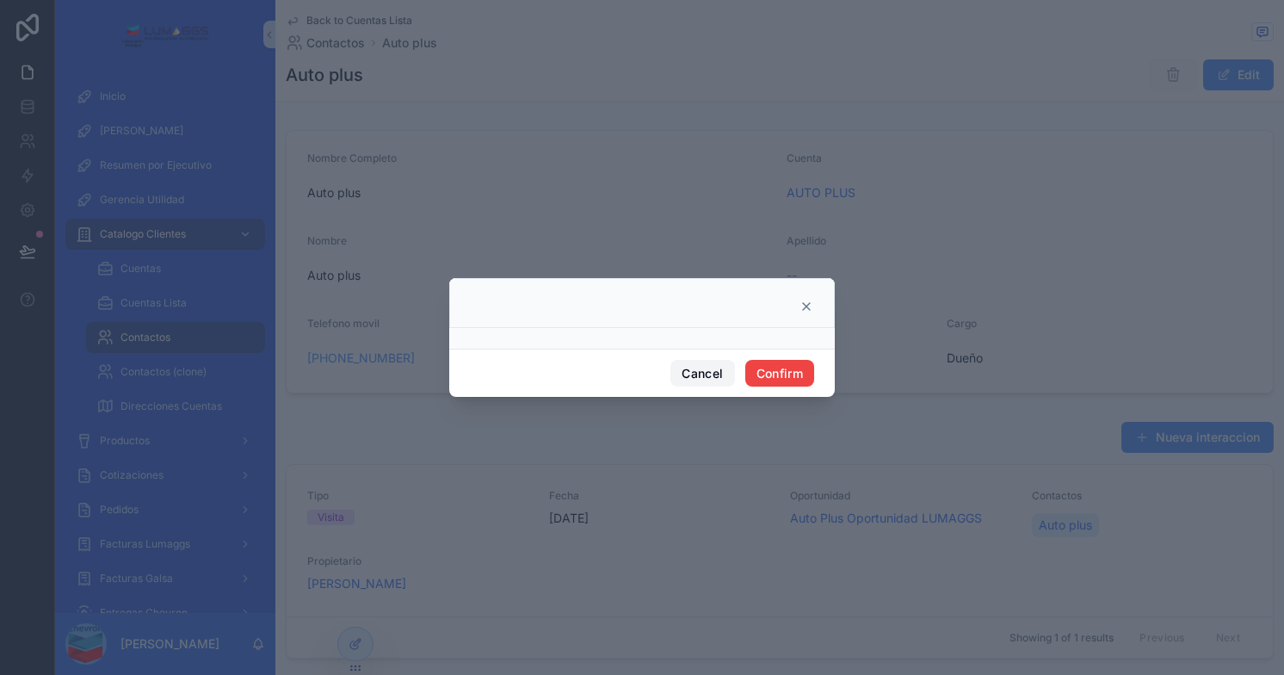
click at [712, 371] on button "Cancel" at bounding box center [702, 374] width 64 height 28
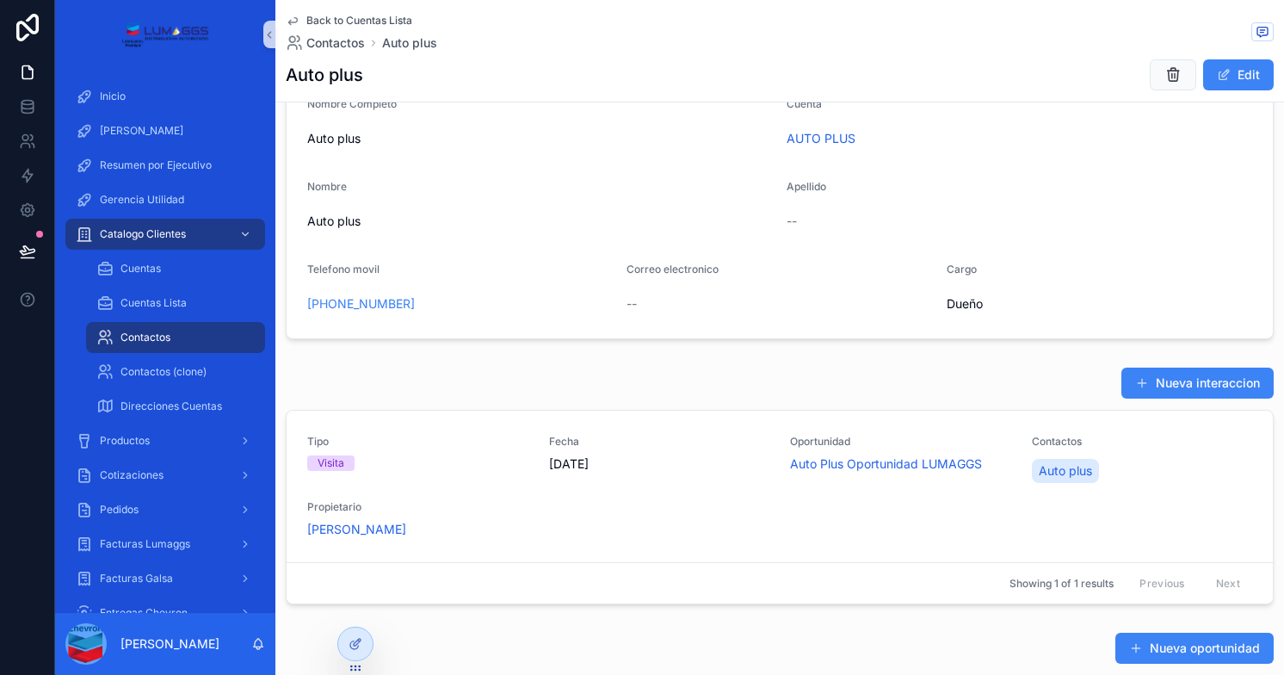
scroll to position [48, 0]
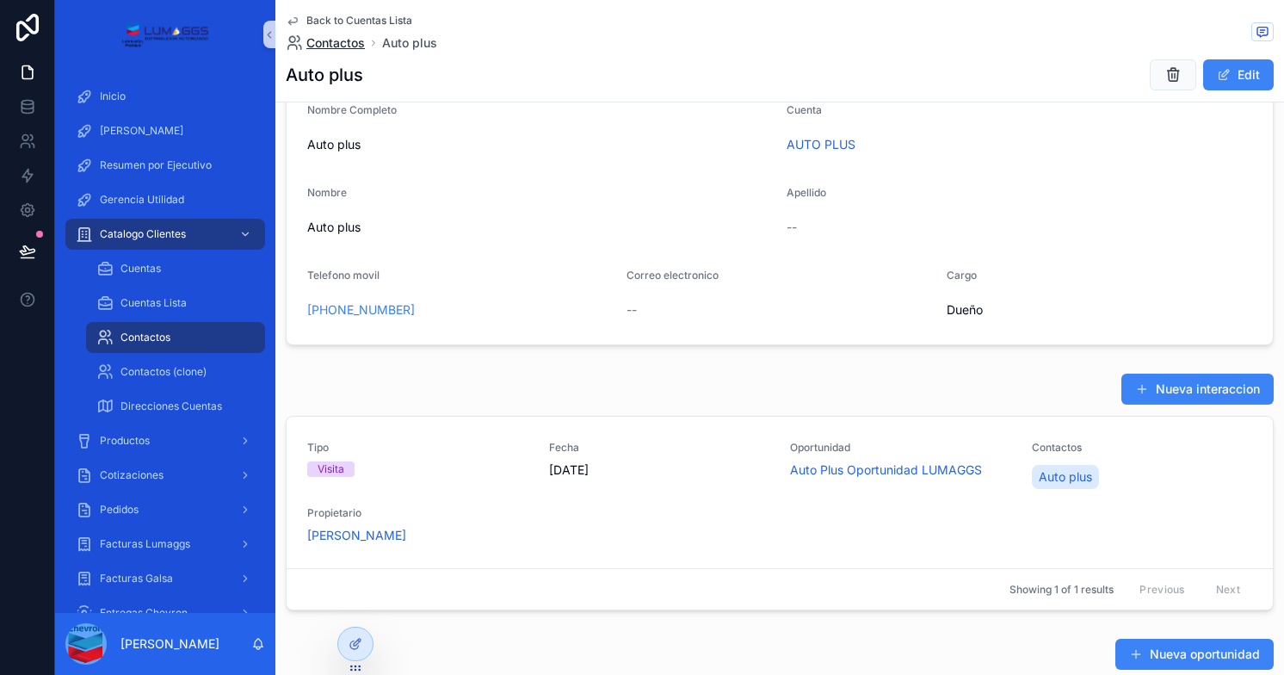
click at [341, 45] on span "Contactos" at bounding box center [335, 42] width 59 height 17
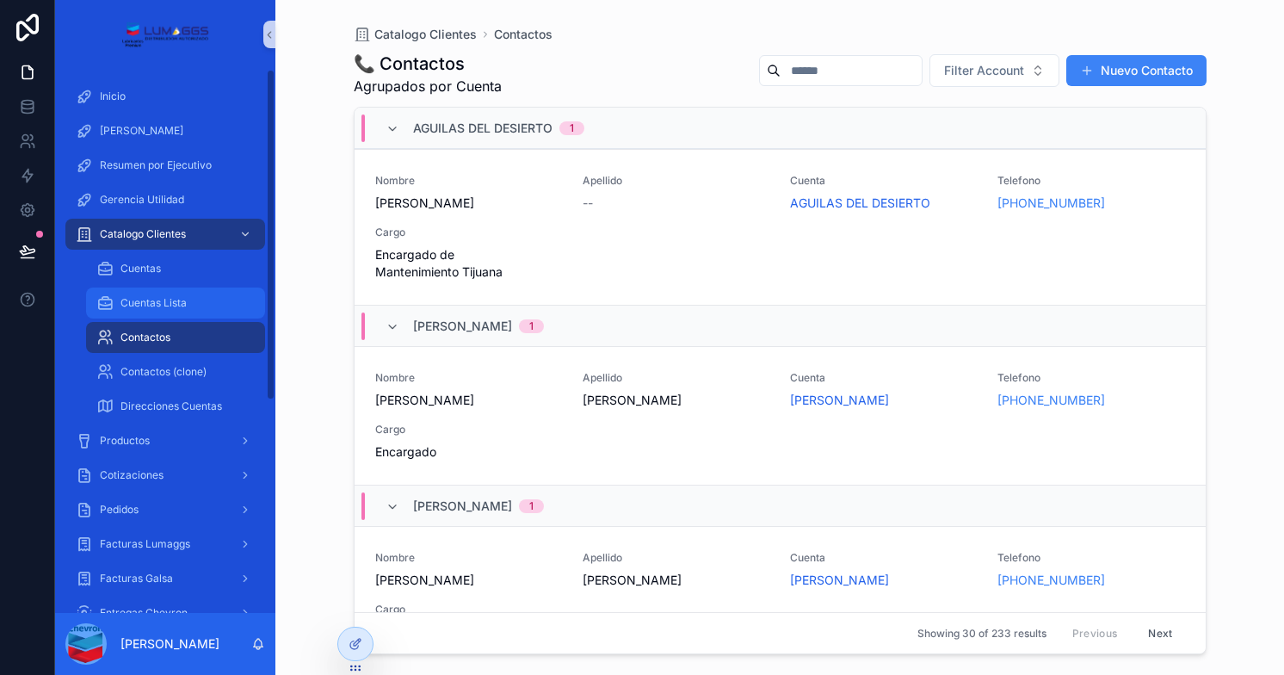
click at [169, 299] on span "Cuentas Lista" at bounding box center [153, 303] width 66 height 14
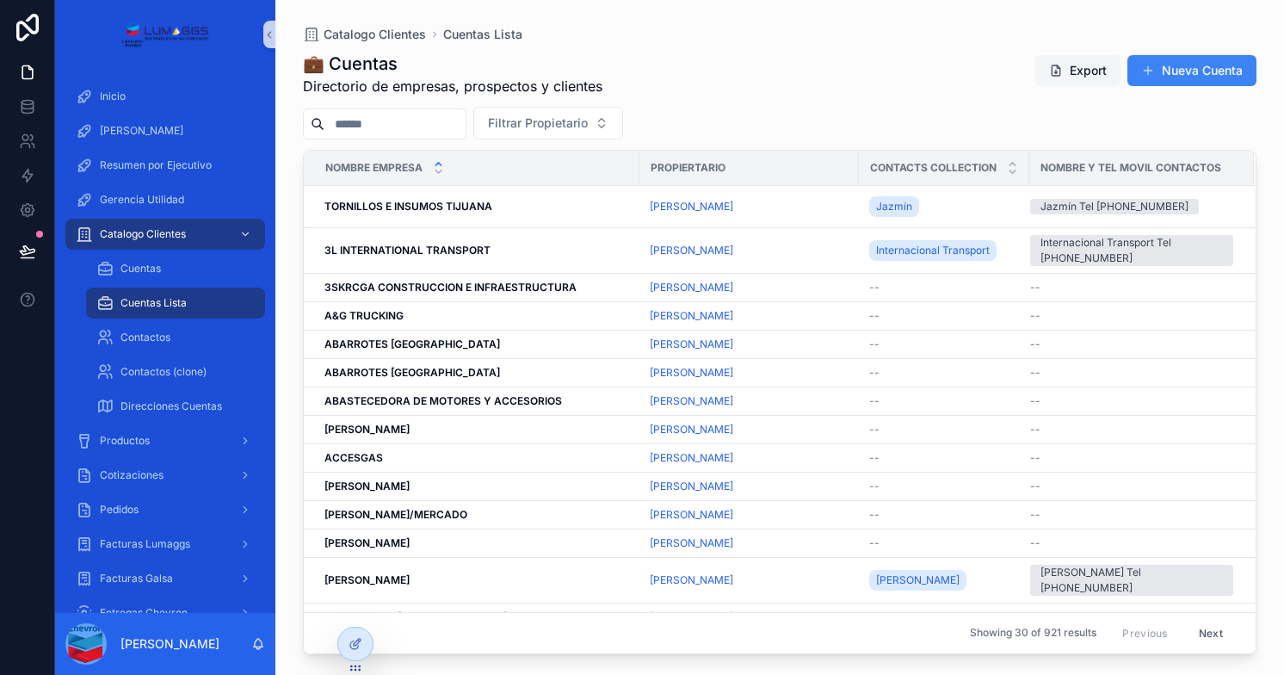
click at [1073, 65] on button "Export" at bounding box center [1077, 70] width 85 height 31
click at [759, 57] on div "💼 Cuentas Directorio de empresas, prospectos y clientes Export Nueva Cuenta" at bounding box center [779, 74] width 953 height 45
click at [158, 340] on span "Contactos" at bounding box center [145, 337] width 50 height 14
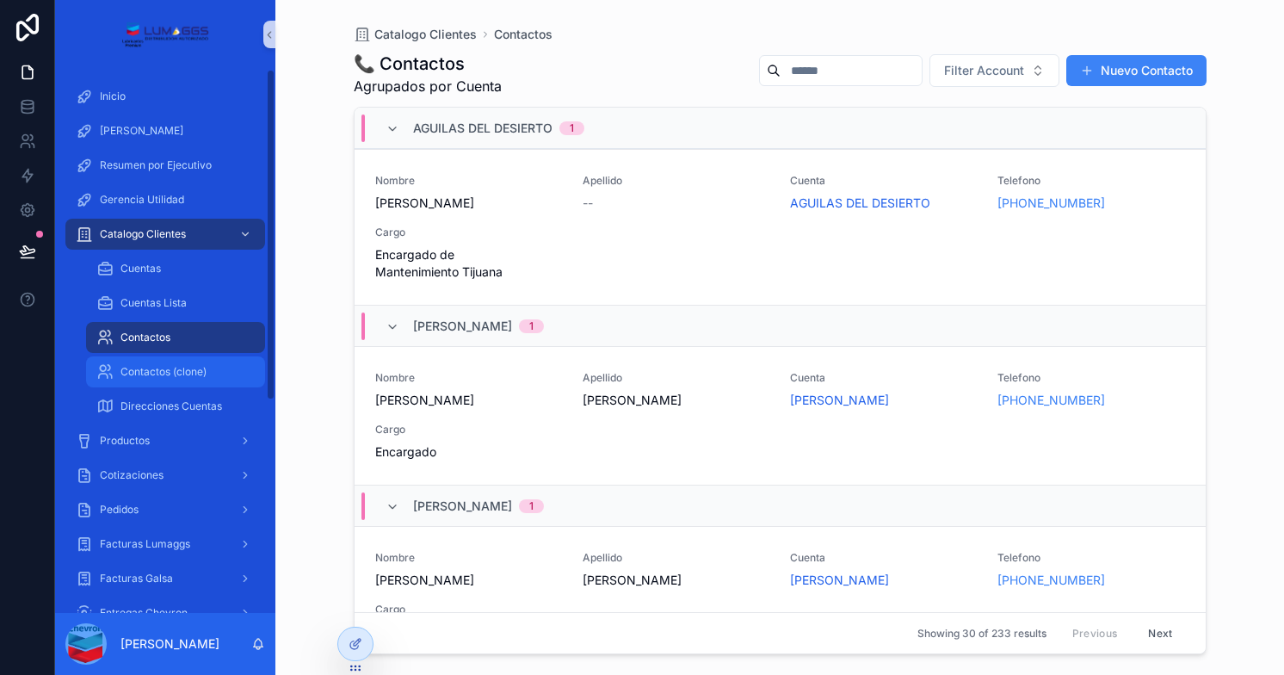
click at [158, 373] on span "Contactos (clone)" at bounding box center [163, 372] width 86 height 14
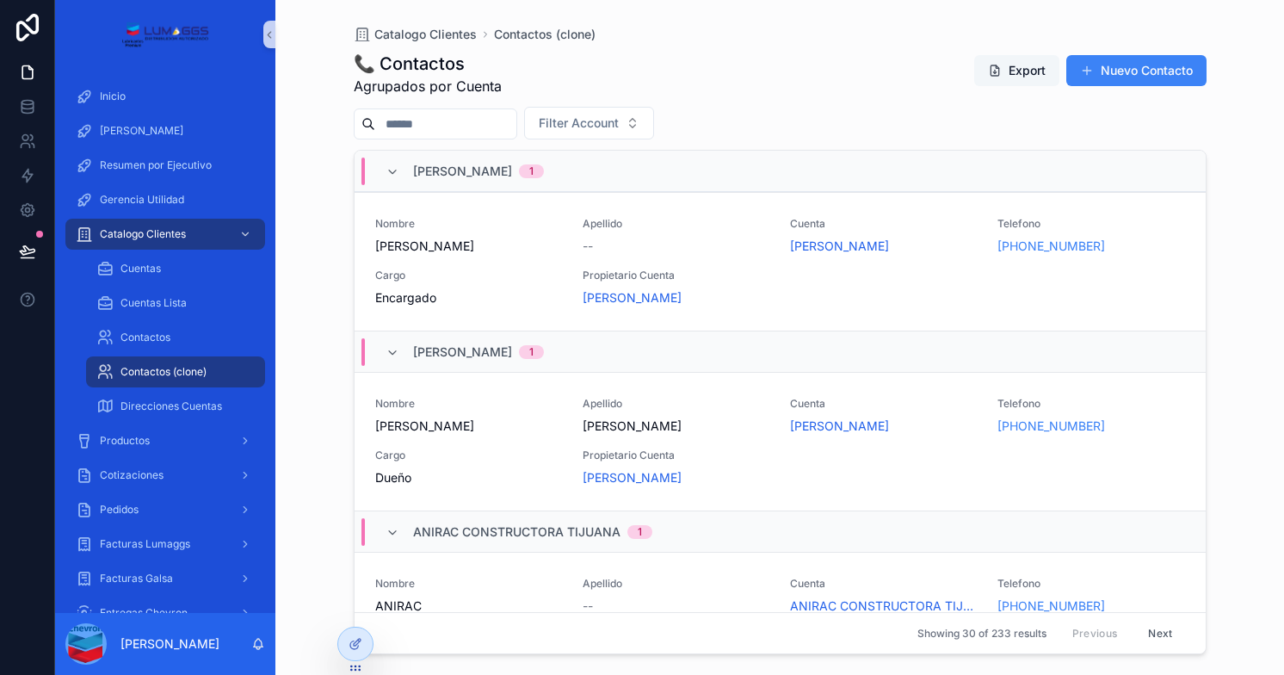
click at [1018, 68] on button "Export" at bounding box center [1016, 70] width 85 height 31
click at [167, 334] on span "Contactos" at bounding box center [145, 337] width 50 height 14
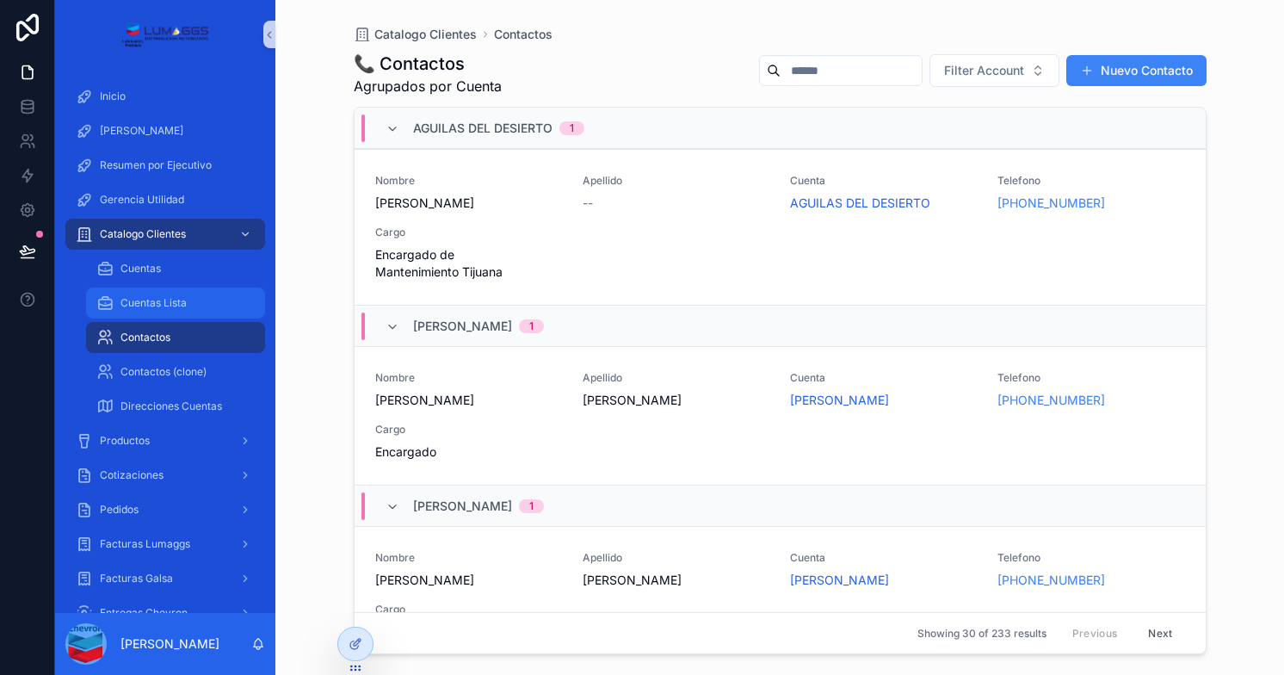
click at [164, 305] on span "Cuentas Lista" at bounding box center [153, 303] width 66 height 14
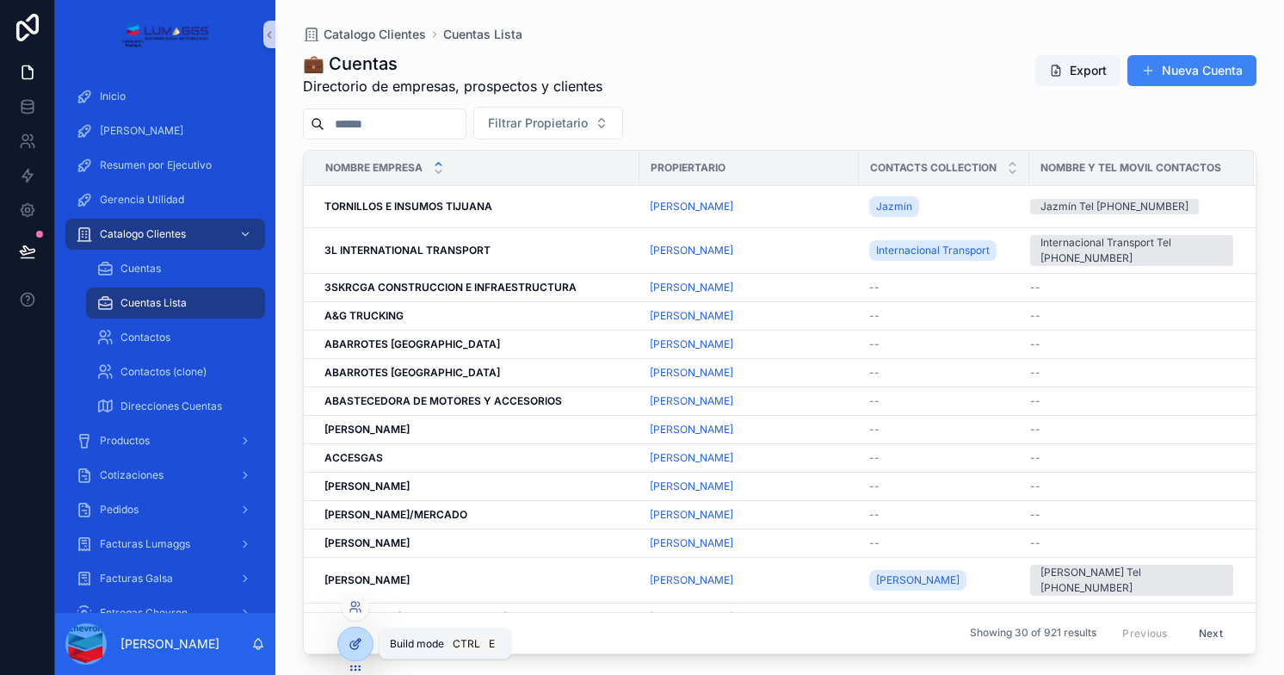
click at [347, 639] on div at bounding box center [355, 643] width 34 height 33
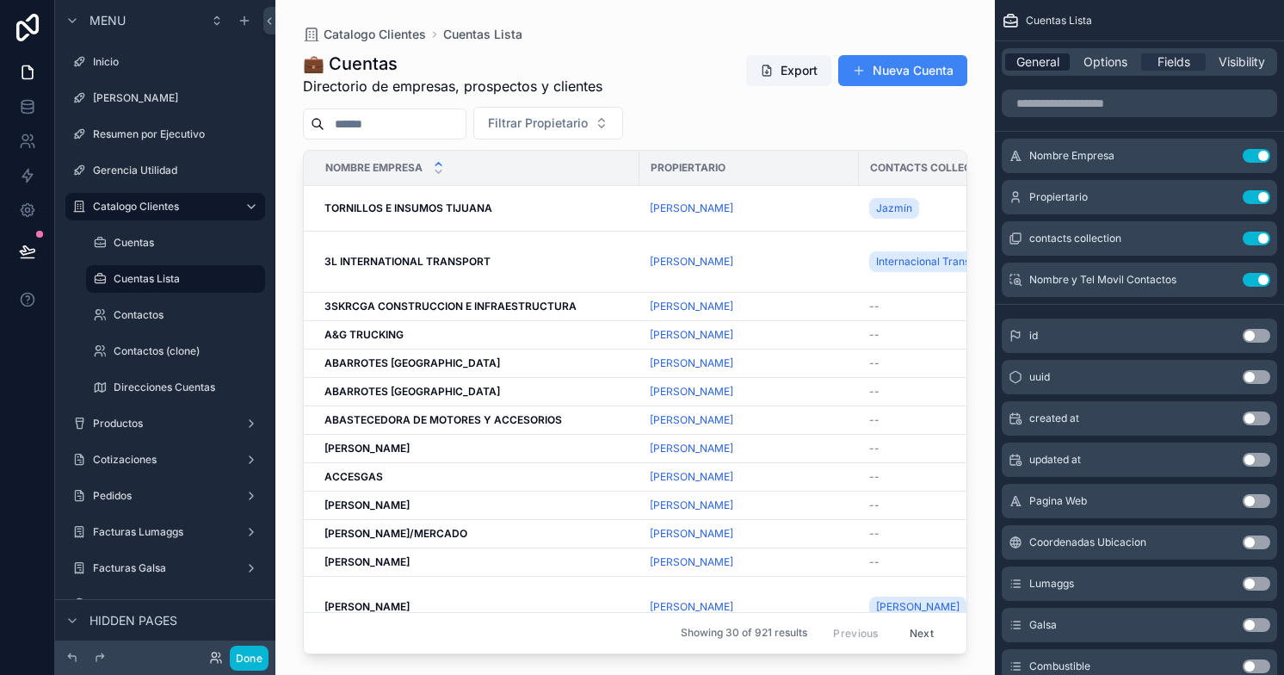
click at [1052, 53] on span "General" at bounding box center [1037, 61] width 43 height 17
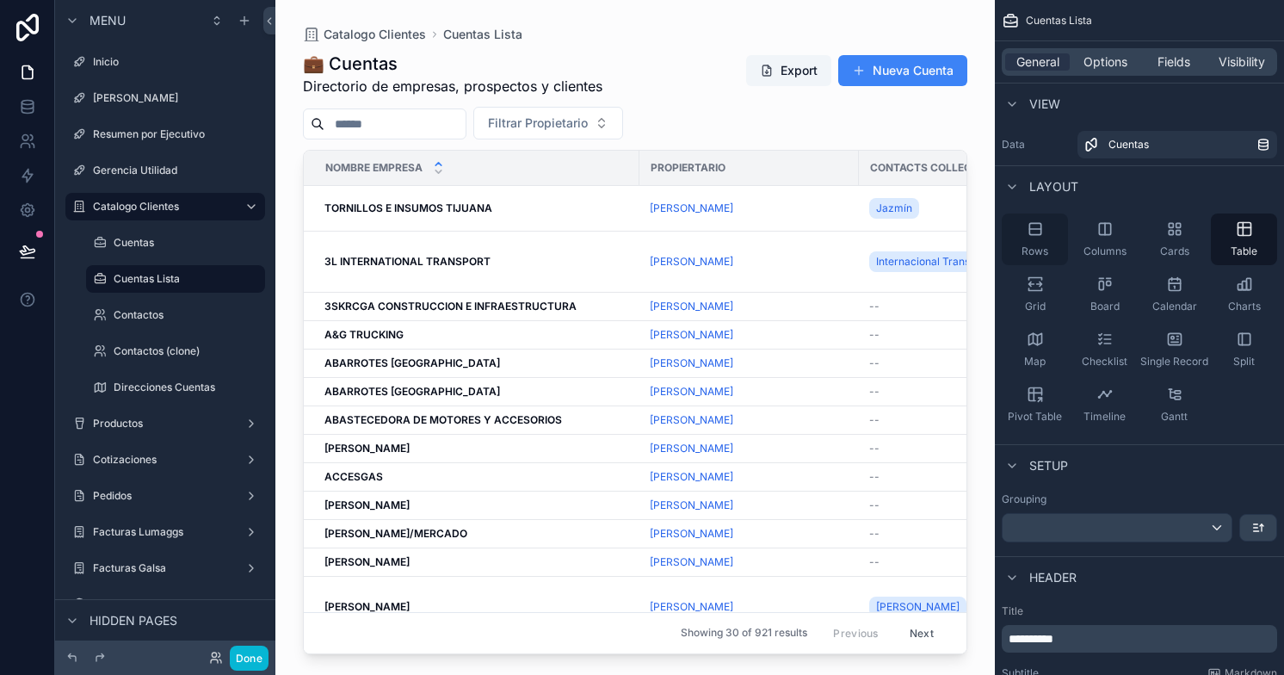
click at [1038, 233] on icon "scrollable content" at bounding box center [1034, 228] width 17 height 17
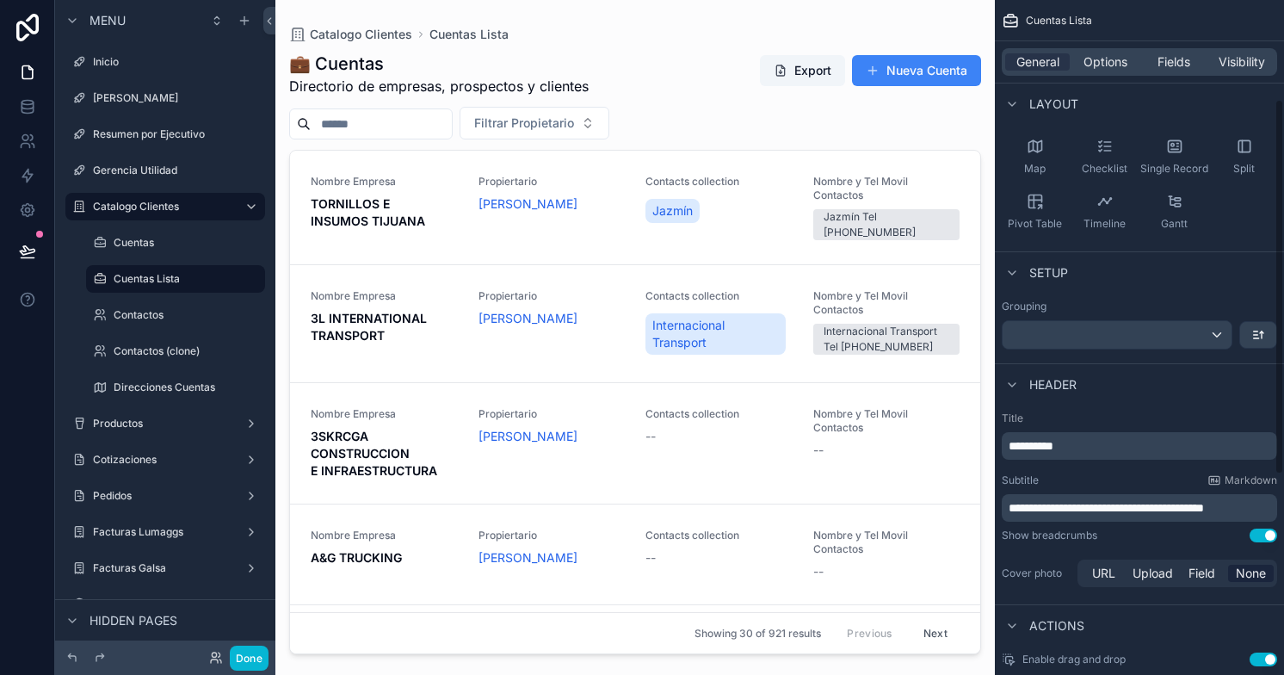
scroll to position [179, 0]
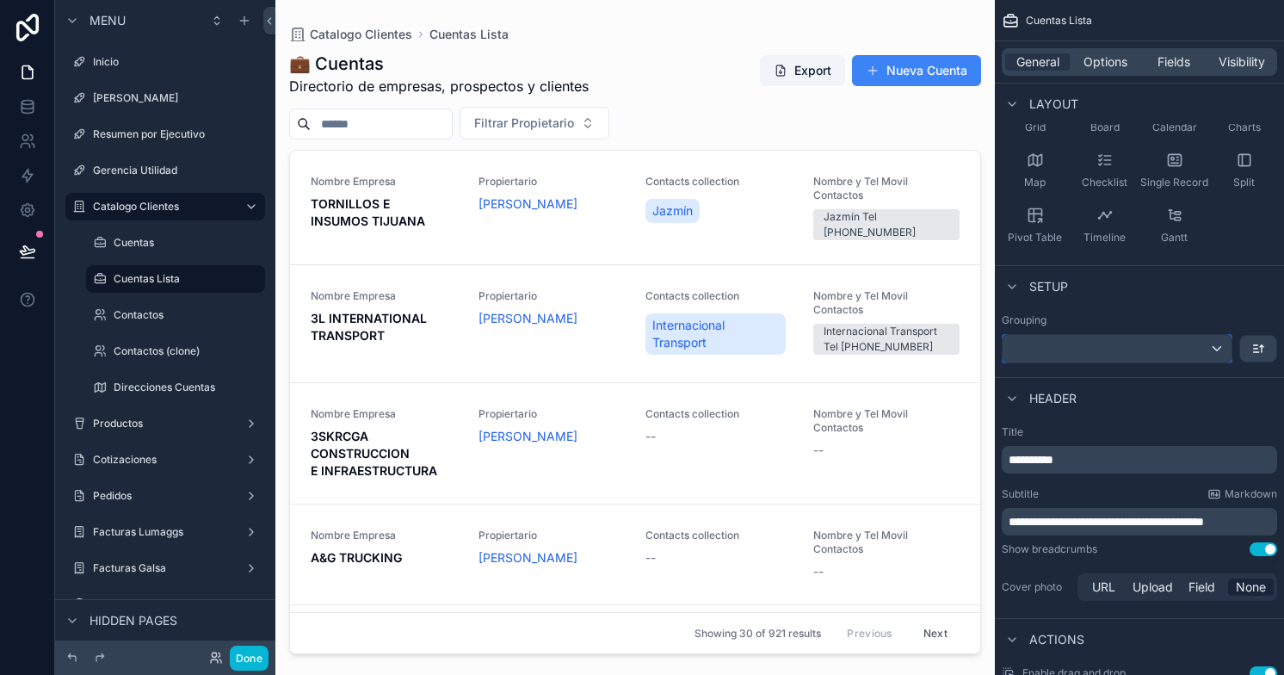
click at [1219, 350] on div "scrollable content" at bounding box center [1116, 349] width 229 height 28
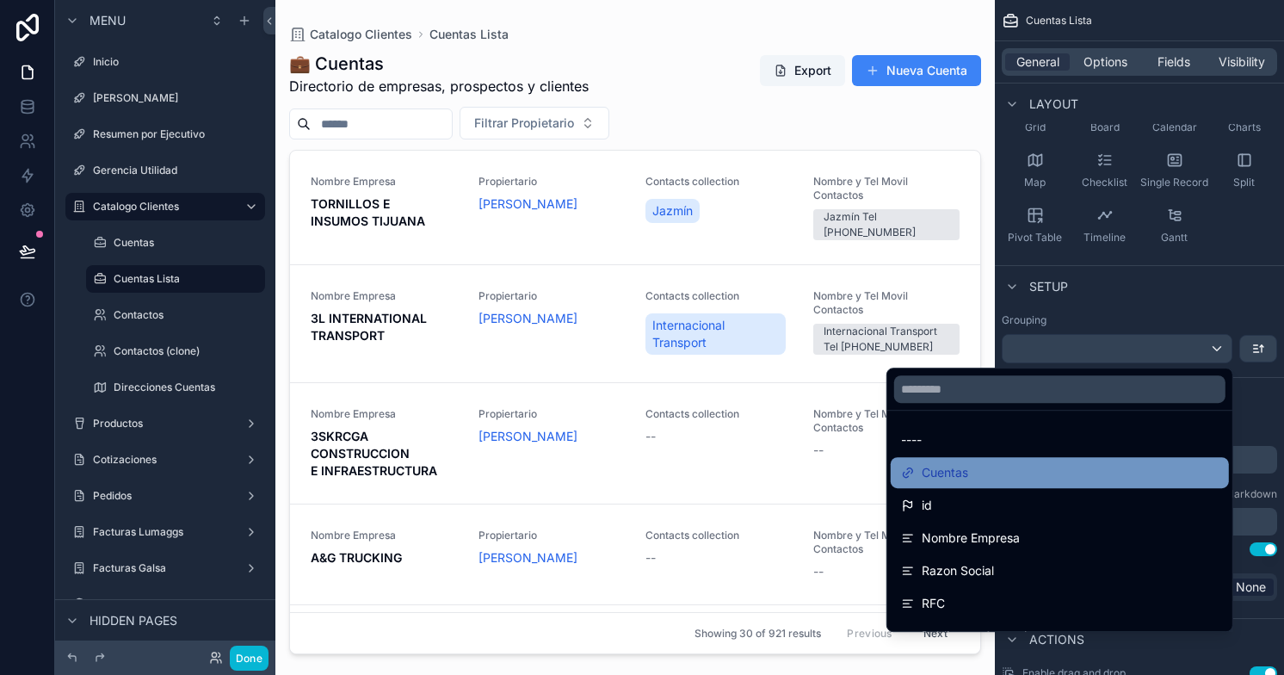
click at [997, 478] on div "Cuentas" at bounding box center [1059, 472] width 317 height 21
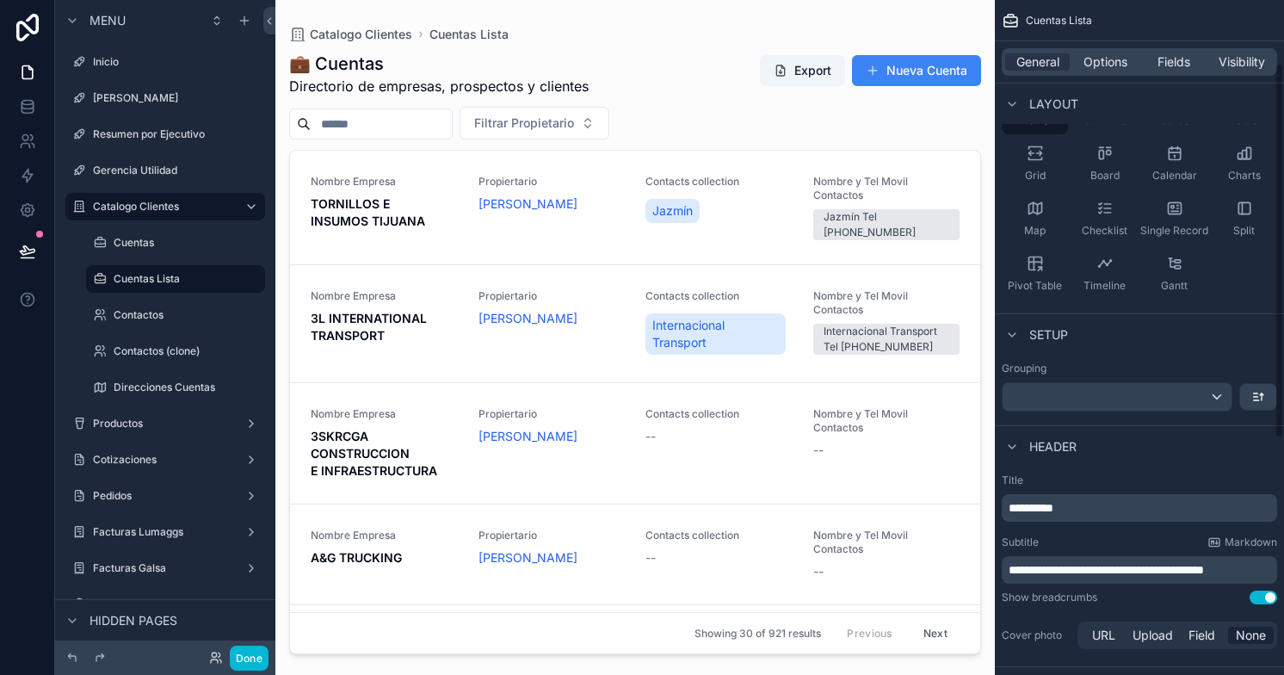
scroll to position [0, 0]
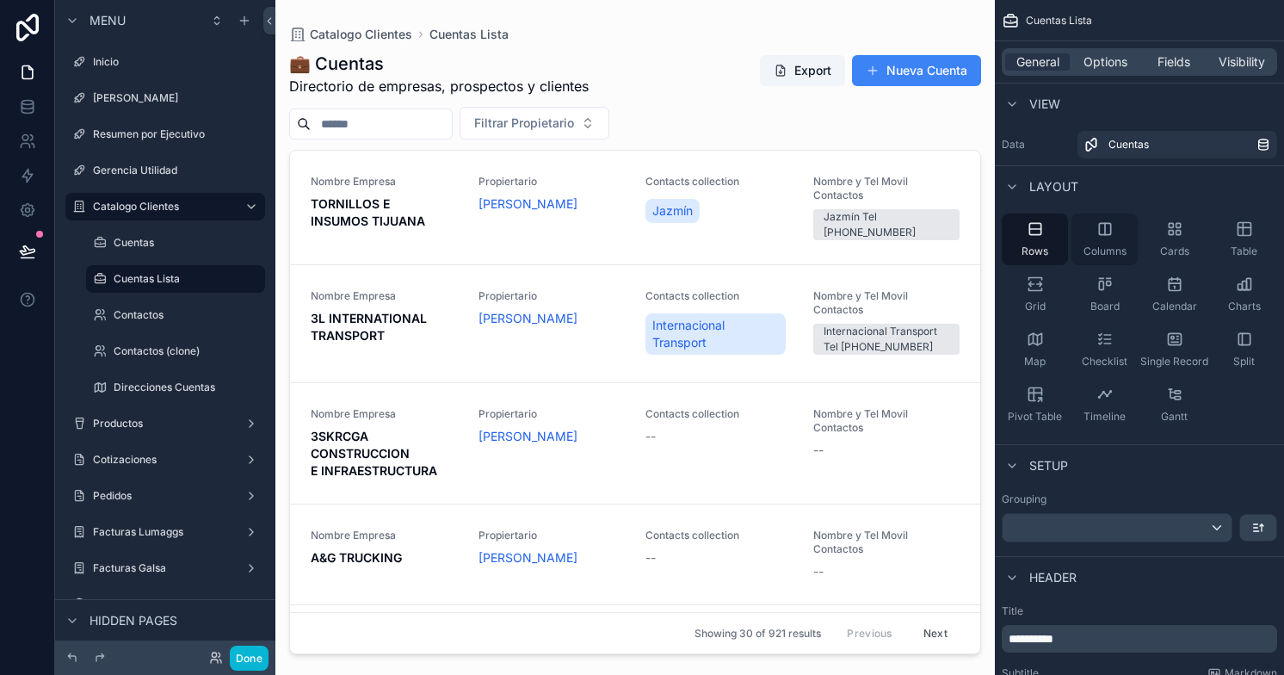
click at [1115, 244] on span "Columns" at bounding box center [1104, 251] width 43 height 14
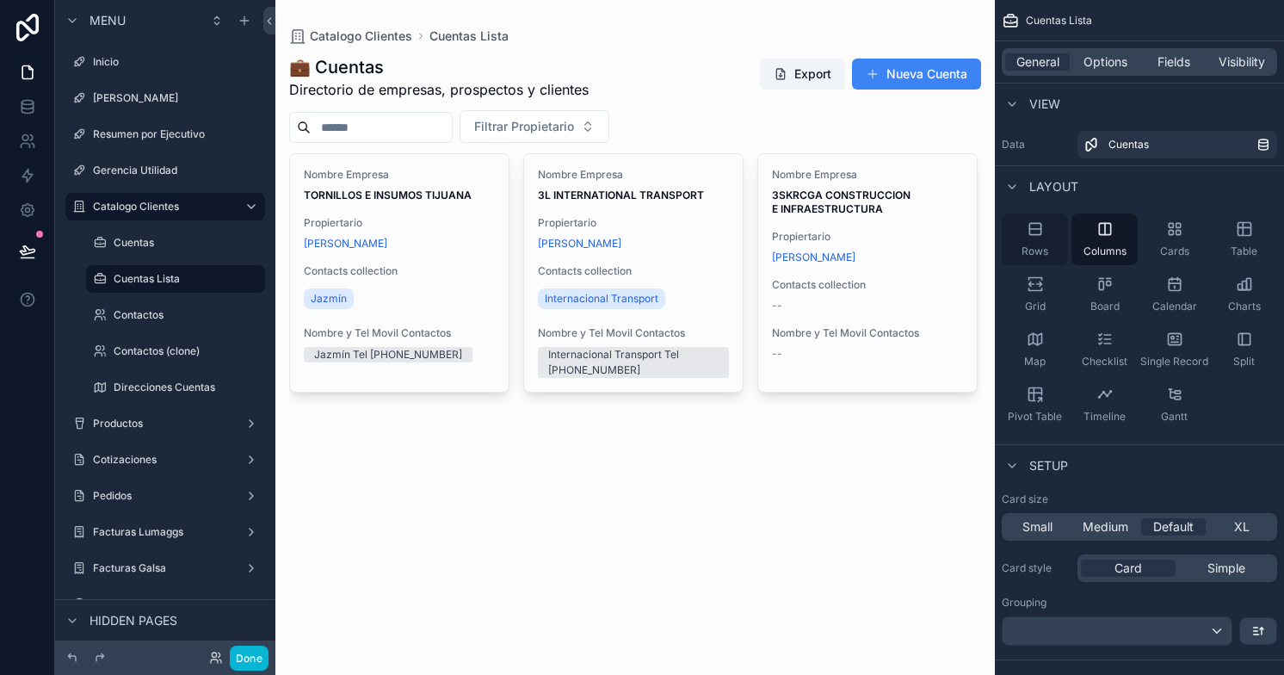
click at [1018, 237] on div "Rows" at bounding box center [1035, 239] width 66 height 52
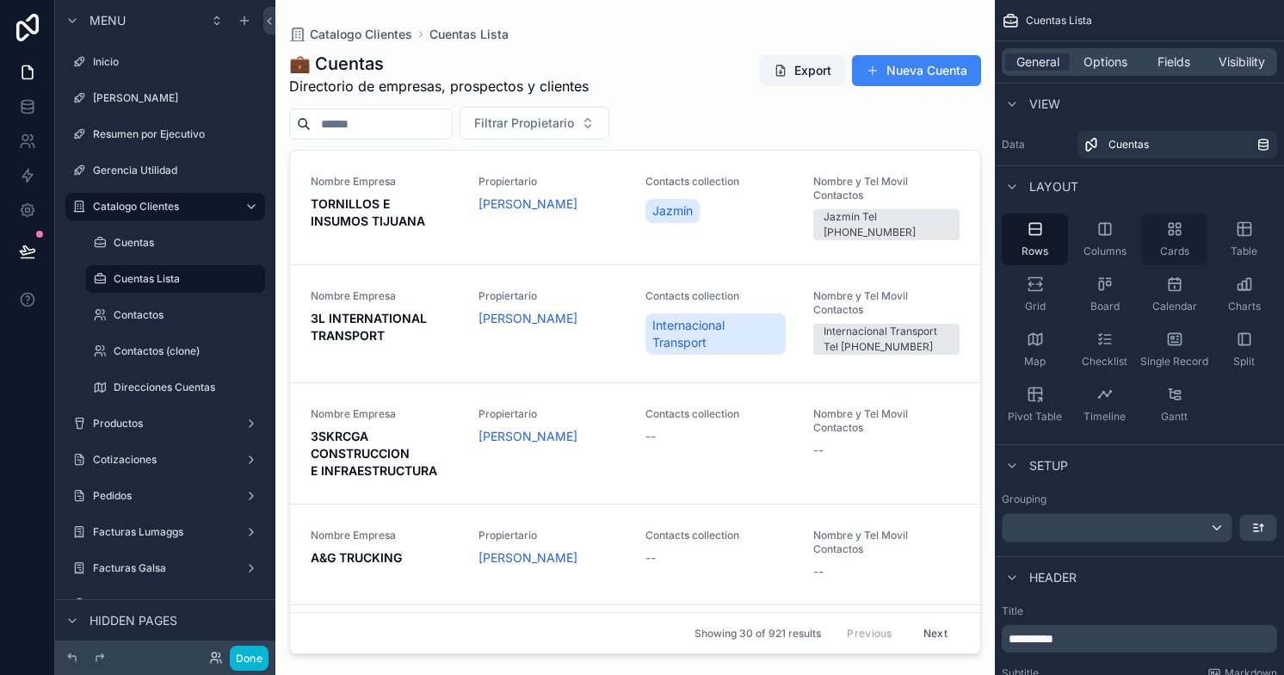
click at [1191, 244] on div "Cards" at bounding box center [1174, 239] width 66 height 52
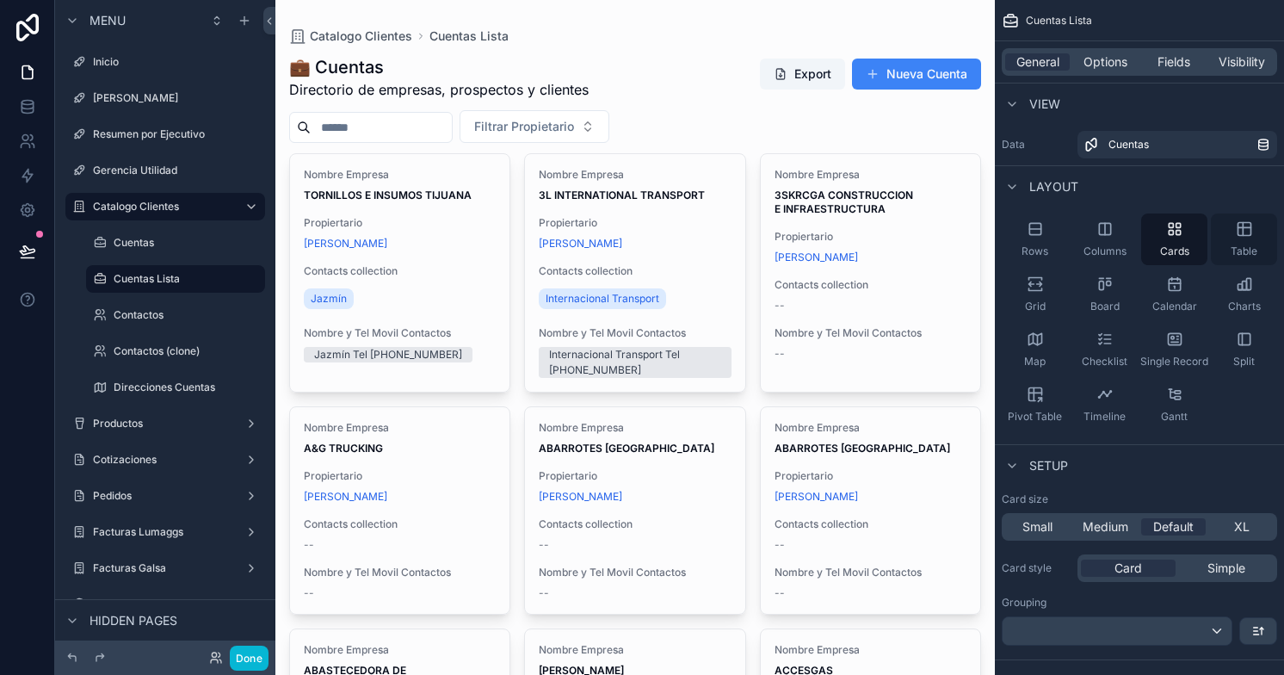
click at [1243, 238] on div "Table" at bounding box center [1244, 239] width 66 height 52
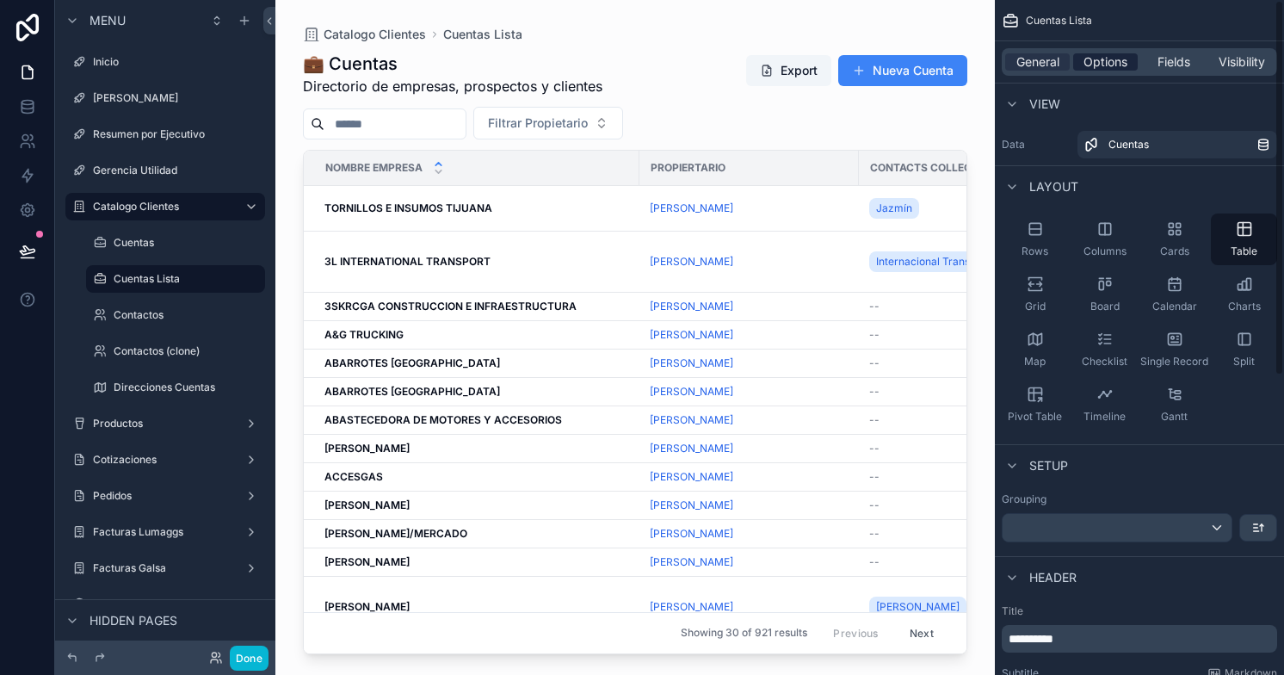
click at [1116, 65] on span "Options" at bounding box center [1105, 61] width 44 height 17
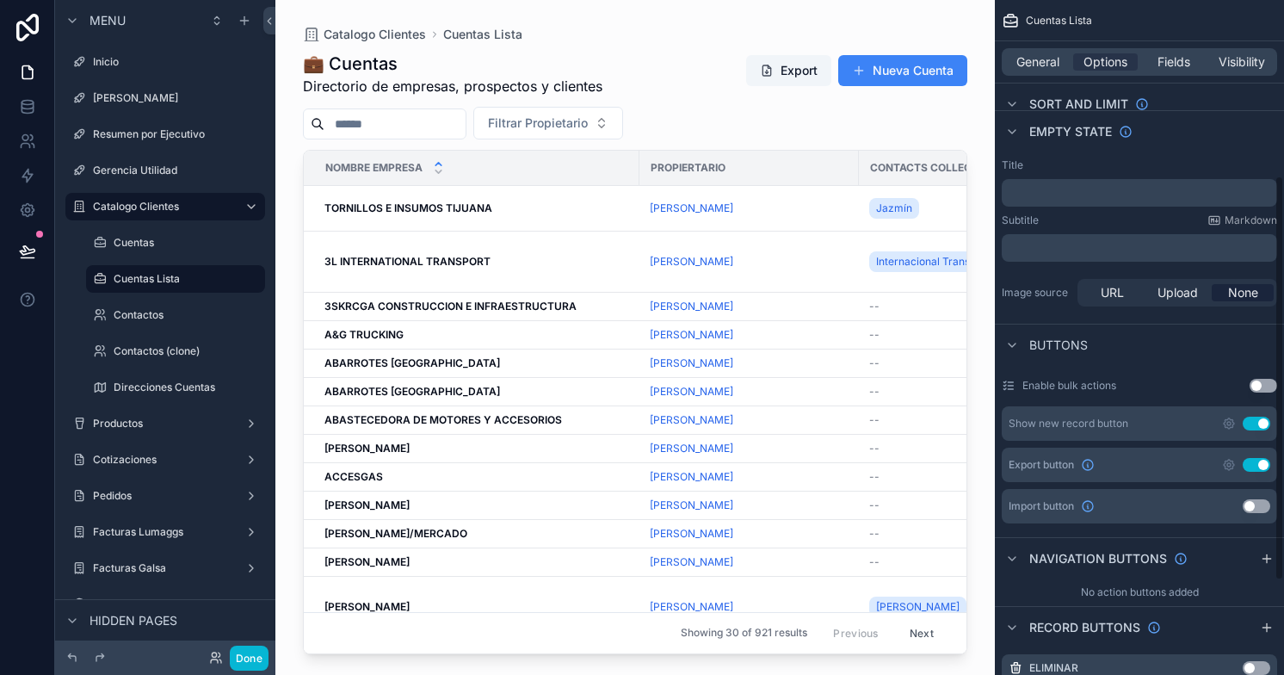
scroll to position [292, 0]
click at [786, 163] on div "Propiertario" at bounding box center [749, 168] width 218 height 28
click at [1161, 58] on span "Fields" at bounding box center [1173, 61] width 33 height 17
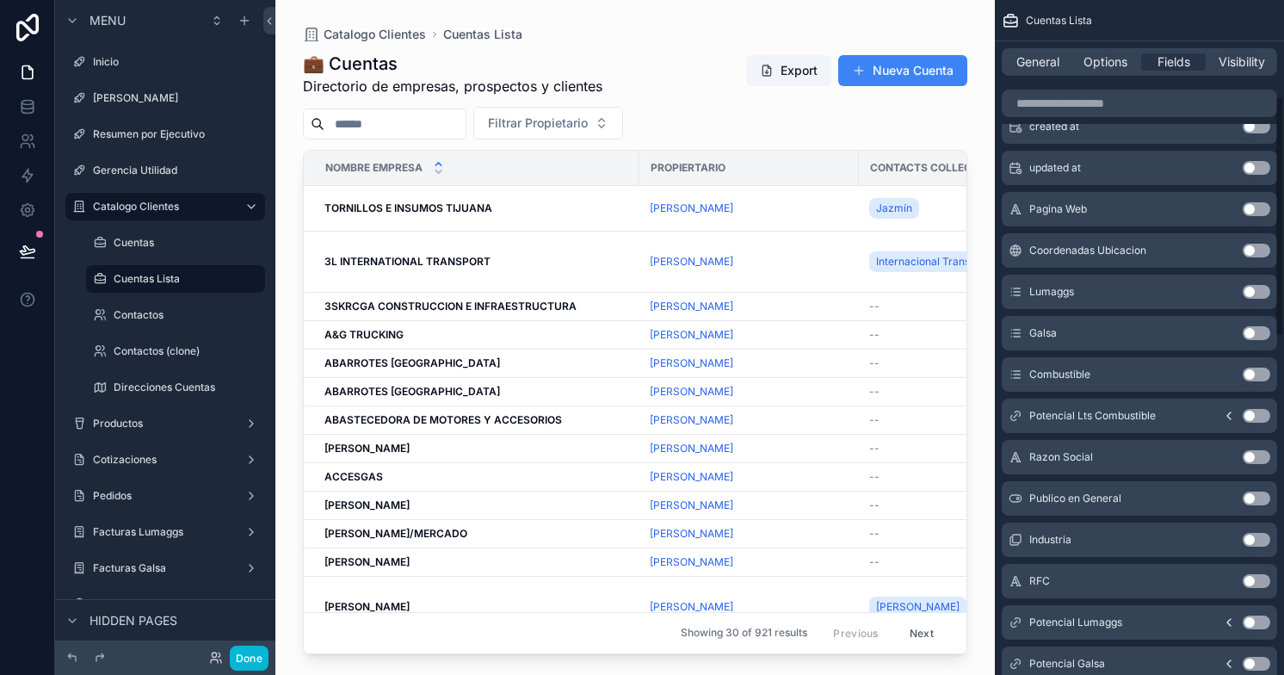
scroll to position [0, 0]
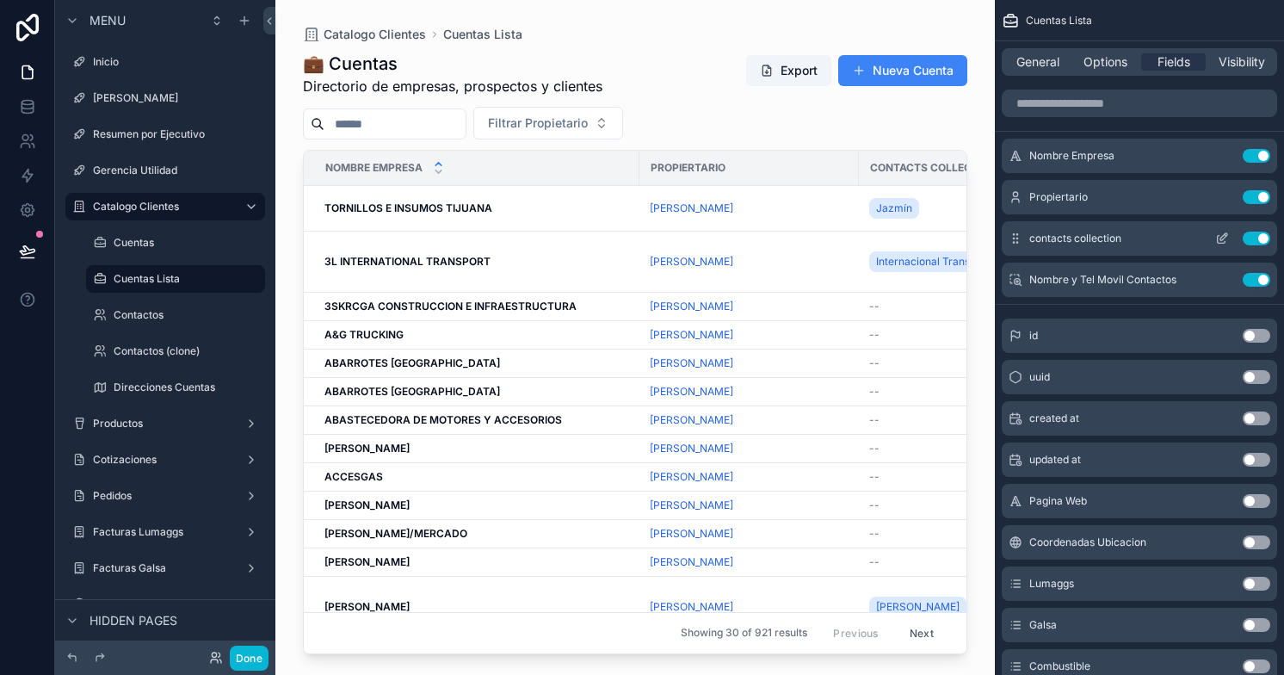
click at [1252, 237] on button "Use setting" at bounding box center [1256, 238] width 28 height 14
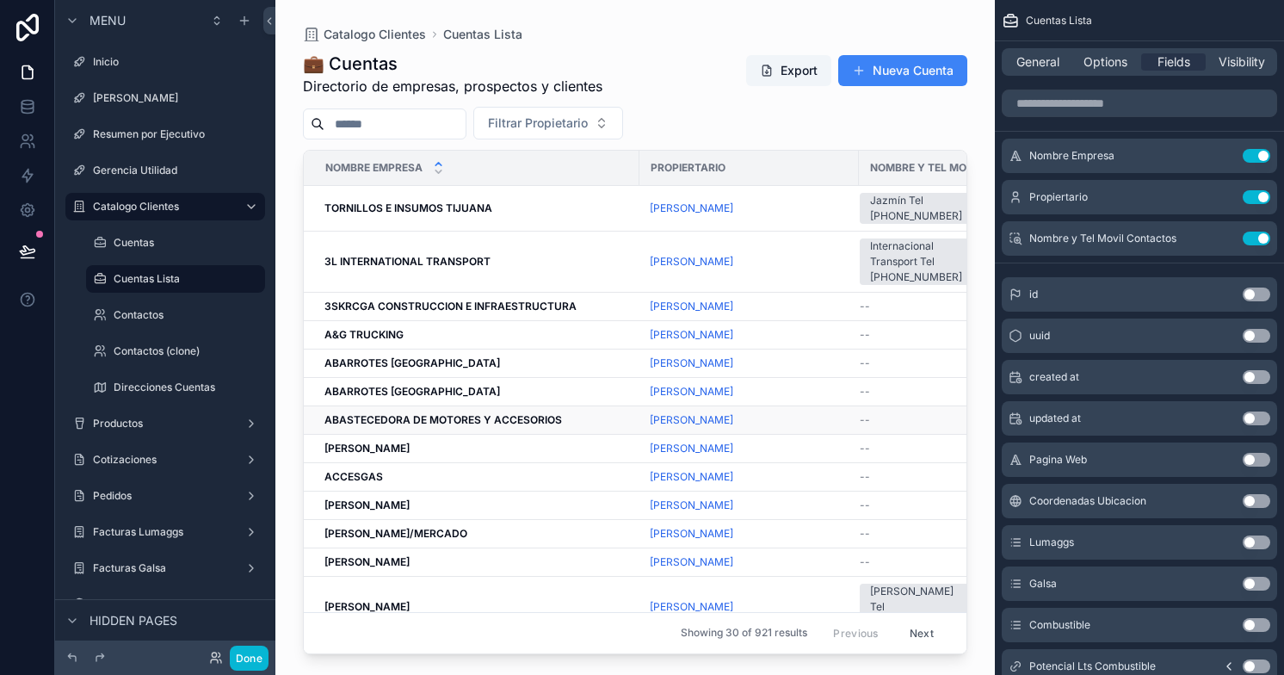
scroll to position [0, 31]
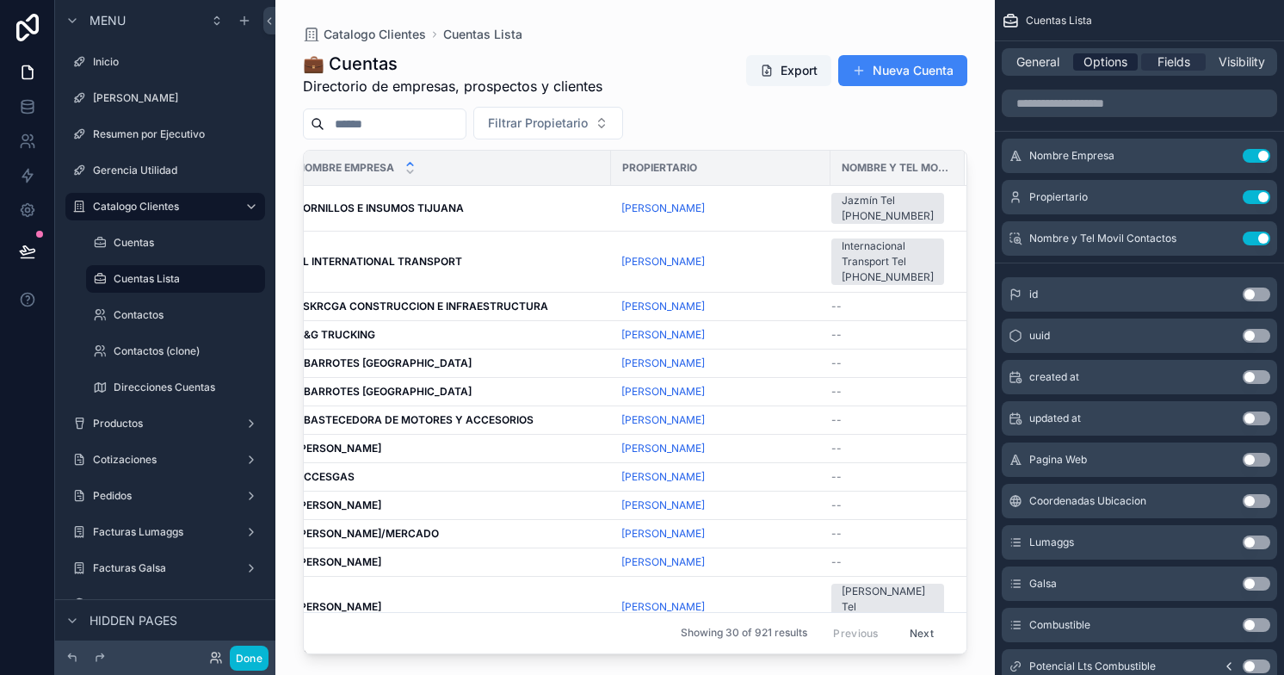
click at [1101, 59] on span "Options" at bounding box center [1105, 61] width 44 height 17
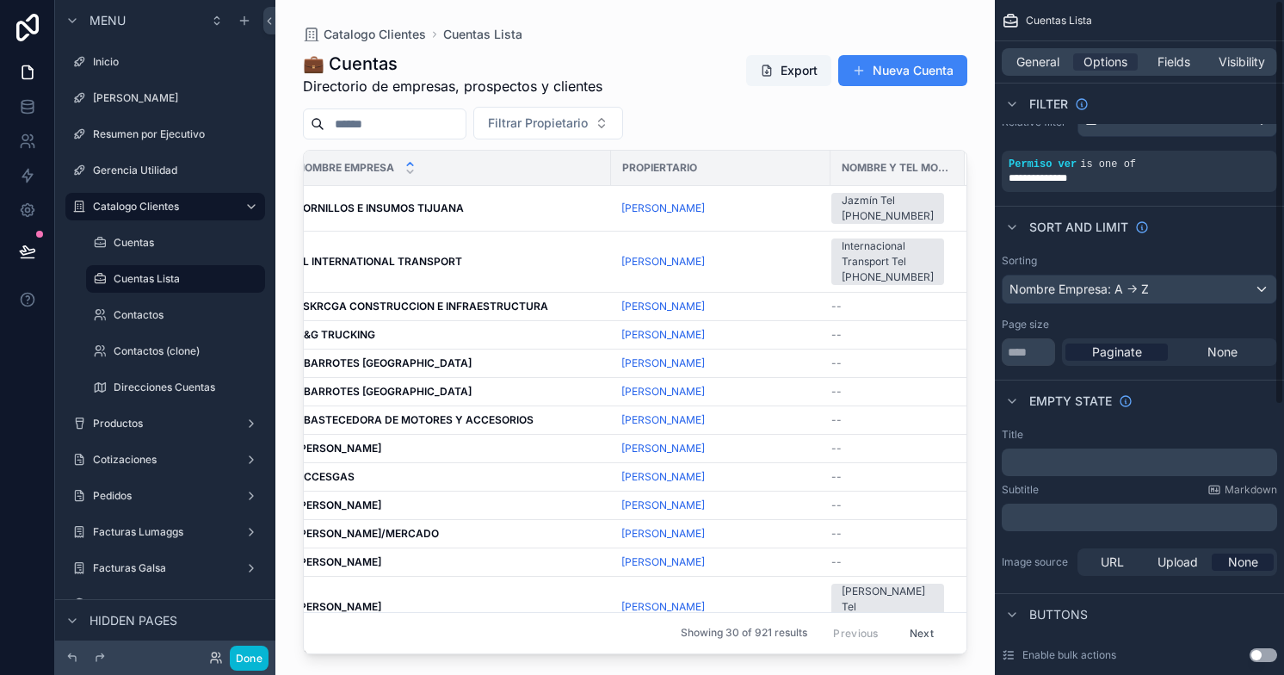
scroll to position [0, 0]
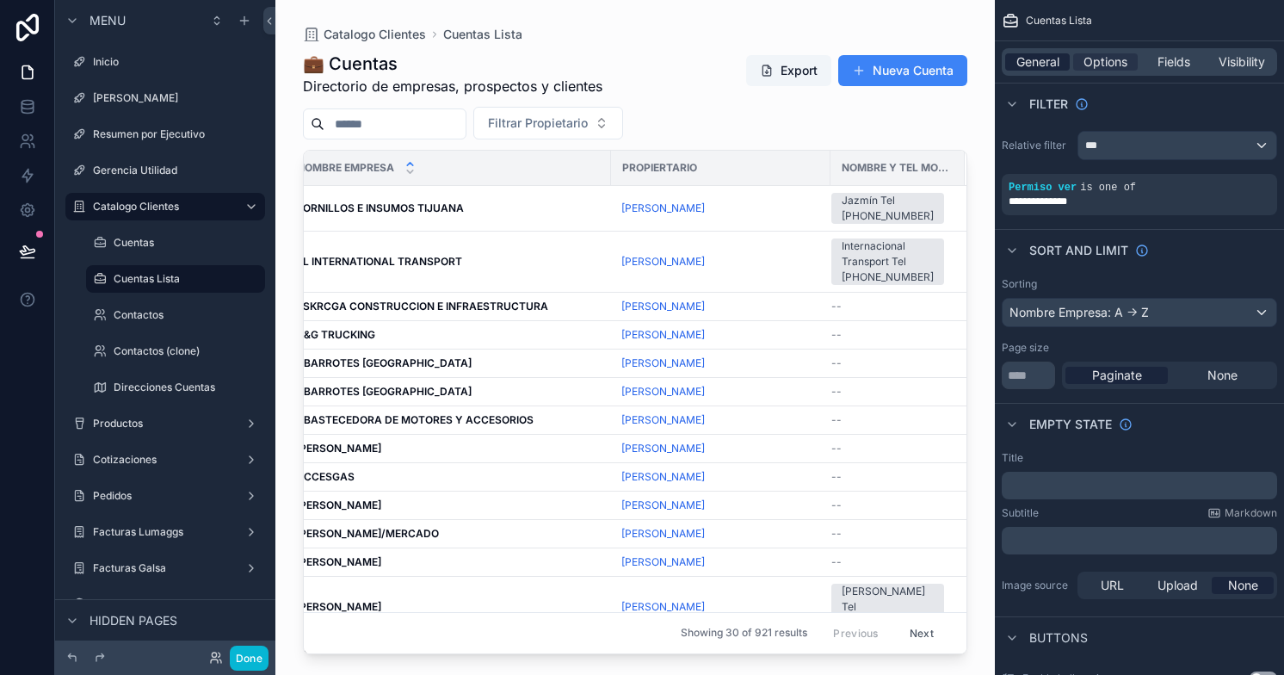
click at [1044, 61] on span "General" at bounding box center [1037, 61] width 43 height 17
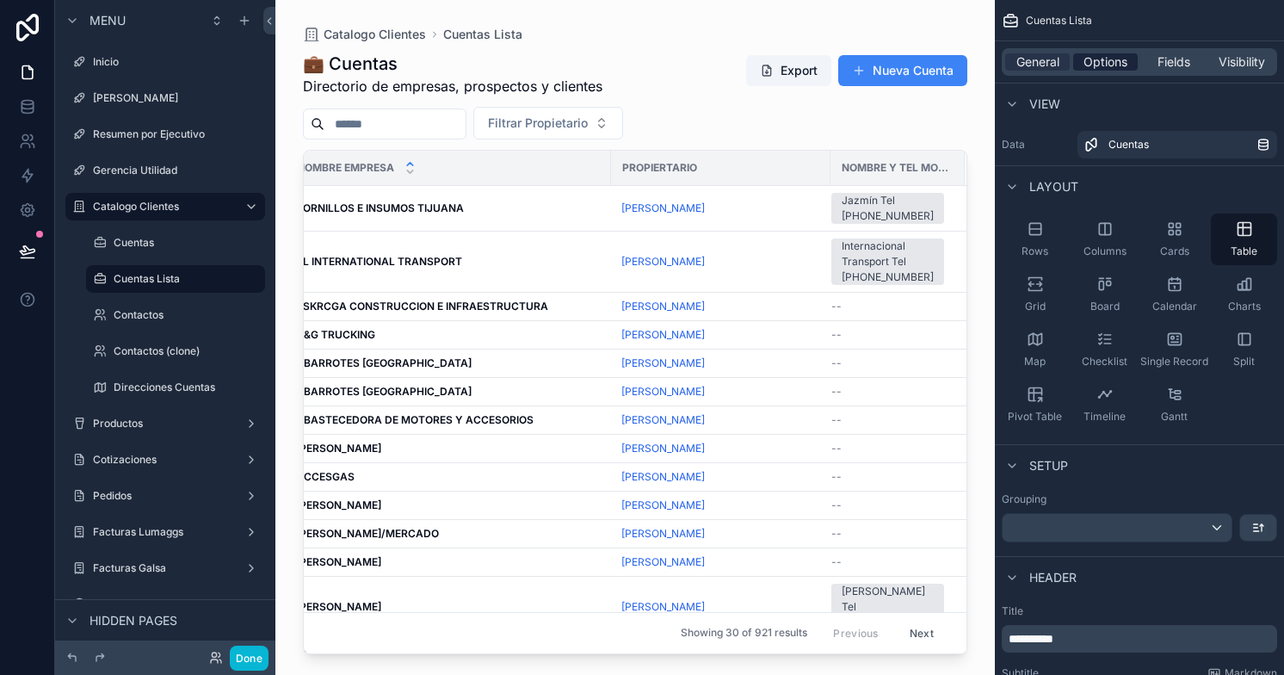
click at [1103, 53] on span "Options" at bounding box center [1105, 61] width 44 height 17
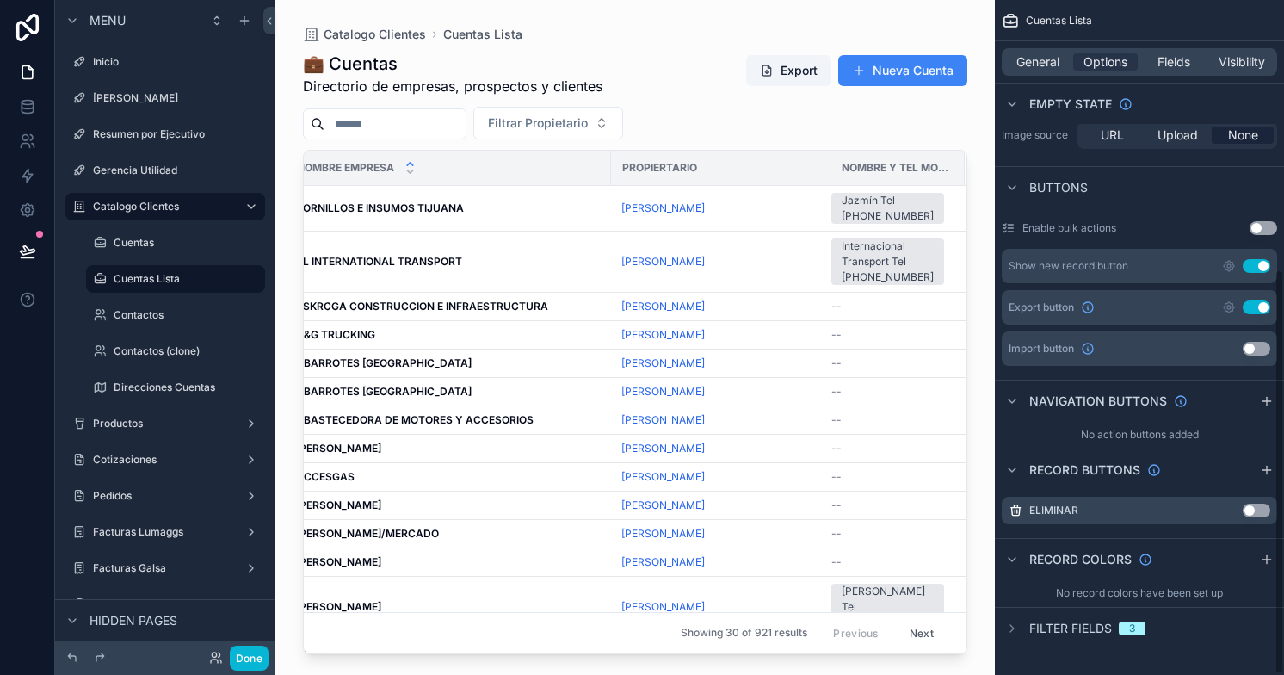
scroll to position [449, 0]
click at [1230, 509] on icon "scrollable content" at bounding box center [1230, 509] width 7 height 7
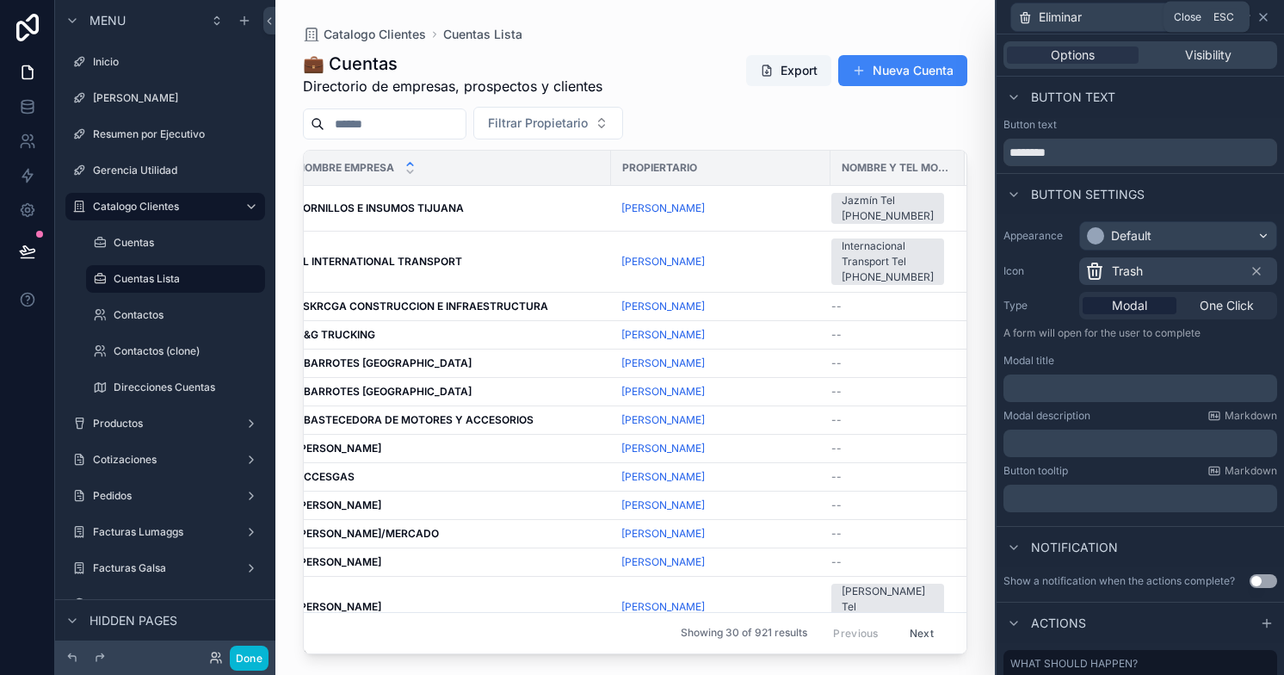
click at [1261, 16] on icon at bounding box center [1263, 17] width 14 height 14
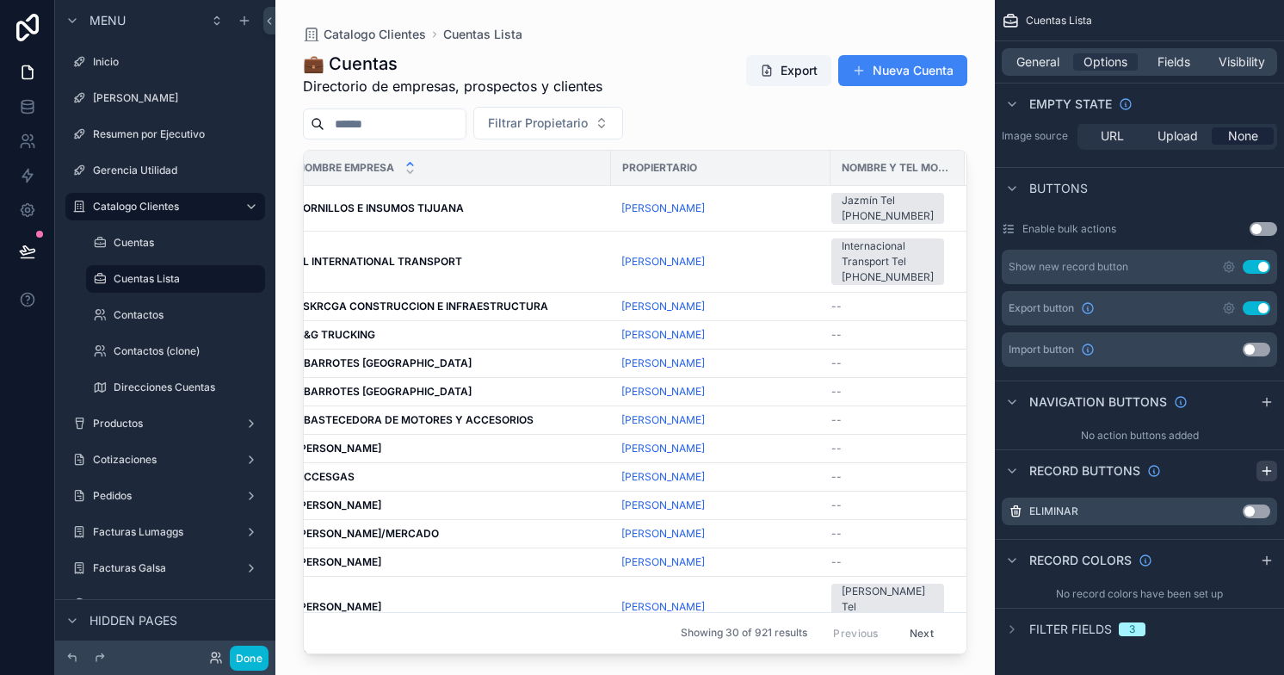
click at [1267, 467] on icon "scrollable content" at bounding box center [1267, 471] width 14 height 14
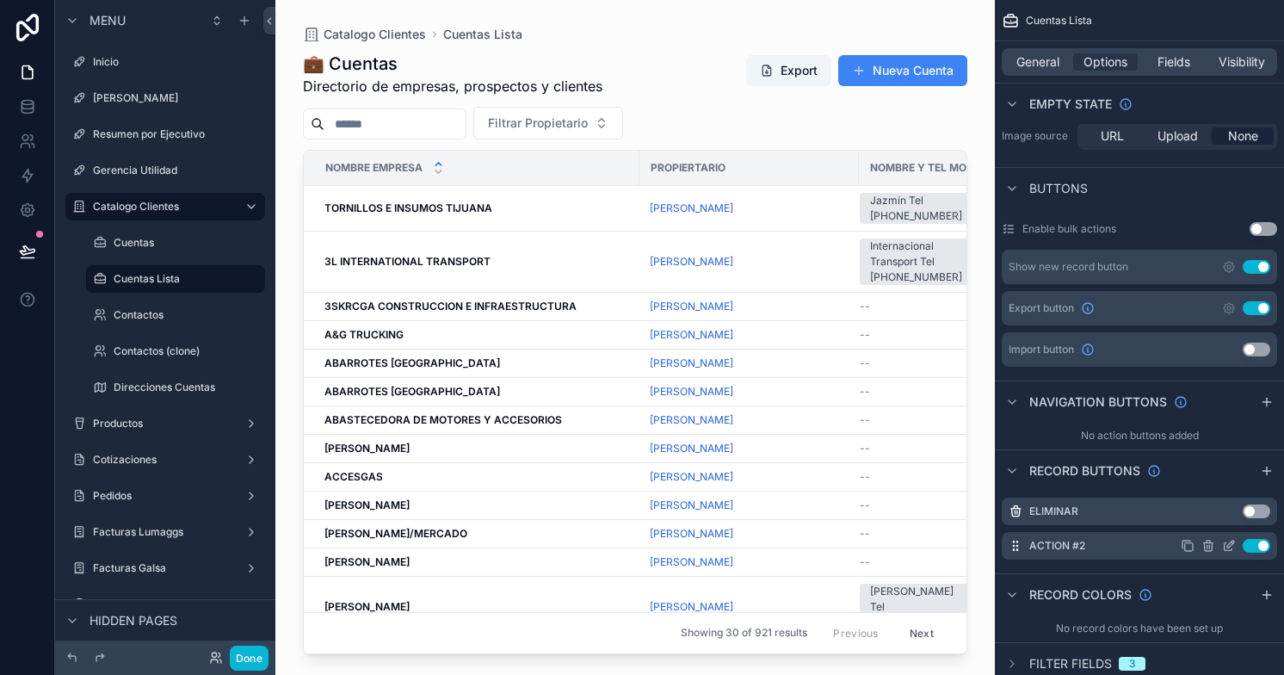
click at [1225, 543] on icon "scrollable content" at bounding box center [1228, 547] width 8 height 8
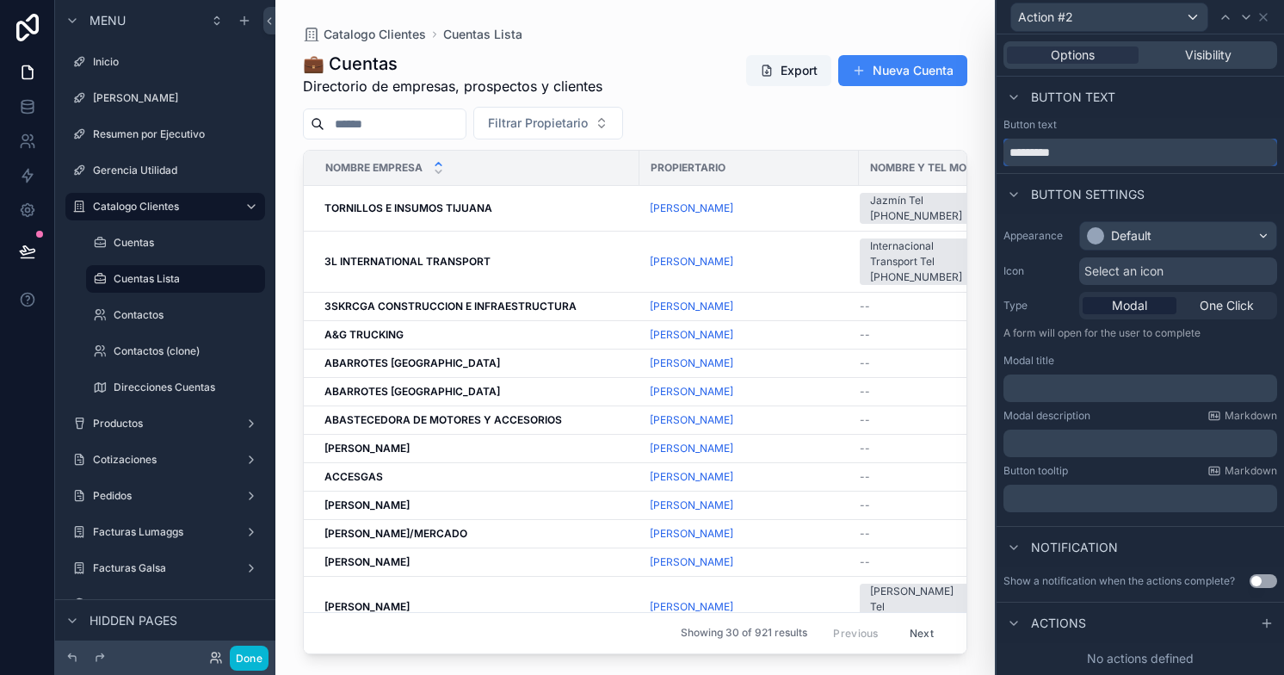
click at [1051, 149] on input "*********" at bounding box center [1140, 153] width 274 height 28
type input "**********"
click at [1222, 308] on span "One Click" at bounding box center [1226, 305] width 54 height 17
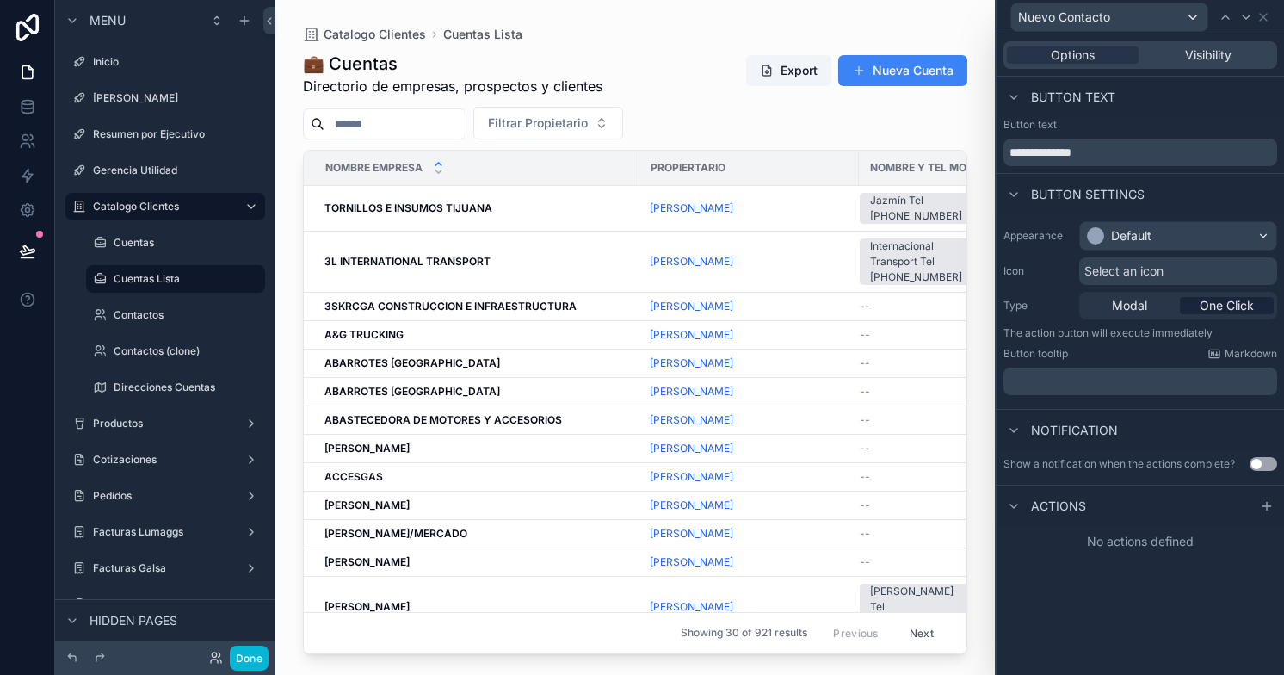
scroll to position [484, 0]
click at [1264, 507] on icon at bounding box center [1267, 506] width 14 height 14
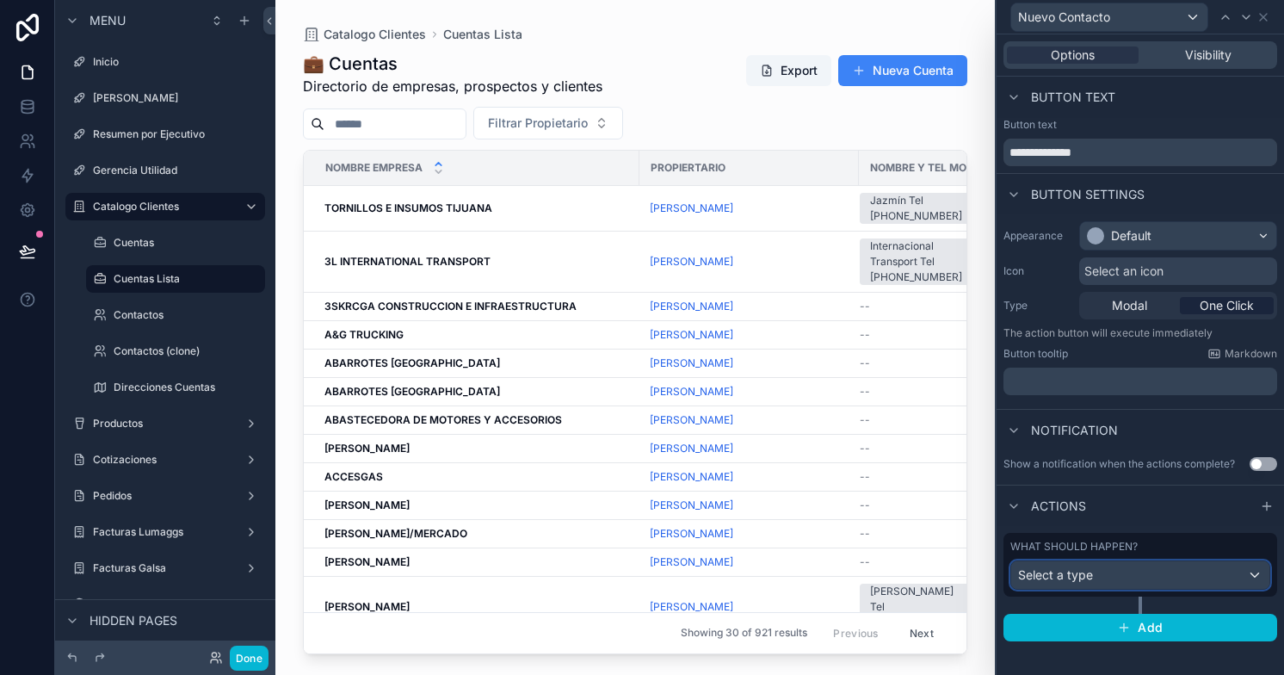
click at [1150, 572] on div "Select a type" at bounding box center [1140, 575] width 258 height 28
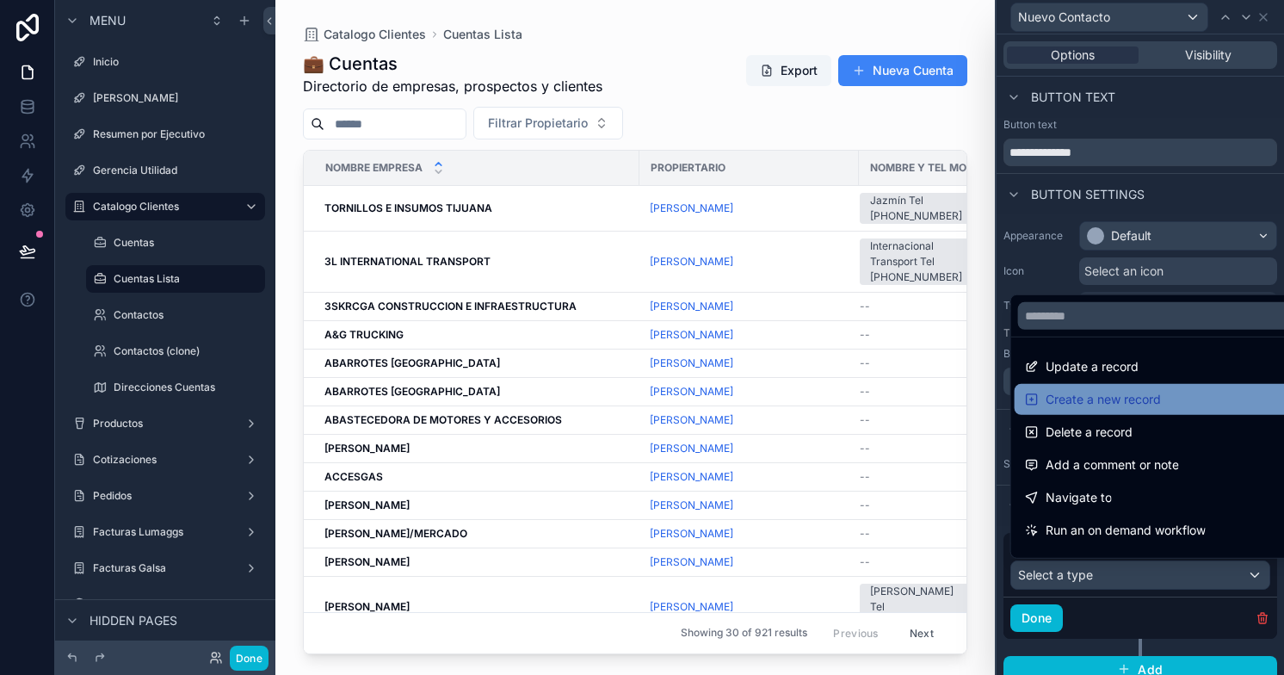
click at [1117, 402] on span "Create a new record" at bounding box center [1102, 399] width 115 height 21
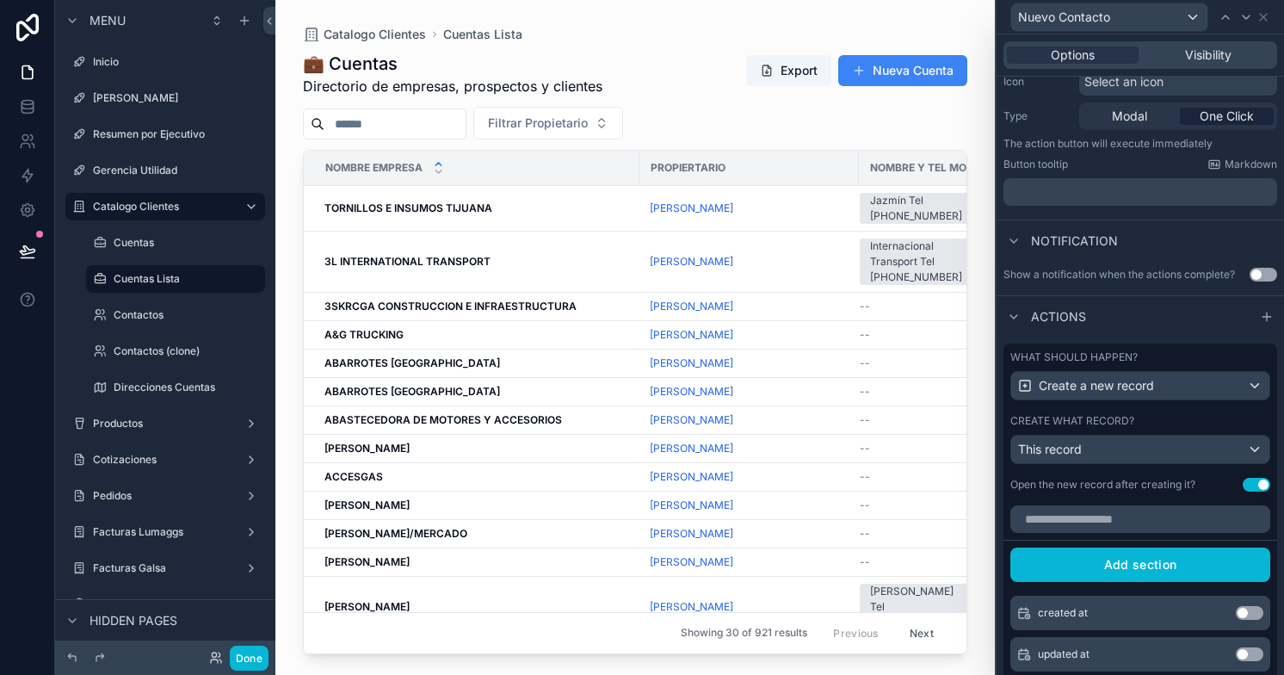
scroll to position [196, 0]
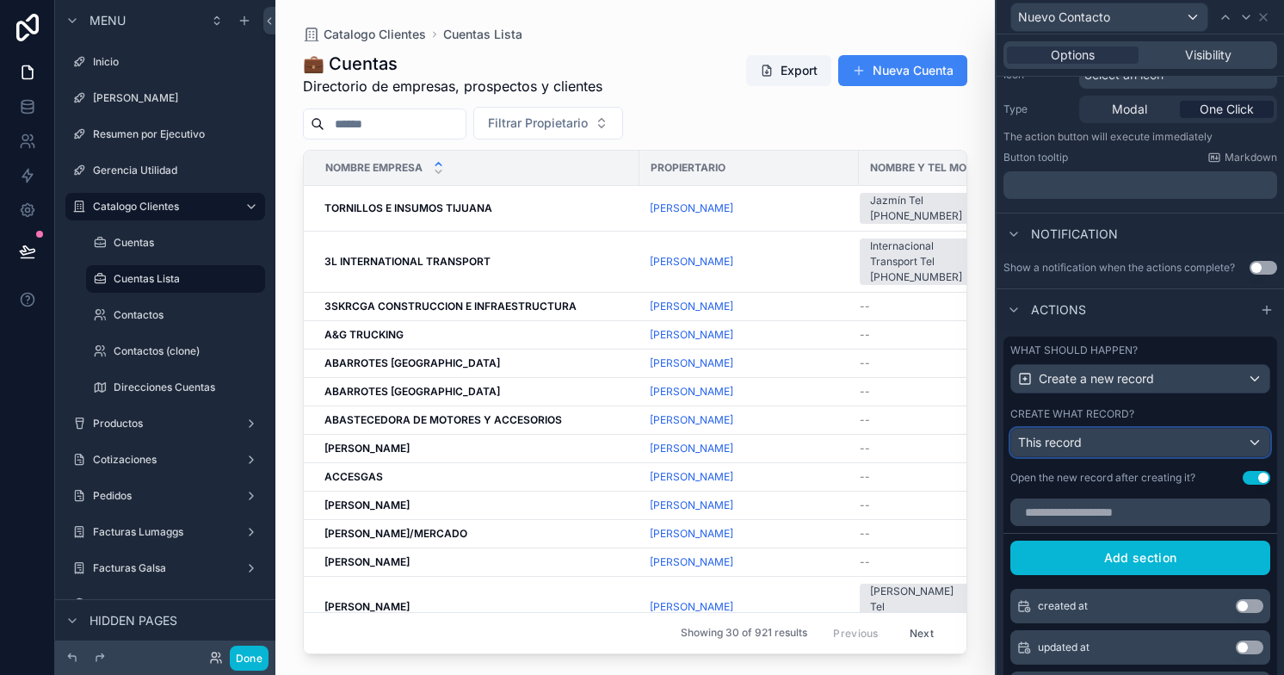
click at [1114, 441] on div "This record" at bounding box center [1140, 442] width 258 height 28
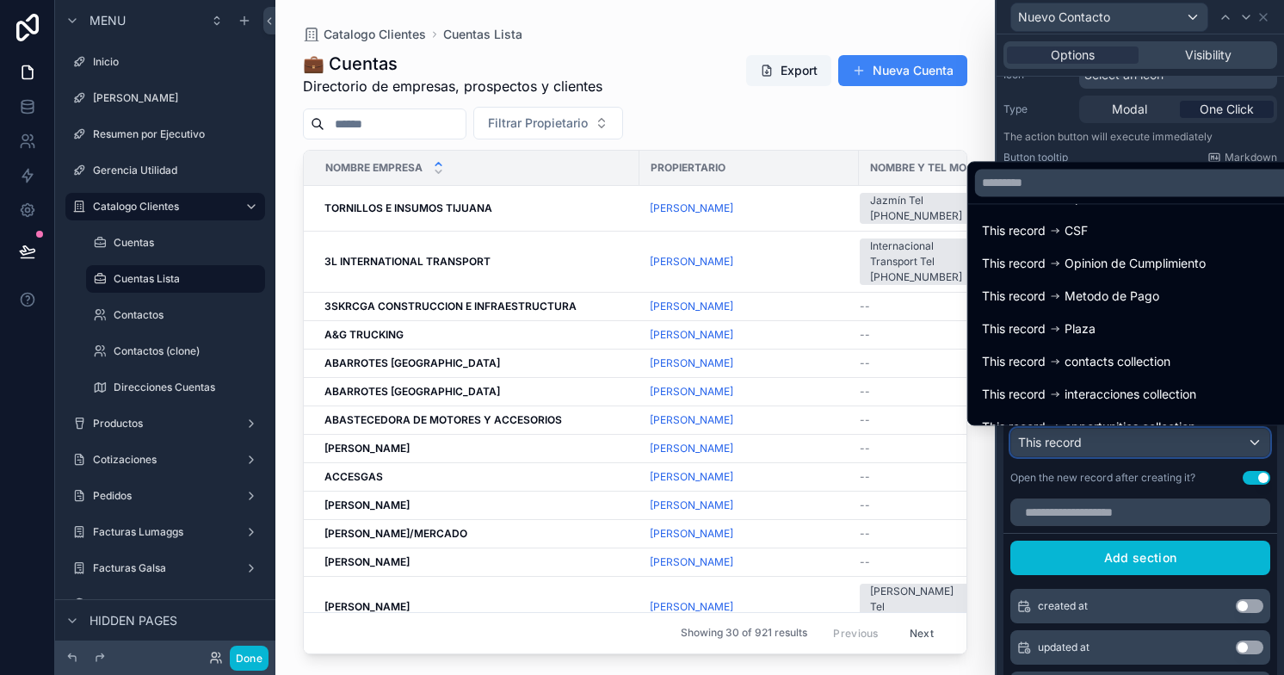
scroll to position [212, 0]
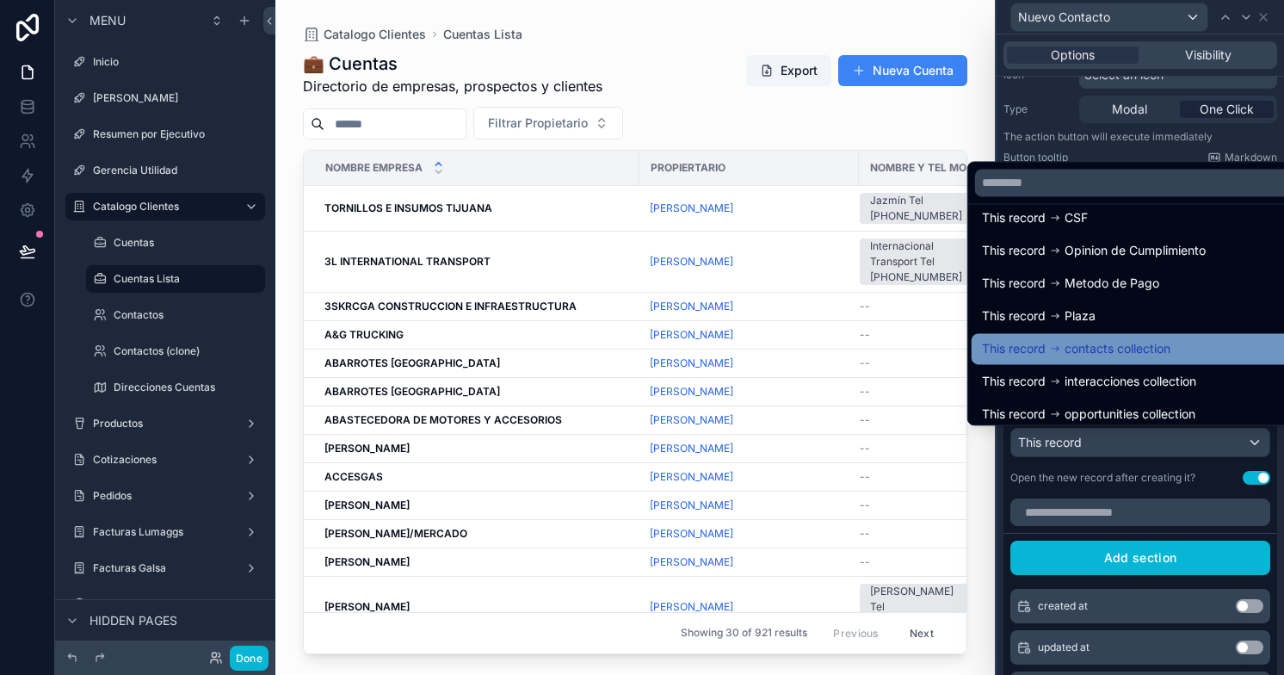
click at [1112, 346] on span "contacts collection" at bounding box center [1117, 348] width 106 height 21
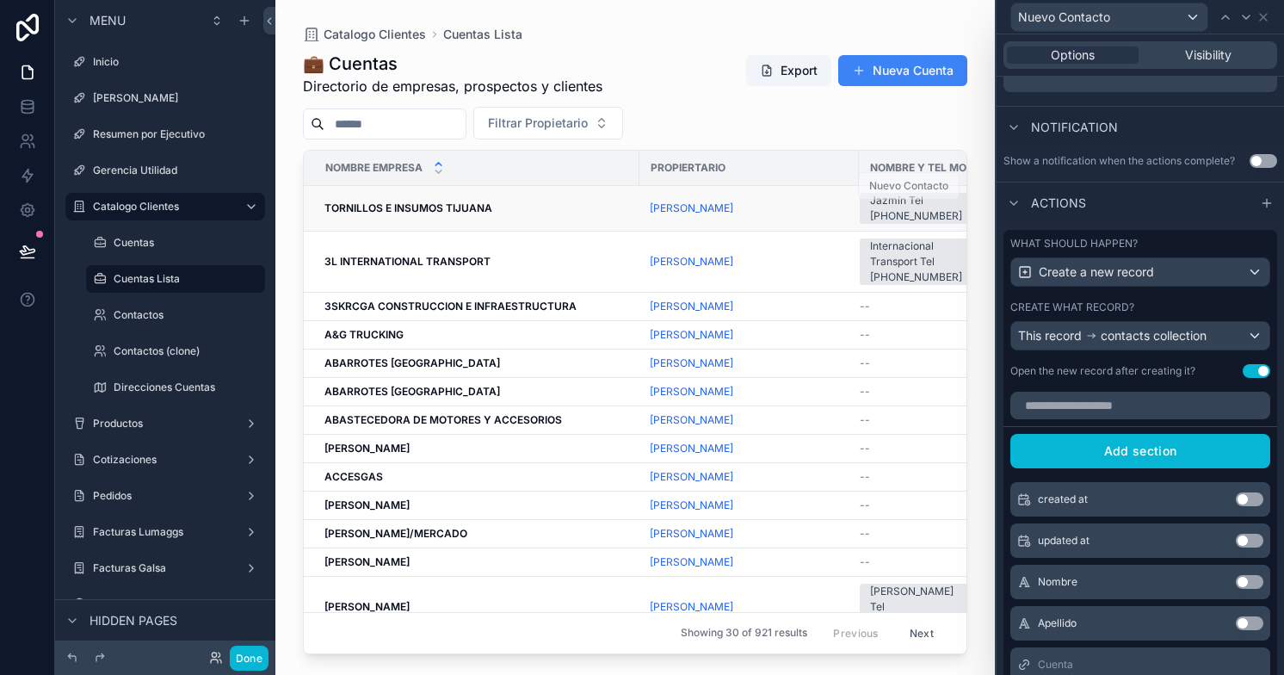
scroll to position [0, 31]
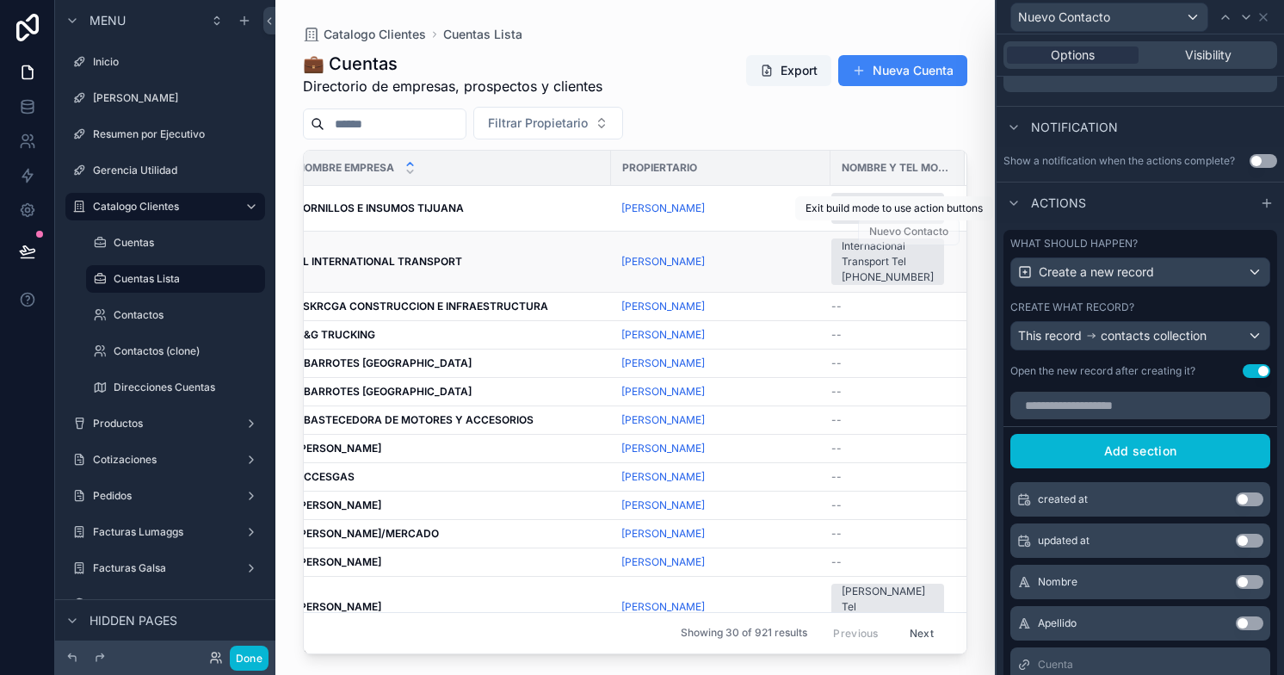
click at [885, 227] on span "Nuevo Contacto" at bounding box center [909, 231] width 102 height 13
click at [247, 657] on button "Done" at bounding box center [249, 657] width 39 height 25
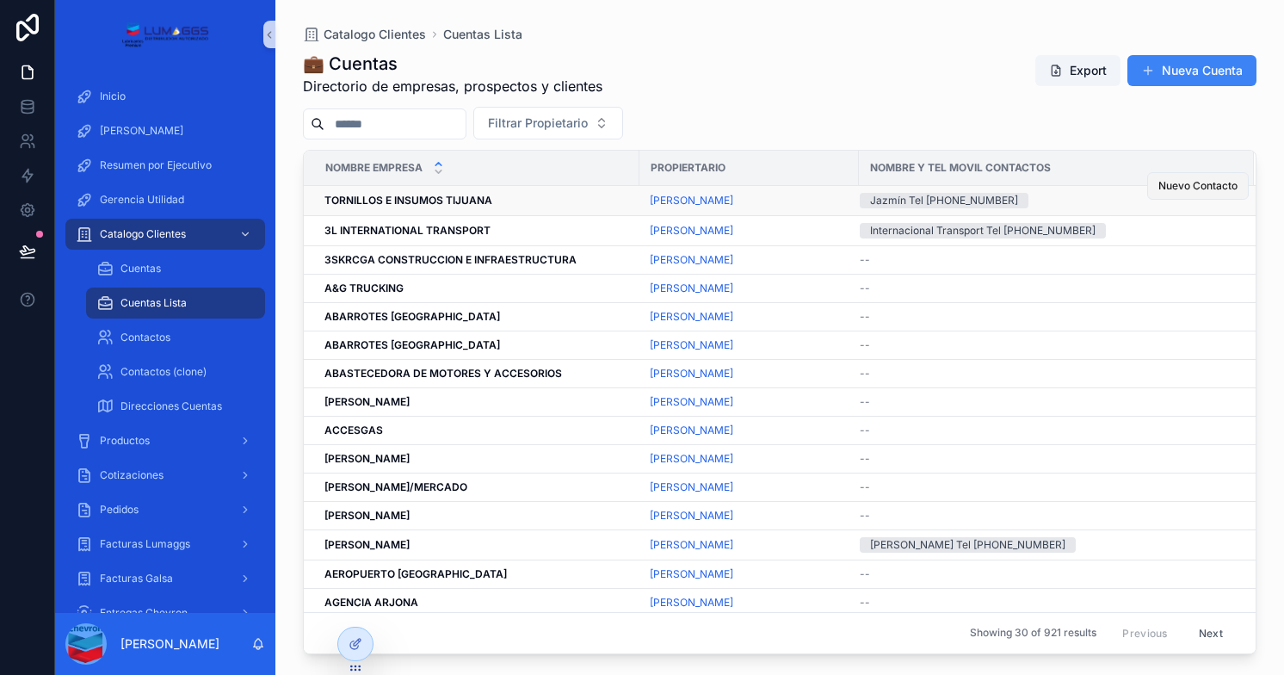
click at [1182, 182] on span "Nuevo Contacto" at bounding box center [1197, 186] width 79 height 14
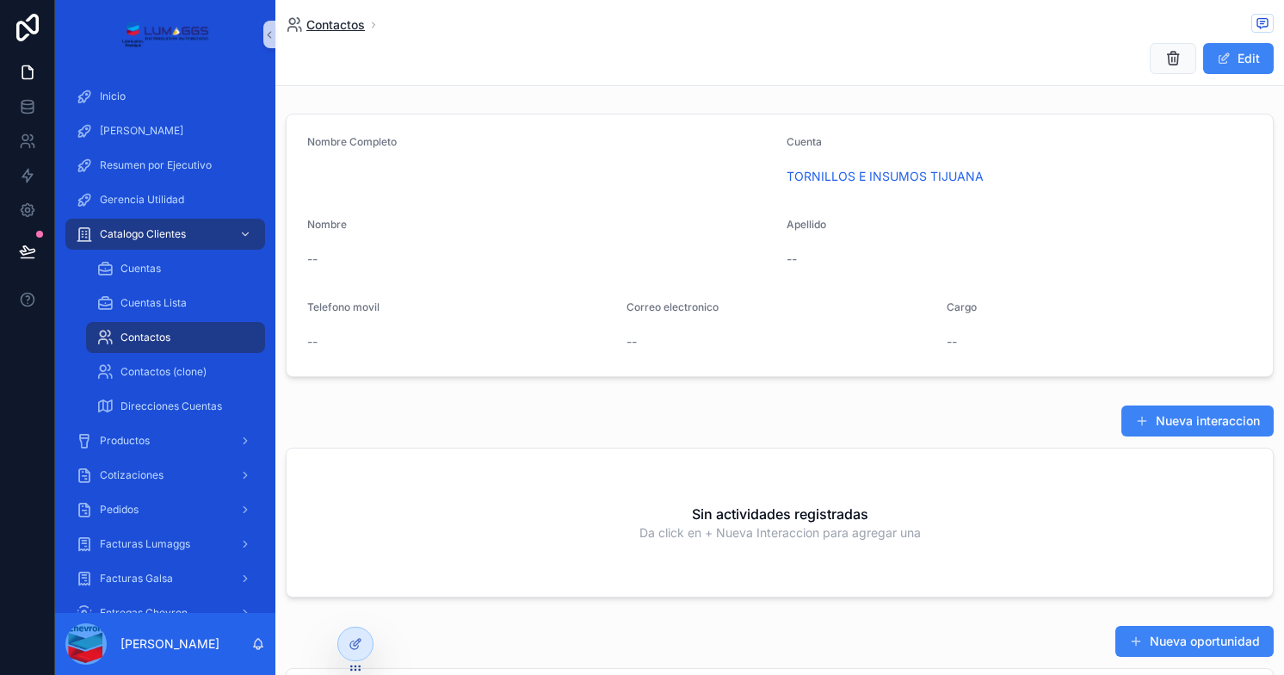
click at [330, 23] on span "Contactos" at bounding box center [335, 24] width 59 height 17
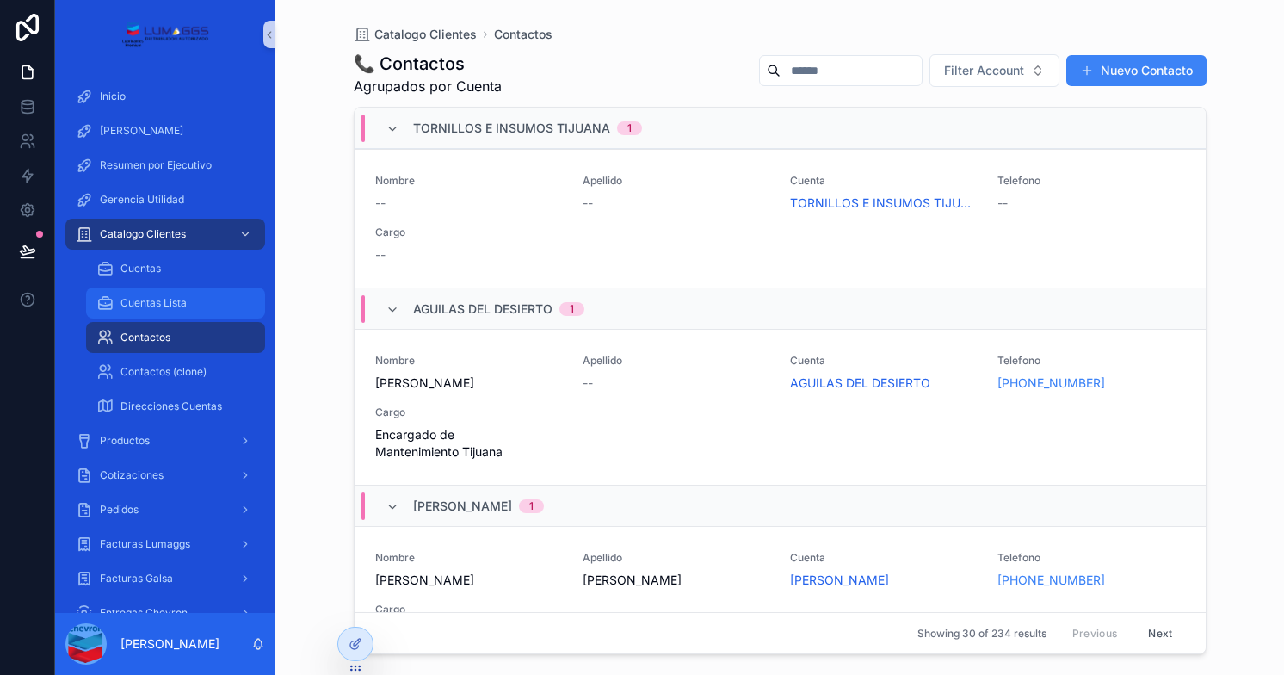
click at [161, 315] on div "Cuentas Lista" at bounding box center [175, 303] width 158 height 28
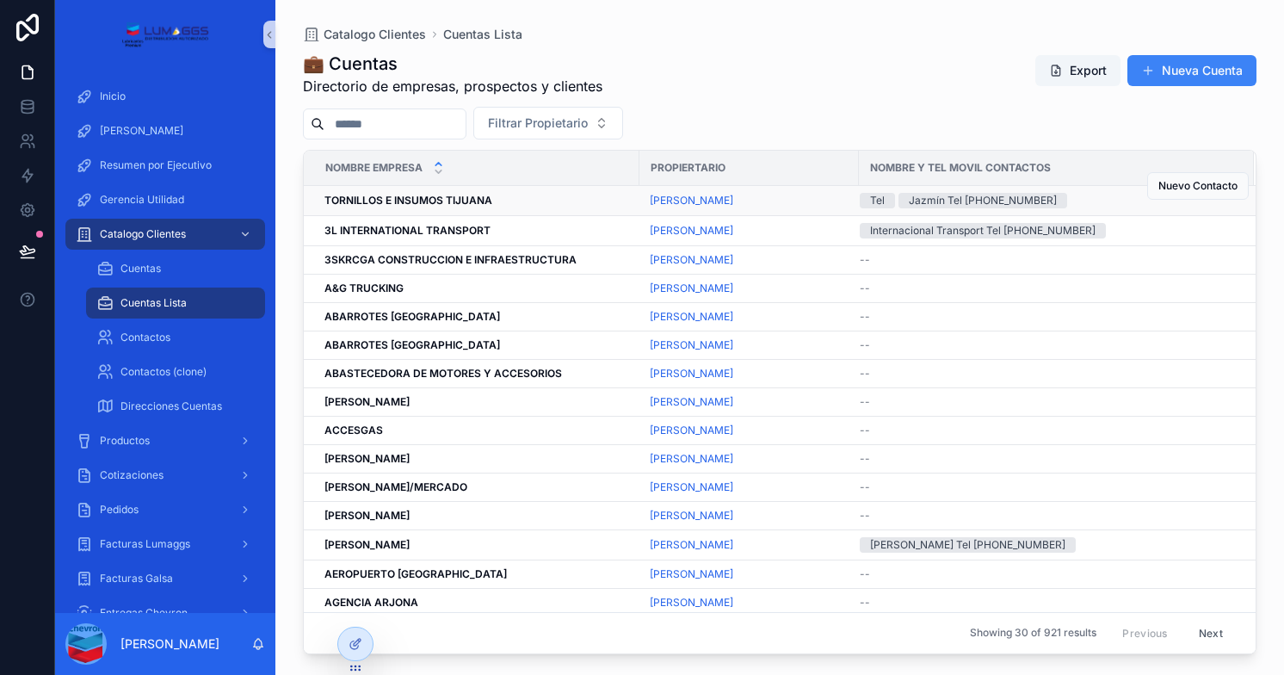
click at [874, 201] on div "Tel" at bounding box center [877, 200] width 15 height 15
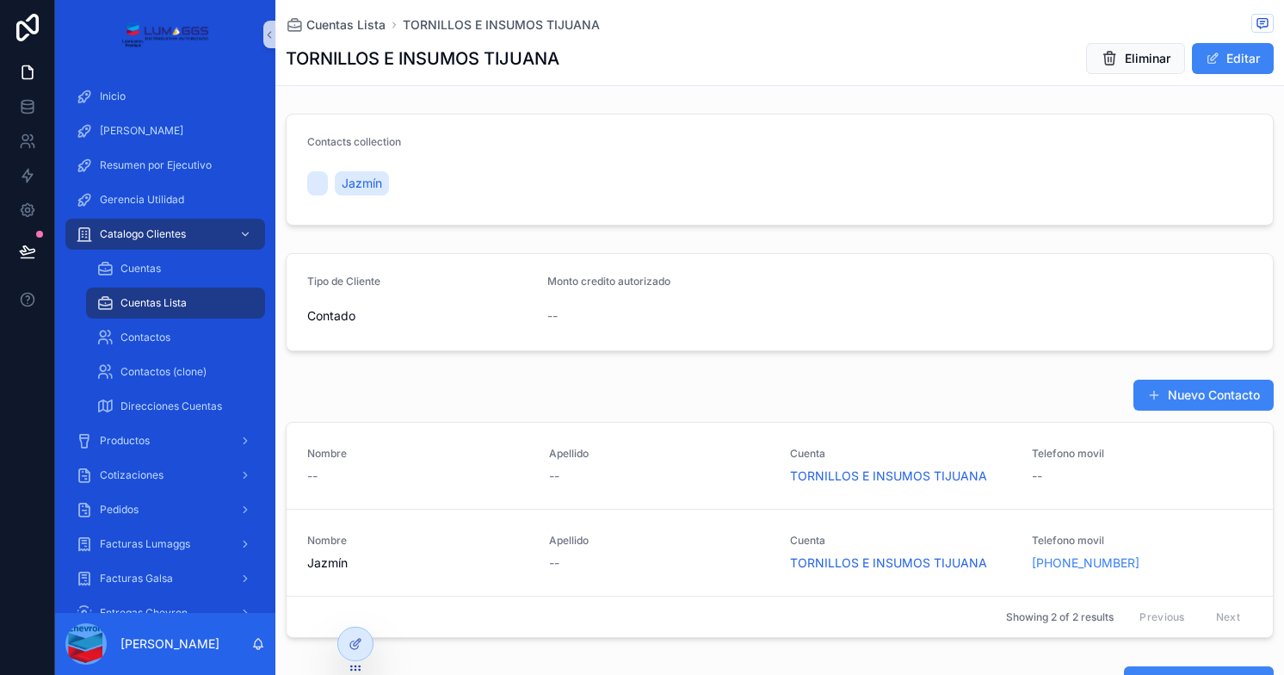
click at [170, 311] on div "Cuentas Lista" at bounding box center [175, 303] width 158 height 28
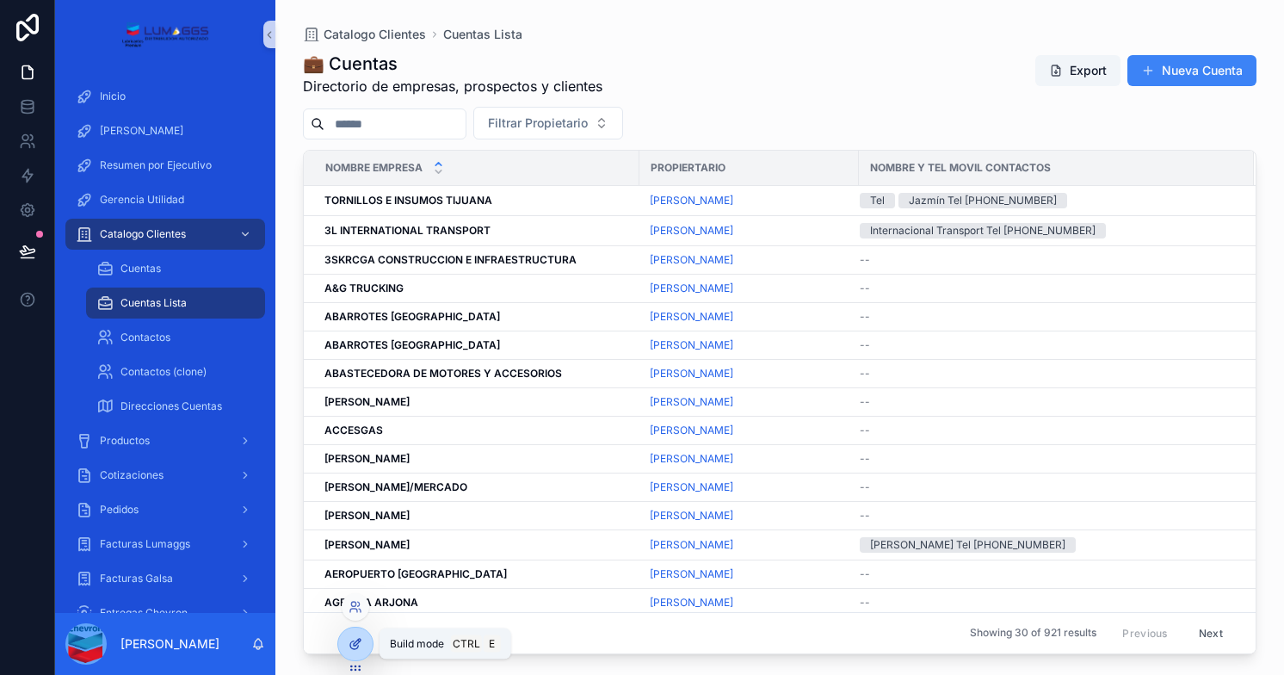
click at [354, 646] on icon at bounding box center [355, 644] width 14 height 14
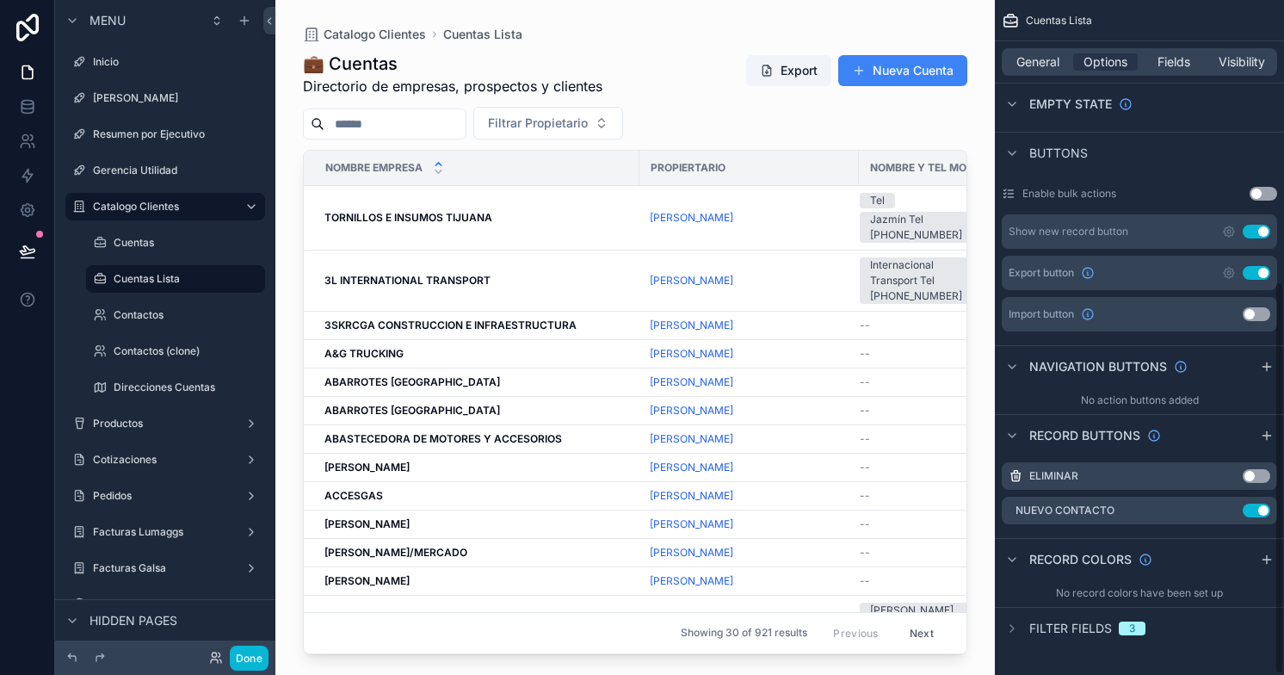
scroll to position [484, 0]
click at [1228, 510] on icon "scrollable content" at bounding box center [1230, 508] width 7 height 7
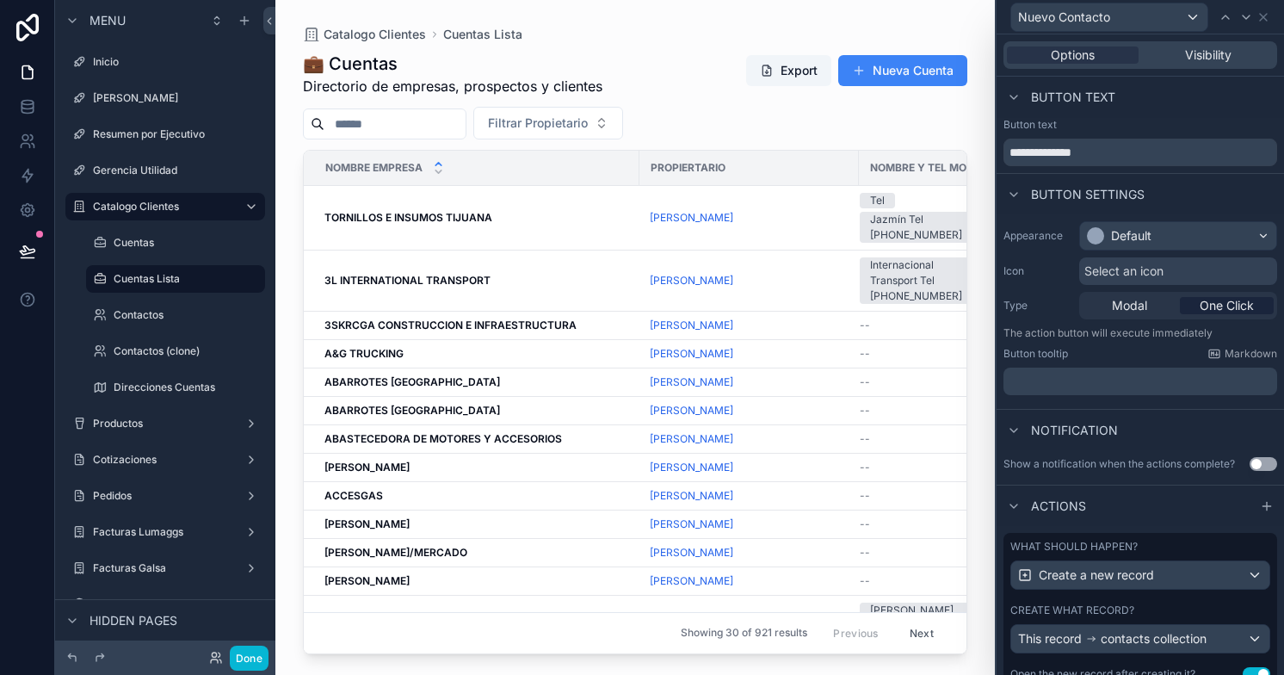
scroll to position [62, 0]
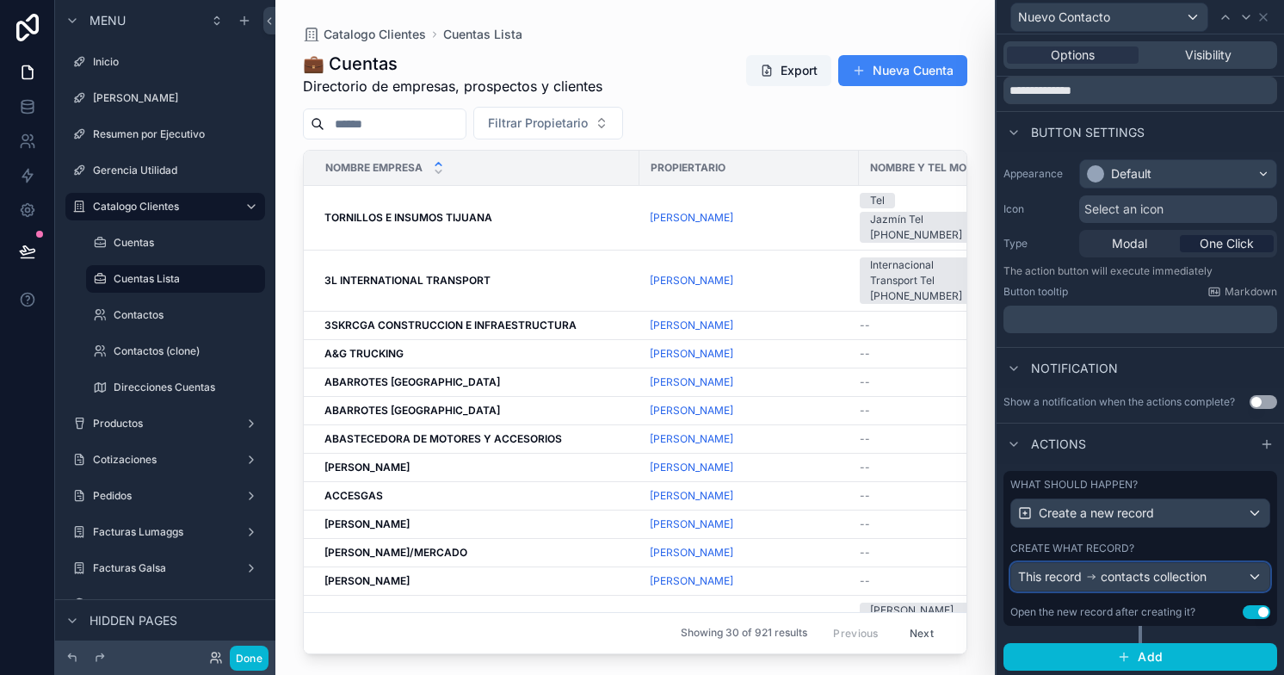
click at [1215, 574] on div "This record contacts collection" at bounding box center [1140, 577] width 258 height 28
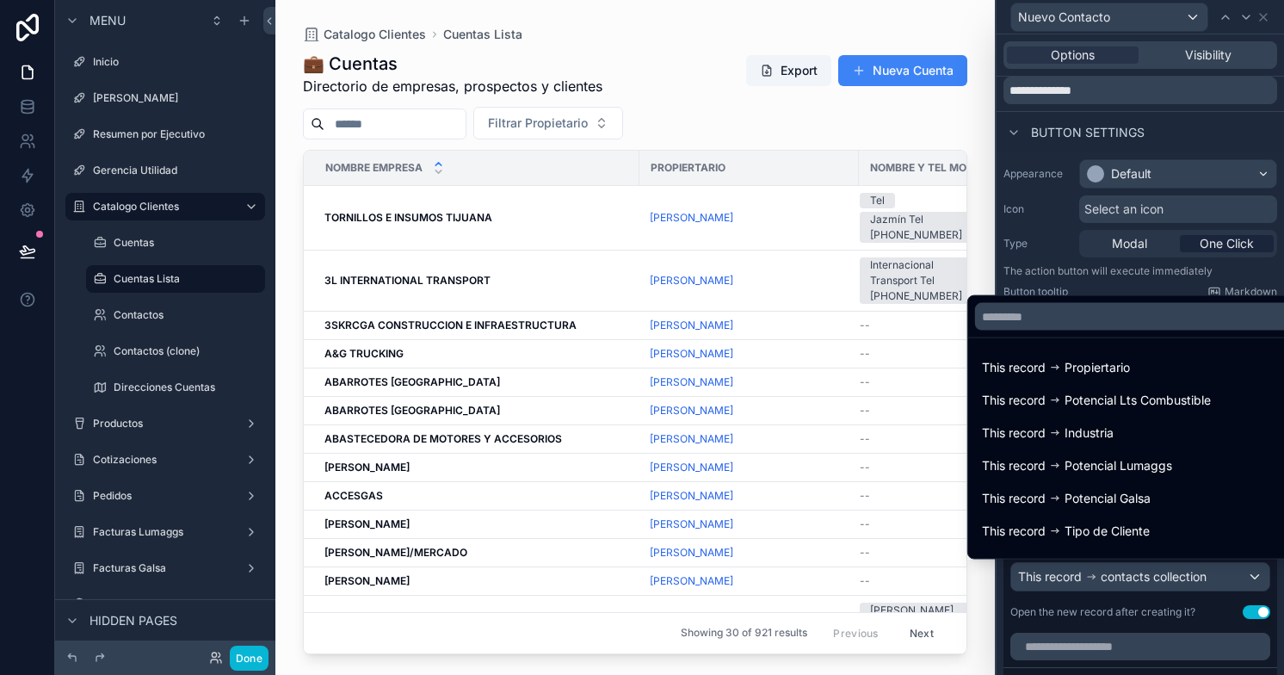
click at [1215, 574] on div at bounding box center [1139, 337] width 287 height 675
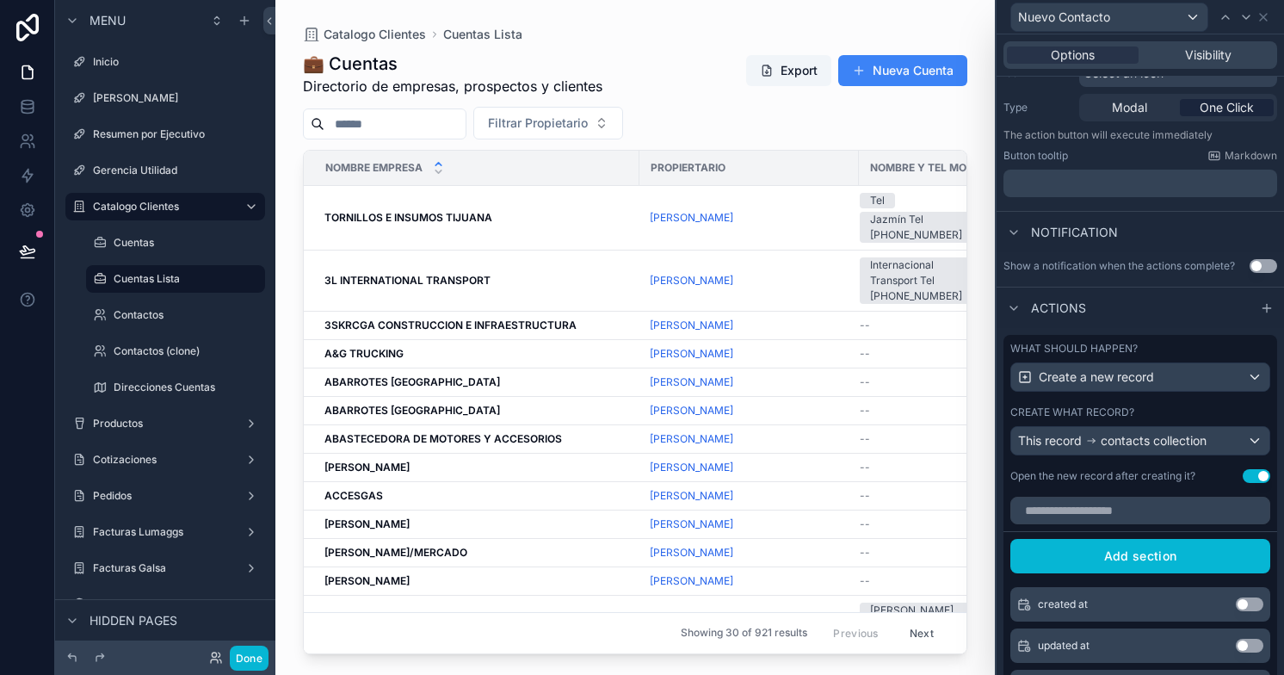
scroll to position [0, 0]
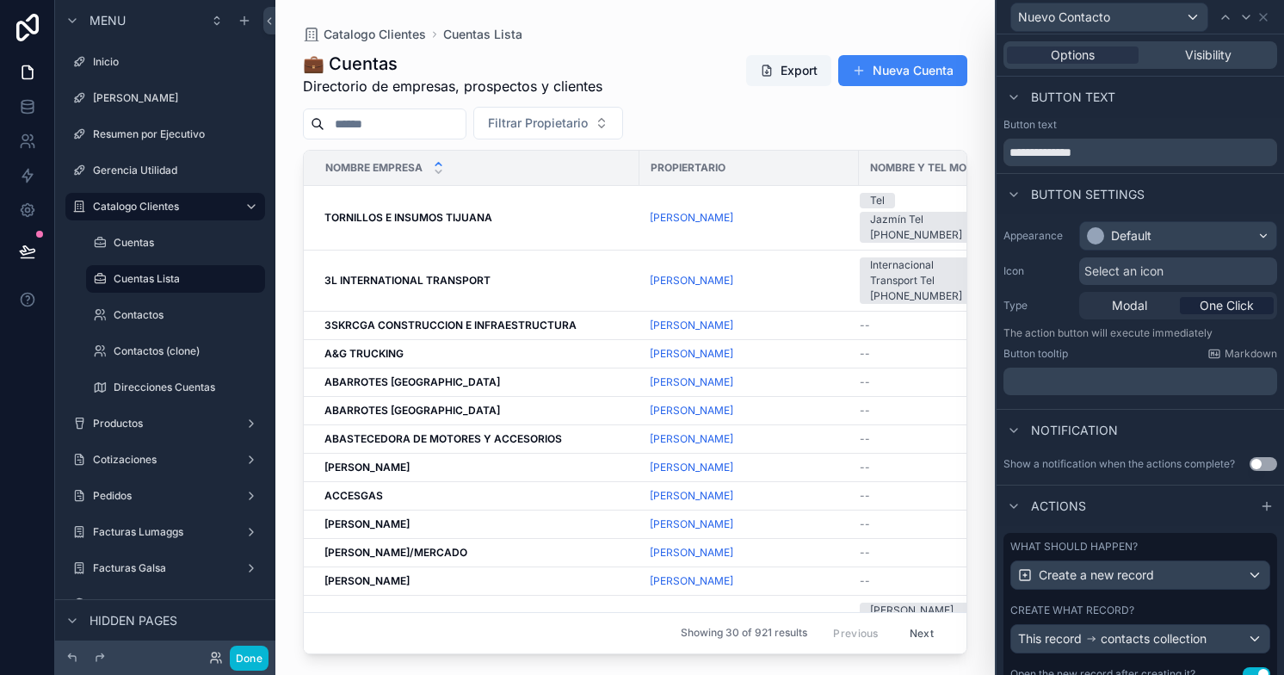
click at [1143, 466] on div "Show a notification when the actions complete?" at bounding box center [1118, 464] width 231 height 14
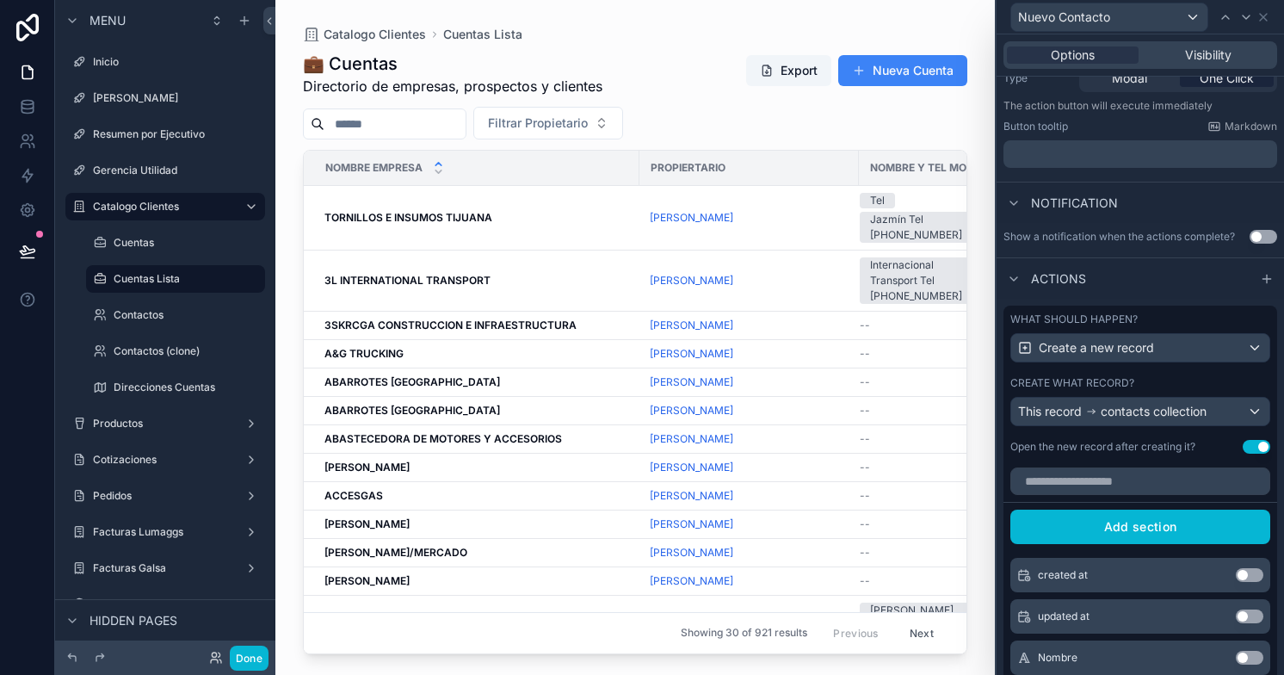
scroll to position [229, 0]
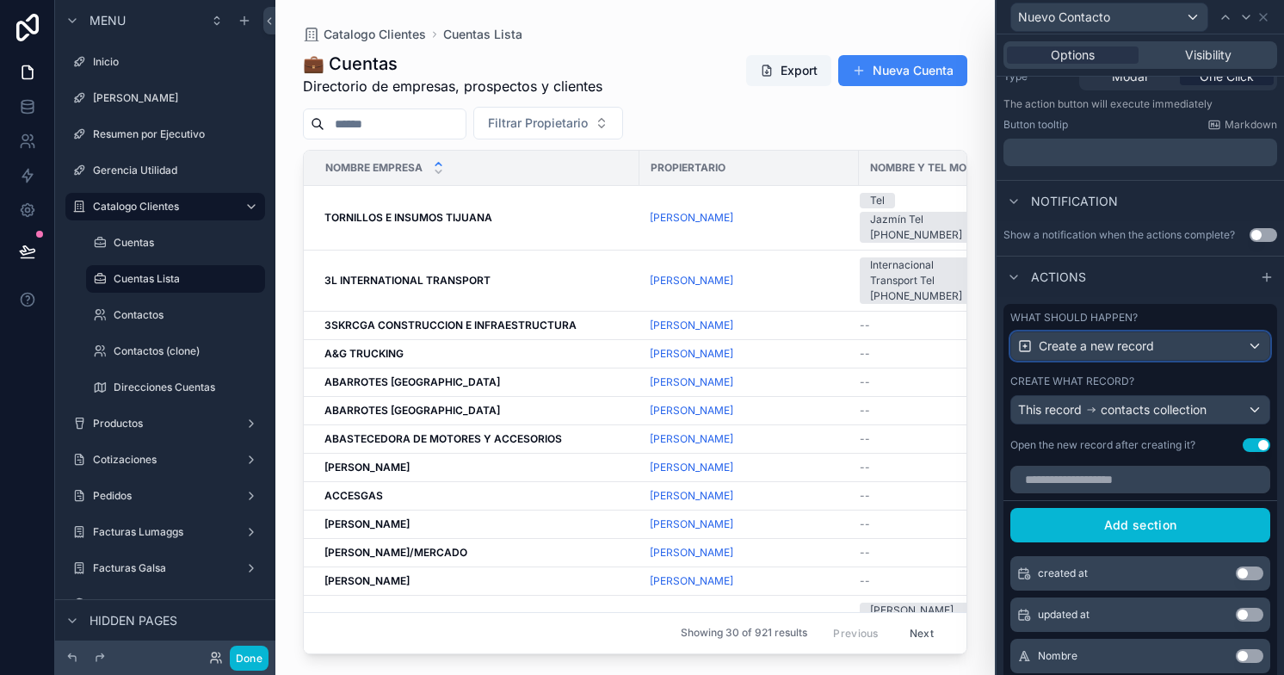
click at [1114, 344] on span "Create a new record" at bounding box center [1096, 345] width 115 height 17
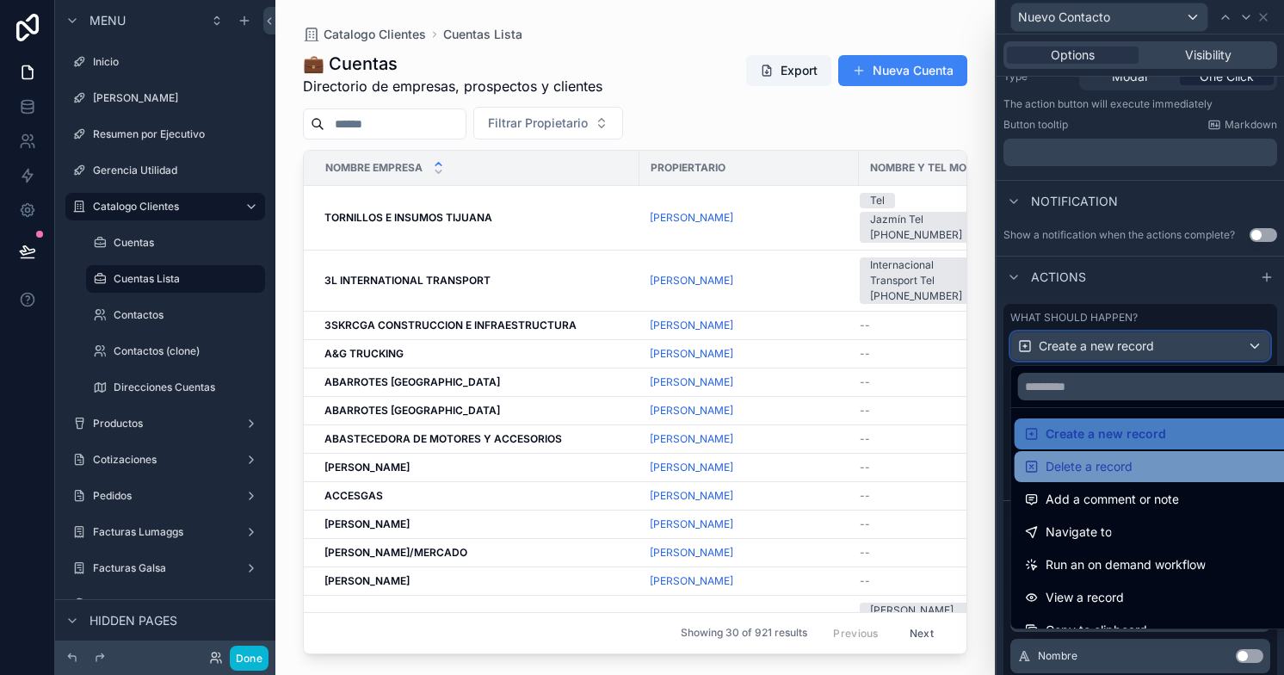
scroll to position [0, 0]
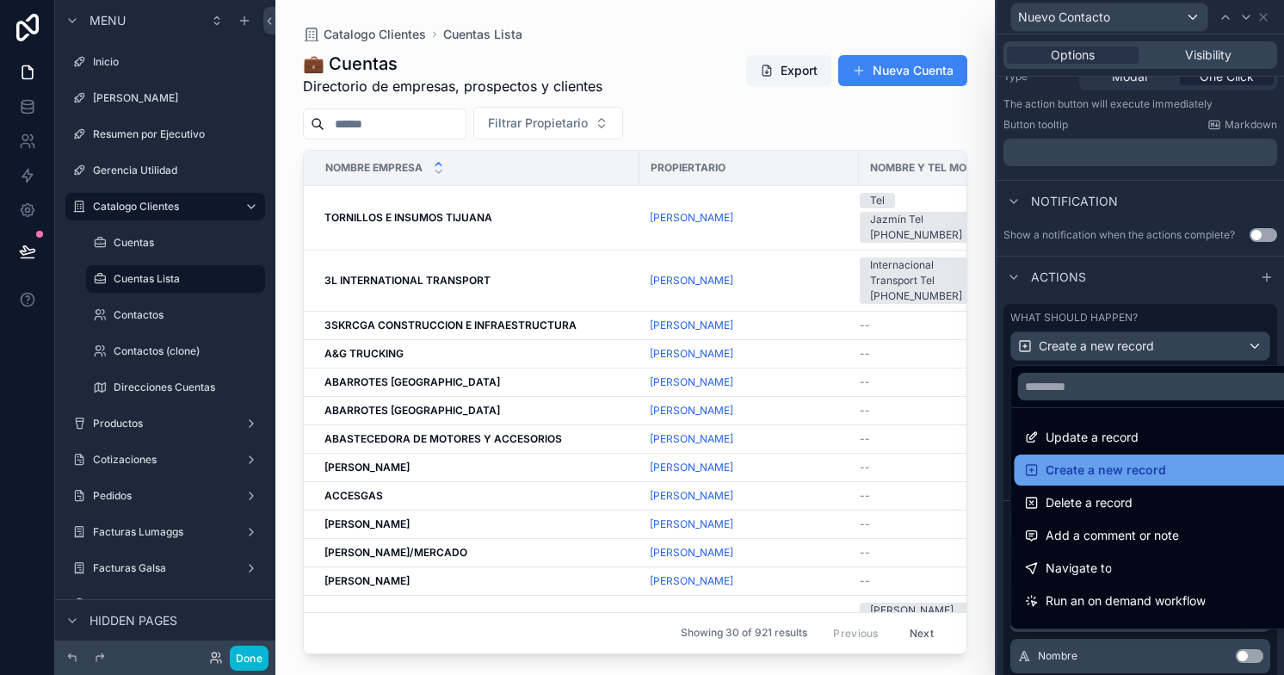
click at [1125, 467] on span "Create a new record" at bounding box center [1105, 469] width 120 height 21
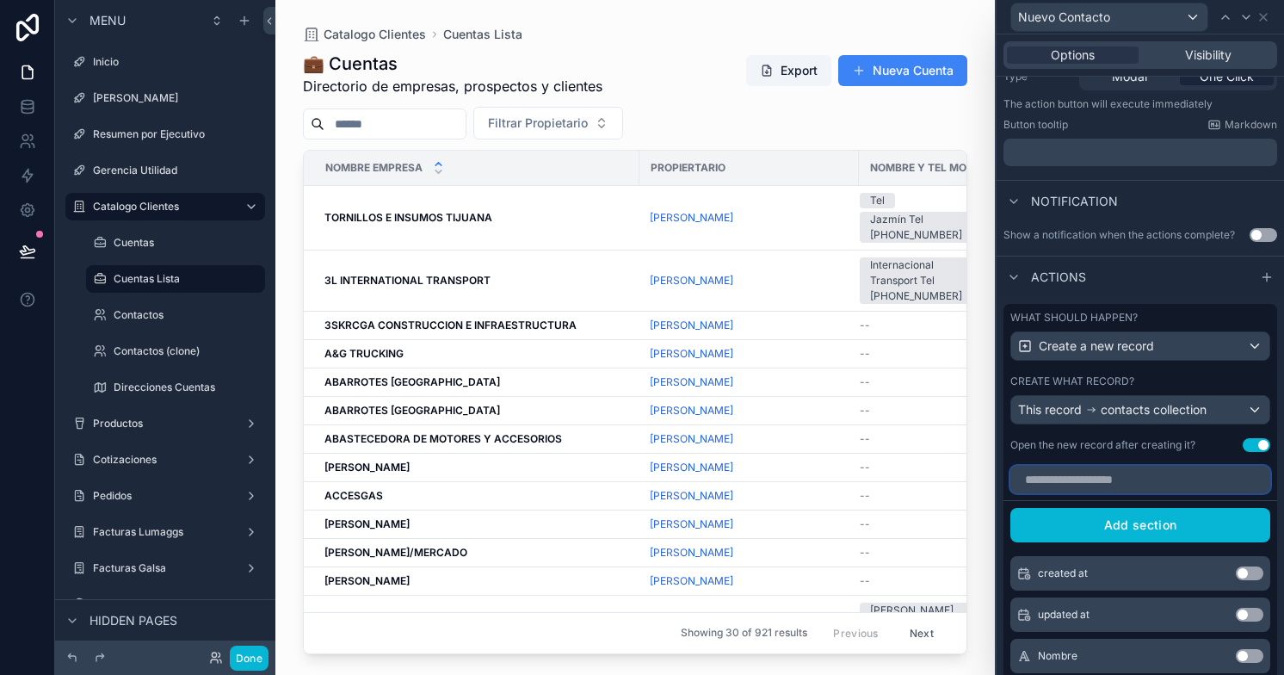
click at [1117, 480] on input "text" at bounding box center [1140, 479] width 260 height 28
drag, startPoint x: 1125, startPoint y: 479, endPoint x: 1236, endPoint y: 447, distance: 114.9
click at [1236, 447] on div "What should happen? Create a new record Create what record? This record contact…" at bounding box center [1140, 571] width 274 height 534
click at [1242, 447] on button "Use setting" at bounding box center [1256, 445] width 28 height 14
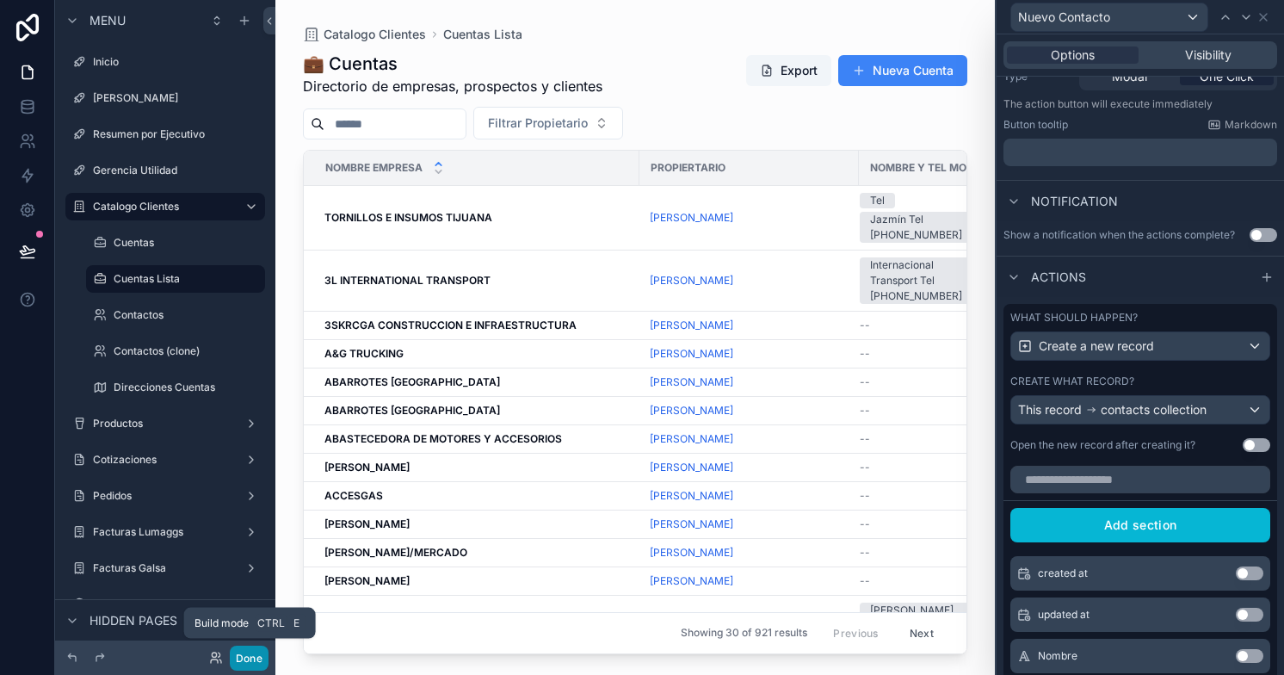
click at [251, 655] on button "Done" at bounding box center [249, 657] width 39 height 25
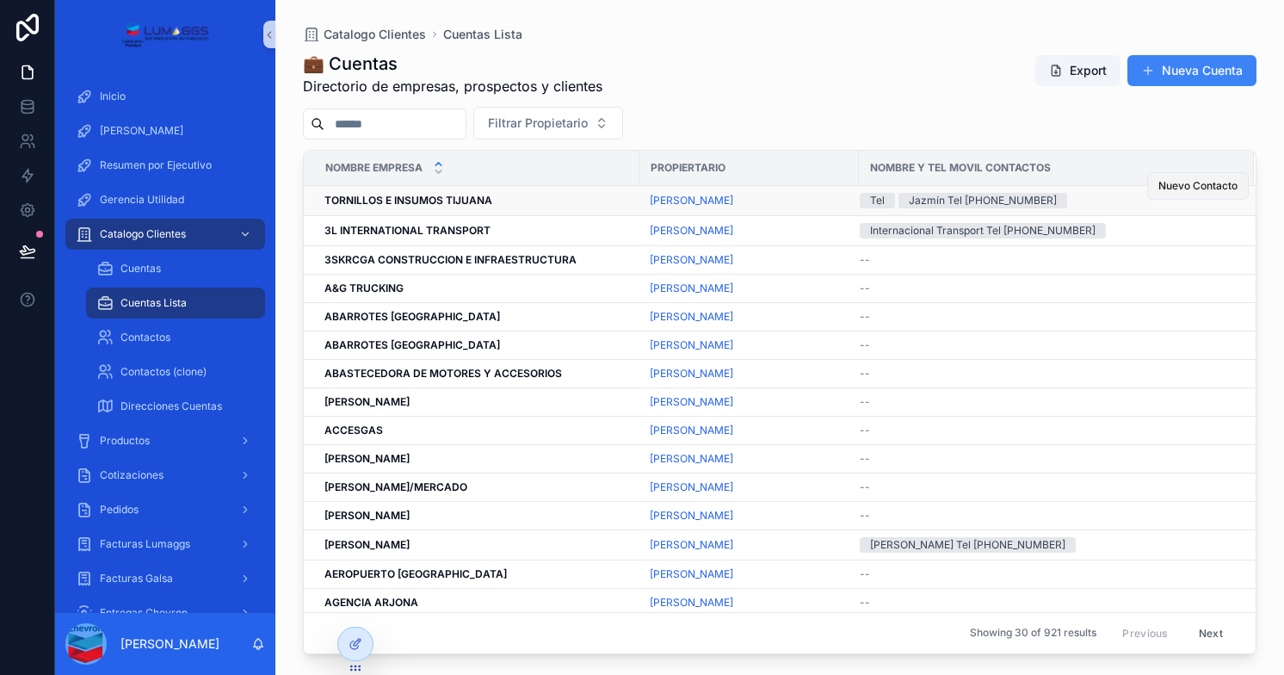
click at [1170, 194] on button "Nuevo Contacto" at bounding box center [1198, 186] width 102 height 28
click at [358, 652] on div at bounding box center [355, 643] width 34 height 33
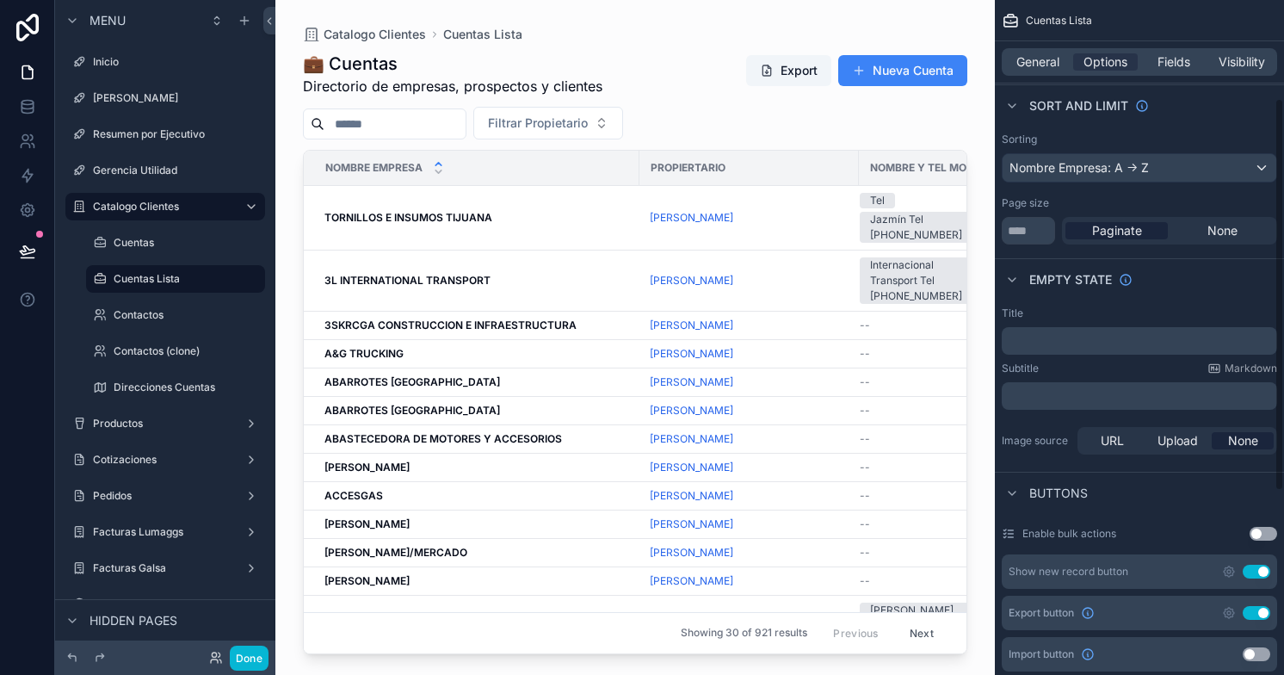
scroll to position [171, 0]
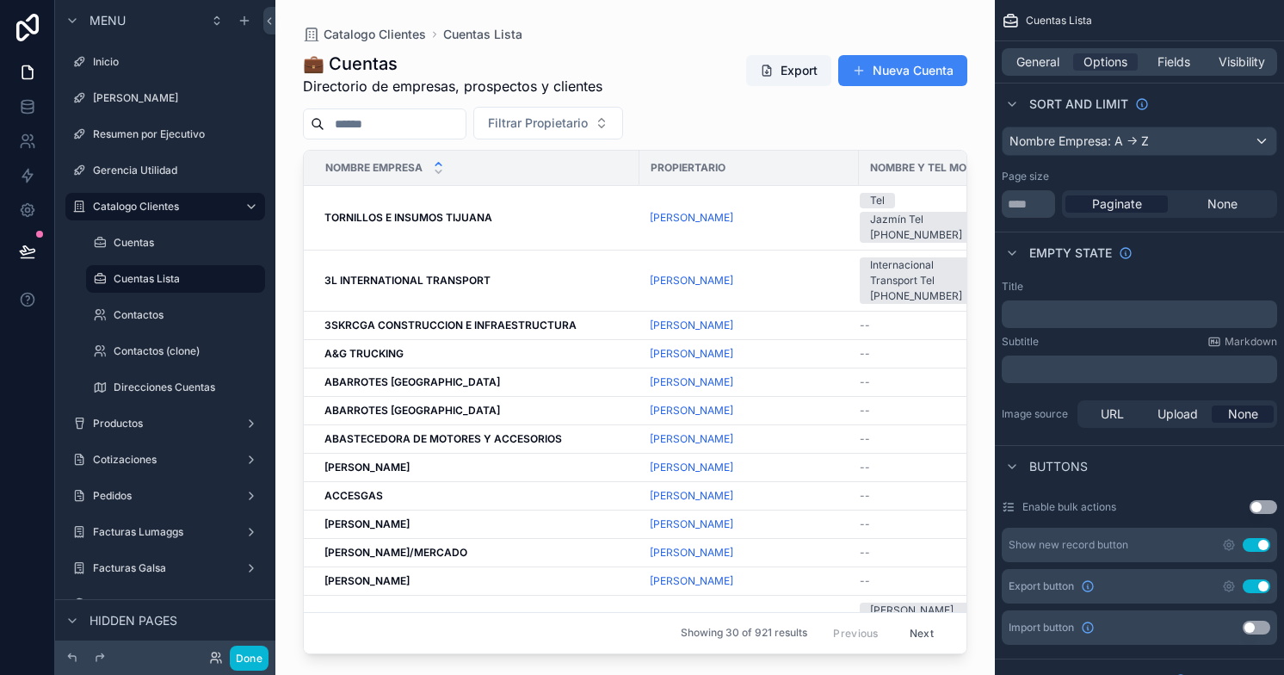
drag, startPoint x: 1121, startPoint y: 394, endPoint x: 1184, endPoint y: 99, distance: 301.7
click at [1184, 99] on div "Sort And Limit" at bounding box center [1139, 103] width 289 height 41
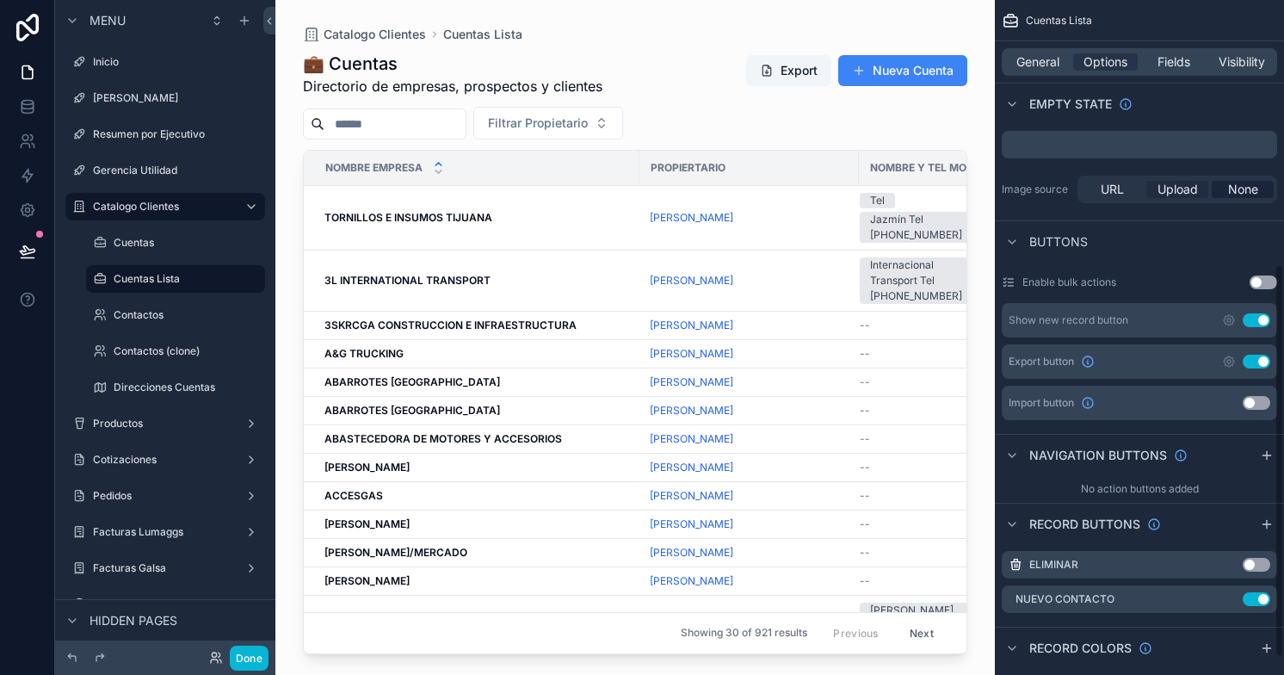
scroll to position [484, 0]
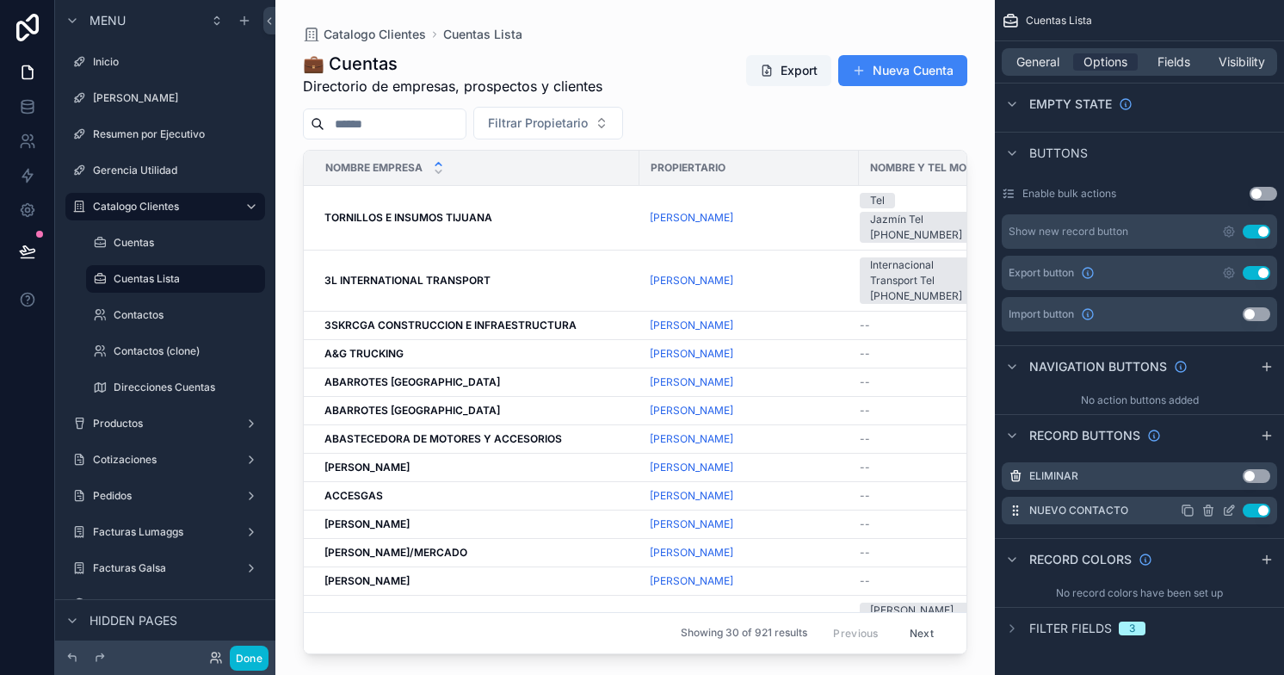
click at [1229, 510] on icon "scrollable content" at bounding box center [1230, 508] width 7 height 7
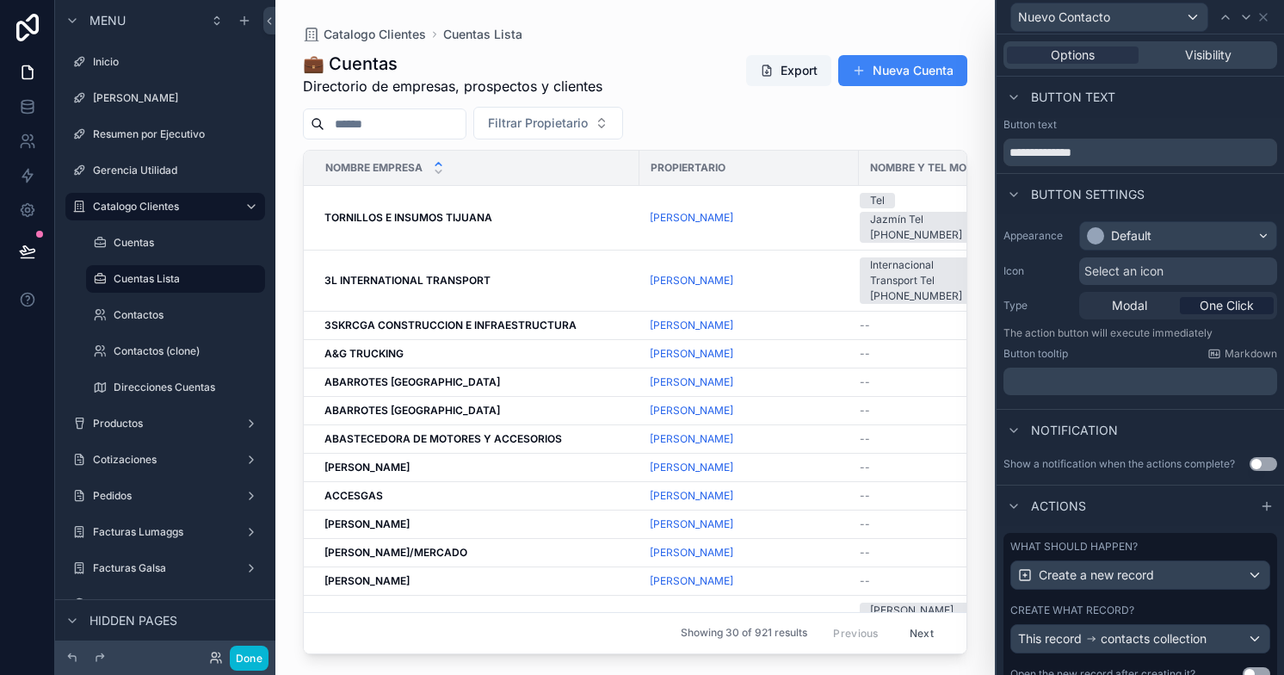
scroll to position [62, 0]
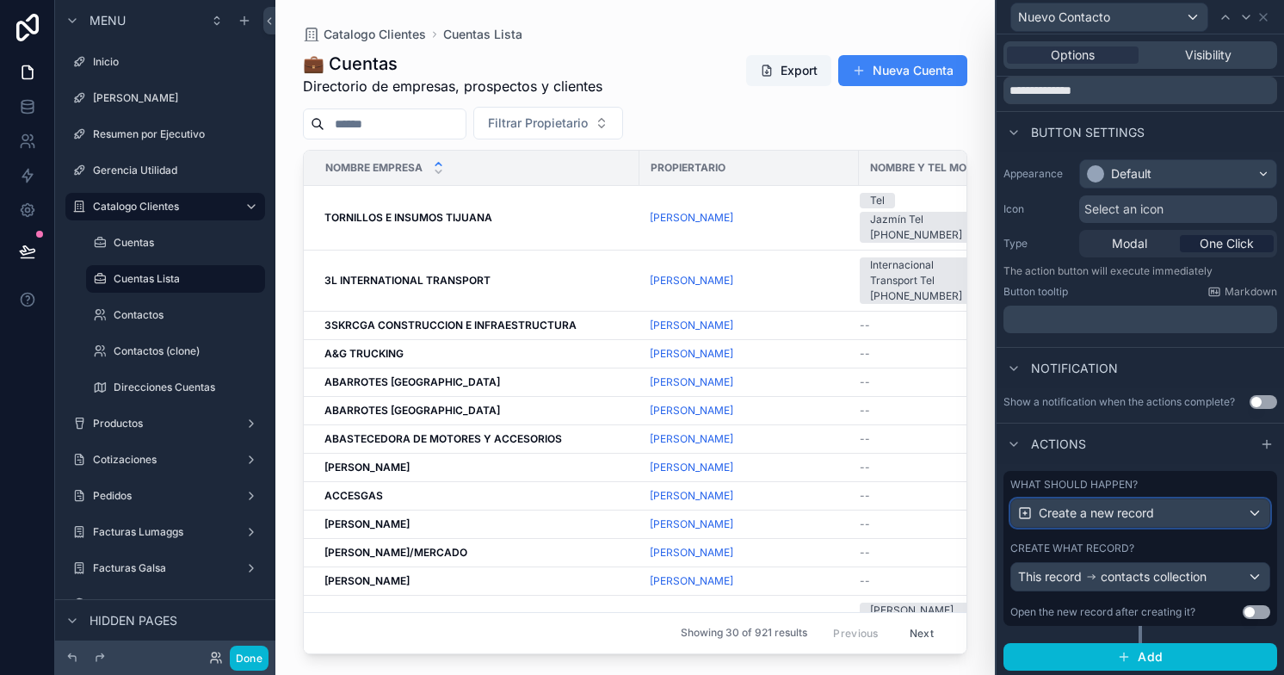
click at [1133, 508] on span "Create a new record" at bounding box center [1096, 512] width 115 height 17
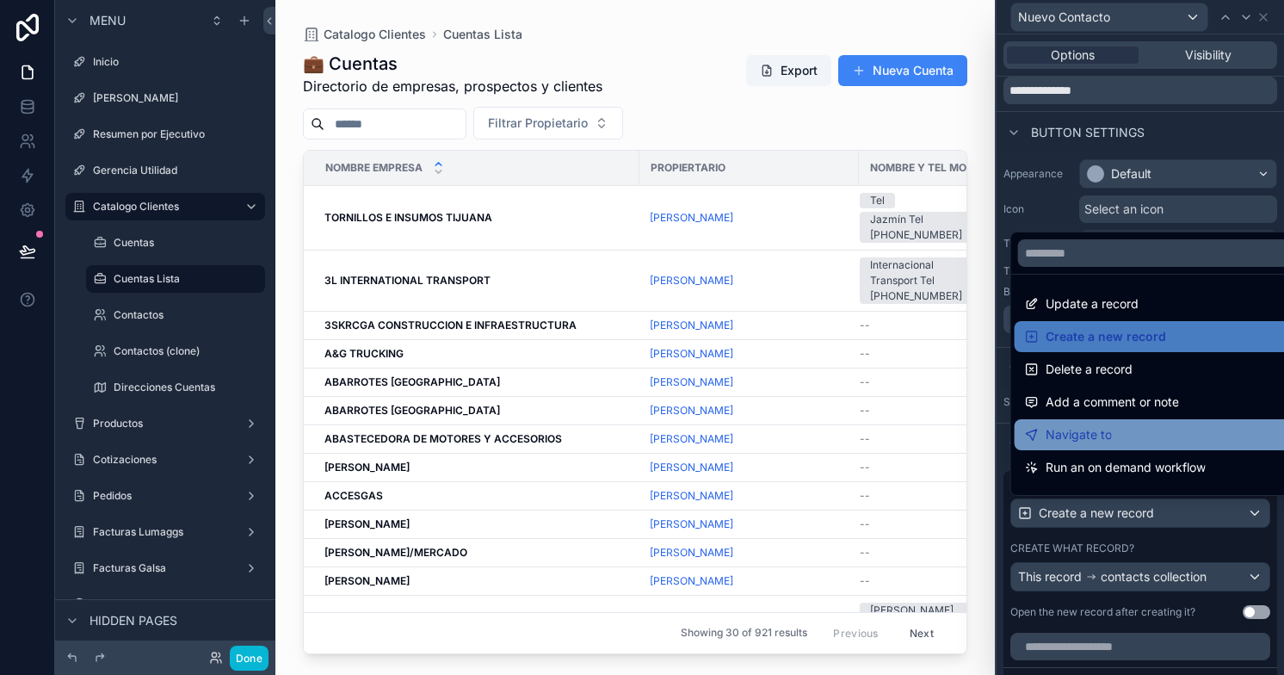
click at [1115, 426] on div "Navigate to" at bounding box center [1154, 434] width 258 height 21
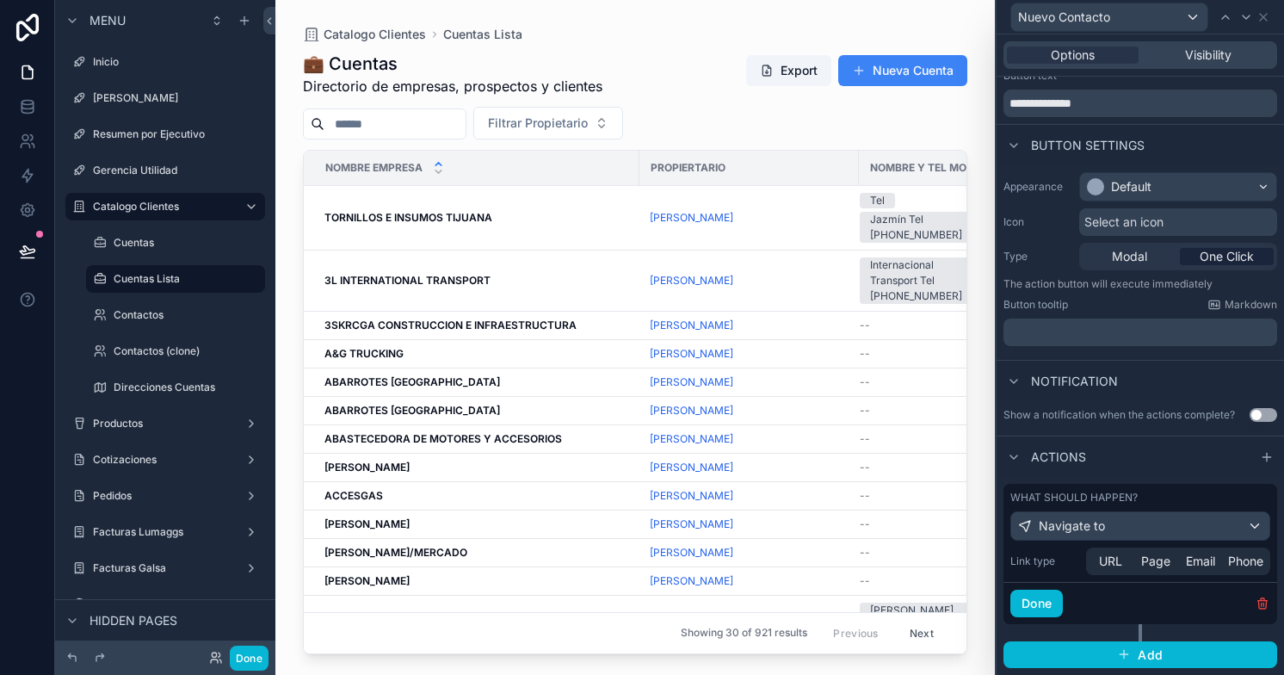
scroll to position [47, 0]
click at [1149, 560] on span "Page" at bounding box center [1155, 562] width 29 height 17
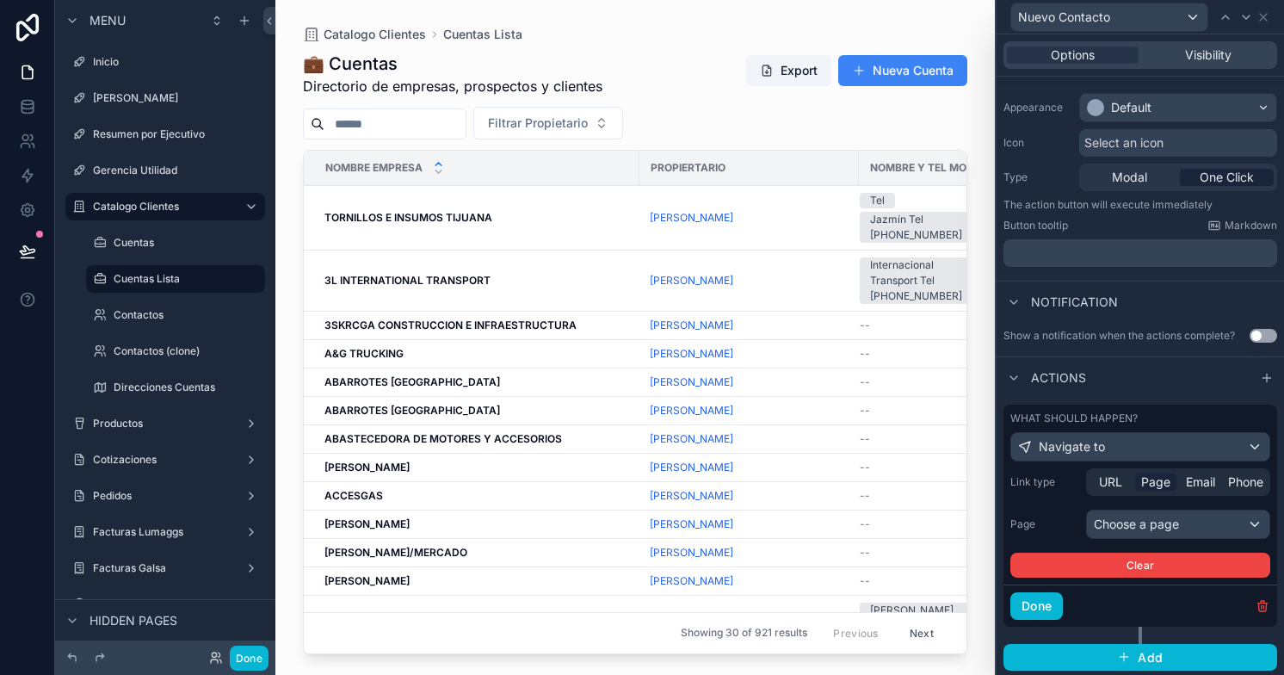
scroll to position [128, 0]
click at [1136, 527] on div "Choose a page" at bounding box center [1178, 524] width 182 height 28
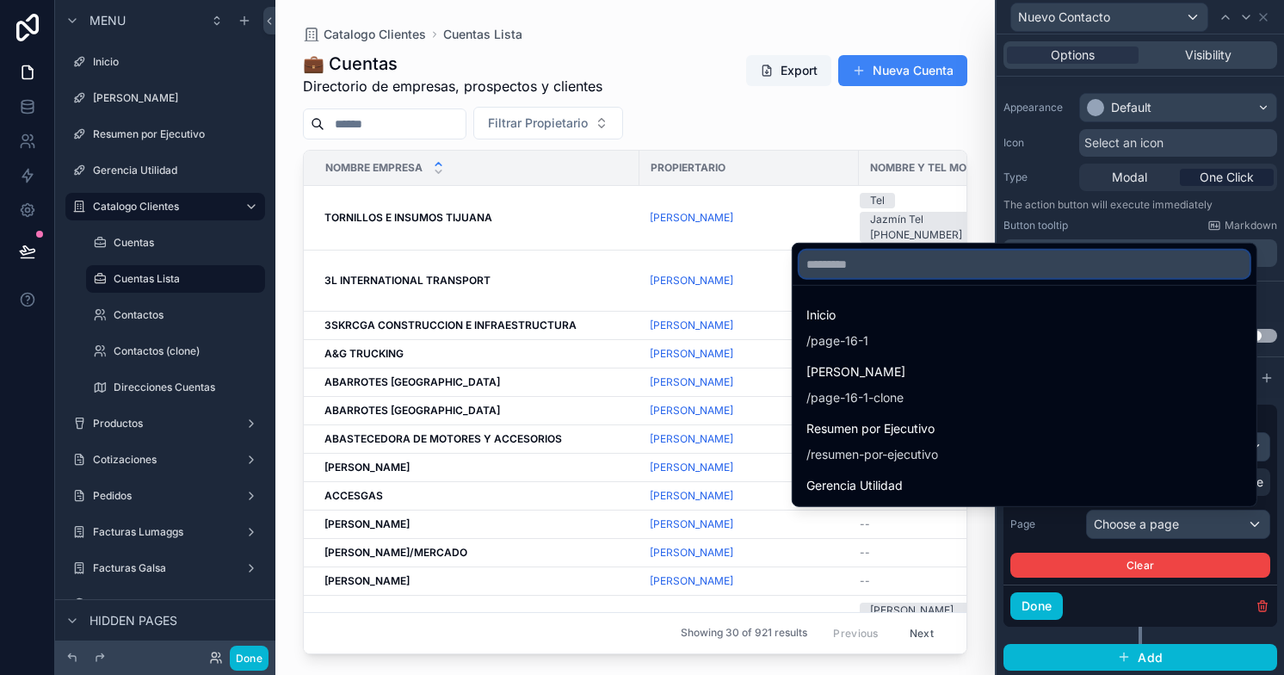
click at [933, 268] on input "text" at bounding box center [1024, 264] width 450 height 28
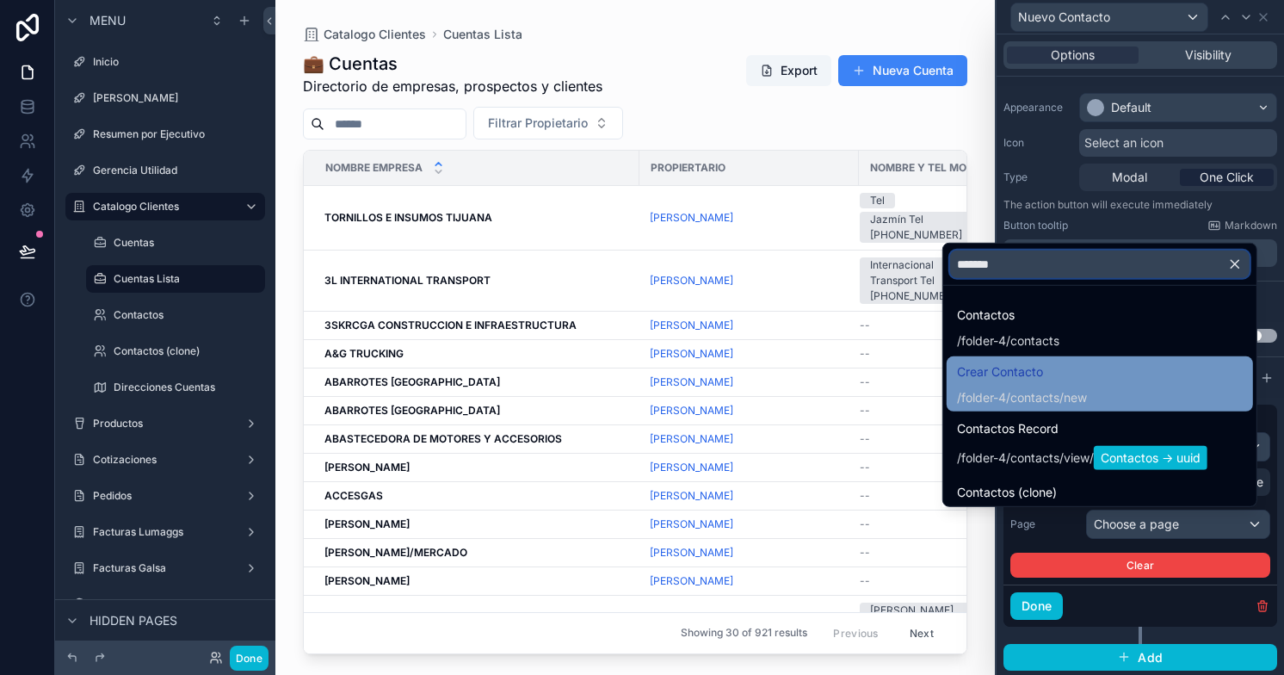
type input "*******"
click at [989, 390] on div "/folder-4/contacts /new" at bounding box center [1022, 397] width 130 height 17
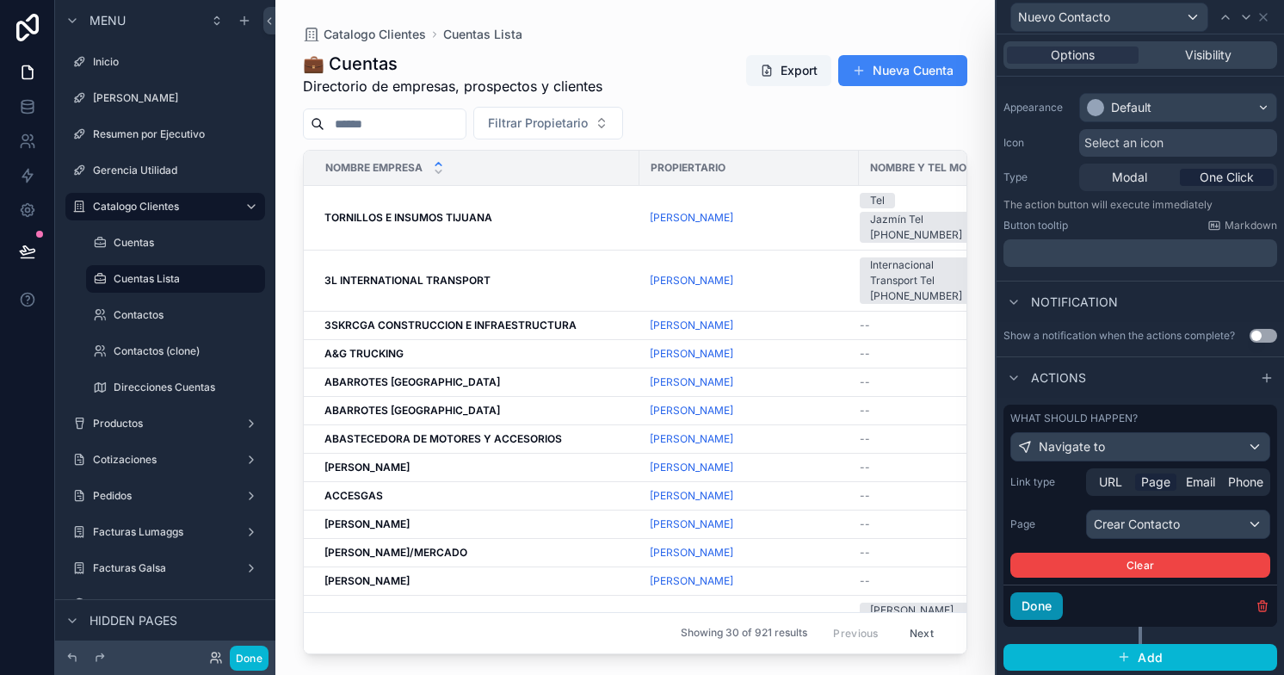
click at [1045, 601] on button "Done" at bounding box center [1036, 606] width 52 height 28
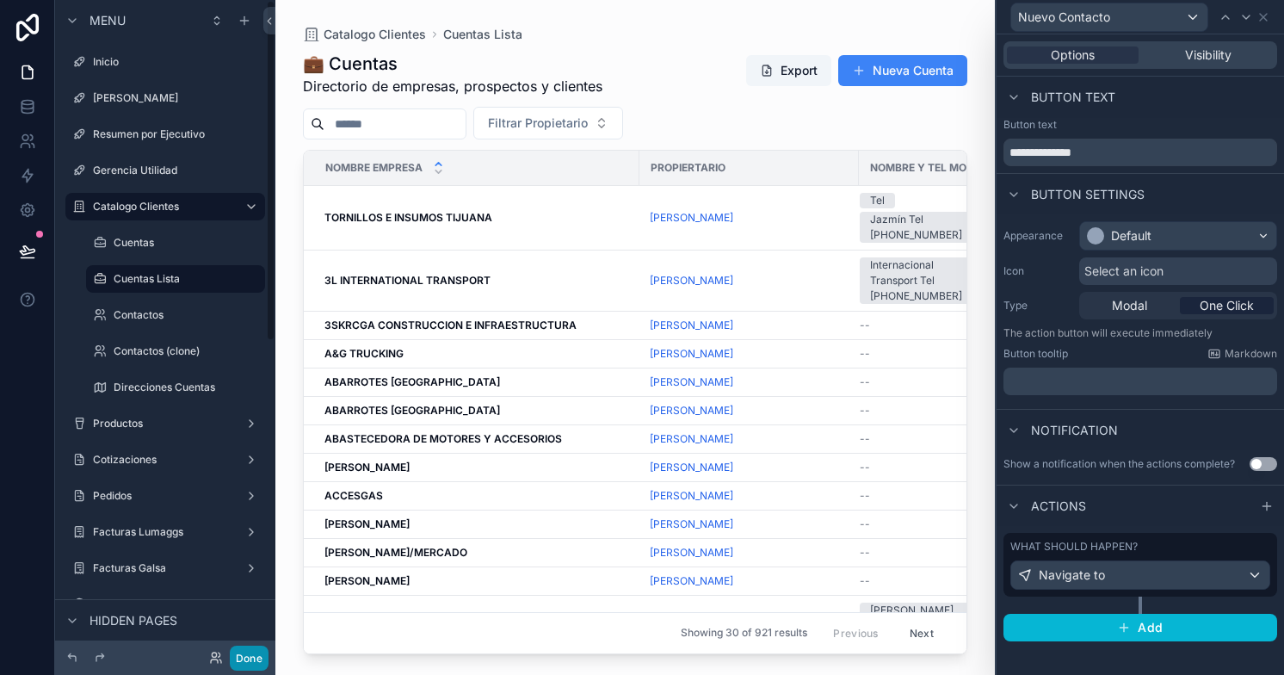
click at [241, 655] on button "Done" at bounding box center [249, 657] width 39 height 25
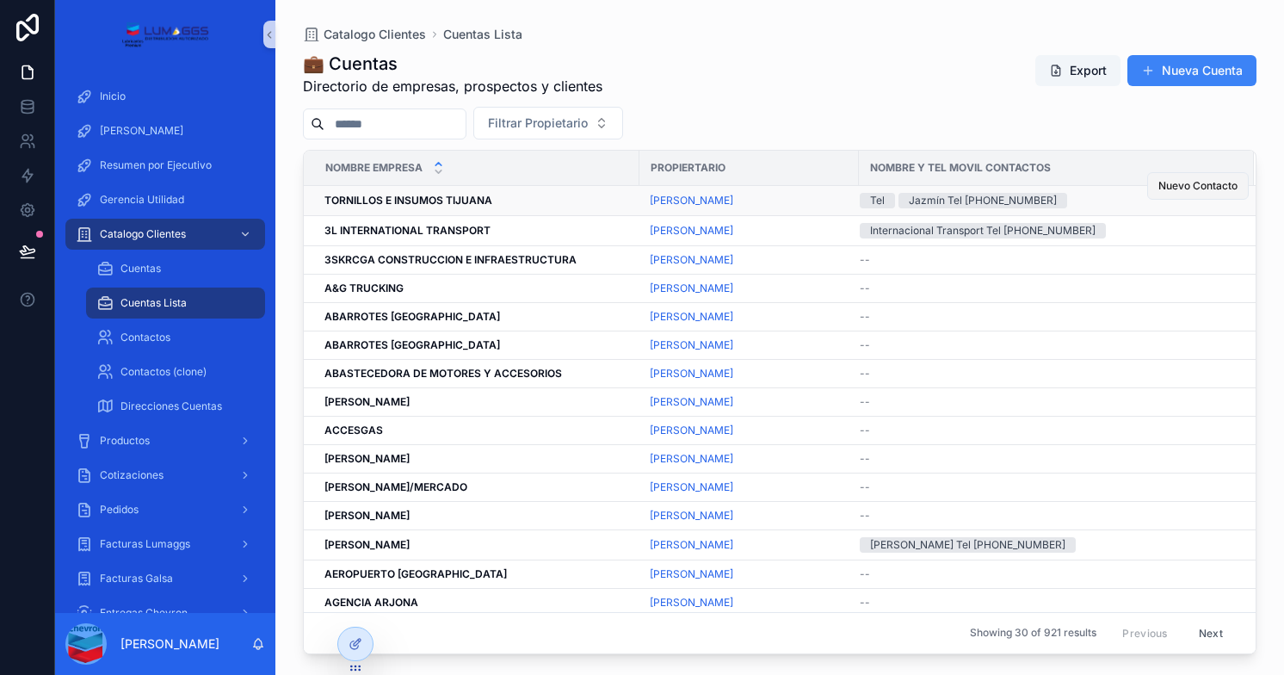
click at [1158, 188] on span "Nuevo Contacto" at bounding box center [1197, 186] width 79 height 14
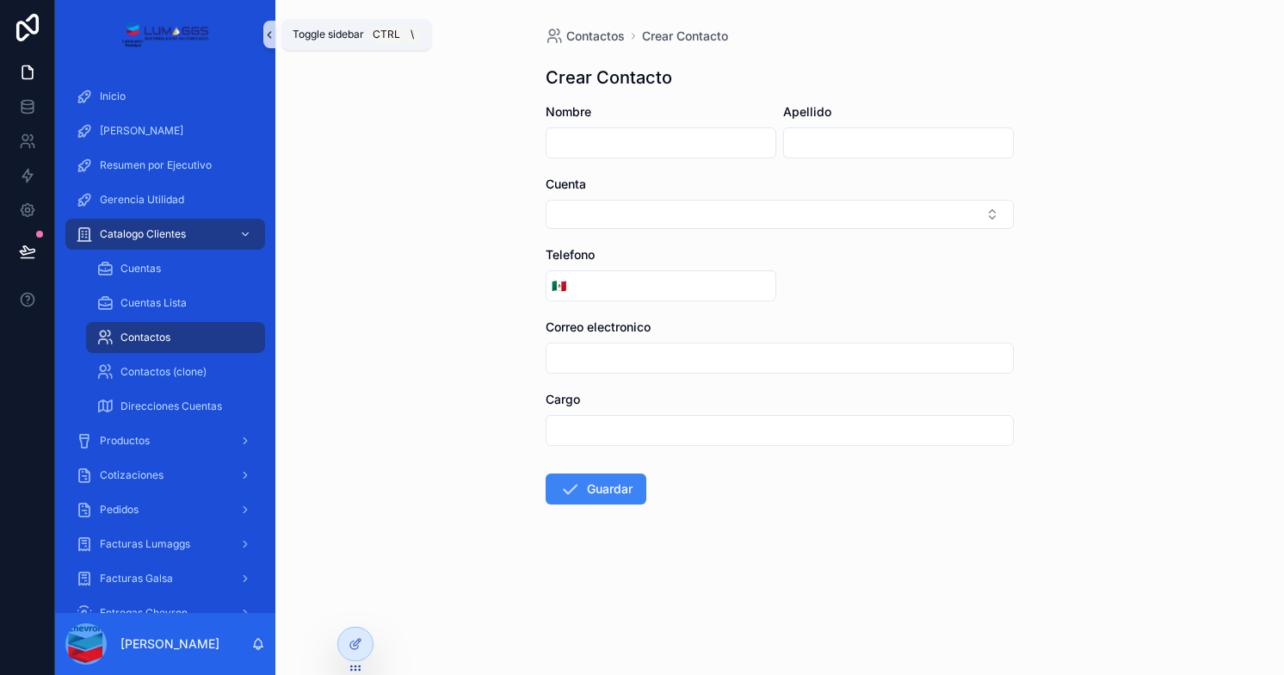
click at [263, 36] on icon "scrollable content" at bounding box center [269, 34] width 12 height 13
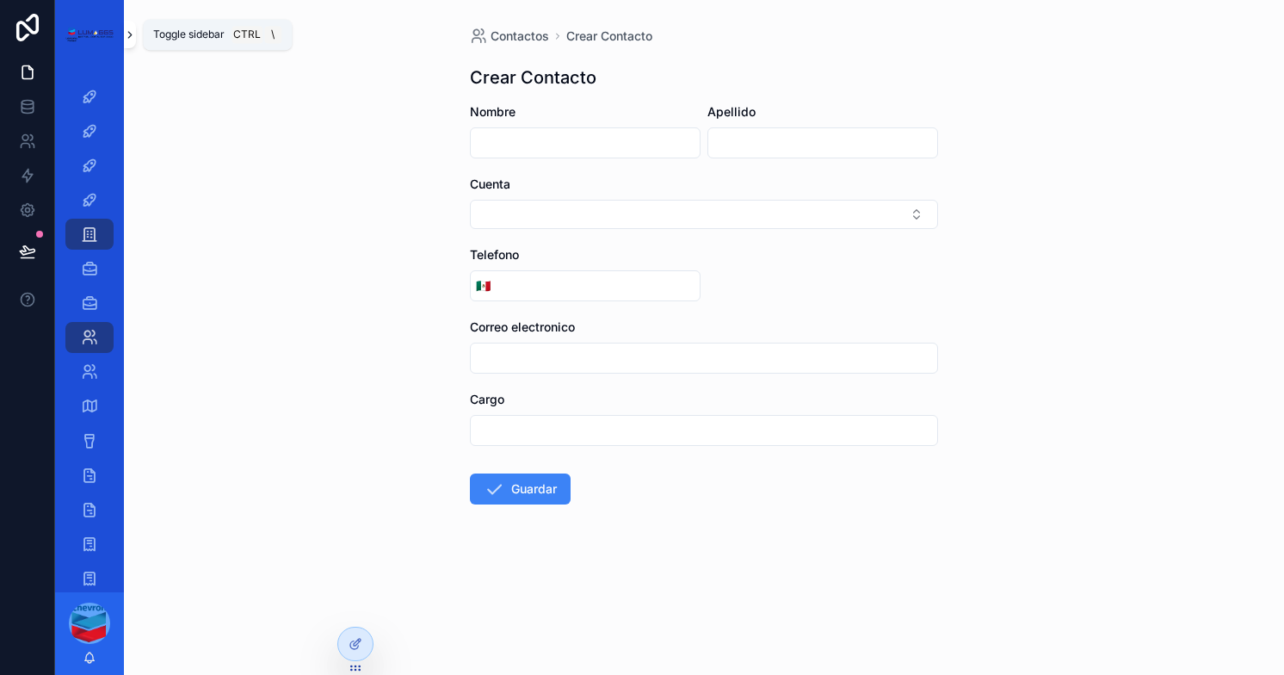
click at [127, 36] on icon "scrollable content" at bounding box center [130, 34] width 12 height 13
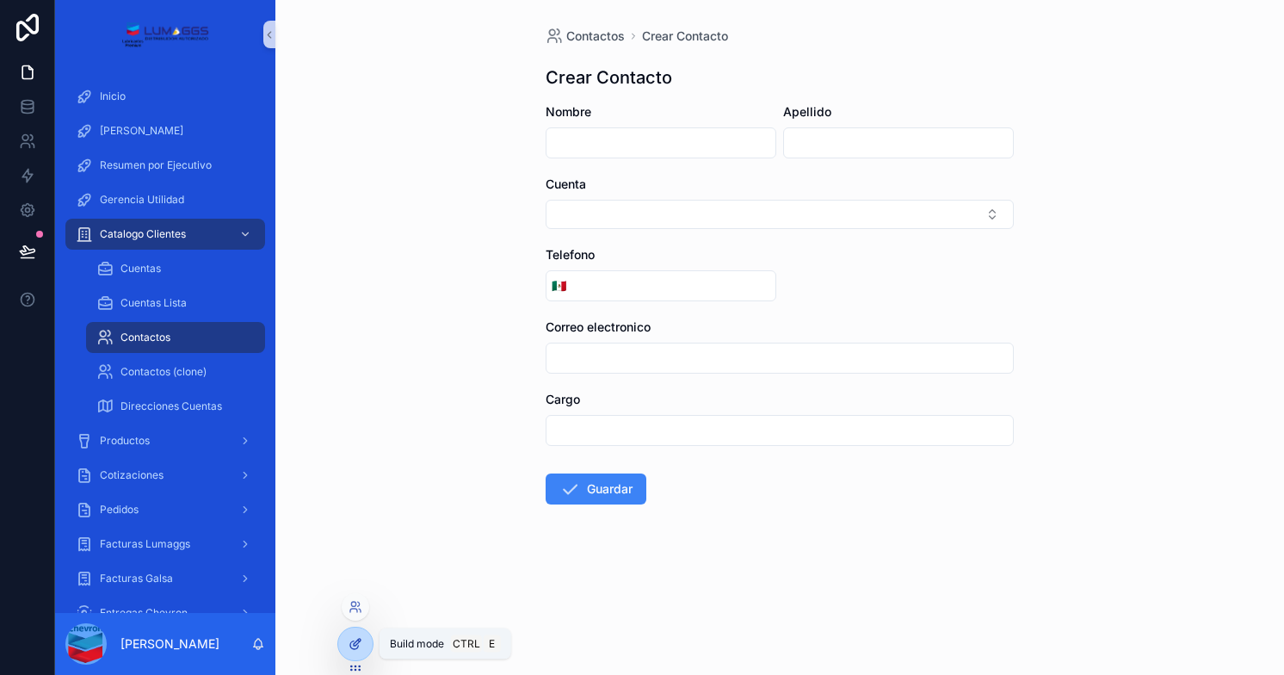
click at [361, 650] on div at bounding box center [355, 643] width 34 height 33
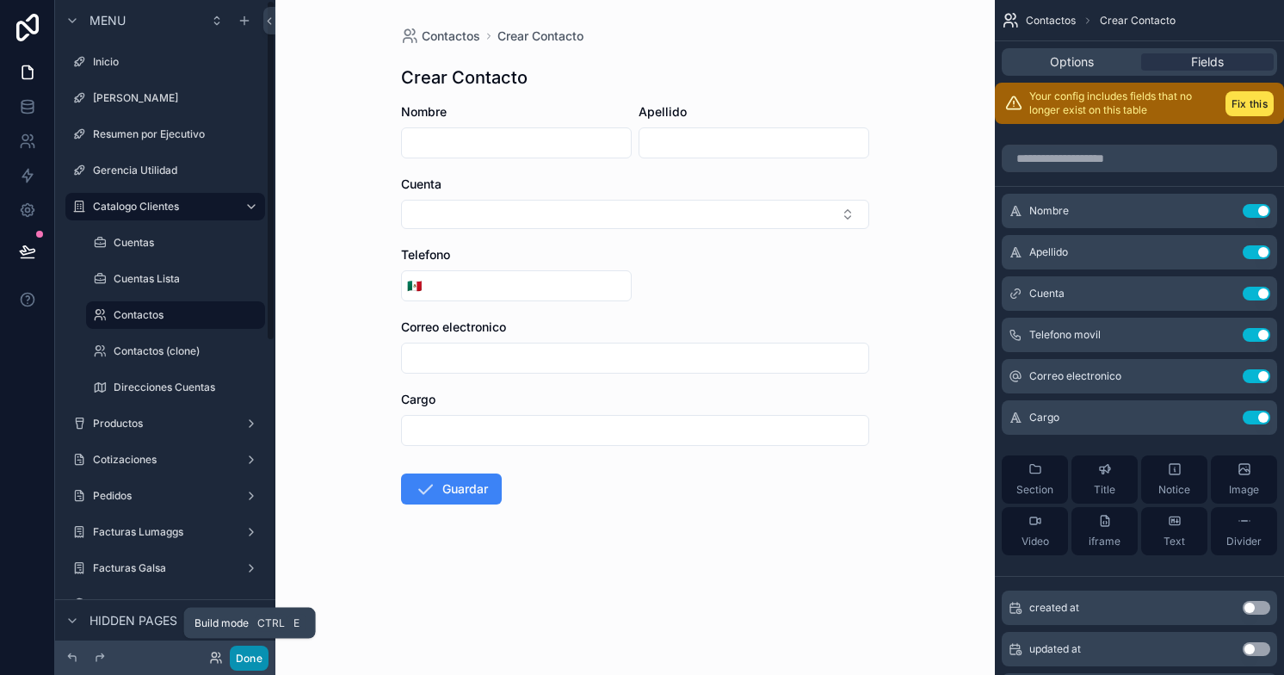
click at [252, 655] on button "Done" at bounding box center [249, 657] width 39 height 25
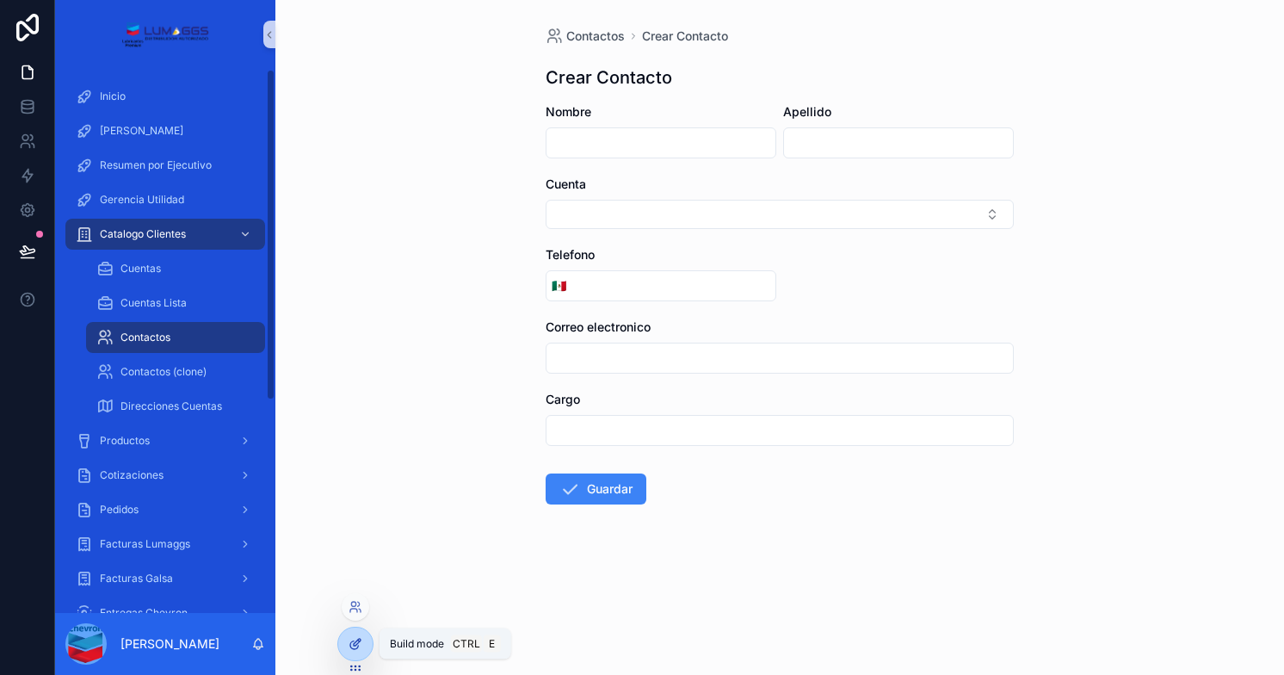
click at [351, 644] on icon at bounding box center [355, 644] width 14 height 14
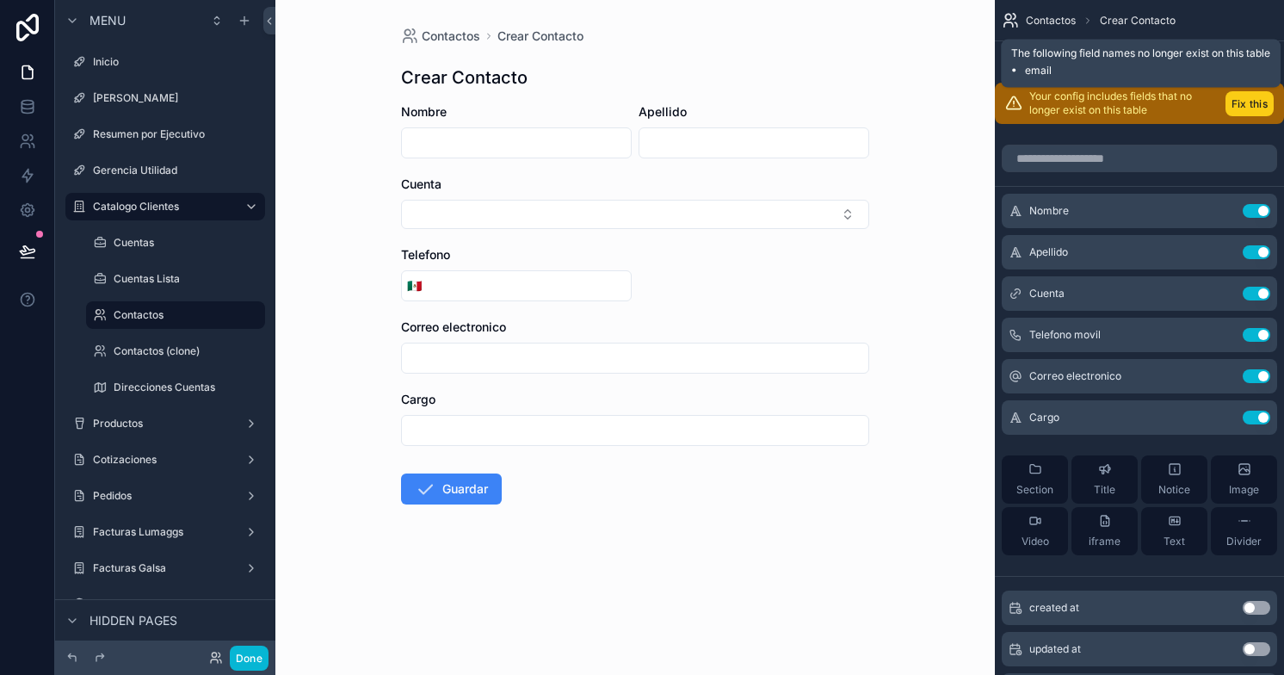
click at [1253, 115] on button "Fix this" at bounding box center [1249, 103] width 48 height 25
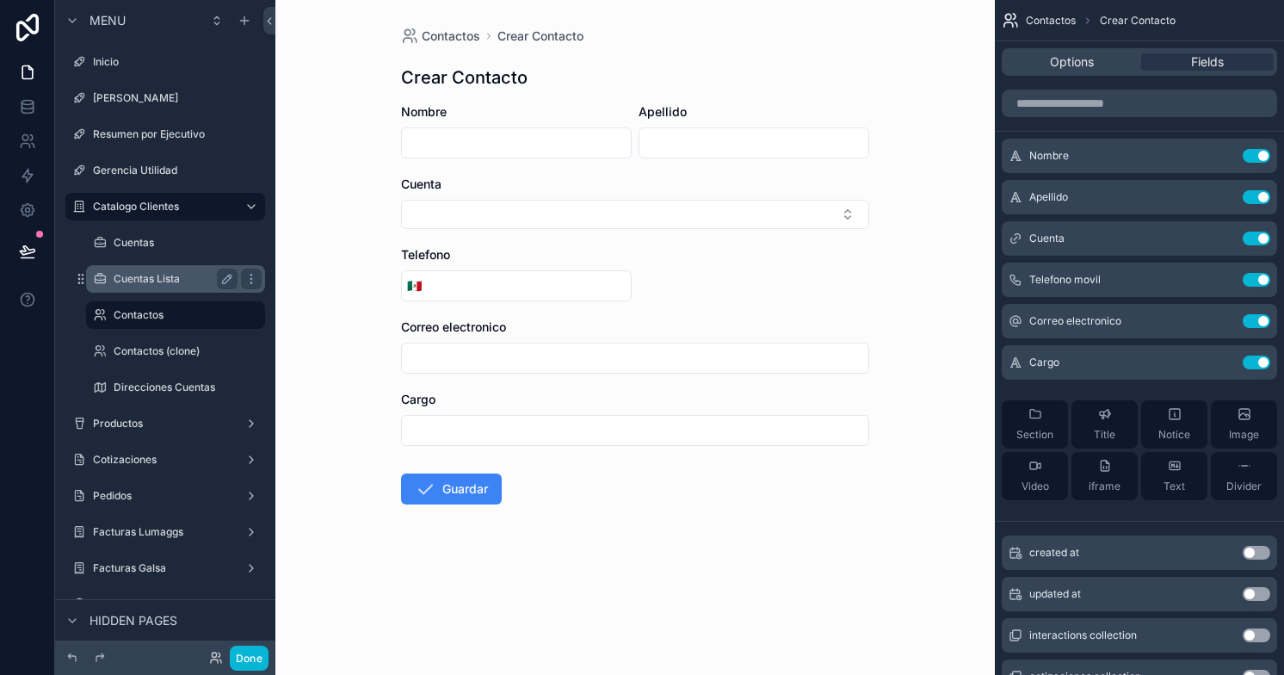
click at [154, 275] on label "Cuentas Lista" at bounding box center [172, 279] width 117 height 14
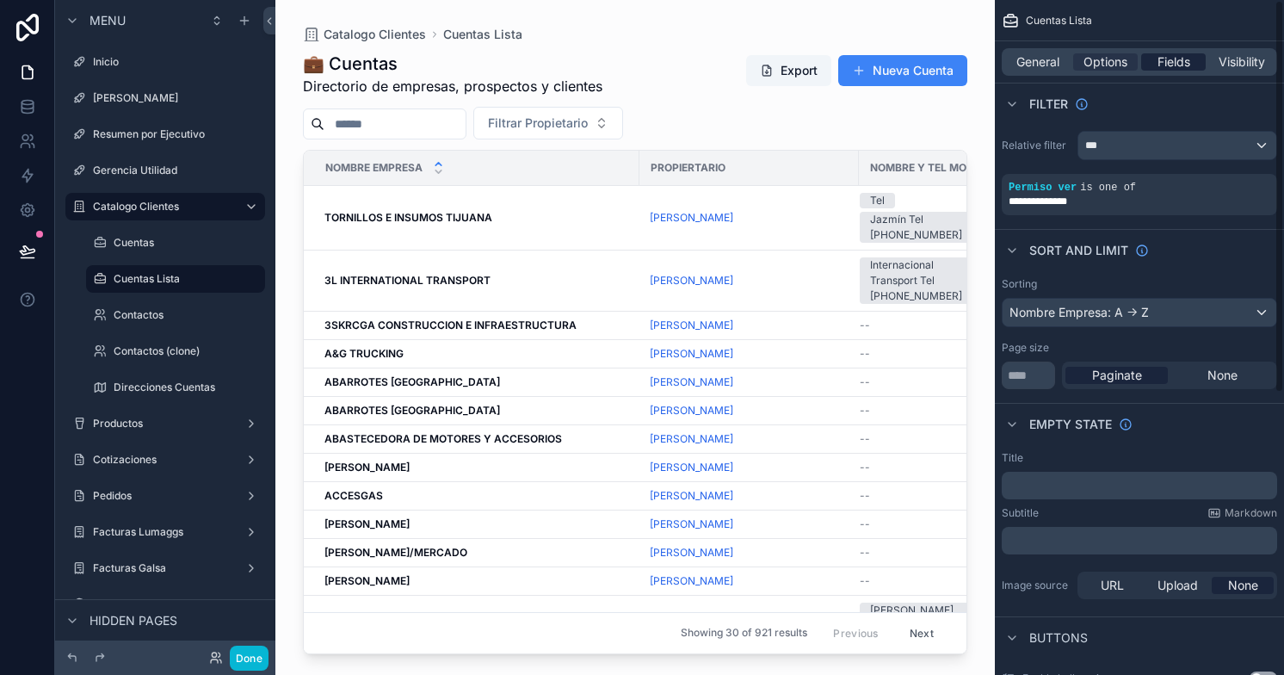
click at [1173, 65] on span "Fields" at bounding box center [1173, 61] width 33 height 17
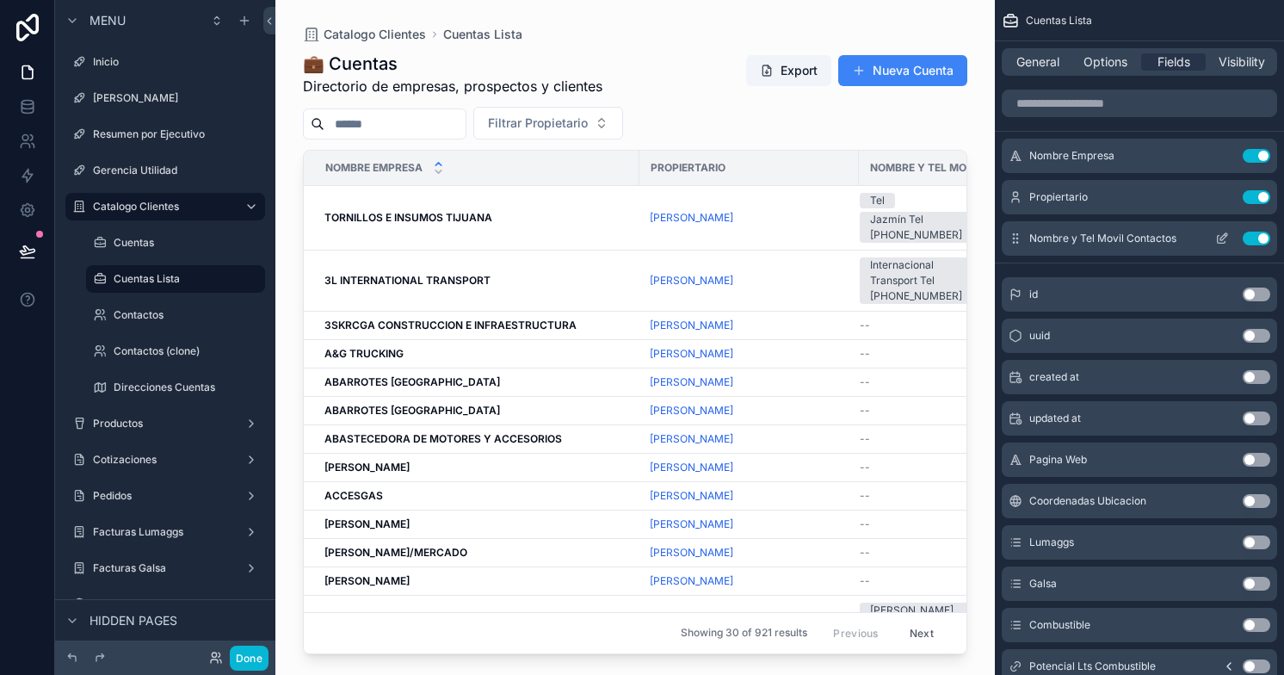
click at [1220, 239] on icon "scrollable content" at bounding box center [1223, 236] width 7 height 7
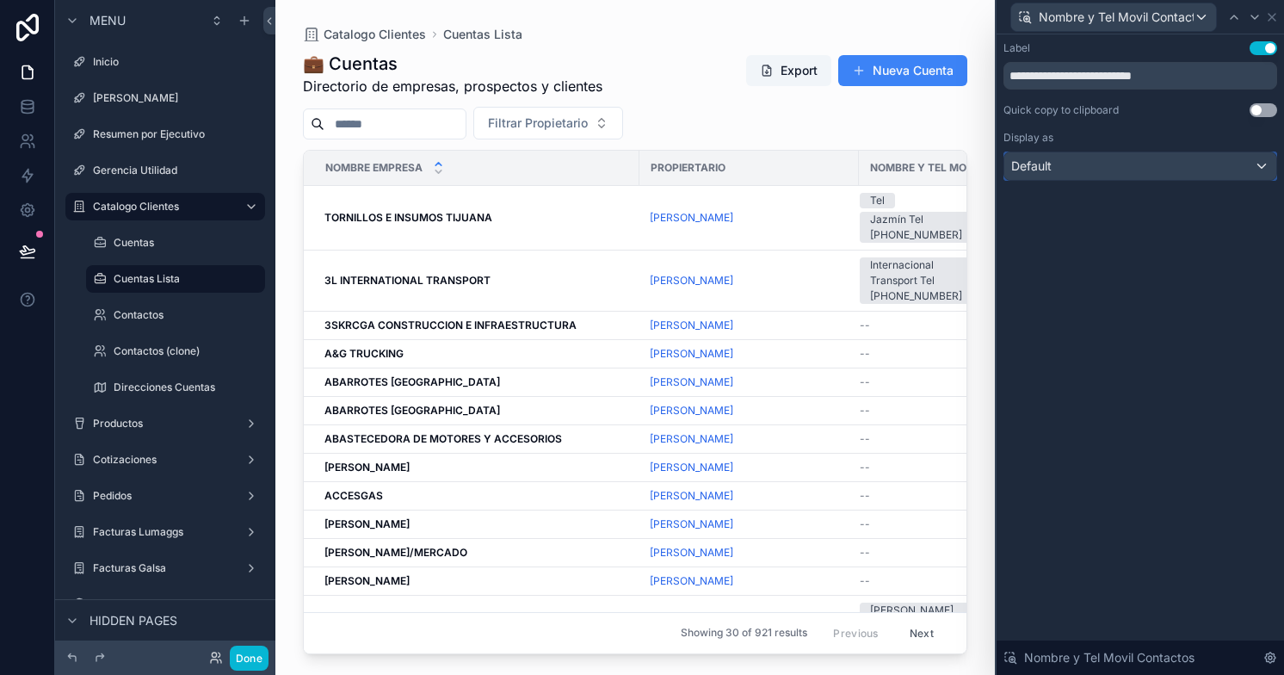
click at [1261, 166] on div "Default" at bounding box center [1140, 166] width 272 height 28
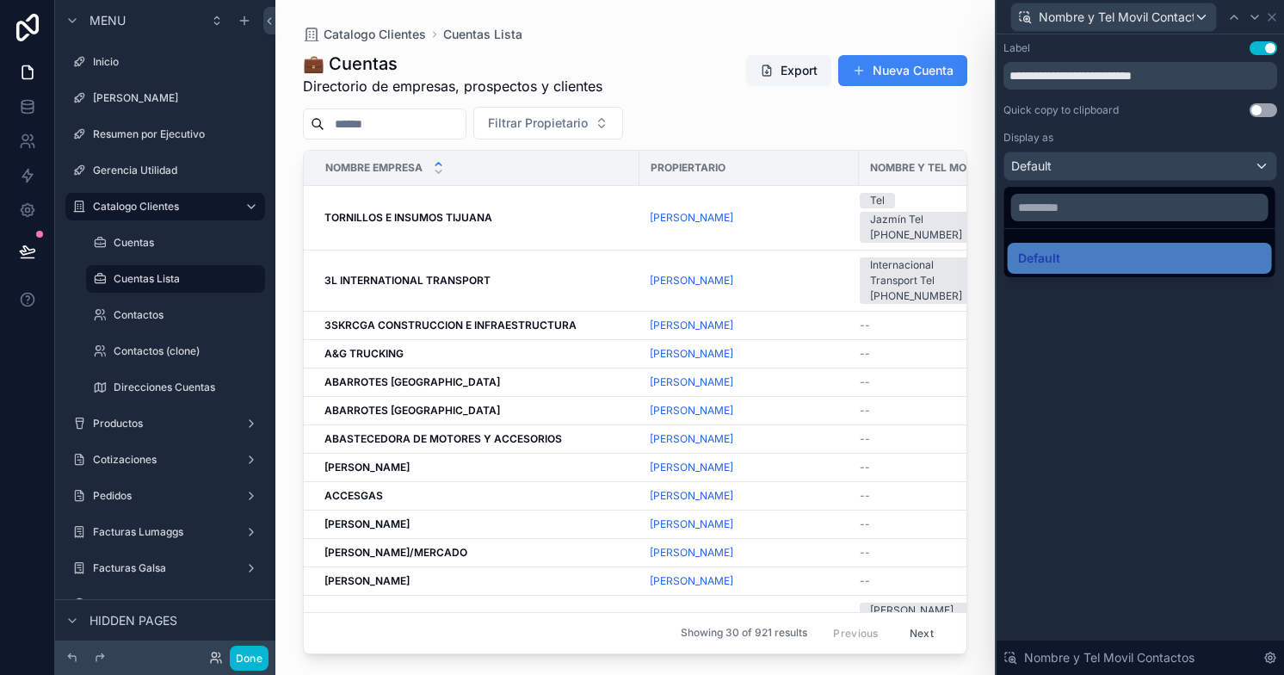
click at [1261, 166] on div at bounding box center [1139, 337] width 287 height 675
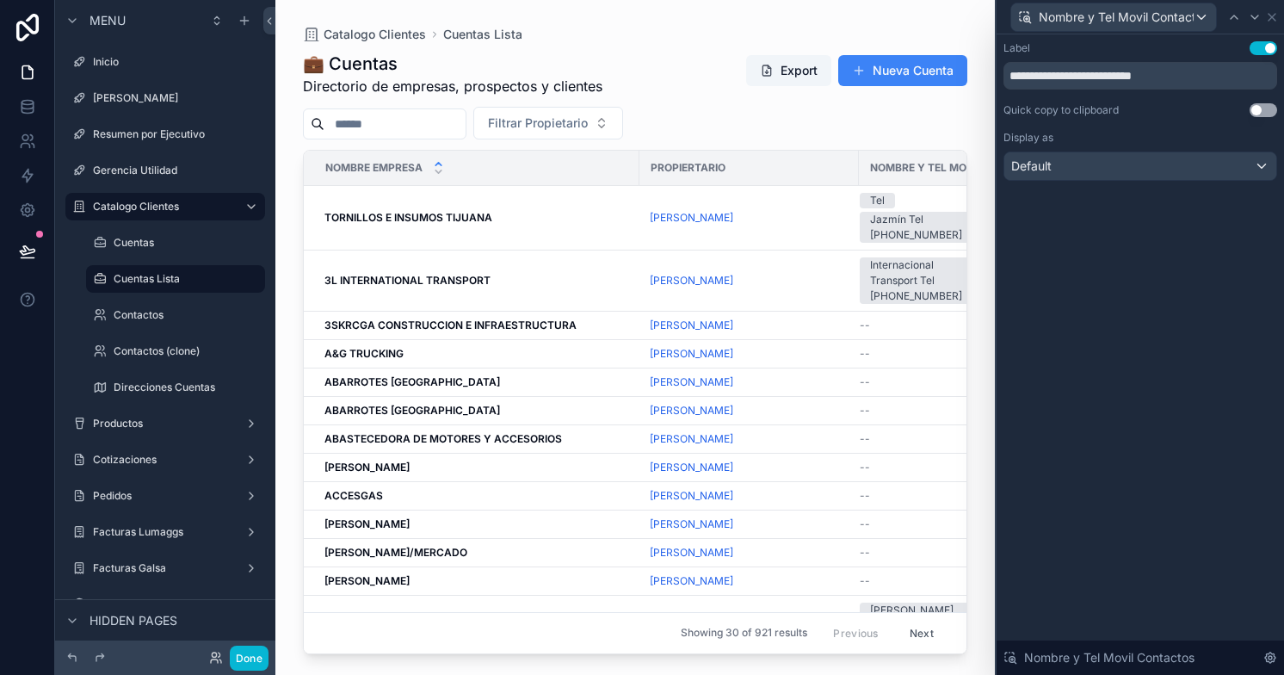
click at [872, 204] on div "scrollable content" at bounding box center [634, 327] width 719 height 654
click at [870, 202] on div "Nuevo Contacto" at bounding box center [909, 186] width 102 height 64
click at [896, 209] on div "Nuevo Contacto" at bounding box center [909, 186] width 102 height 64
click at [871, 196] on div "Nuevo Contacto" at bounding box center [909, 186] width 102 height 28
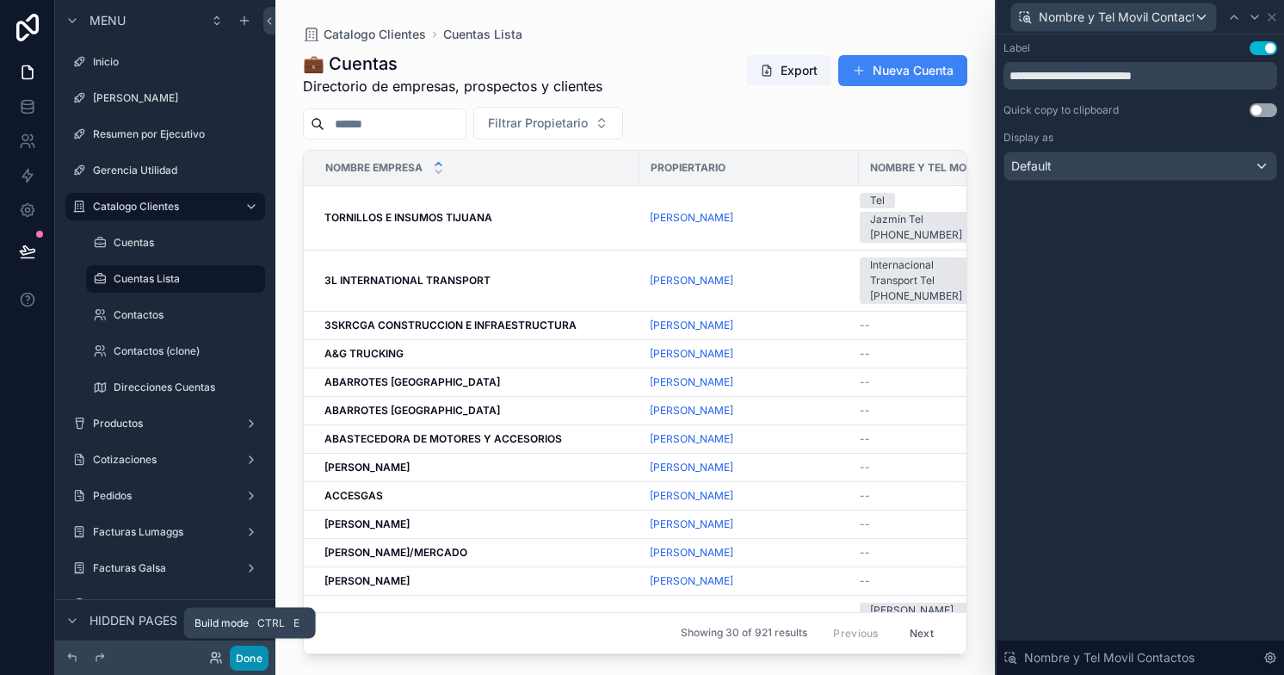
click at [250, 653] on button "Done" at bounding box center [249, 657] width 39 height 25
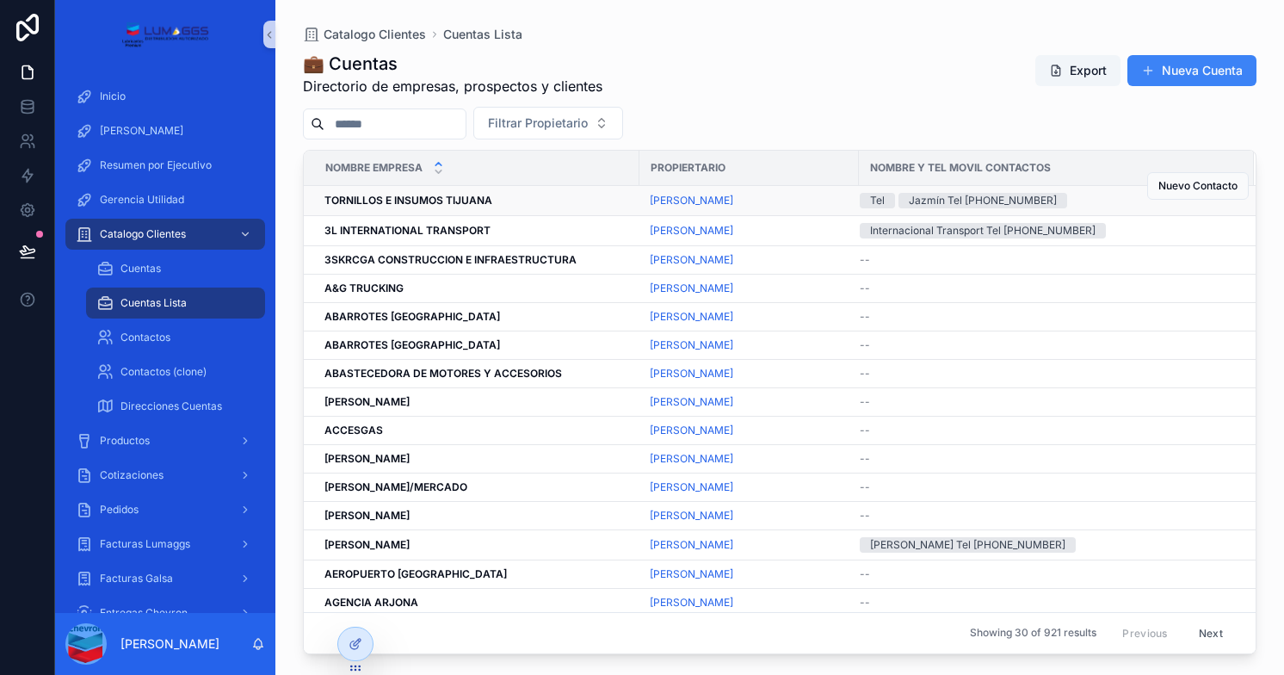
click at [875, 198] on div "Tel" at bounding box center [877, 200] width 15 height 15
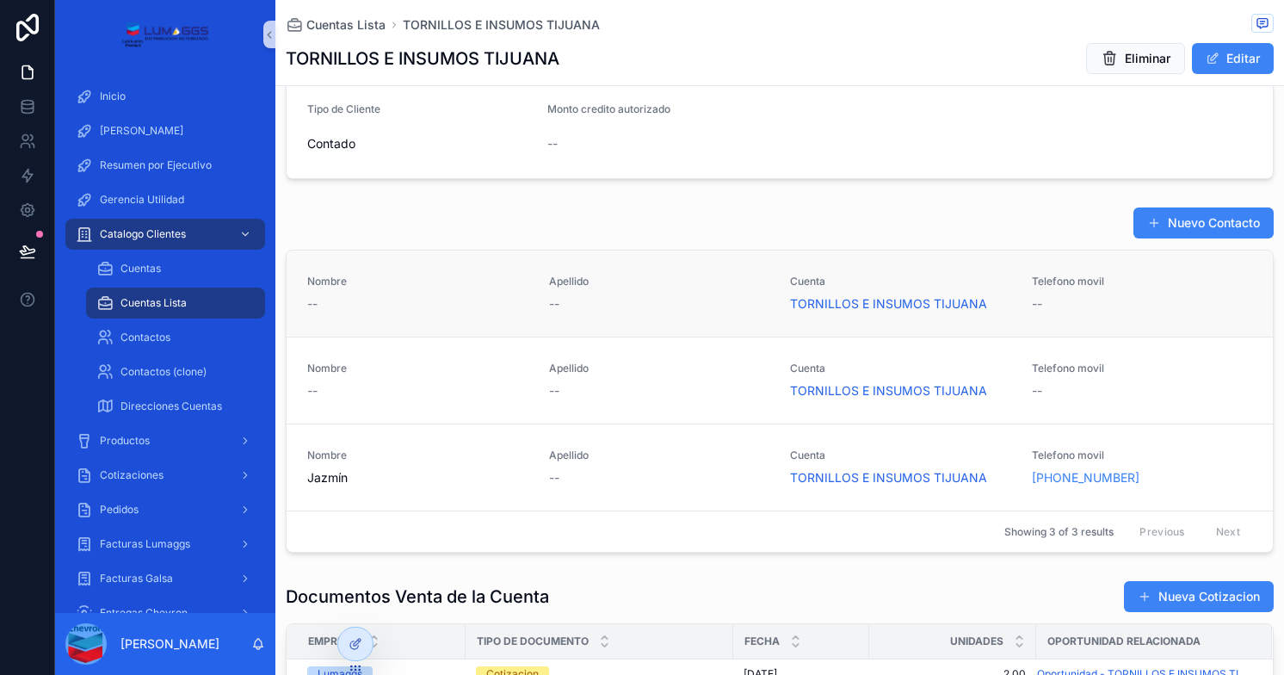
scroll to position [172, 0]
click at [356, 644] on icon at bounding box center [357, 641] width 7 height 7
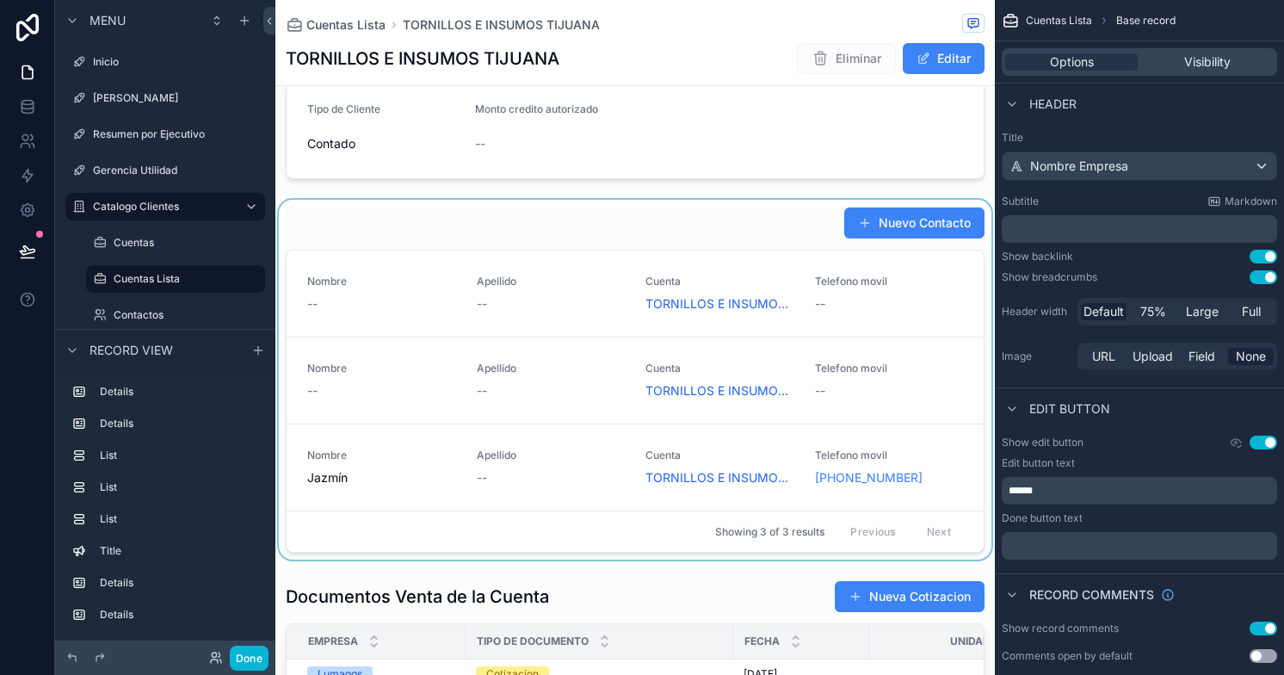
click at [621, 216] on div "scrollable content" at bounding box center [634, 380] width 719 height 360
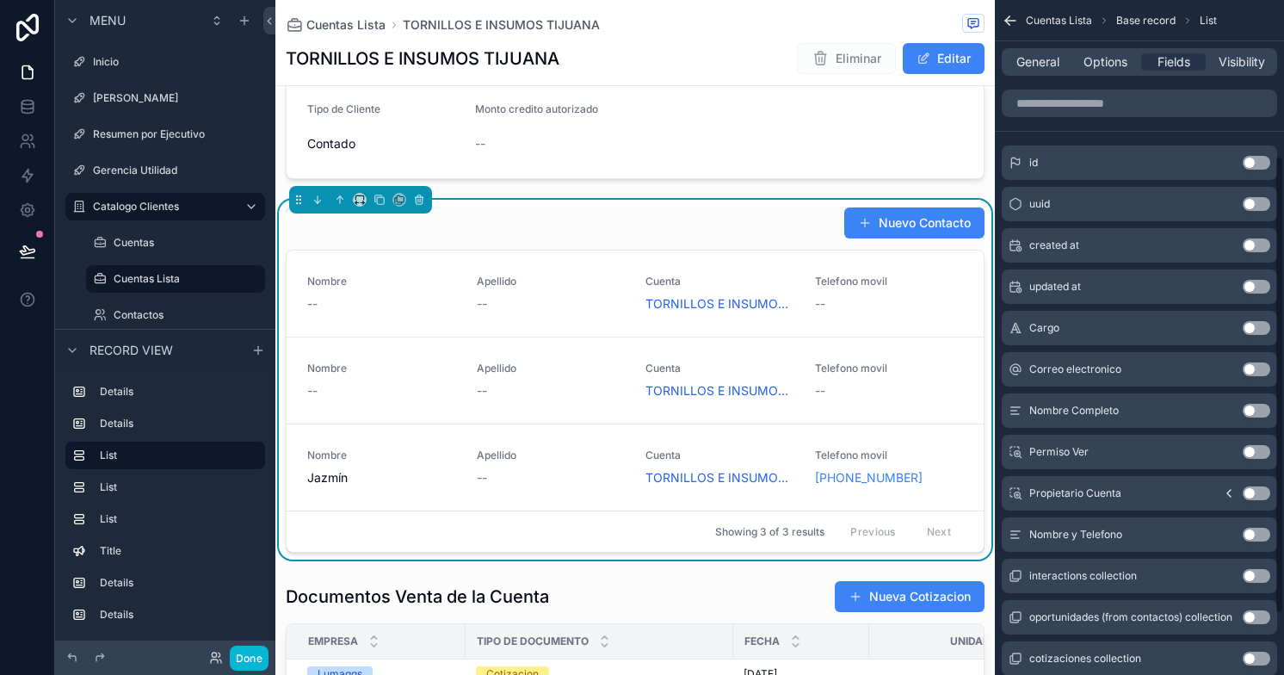
scroll to position [318, 0]
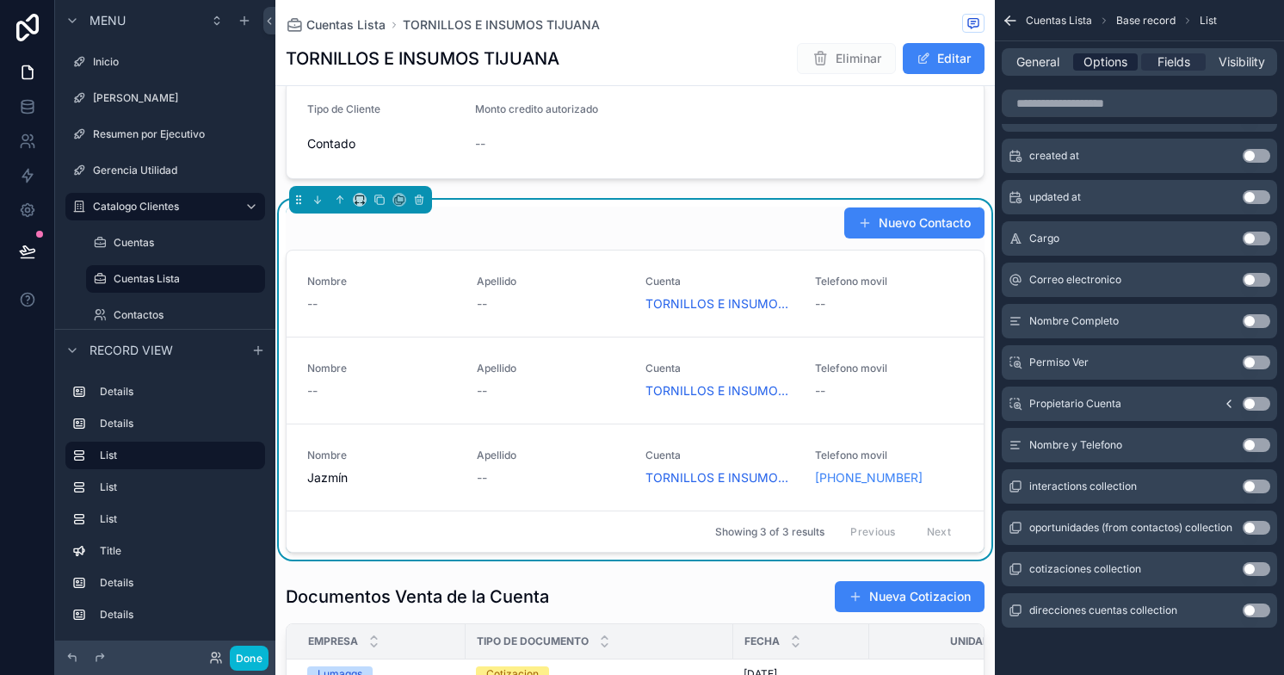
click at [1104, 55] on span "Options" at bounding box center [1105, 61] width 44 height 17
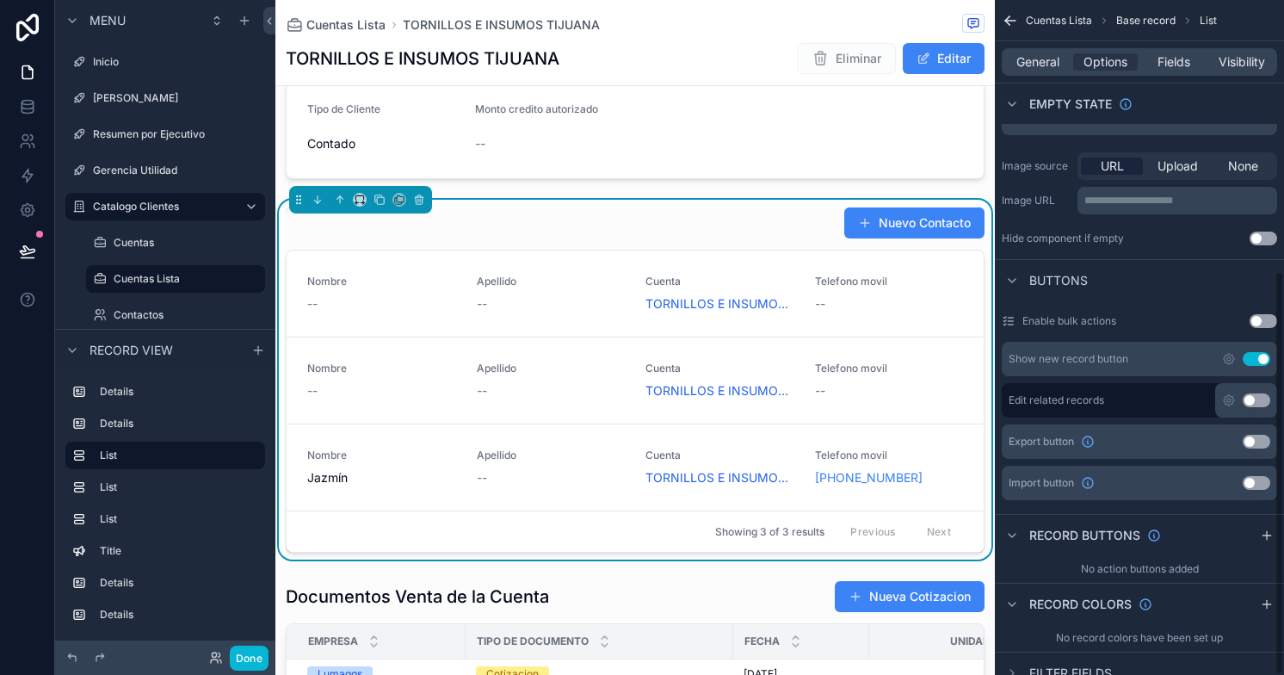
scroll to position [450, 0]
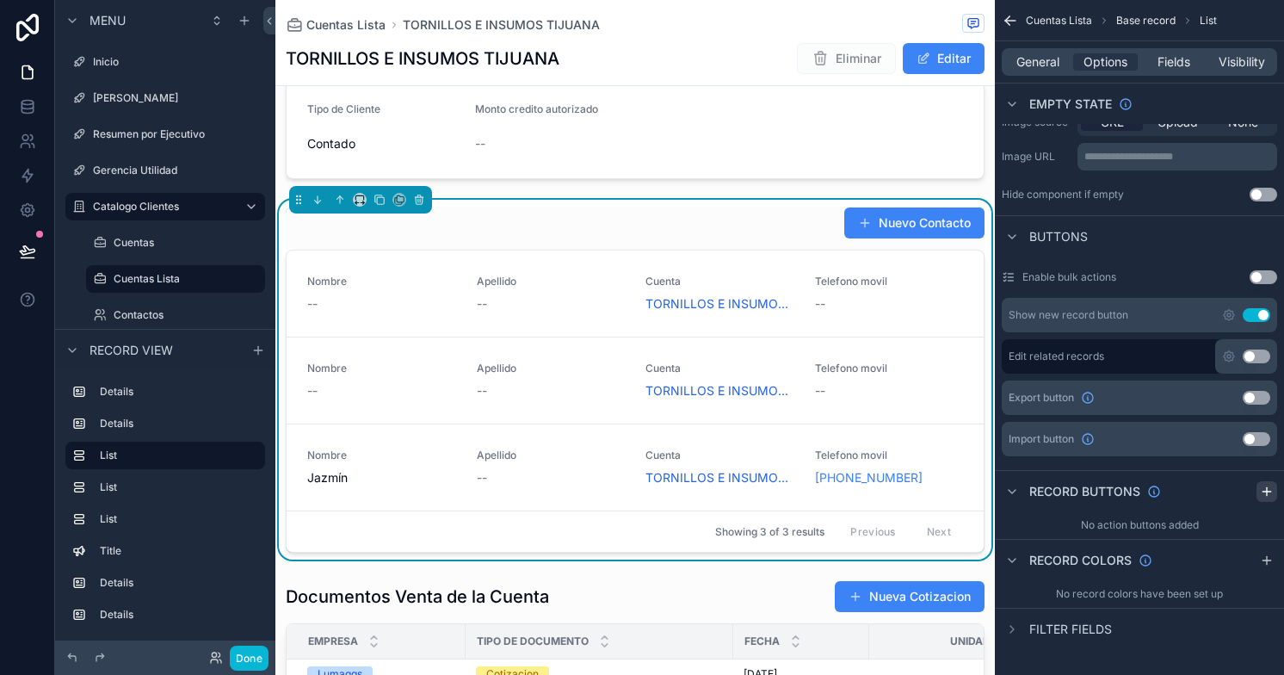
click at [1264, 488] on icon "scrollable content" at bounding box center [1267, 491] width 14 height 14
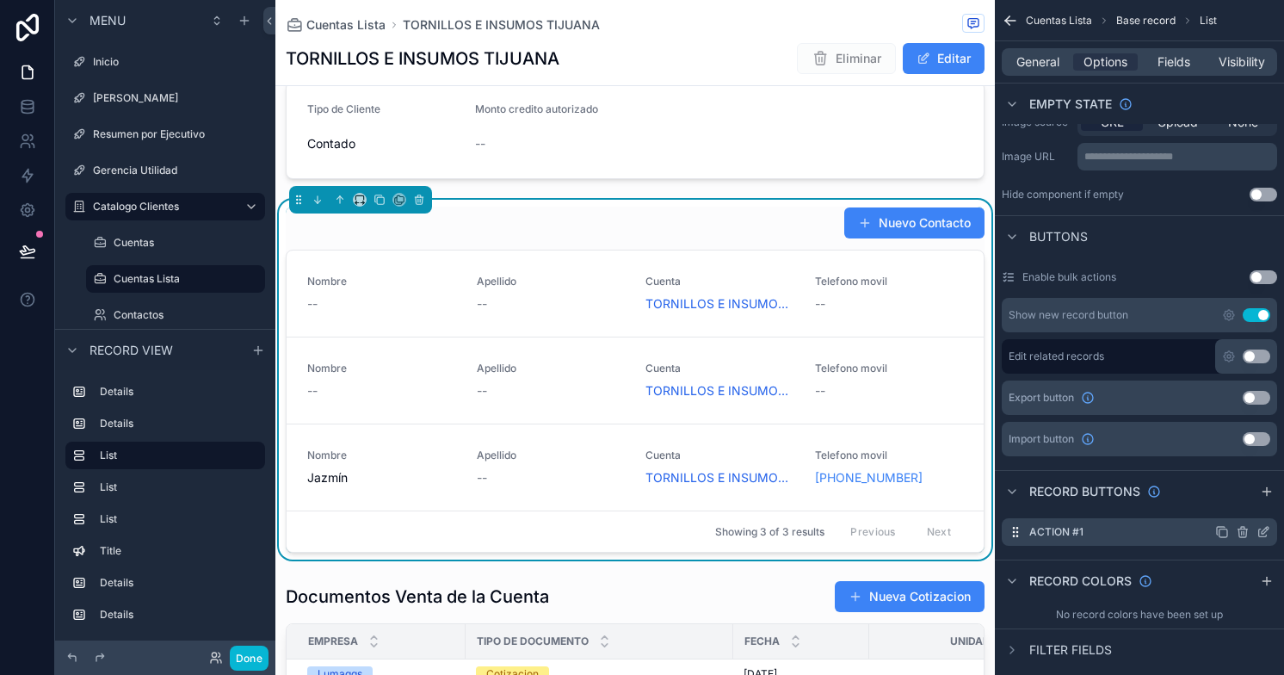
click at [1265, 535] on icon "scrollable content" at bounding box center [1263, 533] width 8 height 8
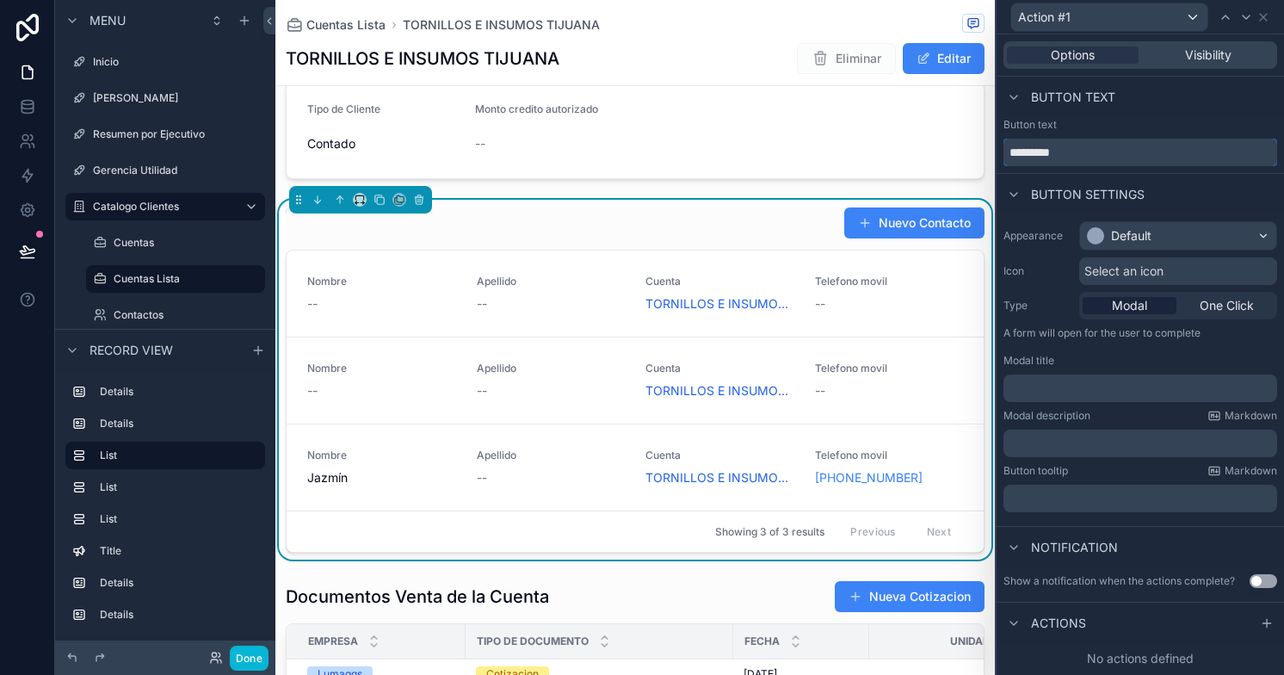
click at [1046, 154] on input "*********" at bounding box center [1140, 153] width 274 height 28
type input "********"
click at [1122, 257] on div "Select an icon" at bounding box center [1178, 271] width 198 height 28
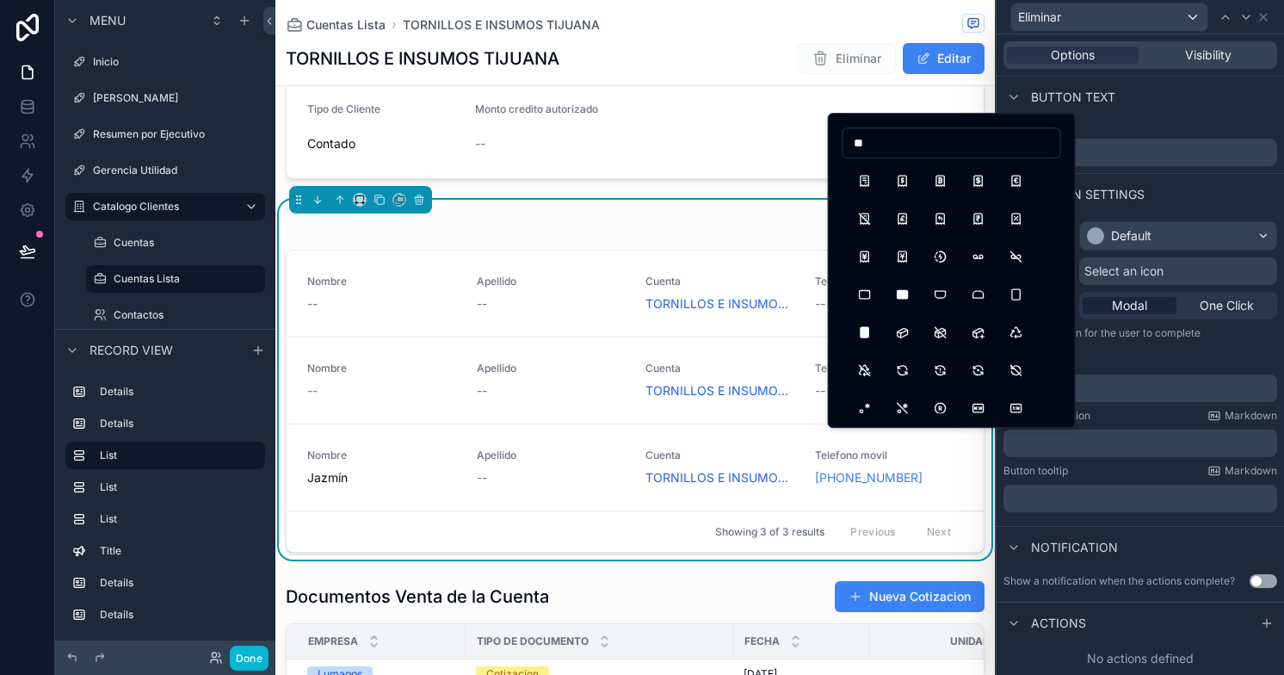
type input "*"
type input "*****"
click at [866, 184] on button "Trash" at bounding box center [864, 180] width 31 height 31
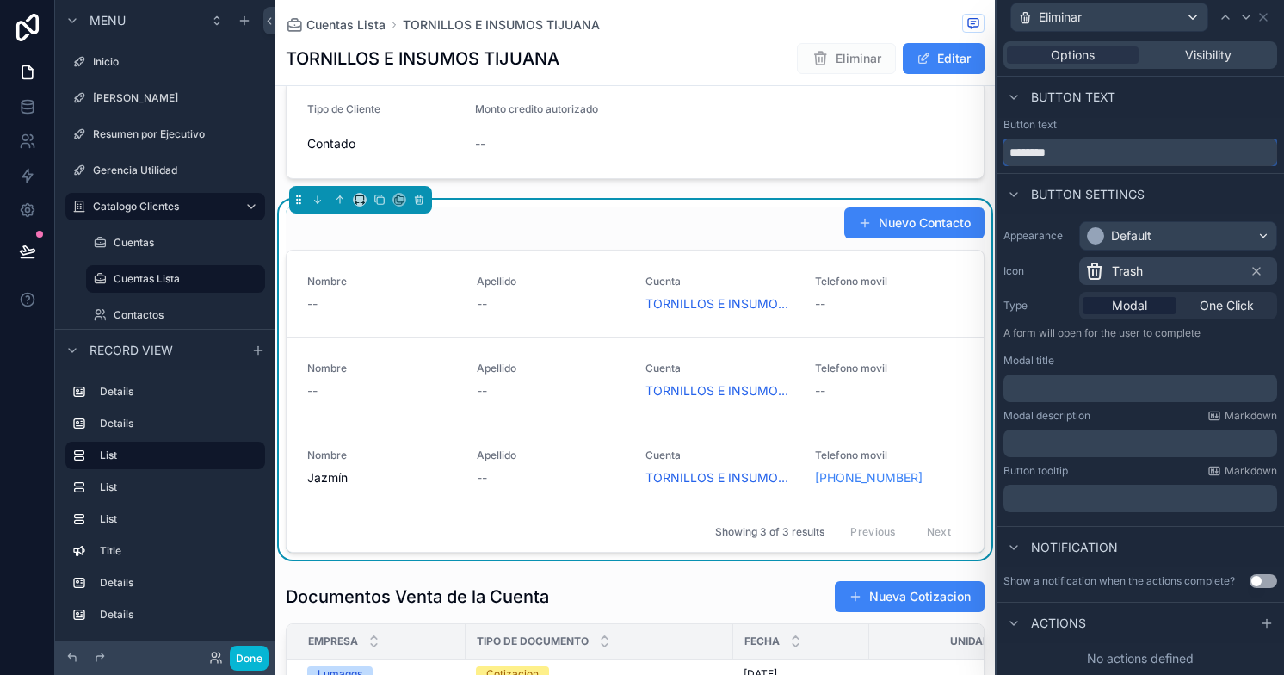
click at [1033, 154] on input "********" at bounding box center [1140, 153] width 274 height 28
click at [1263, 620] on icon at bounding box center [1267, 623] width 14 height 14
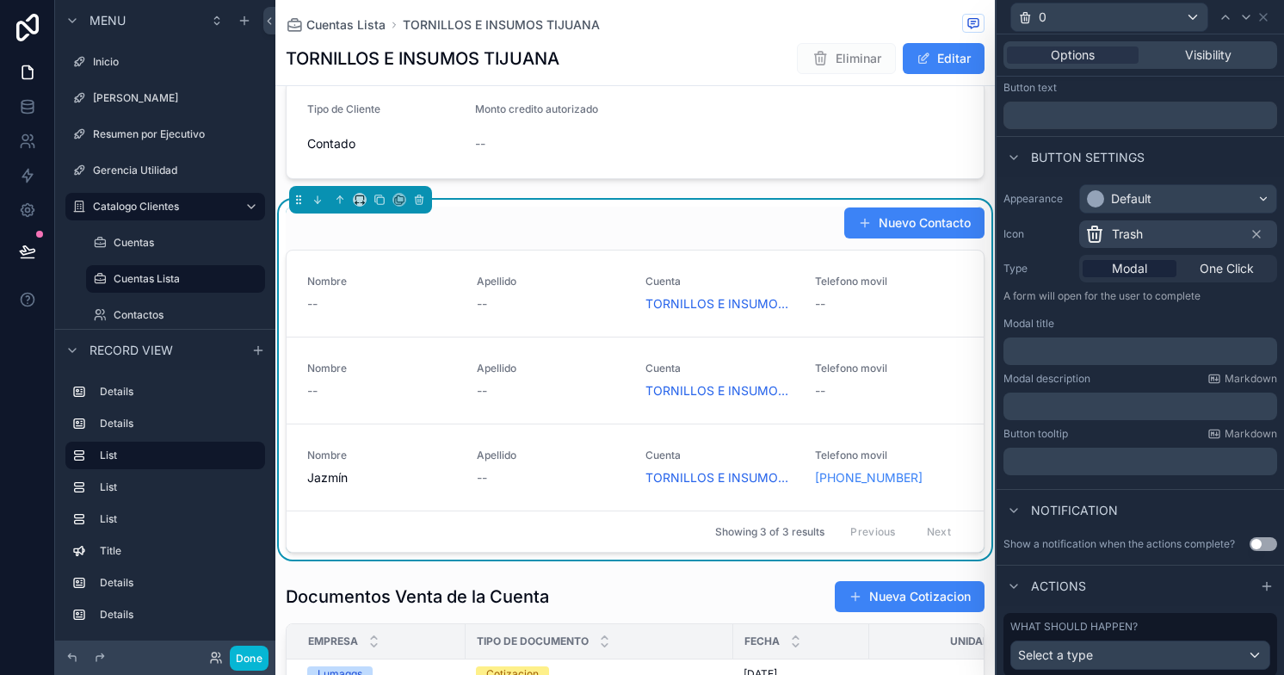
scroll to position [89, 0]
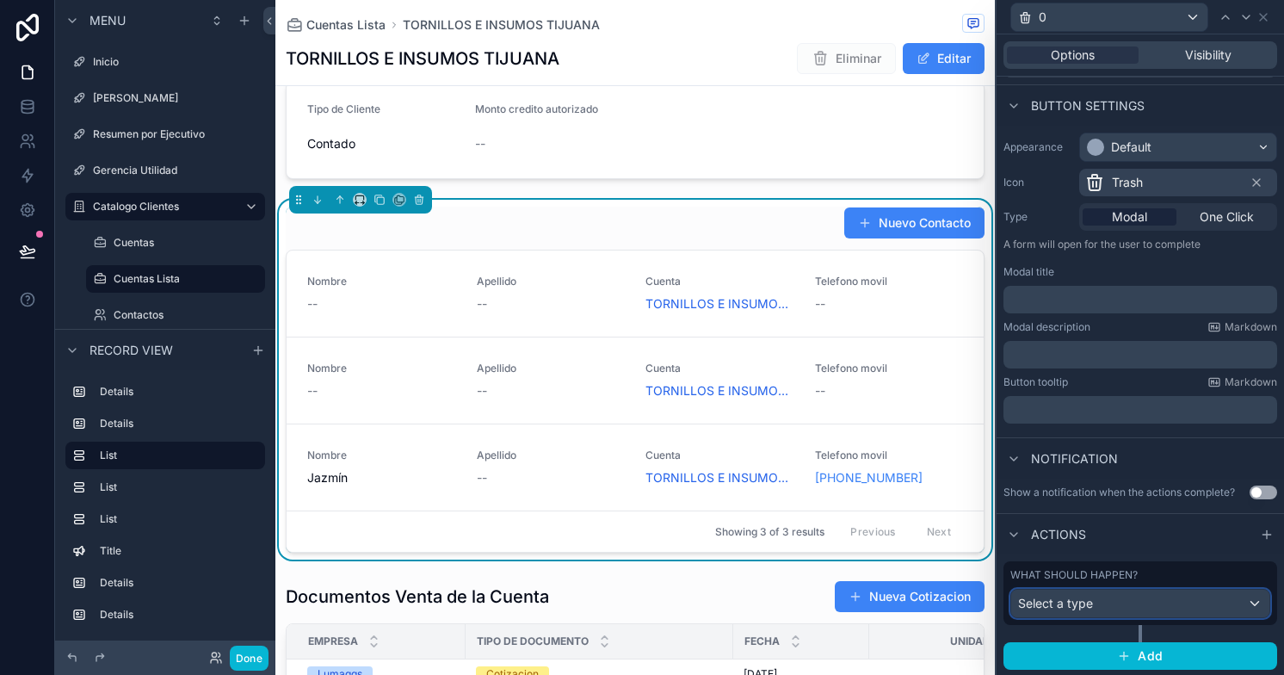
click at [1121, 602] on div "Select a type" at bounding box center [1140, 603] width 258 height 28
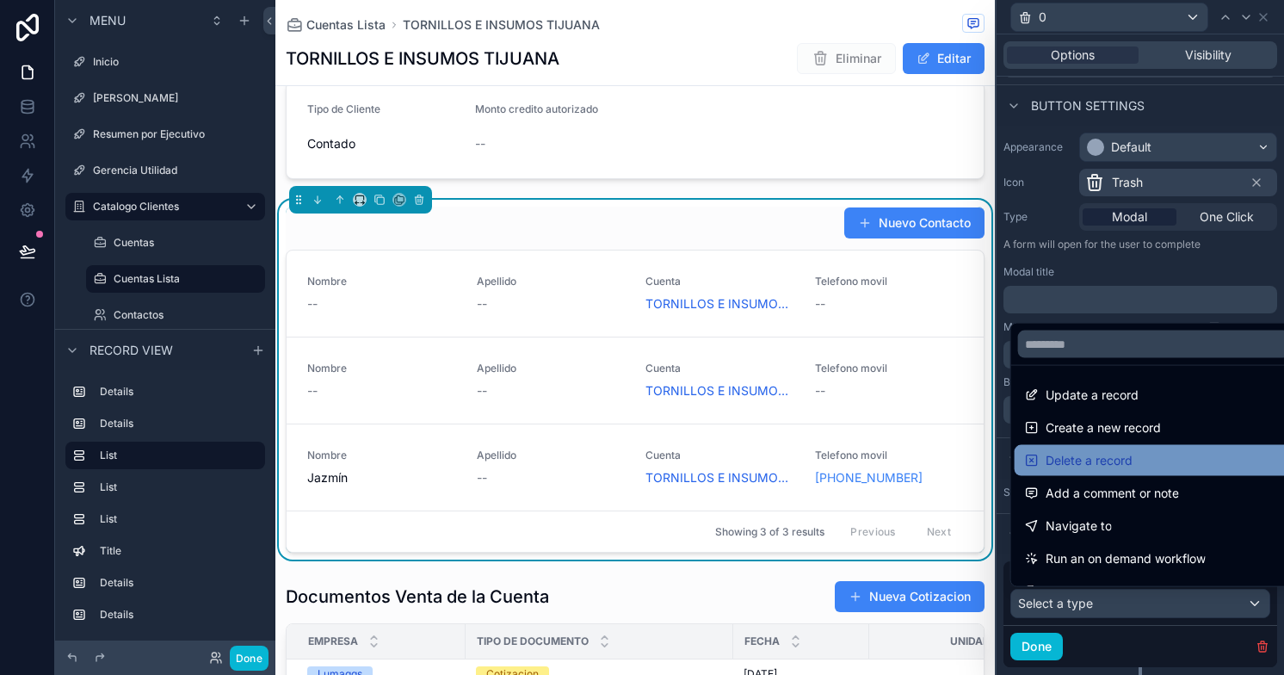
click at [1118, 448] on div "Delete a record" at bounding box center [1153, 460] width 279 height 31
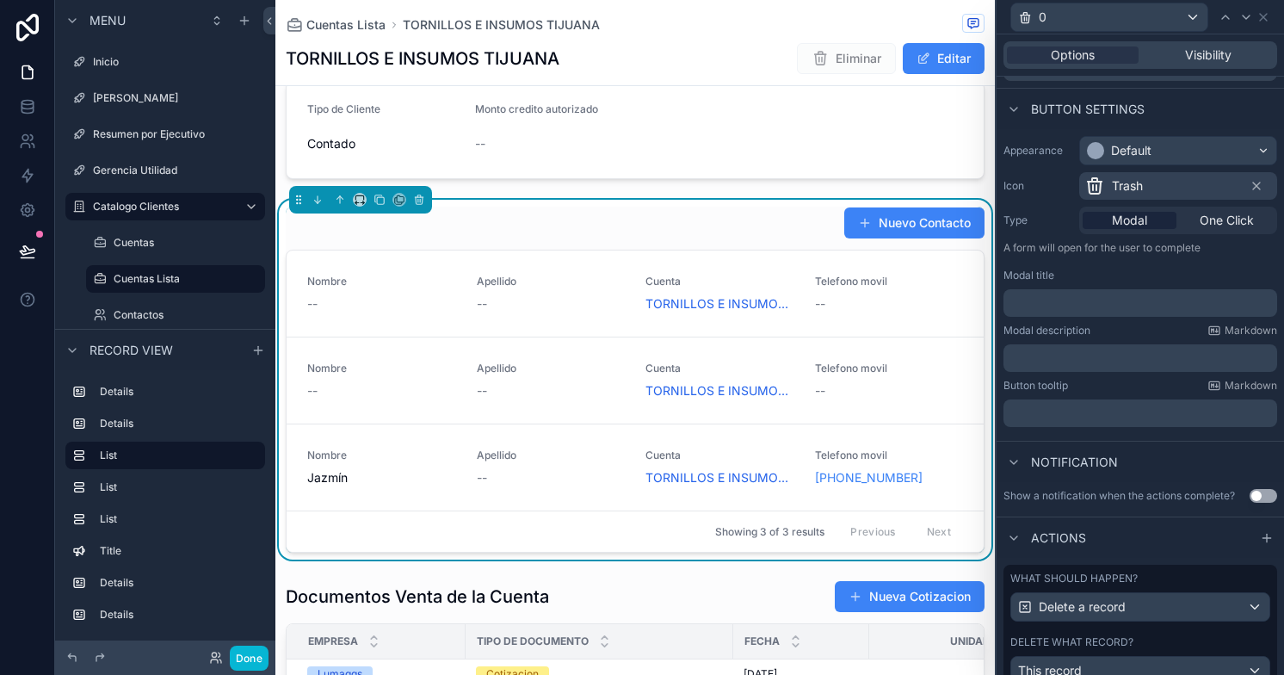
scroll to position [0, 0]
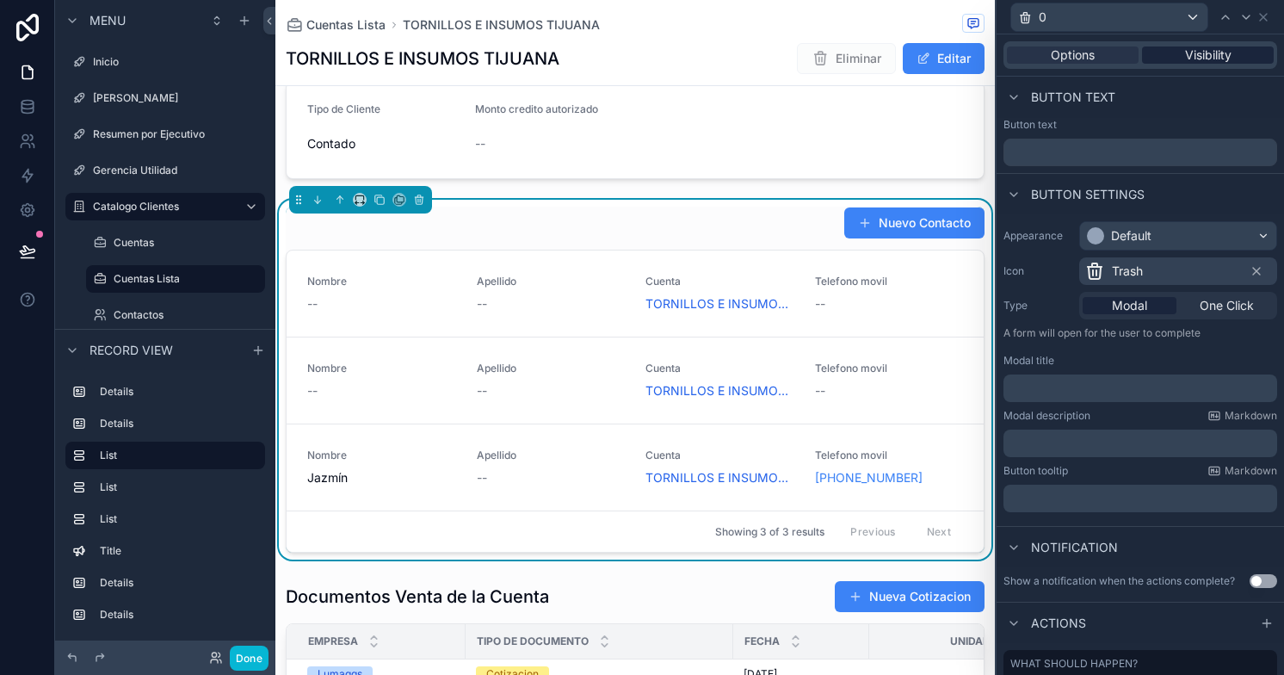
click at [1191, 50] on span "Visibility" at bounding box center [1208, 54] width 46 height 17
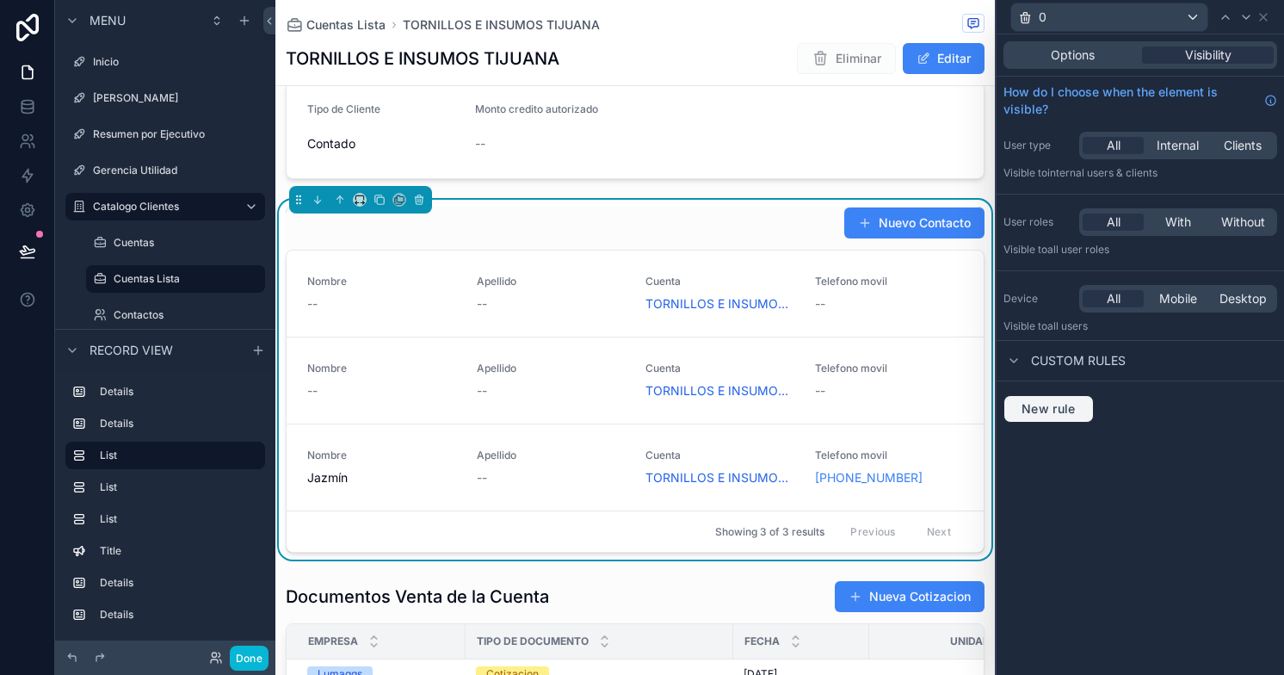
click at [1054, 404] on span "New rule" at bounding box center [1048, 408] width 68 height 15
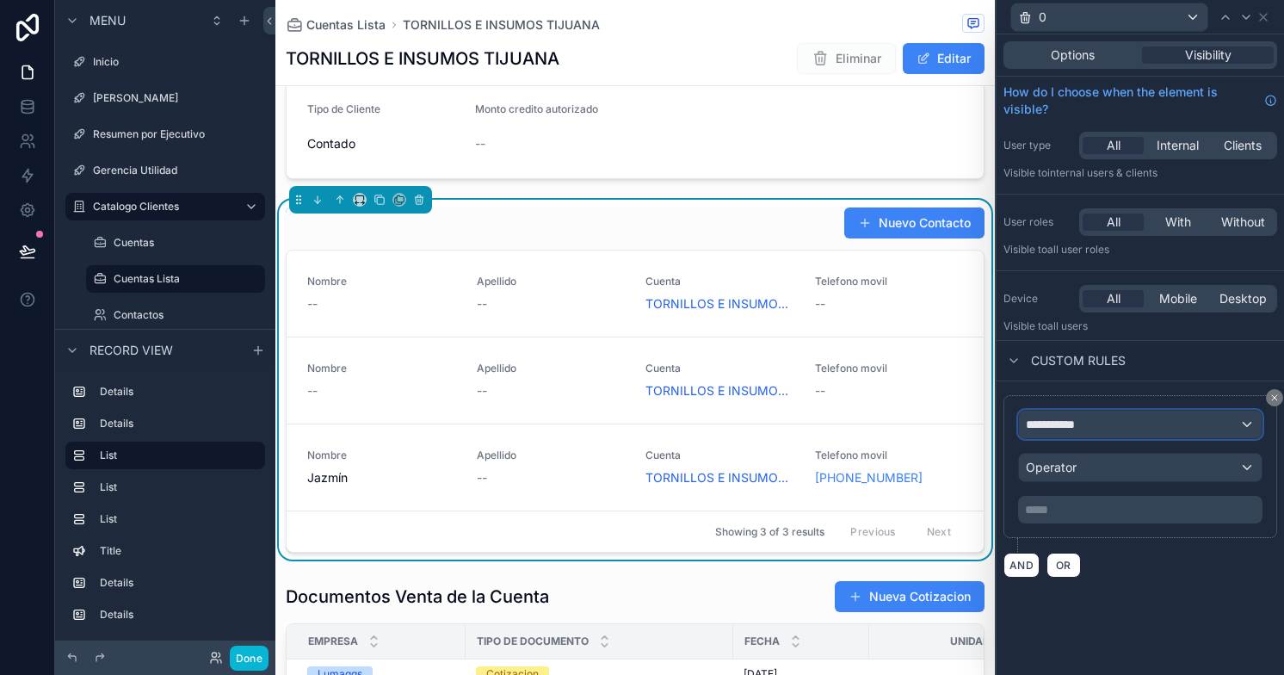
click at [1069, 420] on span "**********" at bounding box center [1058, 424] width 64 height 17
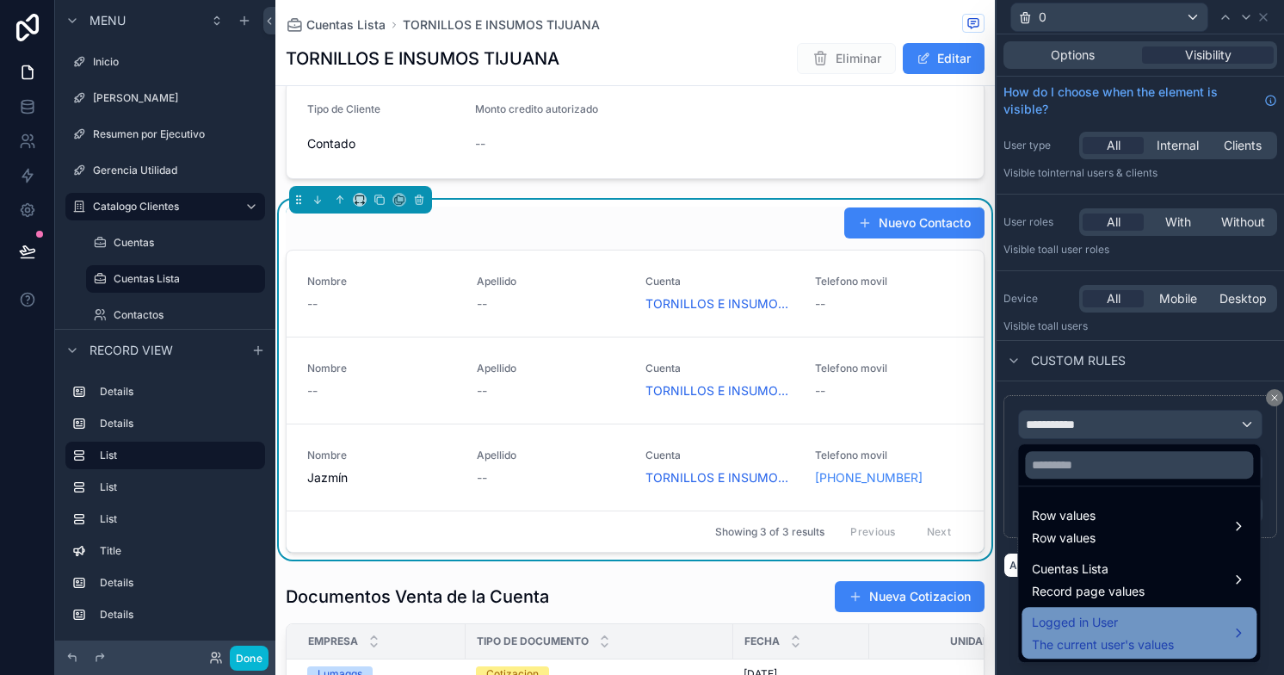
click at [1124, 650] on span "The current user's values" at bounding box center [1103, 644] width 142 height 17
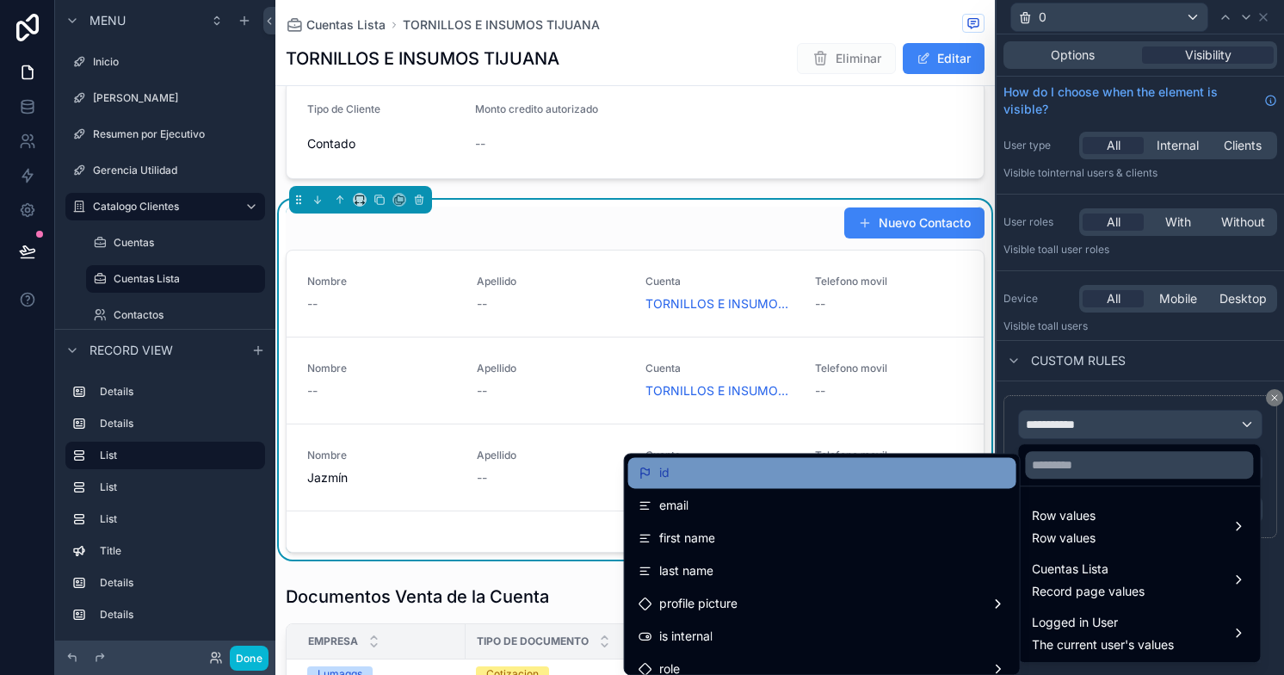
click at [801, 467] on div "id" at bounding box center [821, 472] width 367 height 21
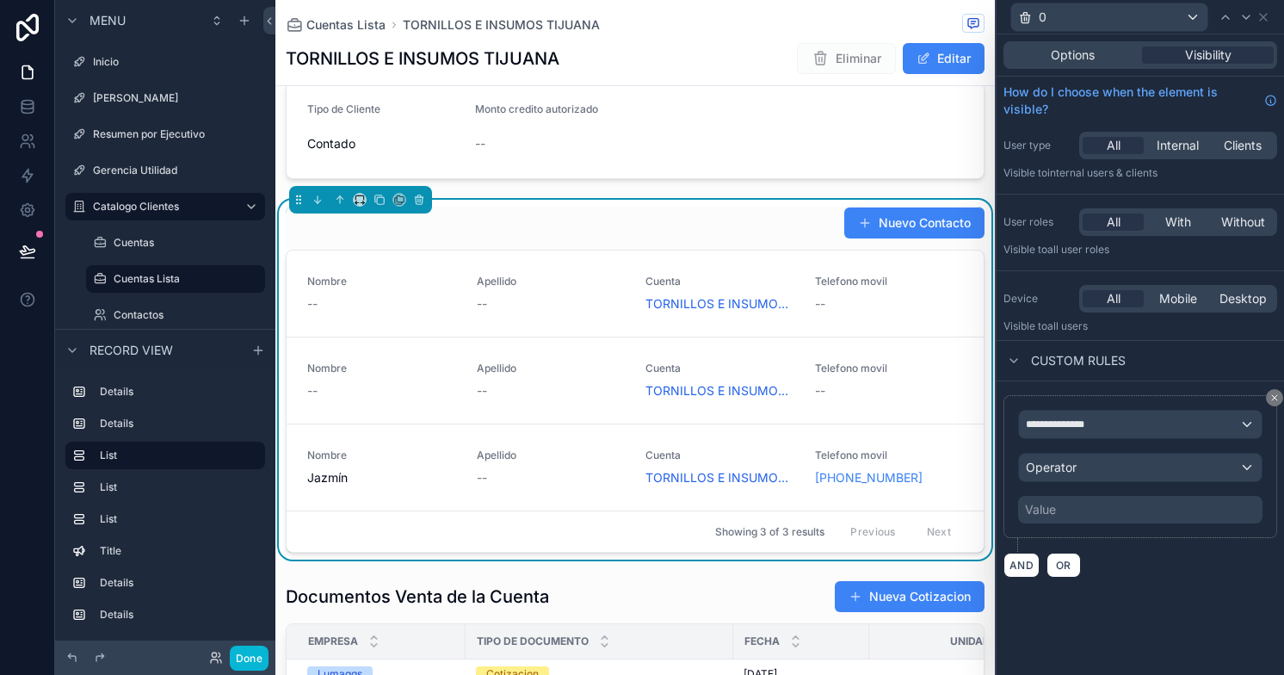
click at [1048, 505] on div "Value" at bounding box center [1040, 509] width 31 height 17
click at [1062, 470] on span "Operator" at bounding box center [1051, 466] width 51 height 15
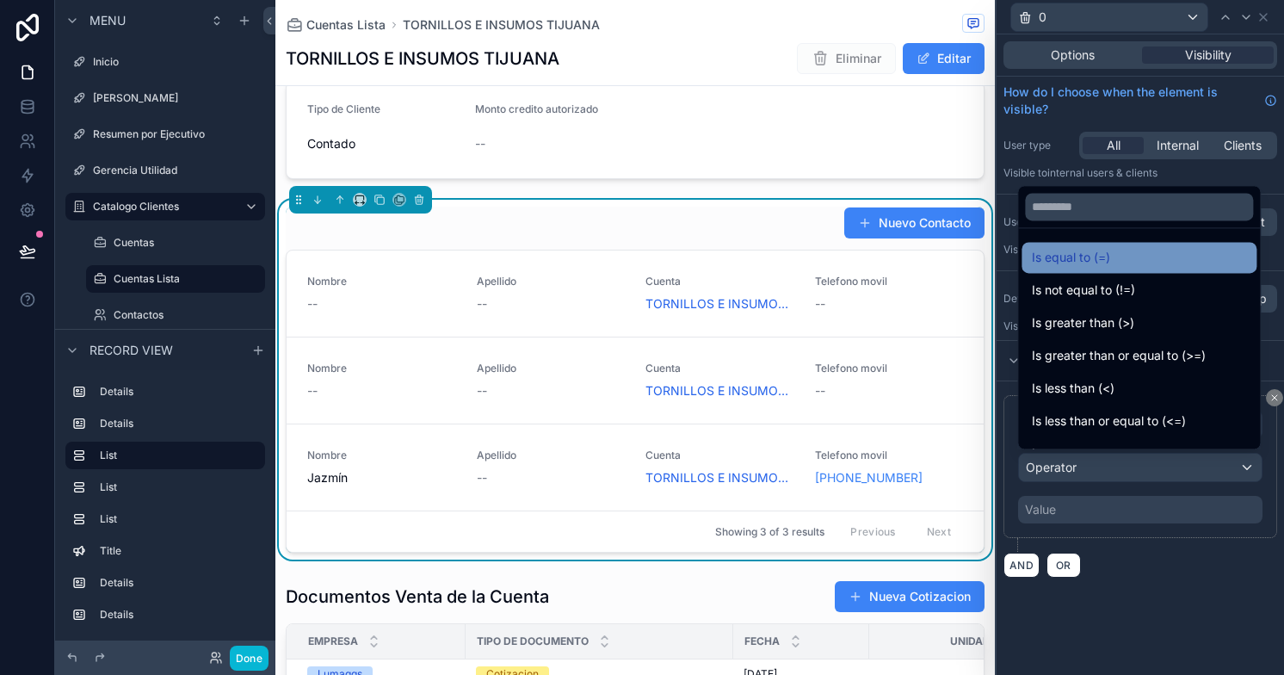
click at [1086, 264] on span "Is equal to (=)" at bounding box center [1071, 257] width 78 height 21
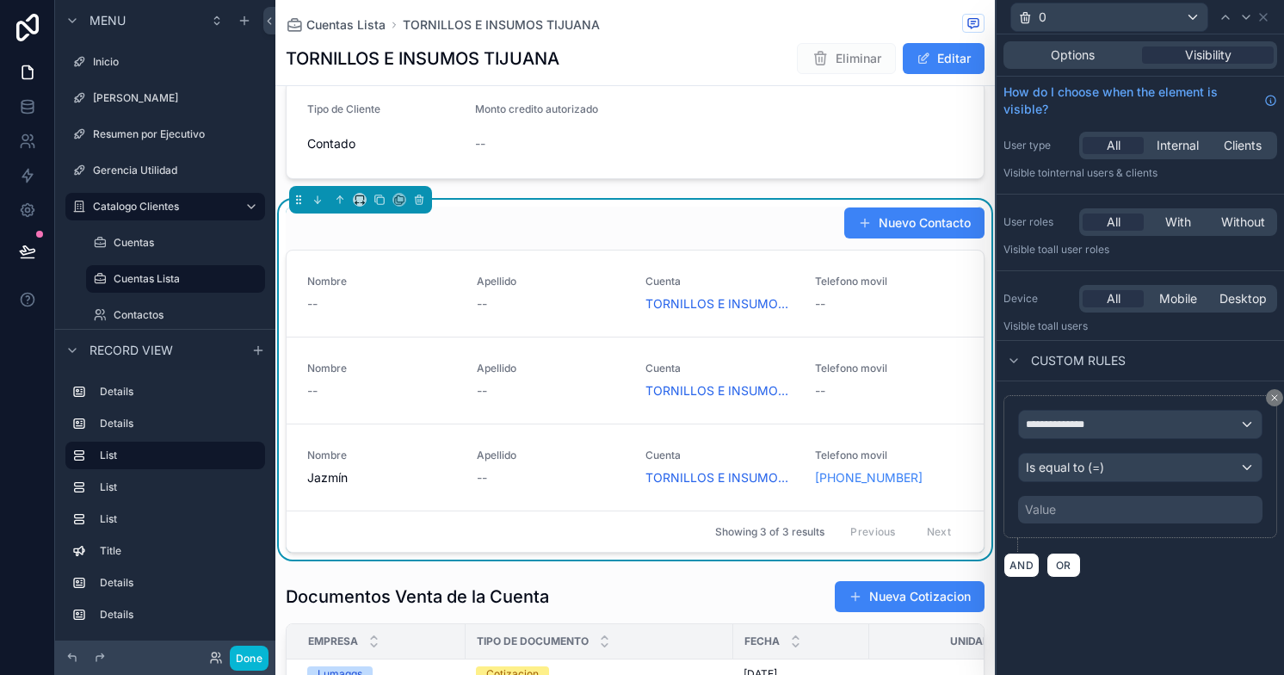
click at [1053, 507] on div "Value" at bounding box center [1040, 509] width 31 height 17
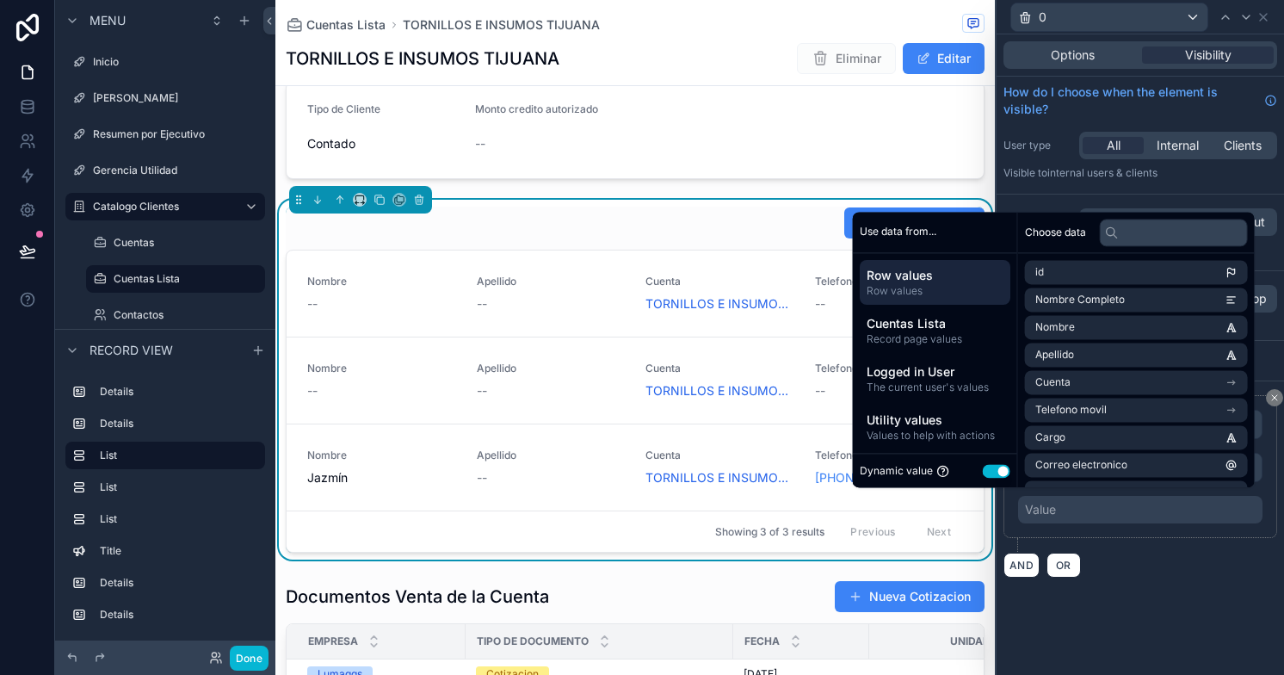
click at [983, 467] on button "Use setting" at bounding box center [997, 471] width 28 height 14
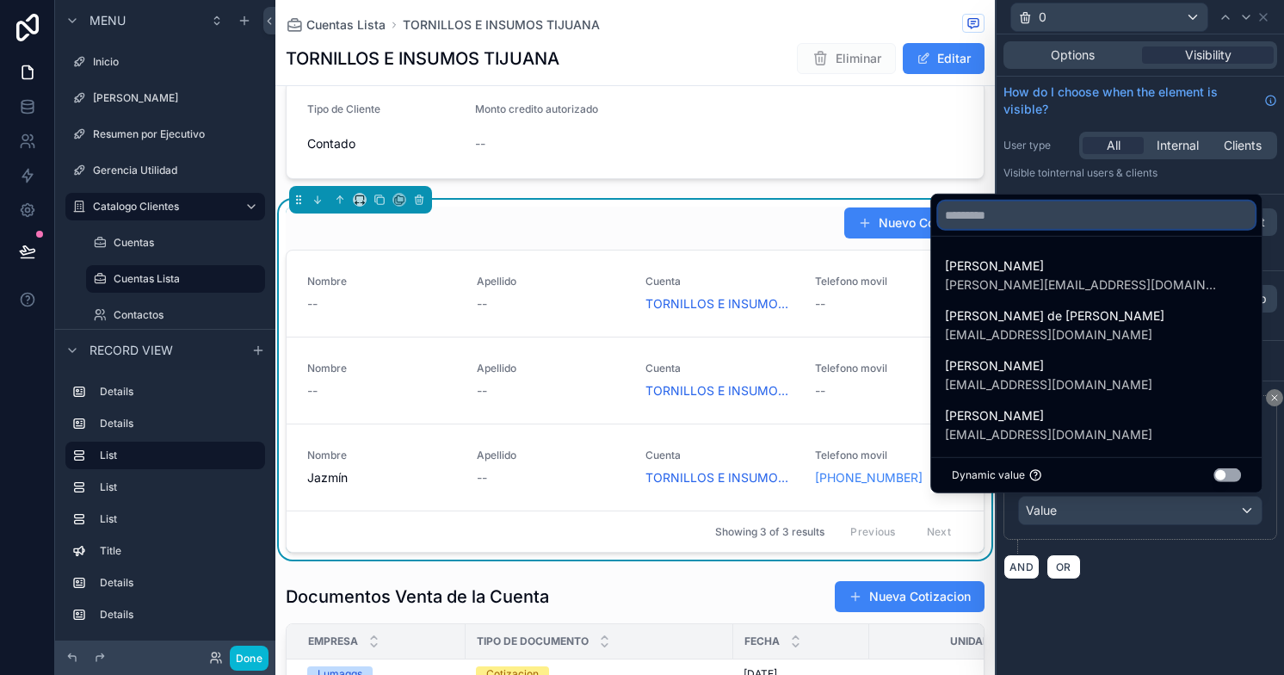
click at [1040, 219] on input "text" at bounding box center [1096, 215] width 317 height 28
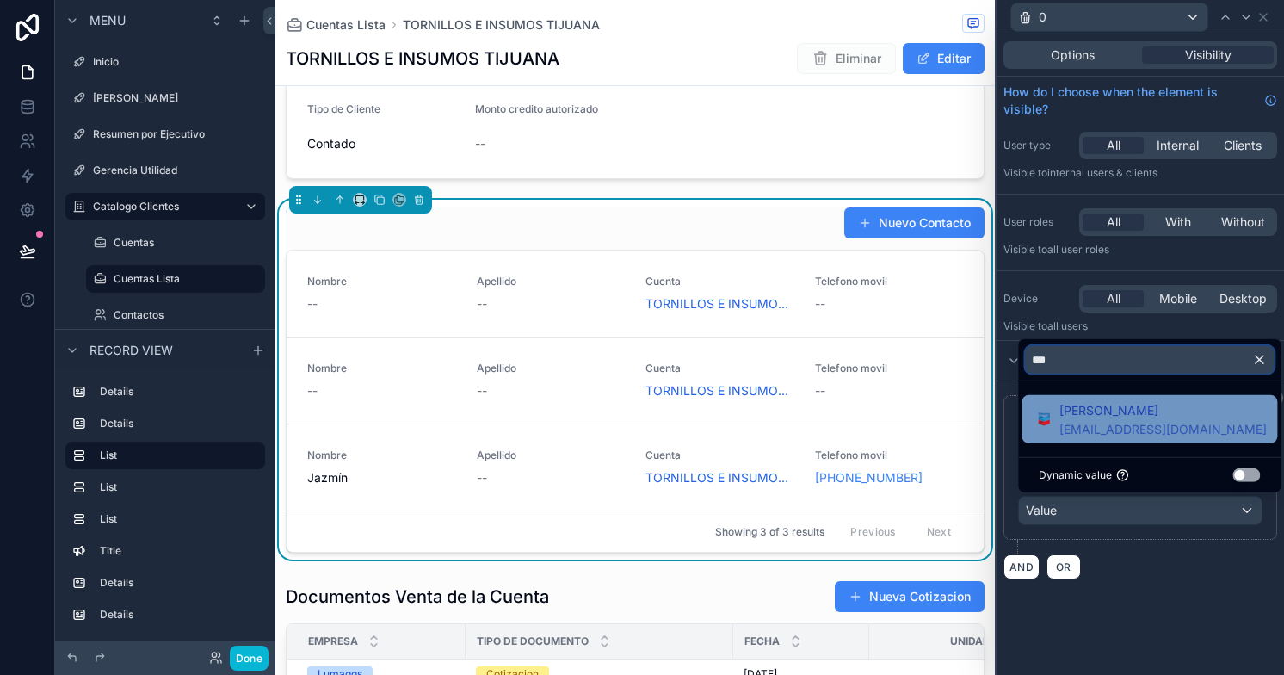
type input "***"
click at [1081, 421] on span "[EMAIL_ADDRESS][DOMAIN_NAME]" at bounding box center [1162, 429] width 207 height 17
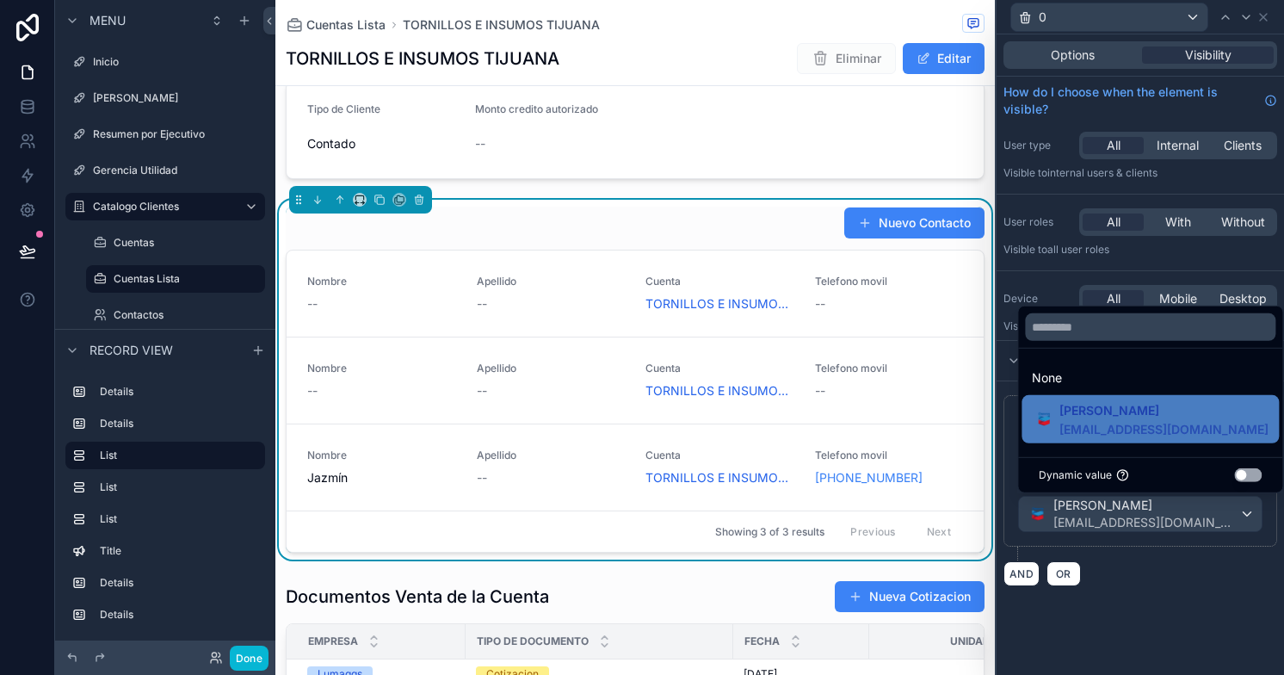
click at [1152, 595] on div "**********" at bounding box center [1139, 490] width 287 height 219
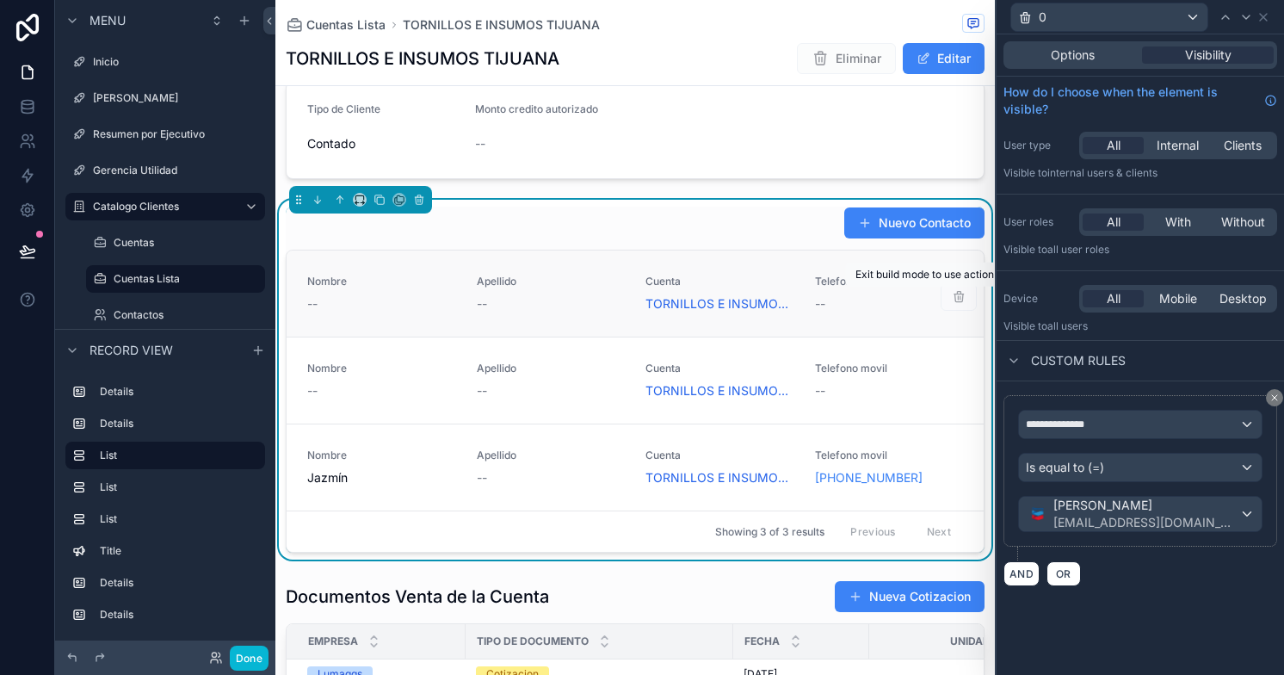
click at [949, 294] on span "scrollable content" at bounding box center [958, 297] width 36 height 15
click at [943, 294] on span "scrollable content" at bounding box center [958, 297] width 36 height 15
click at [237, 653] on button "Done" at bounding box center [249, 657] width 39 height 25
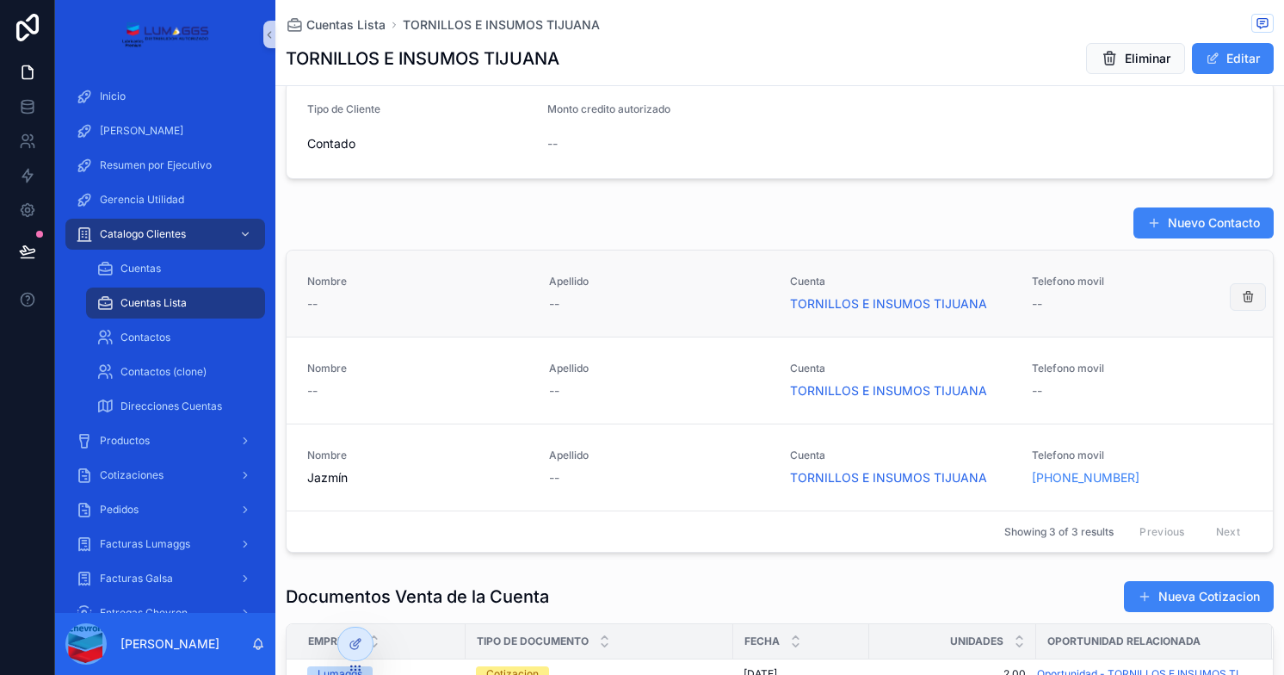
click at [1241, 294] on icon "scrollable content" at bounding box center [1248, 297] width 14 height 14
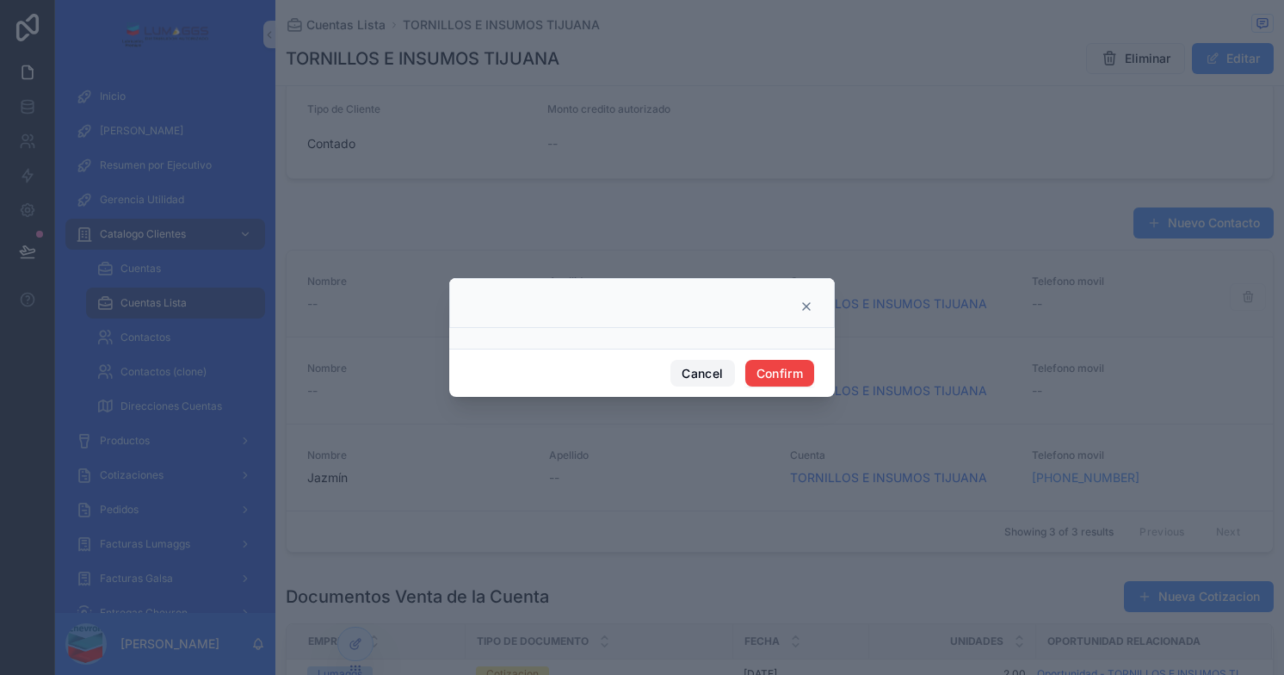
click at [716, 378] on button "Cancel" at bounding box center [702, 374] width 64 height 28
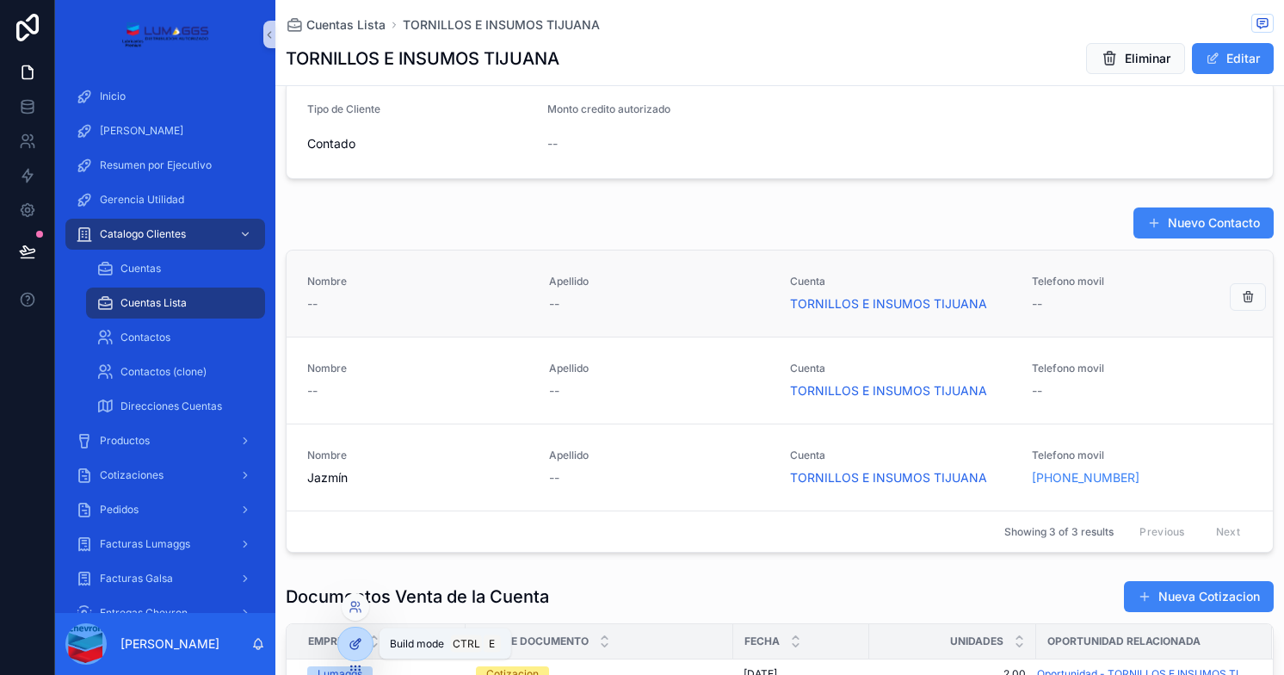
click at [349, 638] on icon at bounding box center [355, 644] width 14 height 14
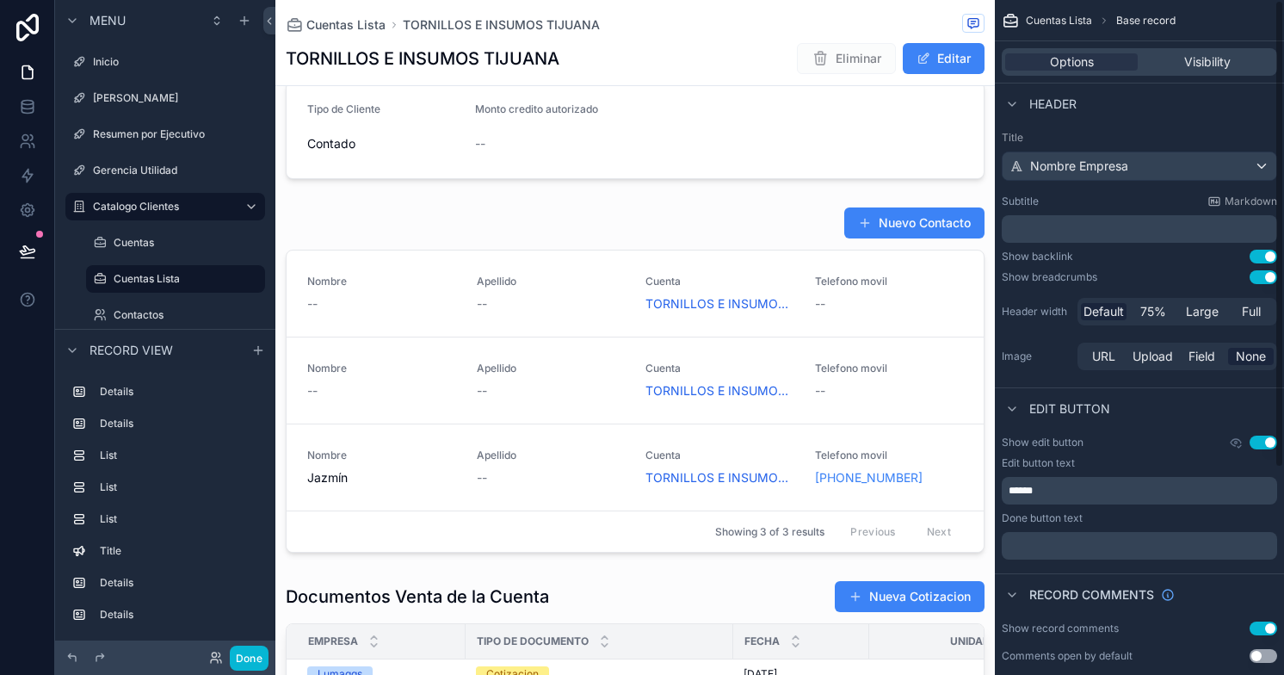
scroll to position [7, 0]
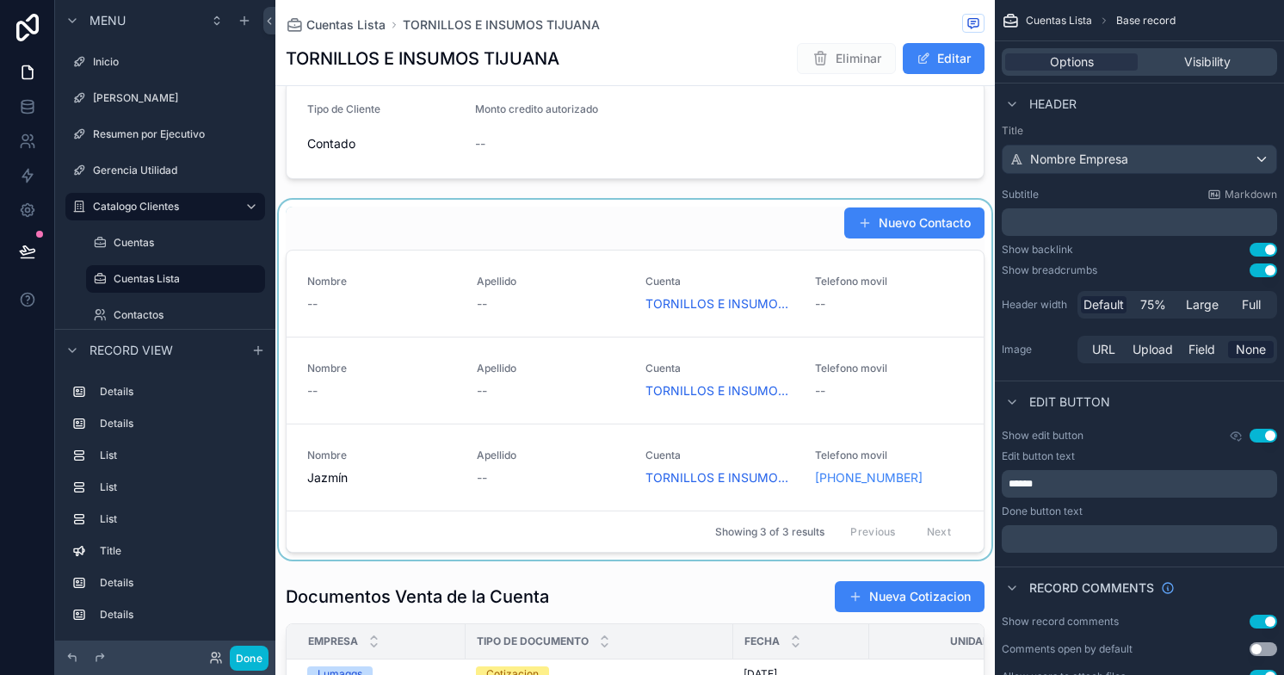
click at [782, 231] on div "scrollable content" at bounding box center [634, 380] width 719 height 360
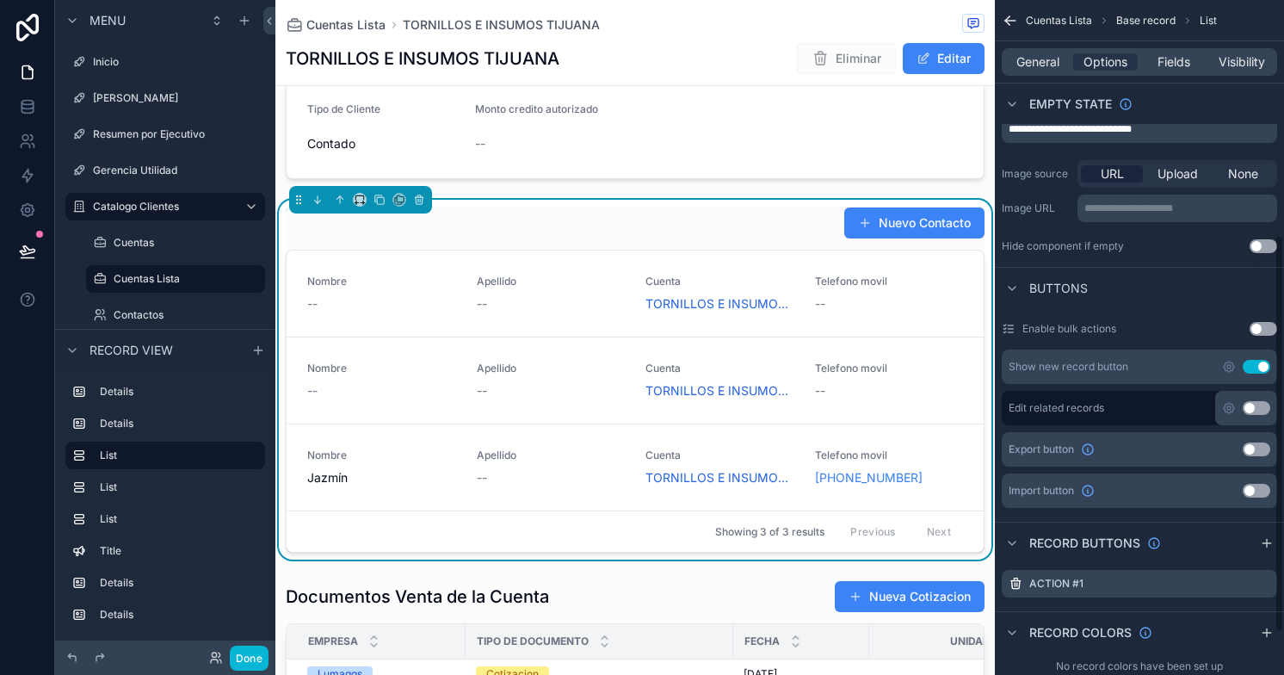
scroll to position [472, 0]
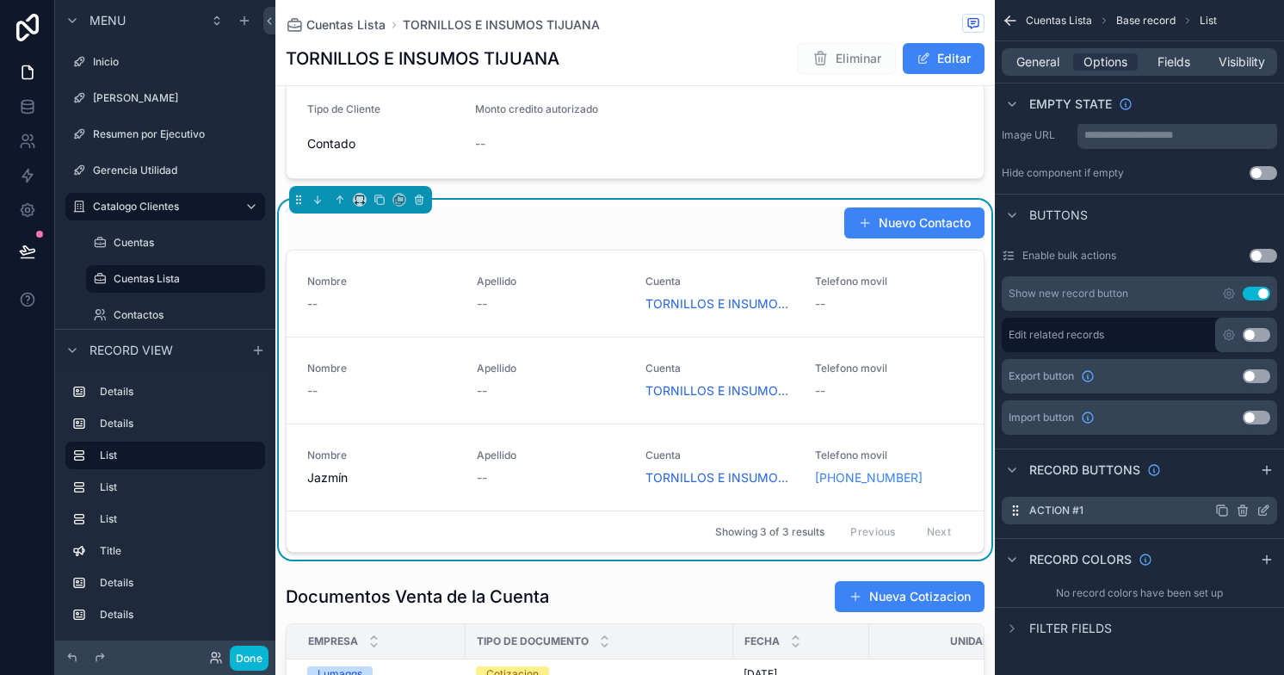
click at [1261, 509] on icon "scrollable content" at bounding box center [1264, 508] width 7 height 7
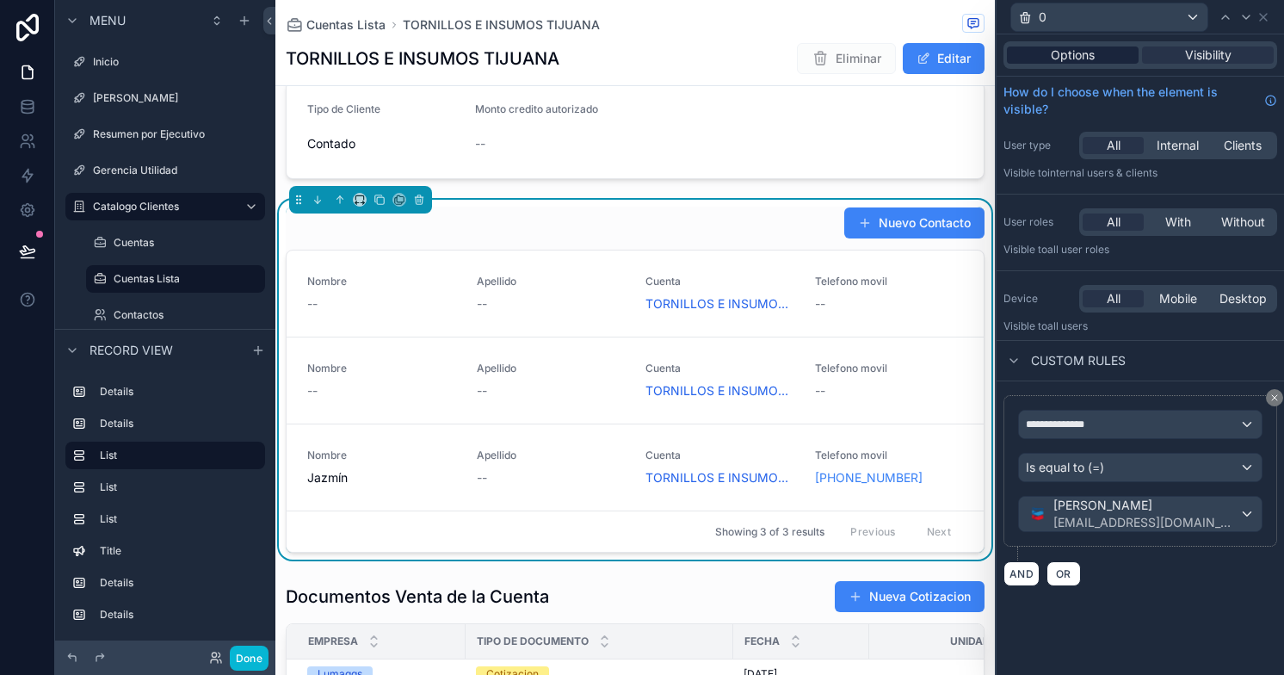
click at [1077, 62] on span "Options" at bounding box center [1073, 54] width 44 height 17
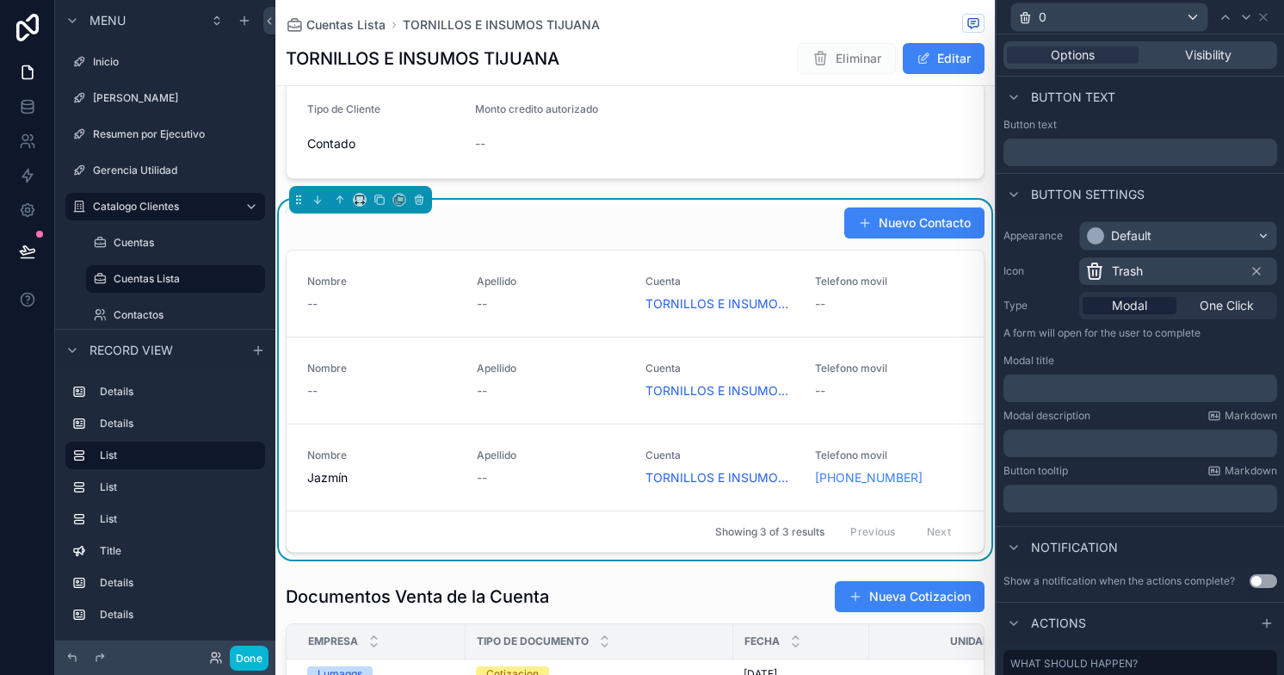
click at [1081, 387] on p "﻿" at bounding box center [1141, 387] width 263 height 17
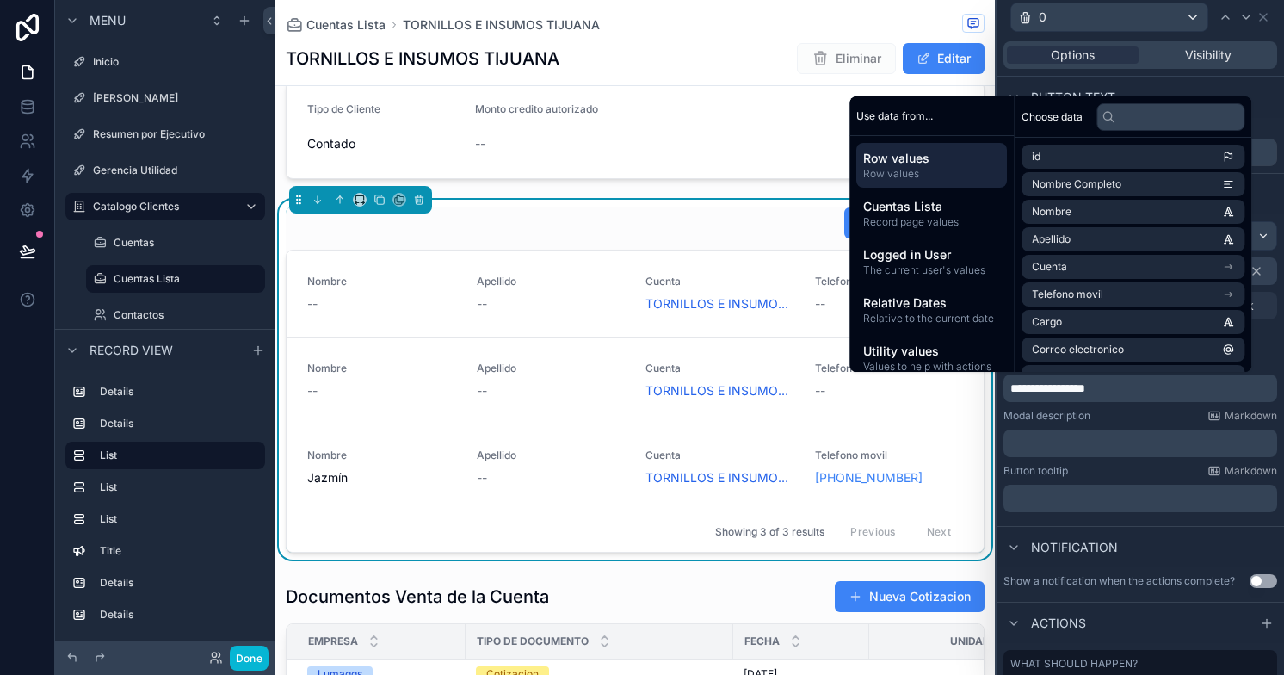
click at [1036, 446] on p "﻿" at bounding box center [1141, 443] width 263 height 17
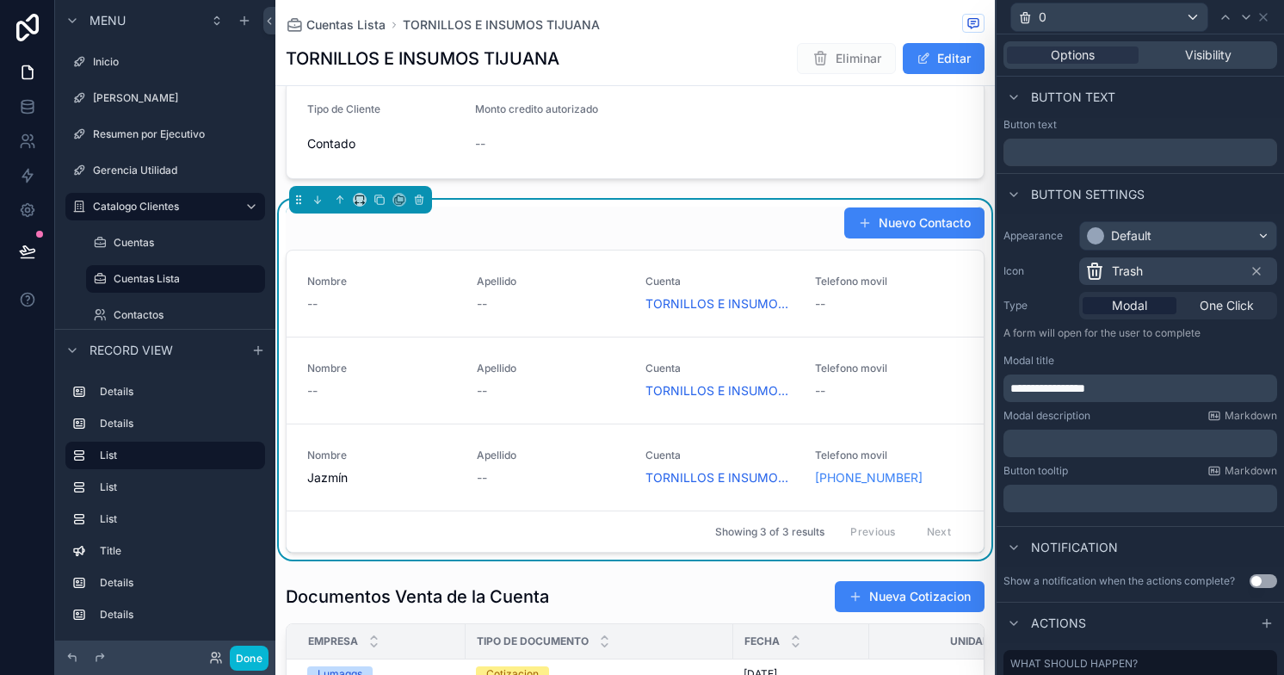
scroll to position [762, 0]
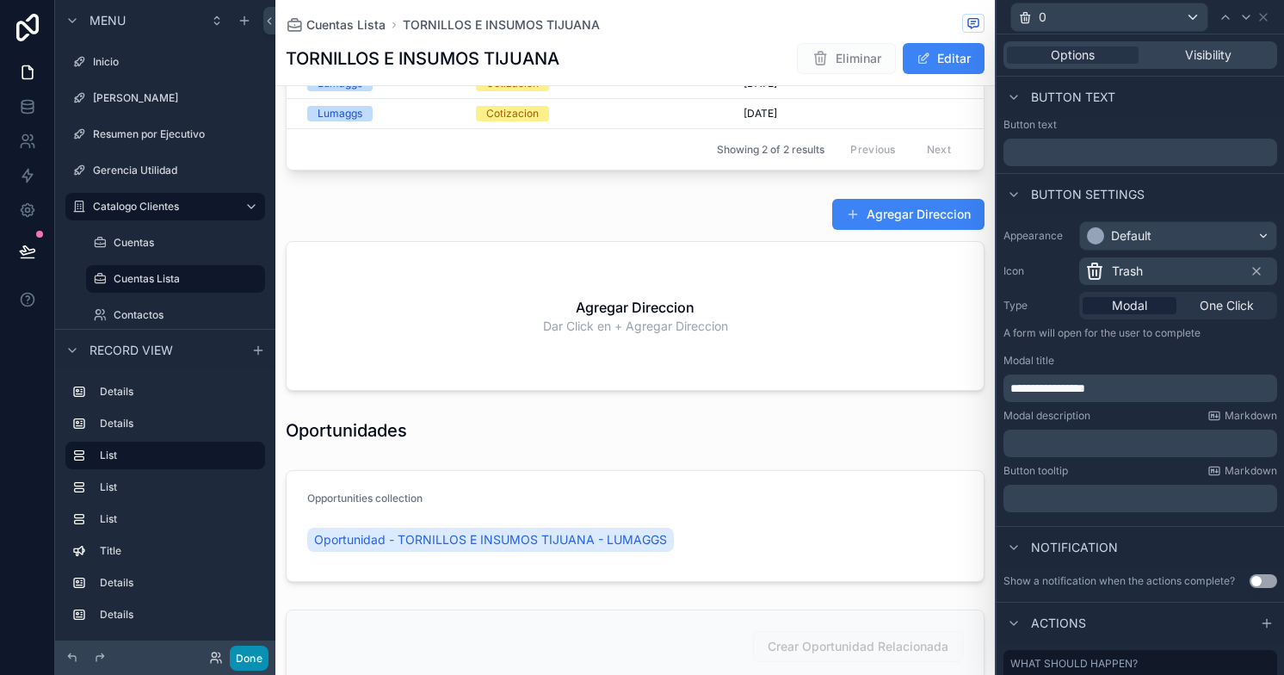
click at [255, 650] on button "Done" at bounding box center [249, 657] width 39 height 25
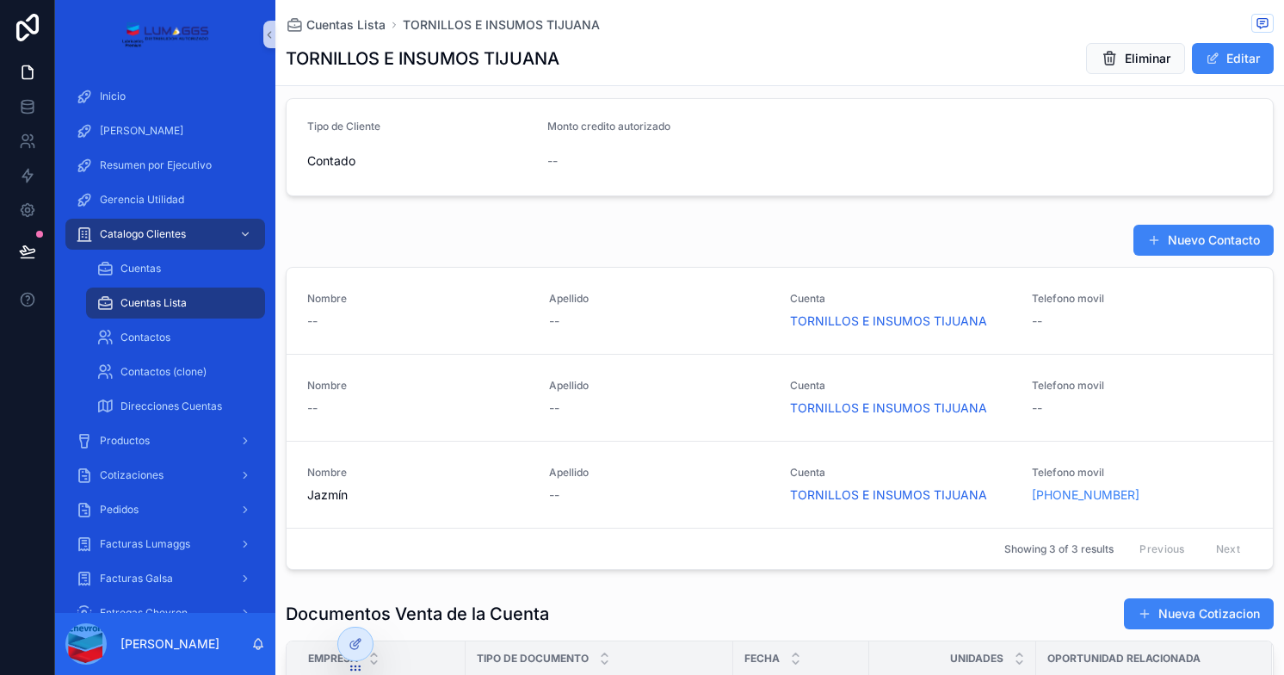
scroll to position [157, 0]
click at [1241, 311] on icon "scrollable content" at bounding box center [1248, 312] width 14 height 14
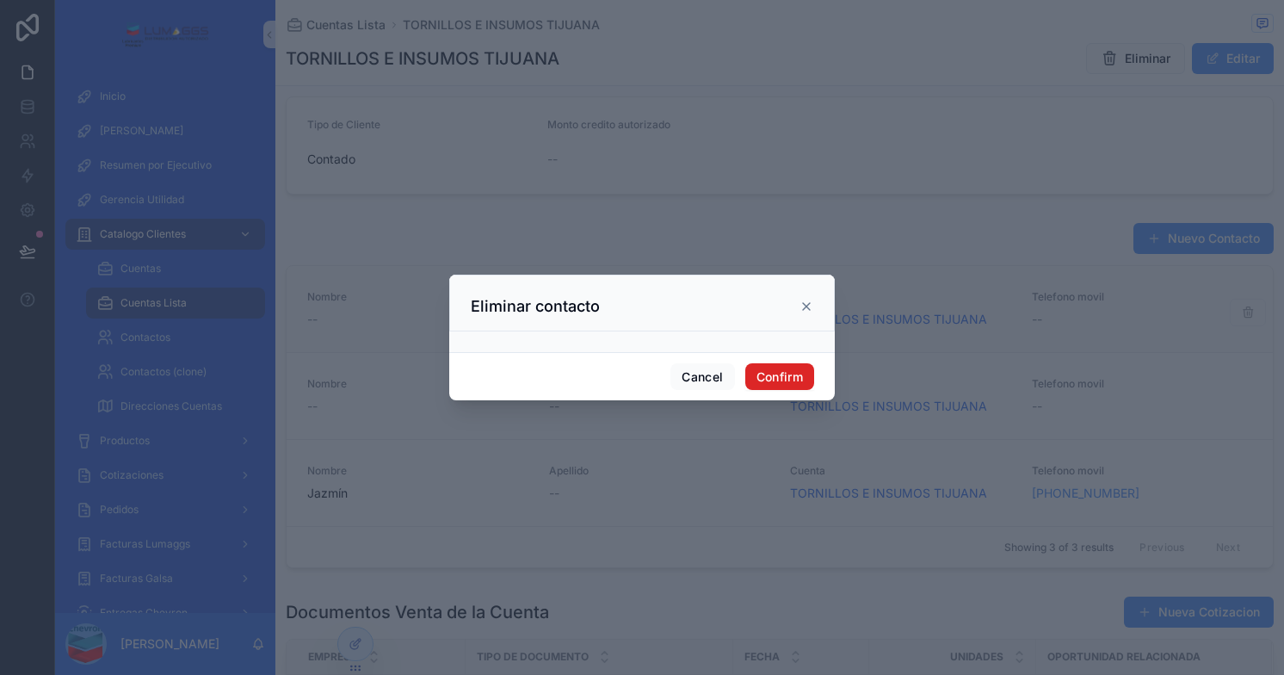
click at [781, 374] on button "Confirm" at bounding box center [779, 377] width 69 height 28
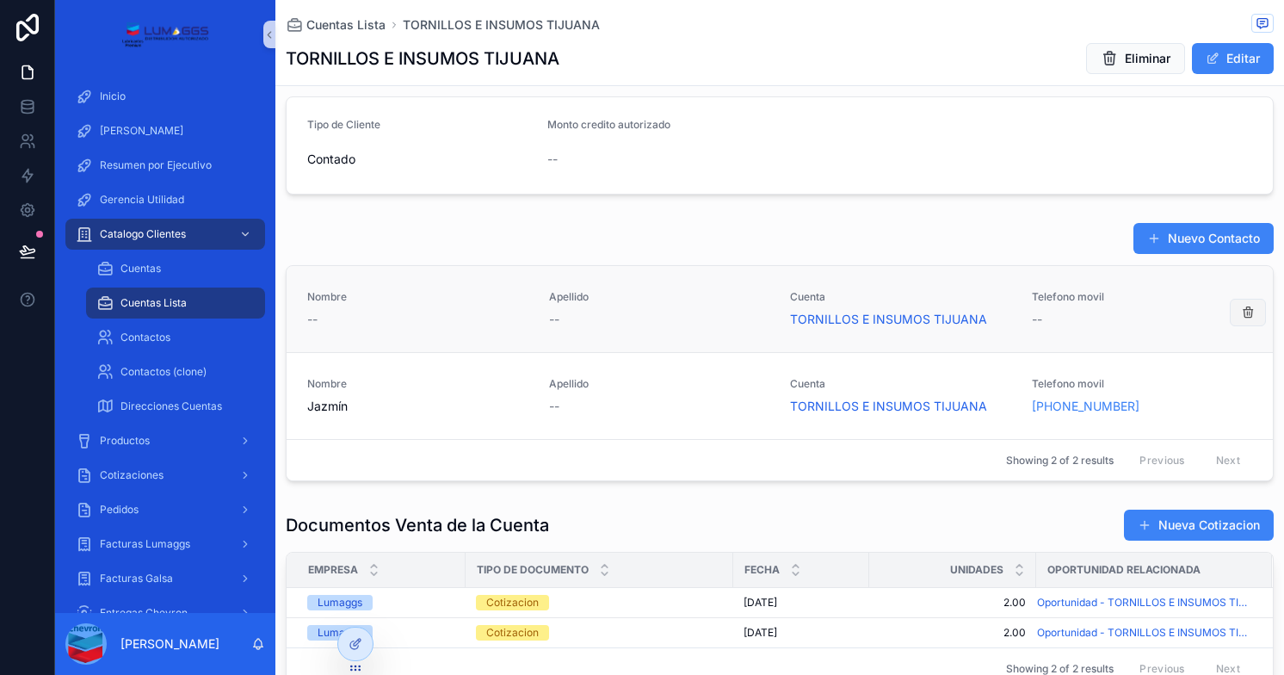
click at [1241, 316] on icon "scrollable content" at bounding box center [1248, 312] width 14 height 14
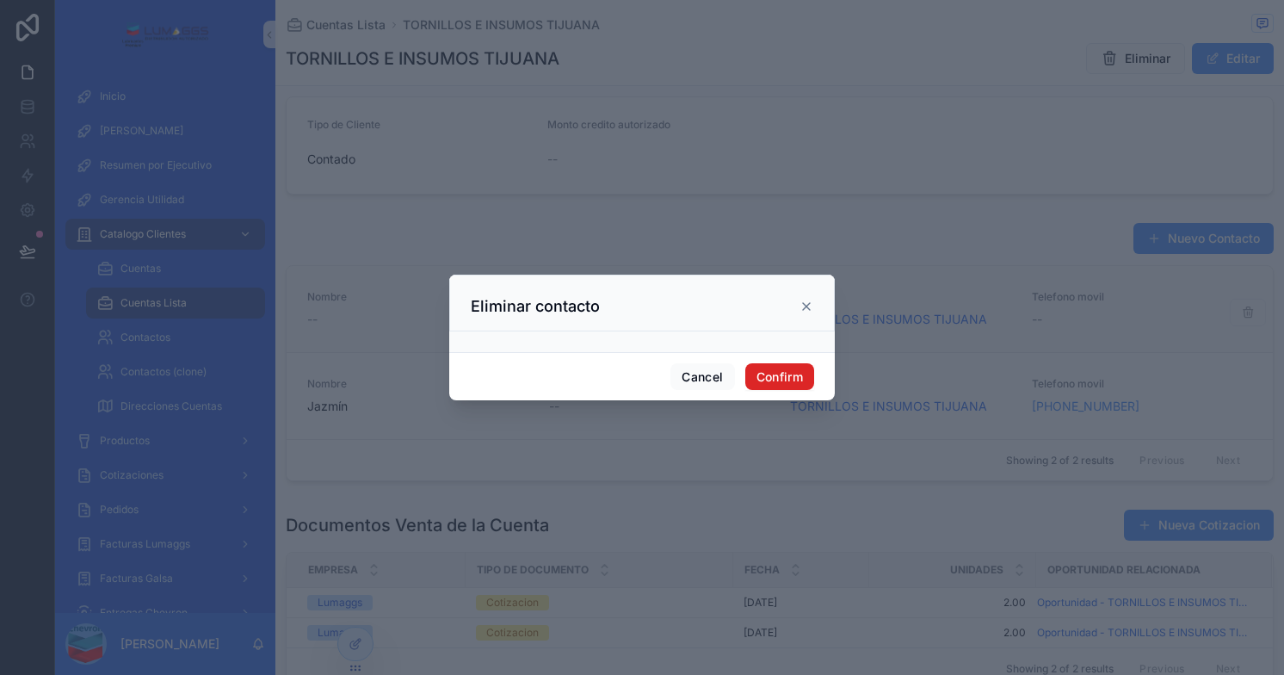
click at [786, 377] on button "Confirm" at bounding box center [779, 377] width 69 height 28
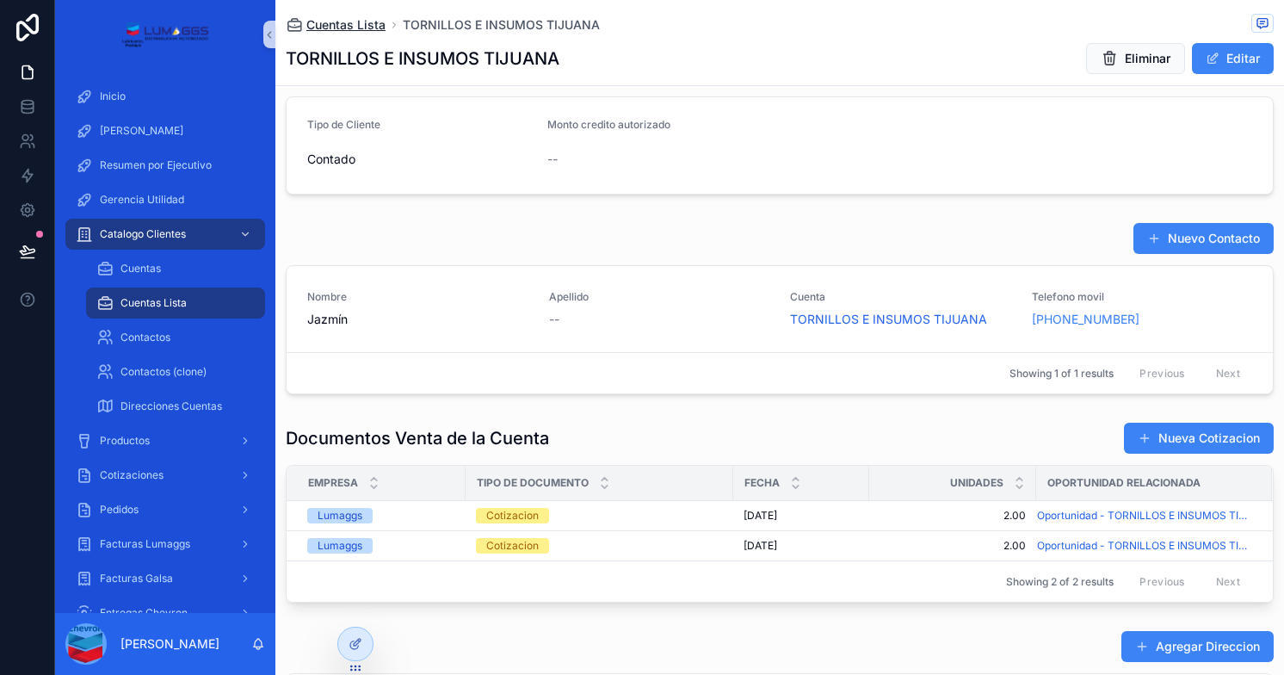
click at [348, 18] on span "Cuentas Lista" at bounding box center [345, 24] width 79 height 17
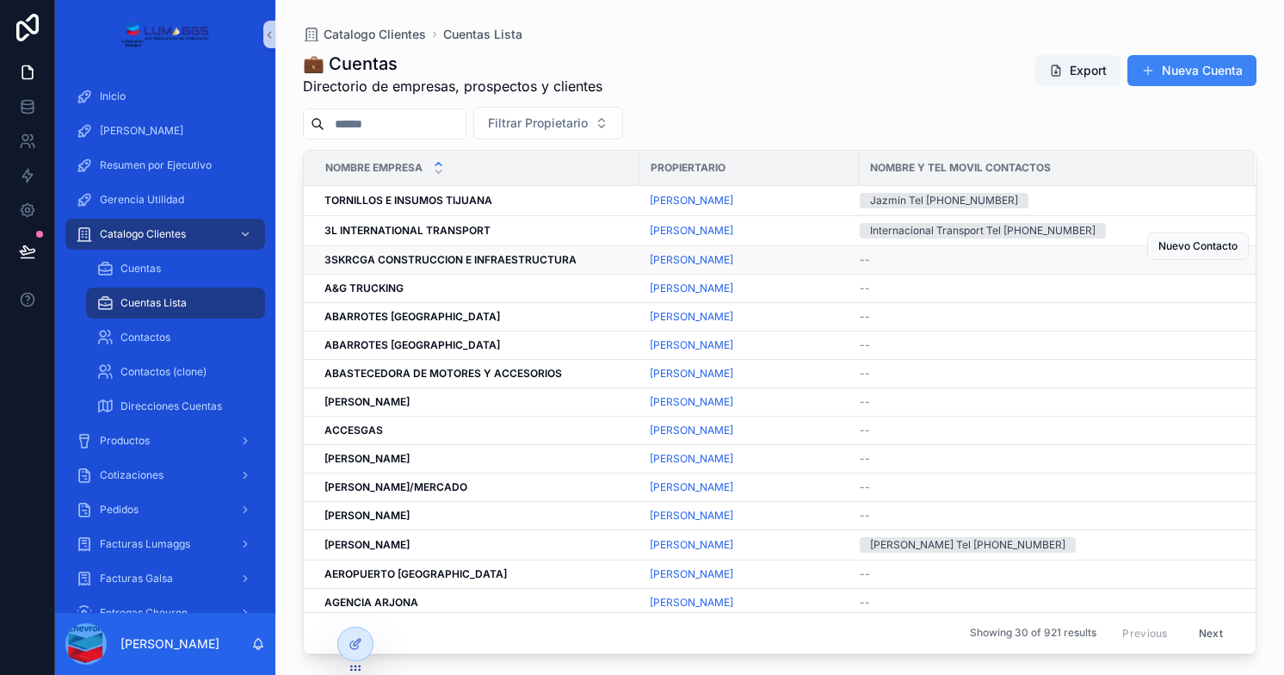
click at [915, 259] on div "--" at bounding box center [1046, 260] width 373 height 14
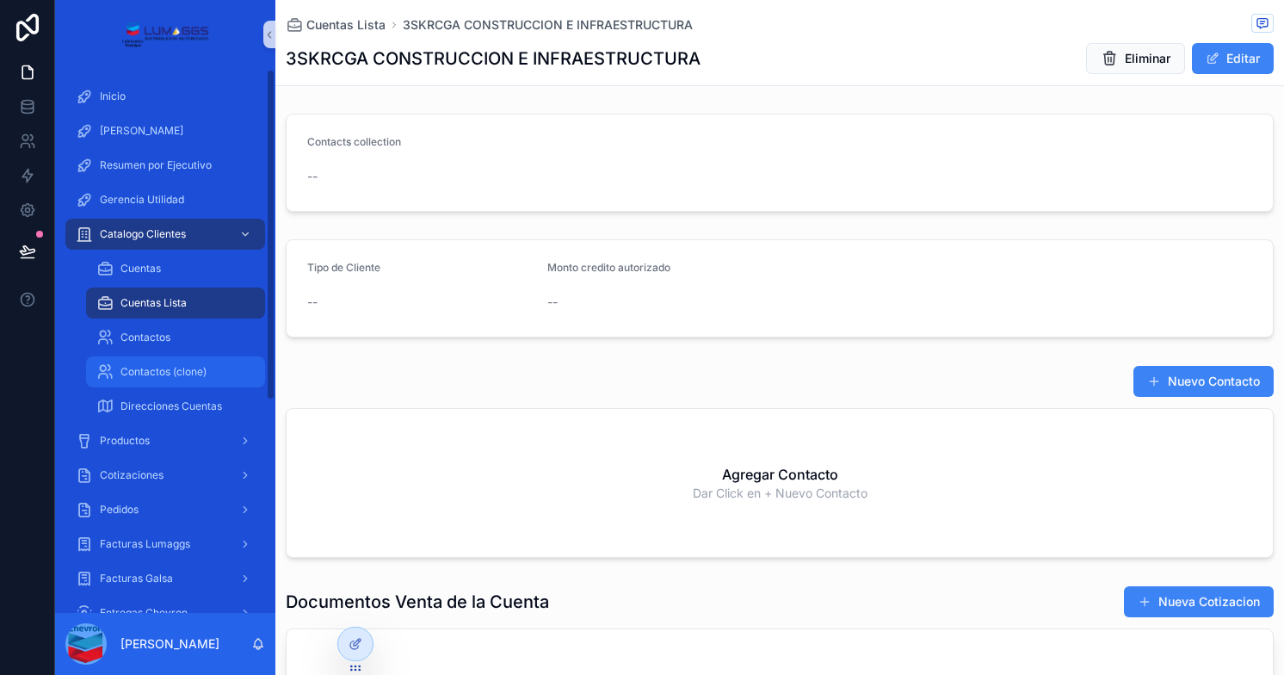
click at [165, 371] on span "Contactos (clone)" at bounding box center [163, 372] width 86 height 14
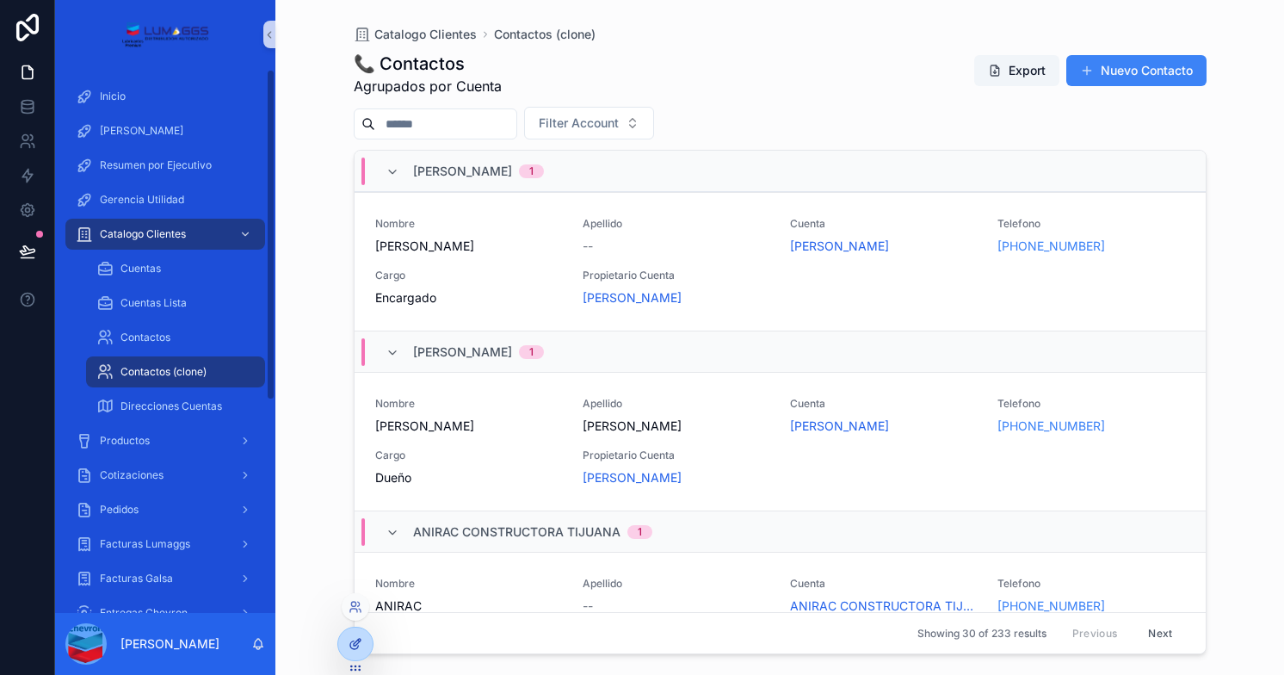
click at [357, 652] on div at bounding box center [355, 643] width 34 height 33
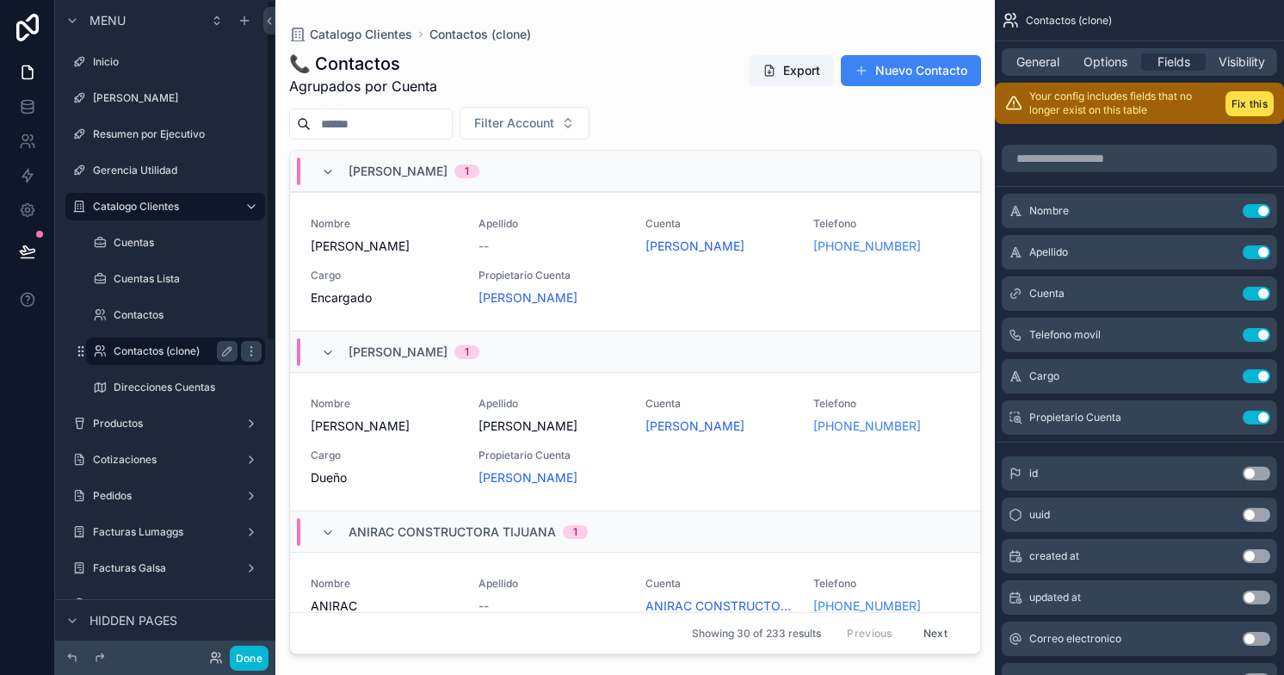
click at [143, 349] on label "Contactos (clone)" at bounding box center [172, 351] width 117 height 14
click at [1021, 57] on span "General" at bounding box center [1037, 61] width 43 height 17
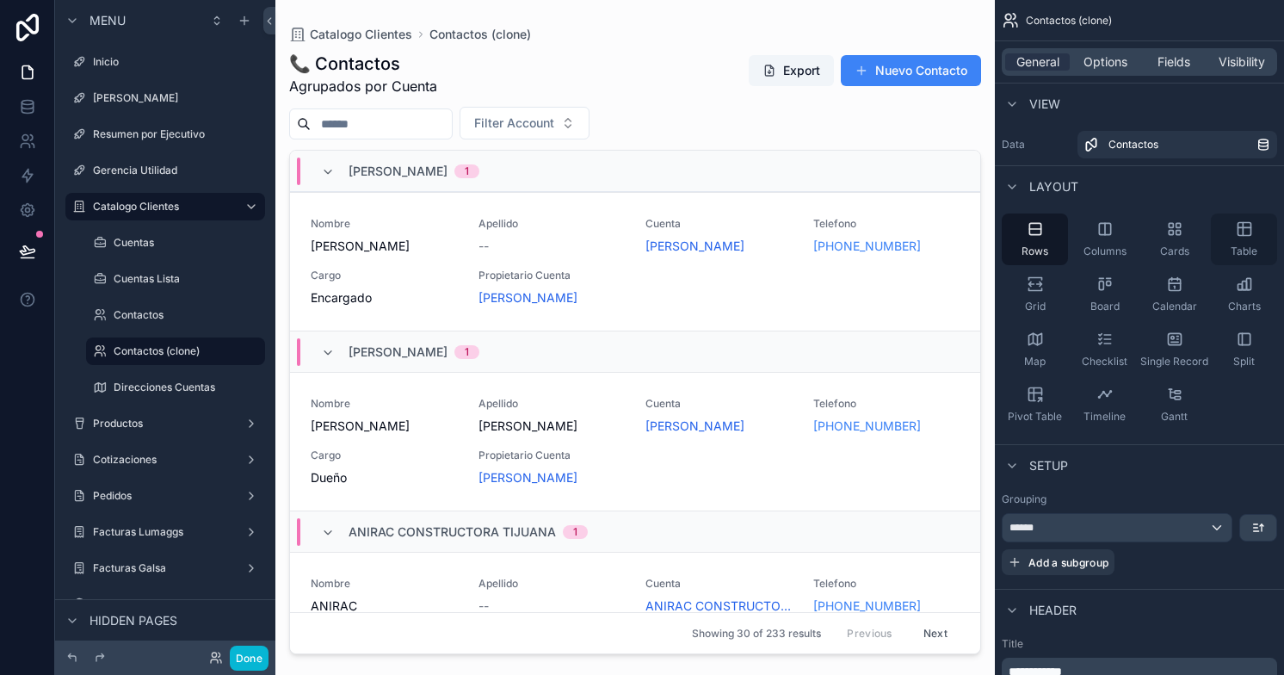
click at [1256, 242] on div "Table" at bounding box center [1244, 239] width 66 height 52
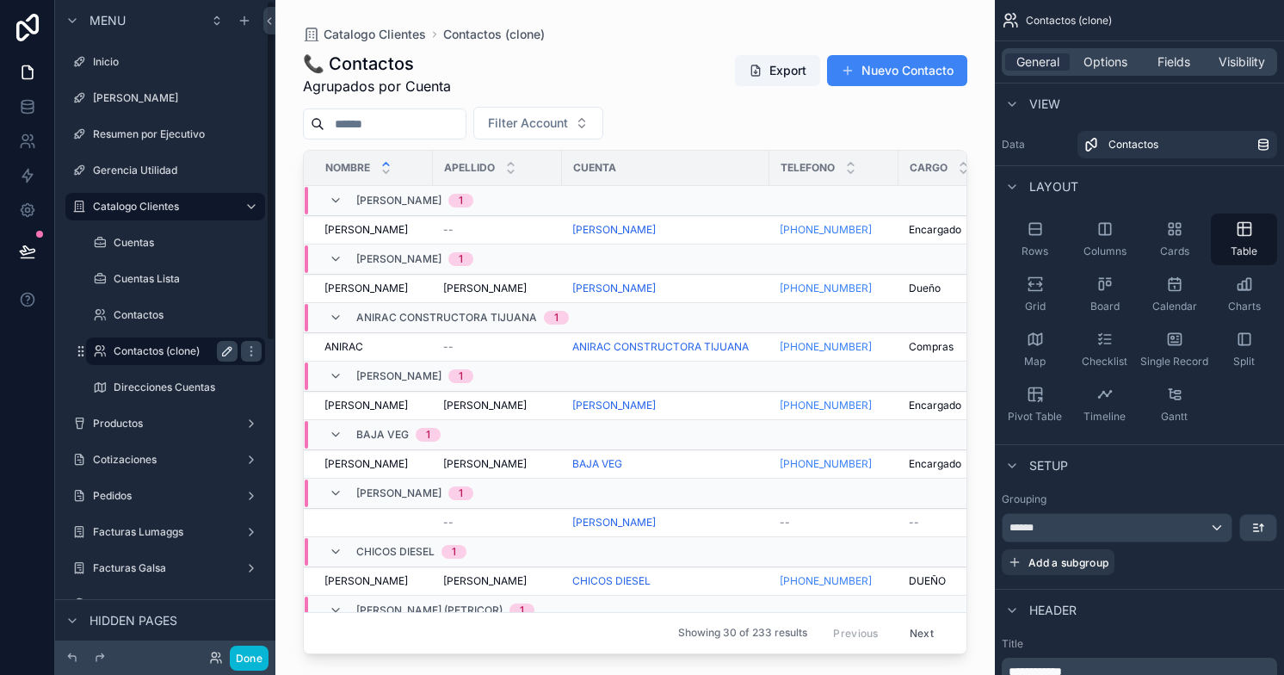
click at [231, 352] on icon "scrollable content" at bounding box center [227, 351] width 14 height 14
click at [196, 354] on input "**********" at bounding box center [162, 351] width 96 height 21
click at [195, 350] on input "**********" at bounding box center [162, 351] width 96 height 21
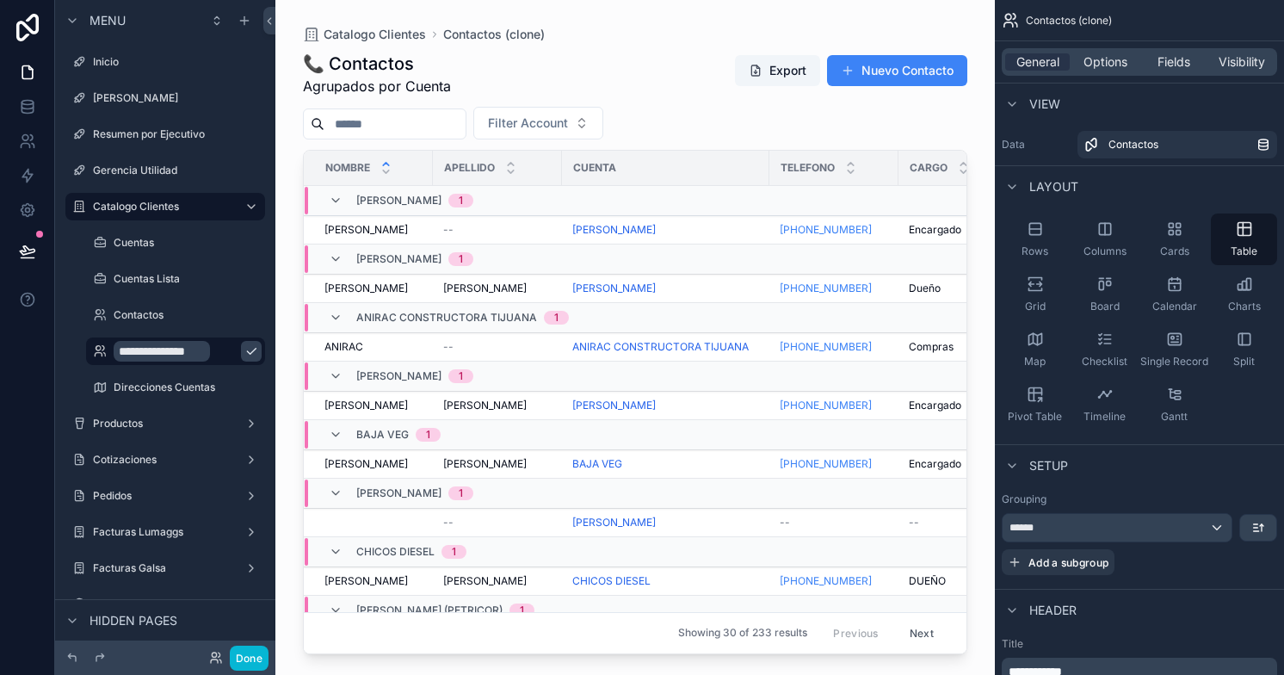
type input "**********"
click at [244, 350] on icon "scrollable content" at bounding box center [251, 351] width 14 height 14
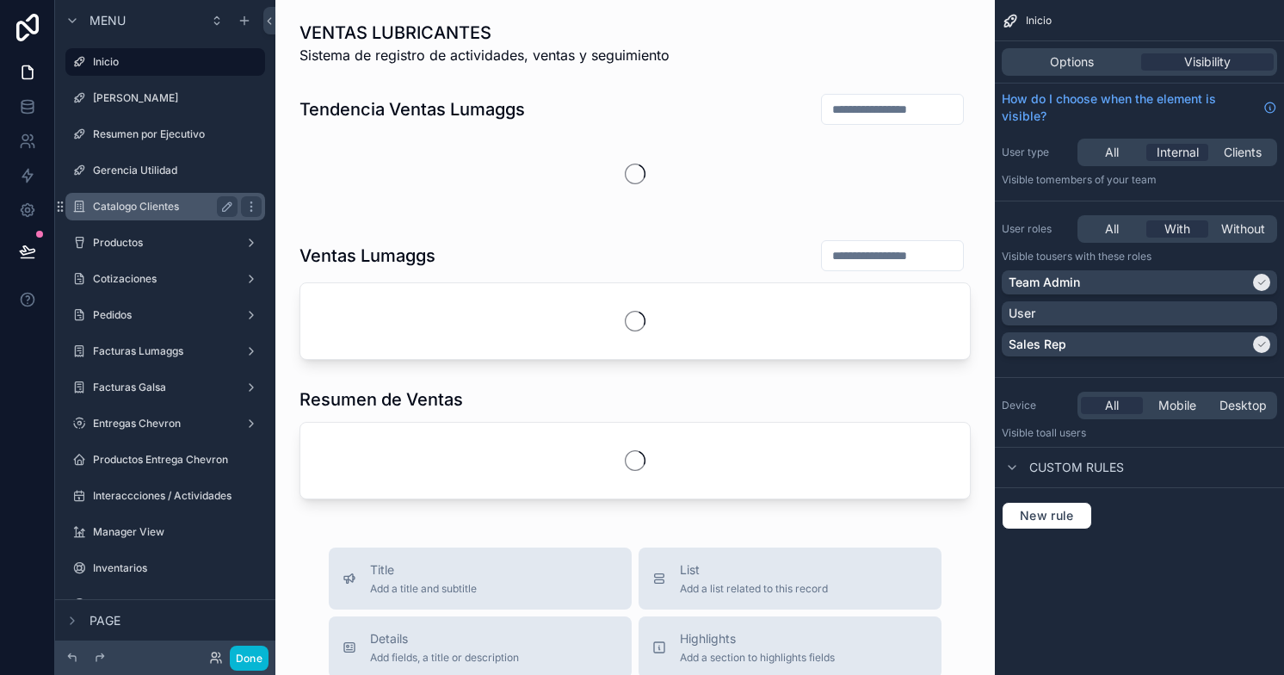
click at [131, 204] on label "Catalogo Clientes" at bounding box center [162, 207] width 138 height 14
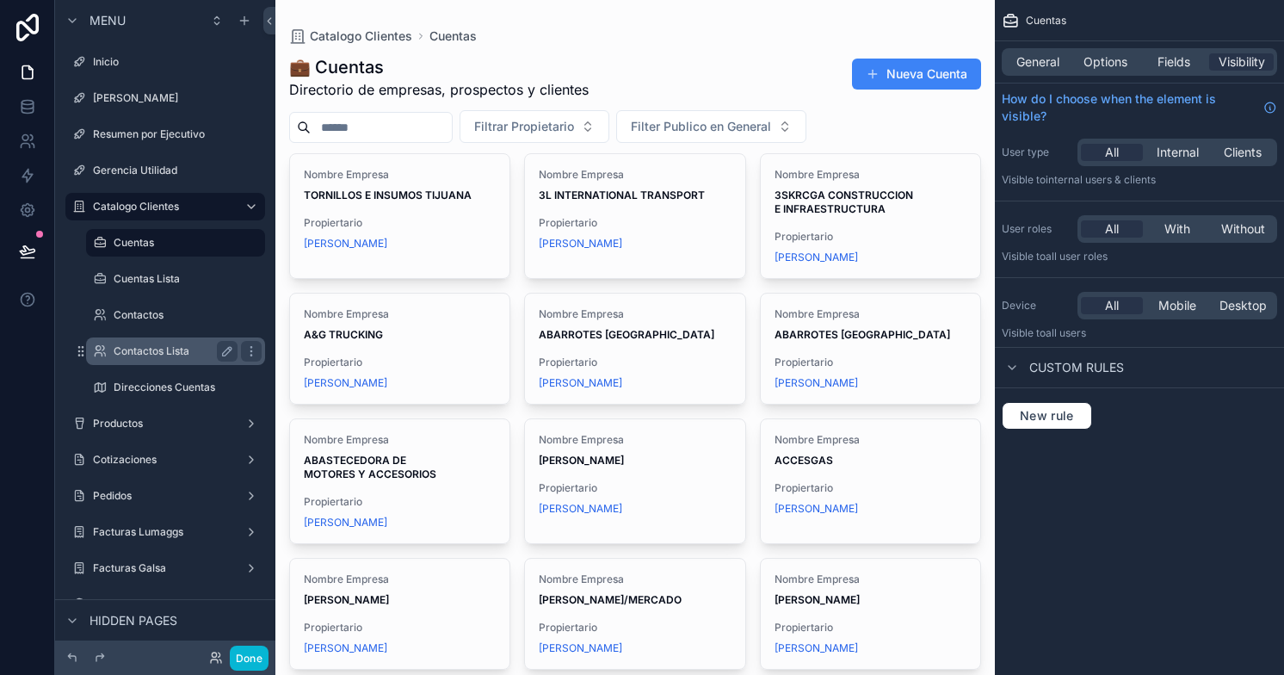
click at [155, 357] on label "Contactos Lista" at bounding box center [172, 351] width 117 height 14
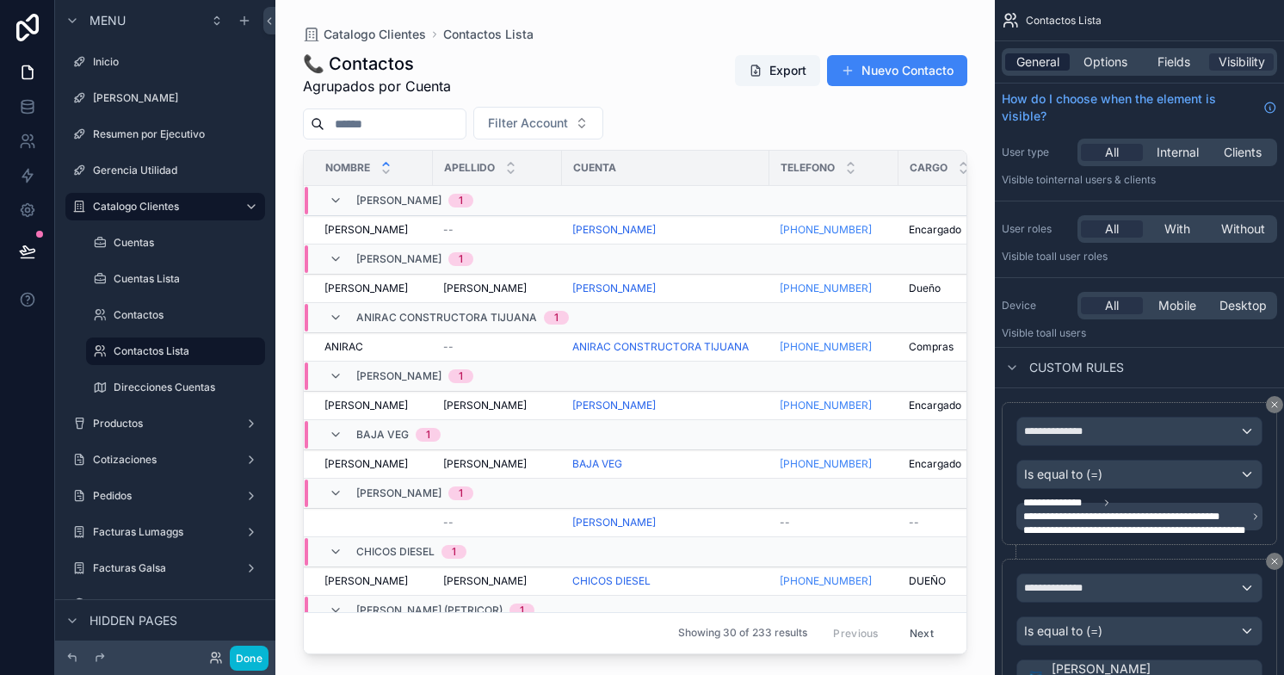
click at [1051, 55] on span "General" at bounding box center [1037, 61] width 43 height 17
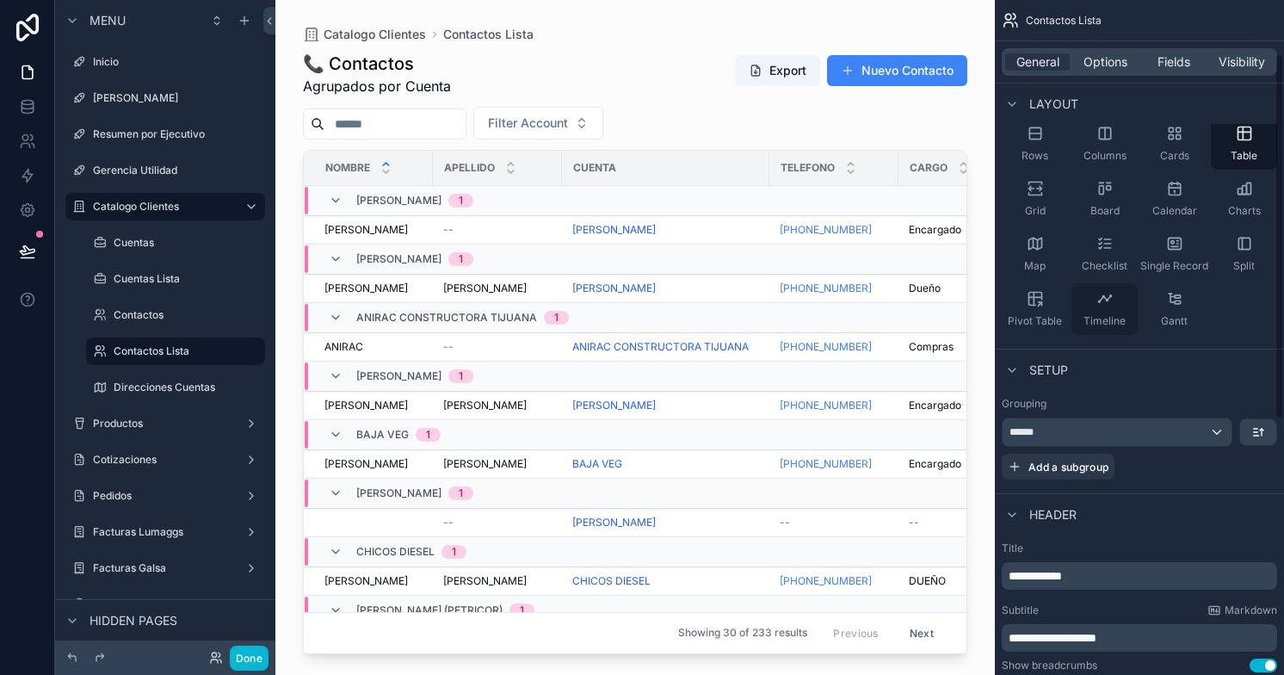
scroll to position [100, 0]
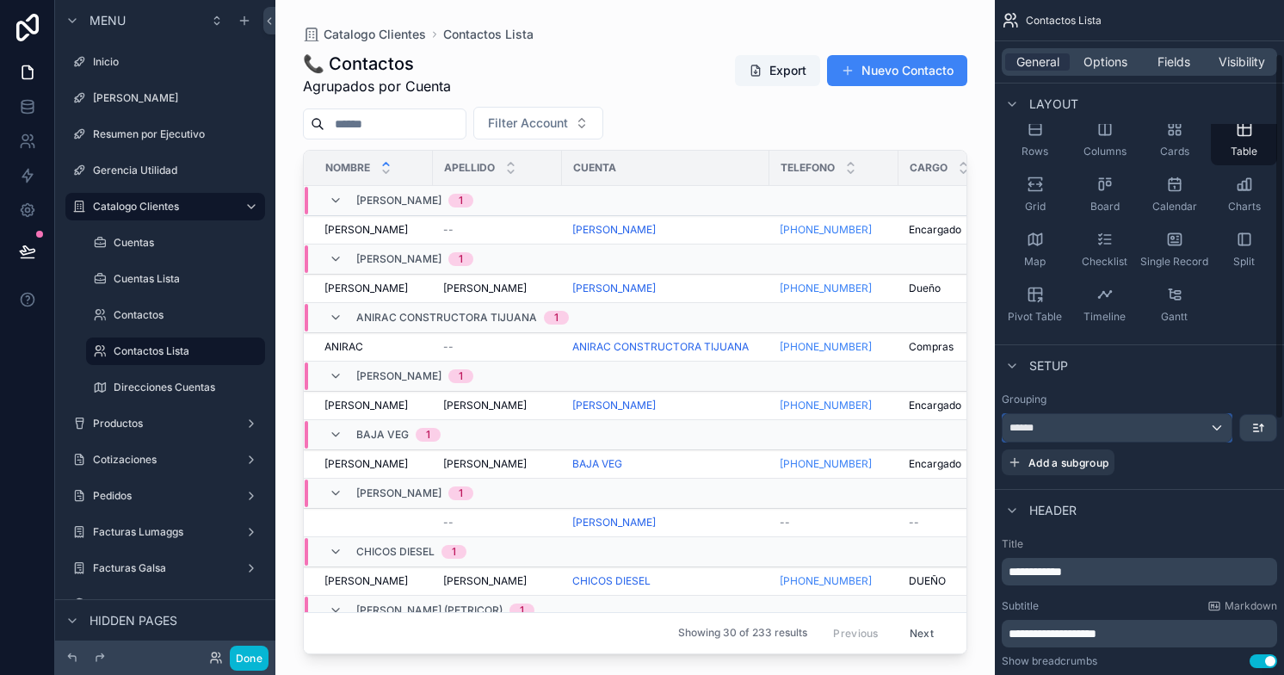
click at [1139, 421] on div "******" at bounding box center [1116, 428] width 229 height 28
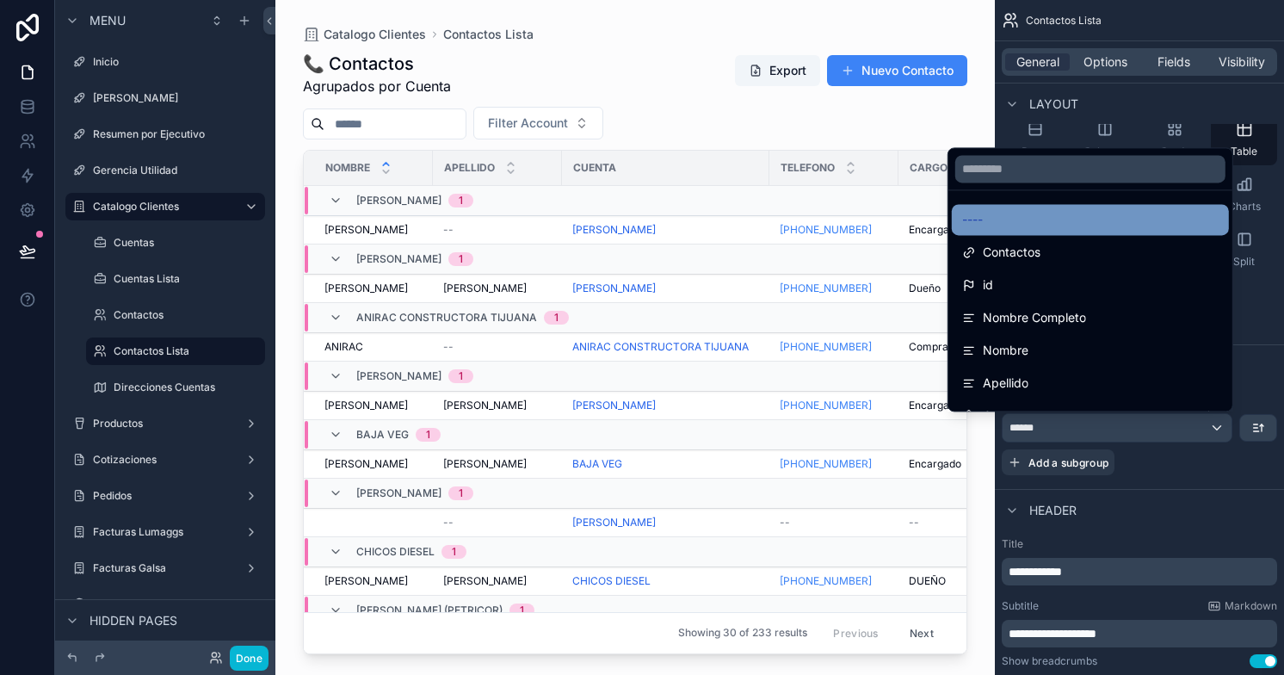
click at [980, 219] on div "----" at bounding box center [1090, 219] width 256 height 21
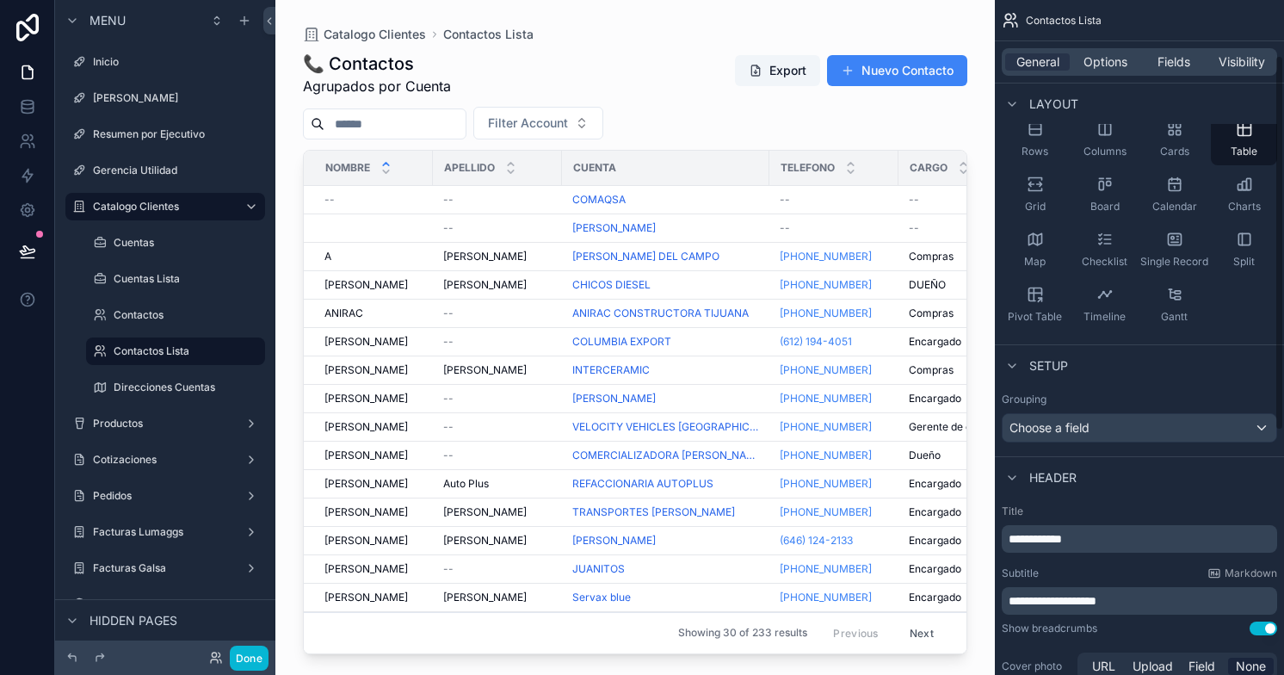
click at [1101, 331] on div "Rows Columns Cards Table Grid Board Calendar Charts Map Checklist Single Record…" at bounding box center [1139, 222] width 289 height 231
click at [239, 655] on button "Done" at bounding box center [249, 657] width 39 height 25
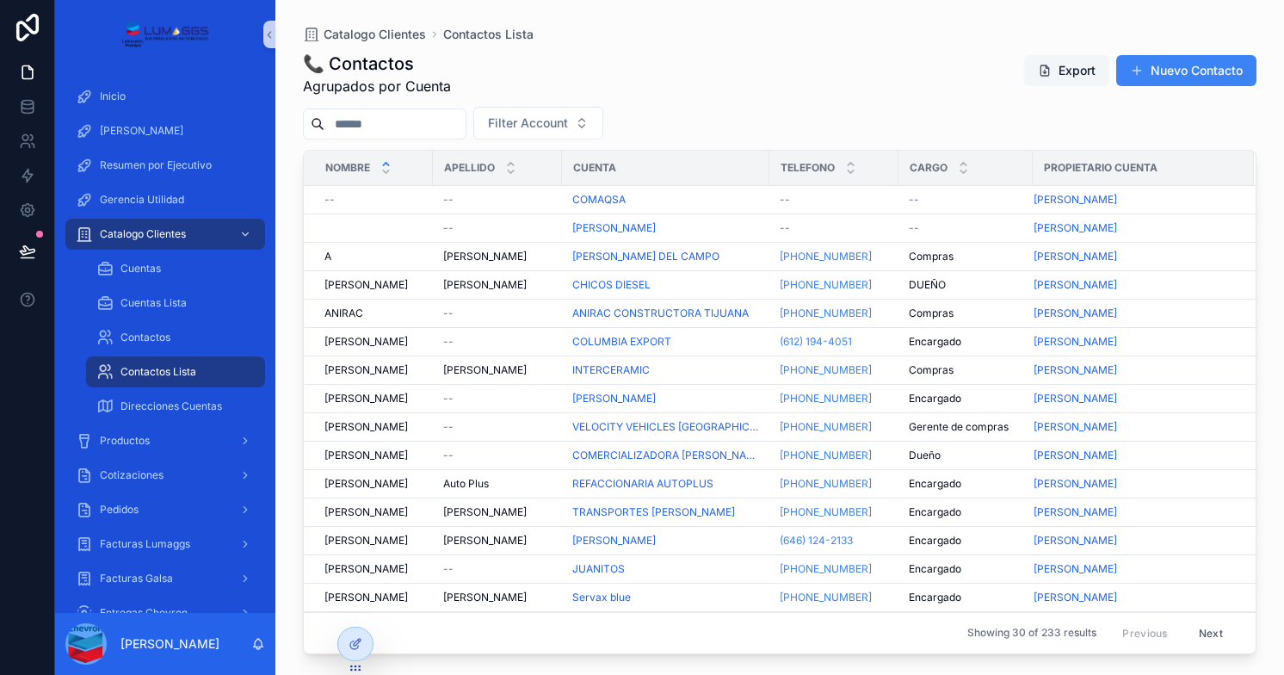
click at [1060, 63] on button "Export" at bounding box center [1066, 70] width 85 height 31
click at [358, 651] on div at bounding box center [355, 643] width 34 height 33
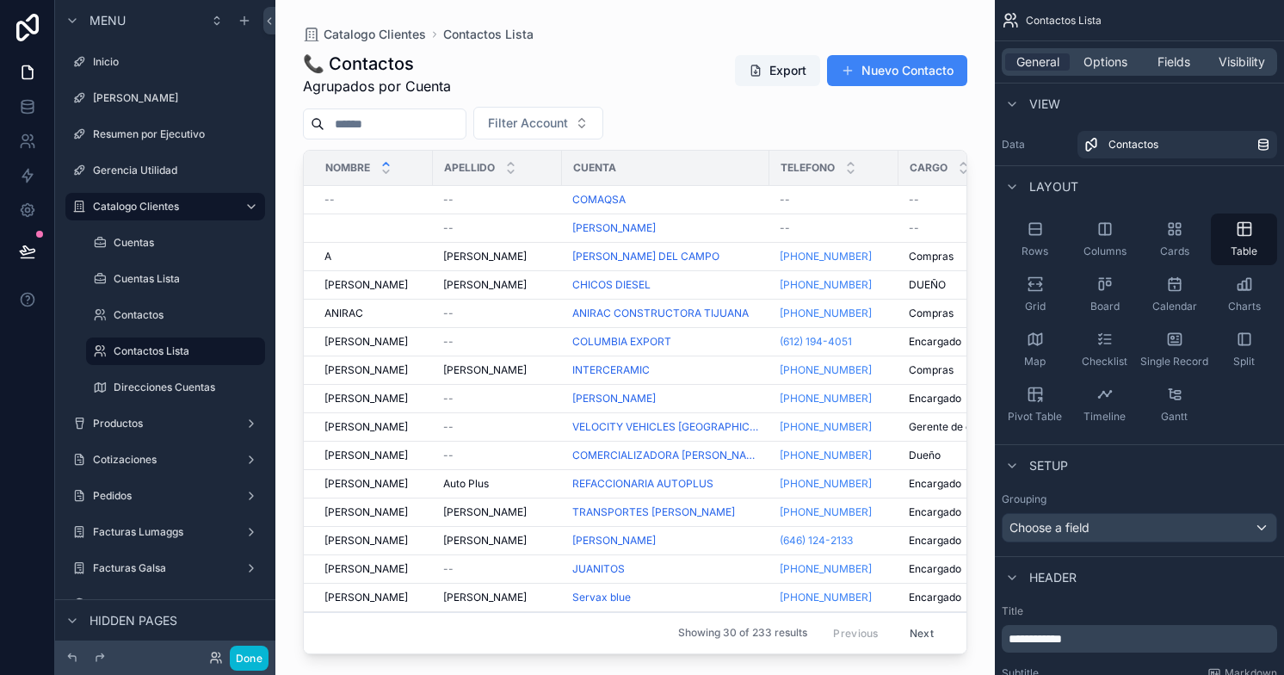
scroll to position [76, 180]
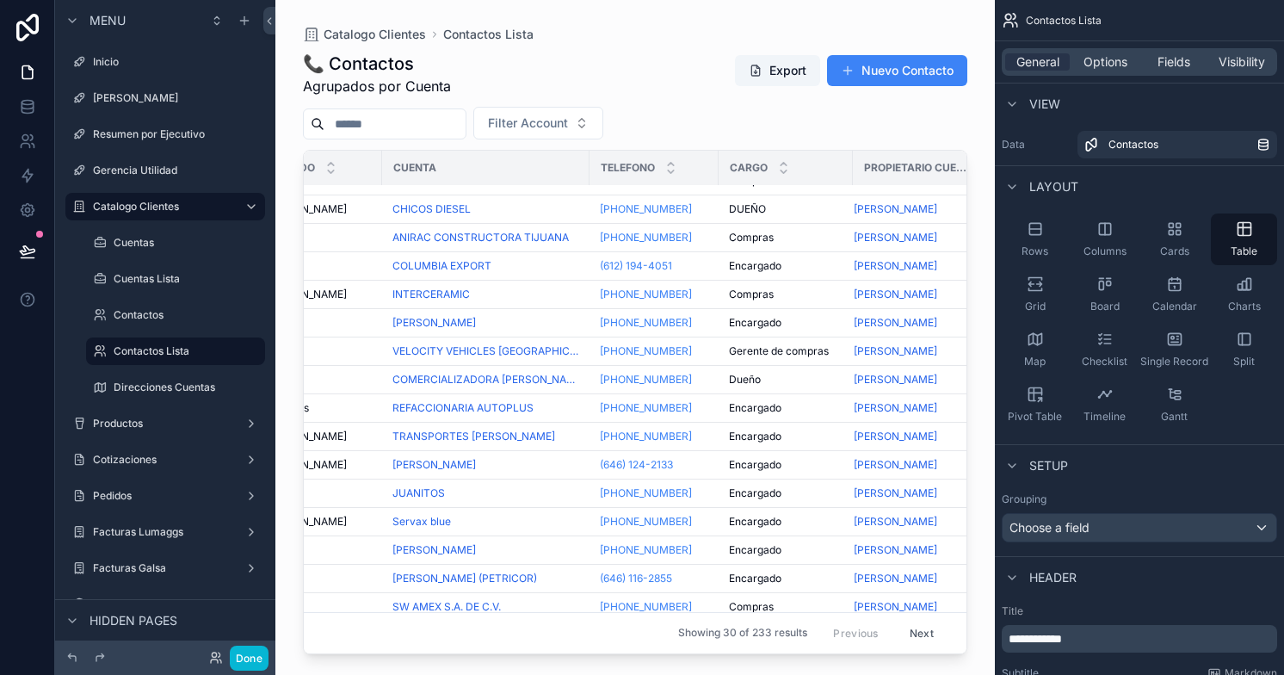
drag, startPoint x: 570, startPoint y: 644, endPoint x: 963, endPoint y: 629, distance: 392.7
click at [963, 629] on div "scrollable content" at bounding box center [634, 327] width 719 height 654
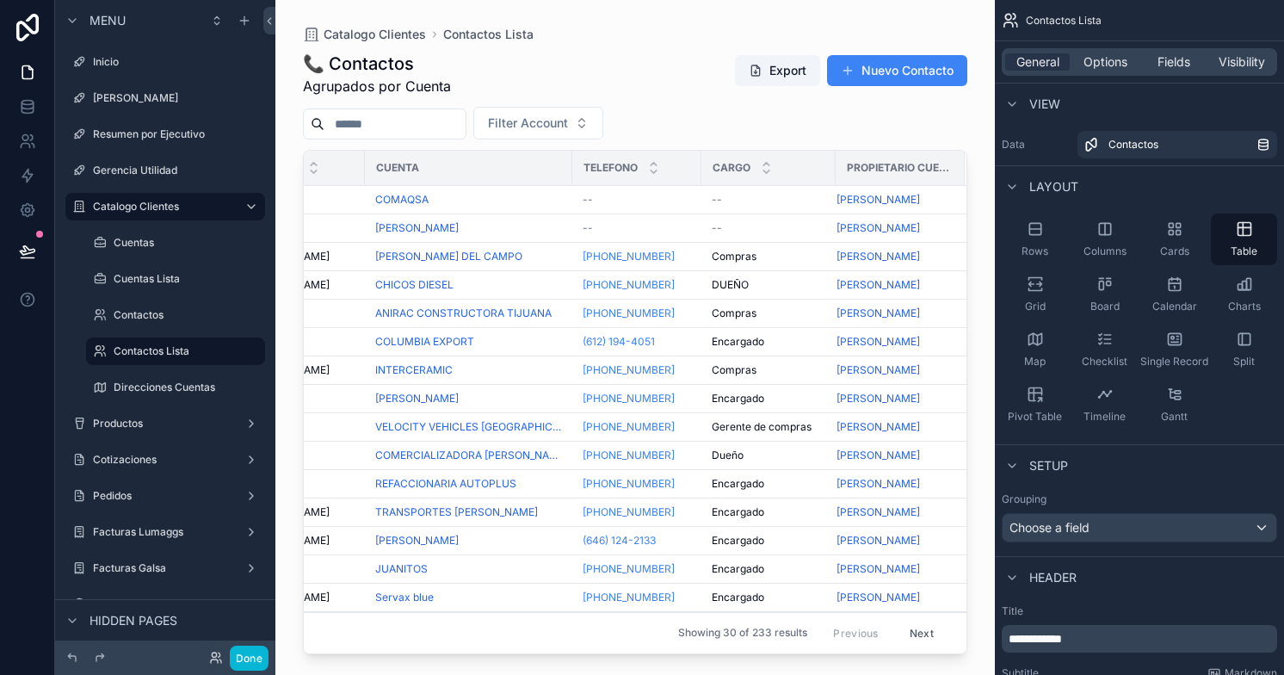
scroll to position [0, 0]
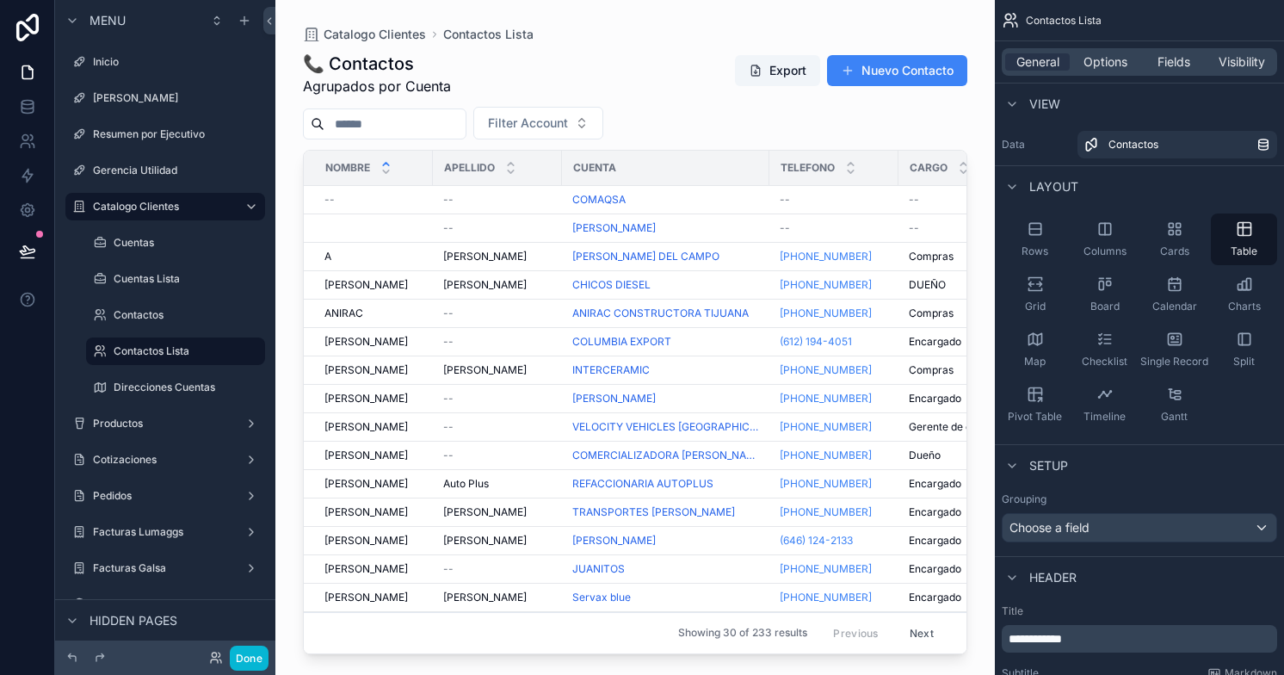
click at [600, 164] on span "Cuenta" at bounding box center [594, 168] width 43 height 14
click at [1173, 58] on span "Fields" at bounding box center [1173, 61] width 33 height 17
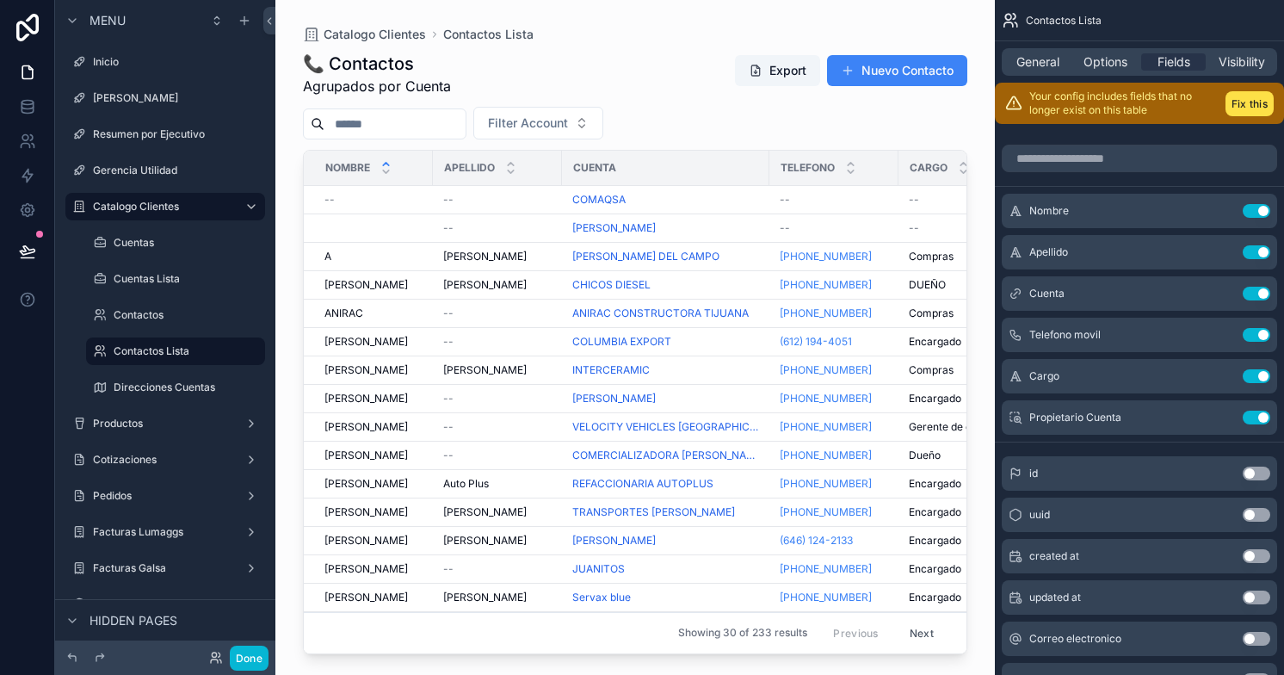
click at [1258, 472] on button "Use setting" at bounding box center [1256, 473] width 28 height 14
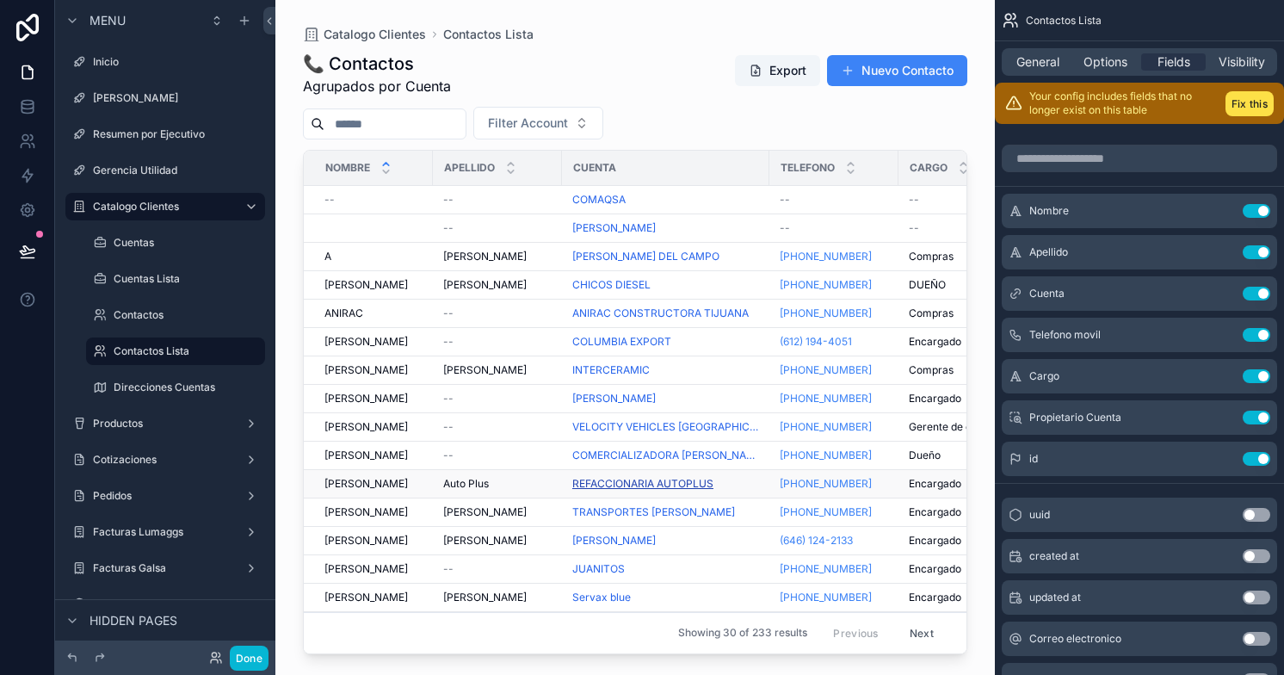
scroll to position [0, 346]
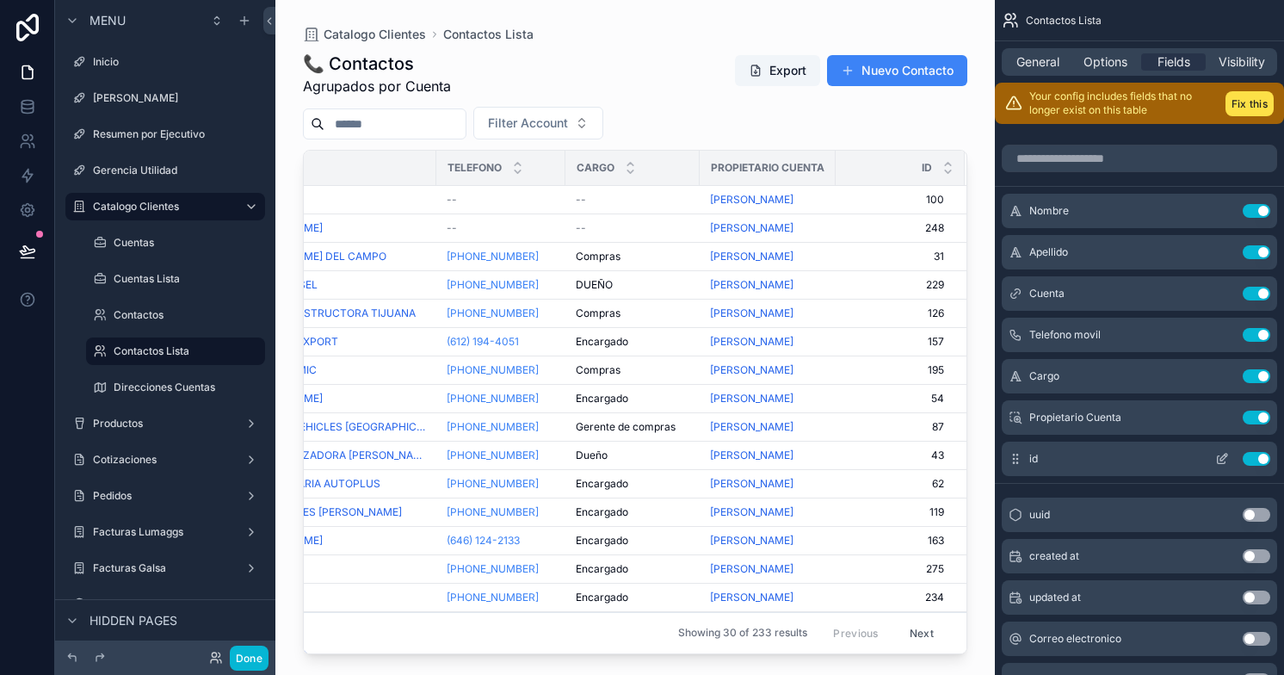
click at [1218, 457] on icon "scrollable content" at bounding box center [1222, 459] width 14 height 14
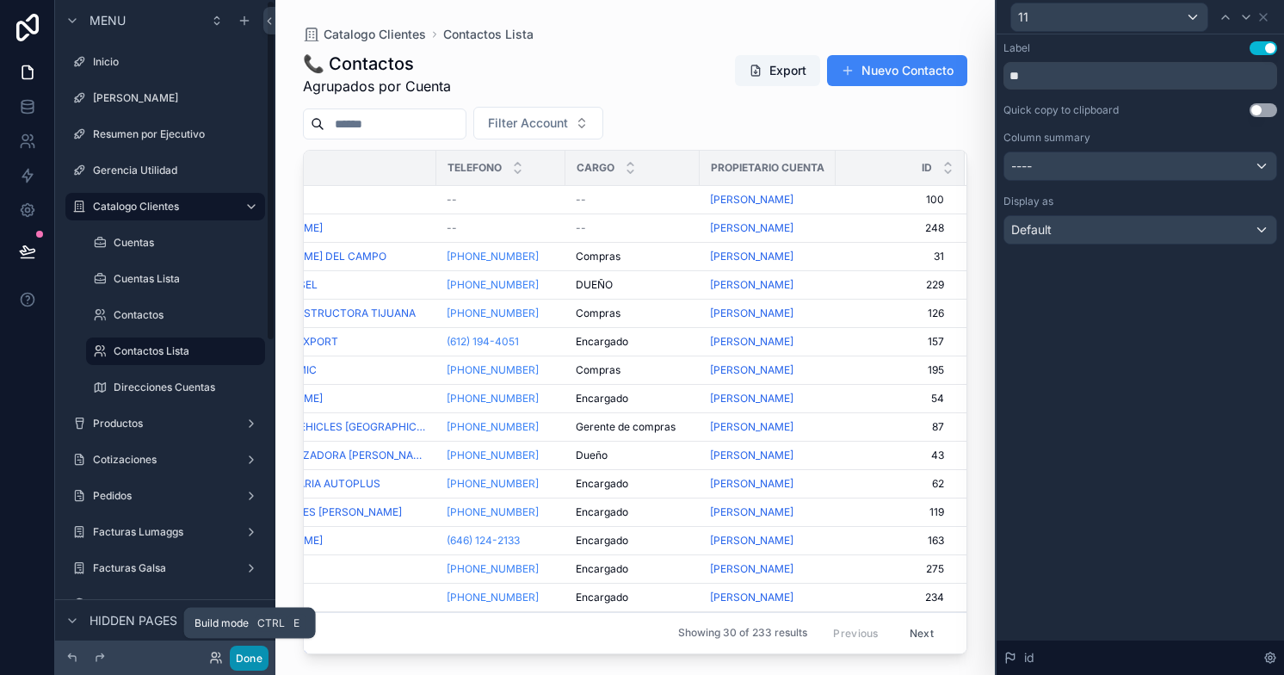
click at [249, 649] on button "Done" at bounding box center [249, 657] width 39 height 25
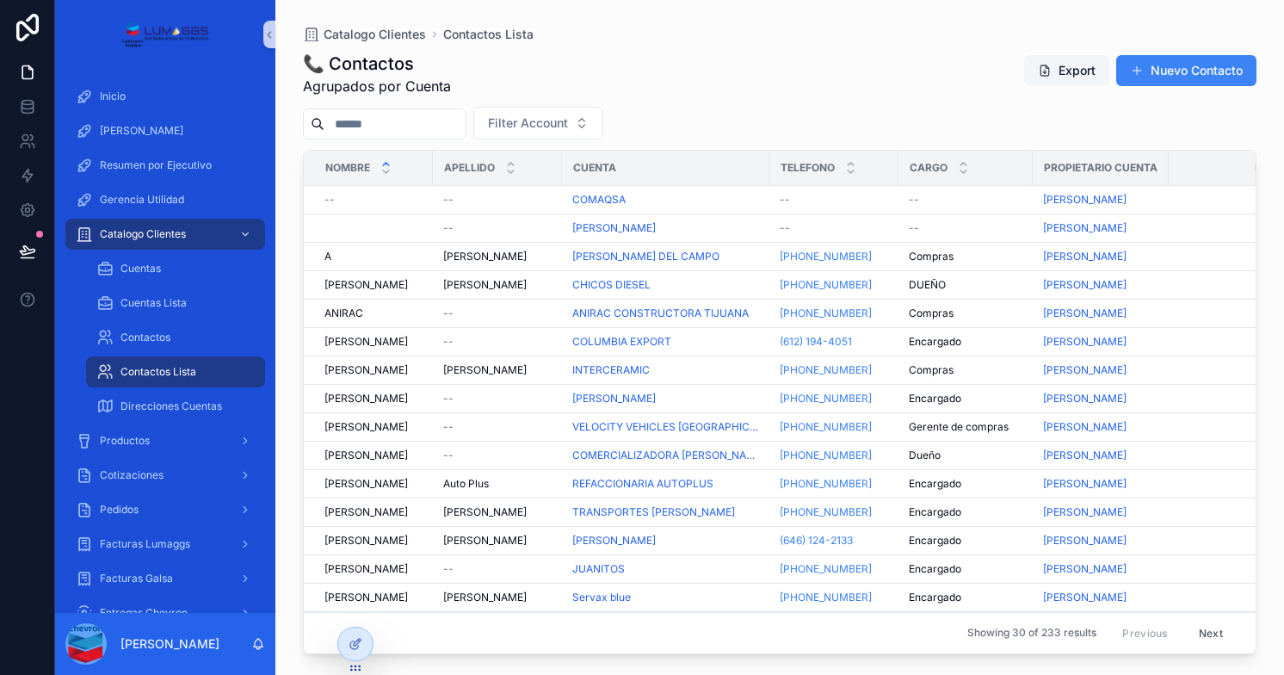
click at [1060, 67] on button "Export" at bounding box center [1066, 70] width 85 height 31
click at [133, 310] on div "Cuentas Lista" at bounding box center [175, 303] width 158 height 28
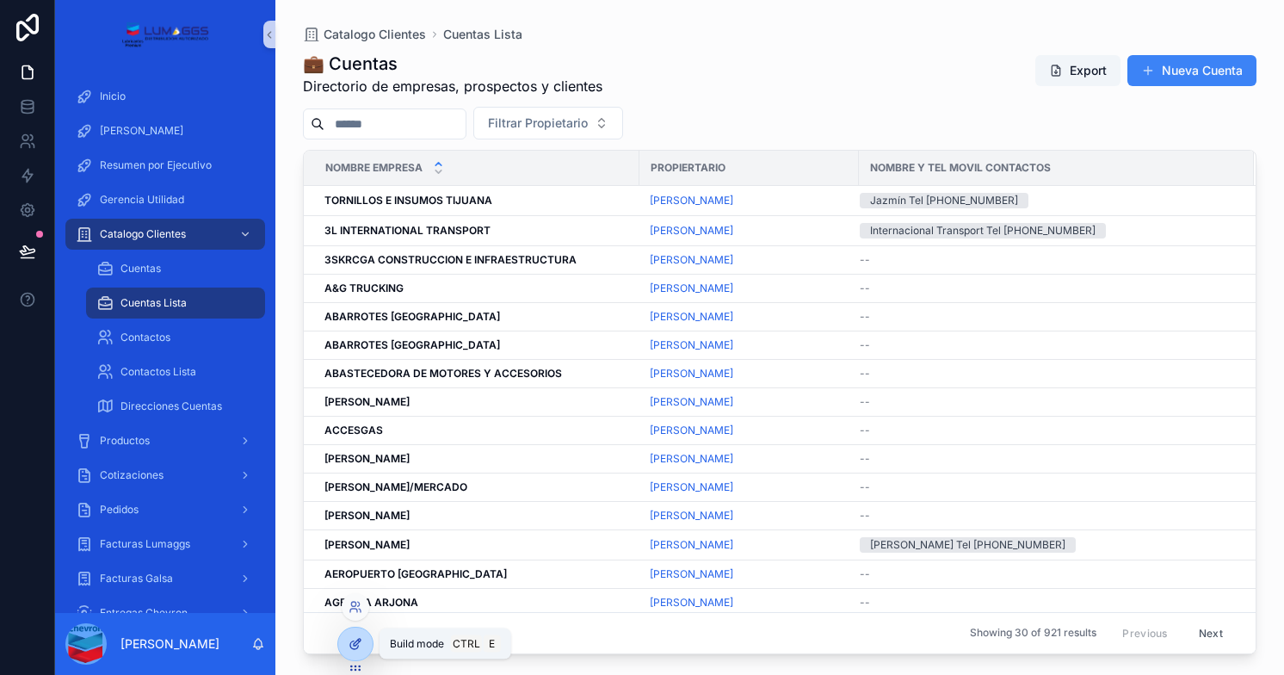
click at [354, 641] on icon at bounding box center [357, 641] width 7 height 7
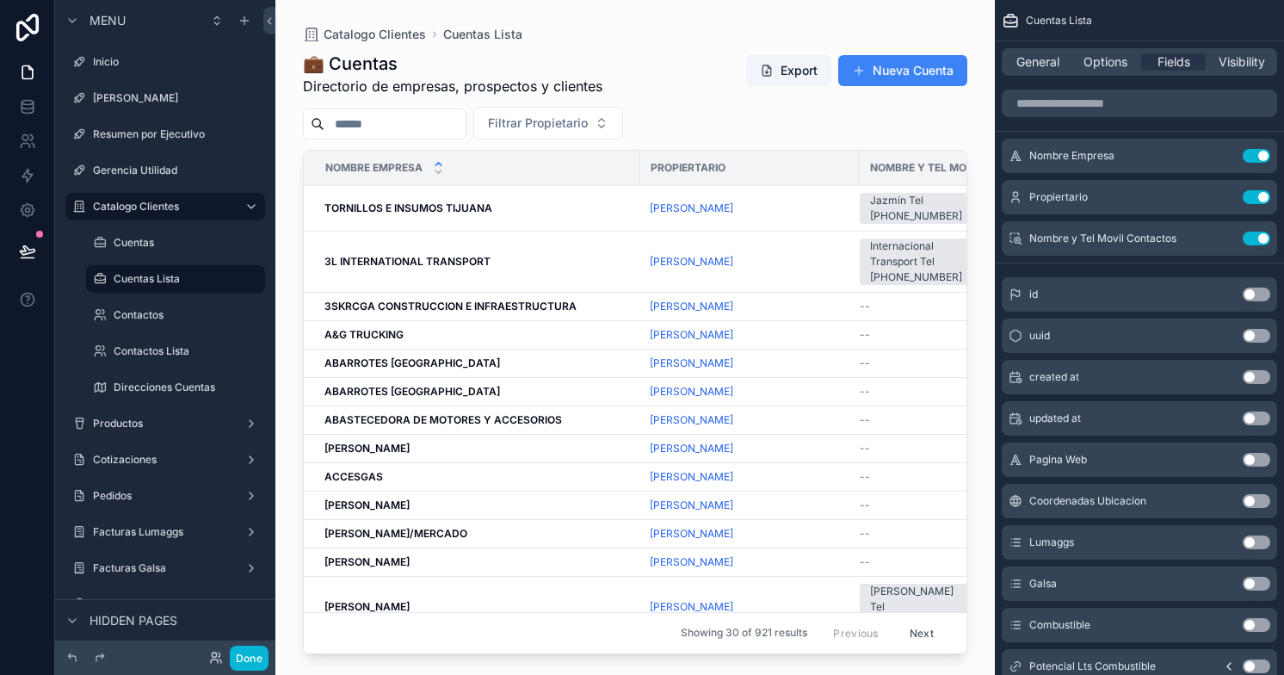
click at [1256, 299] on button "Use setting" at bounding box center [1256, 294] width 28 height 14
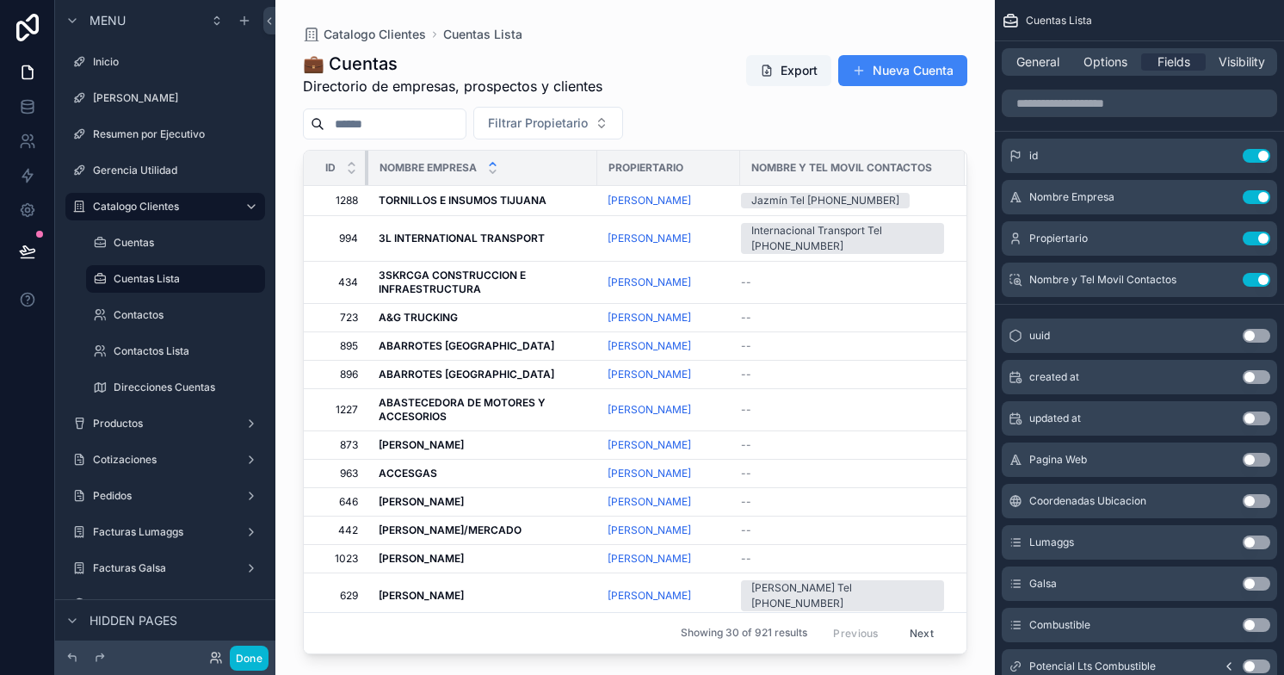
drag, startPoint x: 638, startPoint y: 164, endPoint x: 332, endPoint y: 186, distance: 306.2
click at [332, 186] on div "Catalogo Clientes Cuentas Lista 💼 Cuentas Directorio de empresas, prospectos y …" at bounding box center [634, 327] width 719 height 654
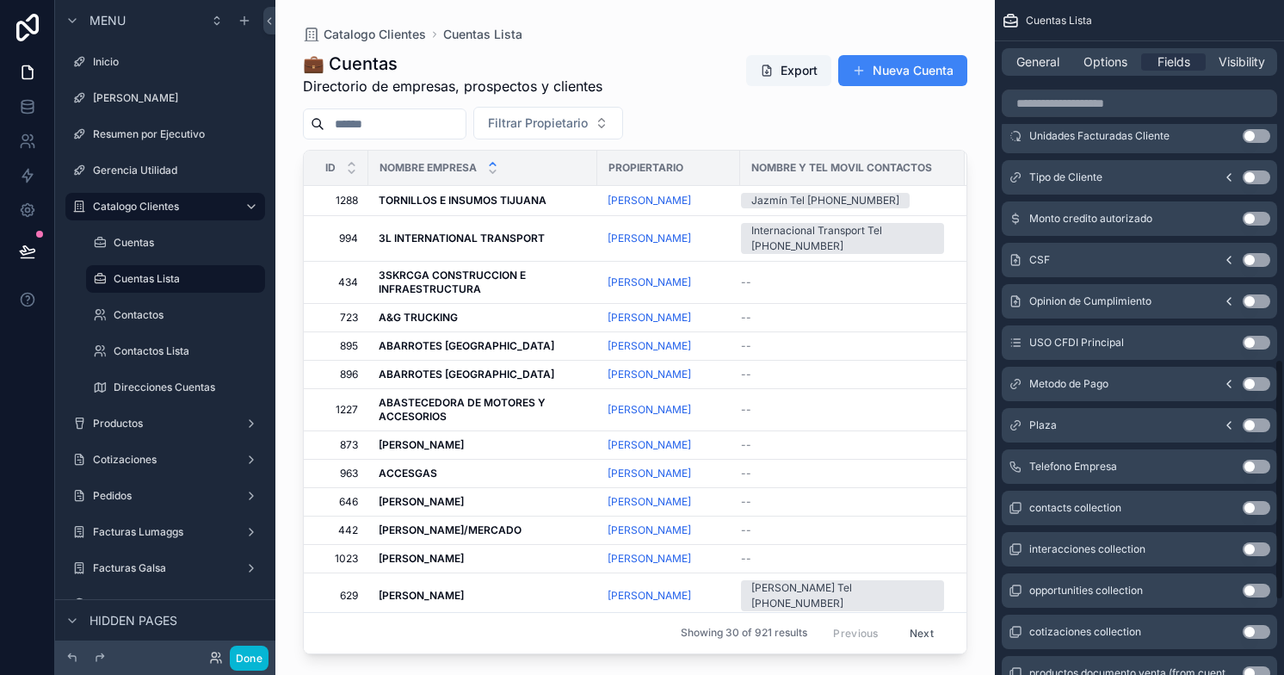
scroll to position [1212, 0]
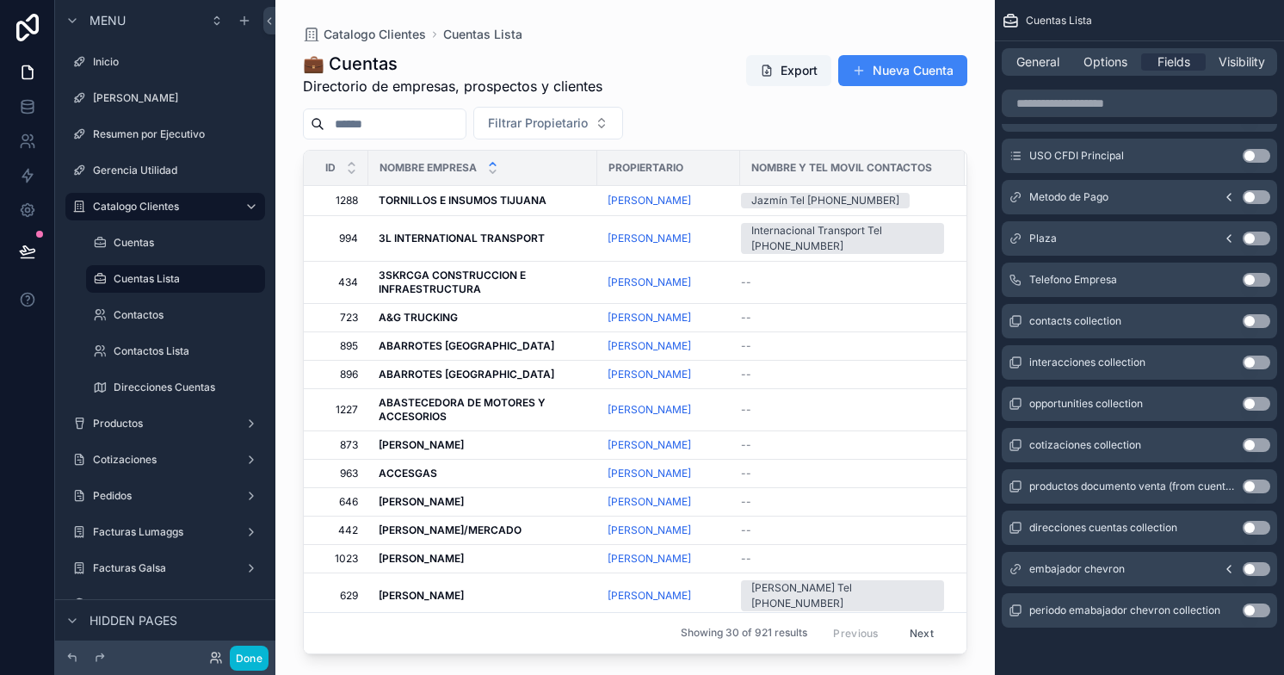
click at [1256, 278] on button "Use setting" at bounding box center [1256, 280] width 28 height 14
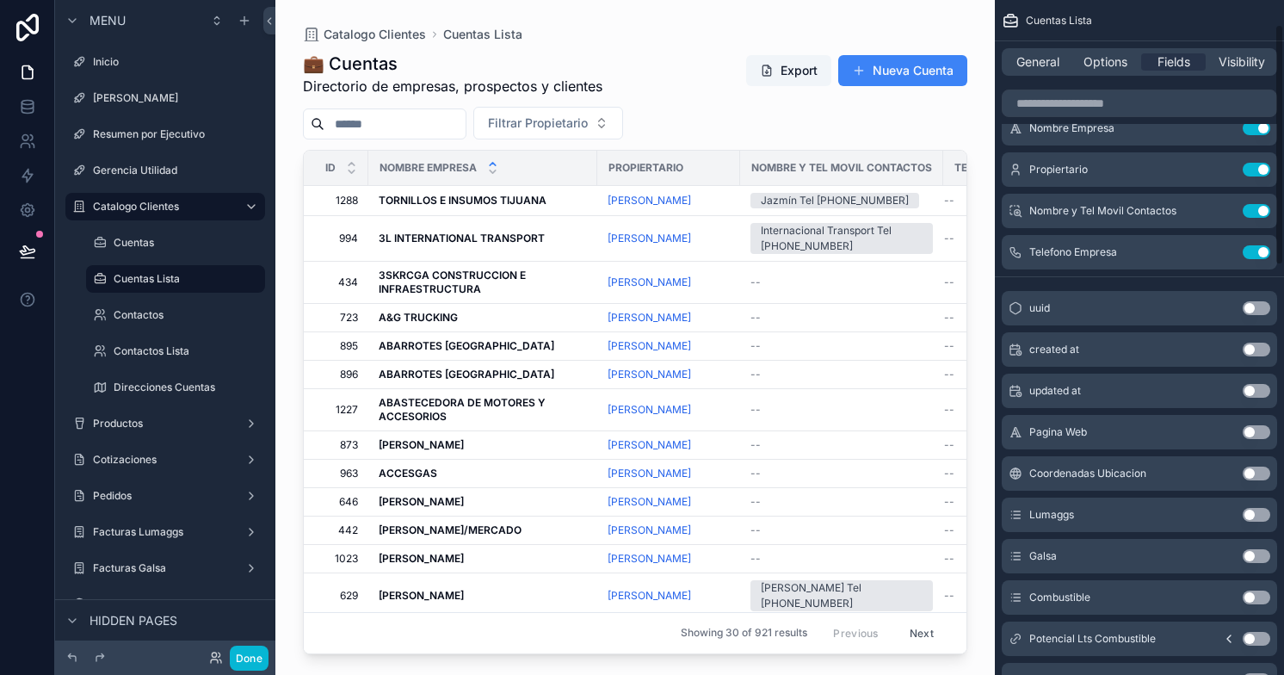
scroll to position [0, 0]
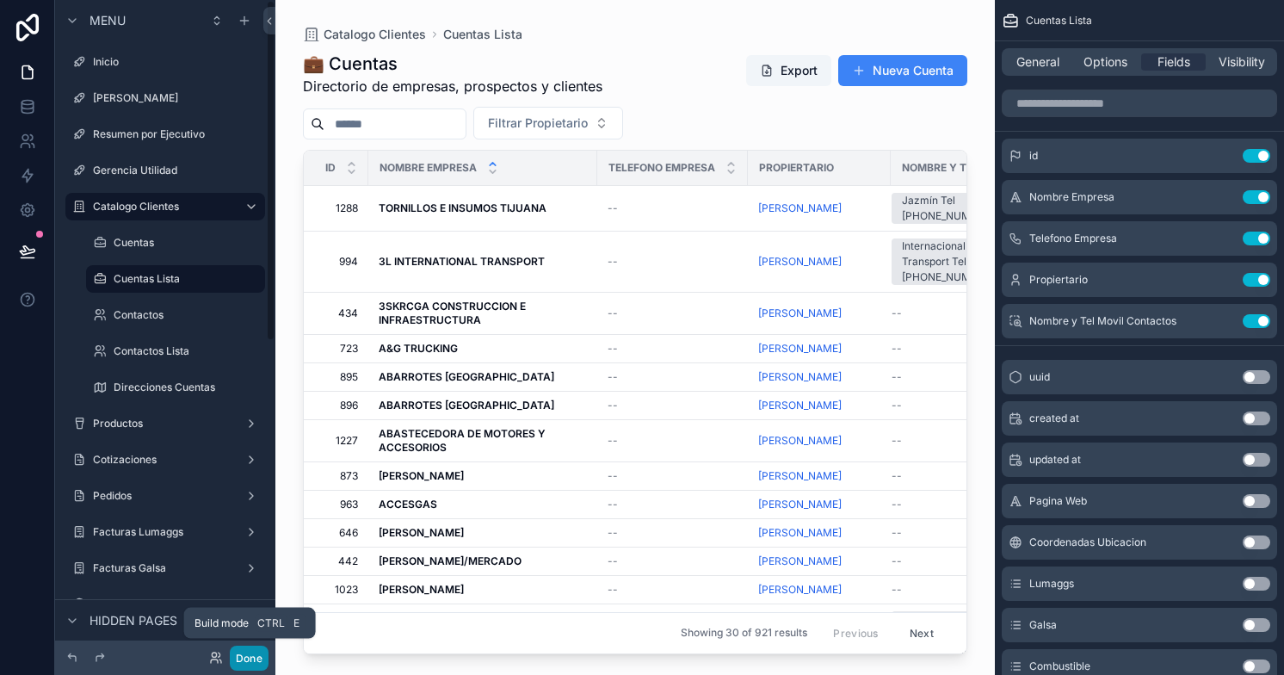
click at [252, 653] on button "Done" at bounding box center [249, 657] width 39 height 25
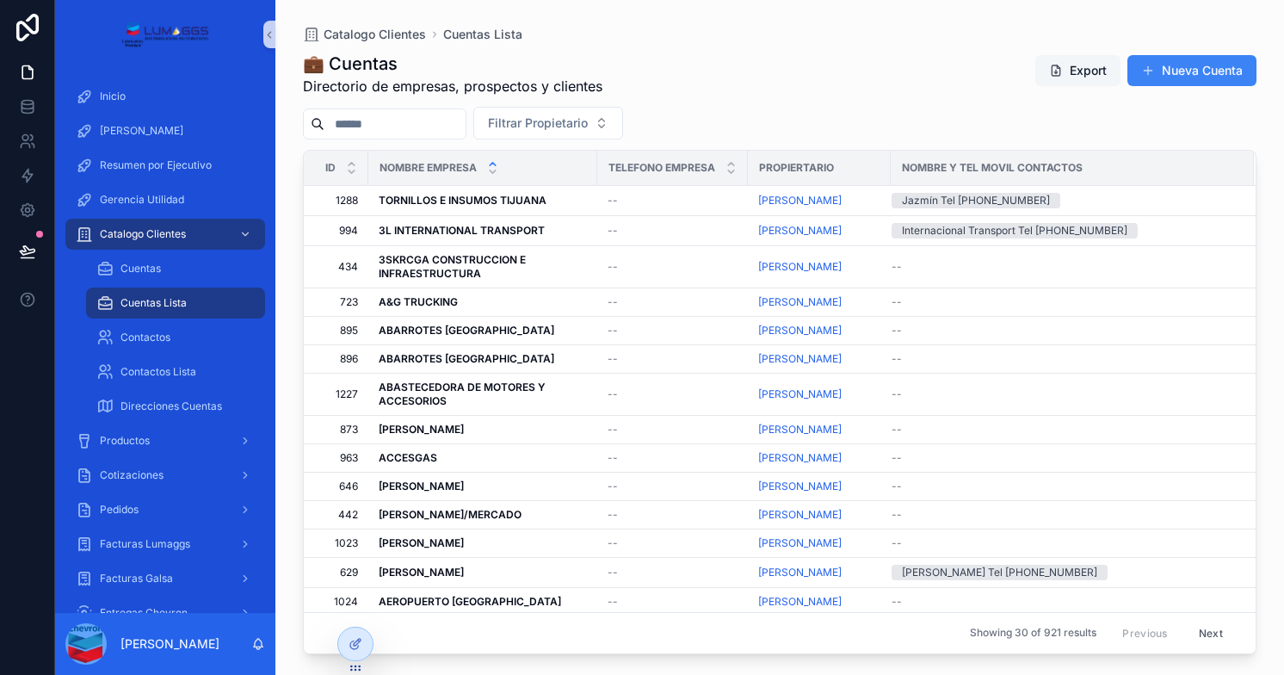
click at [1079, 65] on button "Export" at bounding box center [1077, 70] width 85 height 31
click at [544, 23] on div "Catalogo Clientes Cuentas Lista 💼 Cuentas Directorio de empresas, prospectos y …" at bounding box center [779, 327] width 1008 height 654
click at [1260, 33] on div "Catalogo Clientes Cuentas Lista 💼 Cuentas Directorio de empresas, prospectos y …" at bounding box center [779, 327] width 1008 height 654
click at [1066, 71] on button "Export" at bounding box center [1077, 70] width 85 height 31
click at [1072, 70] on button "Export" at bounding box center [1077, 70] width 85 height 31
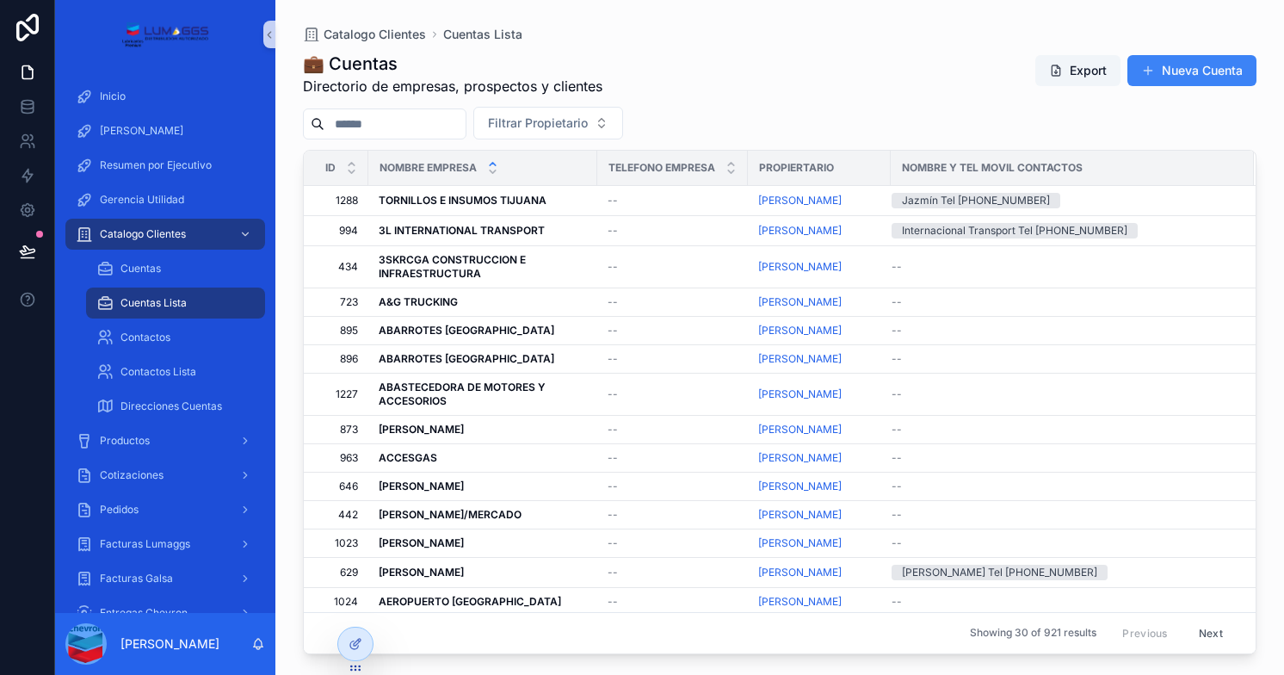
click at [815, 14] on div "Catalogo Clientes Cuentas Lista 💼 Cuentas Directorio de empresas, prospectos y …" at bounding box center [779, 327] width 1008 height 654
click at [354, 644] on icon at bounding box center [355, 644] width 14 height 14
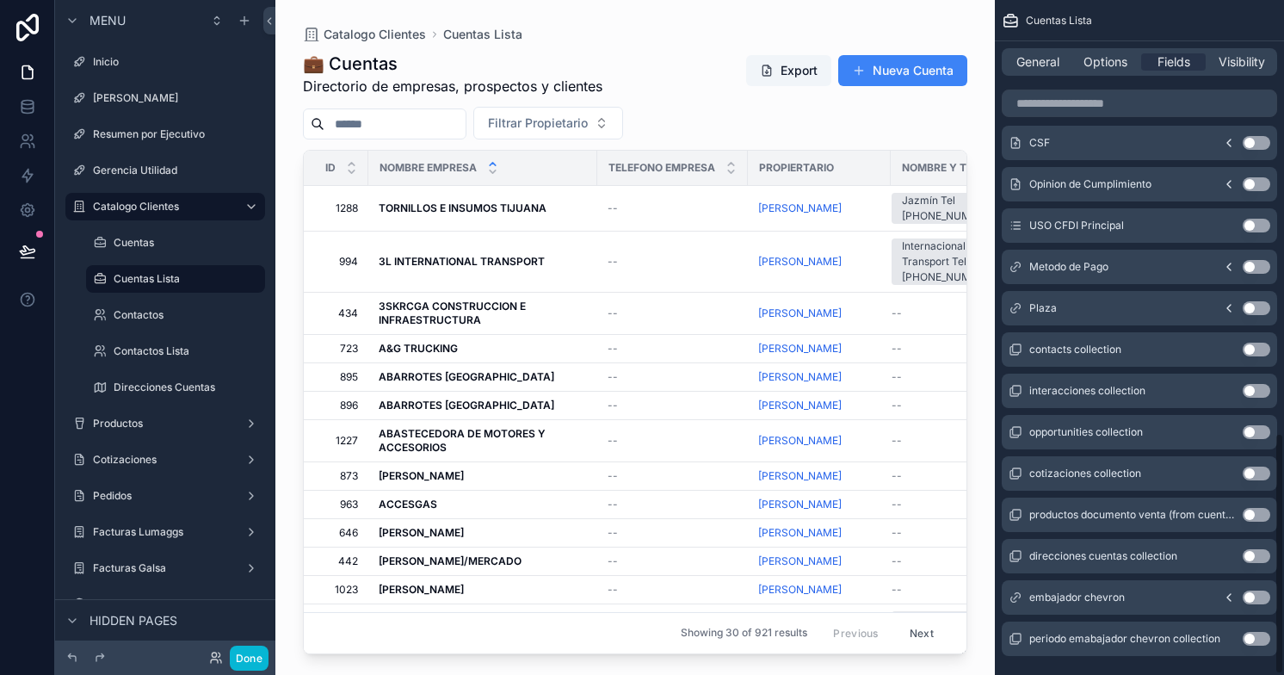
scroll to position [1212, 0]
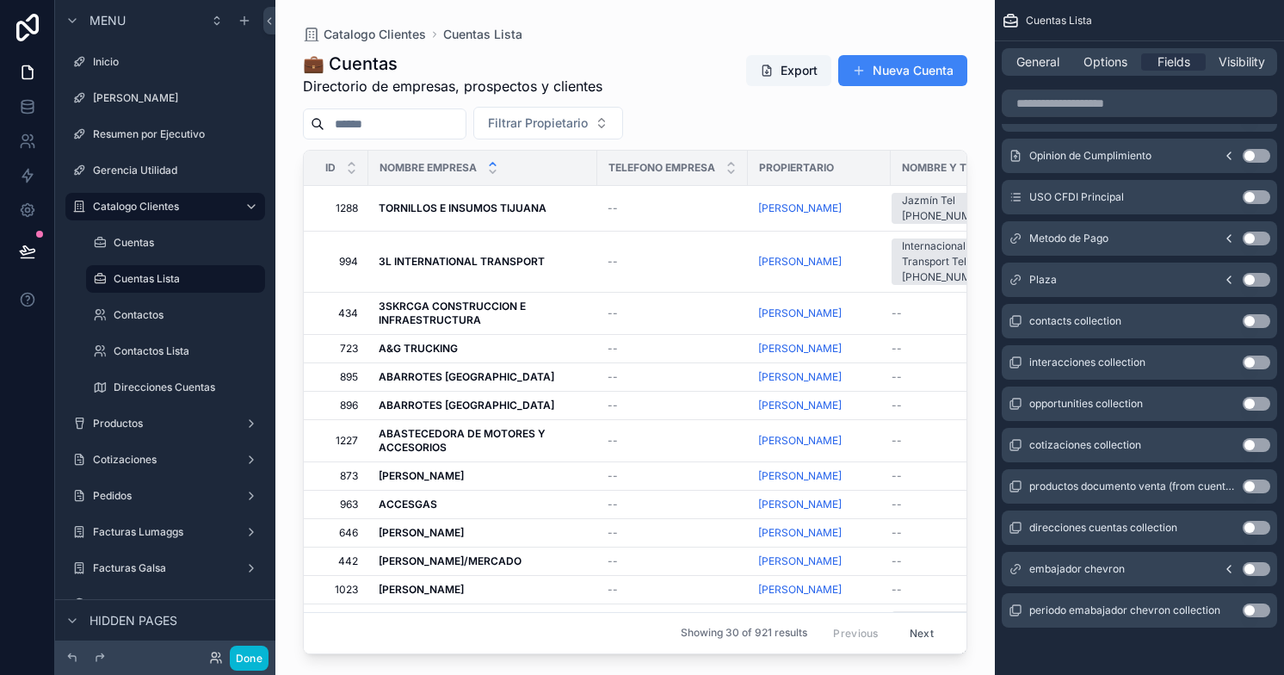
click at [1258, 323] on button "Use setting" at bounding box center [1256, 321] width 28 height 14
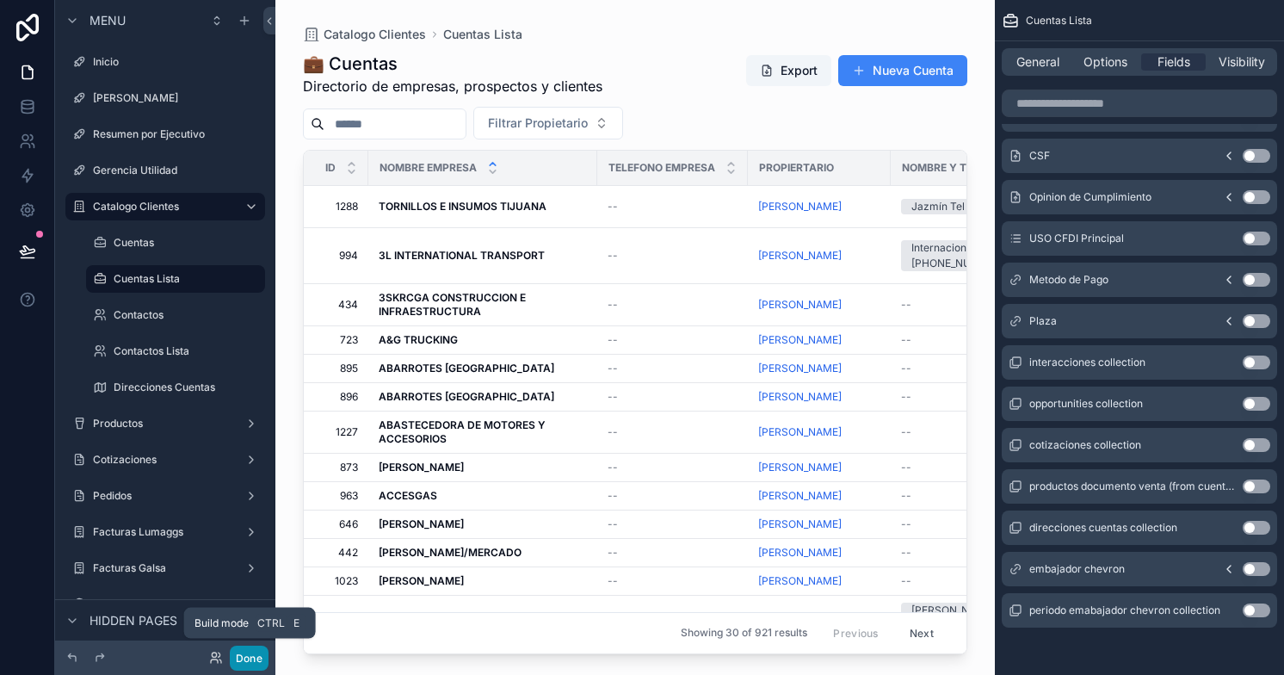
click at [262, 660] on button "Done" at bounding box center [249, 657] width 39 height 25
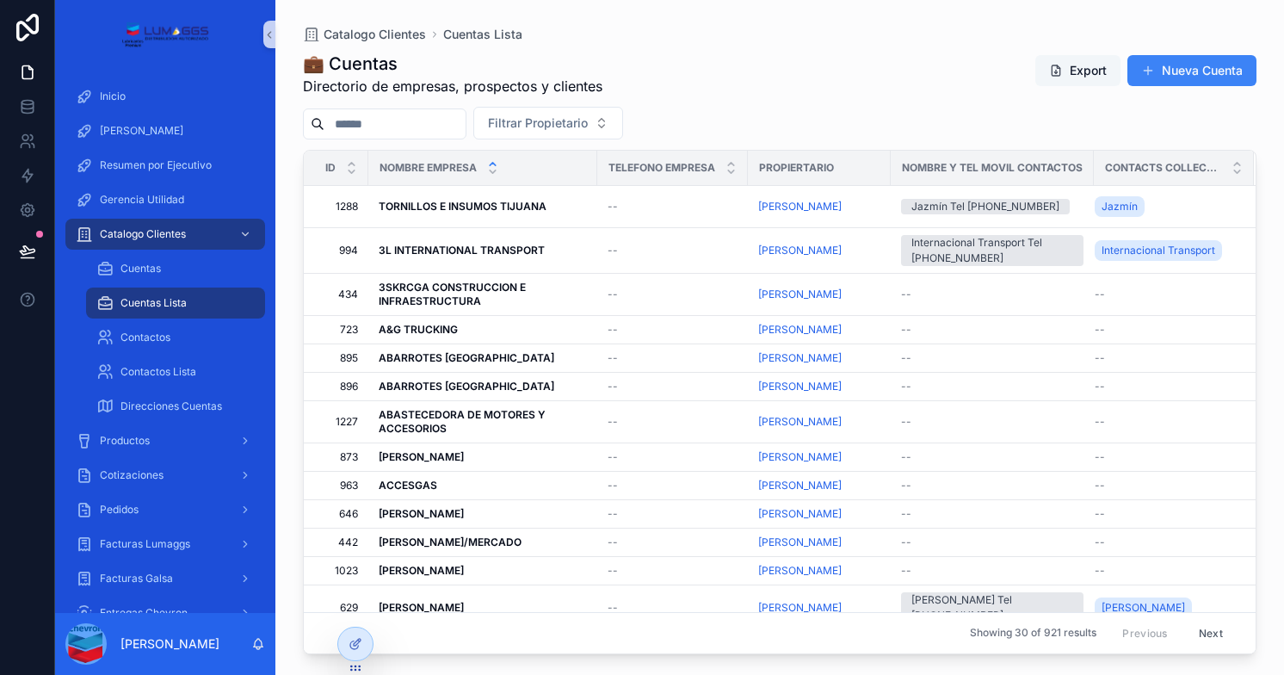
click at [1057, 71] on span "scrollable content" at bounding box center [1056, 71] width 14 height 14
click at [354, 633] on div at bounding box center [355, 643] width 34 height 33
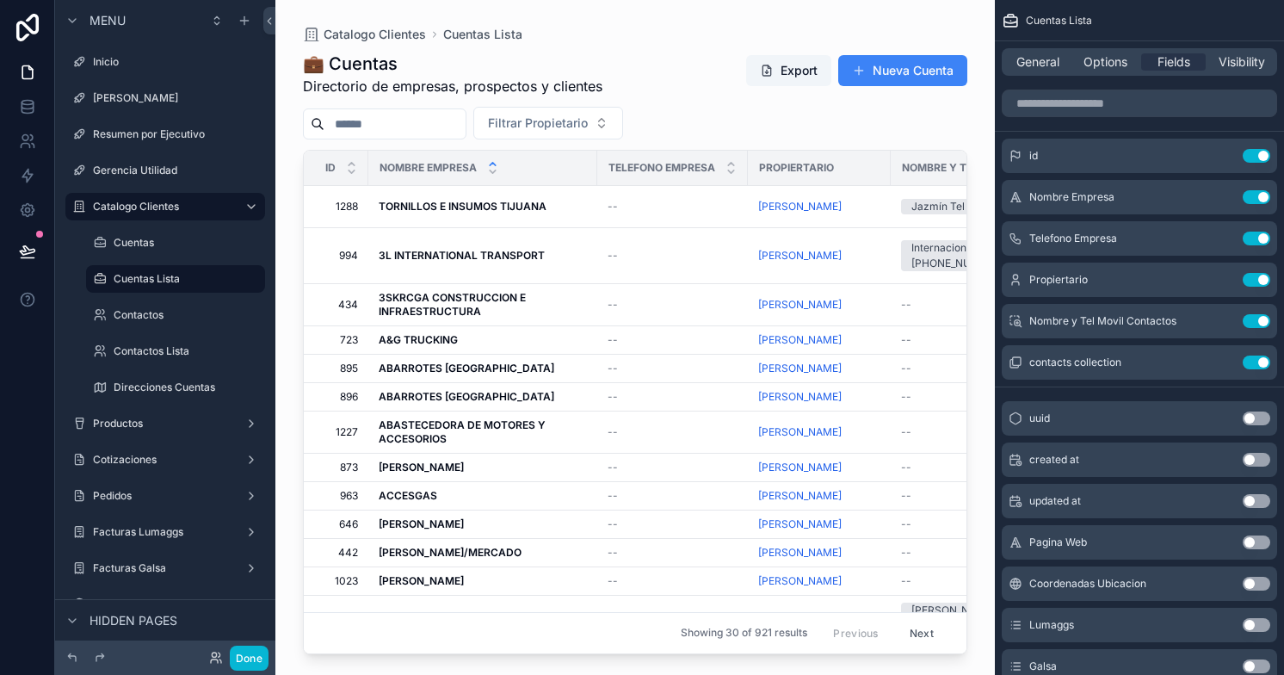
click at [373, 121] on div "scrollable content" at bounding box center [634, 327] width 719 height 654
